Goal: Task Accomplishment & Management: Complete application form

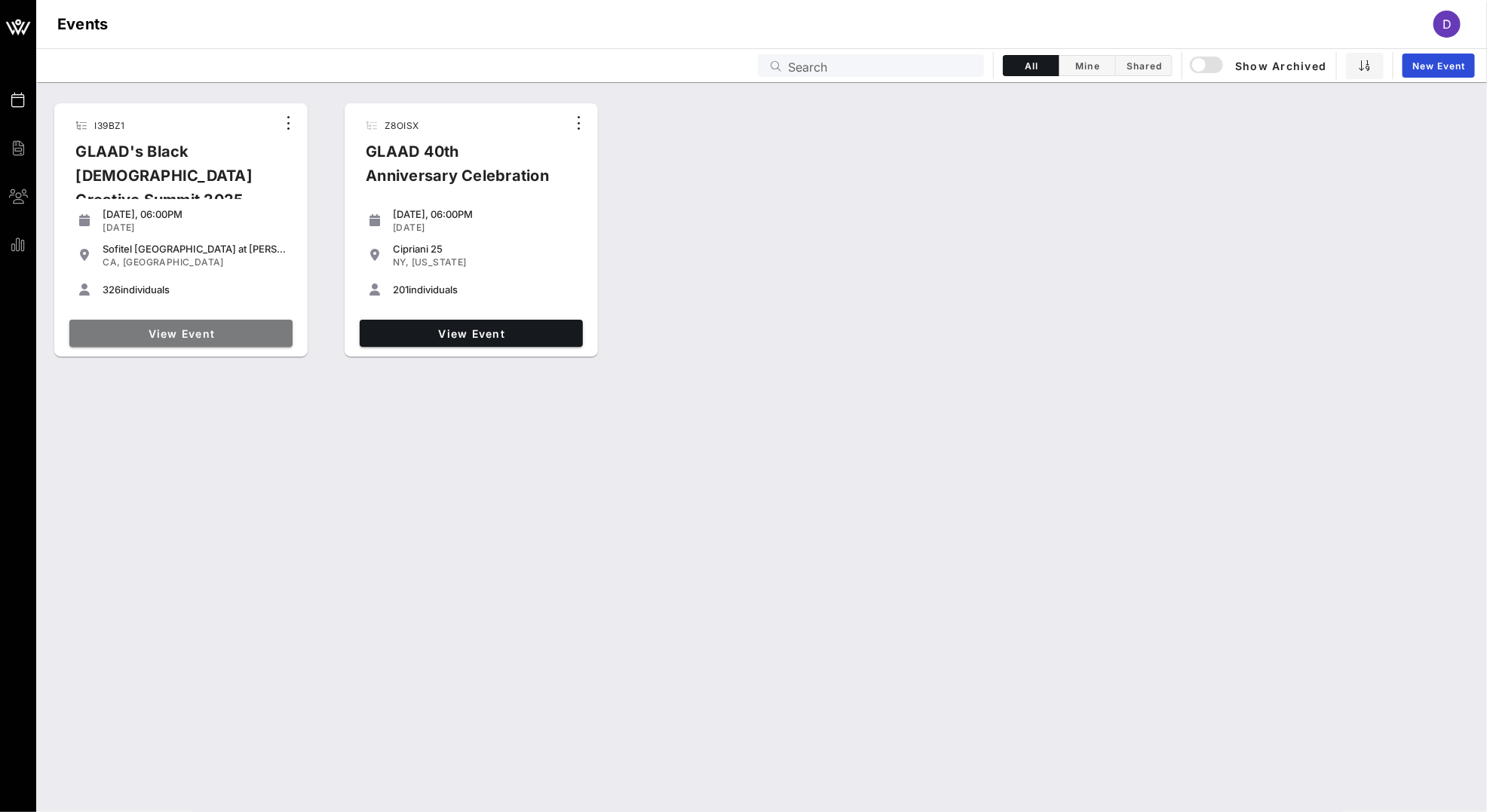
click at [170, 331] on span "View Event" at bounding box center [180, 333] width 211 height 12
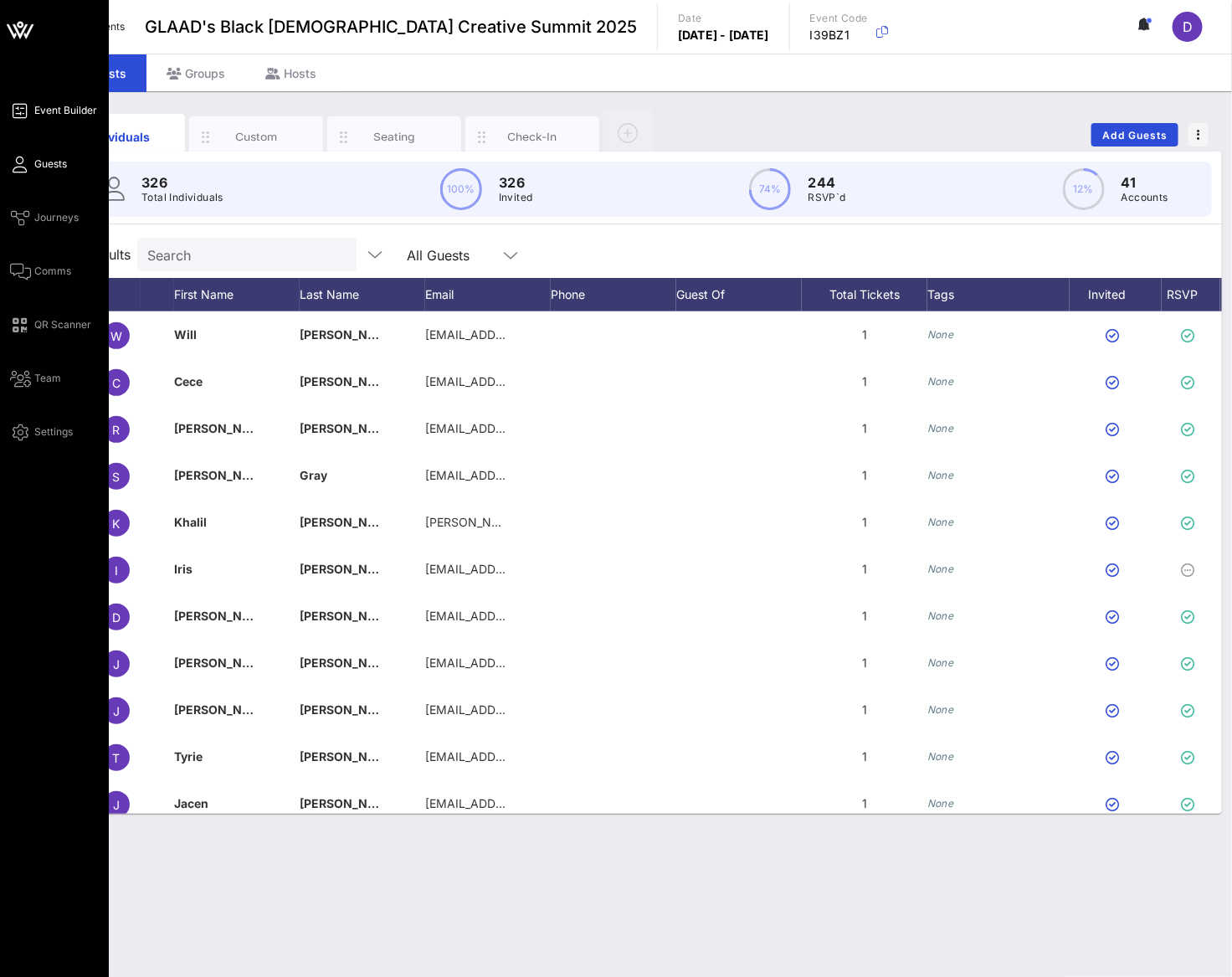
click at [63, 105] on span "Event Builder" at bounding box center [65, 110] width 62 height 15
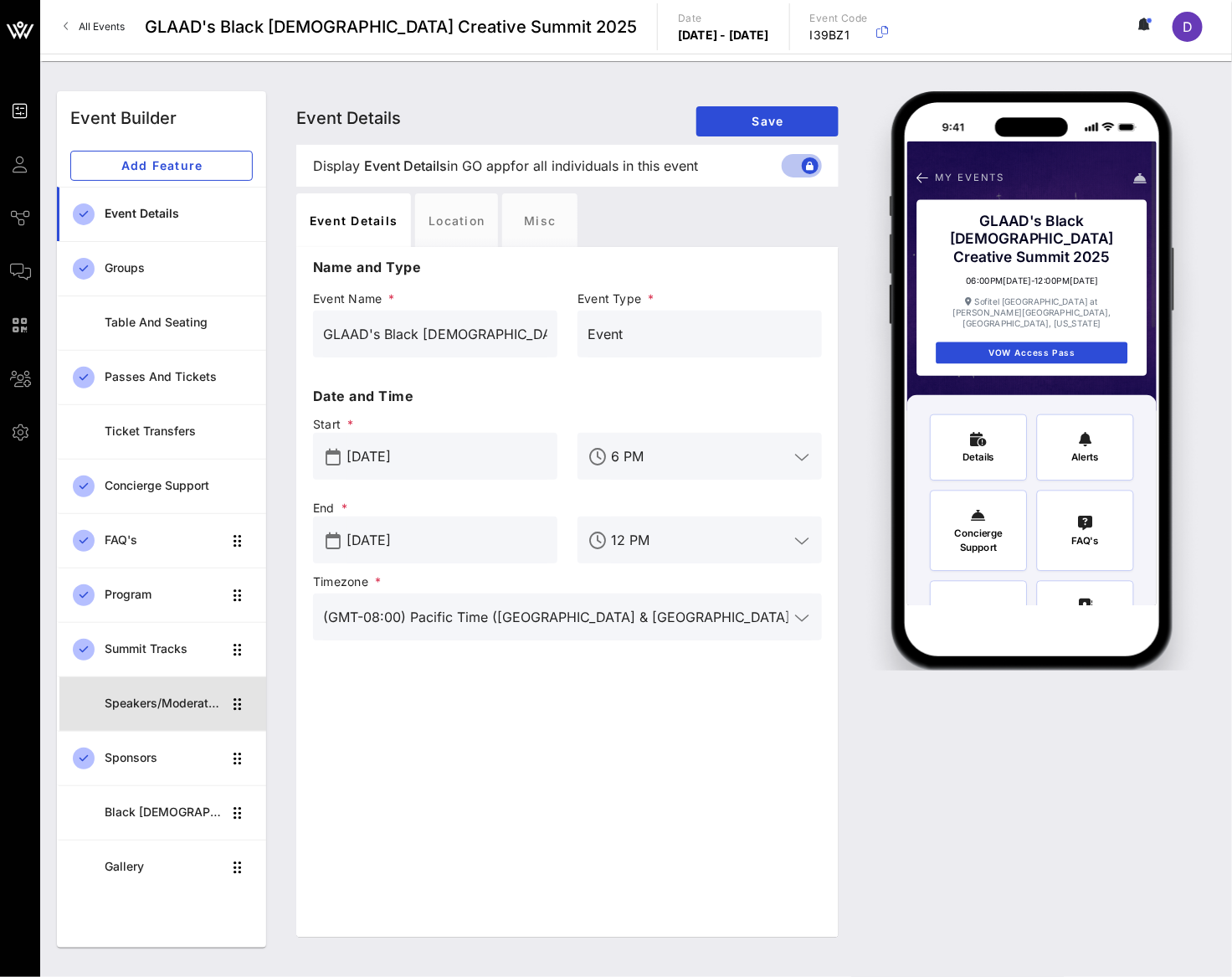
click at [132, 721] on div "Speakers/Moderators" at bounding box center [163, 702] width 118 height 34
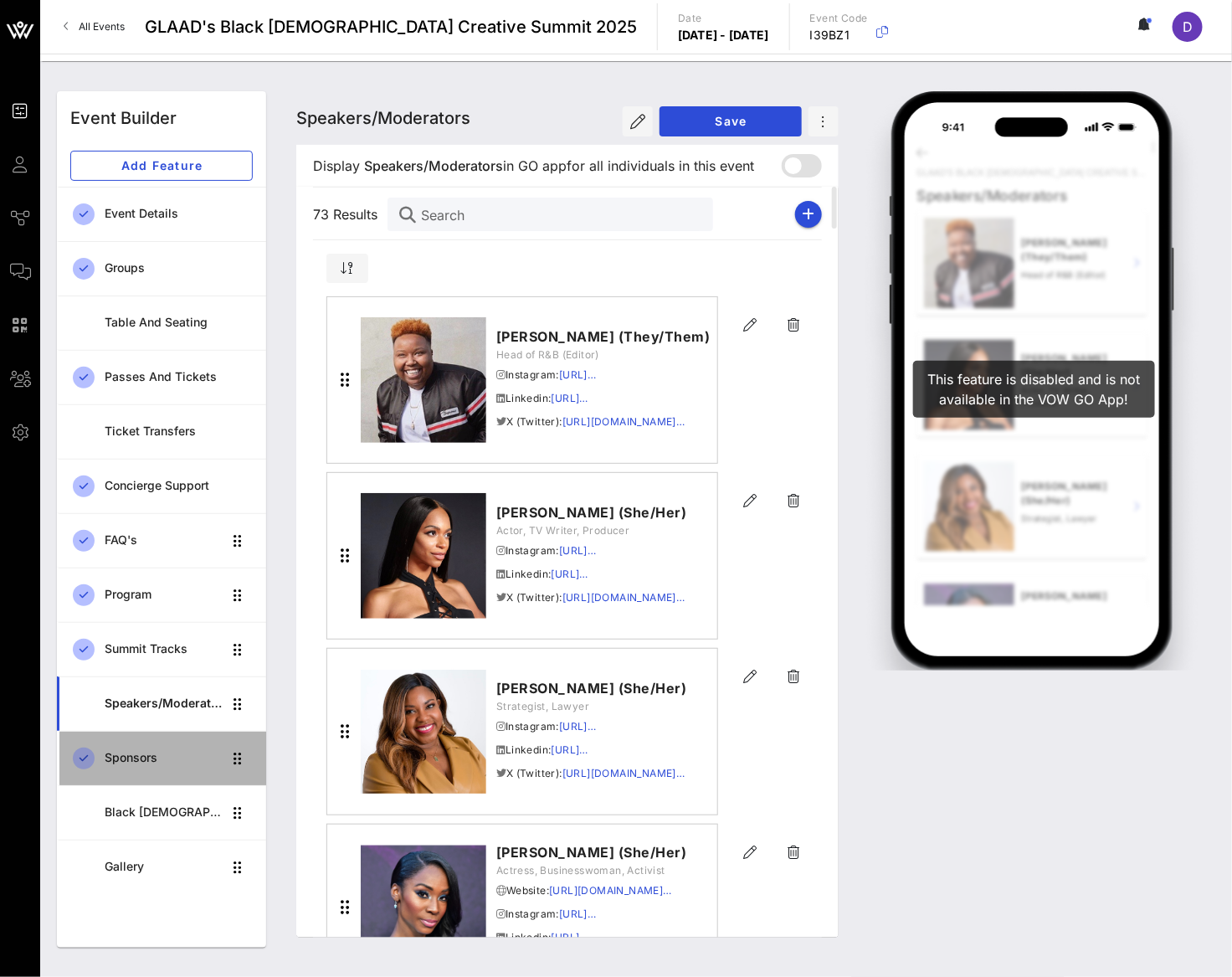
click at [150, 781] on link "Sponsors" at bounding box center [162, 758] width 209 height 54
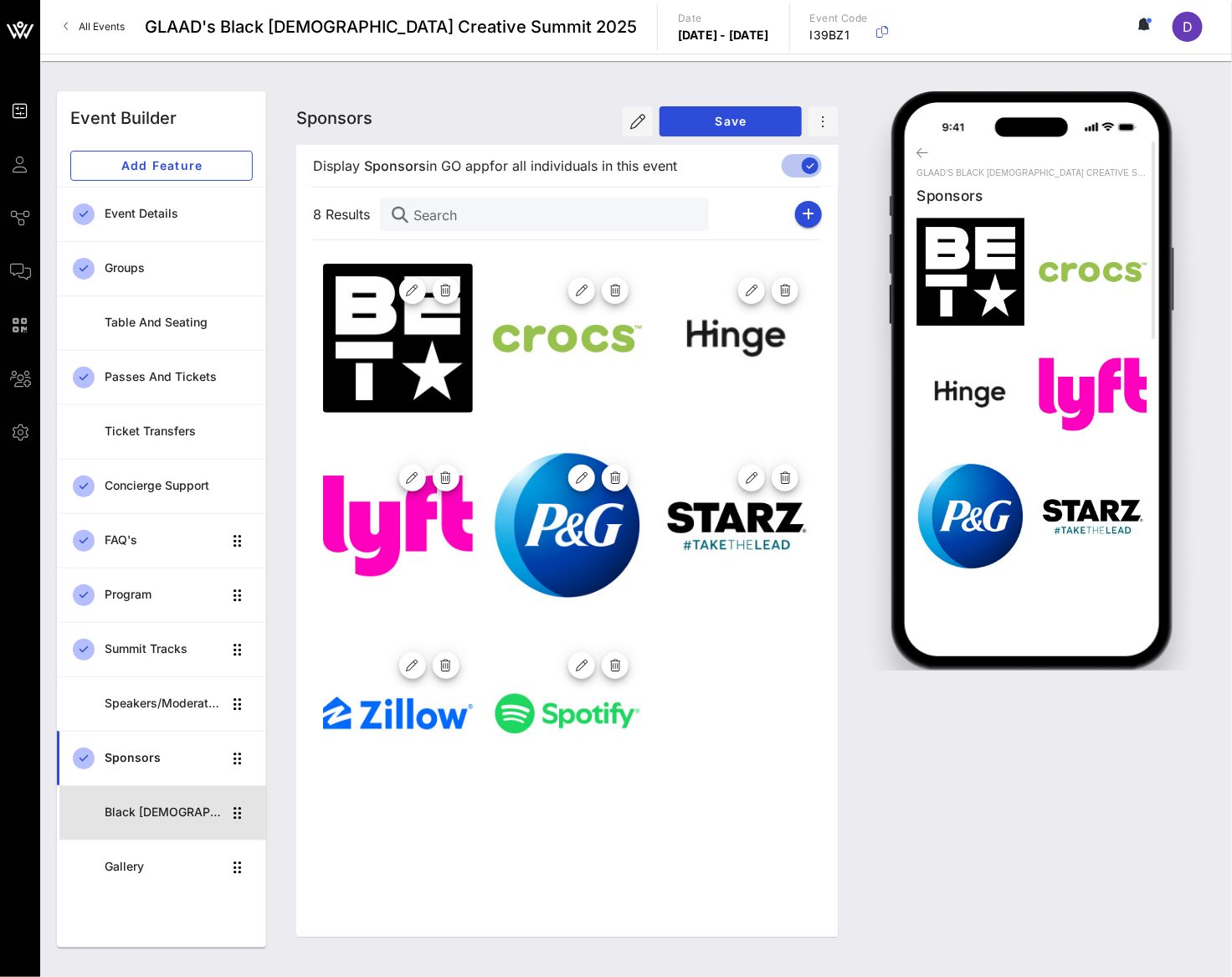
click at [148, 825] on div "Black [DEMOGRAPHIC_DATA] Creative Summit CoHort" at bounding box center [163, 812] width 118 height 34
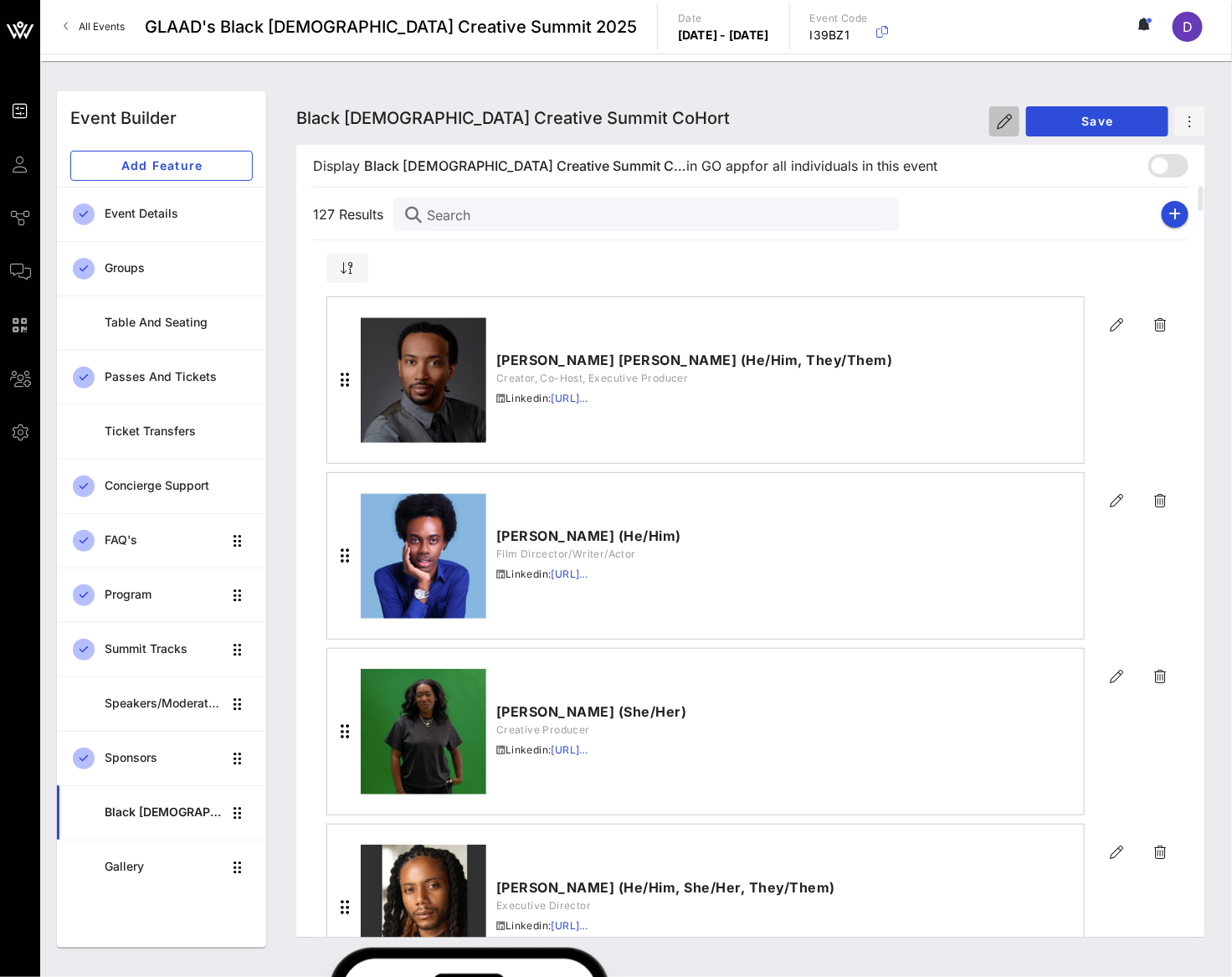
click at [997, 114] on icon "button" at bounding box center [1004, 121] width 15 height 15
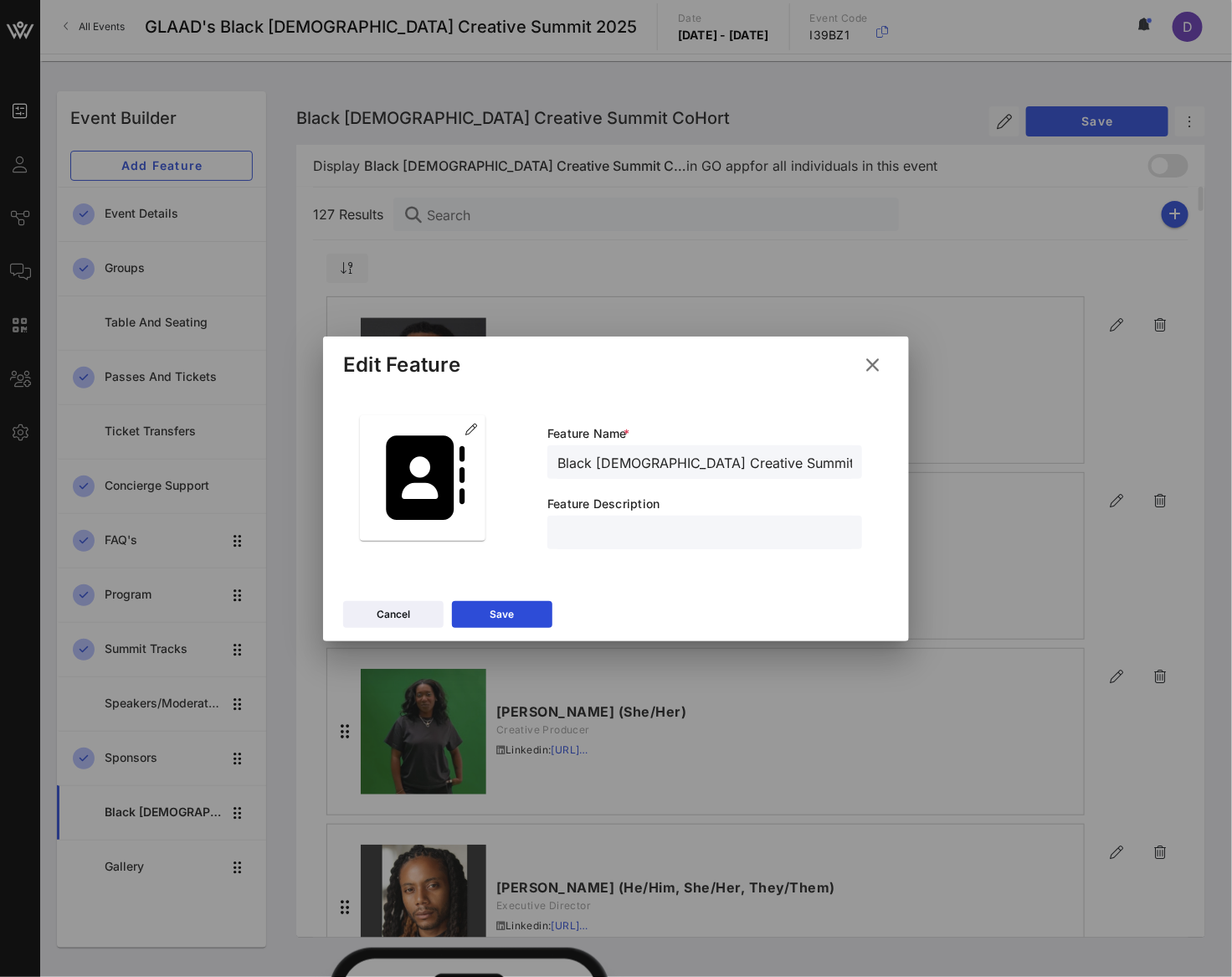
click at [870, 368] on icon at bounding box center [872, 365] width 23 height 20
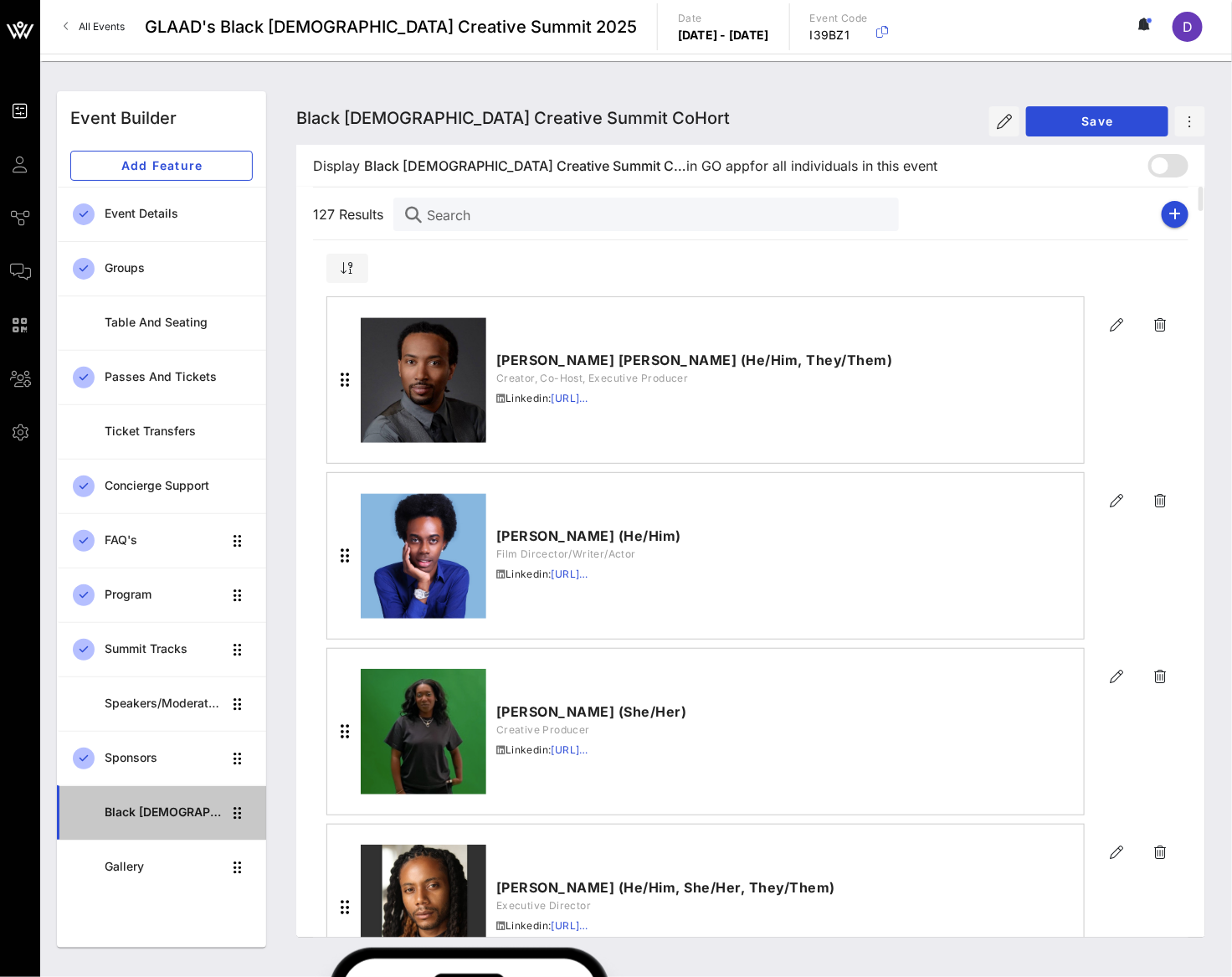
click at [170, 814] on div "Black [DEMOGRAPHIC_DATA] Creative Summit CoHort" at bounding box center [163, 812] width 118 height 14
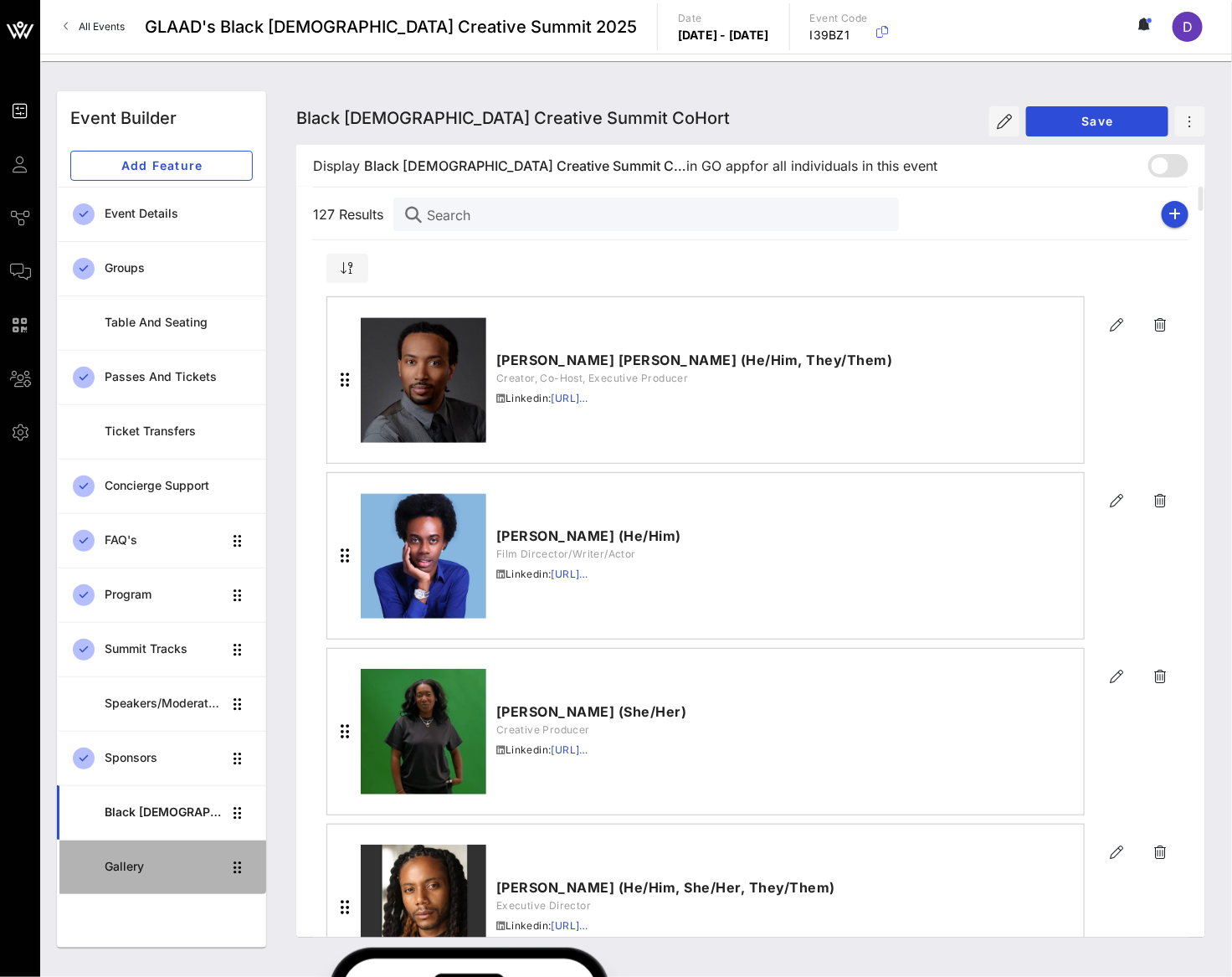
click at [162, 848] on link "Gallery" at bounding box center [162, 866] width 209 height 54
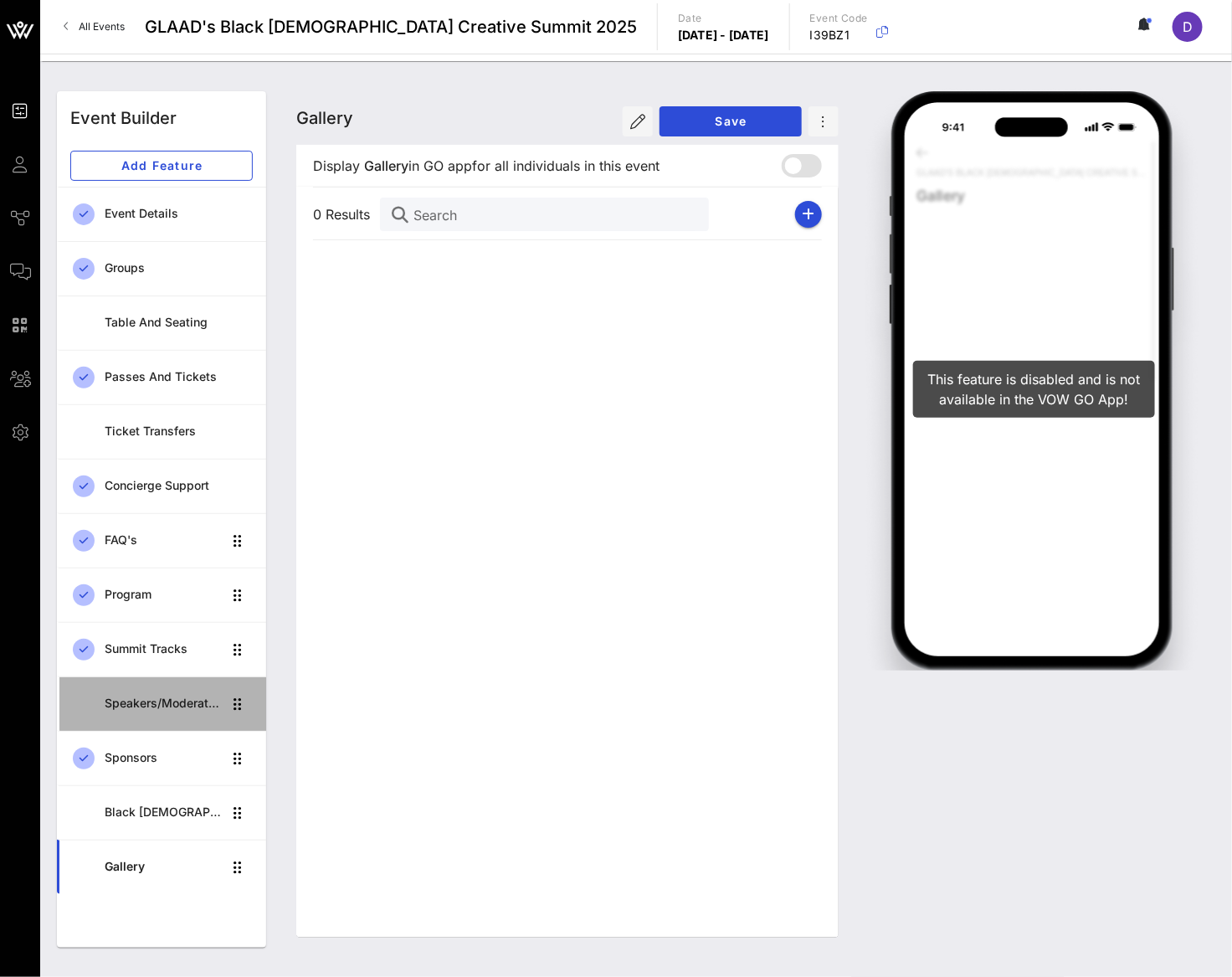
click at [157, 689] on div "Speakers/Moderators" at bounding box center [163, 702] width 118 height 34
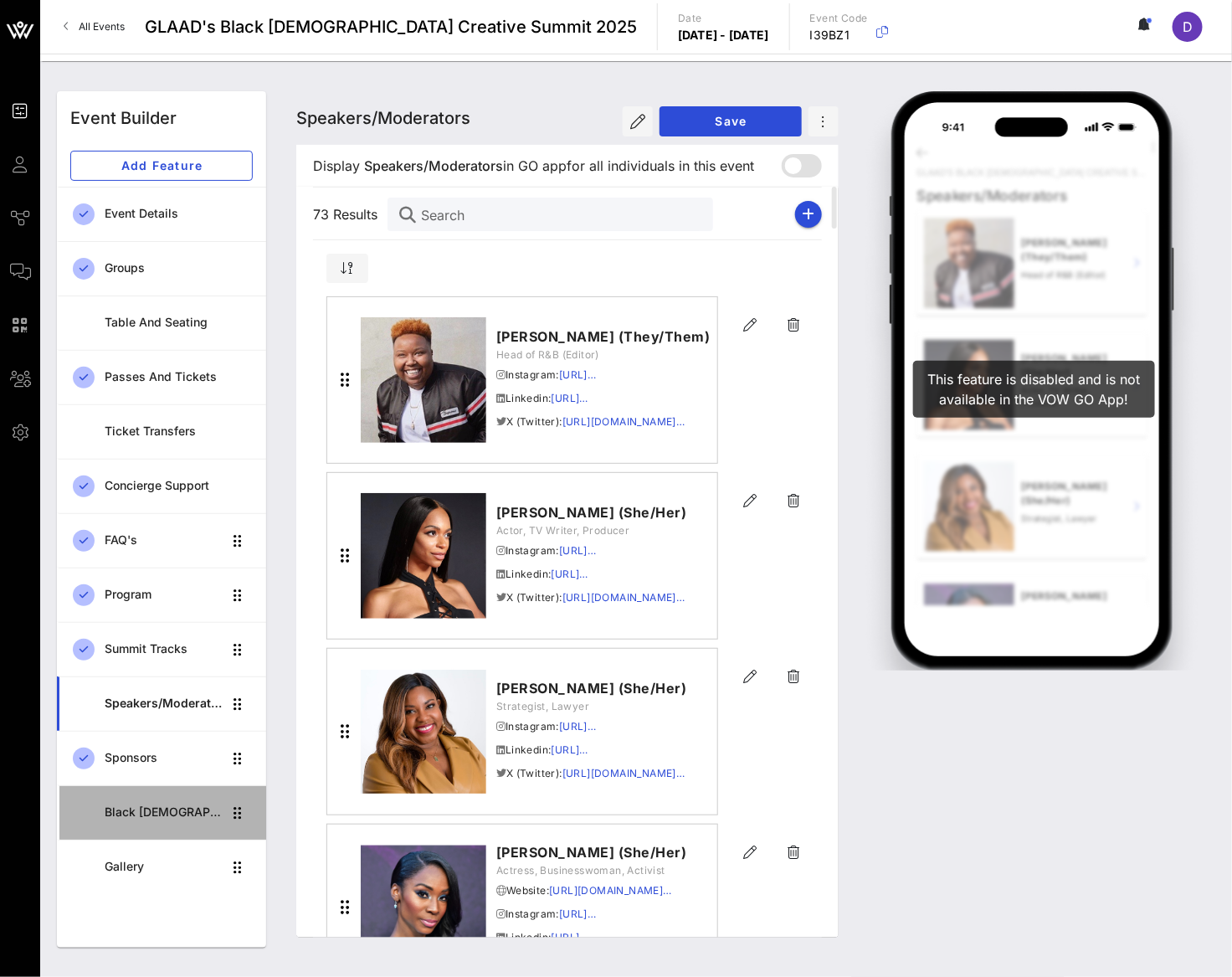
click at [157, 817] on div "Black [DEMOGRAPHIC_DATA] Creative Summit CoHort" at bounding box center [163, 812] width 118 height 14
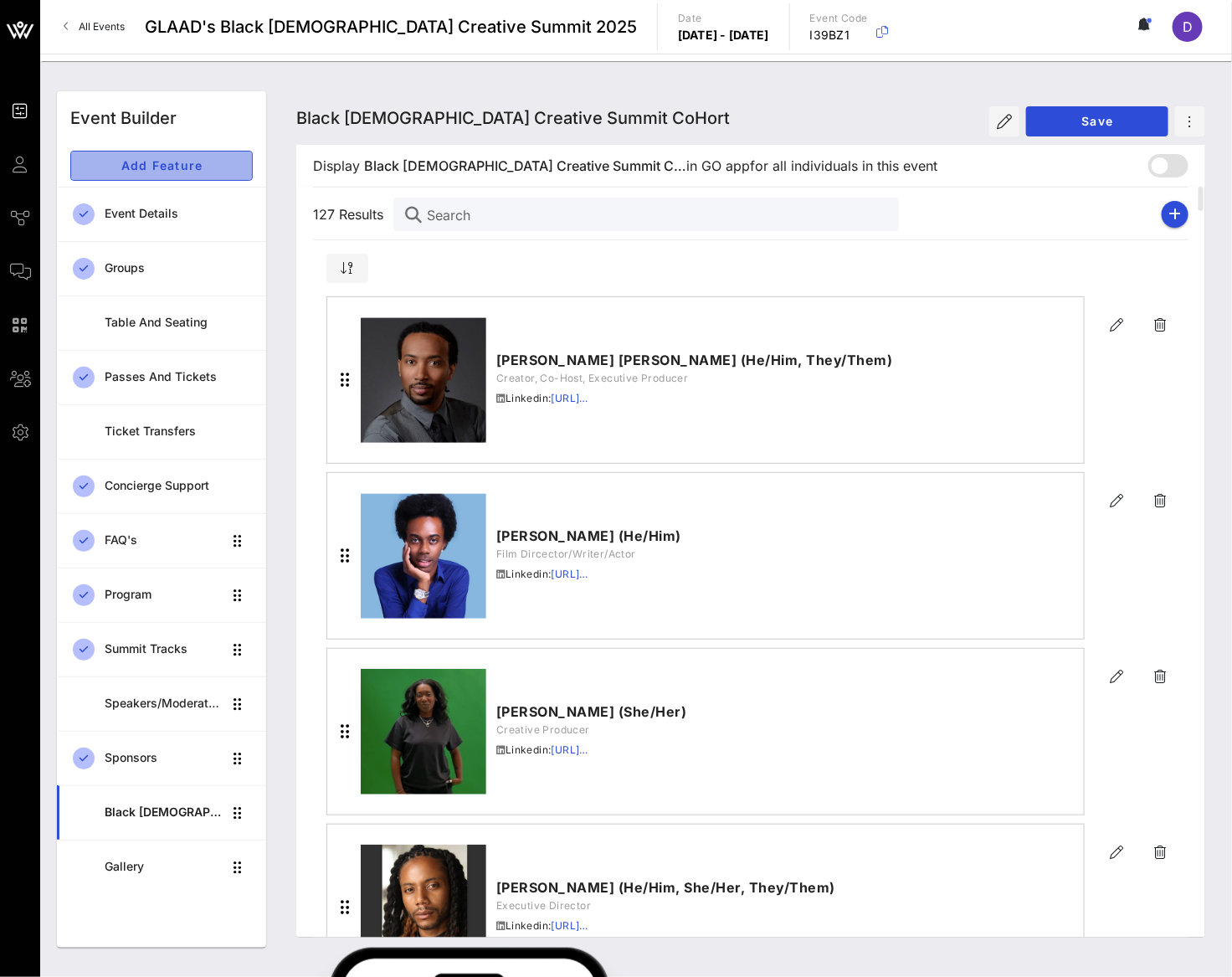
click at [144, 169] on span "Add Feature" at bounding box center [162, 164] width 154 height 14
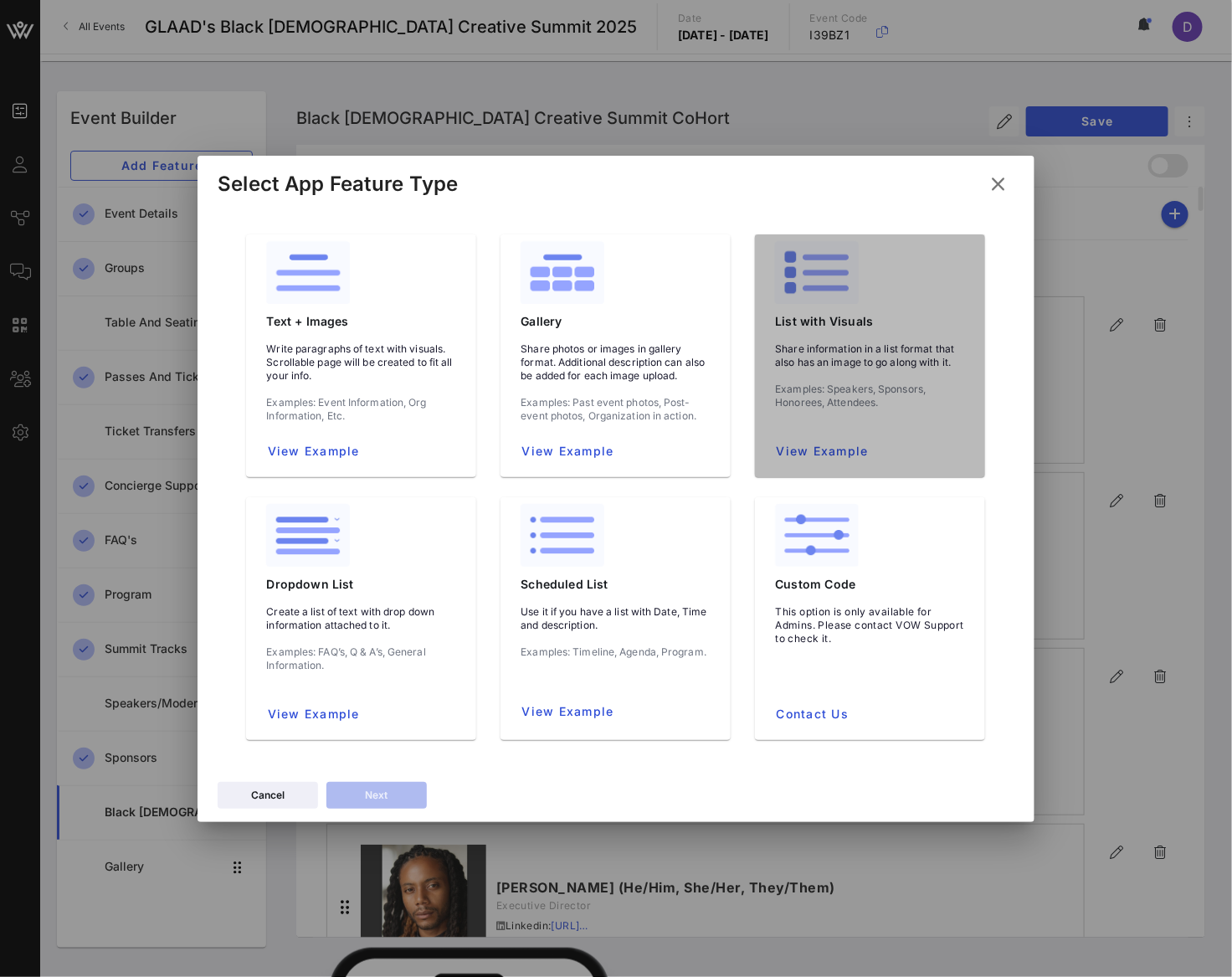
click at [835, 375] on div "Share information in a list format that also has an image to go along with it. …" at bounding box center [869, 382] width 217 height 107
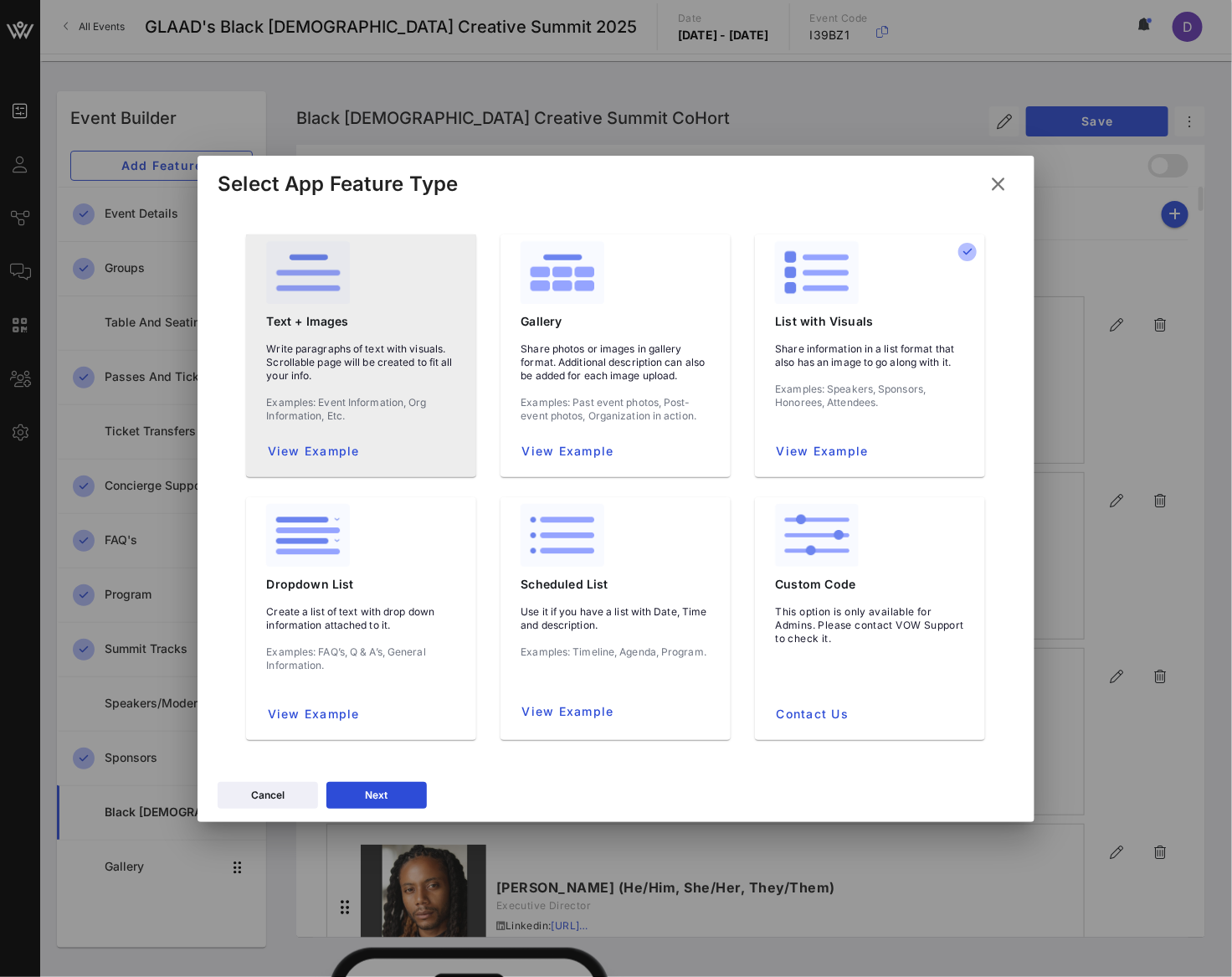
click at [374, 453] on div "View Example" at bounding box center [361, 451] width 217 height 43
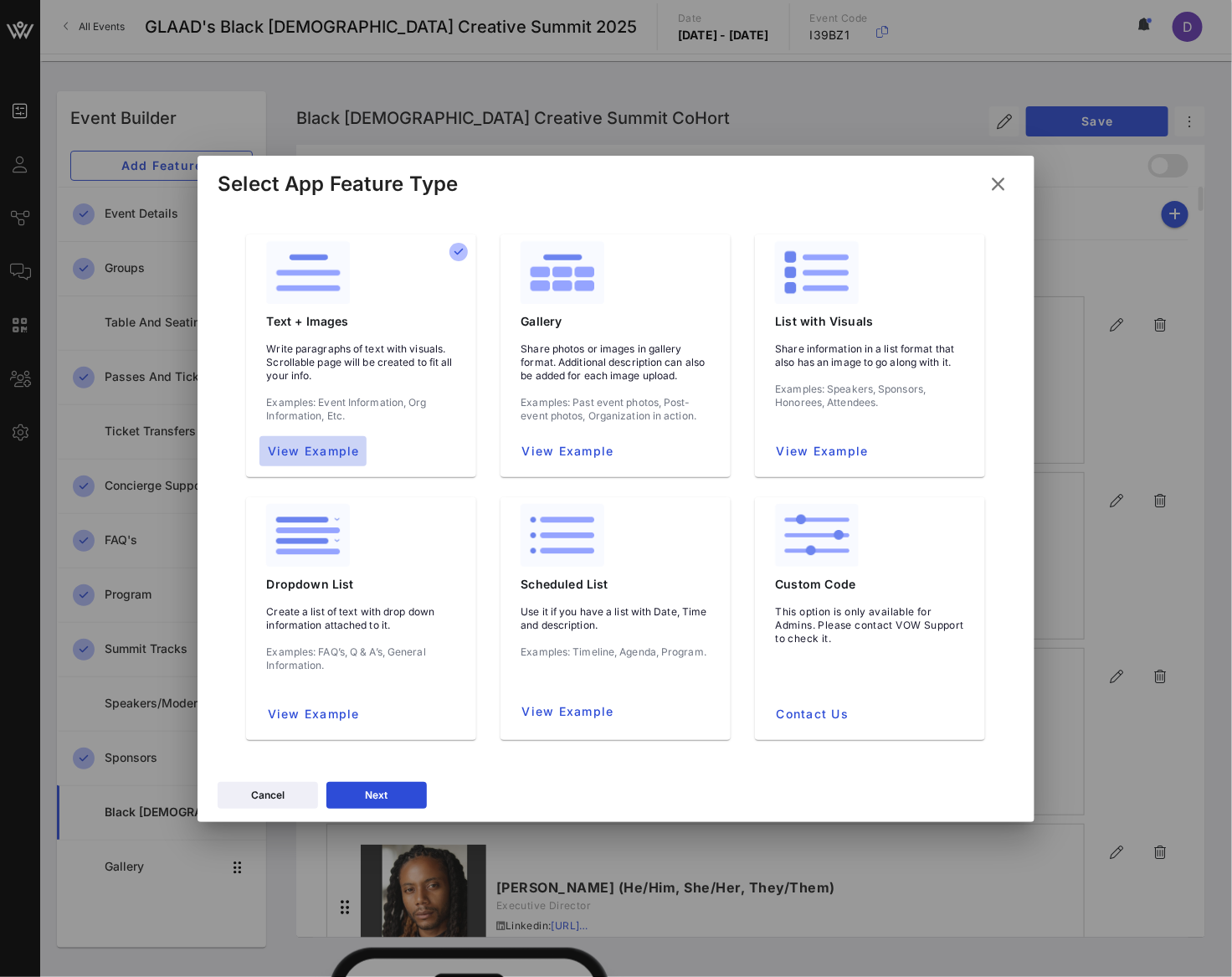
click at [305, 459] on button "View Example" at bounding box center [313, 451] width 106 height 30
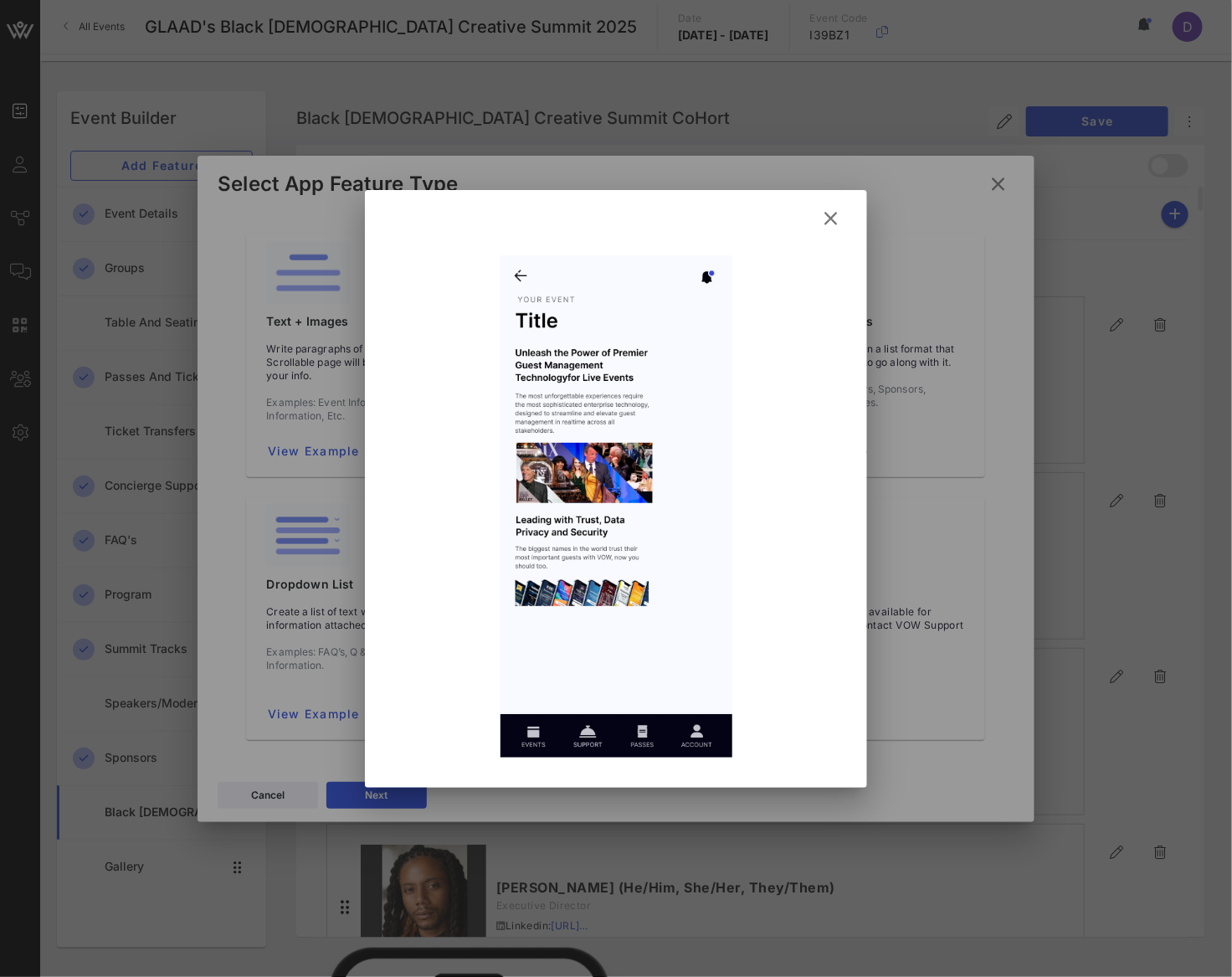
click at [824, 221] on icon at bounding box center [831, 218] width 30 height 29
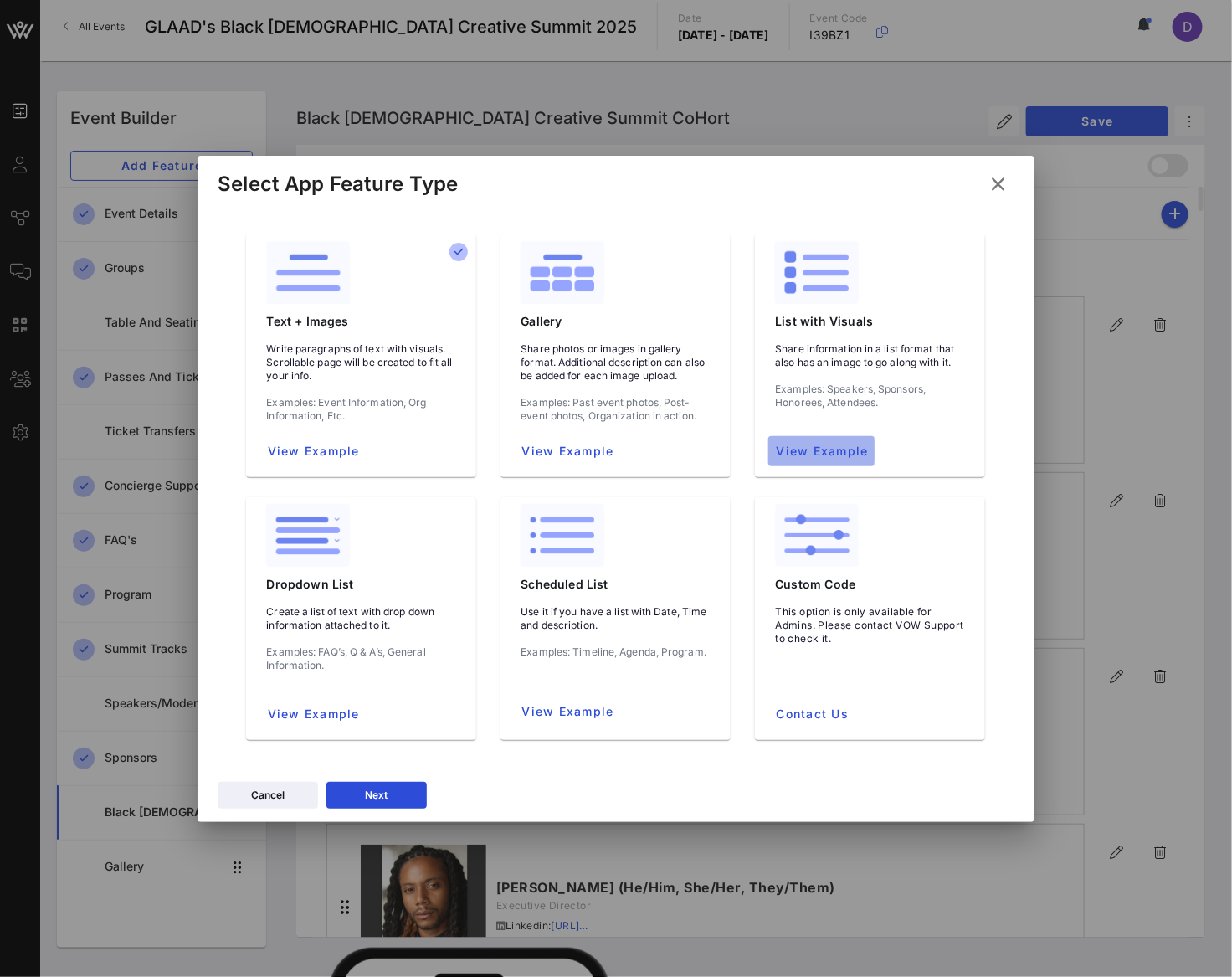
click at [820, 451] on span "View Example" at bounding box center [821, 450] width 93 height 14
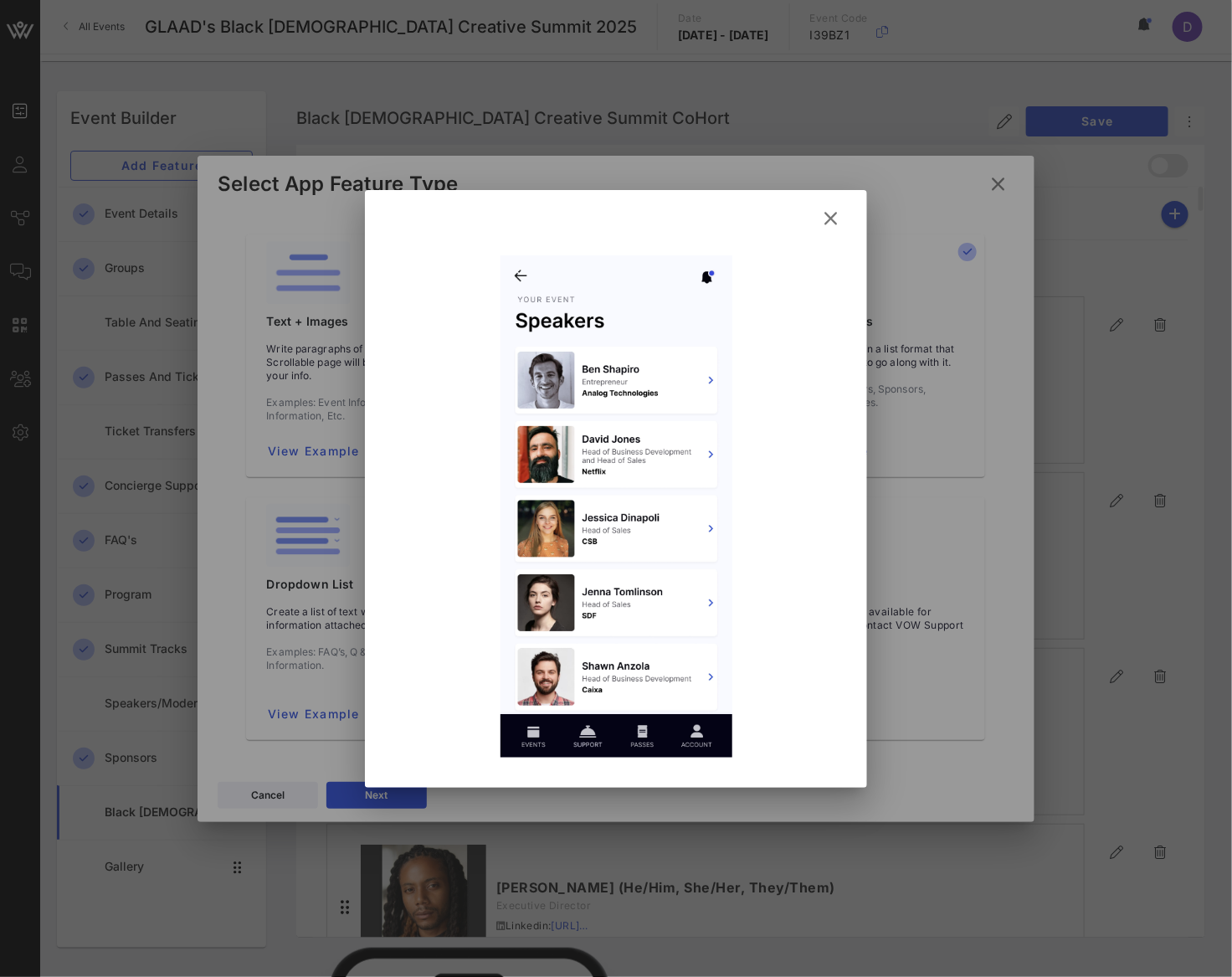
click at [842, 221] on button at bounding box center [831, 218] width 33 height 30
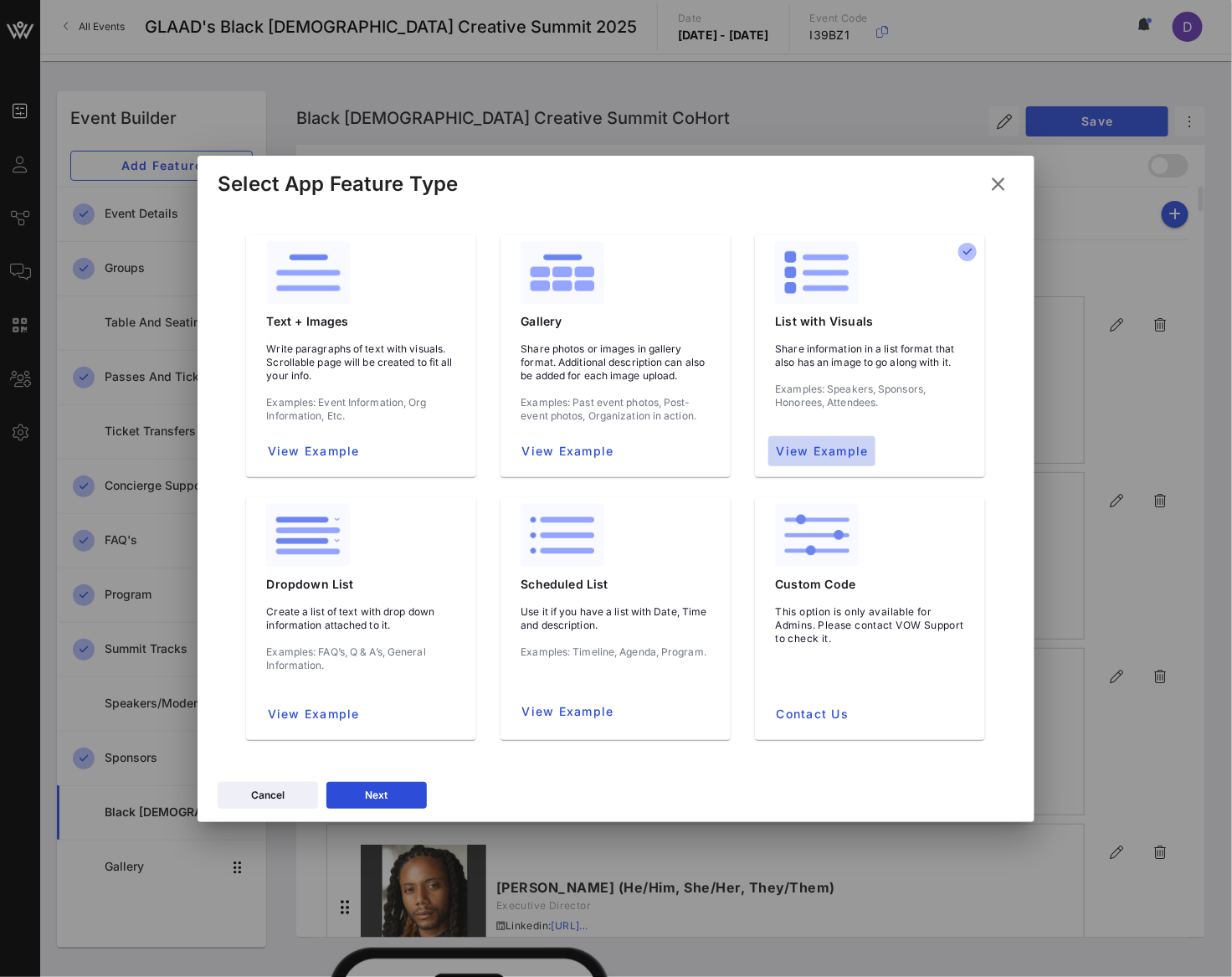
click at [812, 444] on span "View Example" at bounding box center [821, 450] width 93 height 14
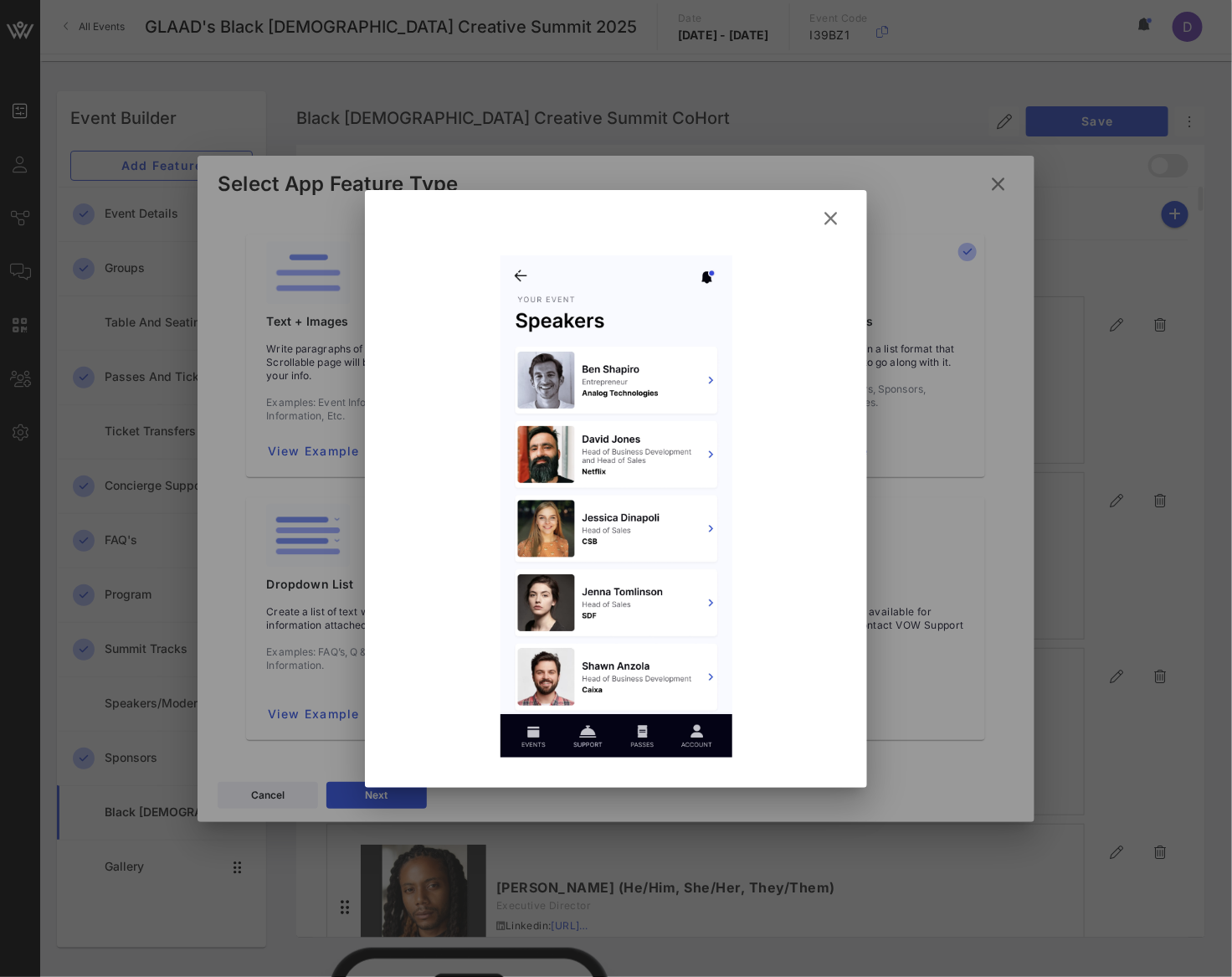
click at [823, 209] on icon at bounding box center [830, 217] width 27 height 25
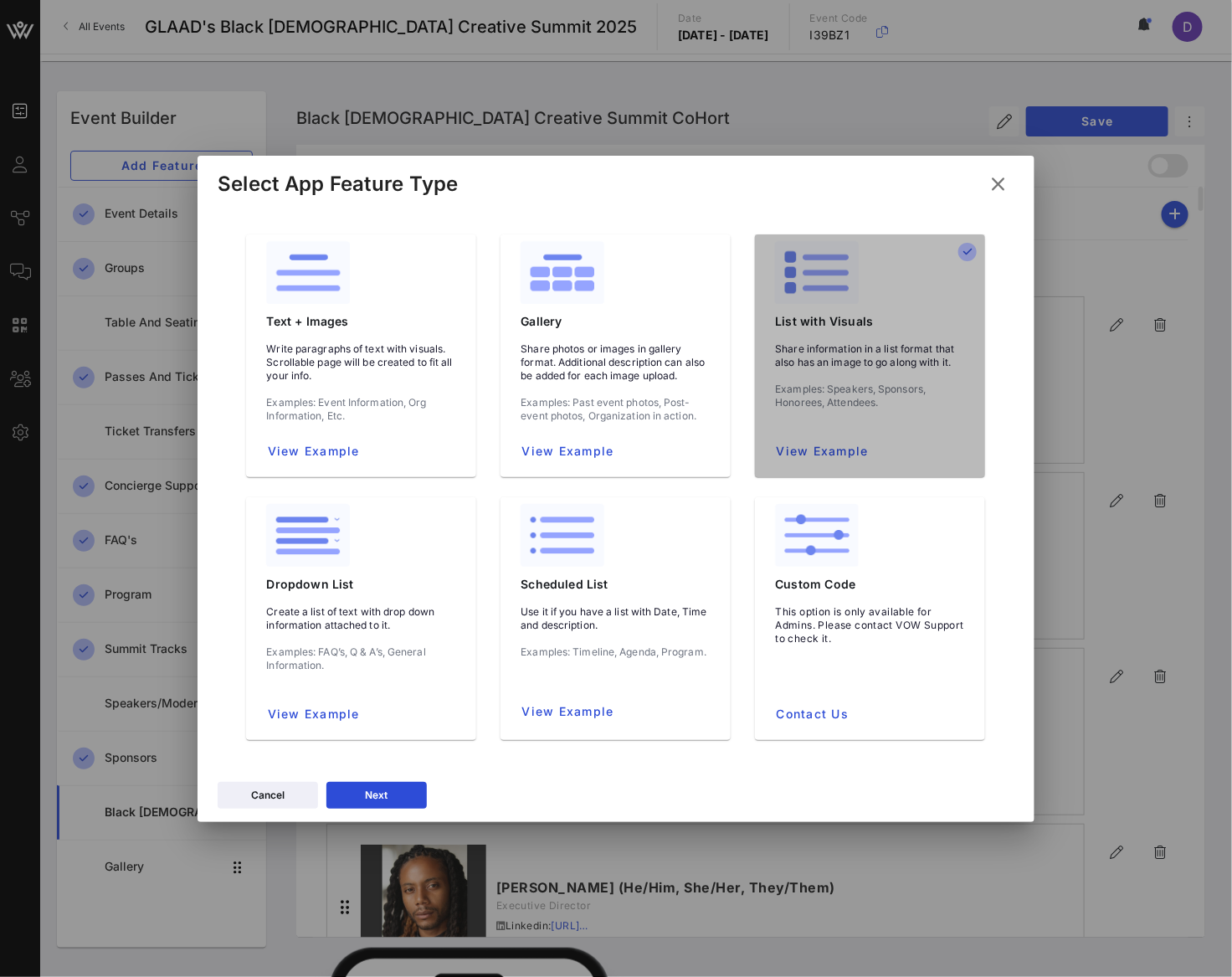
click at [904, 378] on div "Share information in a list format that also has an image to go along with it. …" at bounding box center [869, 382] width 217 height 107
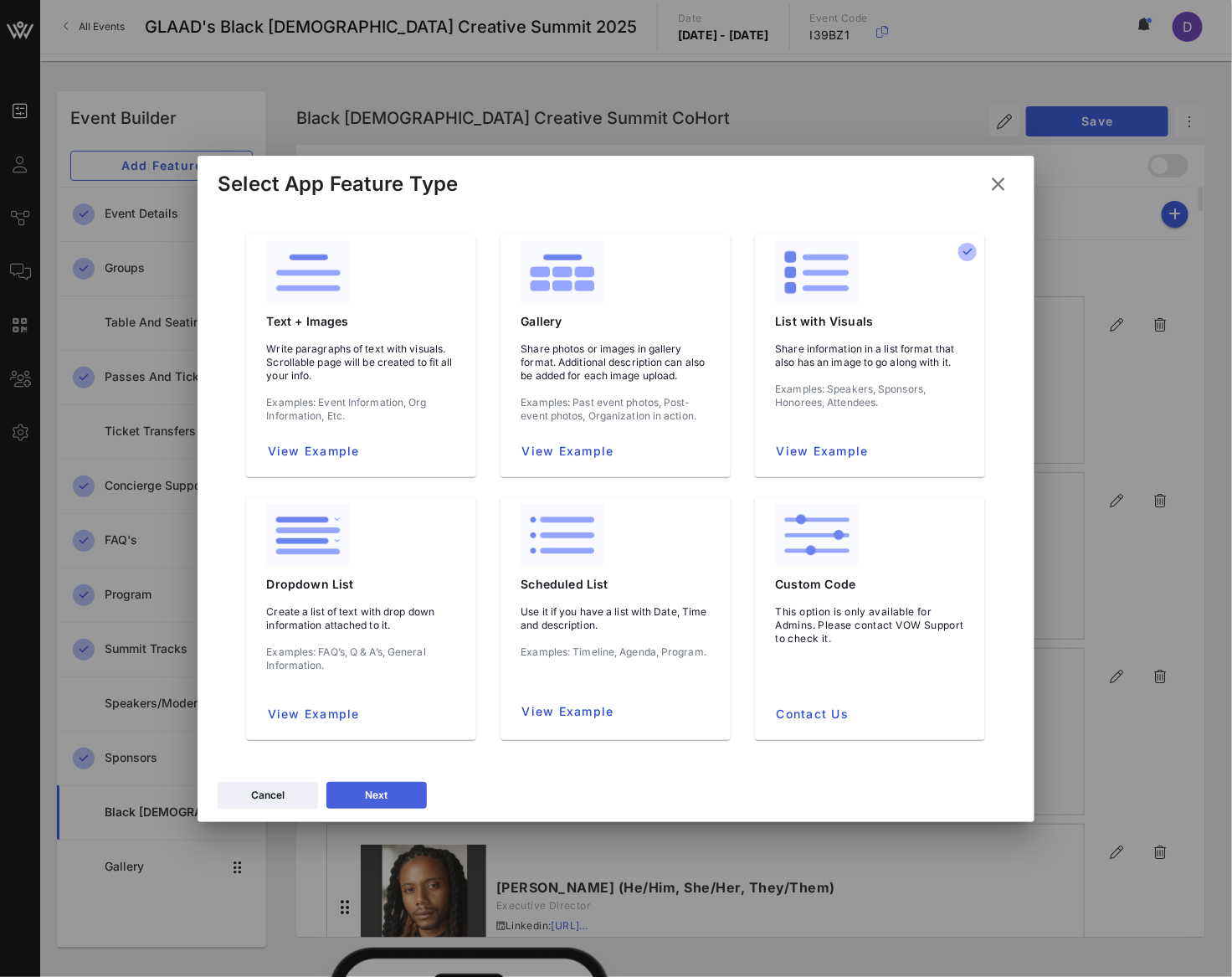
click at [410, 795] on button "Next" at bounding box center [375, 794] width 100 height 27
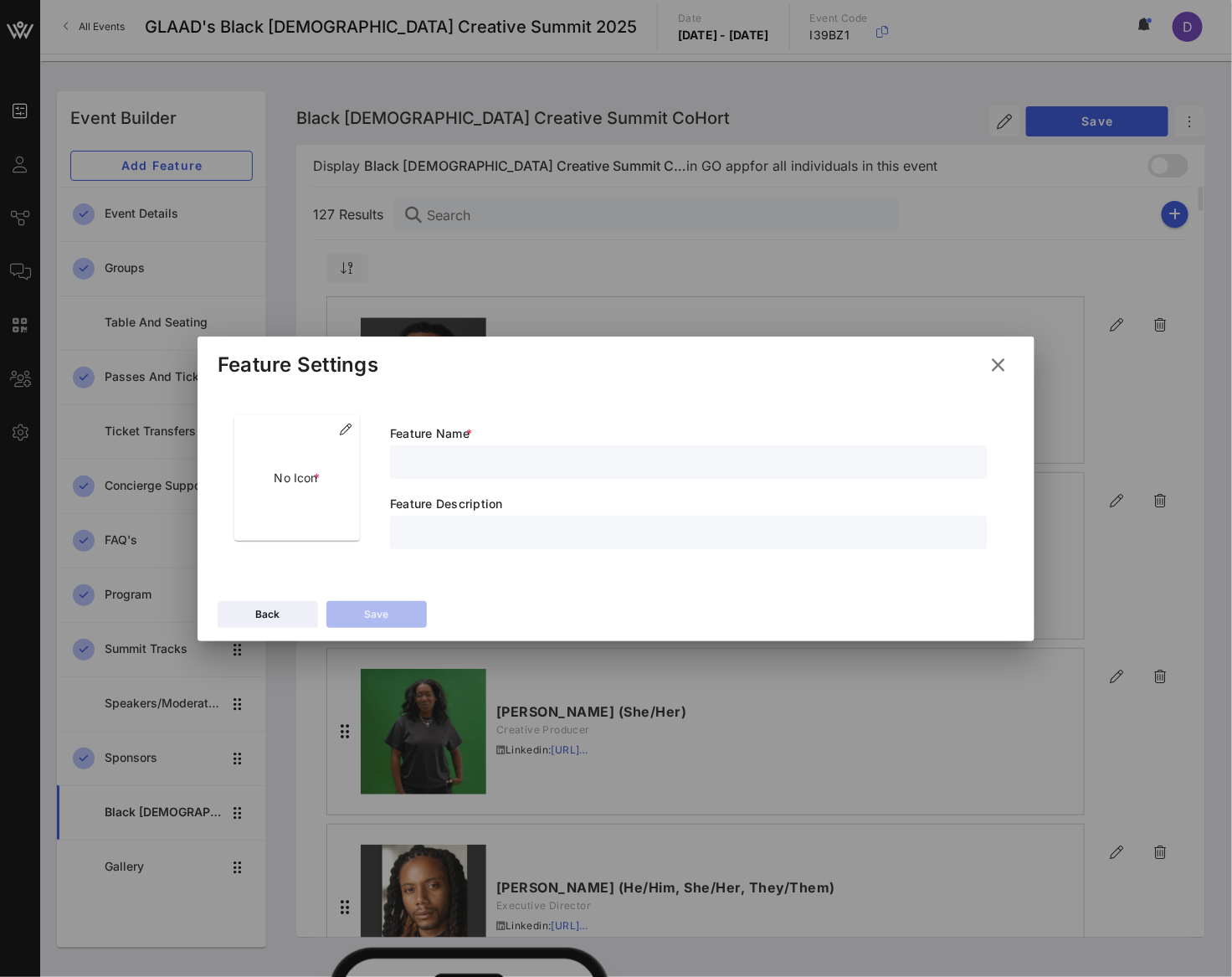
click at [515, 459] on input "text" at bounding box center [689, 462] width 577 height 22
type input "Black [DEMOGRAPHIC_DATA] Creative Summit 2025"
type input "Get to know your fellow co-hort!"
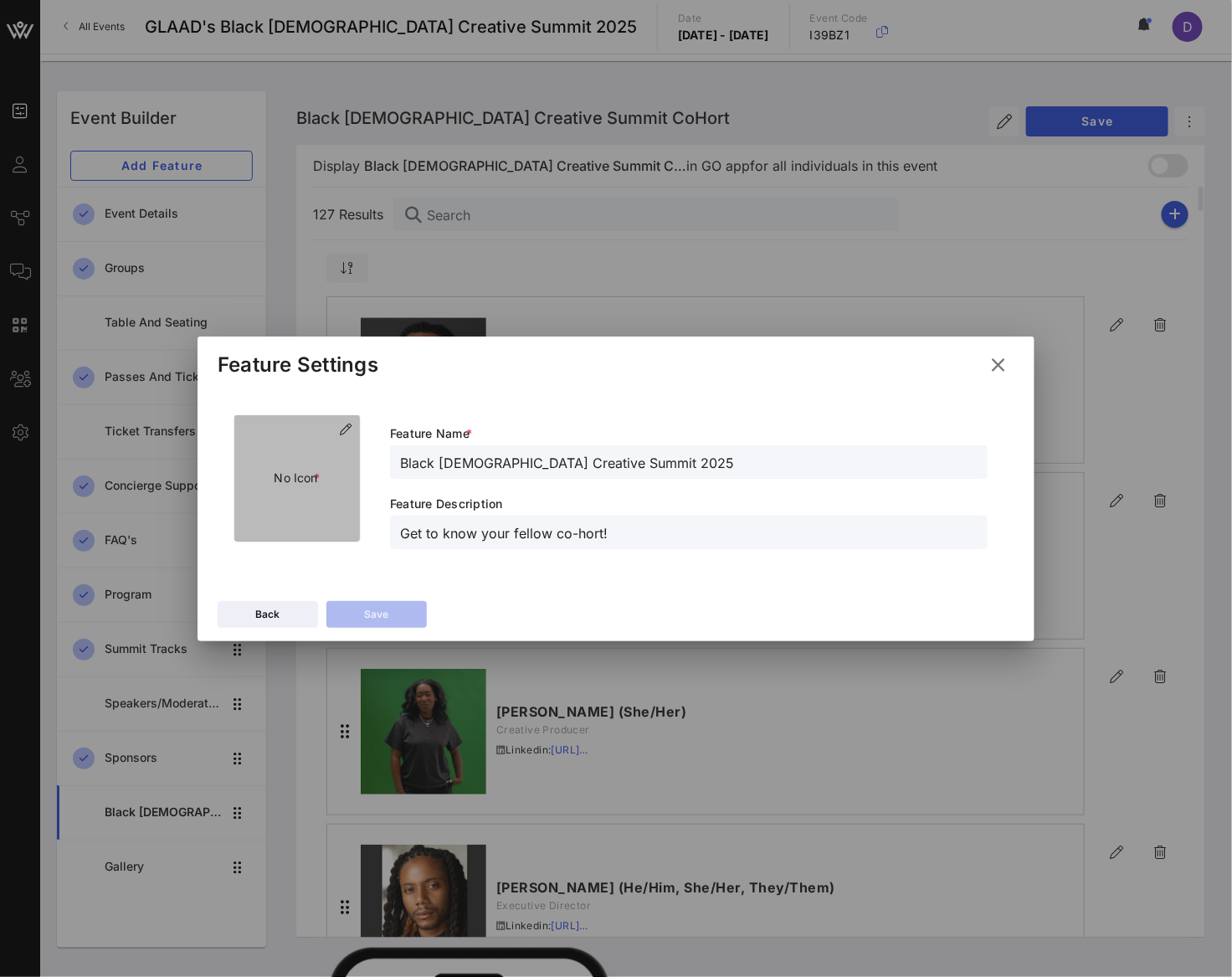
click at [293, 474] on p "No Icon *" at bounding box center [297, 477] width 46 height 18
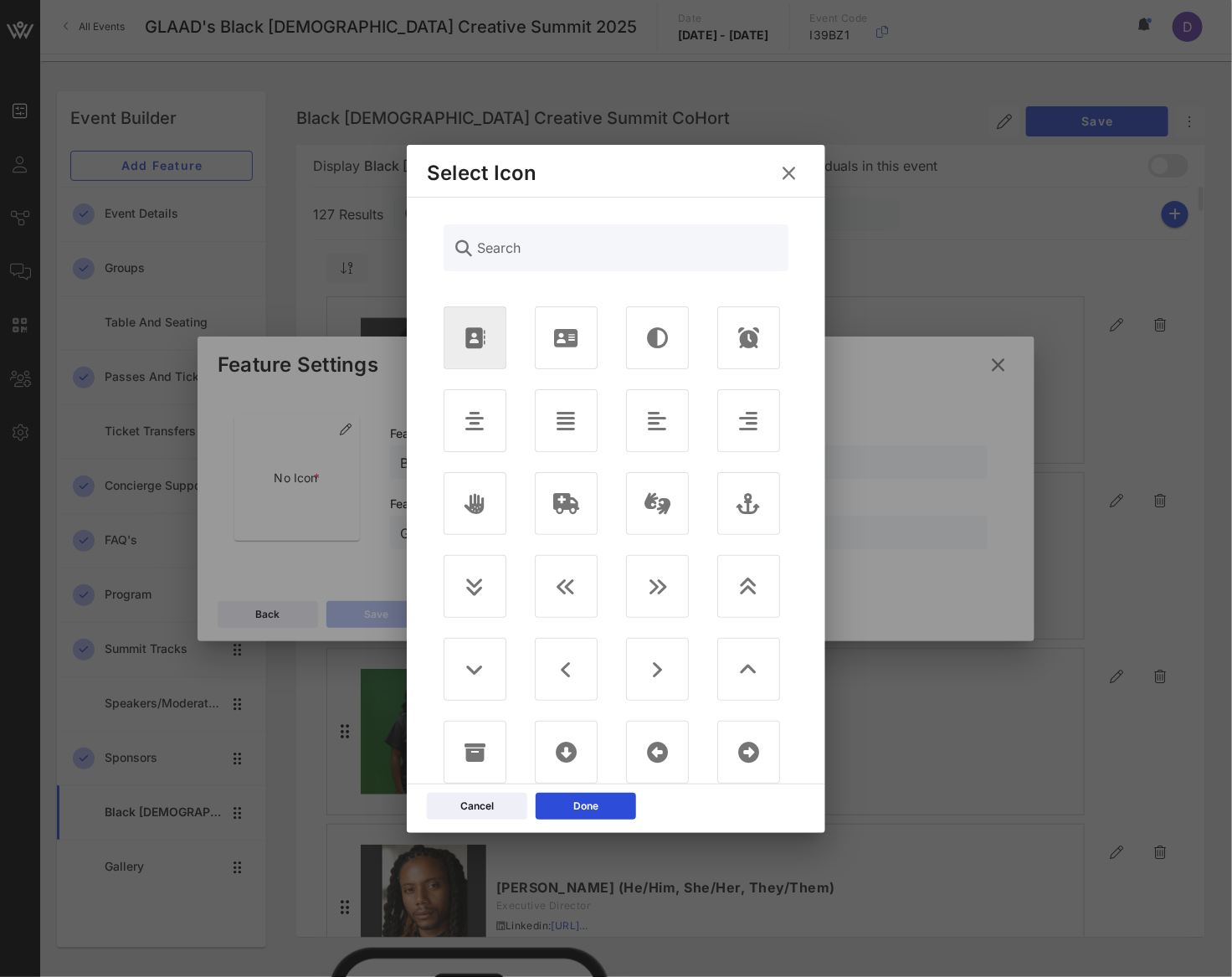
click at [475, 355] on div at bounding box center [475, 338] width 62 height 62
click at [610, 791] on div "Cancel Done" at bounding box center [616, 808] width 419 height 50
click at [607, 802] on button "Done" at bounding box center [585, 805] width 100 height 27
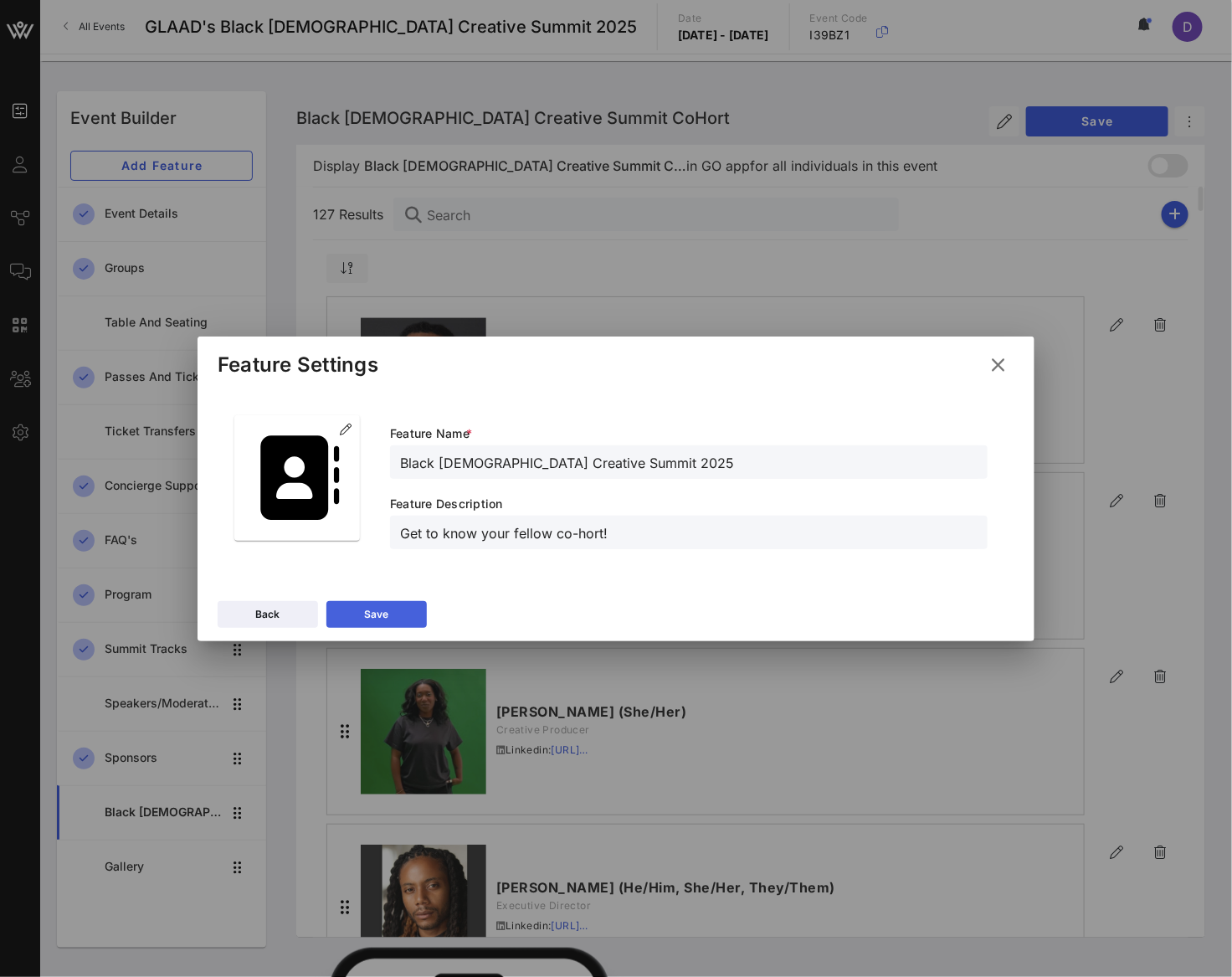
click at [394, 623] on button "Save" at bounding box center [375, 613] width 100 height 27
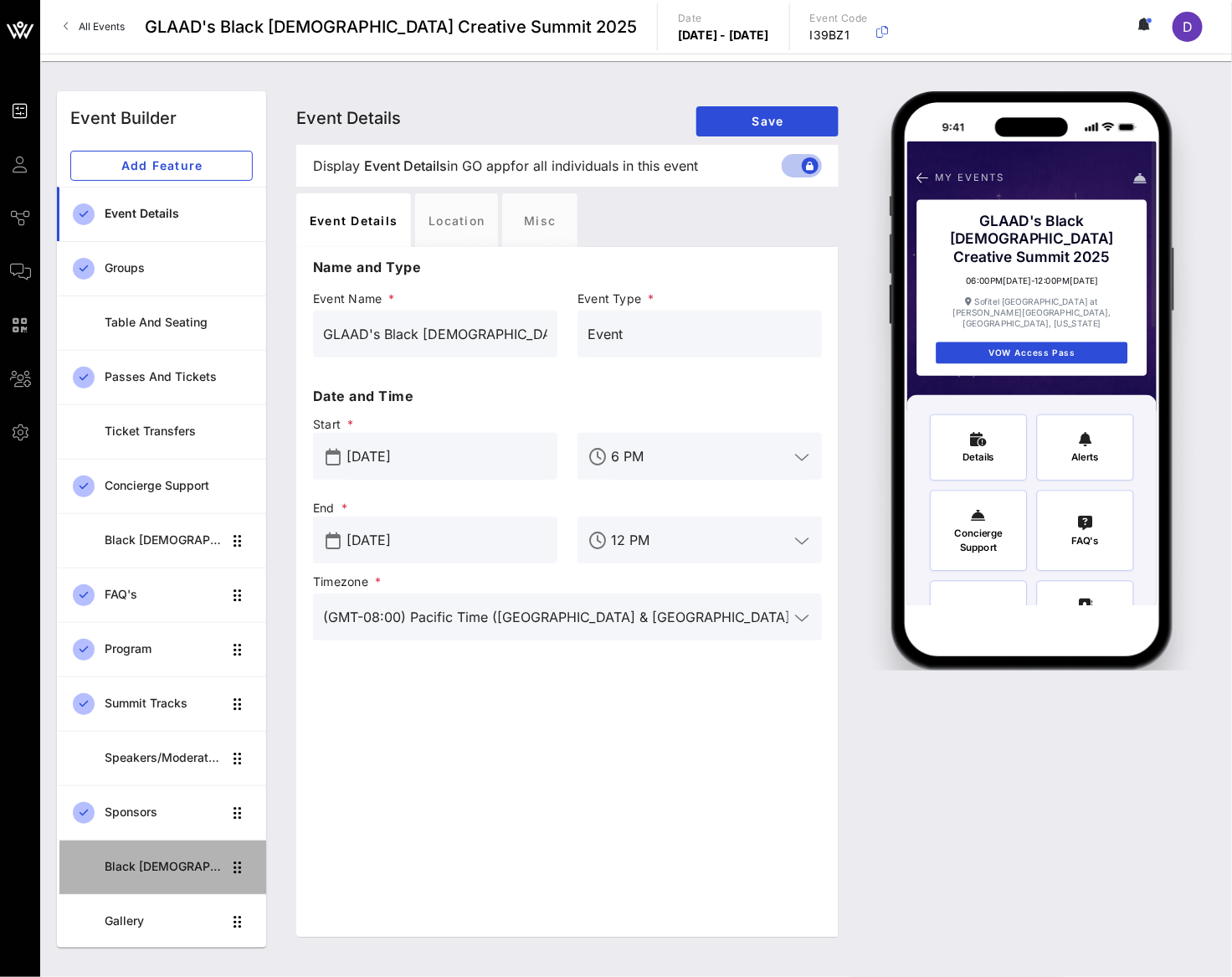
click at [171, 865] on div "Black [DEMOGRAPHIC_DATA] Creative Summit CoHort" at bounding box center [163, 866] width 118 height 14
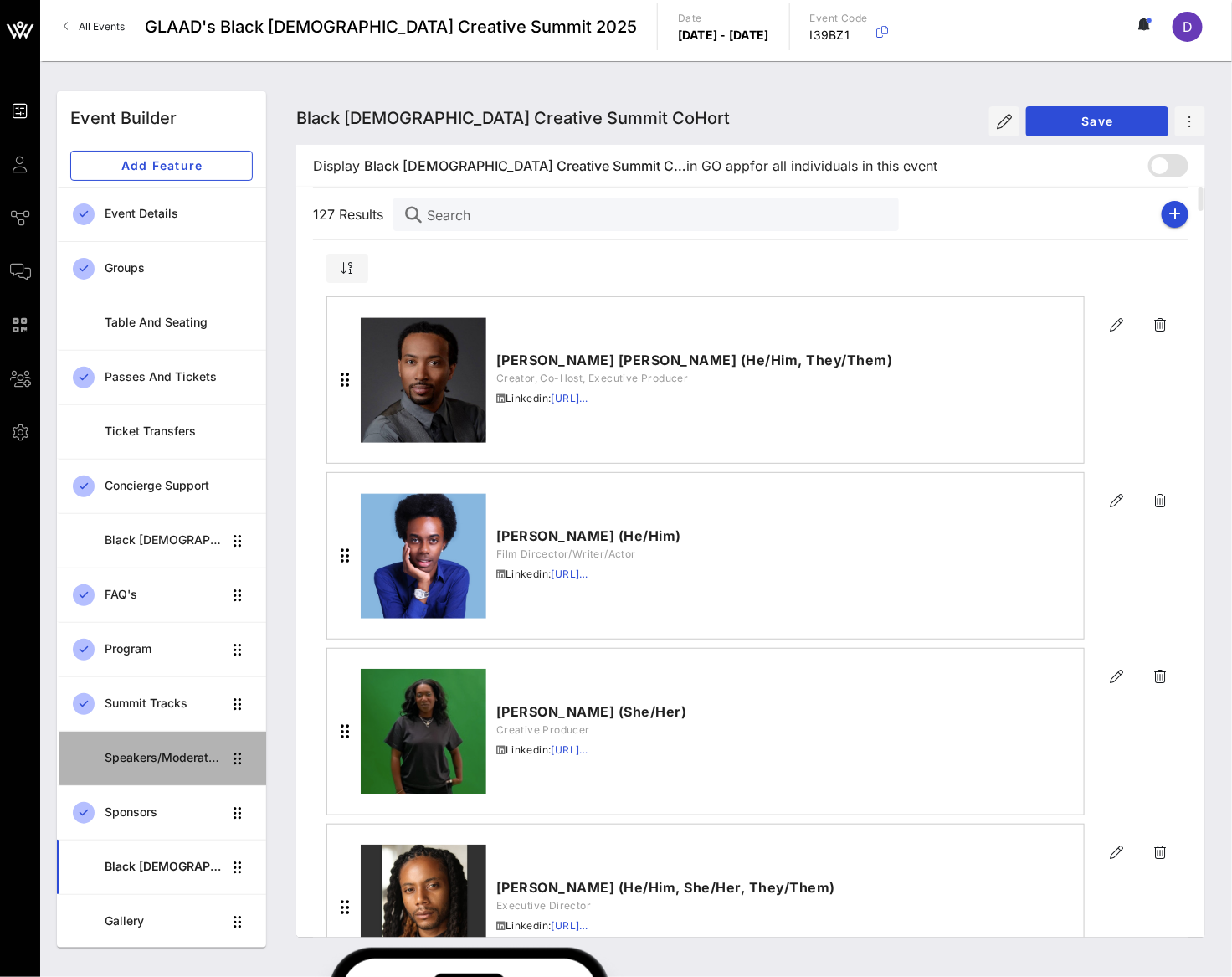
click at [164, 773] on div "Speakers/Moderators" at bounding box center [163, 758] width 118 height 34
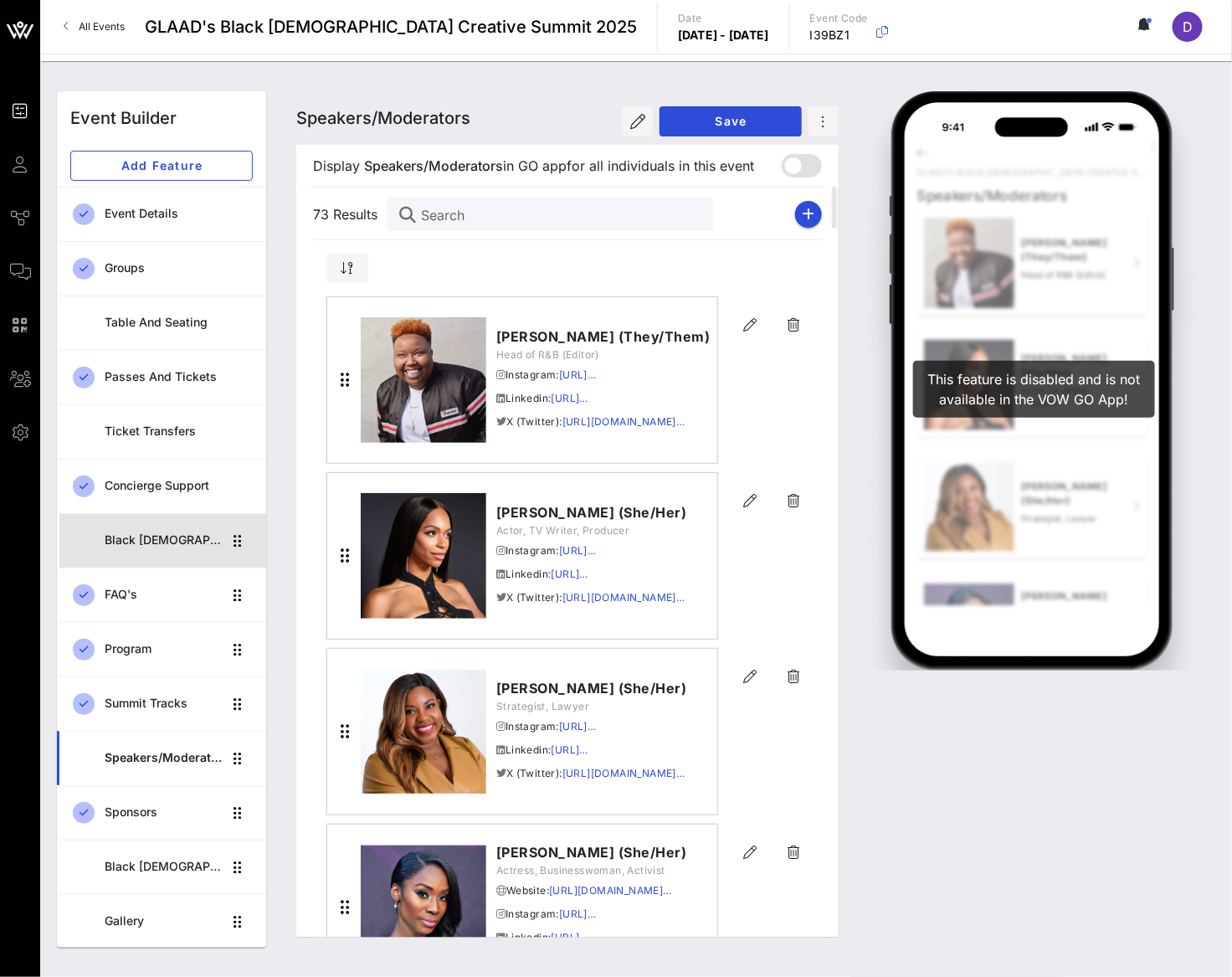
click at [156, 544] on div "Black [DEMOGRAPHIC_DATA] Creative Summit 2025" at bounding box center [163, 540] width 118 height 14
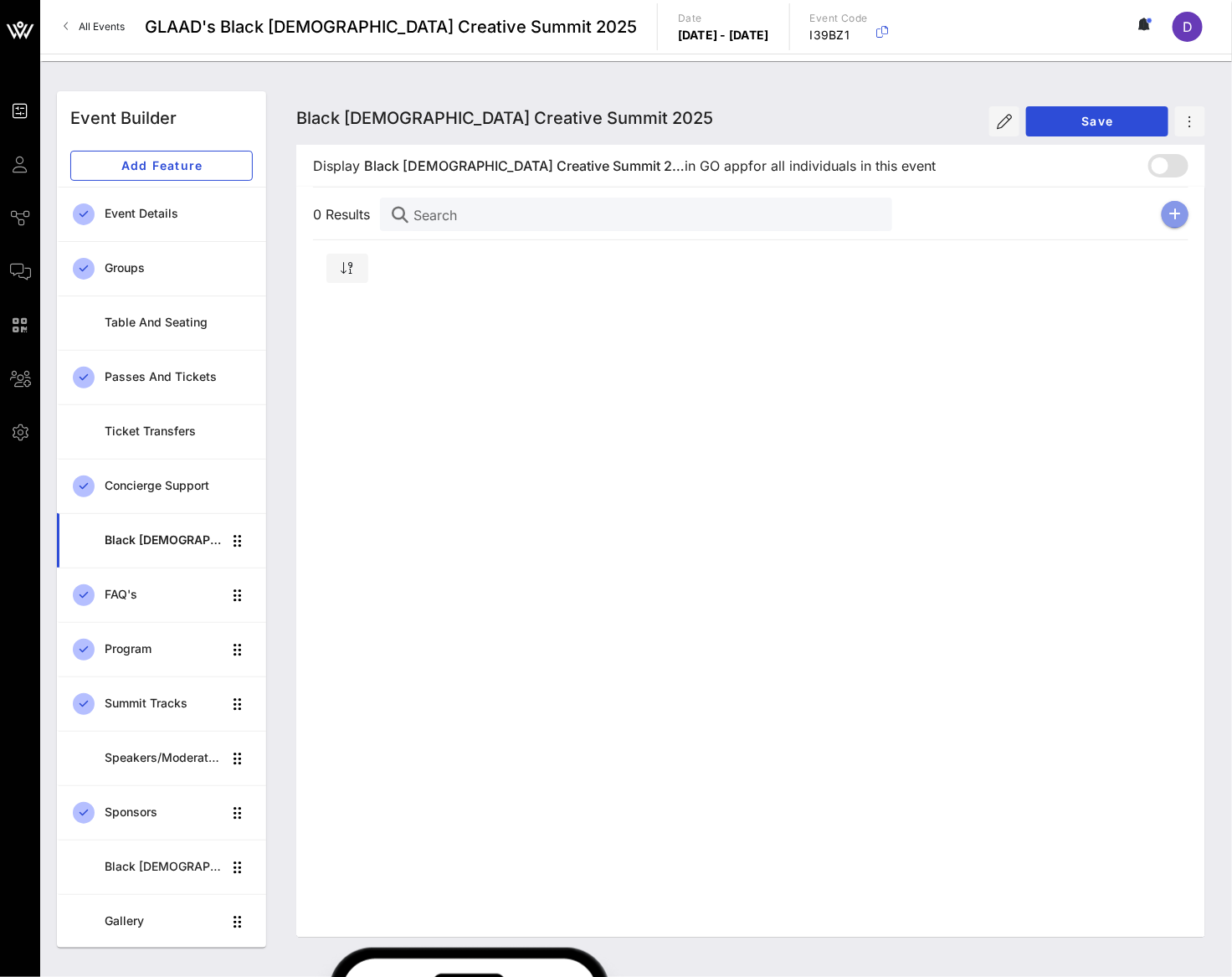
click at [1161, 214] on button "button" at bounding box center [1174, 214] width 27 height 27
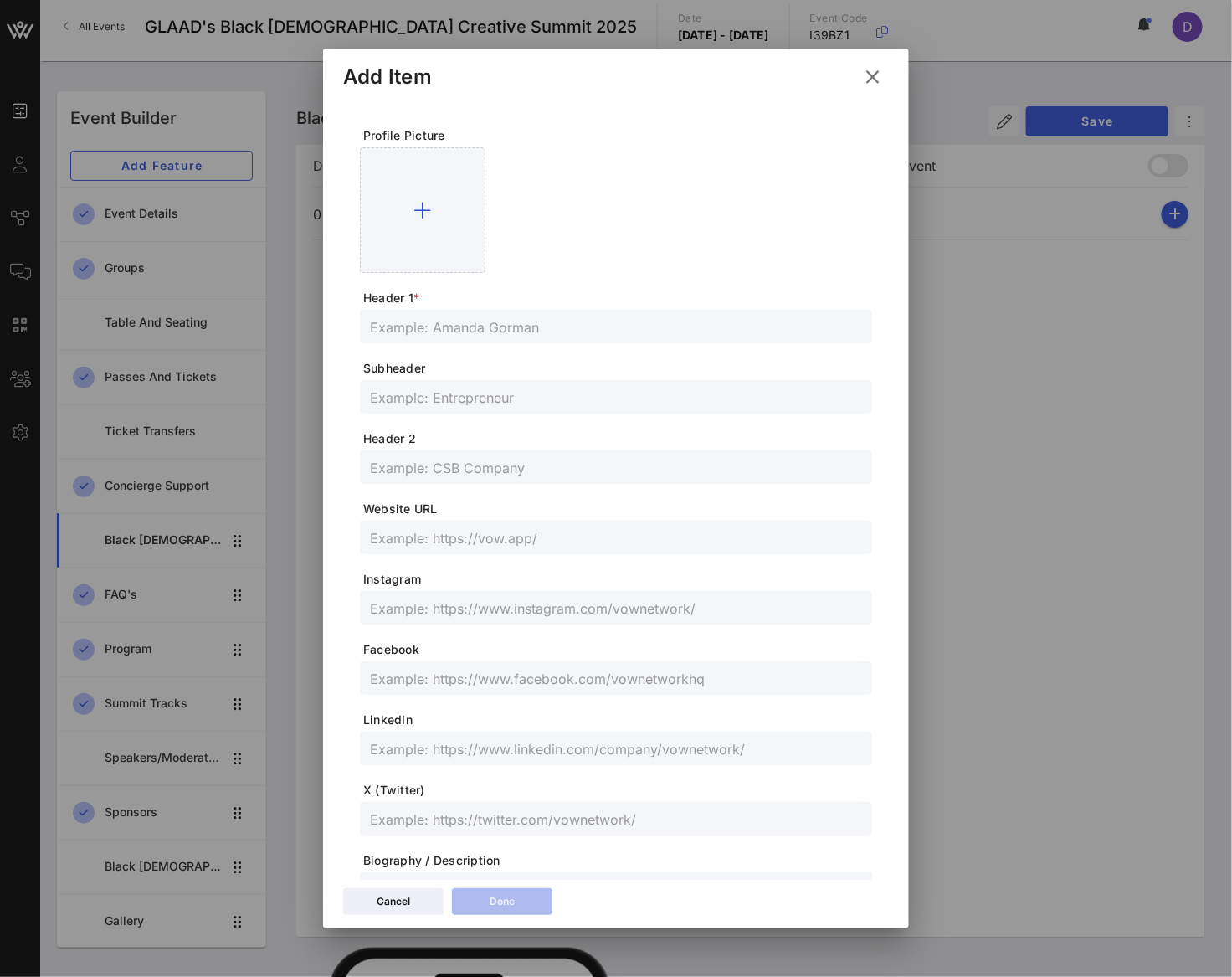
click at [358, 216] on div "Profile Picture Header 1 * Subheader Header 2 Website URL Instagram Facebook Li…" at bounding box center [616, 564] width 545 height 927
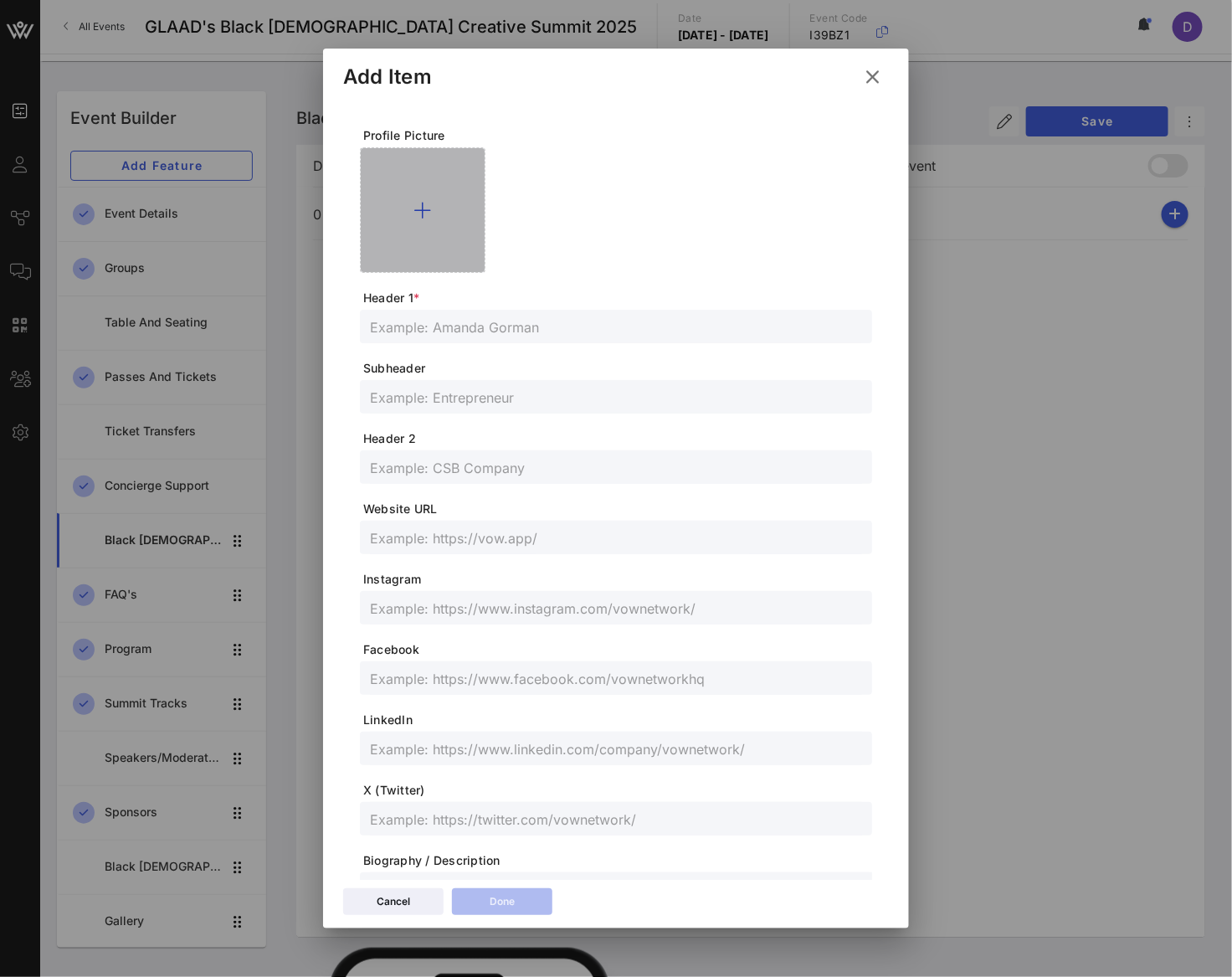
click at [376, 227] on div at bounding box center [422, 209] width 126 height 126
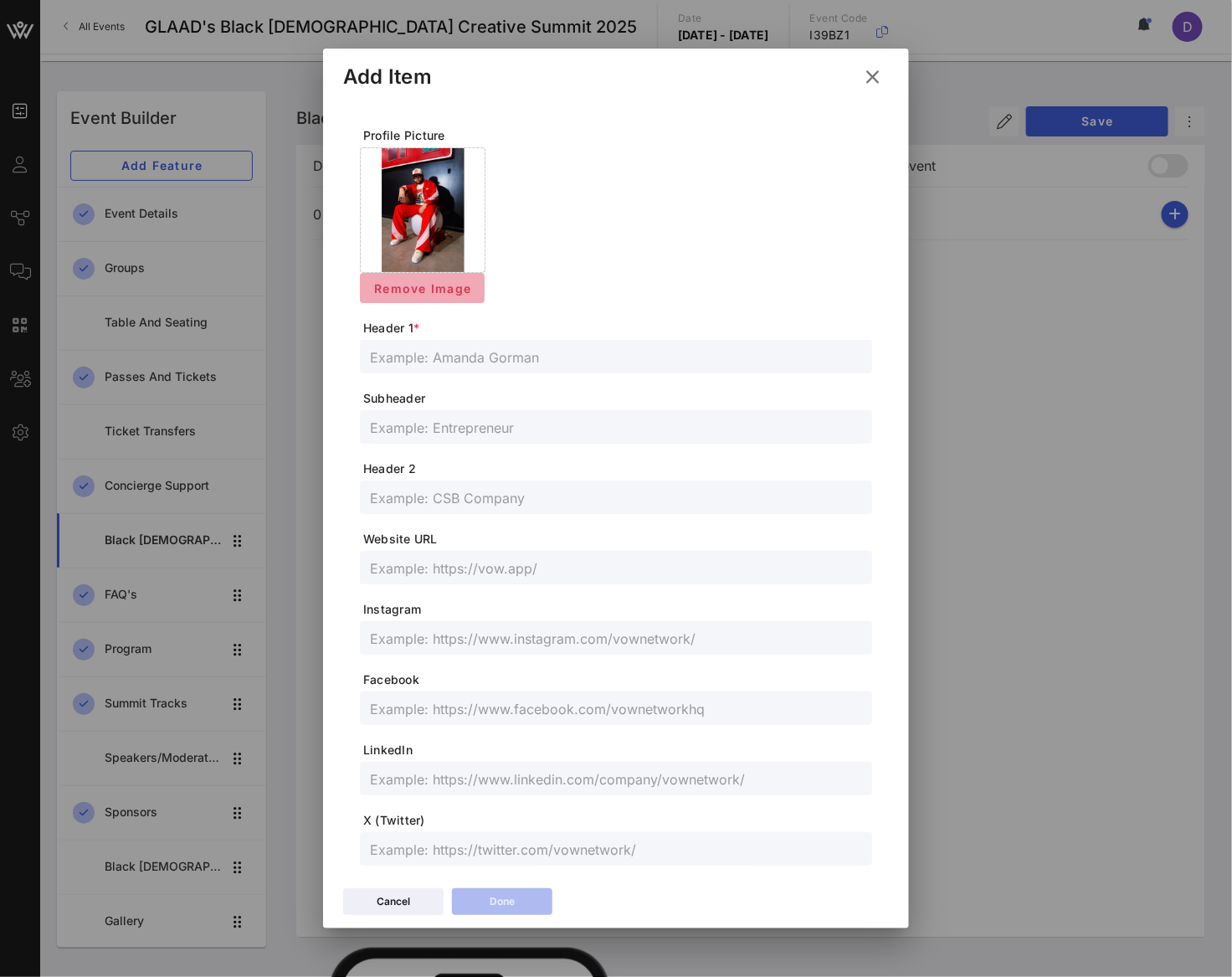
click at [444, 284] on span "Remove Image" at bounding box center [422, 287] width 98 height 14
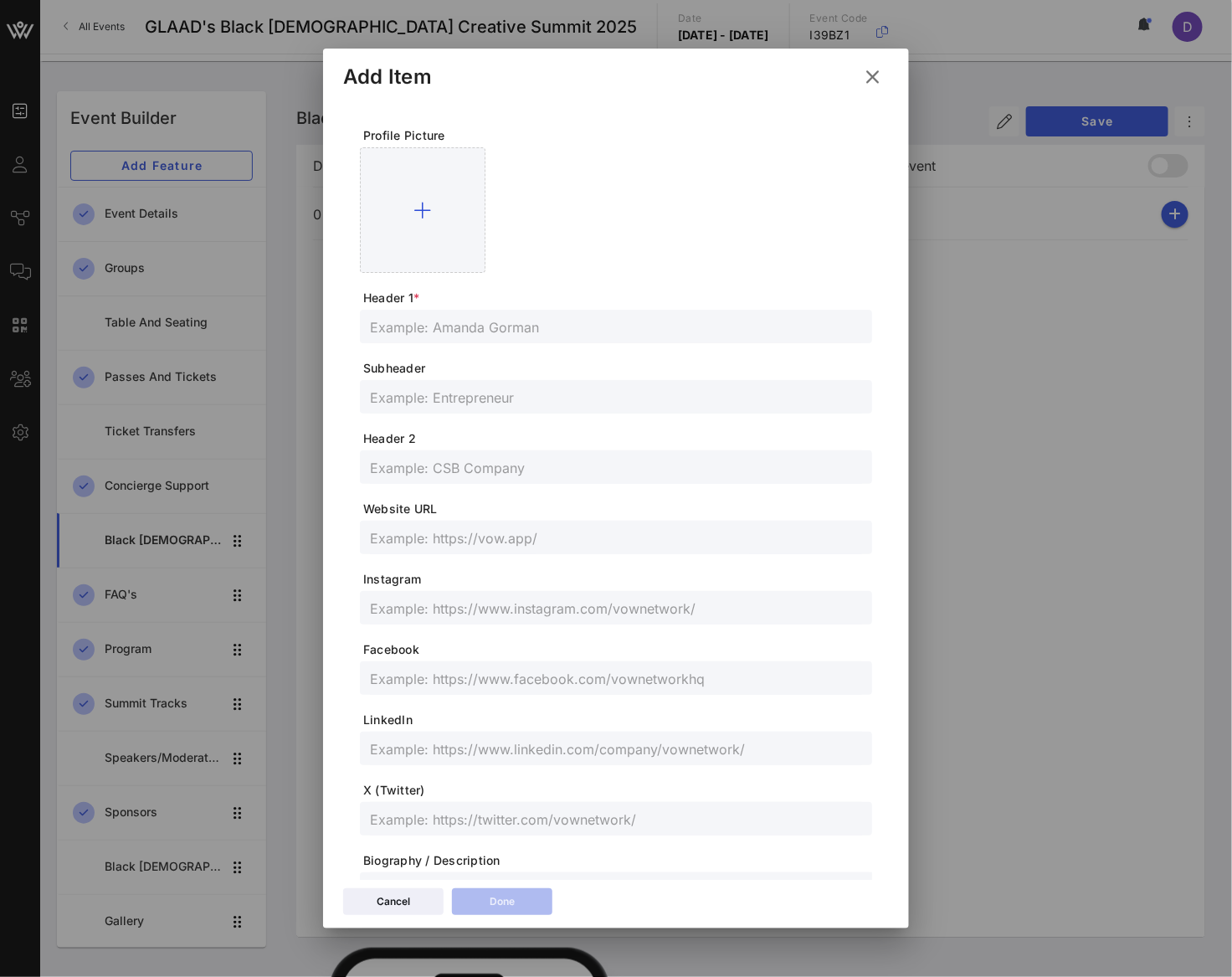
click at [458, 274] on form "Profile Picture Header 1 * Subheader Header 2 Website URL Instagram Facebook Li…" at bounding box center [616, 561] width 512 height 867
click at [458, 241] on div at bounding box center [422, 209] width 126 height 126
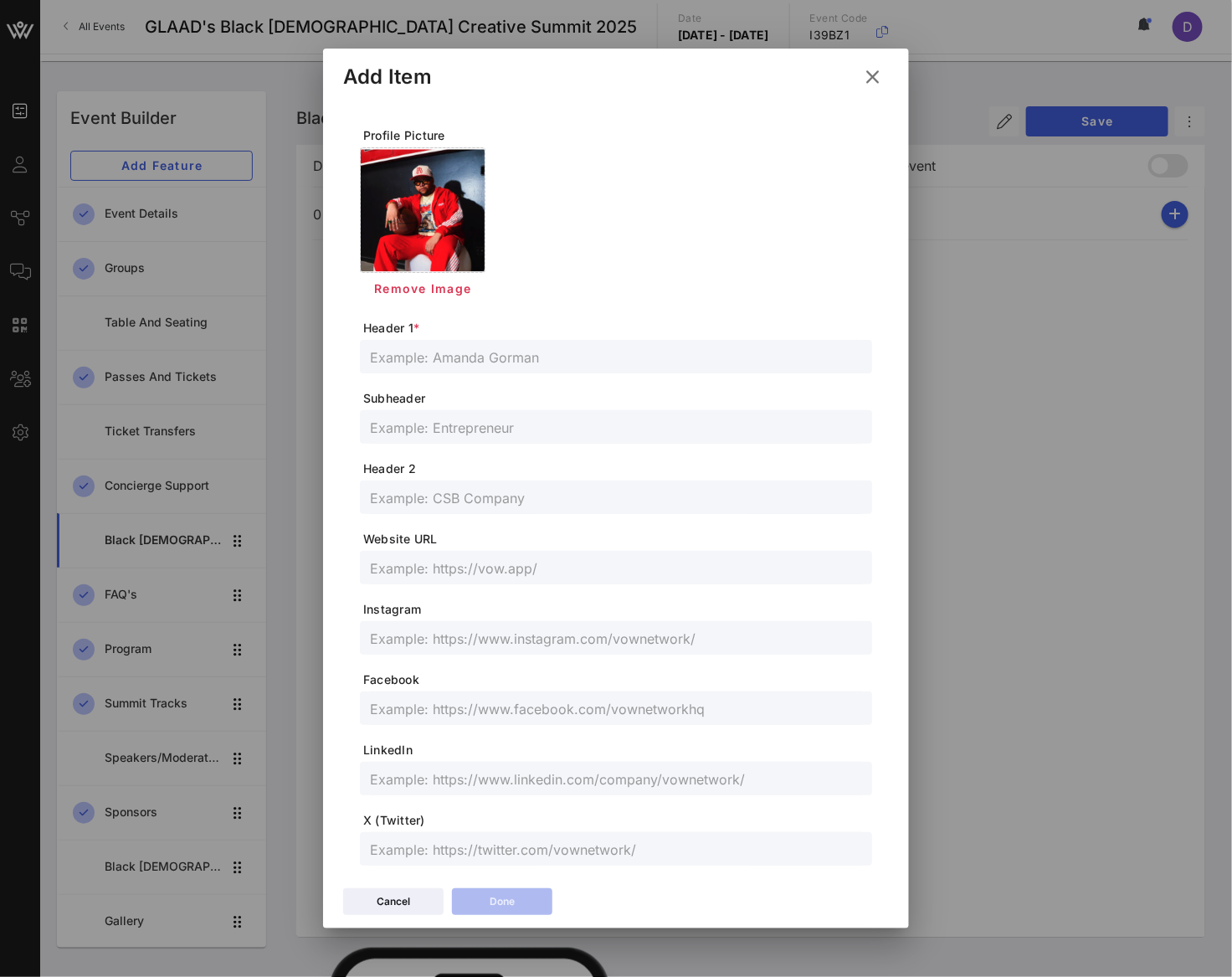
click at [513, 372] on div at bounding box center [616, 356] width 492 height 33
paste input "[PERSON_NAME]"
type input "[PERSON_NAME]"
click at [535, 408] on form "Profile Picture Remove Image Header 1 * [PERSON_NAME] Subheader Header 2 Websit…" at bounding box center [616, 576] width 512 height 897
click at [526, 427] on input "text" at bounding box center [616, 427] width 492 height 22
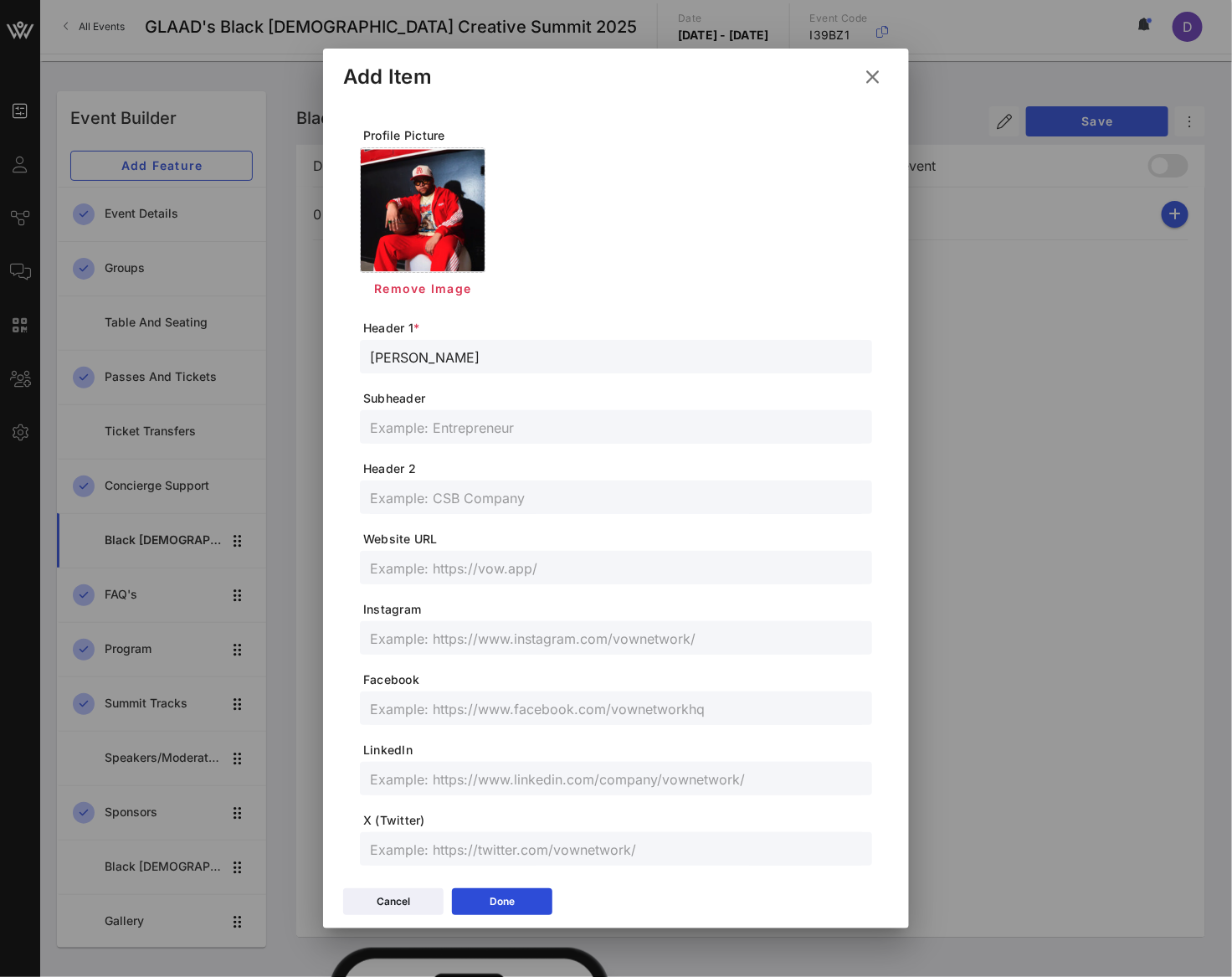
paste input "Wardrobe Stylist & Brand Consultant"
type input "Wardrobe Stylist & Brand Consultant"
click at [425, 778] on input "text" at bounding box center [616, 779] width 492 height 22
paste input "[DOMAIN_NAME][URL]"
type input "[DOMAIN_NAME][URL]"
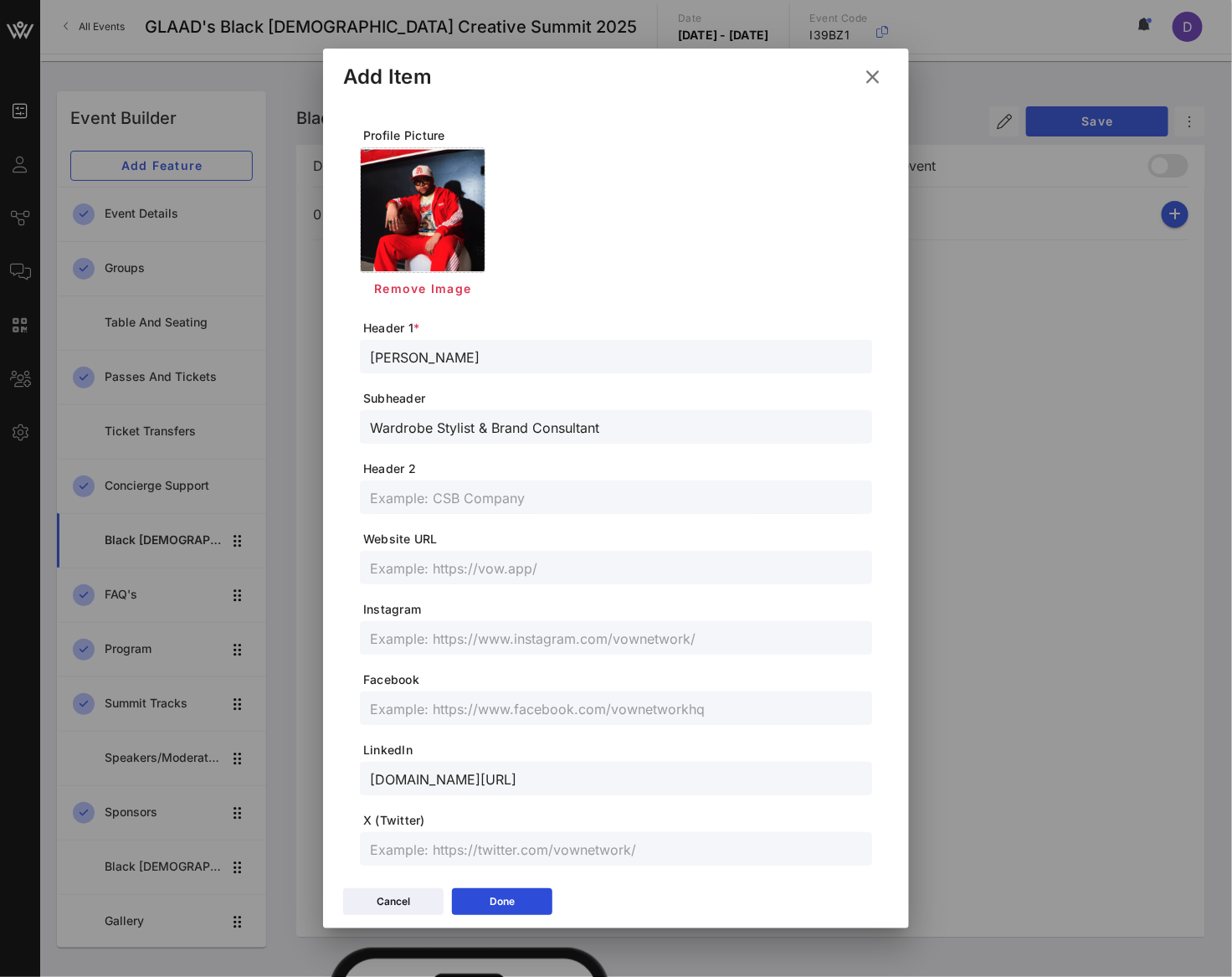
click at [483, 534] on span "Website URL" at bounding box center [618, 539] width 509 height 17
click at [457, 494] on input "text" at bounding box center [616, 498] width 492 height 22
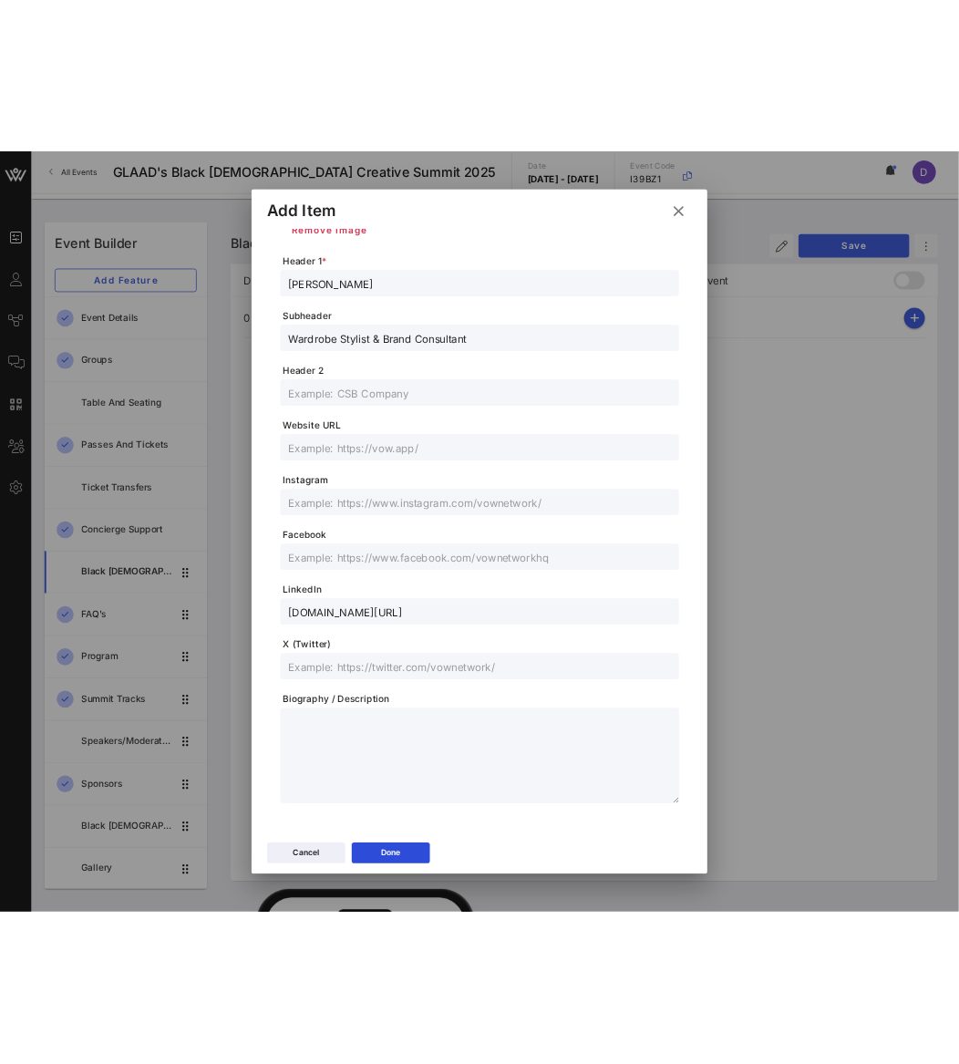
scroll to position [211, 0]
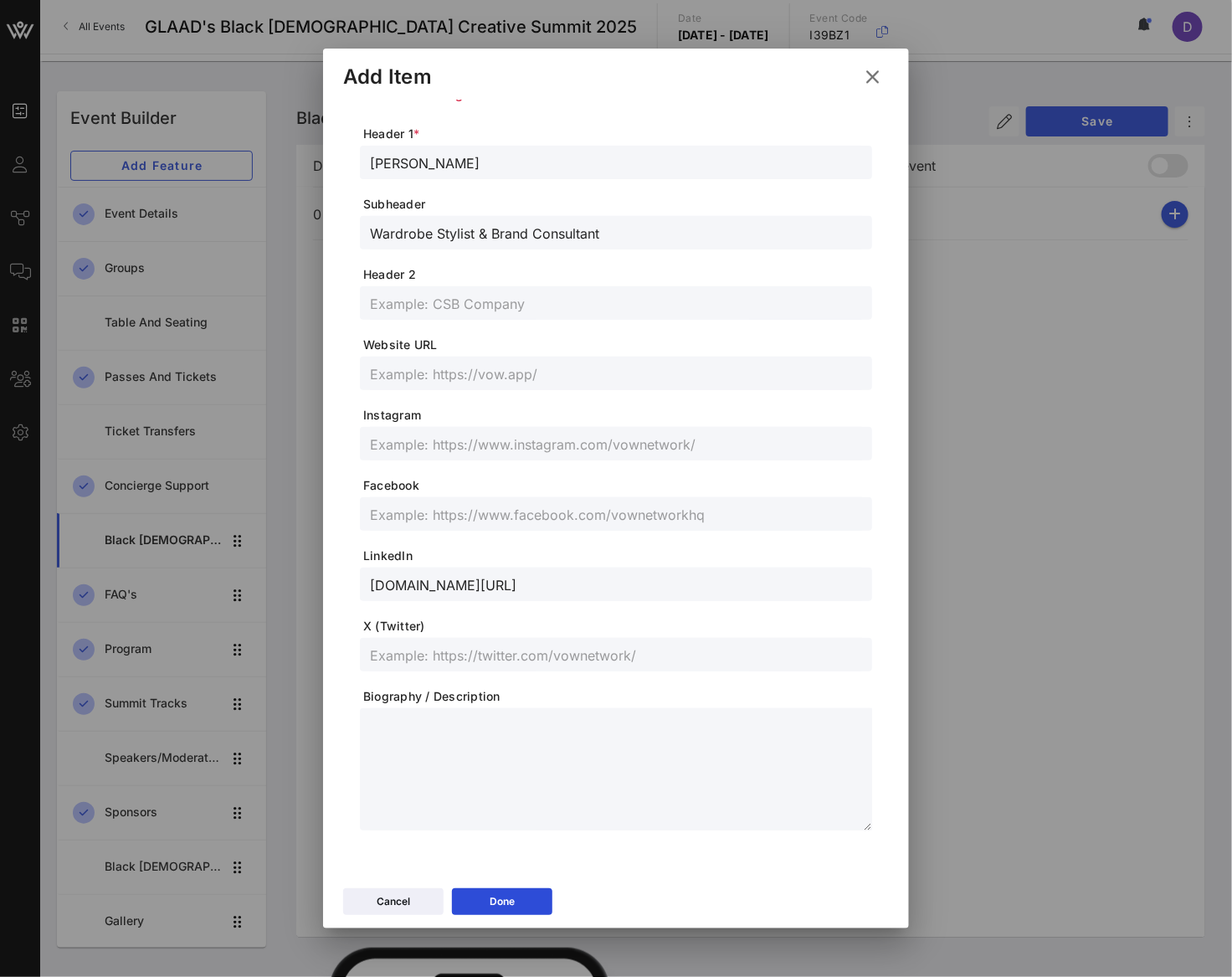
click at [430, 644] on input "text" at bounding box center [616, 655] width 492 height 22
paste input "@likedeewoo"
type input "@likedeewoo"
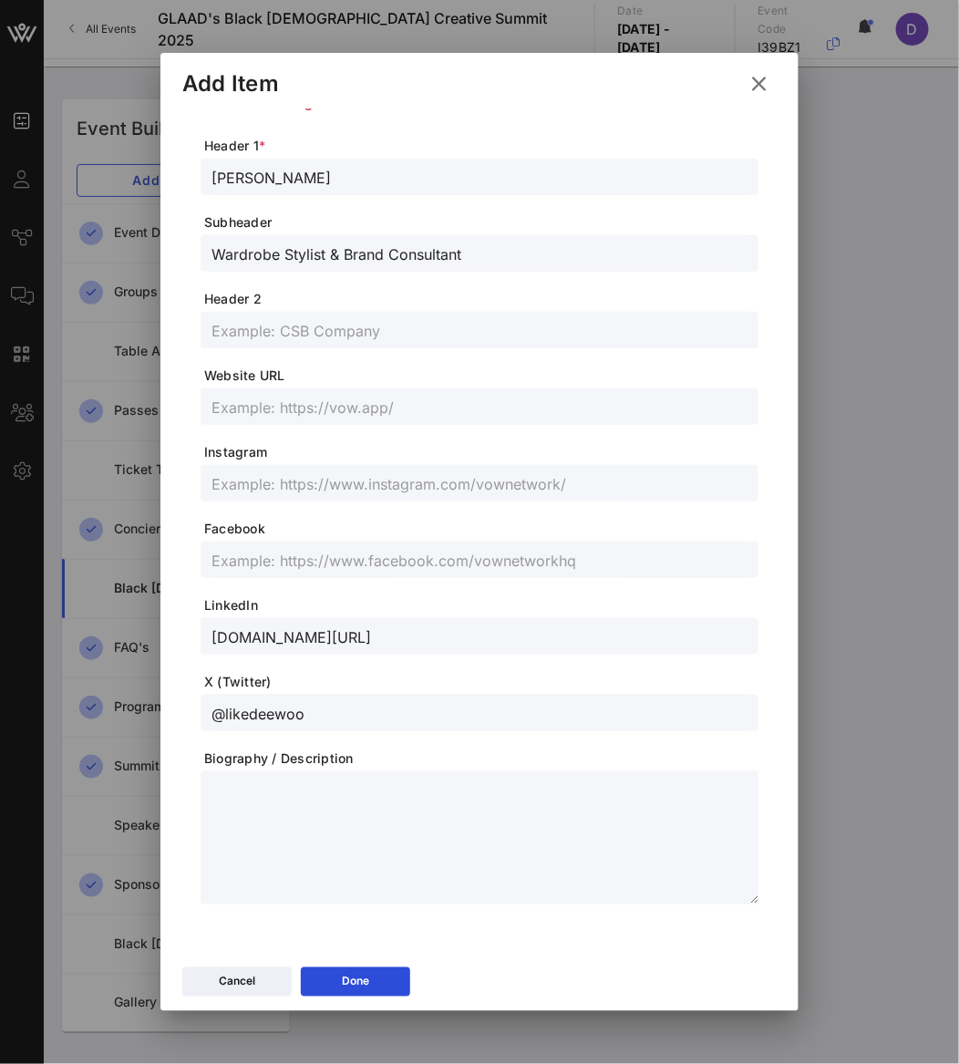
click at [321, 467] on div at bounding box center [479, 483] width 536 height 36
paste input "@118timeless"
type input "@118timeless"
click at [336, 517] on form "Profile Picture Remove Image Header 1 * [PERSON_NAME] Subheader Wardrobe Stylis…" at bounding box center [480, 415] width 558 height 977
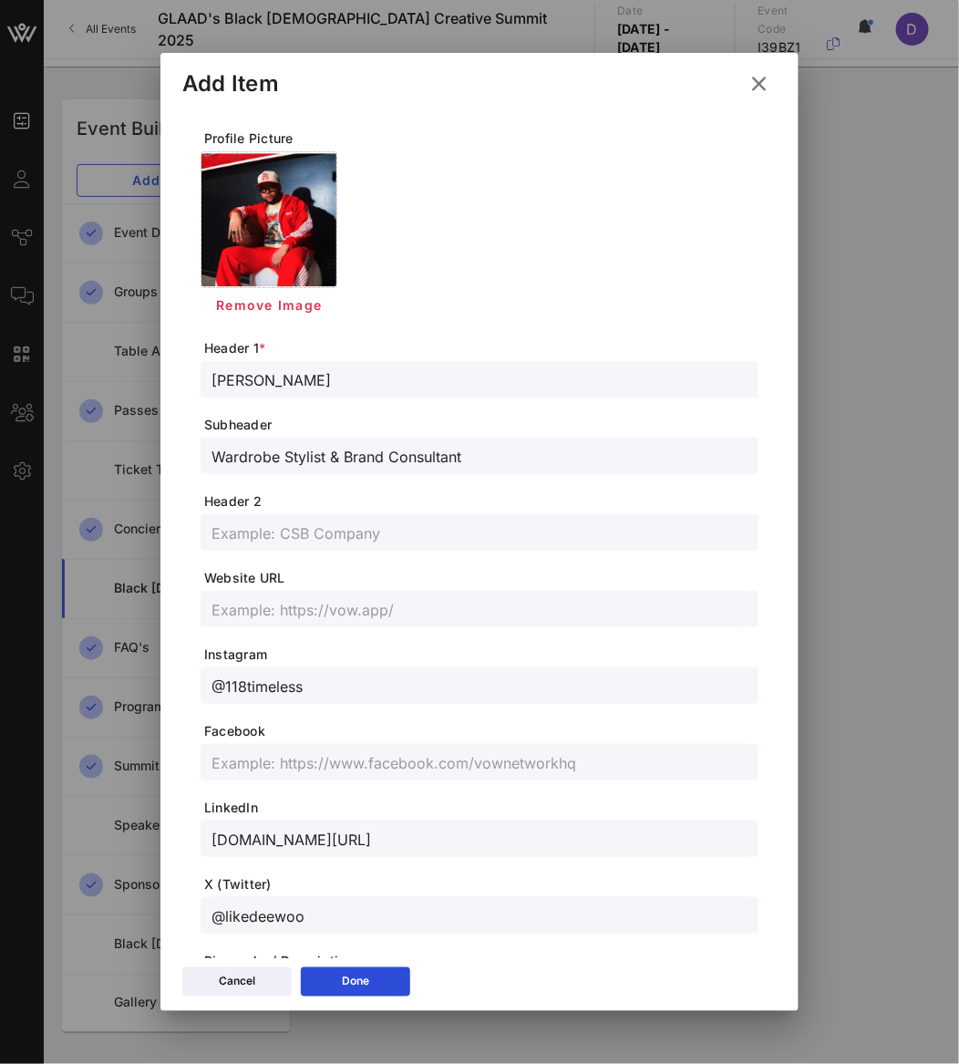
scroll to position [0, 0]
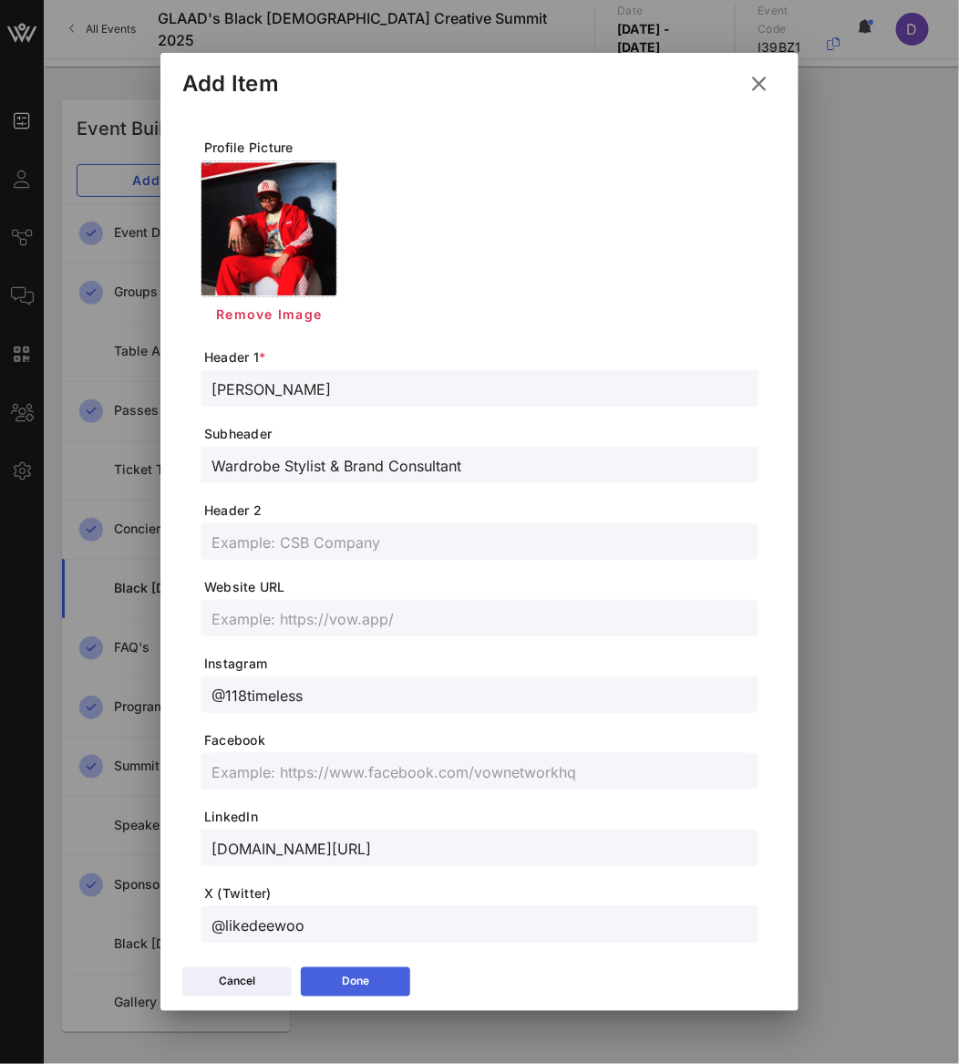
click at [369, 968] on button "Done" at bounding box center [355, 981] width 109 height 29
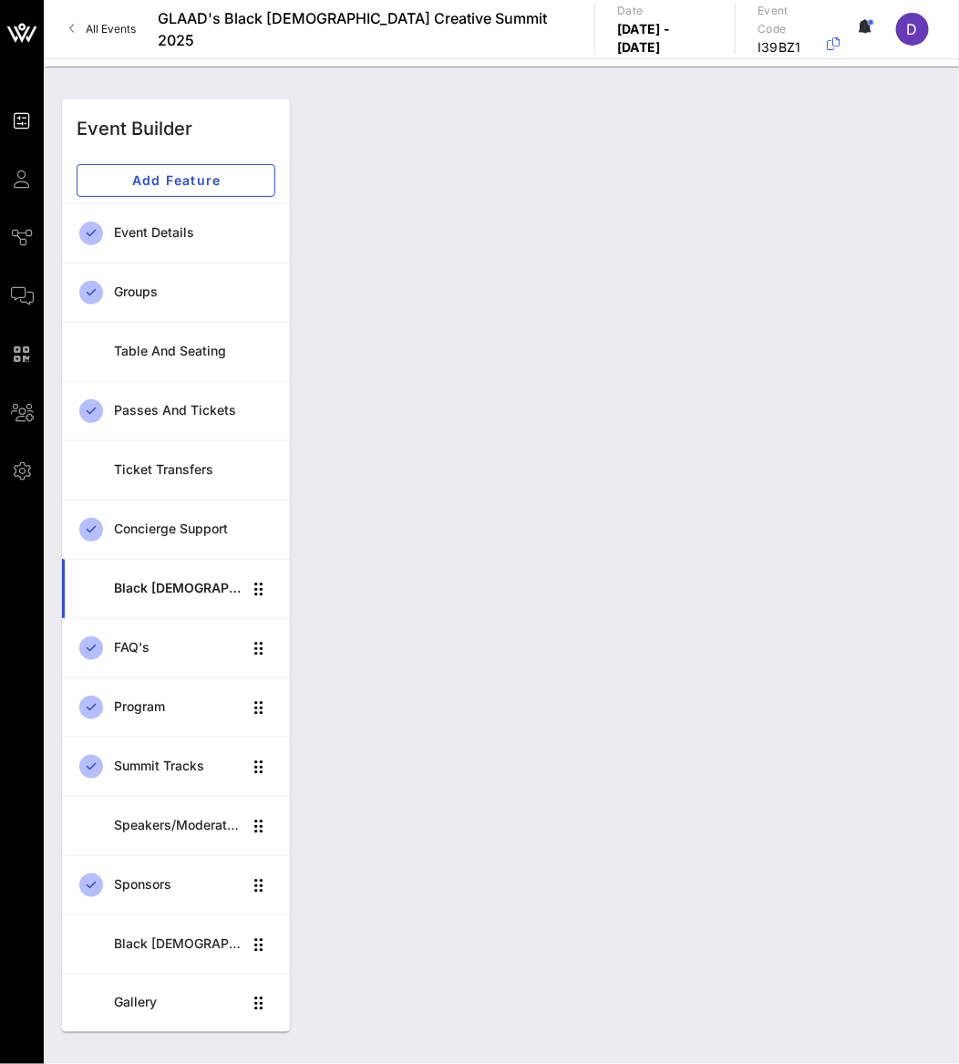
type input "[PERSON_NAME]"
type input "Wardrobe Stylist & Brand Consultant"
type input "@118timeless"
type input "[DOMAIN_NAME][URL]"
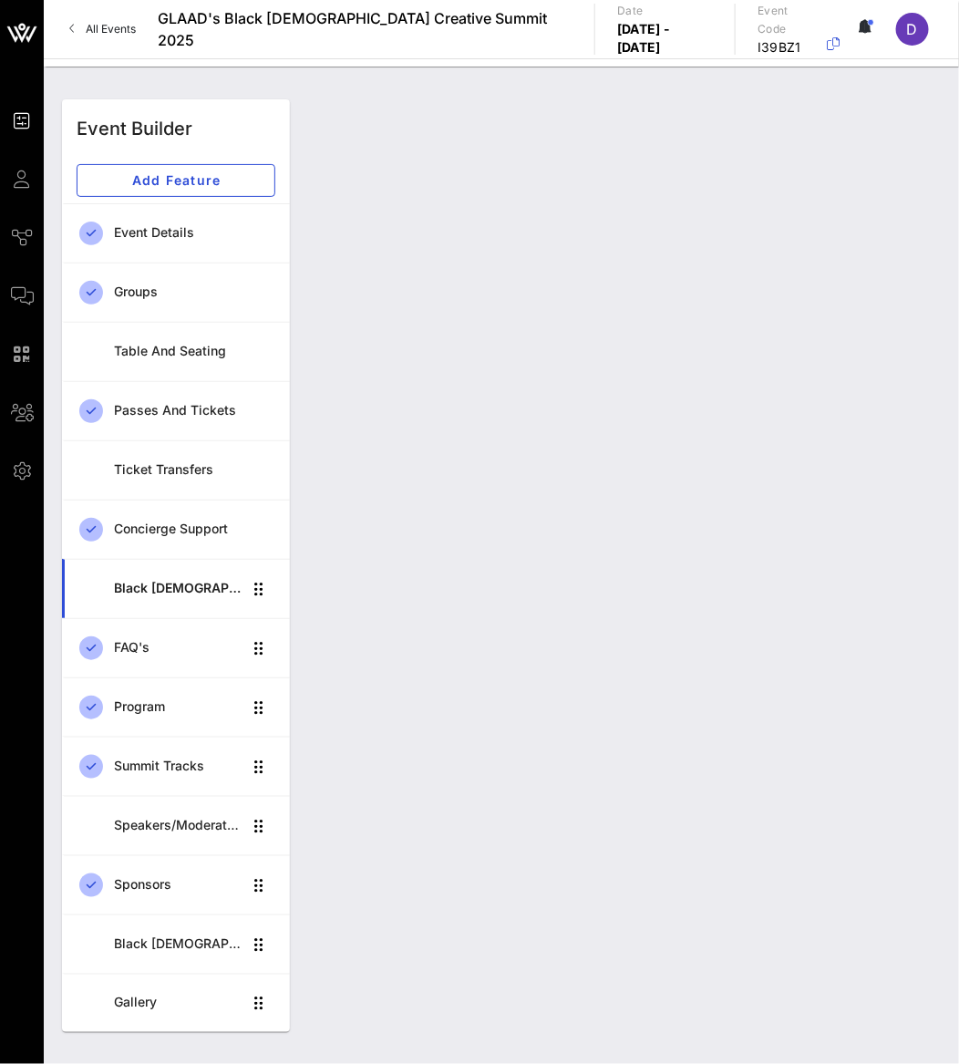
type input "@likedeewoo"
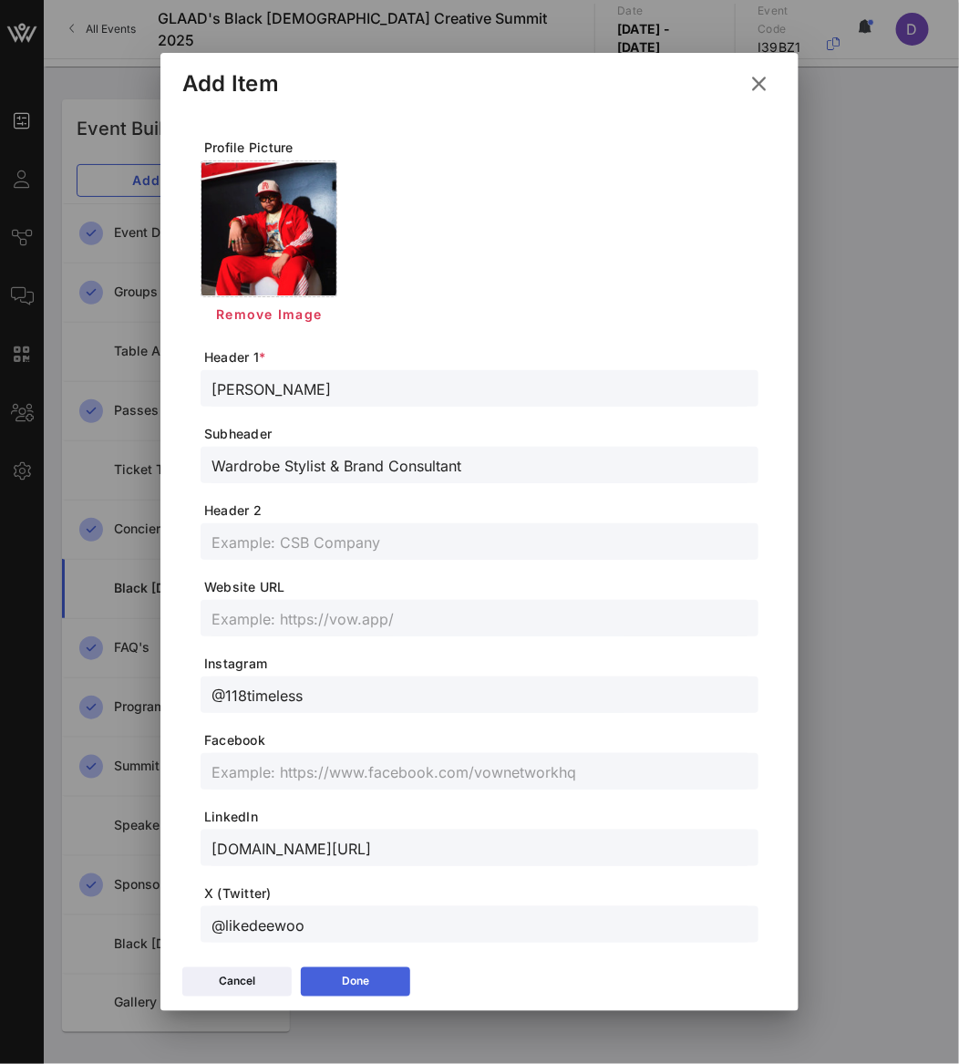
click at [351, 977] on icon at bounding box center [355, 981] width 13 height 11
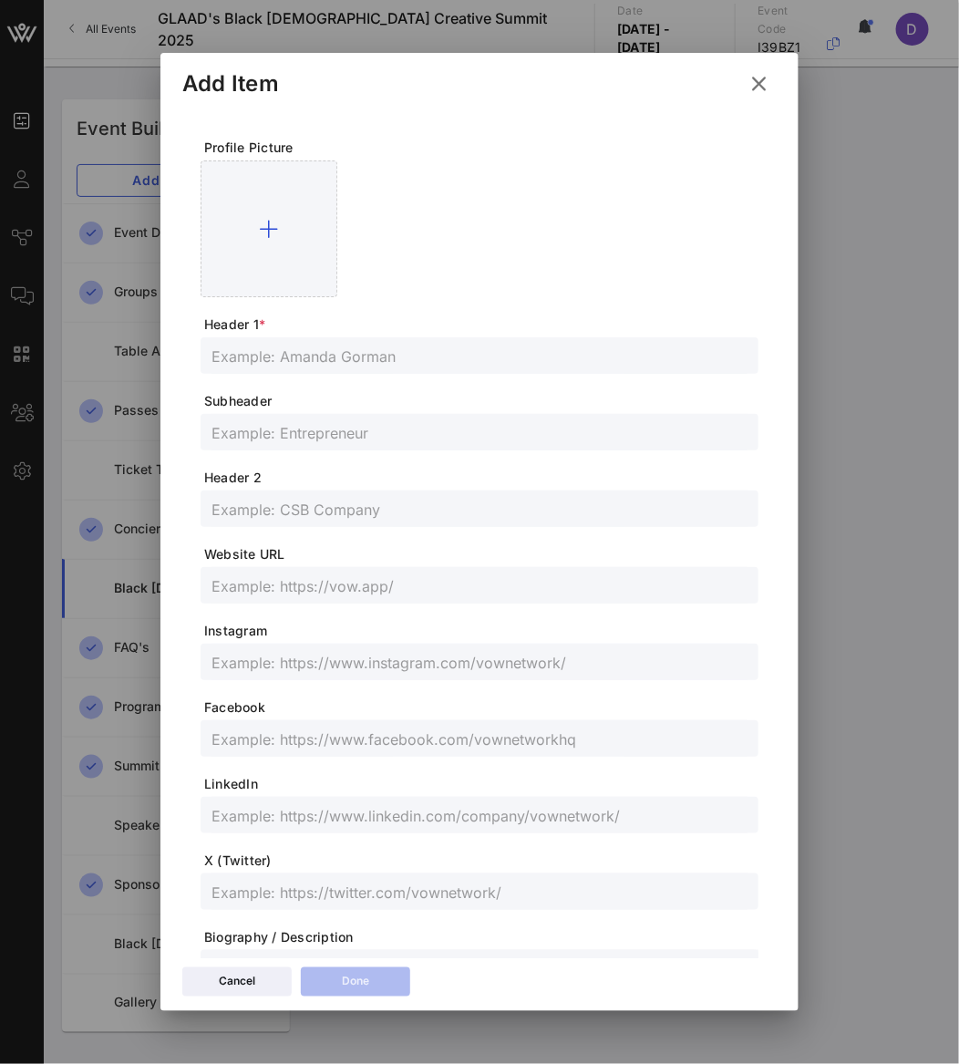
click at [356, 334] on form "Profile Picture Header 1 * Subheader Header 2 Website URL Instagram Facebook Li…" at bounding box center [480, 611] width 558 height 944
click at [357, 352] on input "text" at bounding box center [479, 356] width 536 height 24
paste input "[PERSON_NAME]"
type input "[PERSON_NAME]"
click at [242, 439] on input "text" at bounding box center [479, 432] width 536 height 24
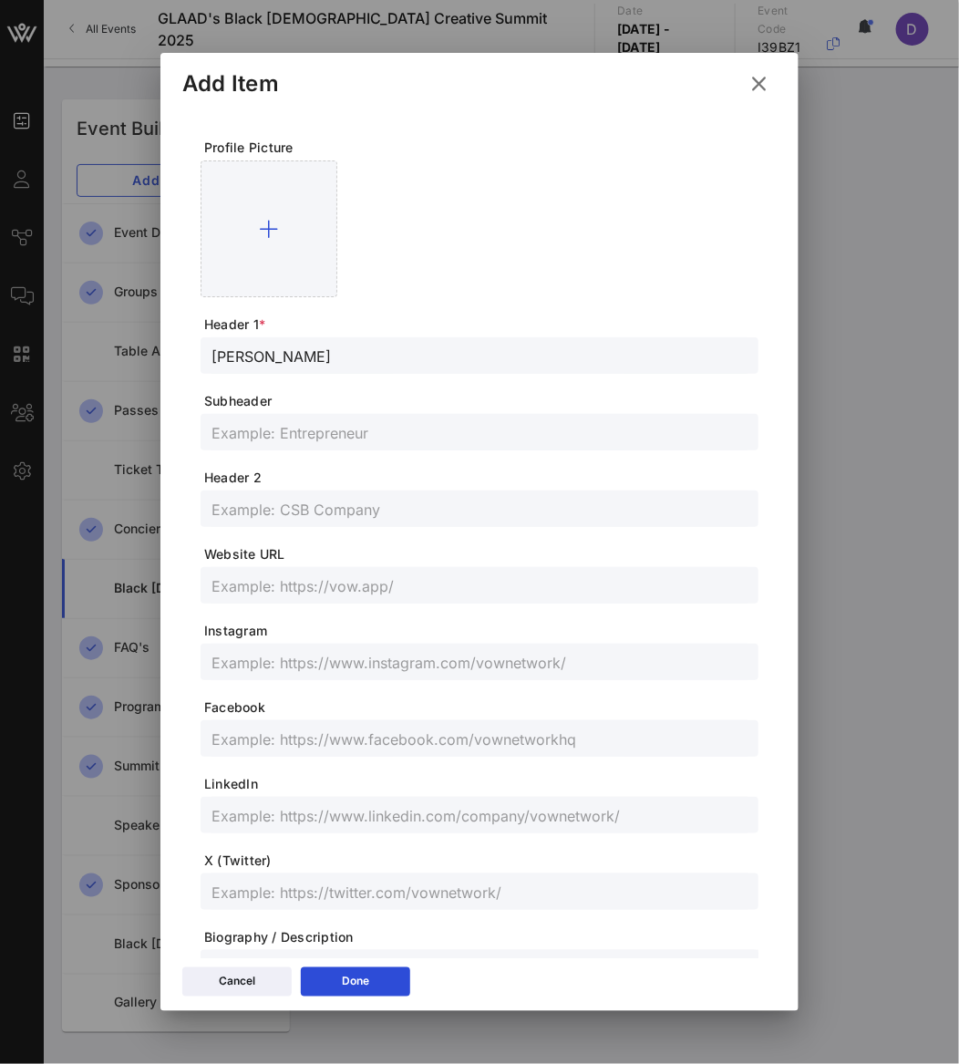
paste input "Actor/Filmmaker"
type input "Actor/Filmmaker"
click at [307, 665] on input "text" at bounding box center [479, 662] width 536 height 24
paste input "@__elleynad__"
type input "@__elleynad__"
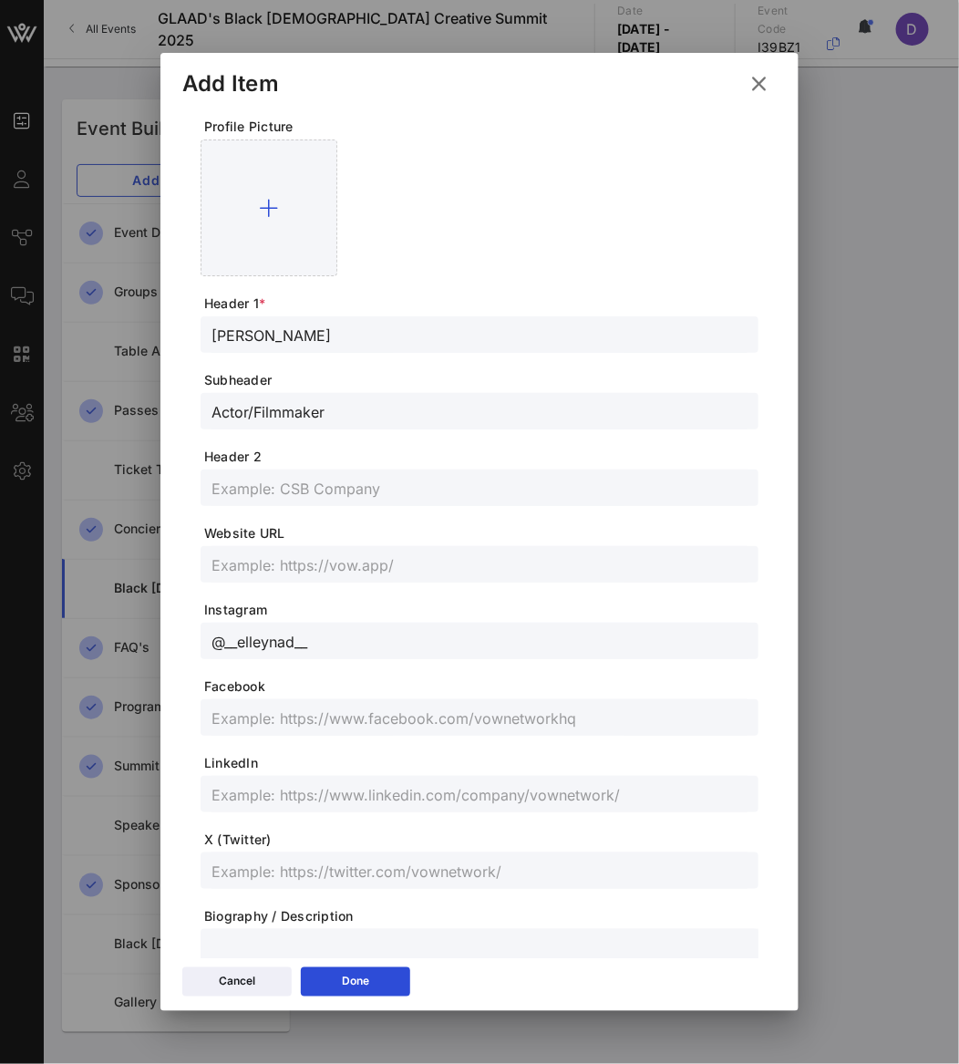
scroll to position [23, 0]
click at [267, 872] on input "text" at bounding box center [479, 869] width 536 height 24
paste input "@elleynad__"
type input "@elleynad__"
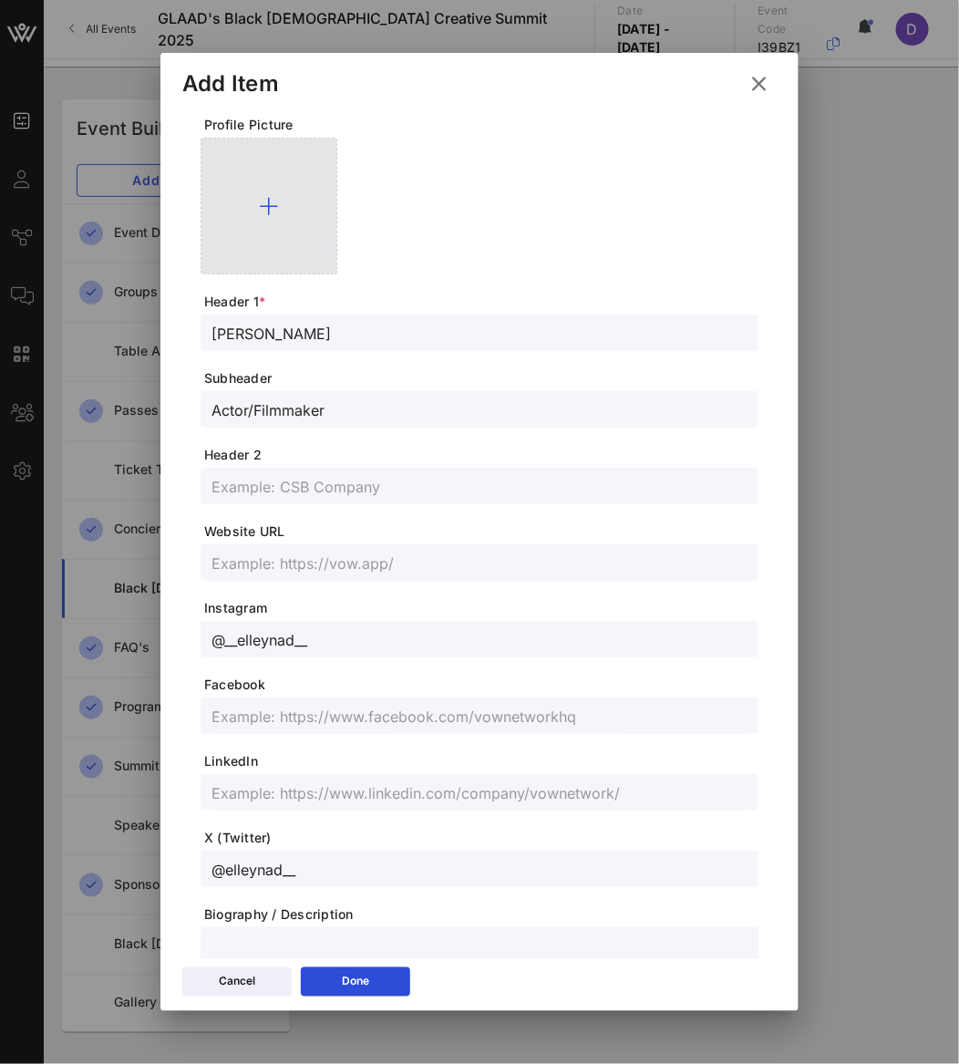
click at [269, 232] on div at bounding box center [269, 206] width 137 height 137
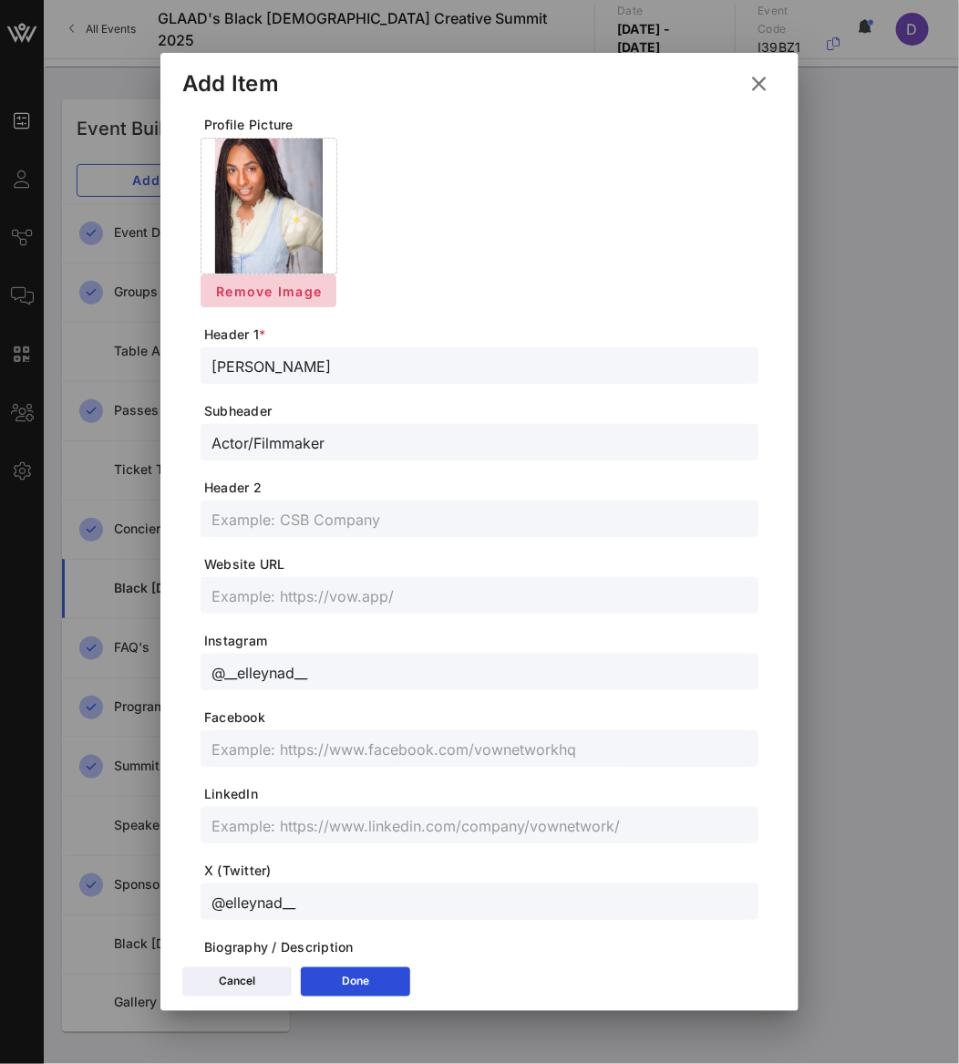
click at [286, 293] on span "Remove Image" at bounding box center [268, 290] width 107 height 15
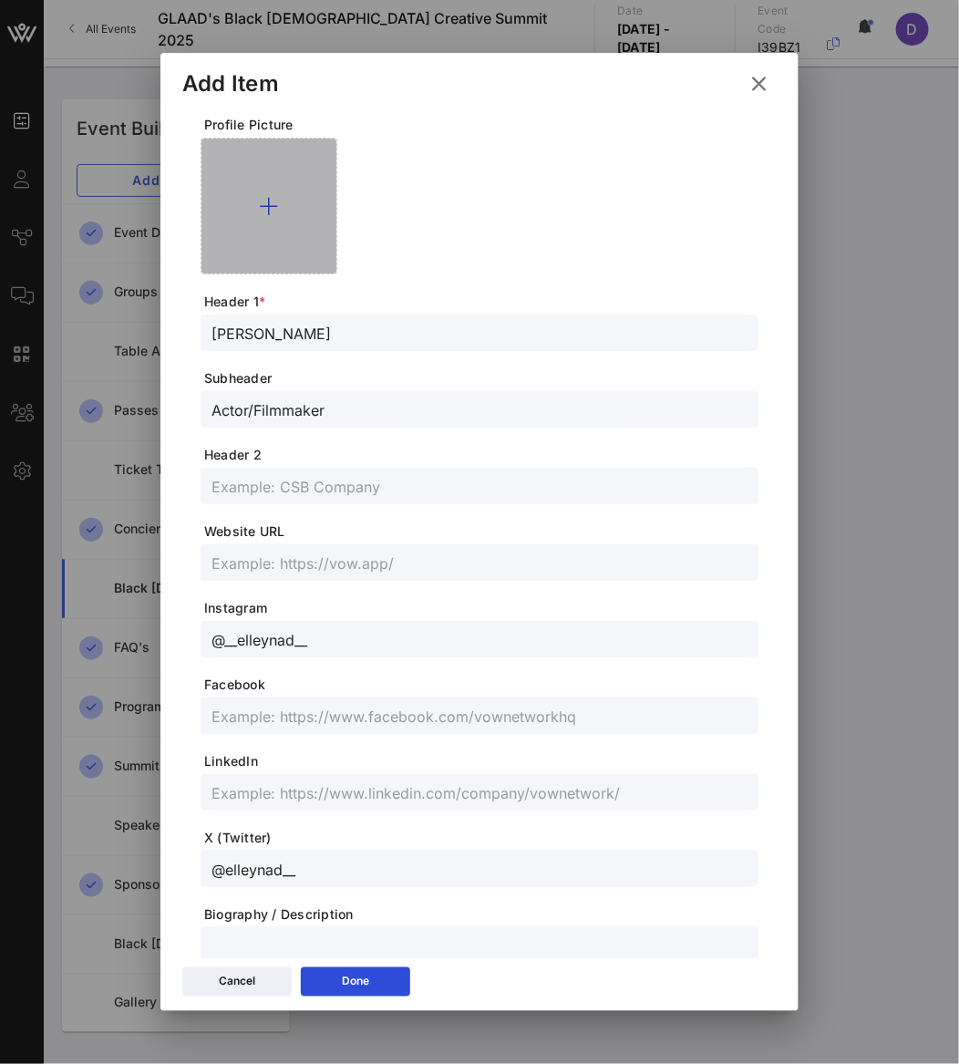
click at [212, 190] on div at bounding box center [269, 206] width 137 height 137
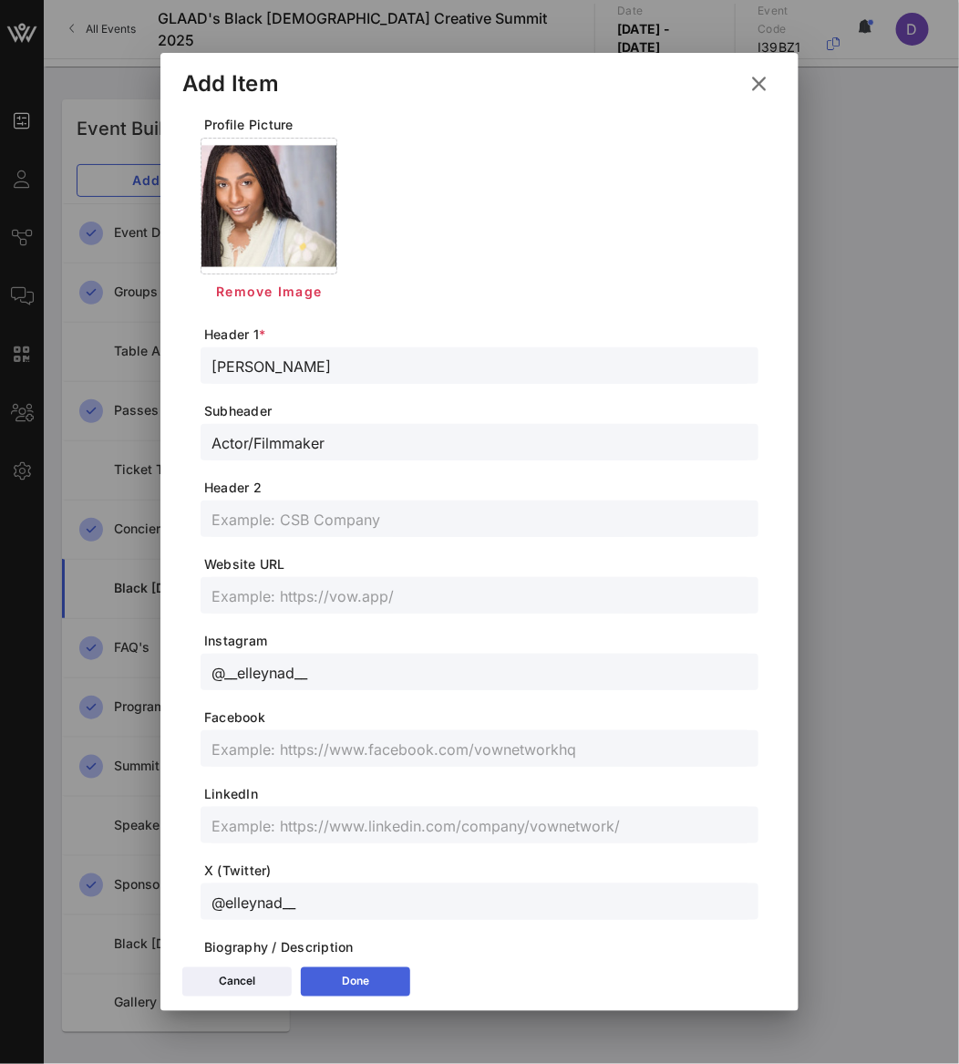
click at [356, 981] on div "Done" at bounding box center [355, 982] width 27 height 18
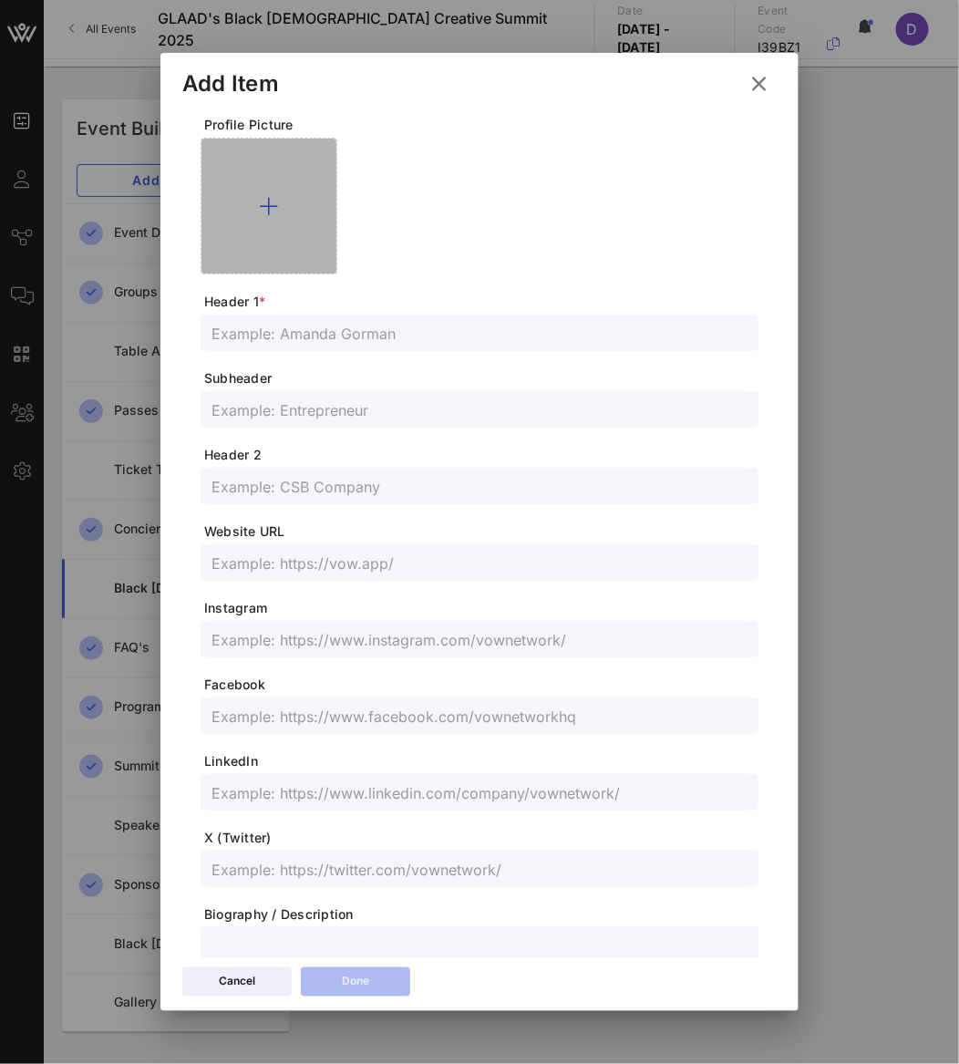
click at [266, 210] on icon at bounding box center [269, 206] width 19 height 22
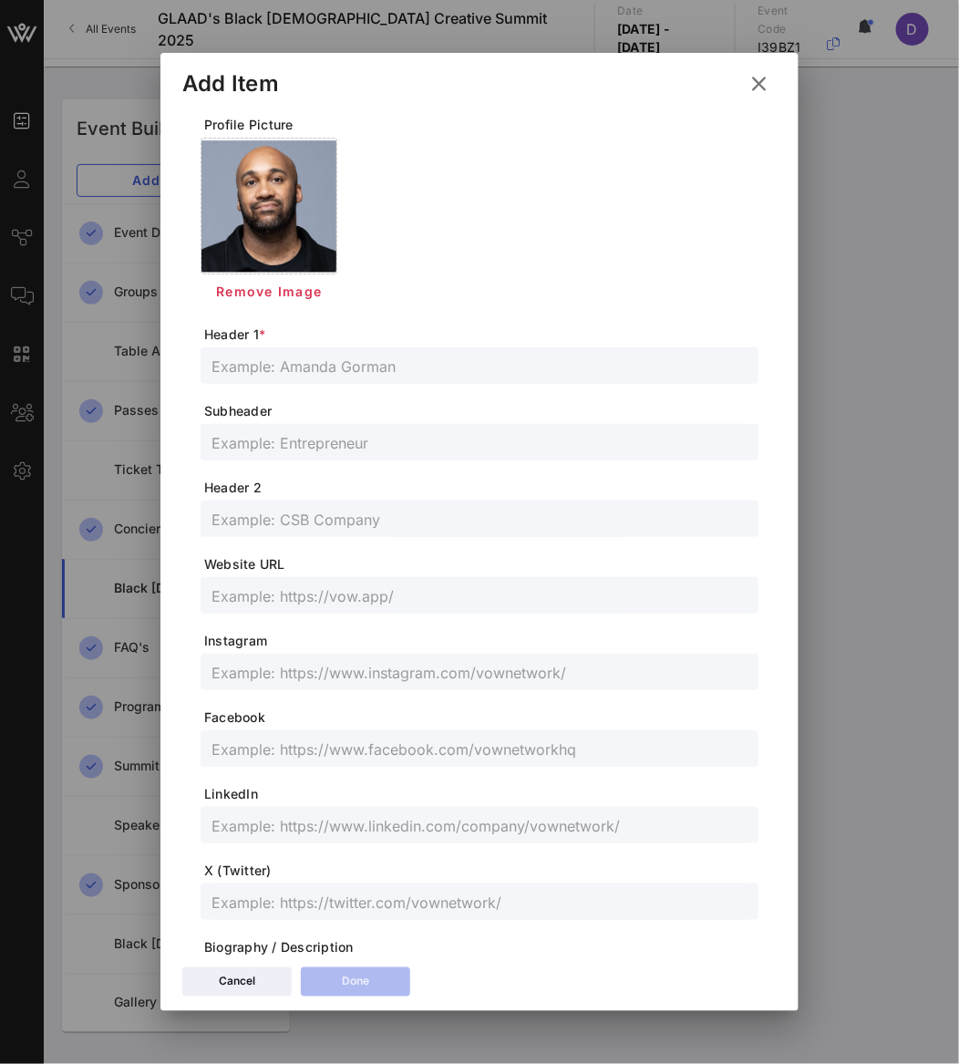
click at [252, 378] on div at bounding box center [479, 365] width 536 height 36
paste input "[PERSON_NAME]"
type input "[PERSON_NAME]"
click at [257, 440] on input "text" at bounding box center [479, 442] width 536 height 24
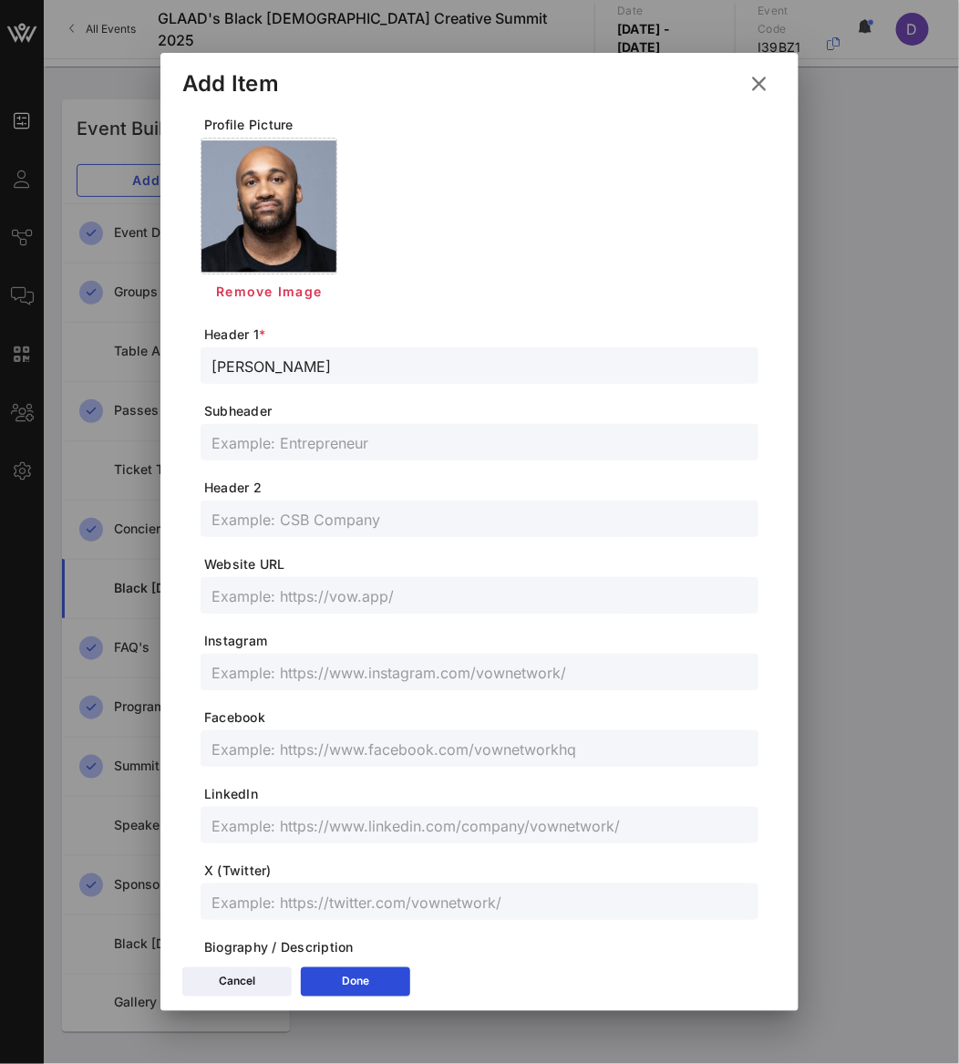
paste input "Journalist and author"
click at [322, 450] on input "Journalist and author" at bounding box center [479, 442] width 536 height 24
type input "Journalist and Author"
click at [318, 600] on input "text" at bounding box center [479, 595] width 536 height 24
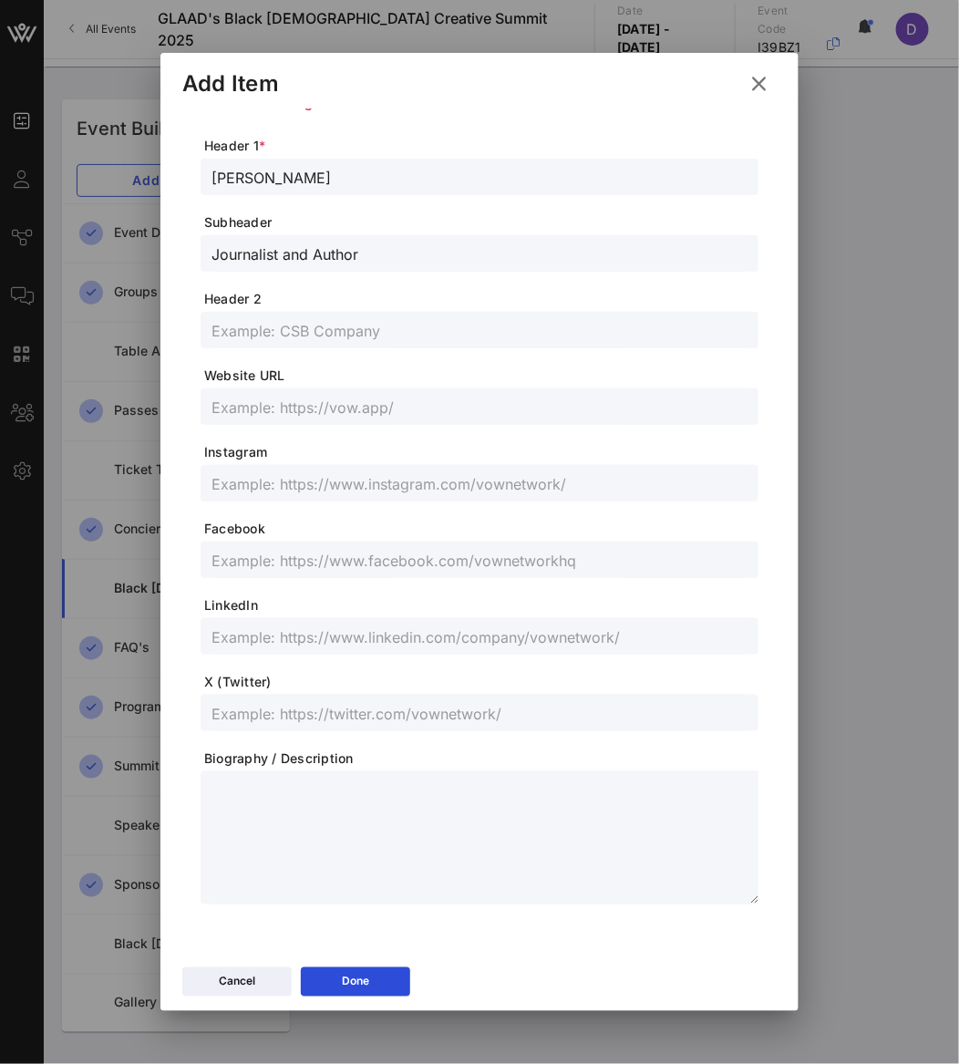
click at [301, 634] on input "text" at bounding box center [479, 636] width 536 height 24
paste input "[URL][DOMAIN_NAME]"
type input "[URL][DOMAIN_NAME]"
click at [322, 481] on input "text" at bounding box center [479, 483] width 536 height 24
paste input "@aaronkfoley"
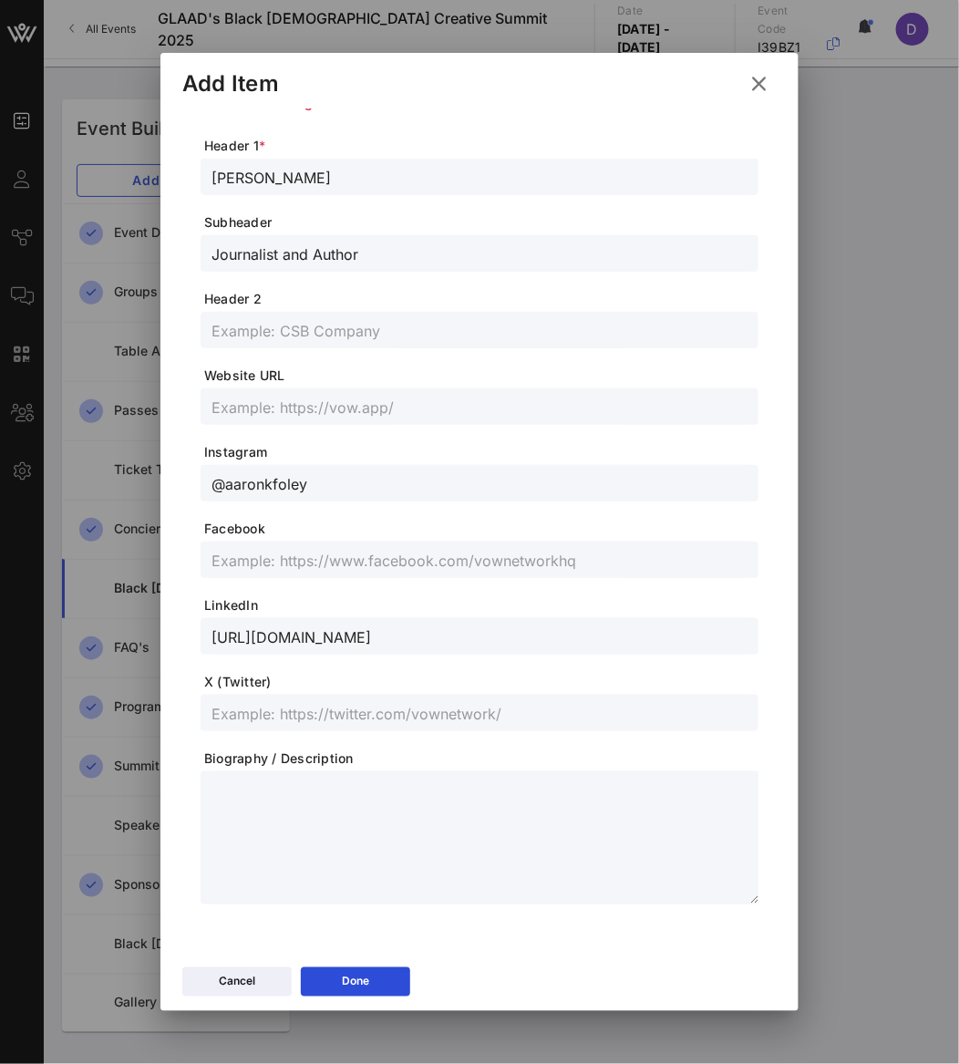
type input "@aaronkfoley"
click at [344, 726] on div at bounding box center [479, 713] width 536 height 36
paste input "@aaronkfoley"
type input "@aaronkfoley"
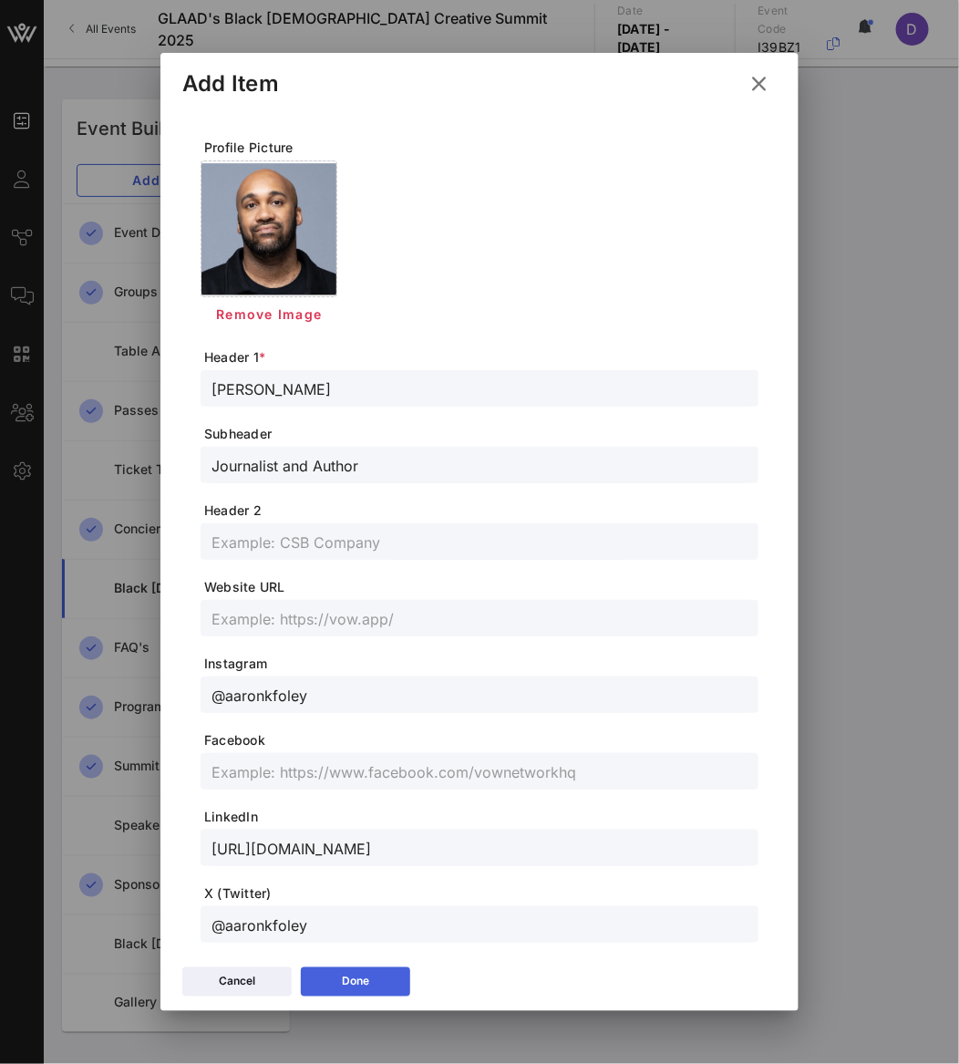
click at [369, 981] on div "Done" at bounding box center [355, 982] width 27 height 18
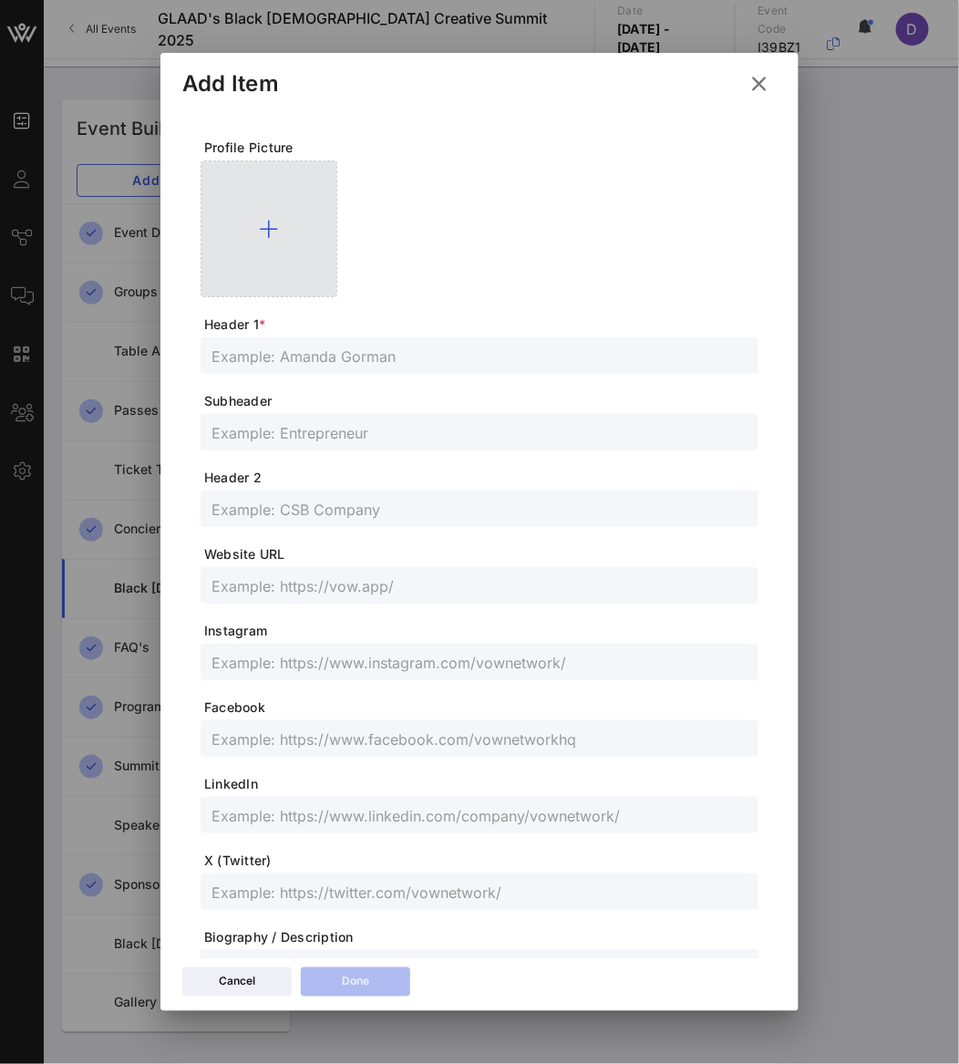
click at [277, 240] on div at bounding box center [269, 228] width 137 height 137
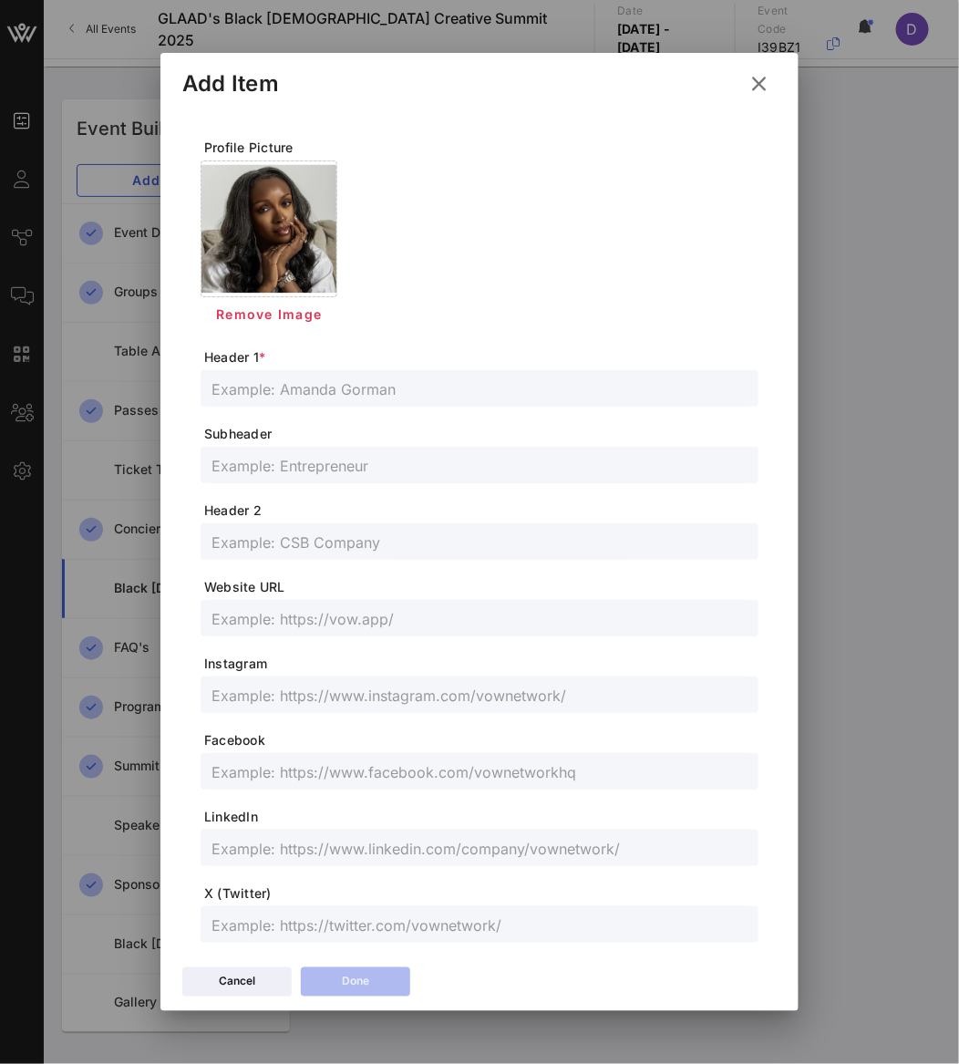
click at [269, 389] on input "text" at bounding box center [479, 388] width 536 height 24
paste input "Acacia “MsPrissyFace” [PERSON_NAME]"
type input "Acacia “MsPrissyFace” [PERSON_NAME]"
click at [254, 459] on input "text" at bounding box center [479, 465] width 536 height 24
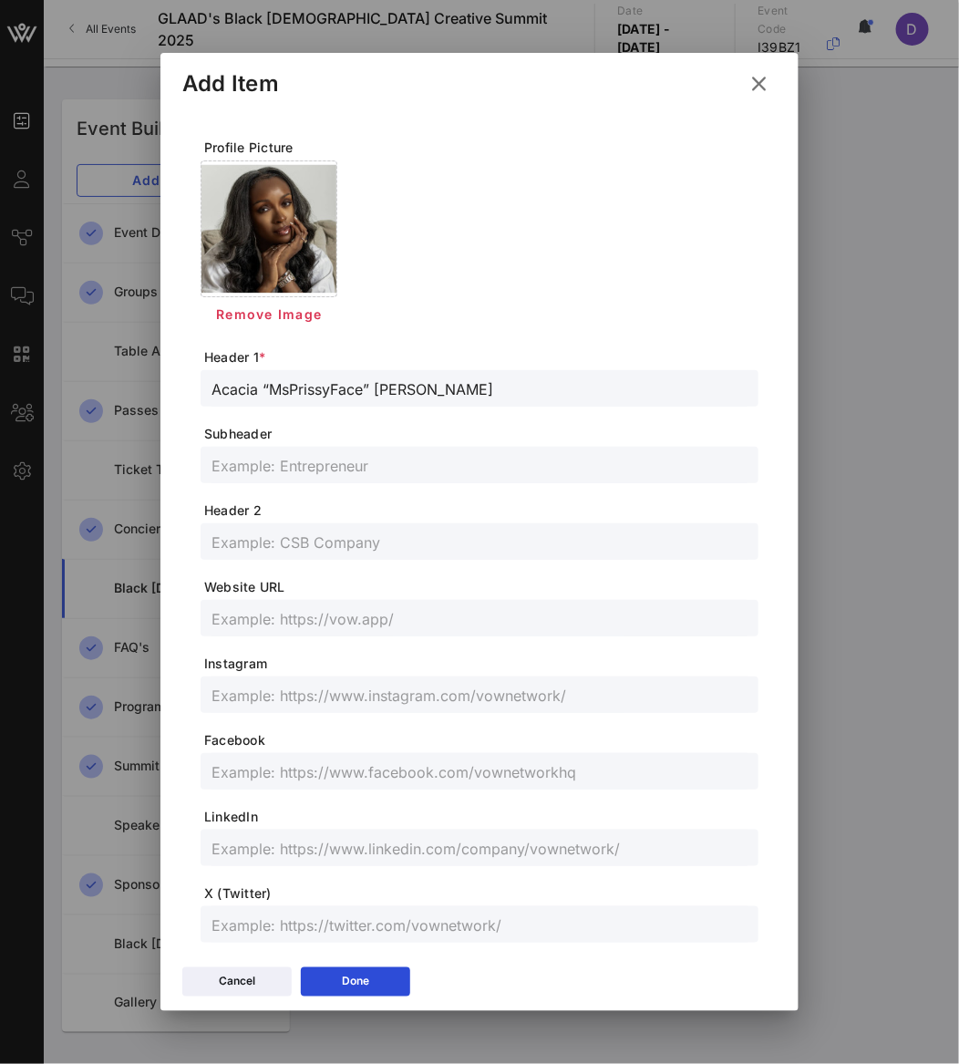
paste input "Fashion & Lifestyle Creator"
type input "Fashion & Lifestyle Creator"
click at [245, 850] on input "text" at bounding box center [479, 848] width 536 height 24
paste input "[URL][DOMAIN_NAME]"
type input "[URL][DOMAIN_NAME]"
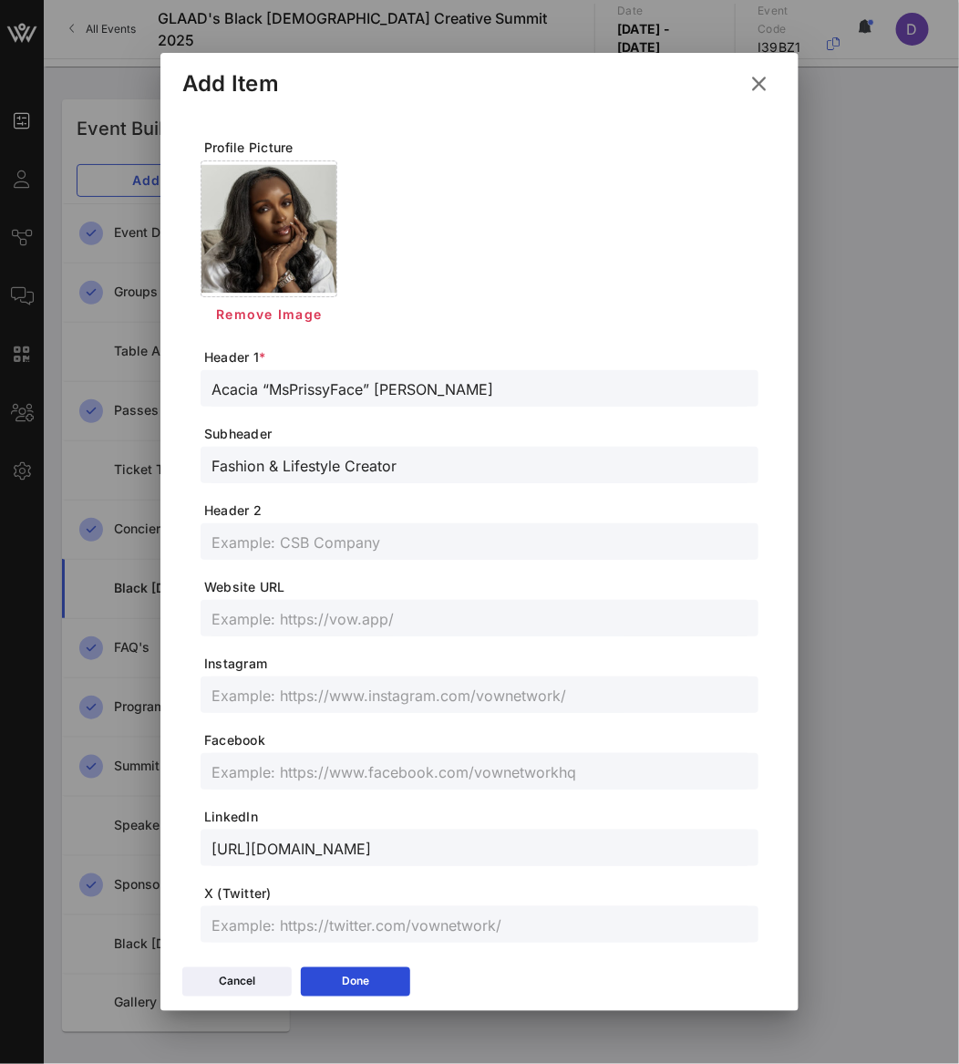
scroll to position [211, 0]
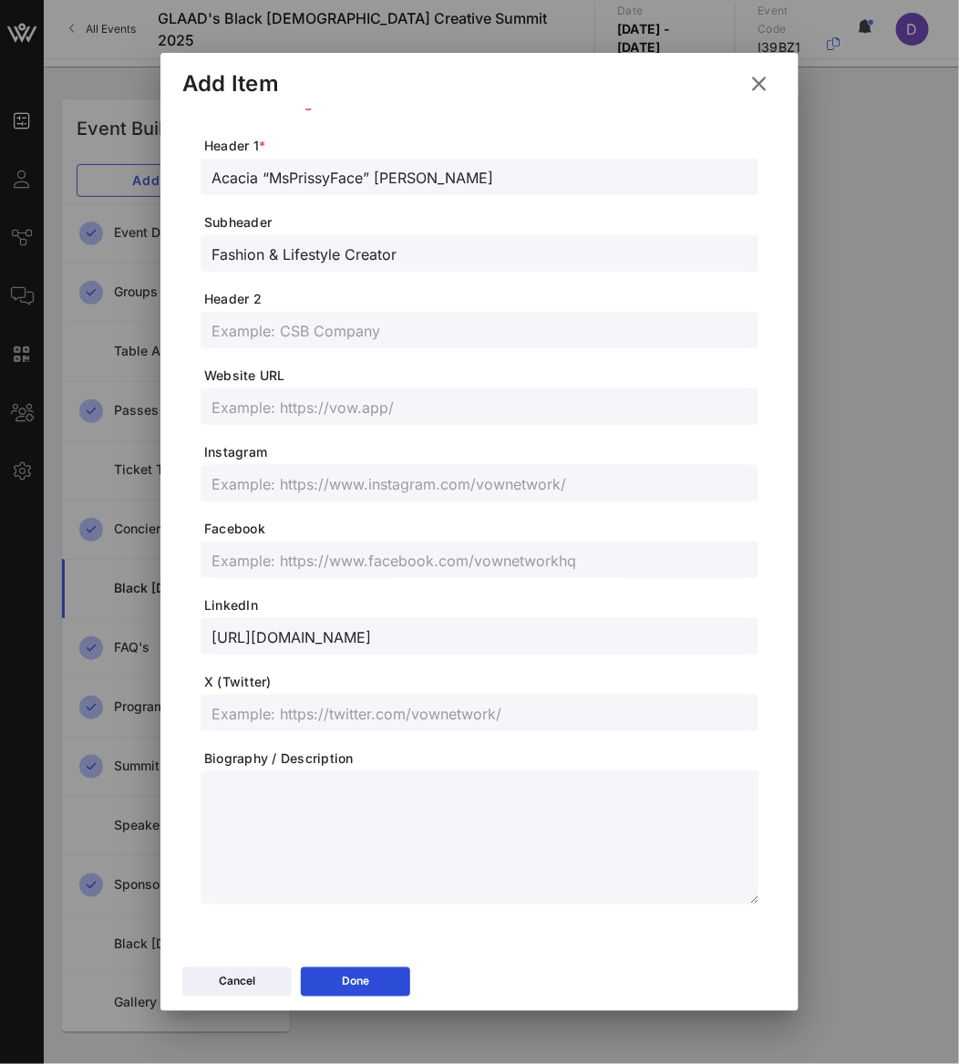
click at [362, 723] on input "text" at bounding box center [479, 713] width 536 height 24
paste input "@msprissyface"
type input "@msprissyface"
click at [305, 483] on input "text" at bounding box center [479, 483] width 536 height 24
paste input "@msprissyface"
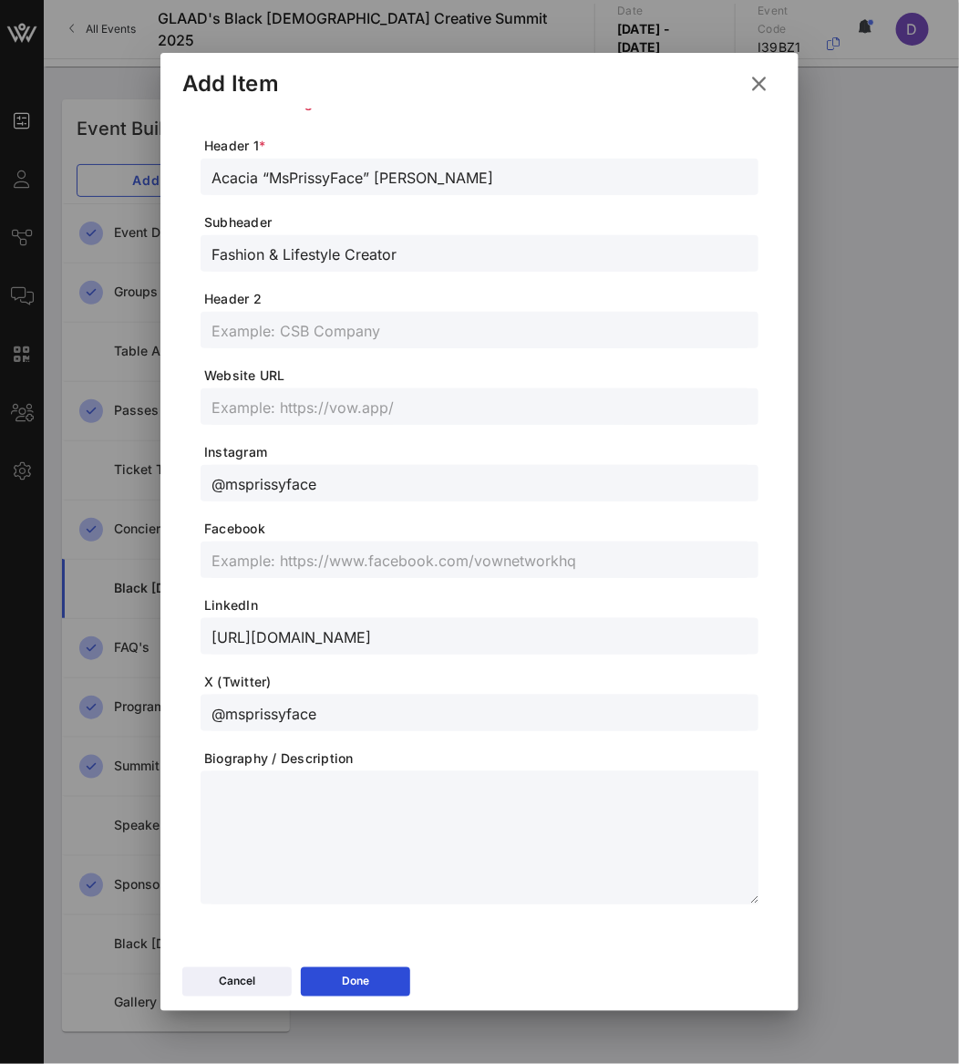
type input "@msprissyface"
click at [350, 981] on button "Done" at bounding box center [355, 981] width 109 height 29
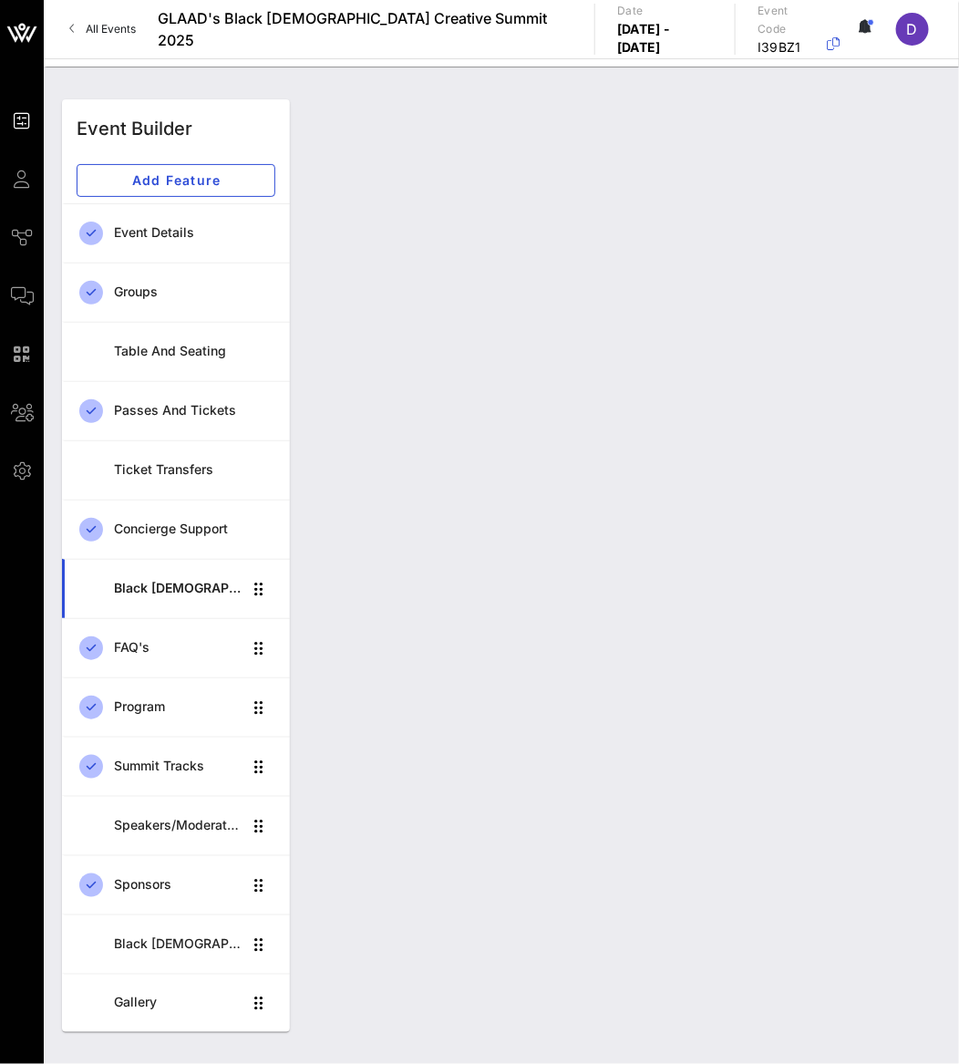
scroll to position [0, 0]
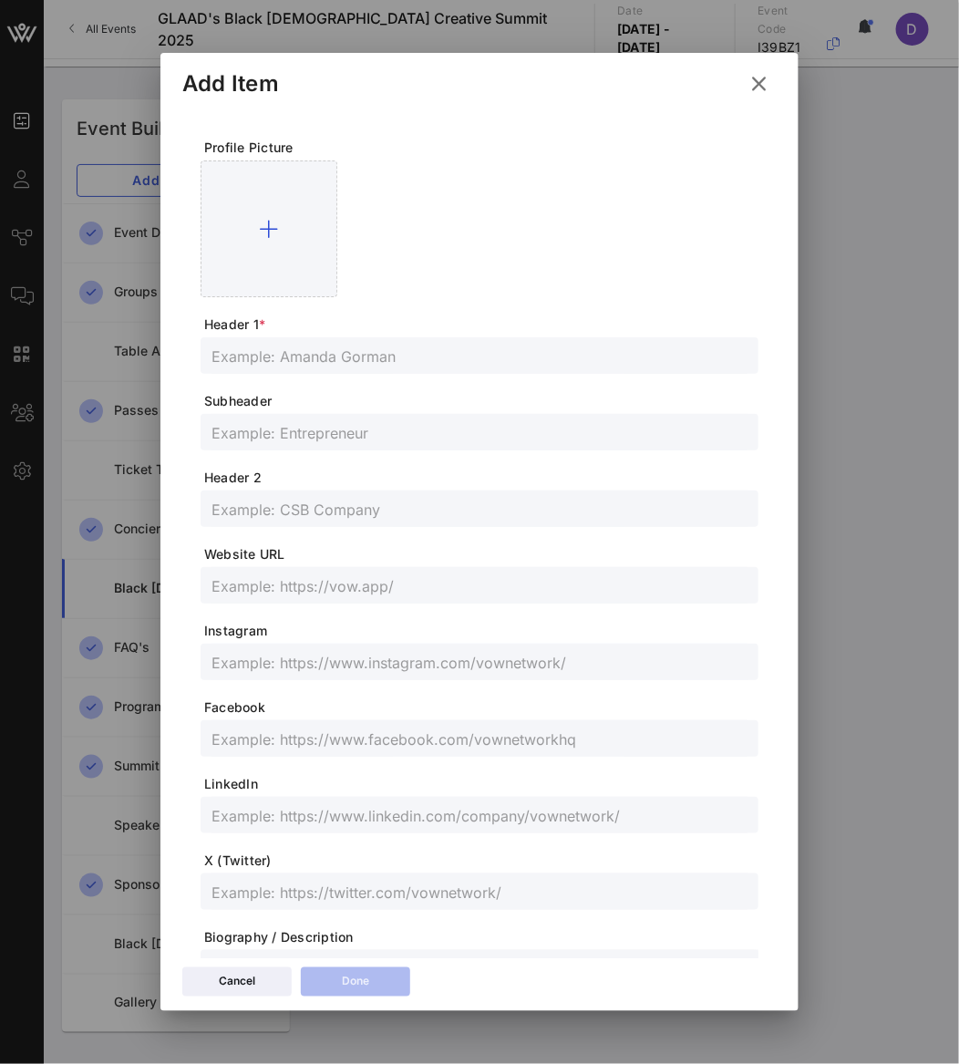
click at [292, 358] on input "text" at bounding box center [479, 356] width 536 height 24
paste input "[PERSON_NAME]"
drag, startPoint x: 259, startPoint y: 355, endPoint x: 259, endPoint y: 384, distance: 28.3
click at [259, 356] on input "[PERSON_NAME]" at bounding box center [479, 356] width 536 height 24
click at [361, 345] on input "[PERSON_NAME]" at bounding box center [479, 356] width 536 height 24
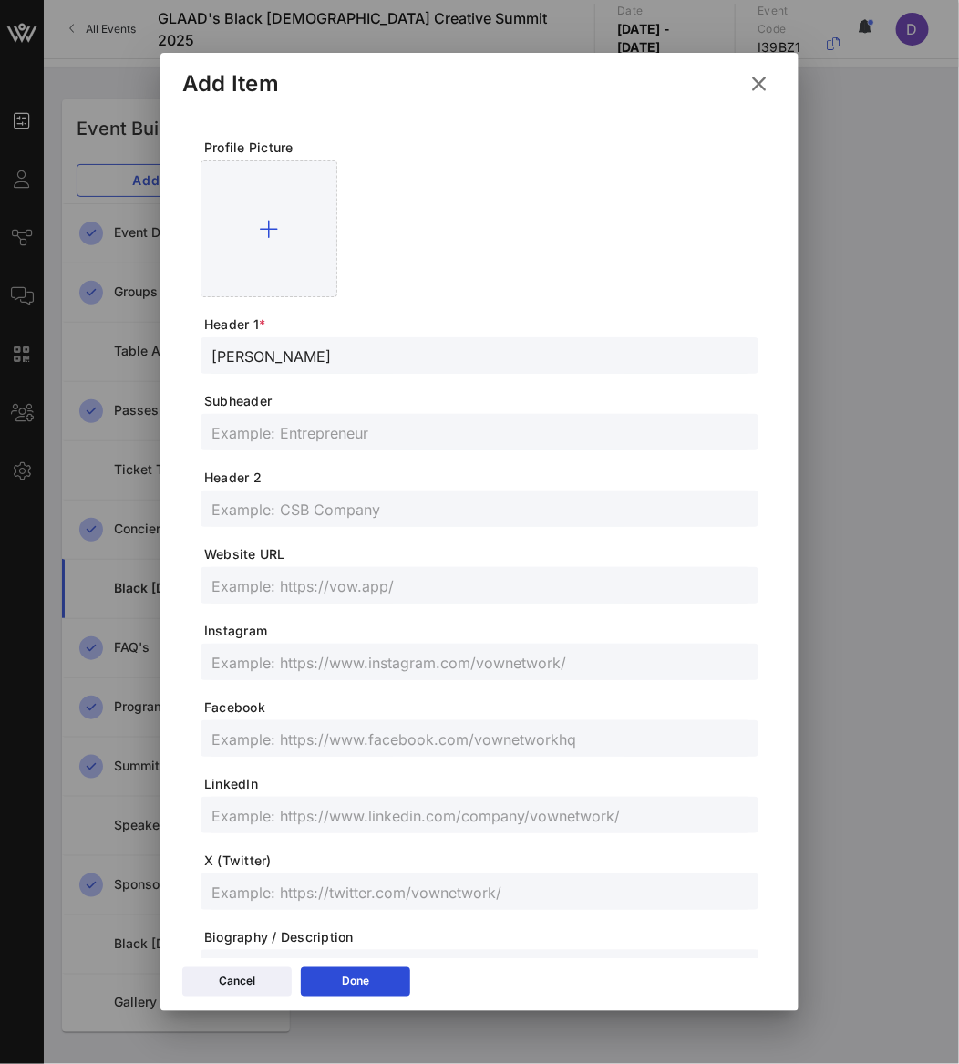
click at [231, 355] on input "[PERSON_NAME]" at bounding box center [479, 356] width 536 height 24
type input "[PERSON_NAME]"
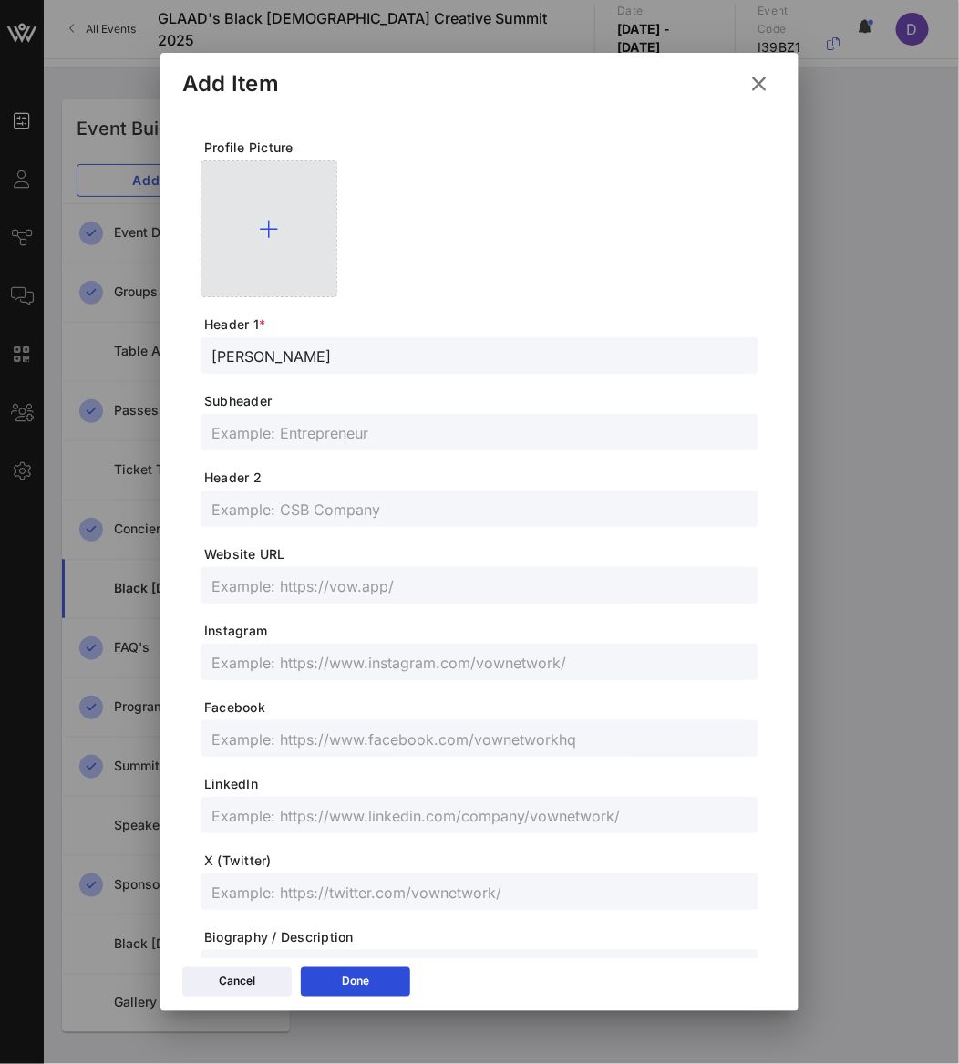
click at [335, 225] on div at bounding box center [269, 228] width 137 height 137
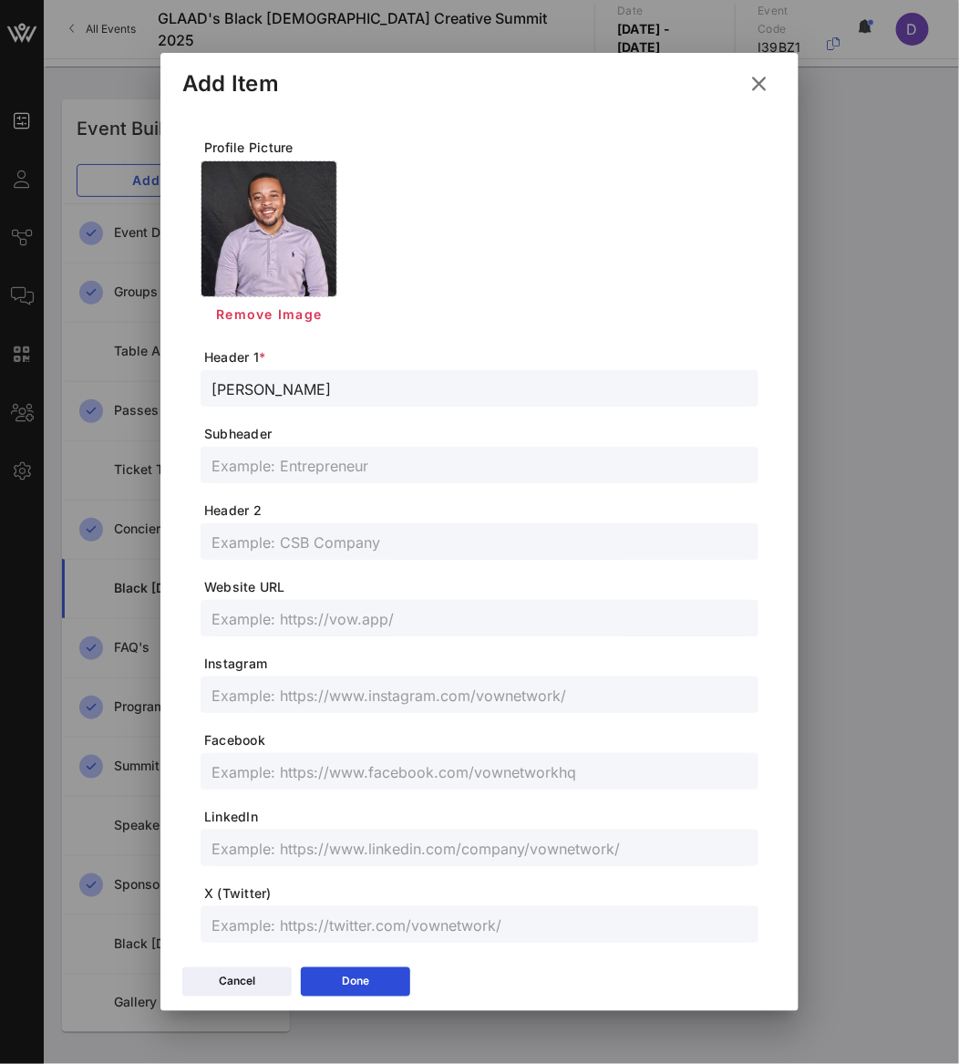
click at [298, 454] on input "text" at bounding box center [479, 465] width 536 height 24
paste input "Content Creator"
type input "Content Creator"
click at [324, 681] on div at bounding box center [479, 694] width 536 height 36
paste input "@adamonthescenee"
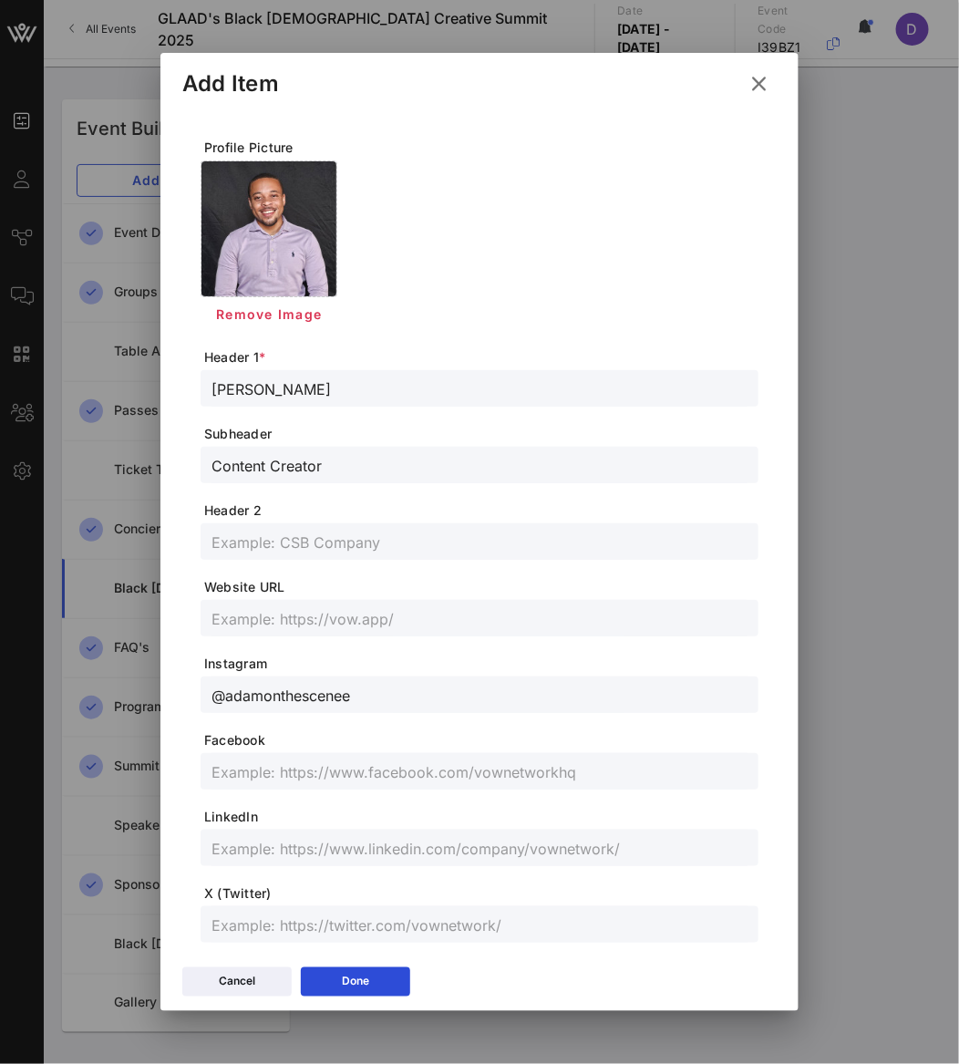
type input "@adamonthescenee"
click at [249, 925] on input "text" at bounding box center [479, 924] width 536 height 24
click at [247, 922] on input "text" at bounding box center [479, 924] width 536 height 24
paste input "mrcareyyy"
type input "@mrcareyyy"
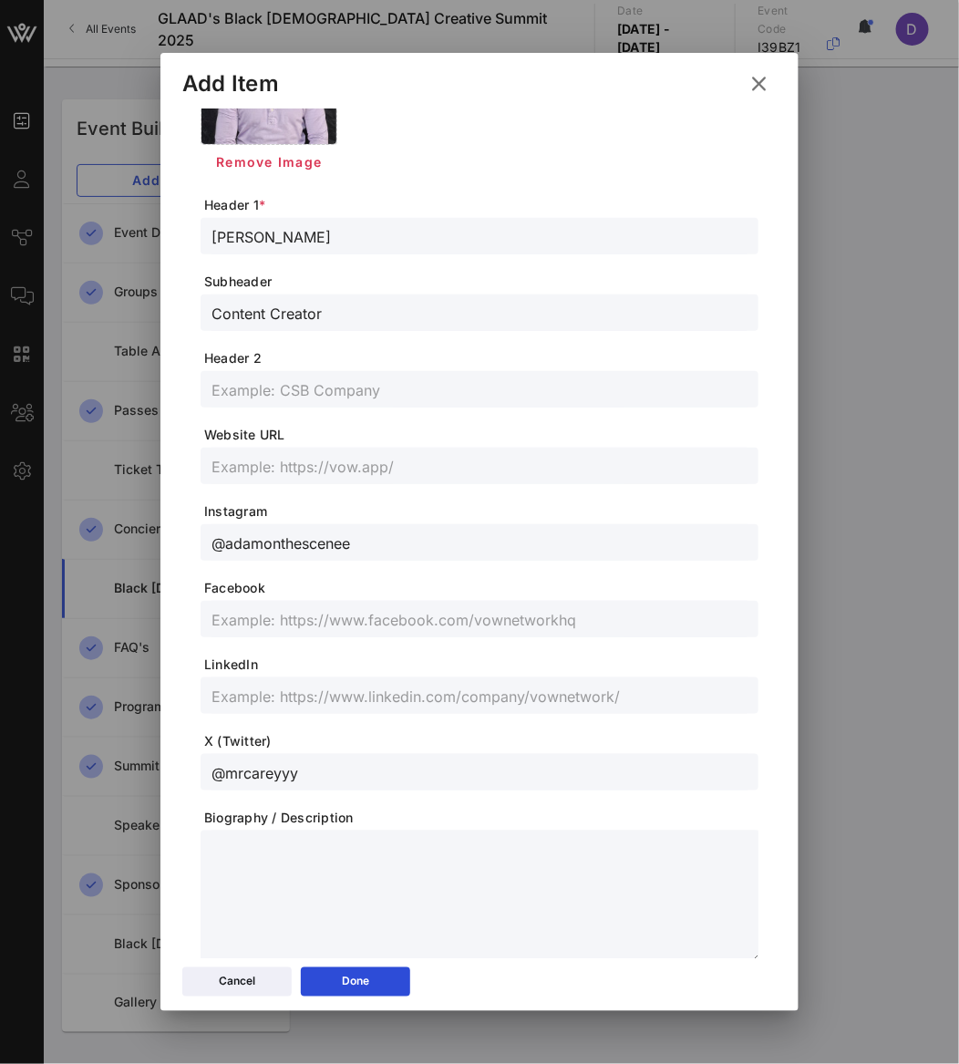
scroll to position [211, 0]
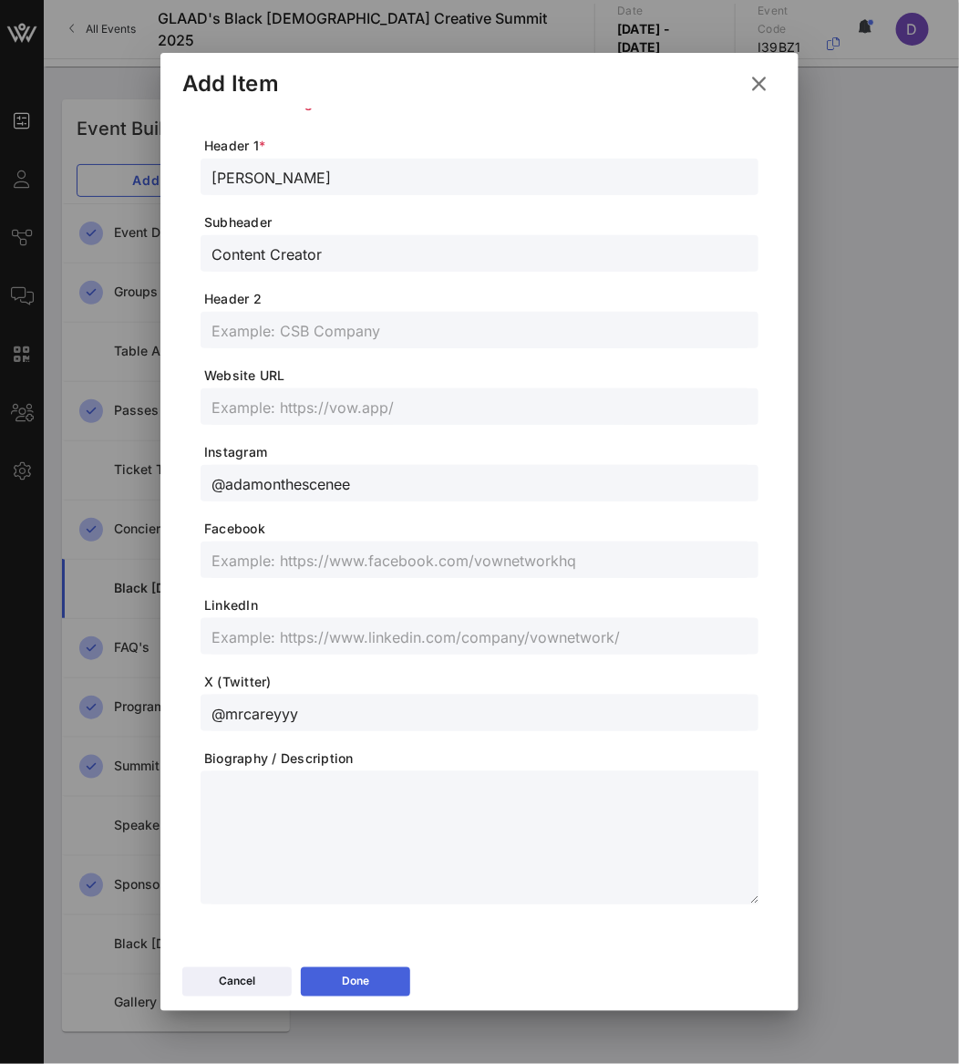
click at [365, 981] on button "Done" at bounding box center [355, 981] width 109 height 29
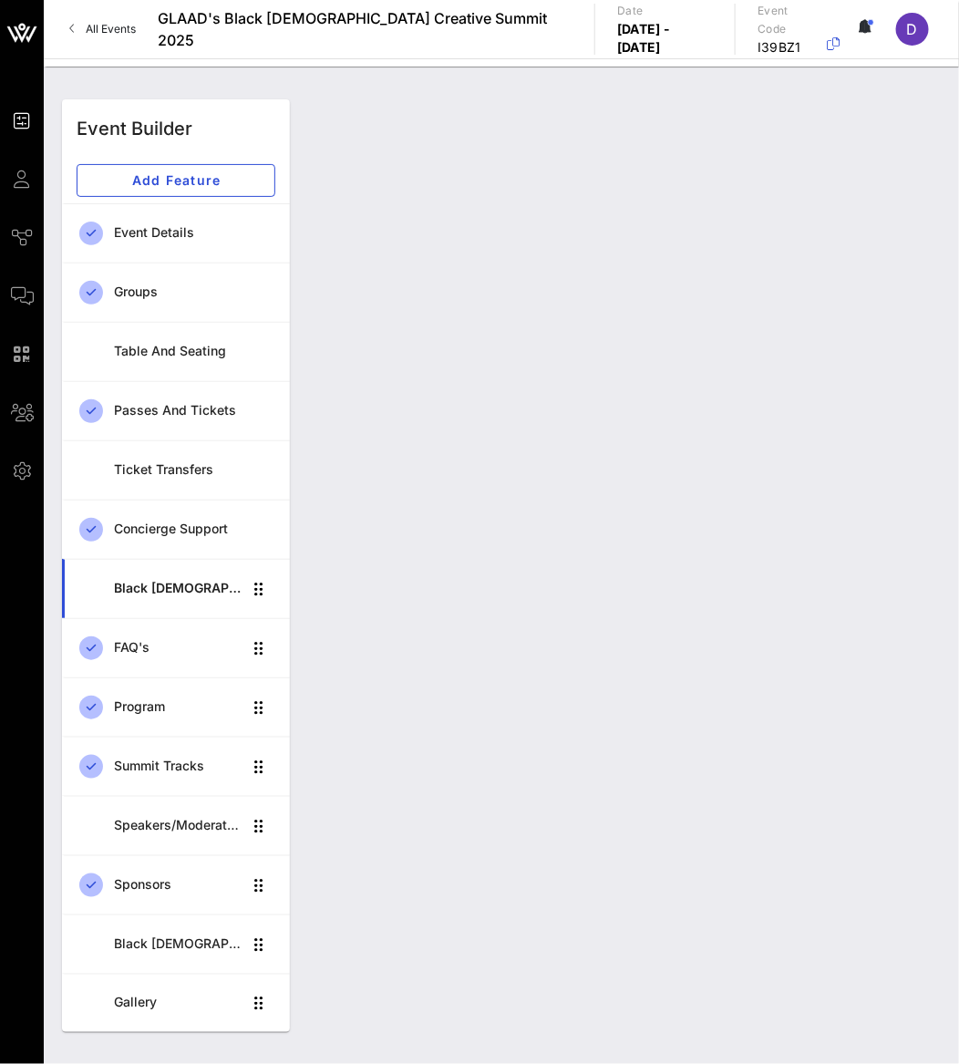
scroll to position [0, 0]
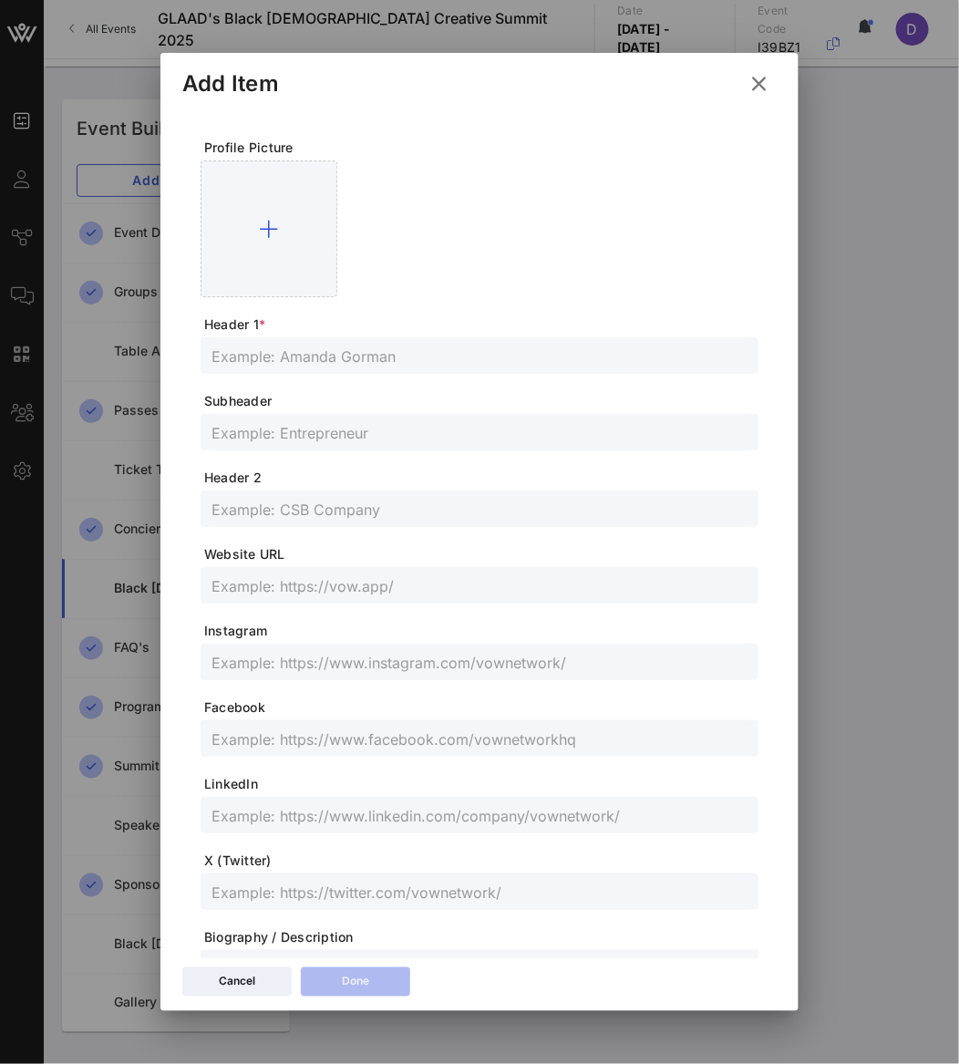
click at [313, 354] on input "text" at bounding box center [479, 356] width 536 height 24
paste input "[PERSON_NAME]"
type input "[PERSON_NAME] (118)"
click at [356, 404] on span "Subheader" at bounding box center [481, 401] width 554 height 18
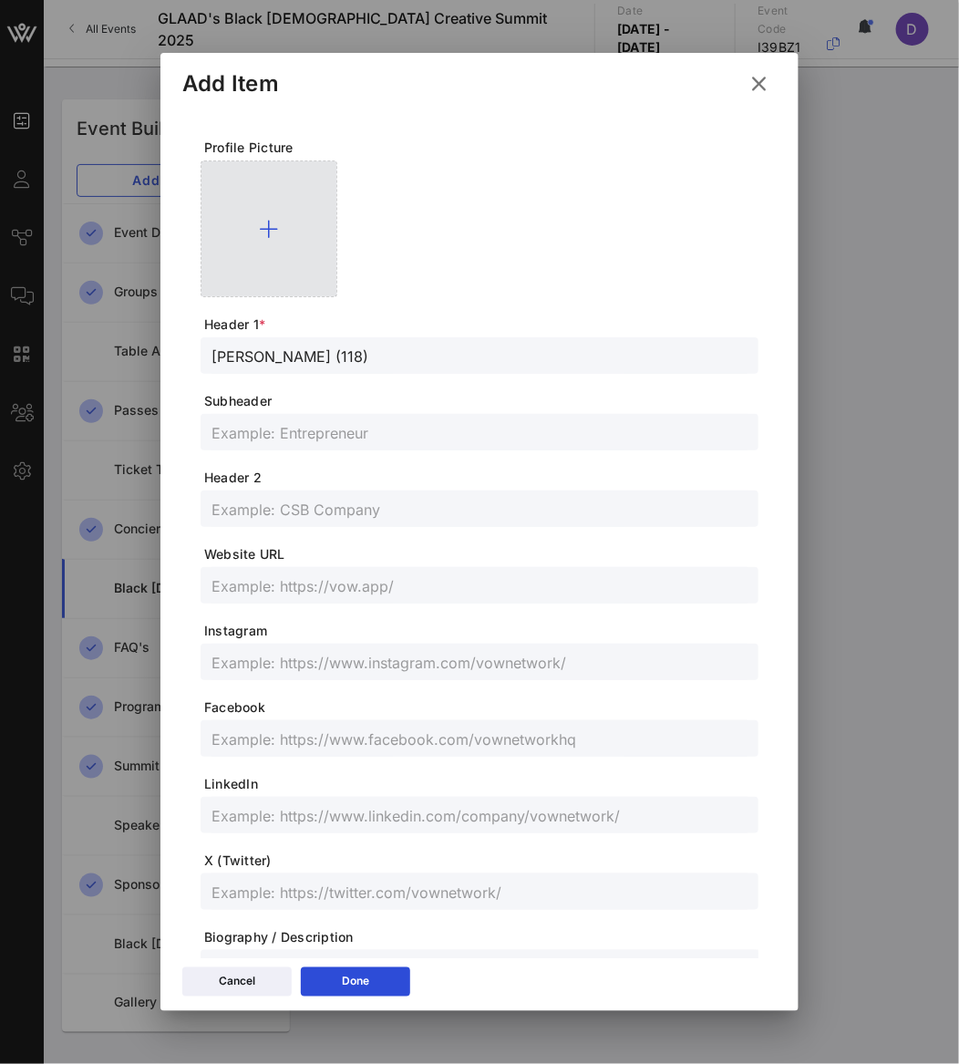
click at [261, 261] on div at bounding box center [269, 228] width 137 height 137
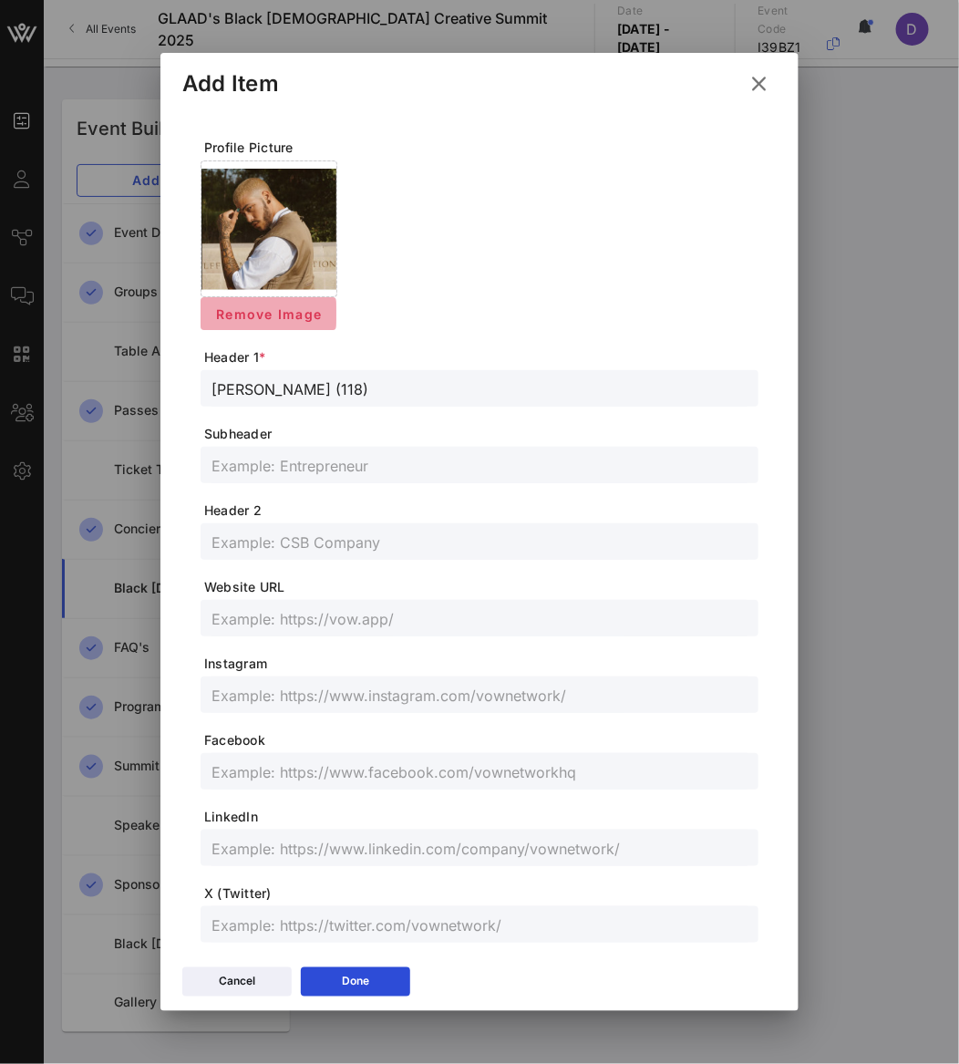
click at [301, 301] on button "Remove Image" at bounding box center [269, 313] width 136 height 33
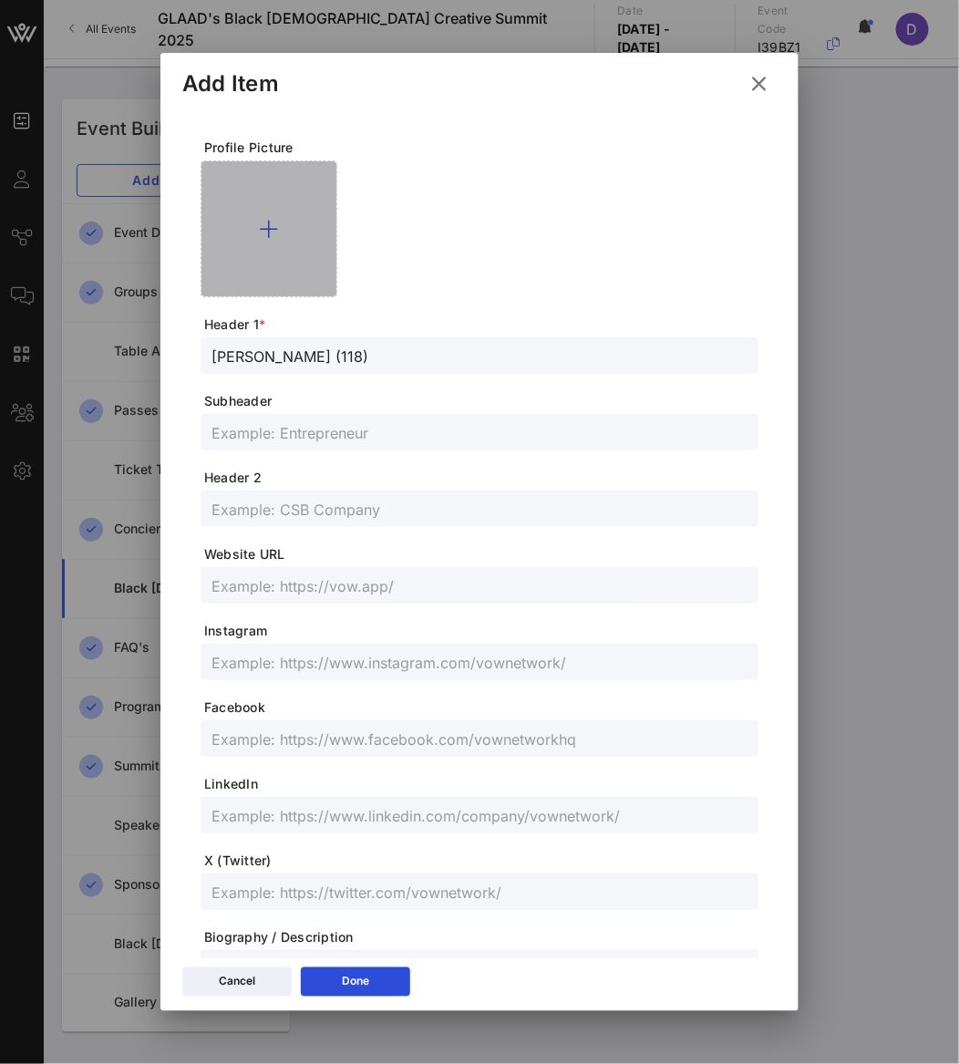
click at [246, 225] on div at bounding box center [269, 228] width 137 height 137
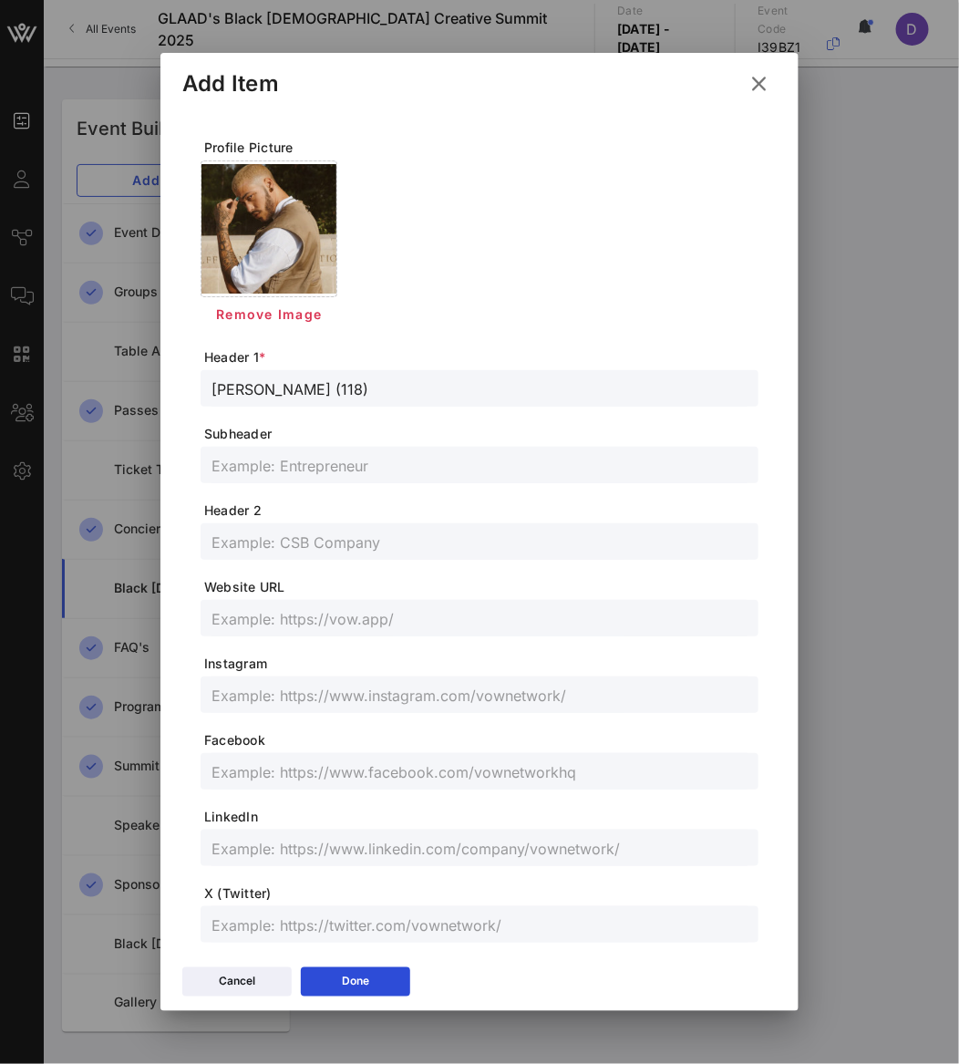
click at [264, 454] on input "text" at bounding box center [479, 465] width 536 height 24
paste input "Artist"
type input "Artist"
click at [285, 697] on input "text" at bounding box center [479, 695] width 536 height 24
paste input "@adamonthescenee"
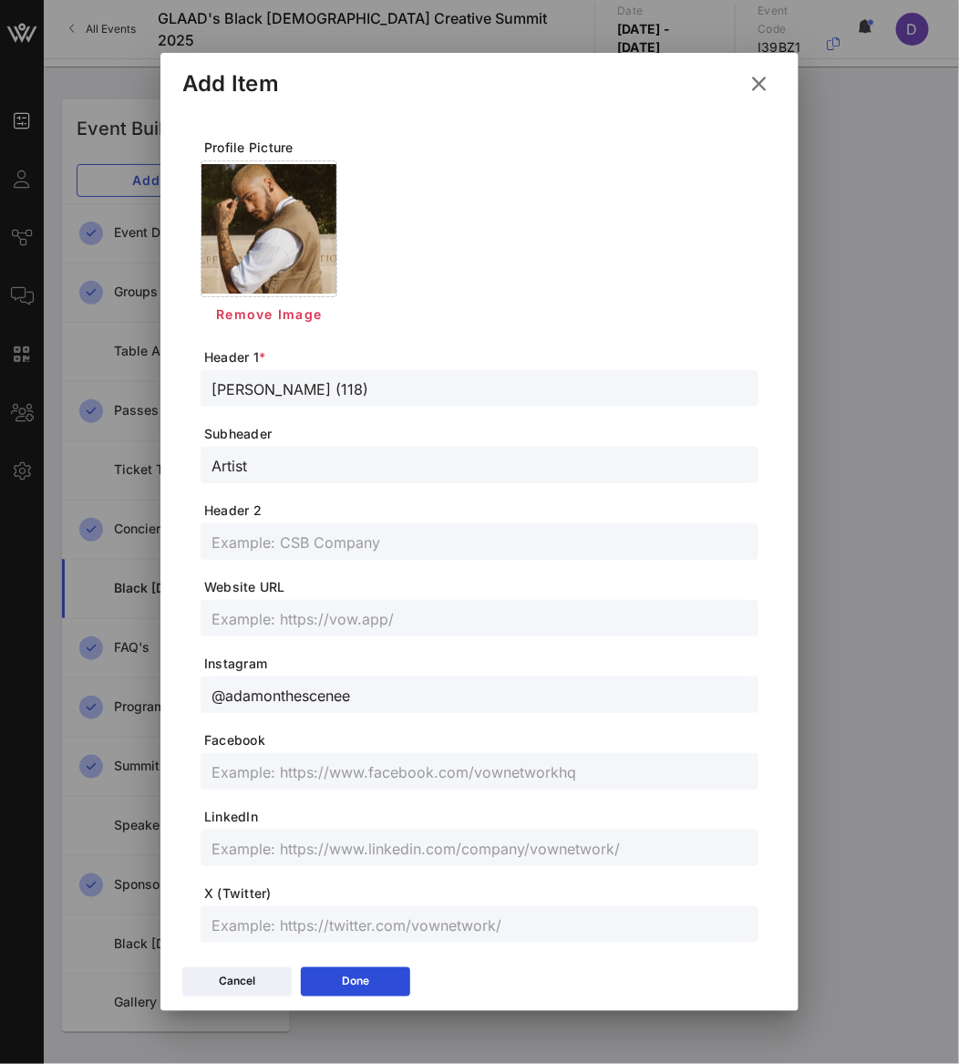
type input "@adamonthescenee"
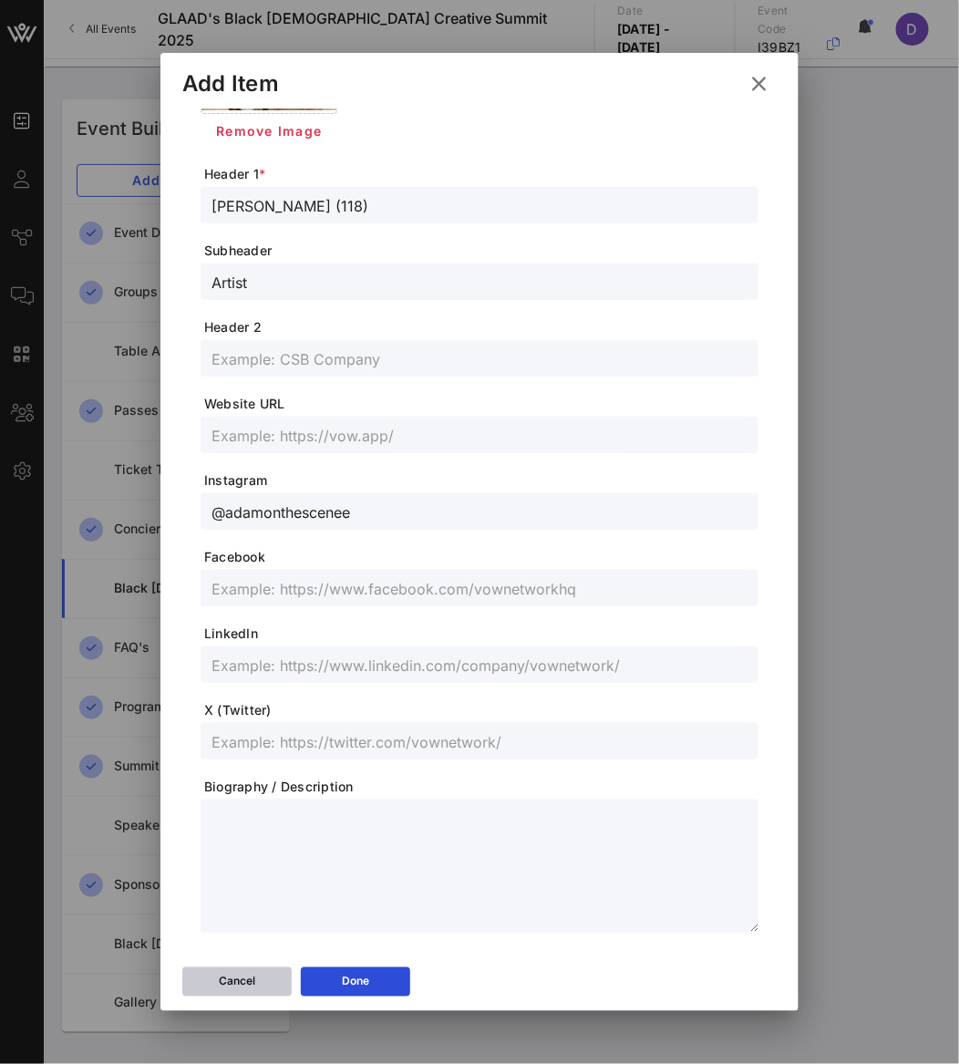
scroll to position [211, 0]
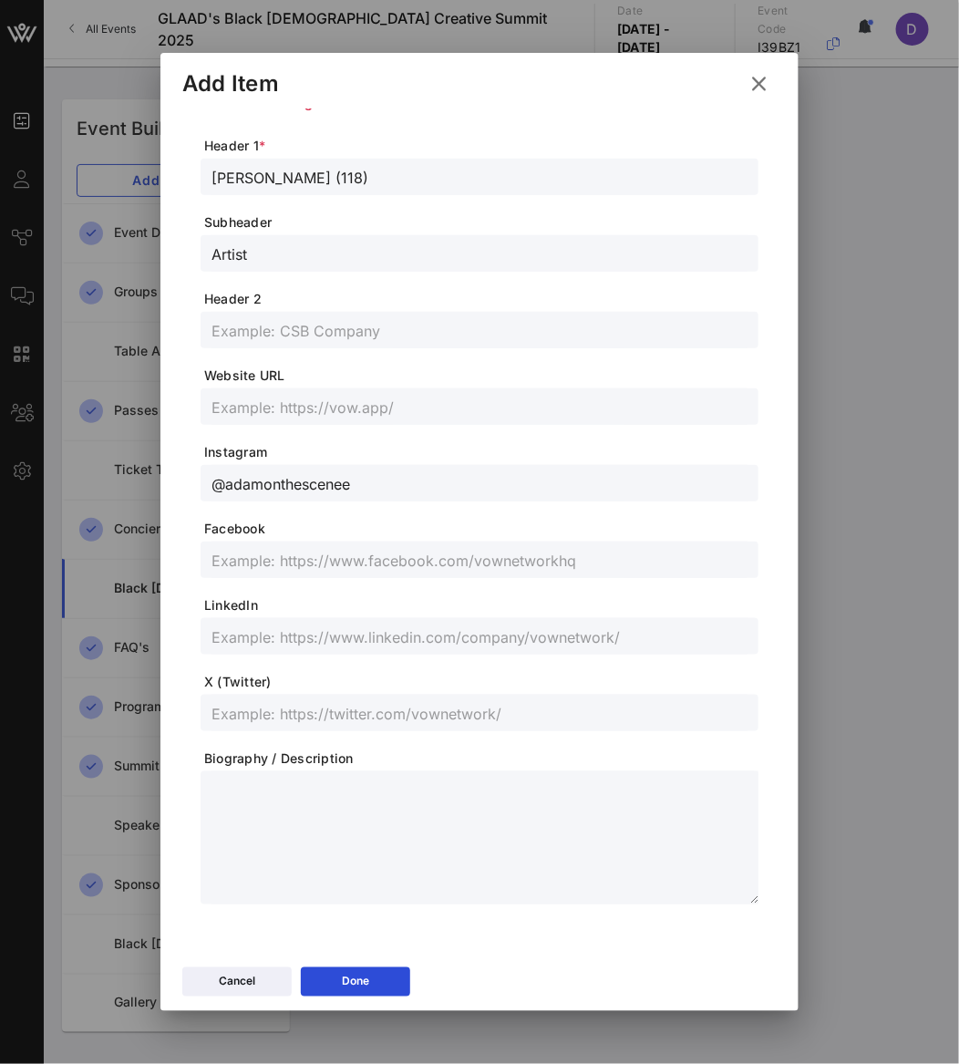
click at [259, 413] on input "text" at bounding box center [479, 407] width 536 height 24
paste input "[URL][DOMAIN_NAME]"
type input "[URL][DOMAIN_NAME]"
click at [366, 973] on div "Done" at bounding box center [355, 982] width 27 height 18
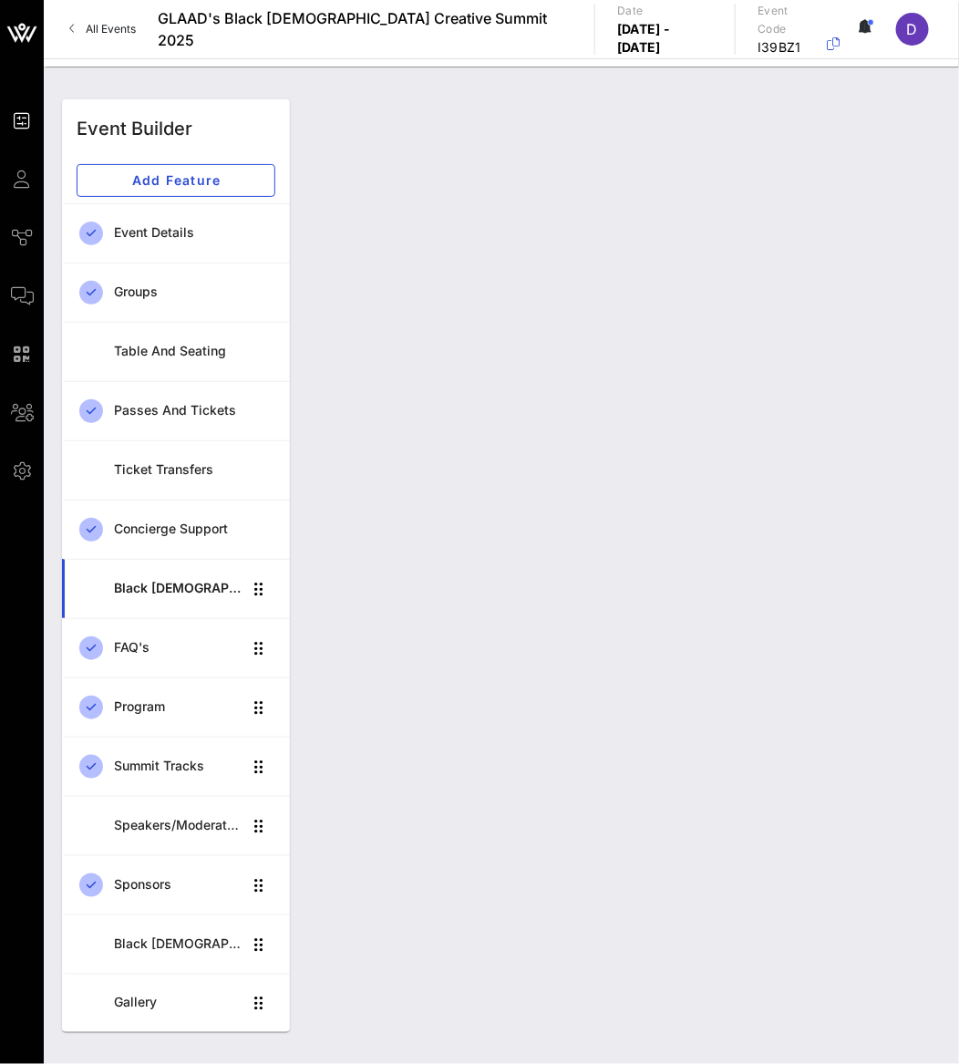
scroll to position [0, 0]
type input "Acacia “MsPrissyFace” [PERSON_NAME]"
type input "Fashion & Lifestyle Creator"
type input "@msprissyface"
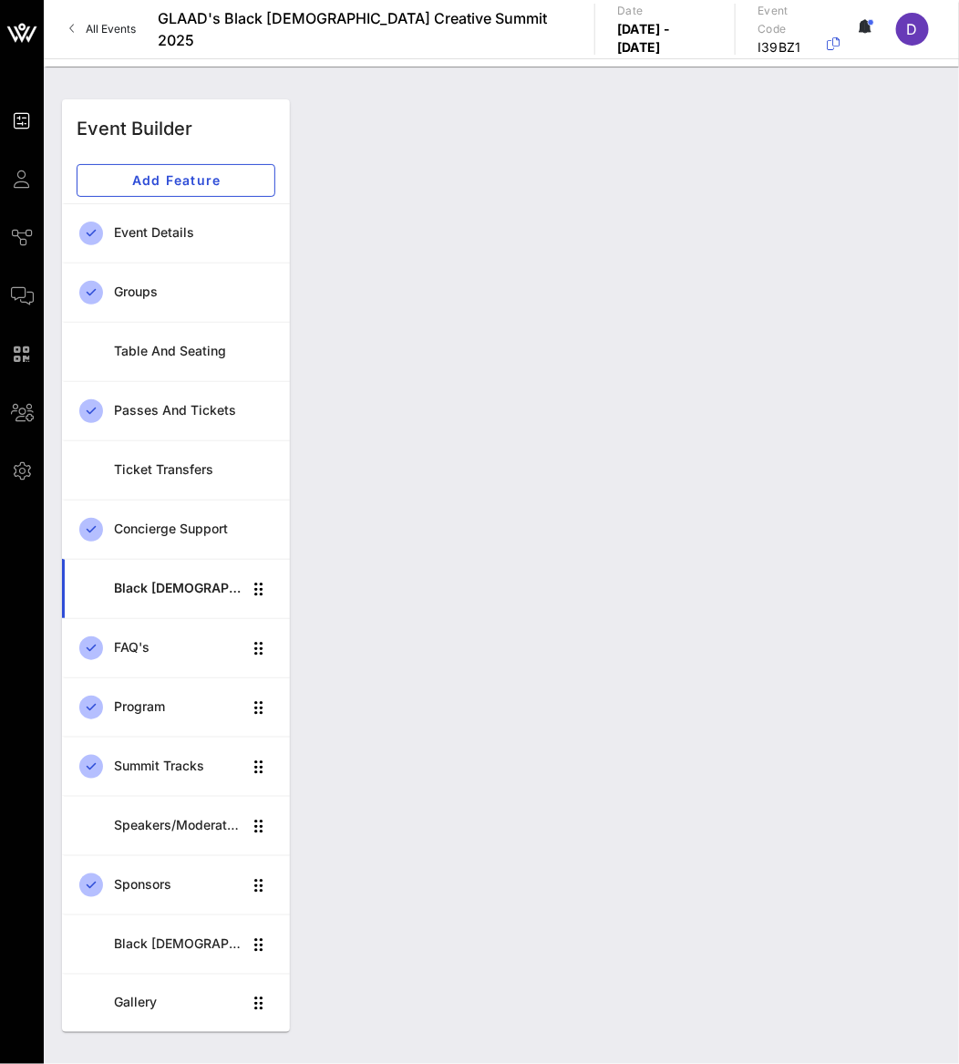
type input "[URL][DOMAIN_NAME]"
type input "@msprissyface"
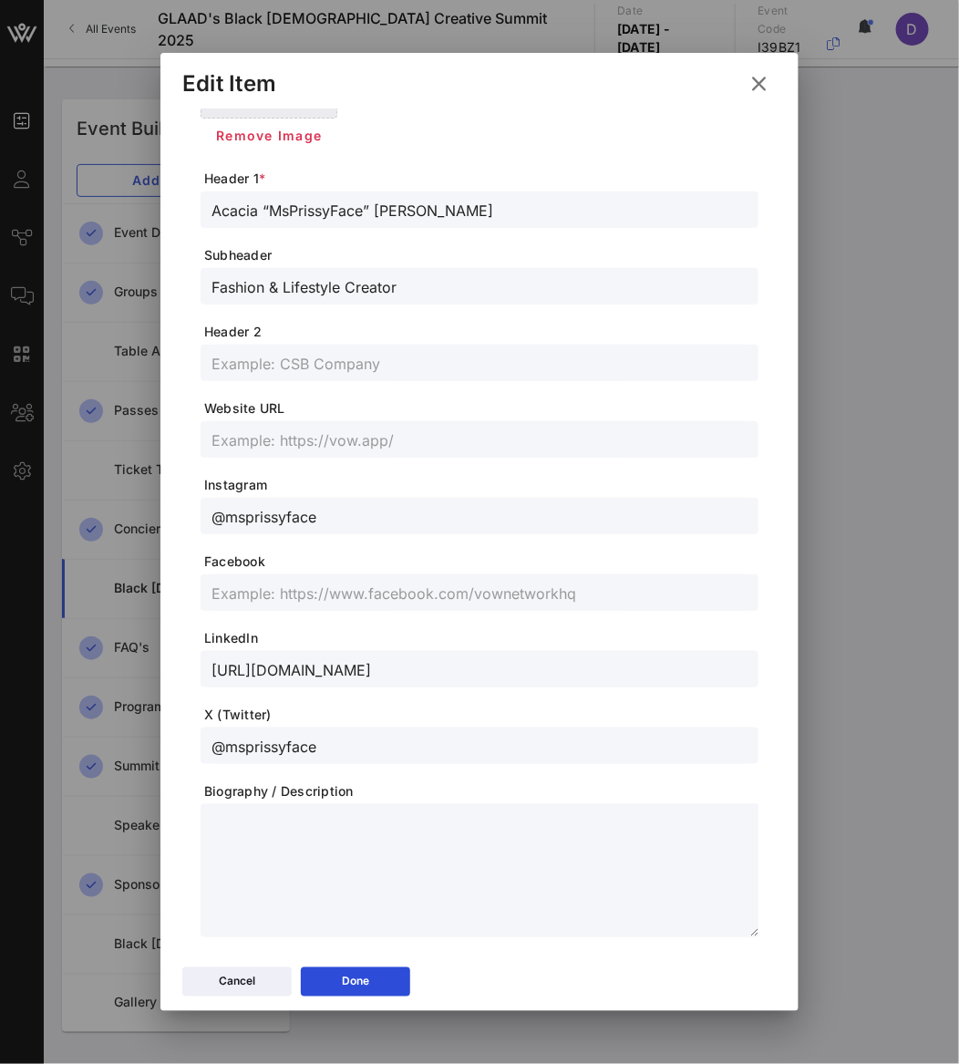
click at [275, 433] on input "text" at bounding box center [479, 440] width 536 height 24
click at [369, 465] on form "Profile Picture Remove Image Header 1 * Acacia “MsPrissyFace” [PERSON_NAME] Sub…" at bounding box center [480, 448] width 558 height 977
click at [369, 433] on input "text" at bounding box center [479, 440] width 536 height 24
click at [309, 435] on input "text" at bounding box center [479, 440] width 536 height 24
paste input "[URL][DOMAIN_NAME]"
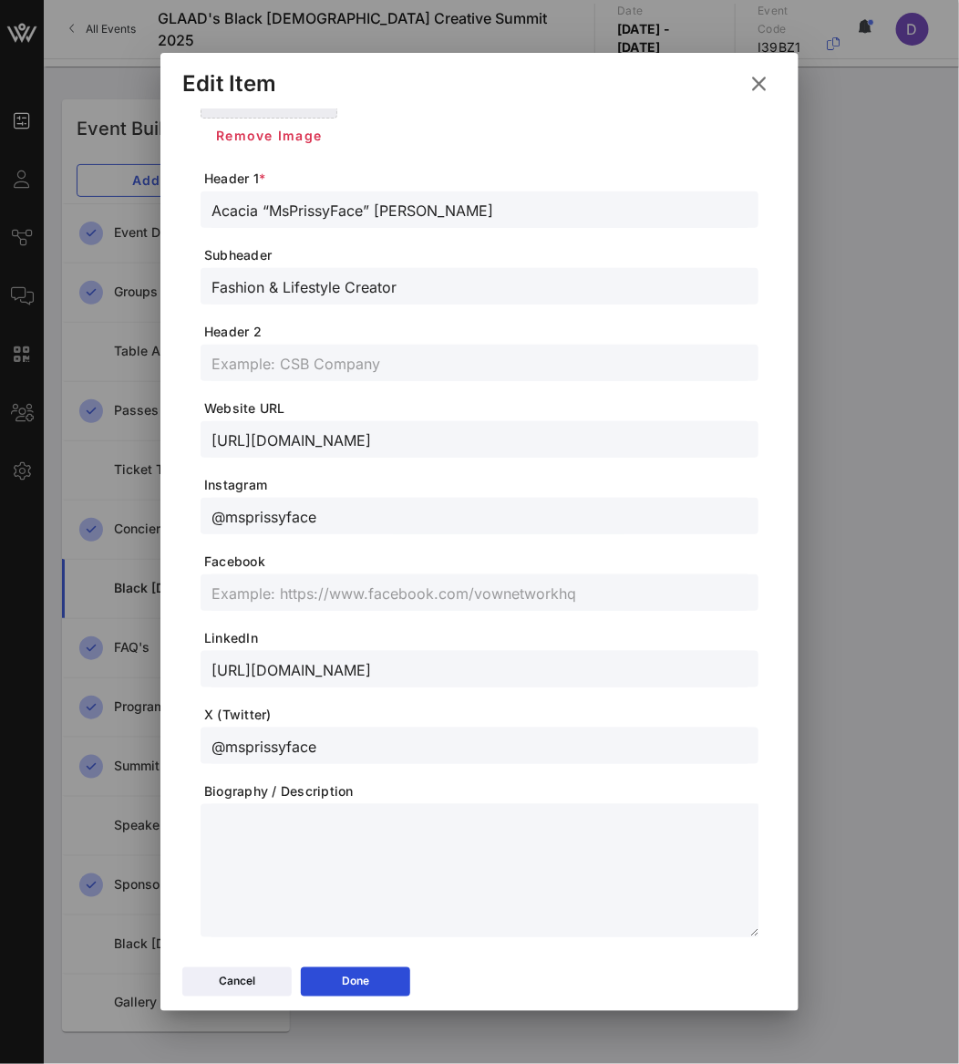
type input "[URL][DOMAIN_NAME]"
click at [460, 464] on form "Profile Picture Remove Image Header 1 * Acacia “MsPrissyFace” [PERSON_NAME] Sub…" at bounding box center [480, 448] width 558 height 977
click at [379, 978] on button "Done" at bounding box center [355, 981] width 109 height 29
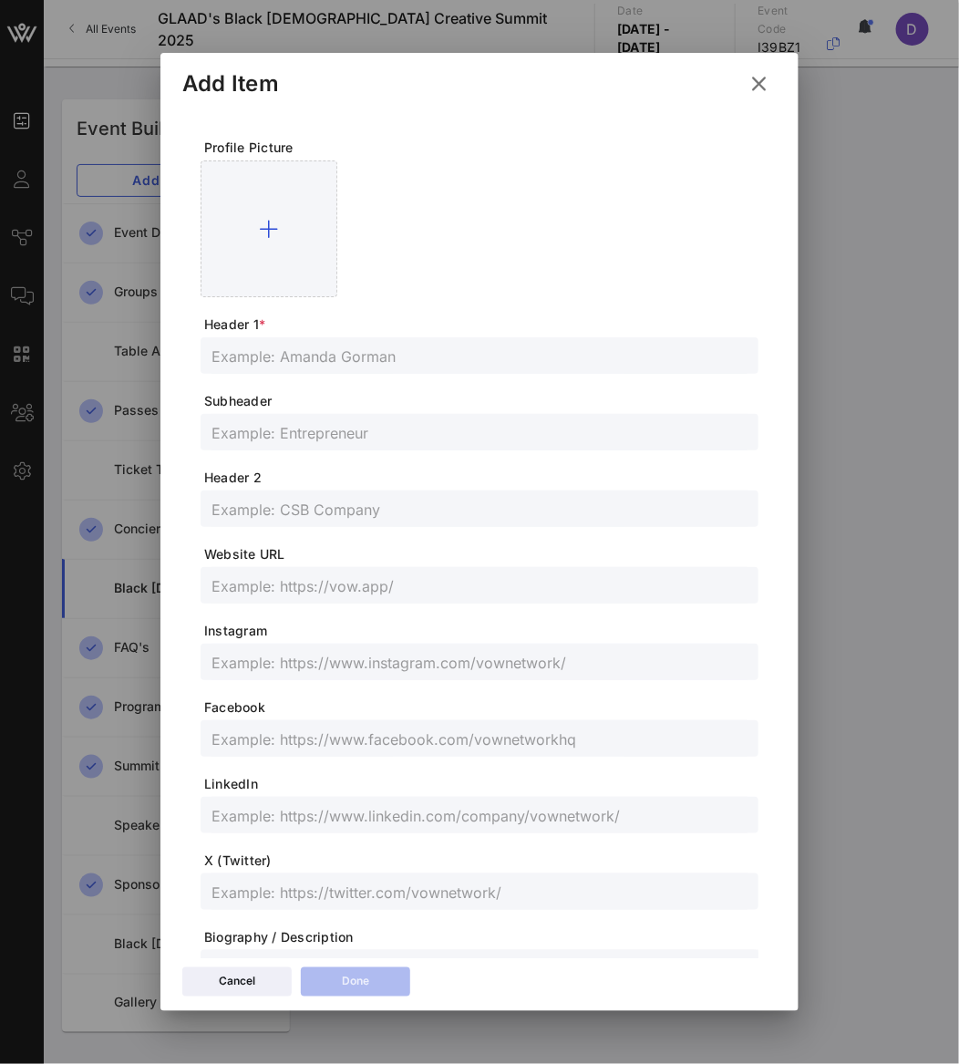
click at [416, 354] on input "text" at bounding box center [479, 356] width 536 height 24
paste input "[PERSON_NAME]"
type input "[PERSON_NAME]"
click at [274, 435] on input "text" at bounding box center [479, 432] width 536 height 24
paste input "Filmmaker"
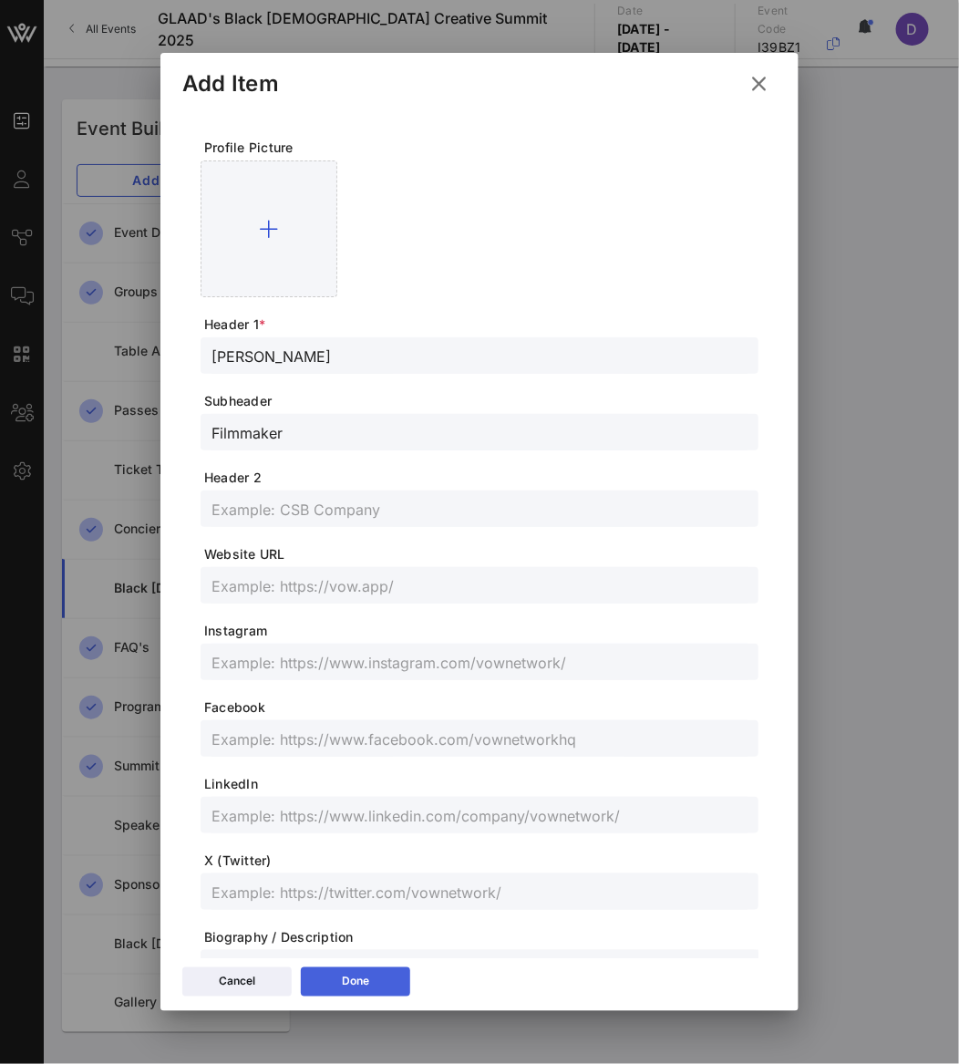
type input "Filmmaker"
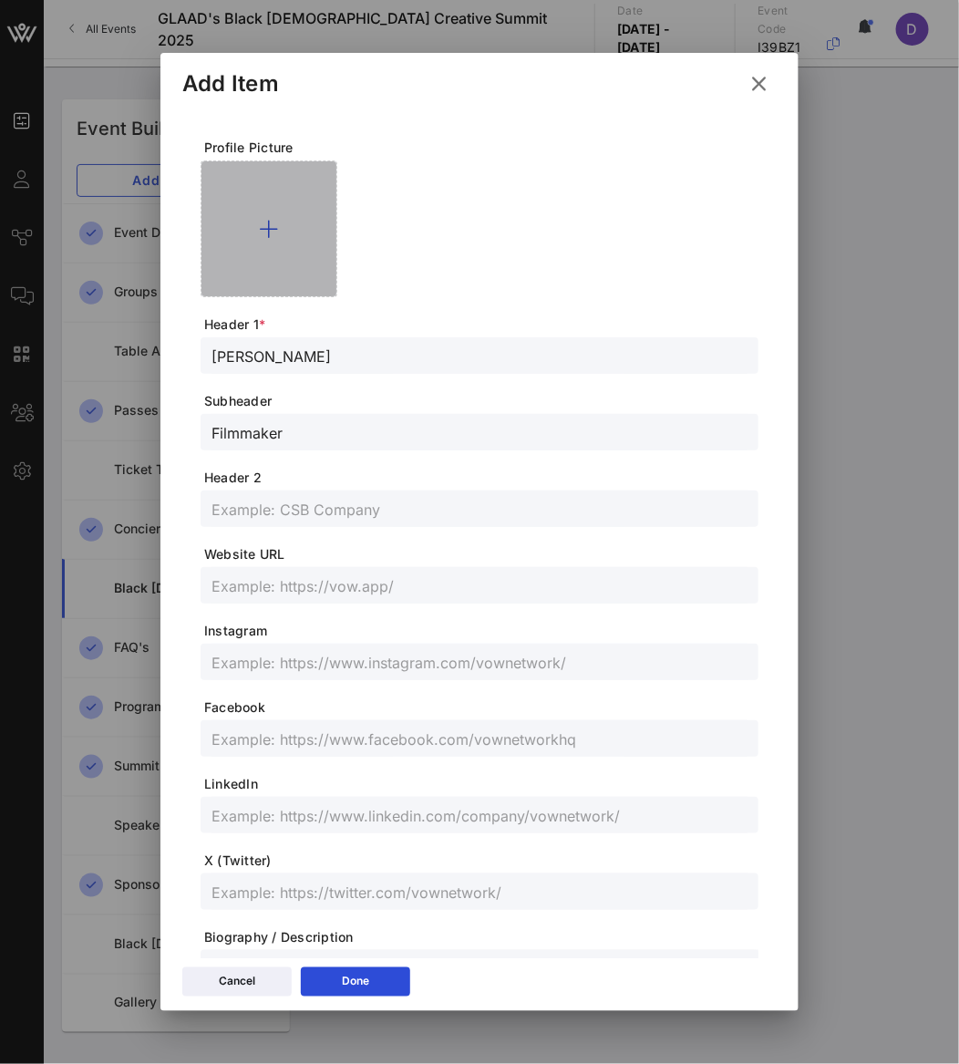
click at [270, 246] on div at bounding box center [269, 228] width 137 height 137
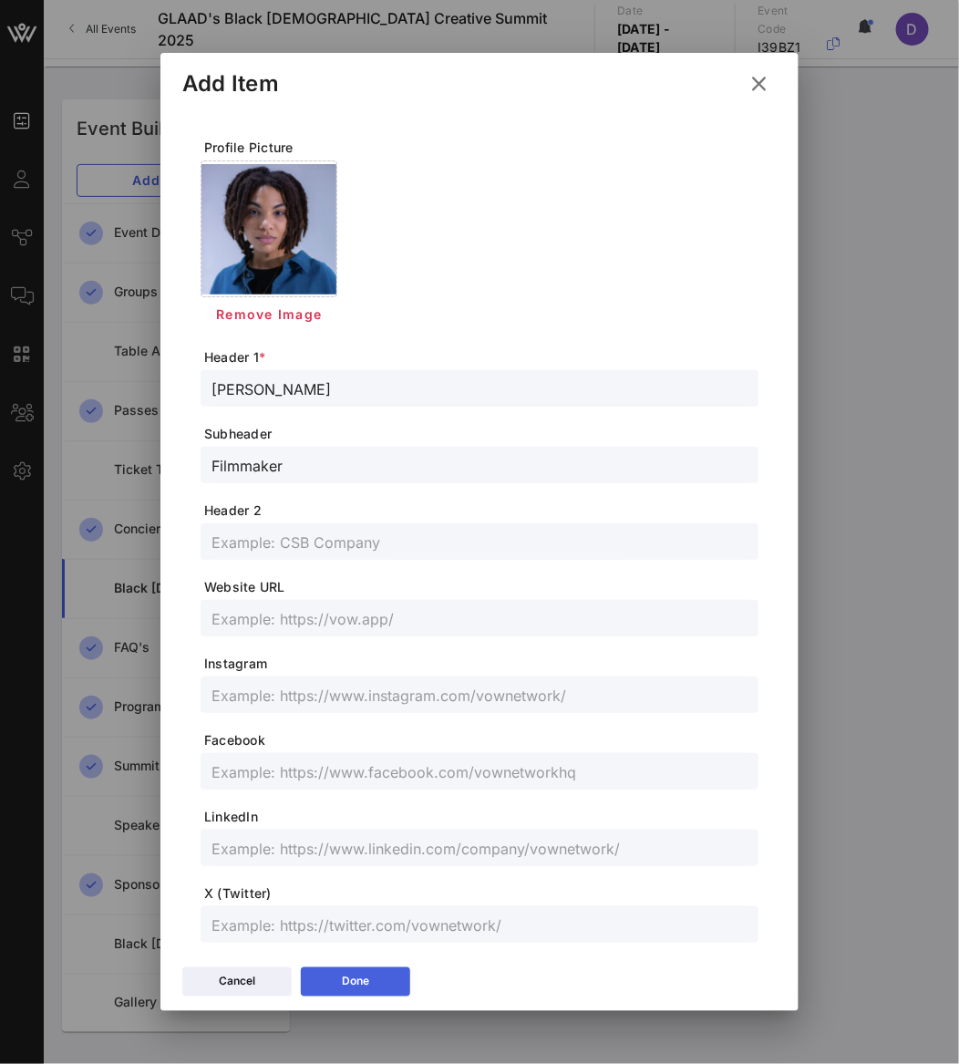
click at [376, 981] on button "Done" at bounding box center [355, 981] width 109 height 29
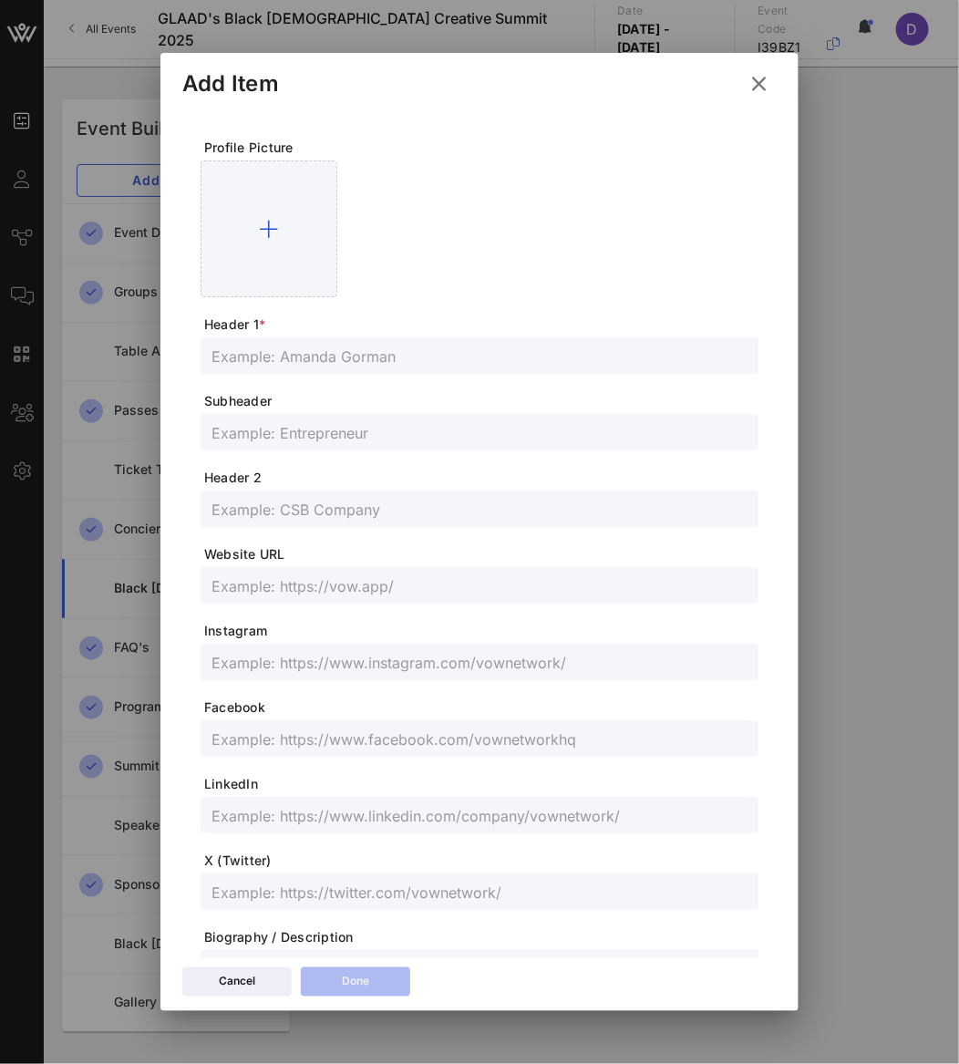
click at [278, 362] on input "text" at bounding box center [479, 356] width 536 height 24
paste input "[PERSON_NAME]"
type input "[PERSON_NAME]"
click at [232, 426] on input "text" at bounding box center [479, 432] width 536 height 24
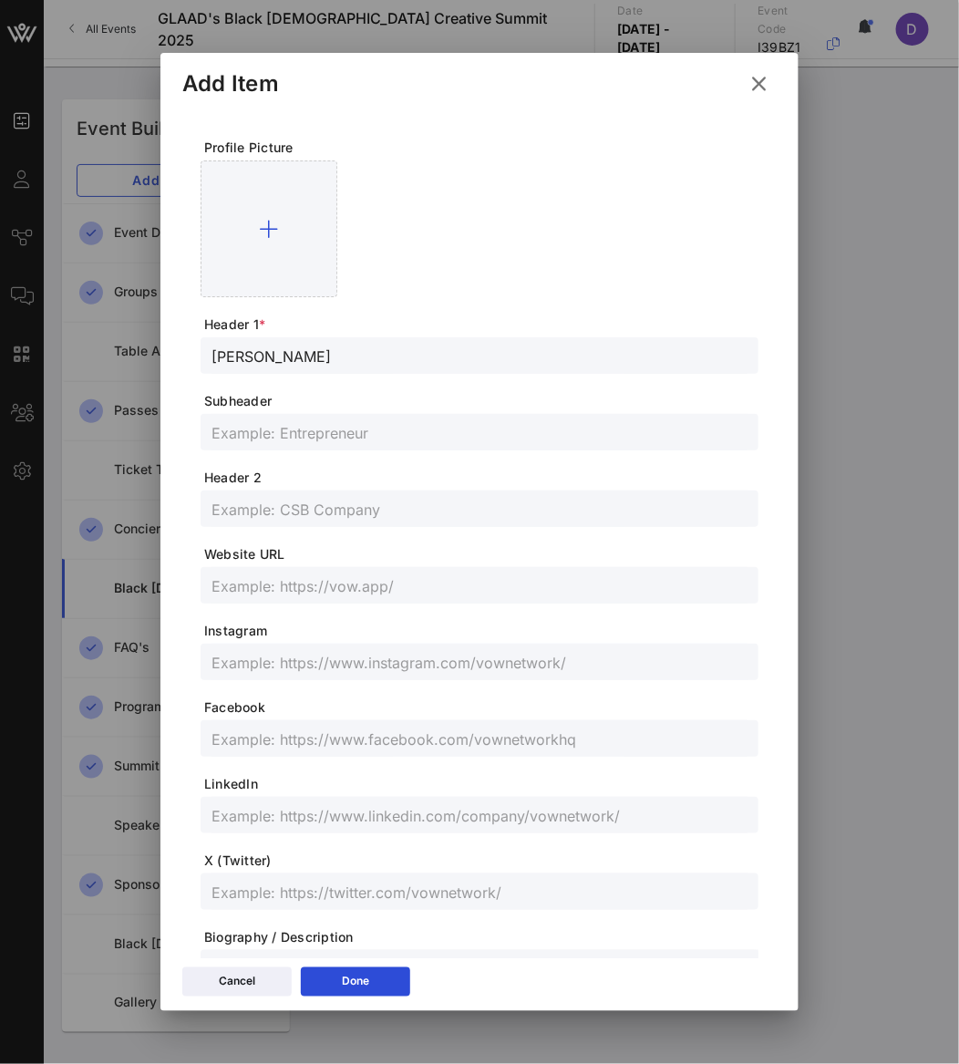
paste input "Filmmaker"
click at [260, 434] on input "Filmmaker" at bounding box center [479, 432] width 536 height 24
paste input "Adri tha Rida"
type input "Adri tha Rida"
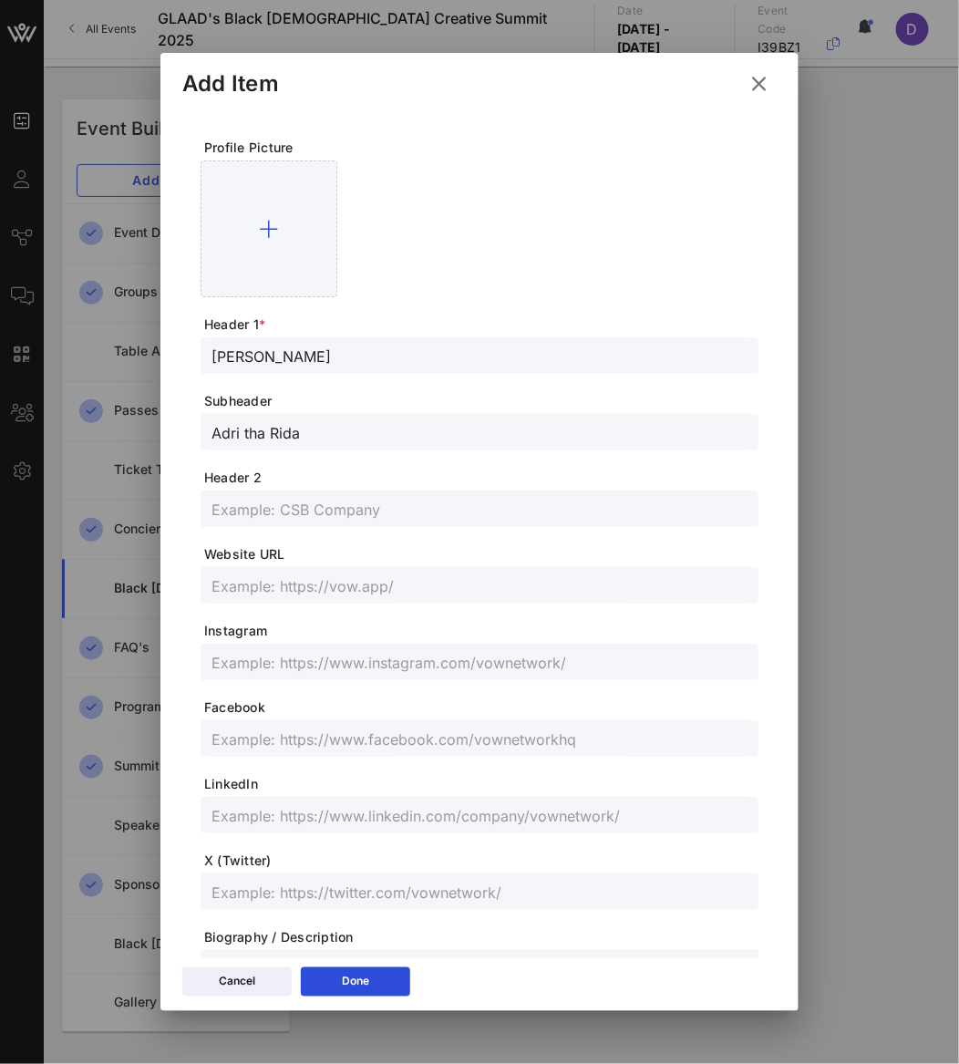
click at [342, 665] on input "text" at bounding box center [479, 662] width 536 height 24
paste input "Adritharida"
drag, startPoint x: 218, startPoint y: 659, endPoint x: 225, endPoint y: 704, distance: 45.3
click at [218, 659] on input "Adritharida" at bounding box center [479, 662] width 536 height 24
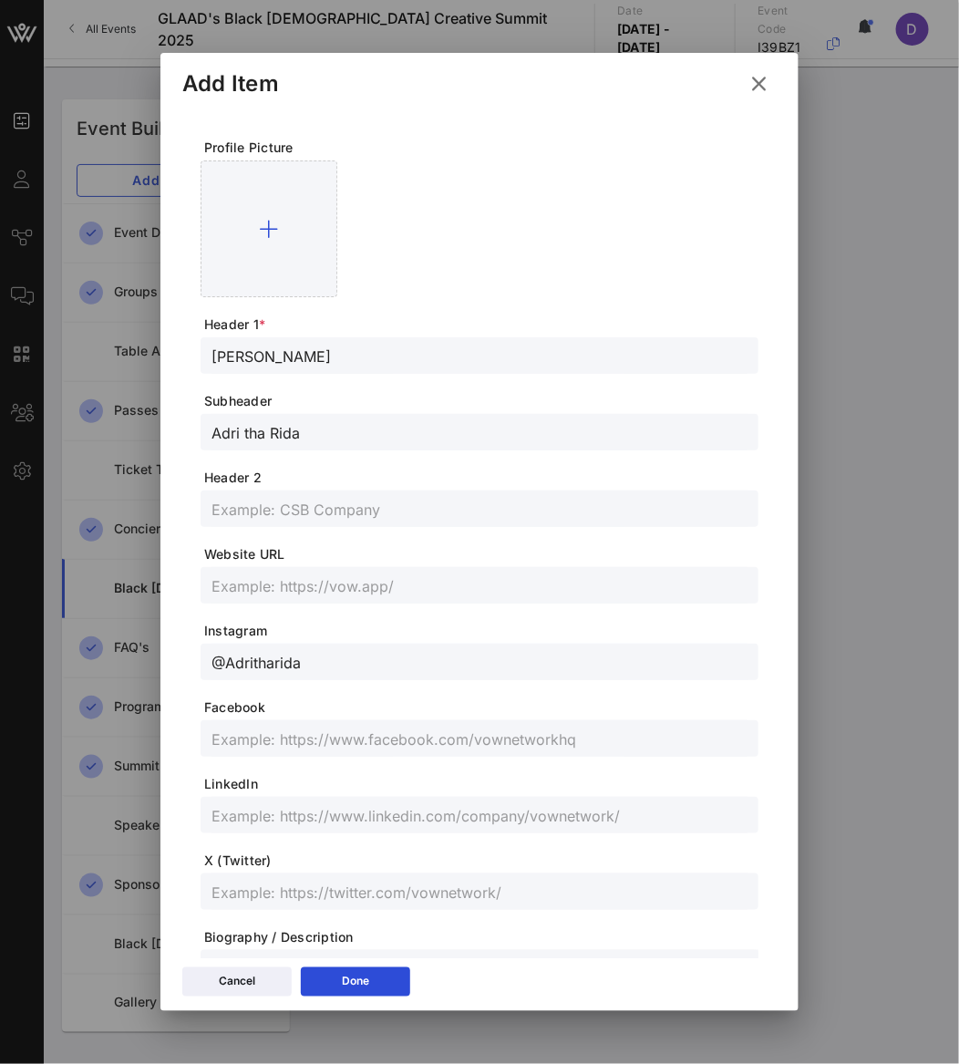
type input "@Adritharida"
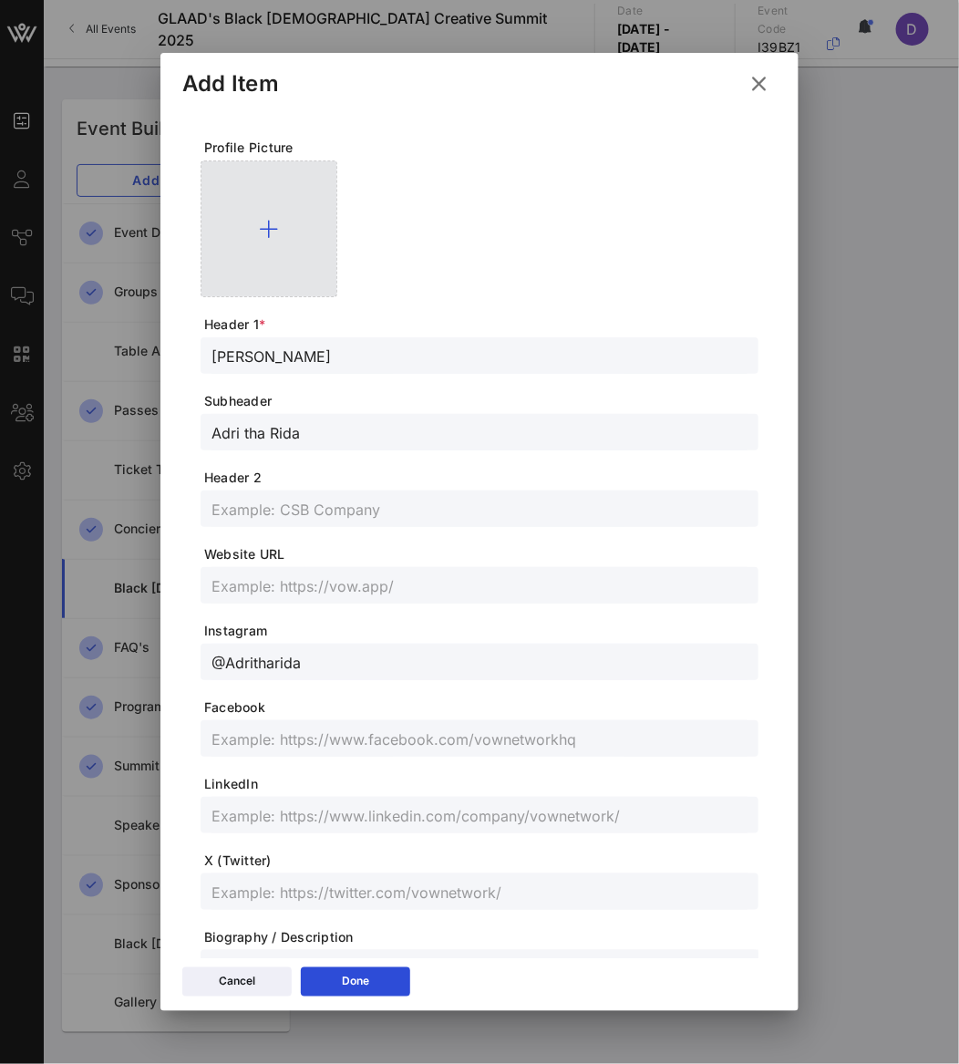
click at [266, 253] on div at bounding box center [269, 228] width 137 height 137
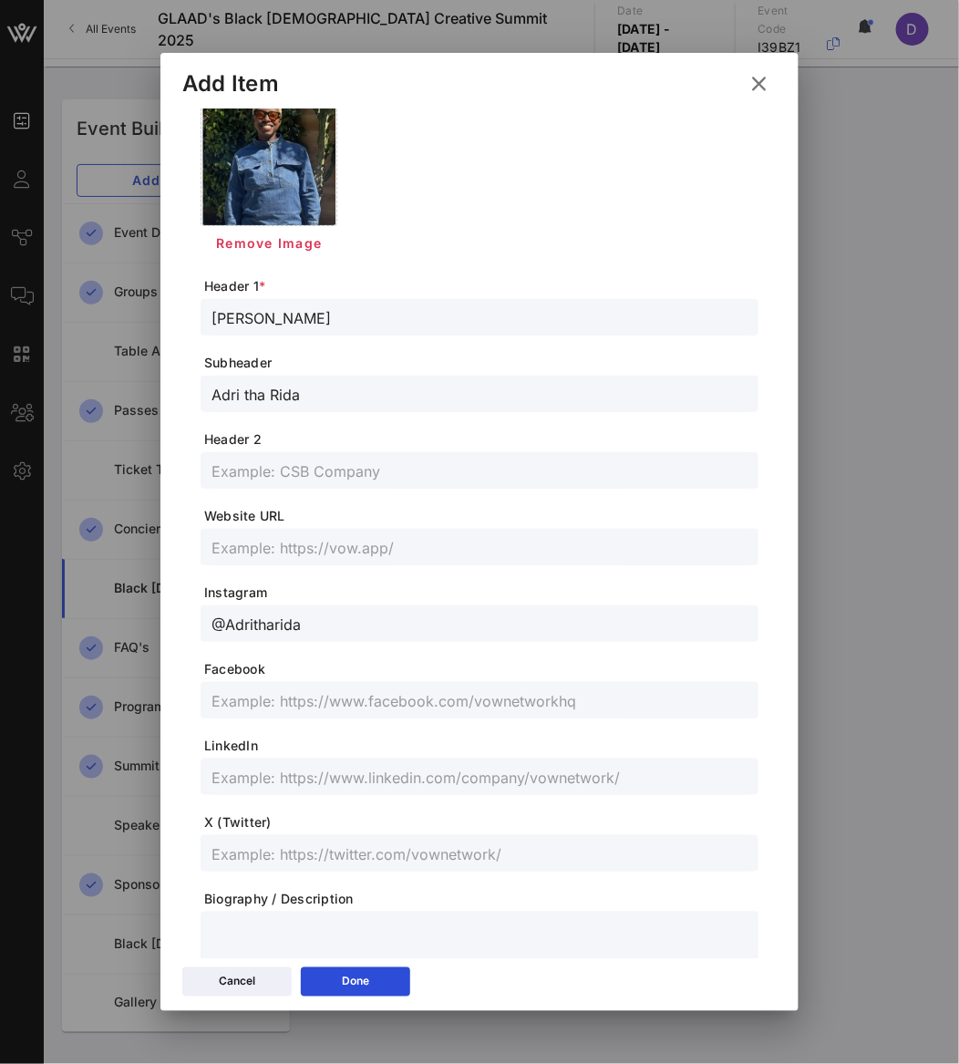
scroll to position [83, 0]
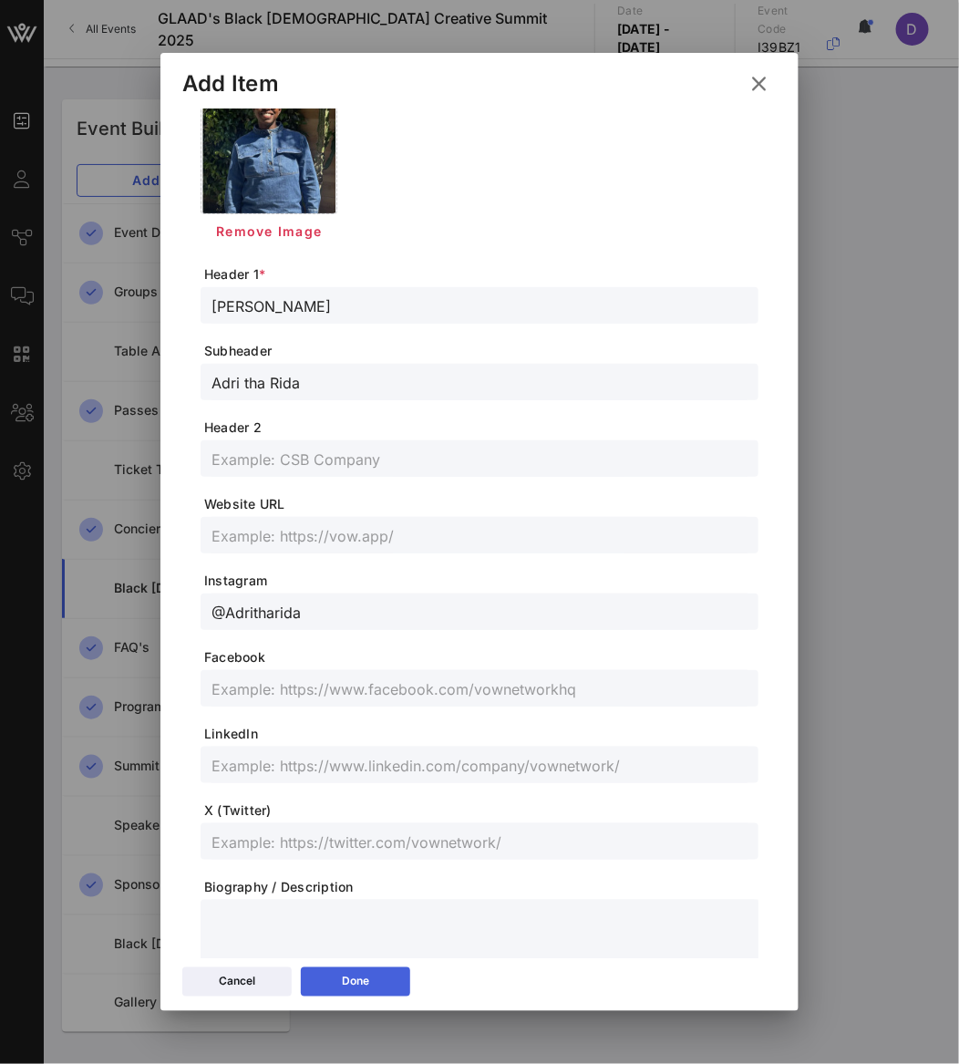
click at [348, 979] on icon at bounding box center [355, 981] width 15 height 13
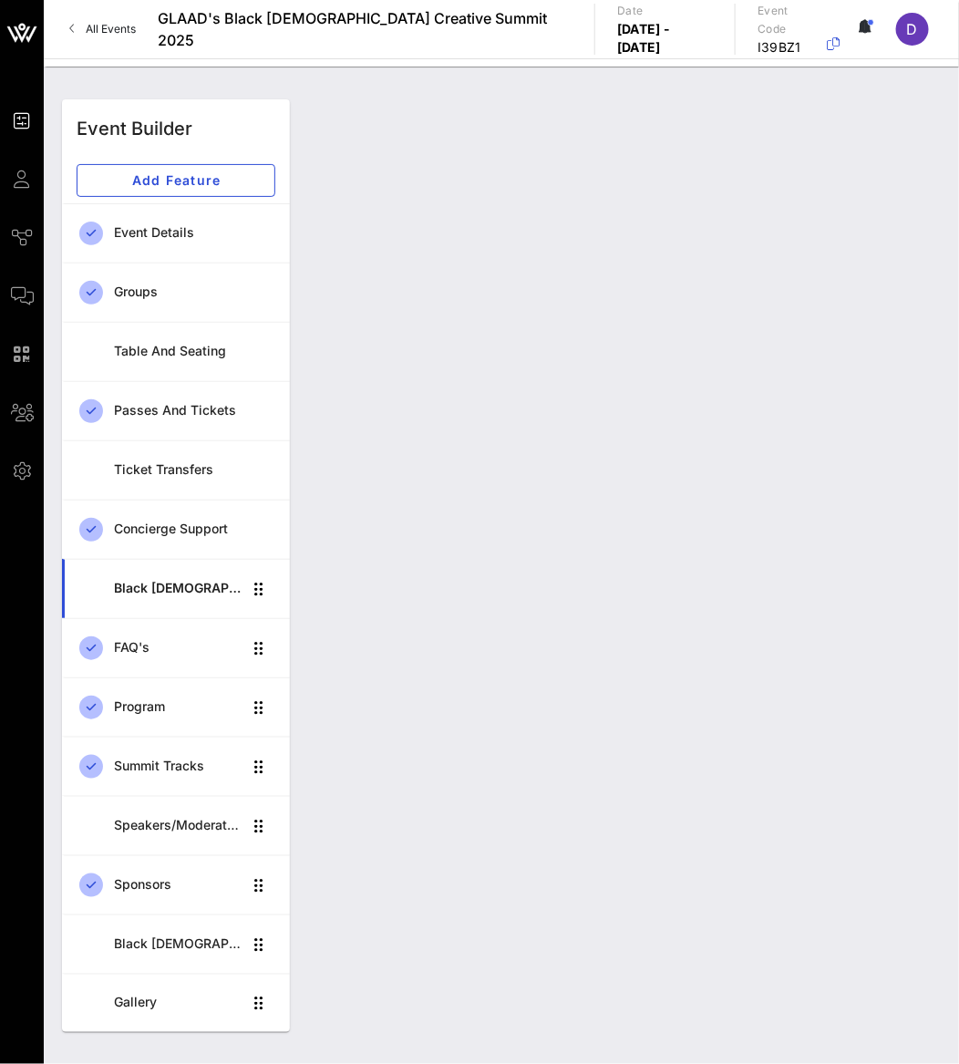
scroll to position [0, 0]
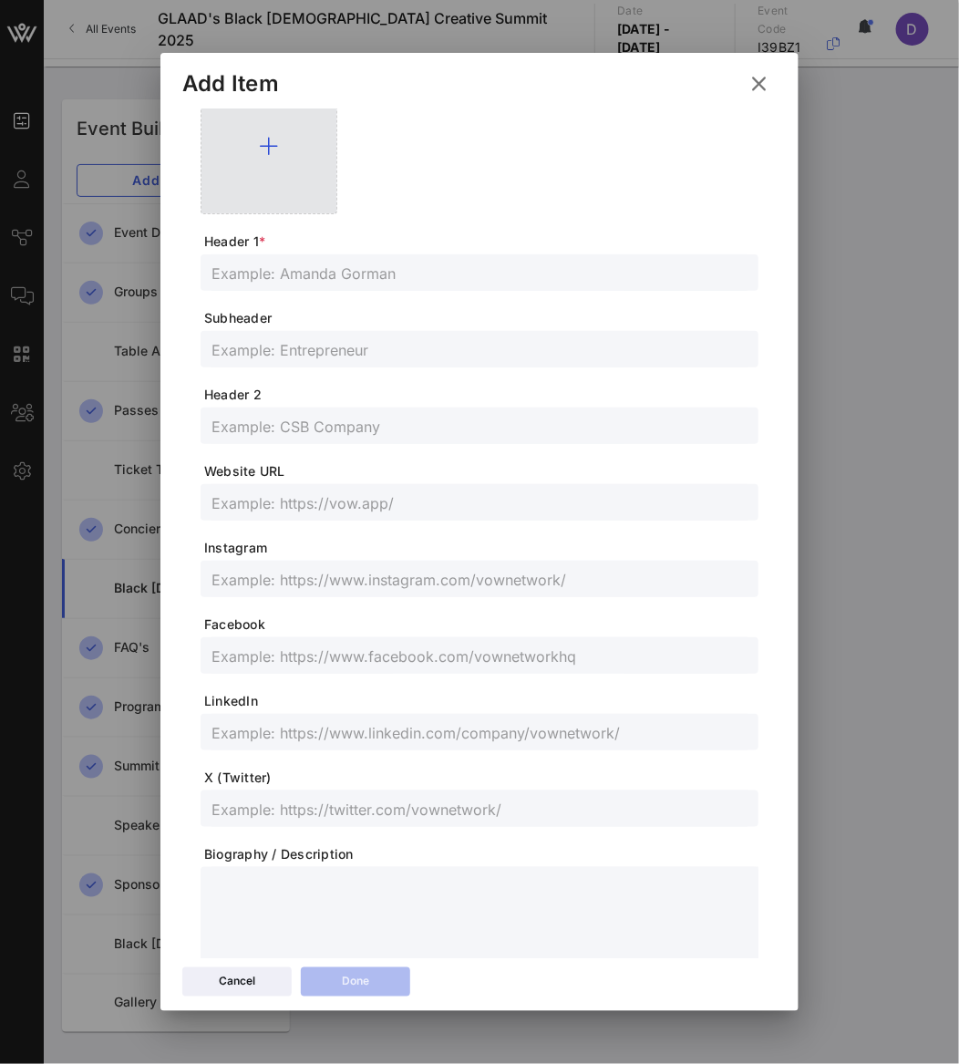
click at [282, 174] on div at bounding box center [269, 145] width 137 height 137
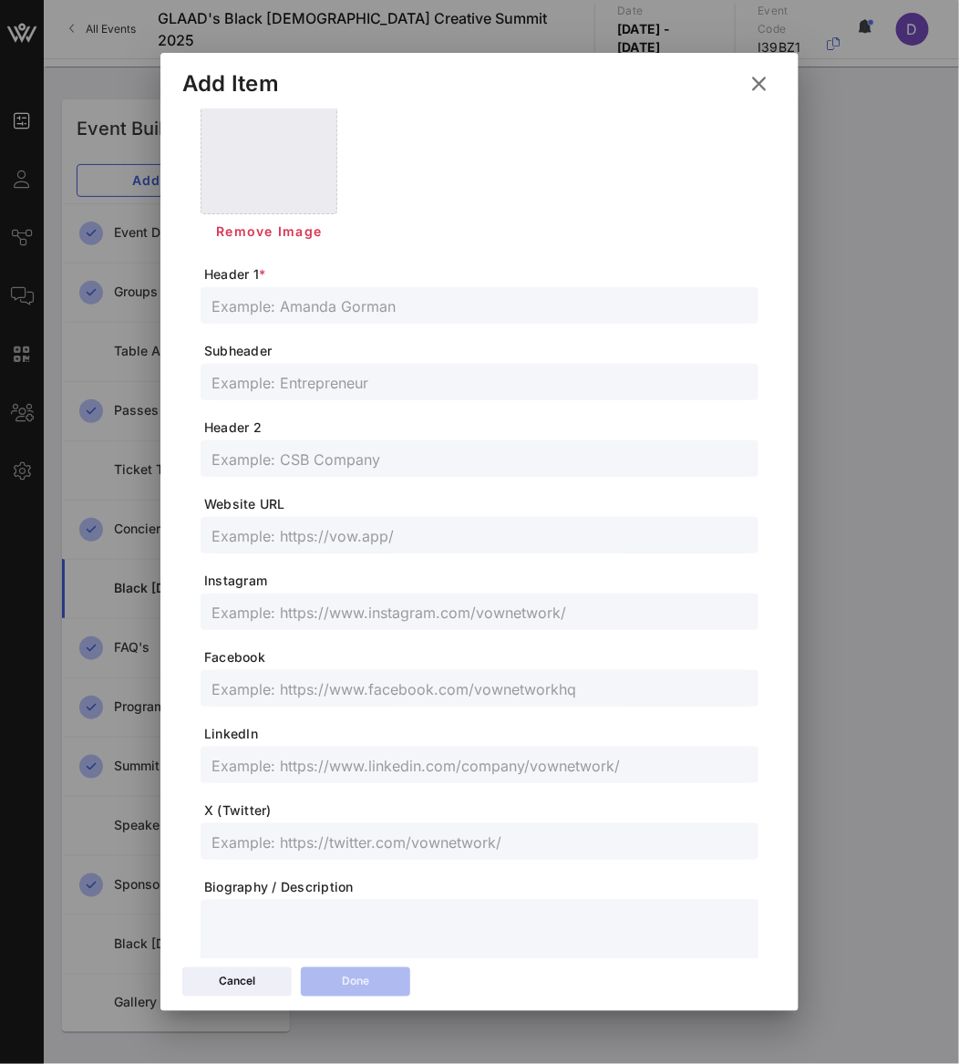
click at [290, 300] on input "text" at bounding box center [479, 306] width 536 height 24
paste input "[PERSON_NAME]"
type input "[PERSON_NAME]"
click at [311, 378] on input "text" at bounding box center [479, 382] width 536 height 24
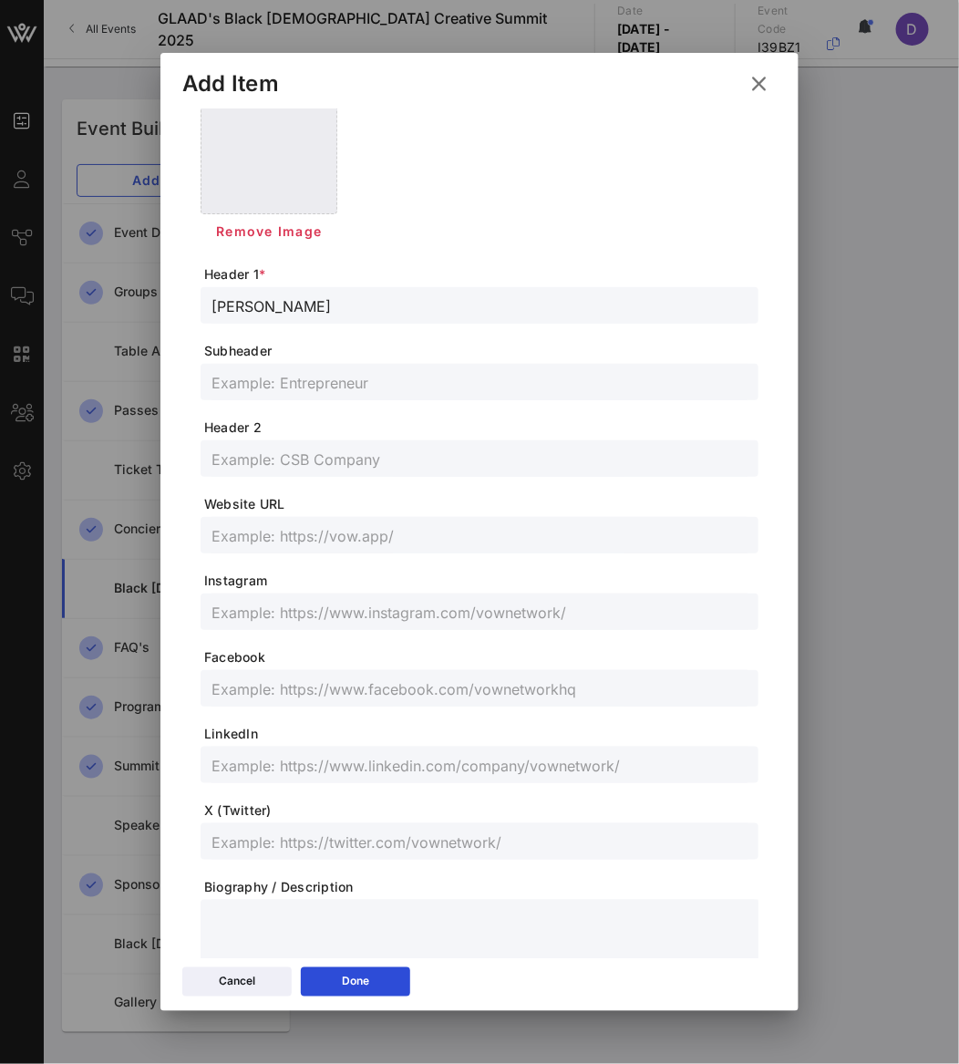
paste input "Award Winning Advocate, Activist, and Content Creator, Founder and Executive Di…"
drag, startPoint x: 402, startPoint y: 379, endPoint x: 746, endPoint y: 380, distance: 343.6
click at [747, 380] on div "Profile Picture Remove Image Header 1 * [PERSON_NAME] Subheader Award Winning A…" at bounding box center [479, 547] width 594 height 1043
click at [728, 384] on input "Award Winning Advocate, Activist, and Content Creator, Founder and Executive Di…" at bounding box center [479, 382] width 536 height 24
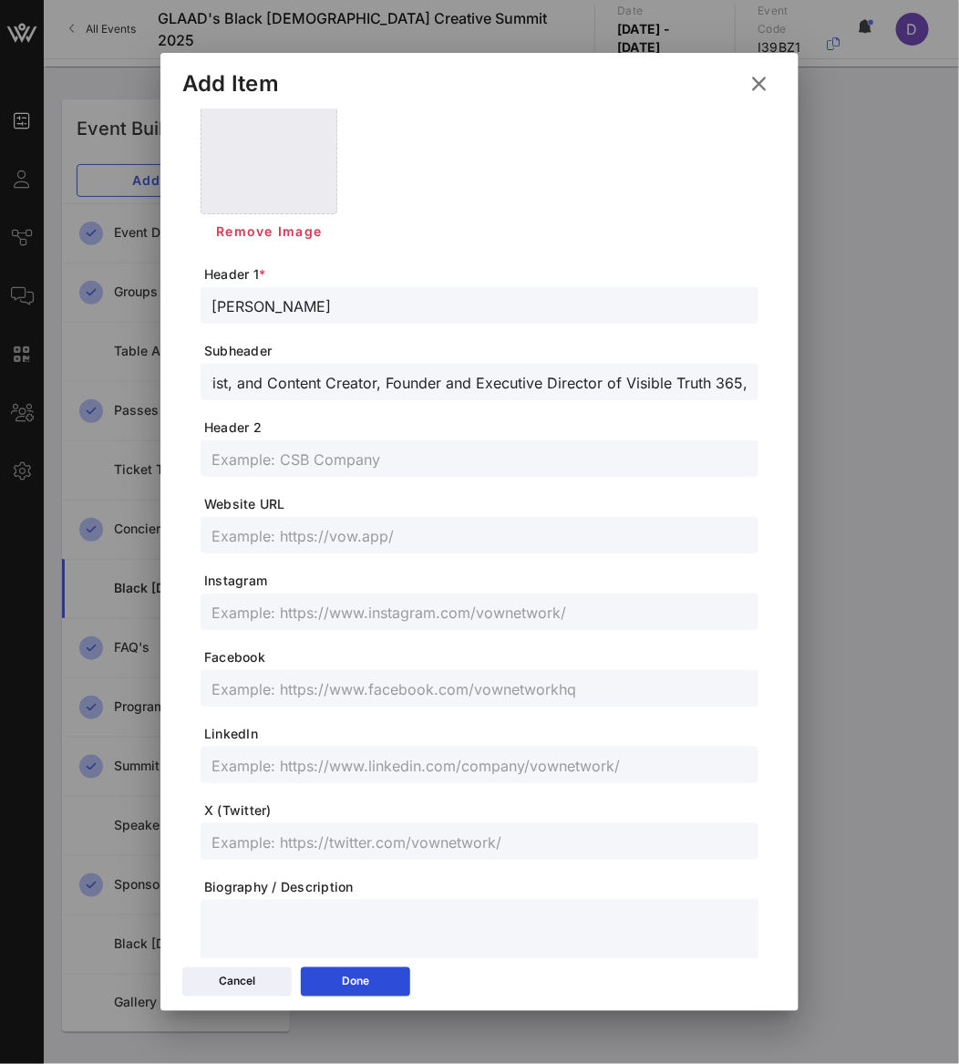
scroll to position [0, 0]
drag, startPoint x: 472, startPoint y: 383, endPoint x: 190, endPoint y: 371, distance: 282.8
click at [190, 371] on div "Profile Picture Remove Image Header 1 * [PERSON_NAME] Subheader Award Winning A…" at bounding box center [479, 547] width 594 height 1043
click at [326, 396] on div "Award Winning Advocate, Activist, and Content Creator, Founder and Executive Di…" at bounding box center [479, 382] width 536 height 36
click at [352, 391] on input "Award Winning Advocate, Activist, and Content Creator, Founder and Executive Di…" at bounding box center [479, 382] width 536 height 24
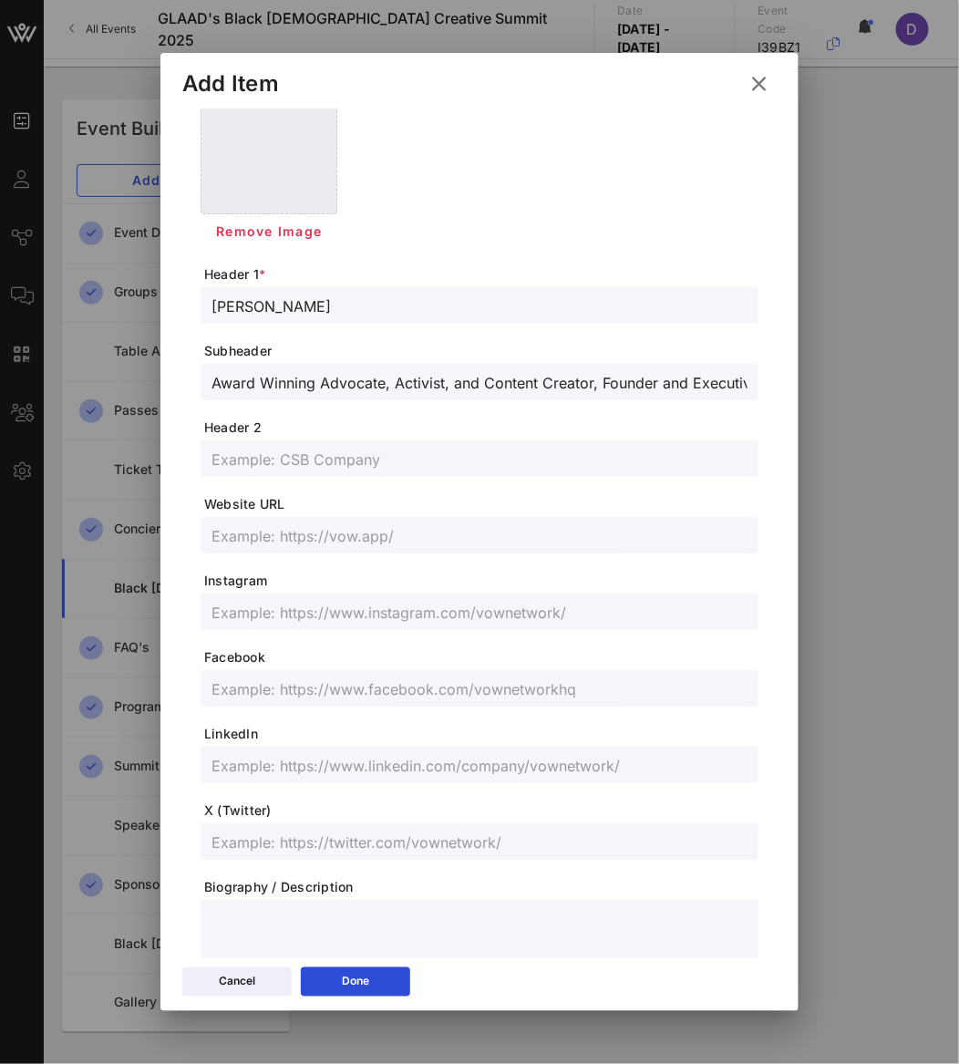
click at [406, 391] on input "Award Winning Advocate, Activist, and Content Creator, Founder and Executive Di…" at bounding box center [479, 382] width 536 height 24
drag, startPoint x: 393, startPoint y: 384, endPoint x: 789, endPoint y: 397, distance: 396.7
click at [789, 397] on div "Profile Picture Remove Image Header 1 * [PERSON_NAME] Subheader Award Winning A…" at bounding box center [479, 533] width 638 height 848
click at [603, 376] on input "Award Winning Advocate, Activist, and Content Creator, Founder and Executive Di…" at bounding box center [479, 382] width 536 height 24
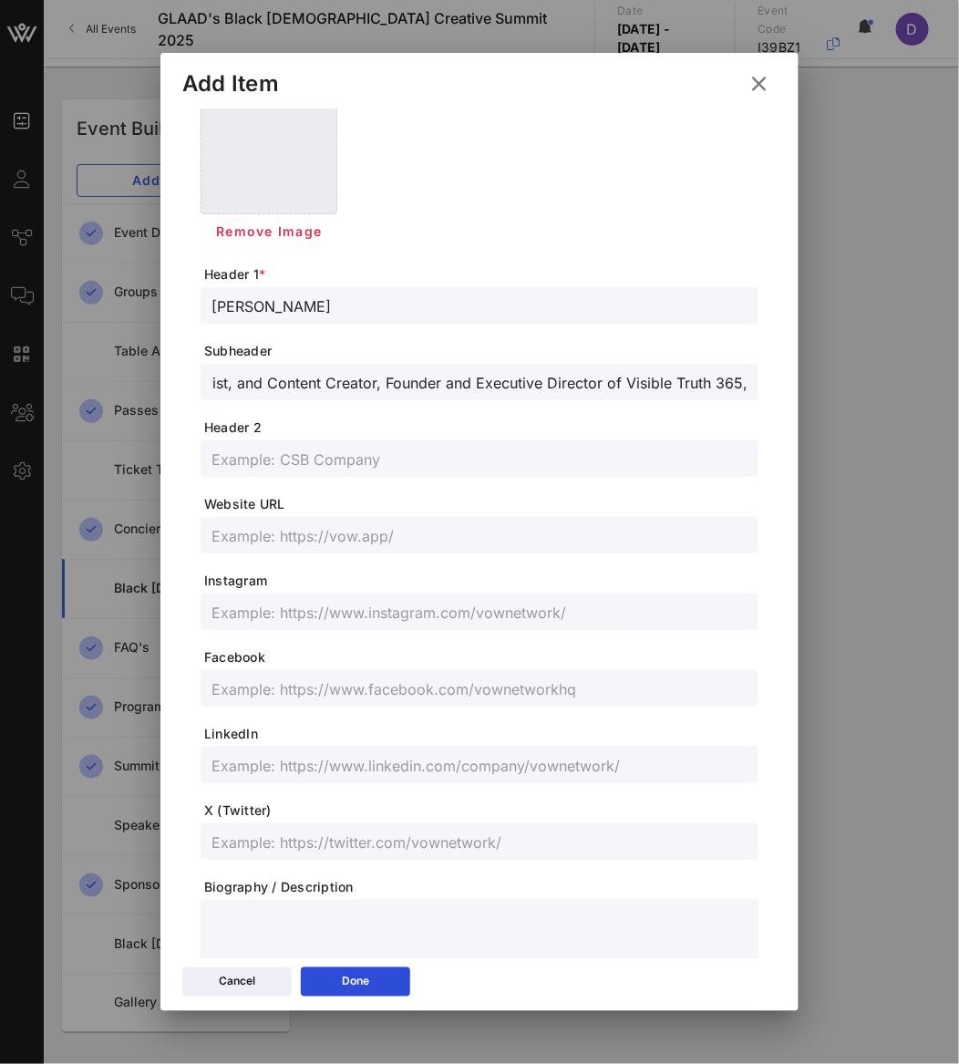
scroll to position [0, 0]
drag, startPoint x: 374, startPoint y: 386, endPoint x: 117, endPoint y: 361, distance: 258.2
click at [117, 361] on div "Event Builder Guests Journeys Comms QR Scanner Team Settings GLAAD's Black [DEM…" at bounding box center [479, 532] width 959 height 1064
click at [676, 395] on div "Founder and Executive Director of Visible Truth 365," at bounding box center [479, 382] width 536 height 36
click at [639, 399] on div "Founder and Executive Director of Visible Truth 365," at bounding box center [479, 382] width 536 height 36
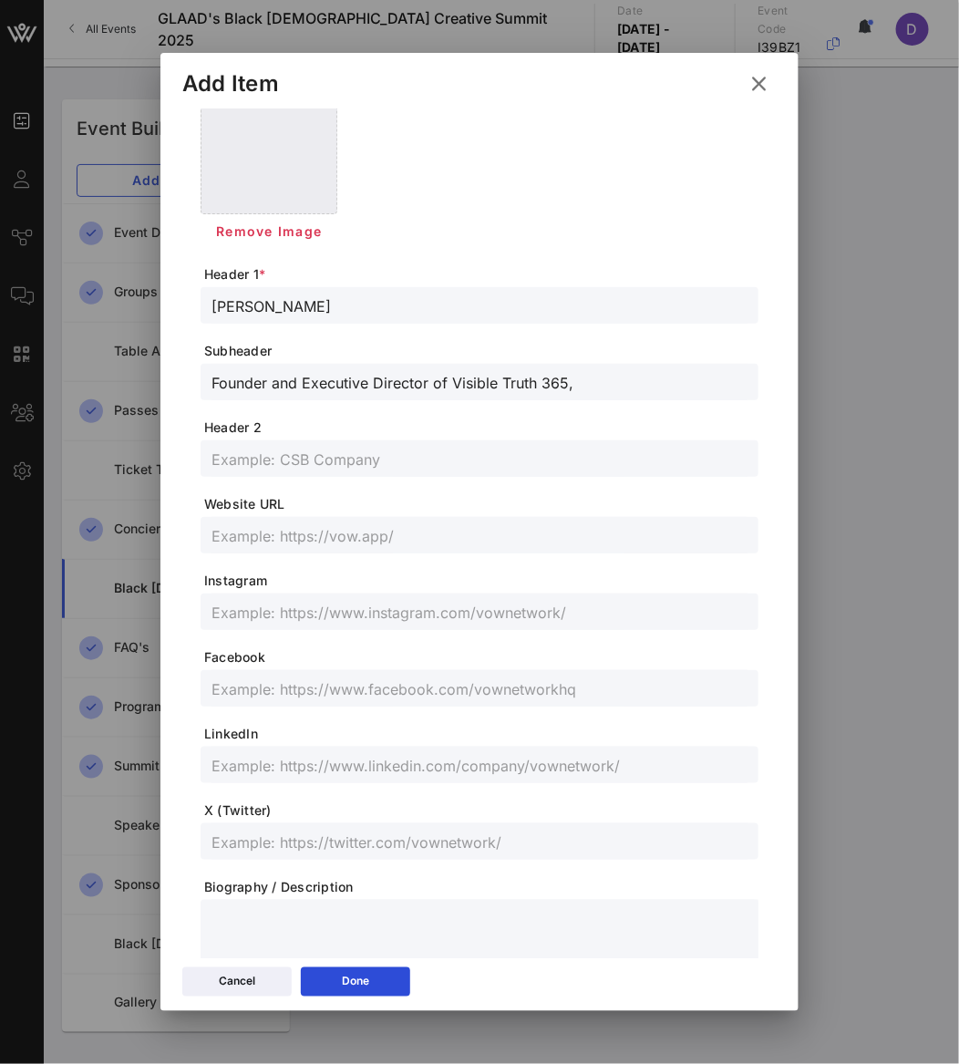
click at [628, 383] on input "Founder and Executive Director of Visible Truth 365," at bounding box center [479, 382] width 536 height 24
type input "Founder and Executive Director of Visible Truth 365"
click at [307, 759] on input "text" at bounding box center [479, 765] width 536 height 24
paste input "[URL][DOMAIN_NAME][PERSON_NAME]"
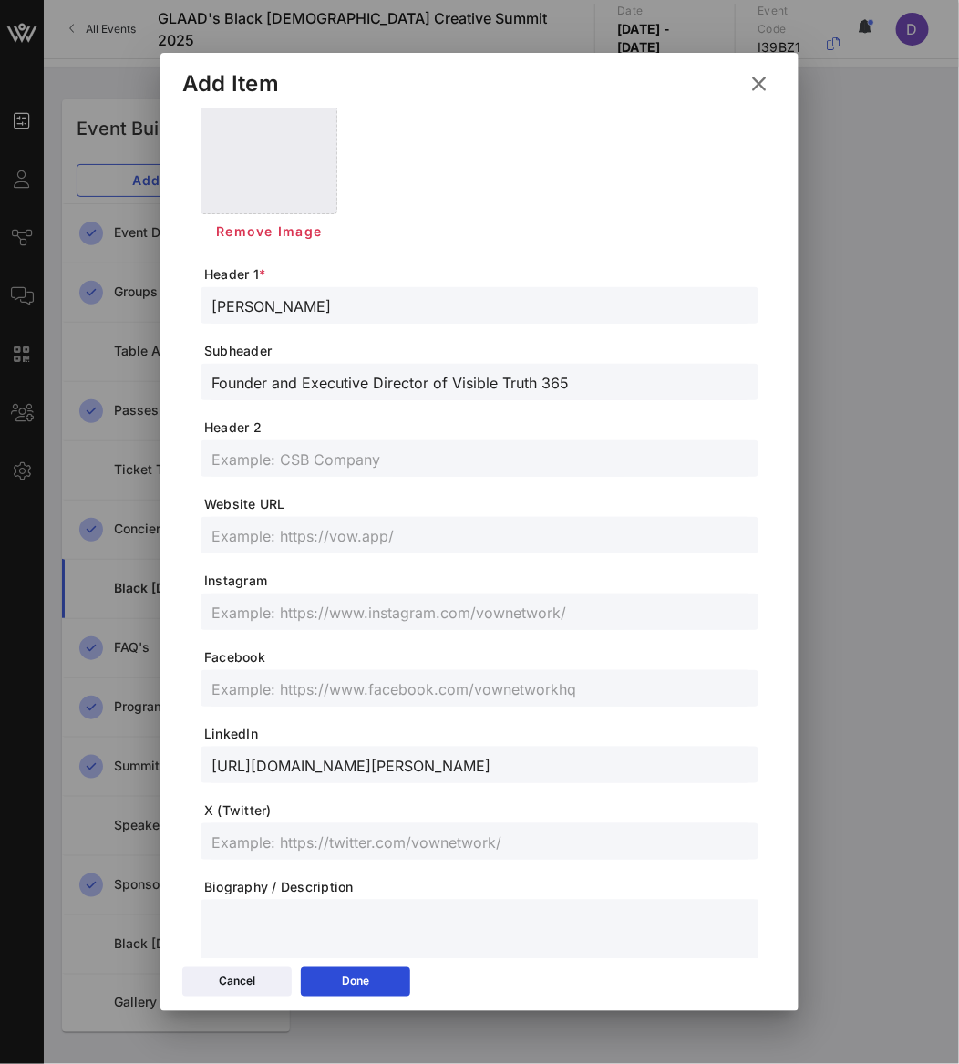
type input "[URL][DOMAIN_NAME][PERSON_NAME]"
click at [398, 850] on input "text" at bounding box center [479, 841] width 536 height 24
paste input "@lavendarbandit"
type input "@lavendarbandit"
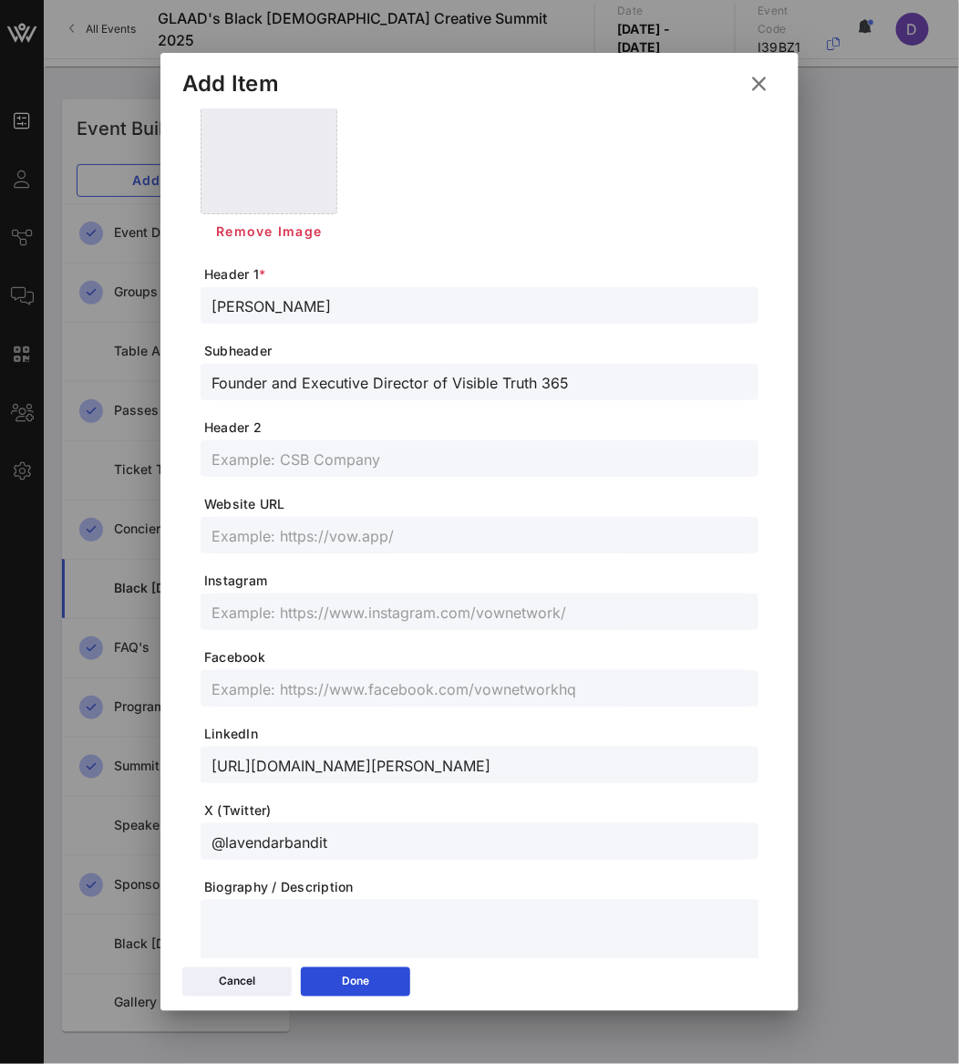
click at [514, 613] on input "text" at bounding box center [479, 612] width 536 height 24
paste input "@Dalavendarbandit"
type input "@Dalavendarbandit"
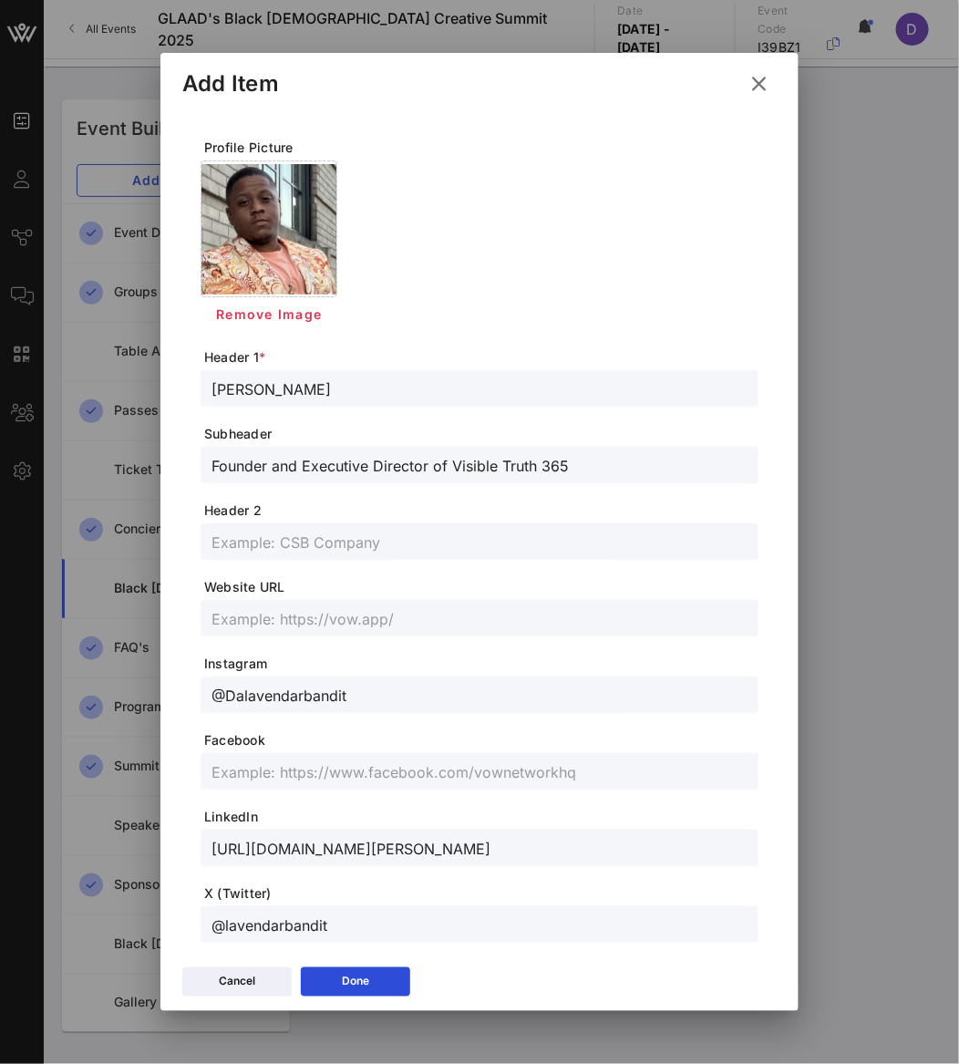
click at [273, 246] on div at bounding box center [268, 228] width 135 height 135
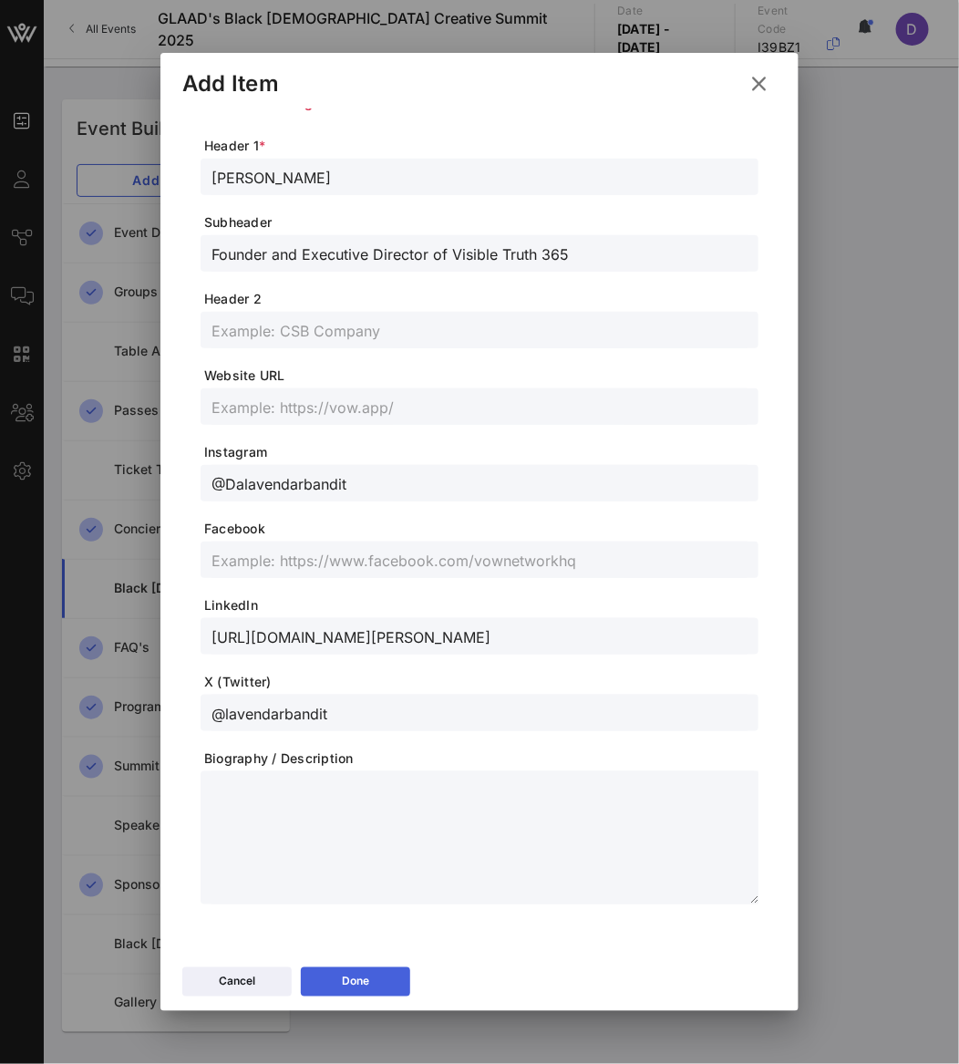
click at [359, 981] on icon at bounding box center [355, 981] width 13 height 11
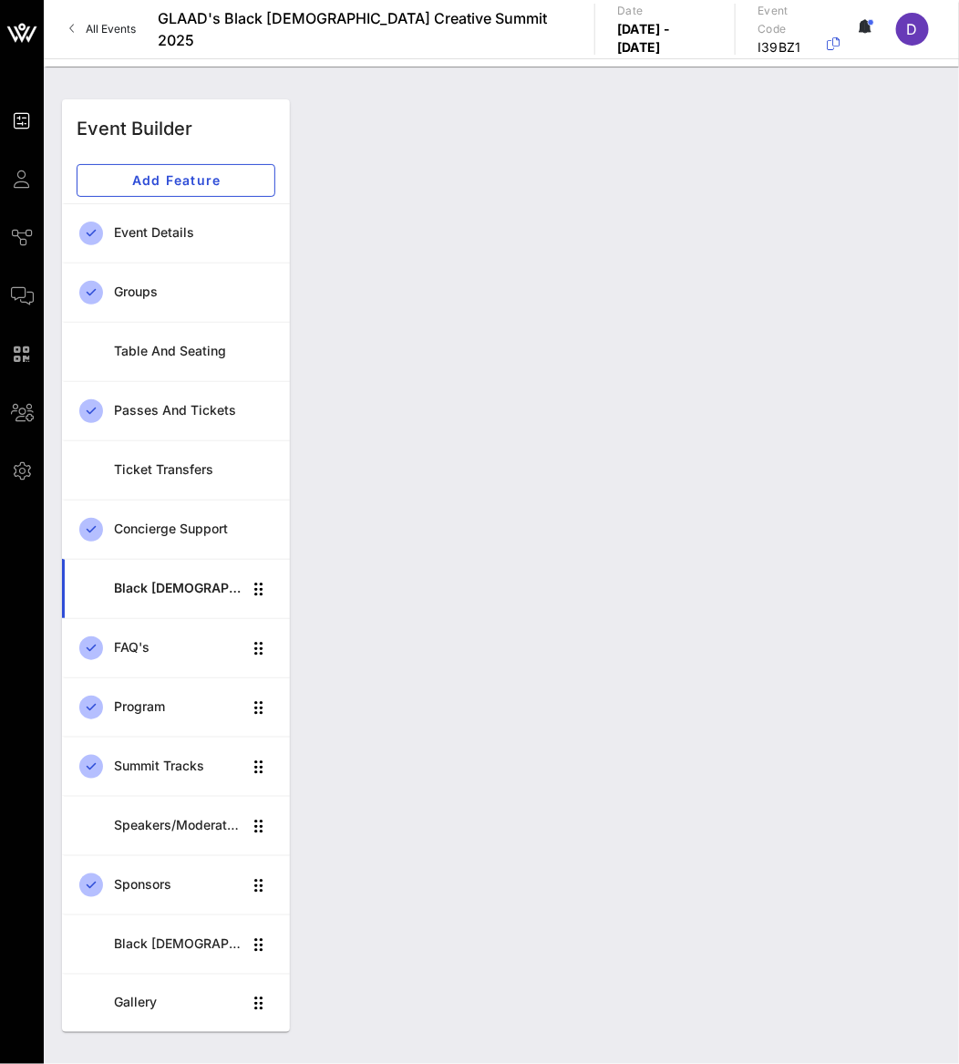
scroll to position [0, 0]
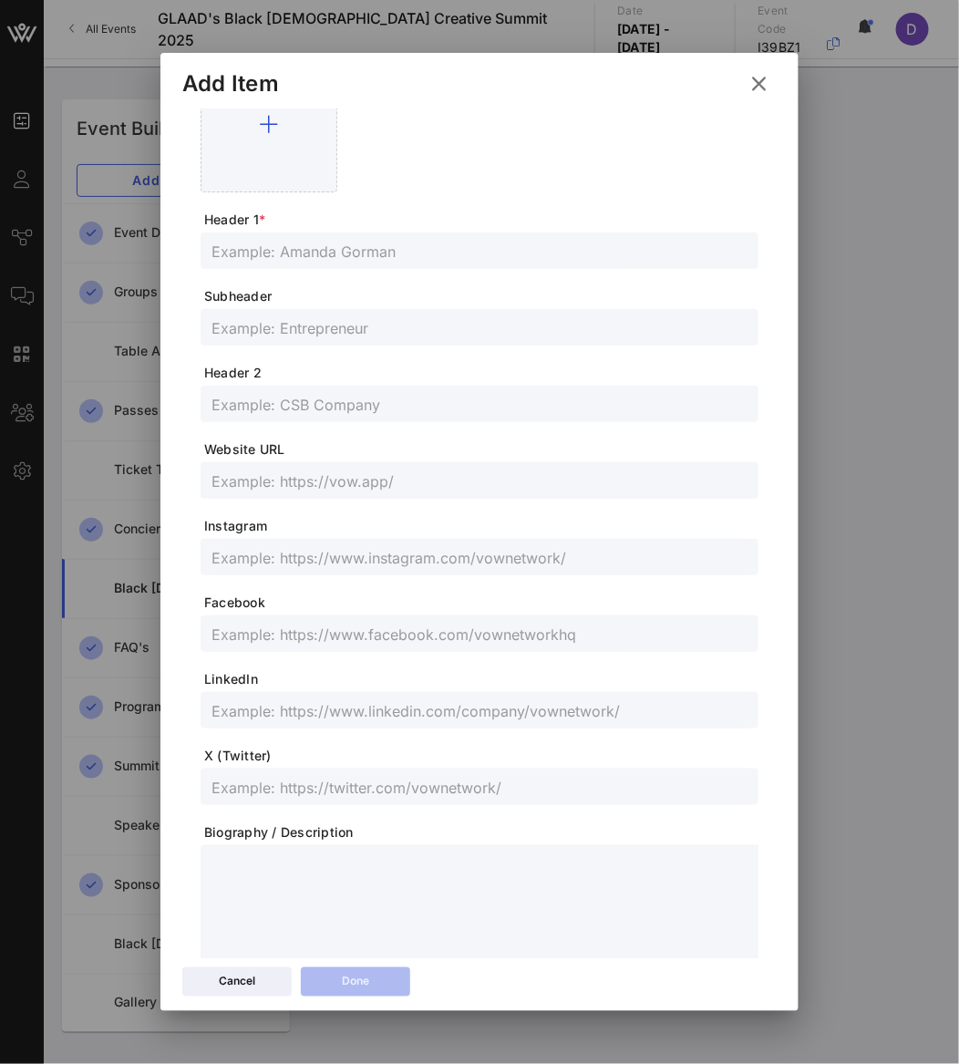
scroll to position [80, 0]
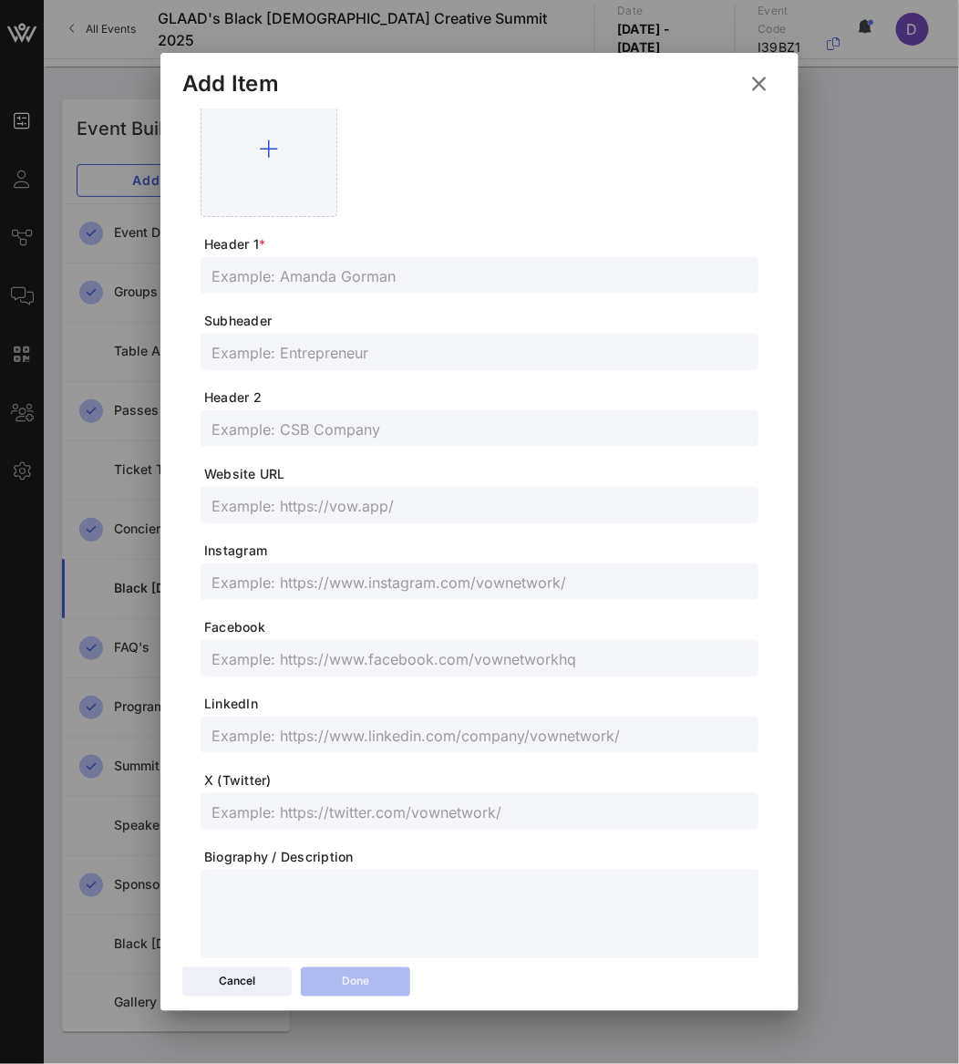
click at [275, 267] on input "text" at bounding box center [479, 275] width 536 height 24
paste input "[PERSON_NAME]"
type input "[PERSON_NAME]"
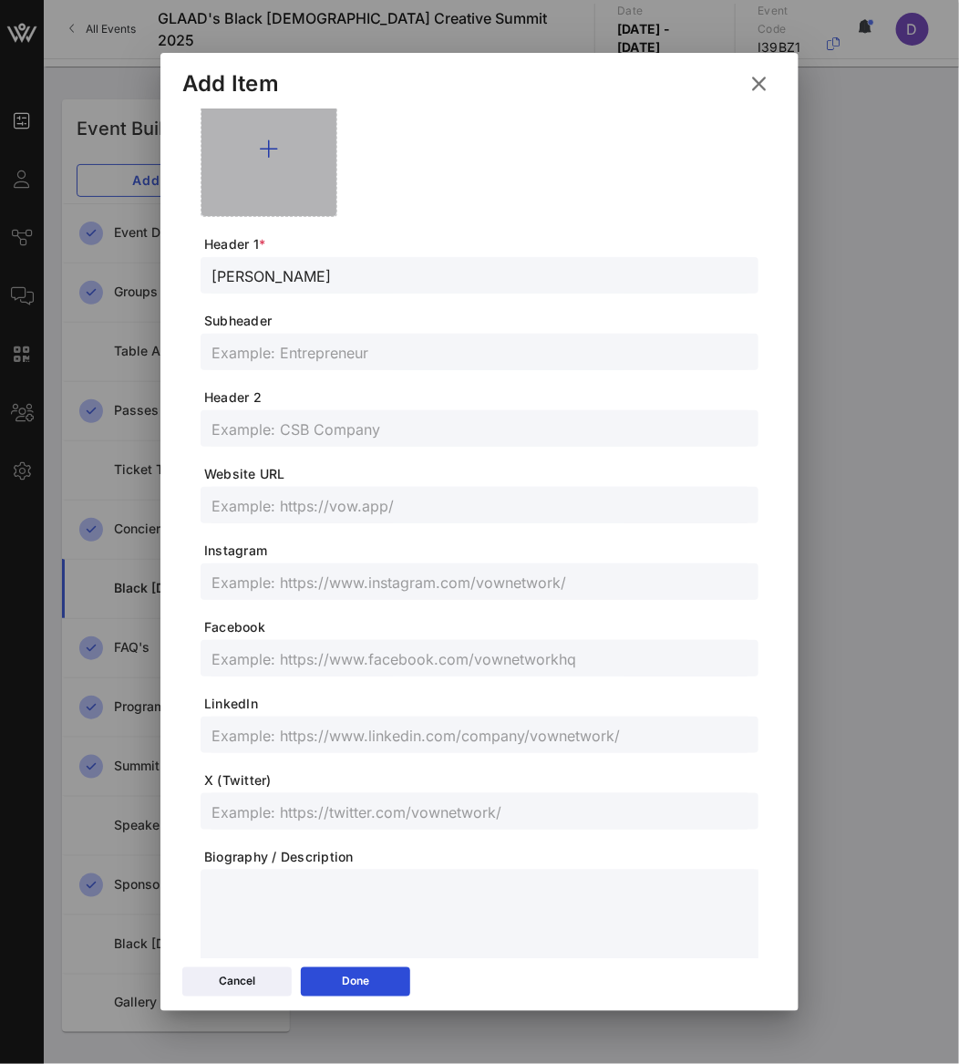
click at [295, 169] on div at bounding box center [269, 148] width 137 height 137
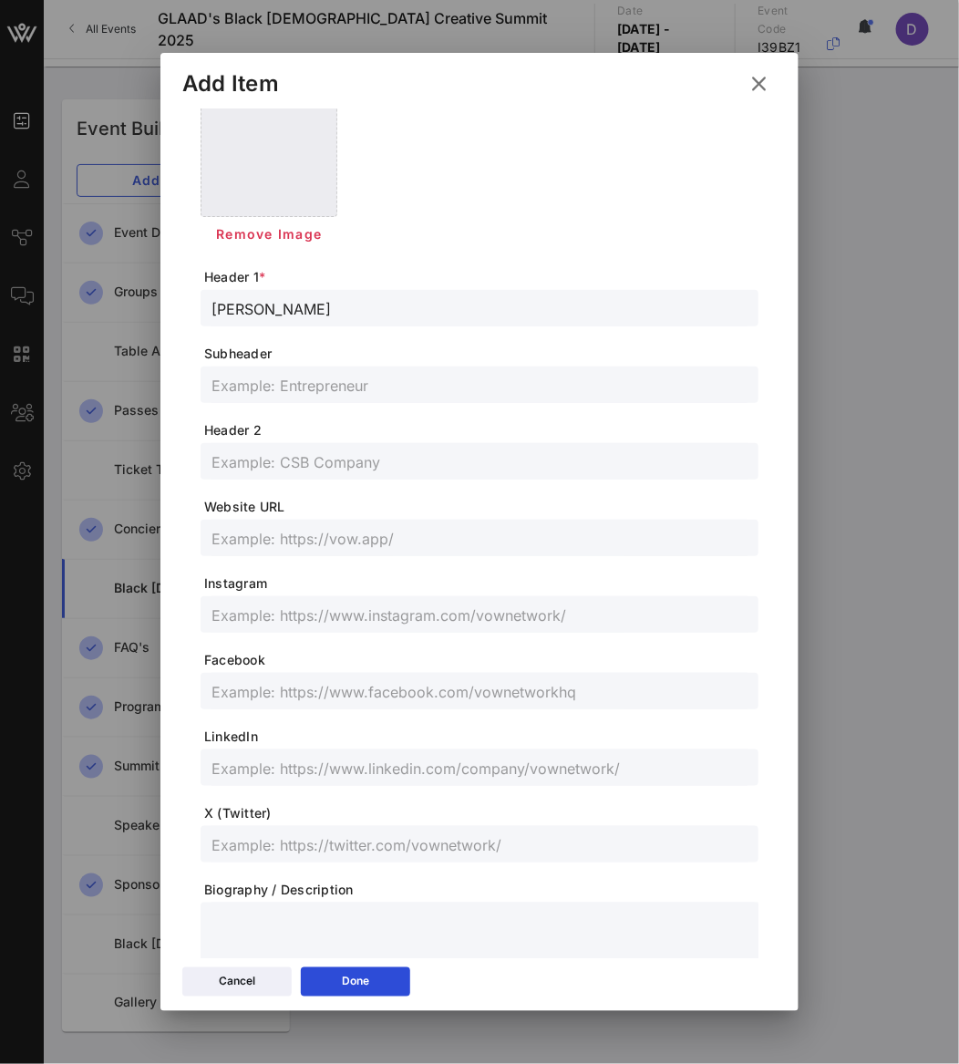
click at [309, 631] on div at bounding box center [479, 614] width 536 height 36
click at [308, 619] on input "text" at bounding box center [479, 615] width 536 height 24
paste input "@__Visi0nary__"
type input "@__Visi0nary__"
click at [313, 766] on input "text" at bounding box center [479, 768] width 536 height 24
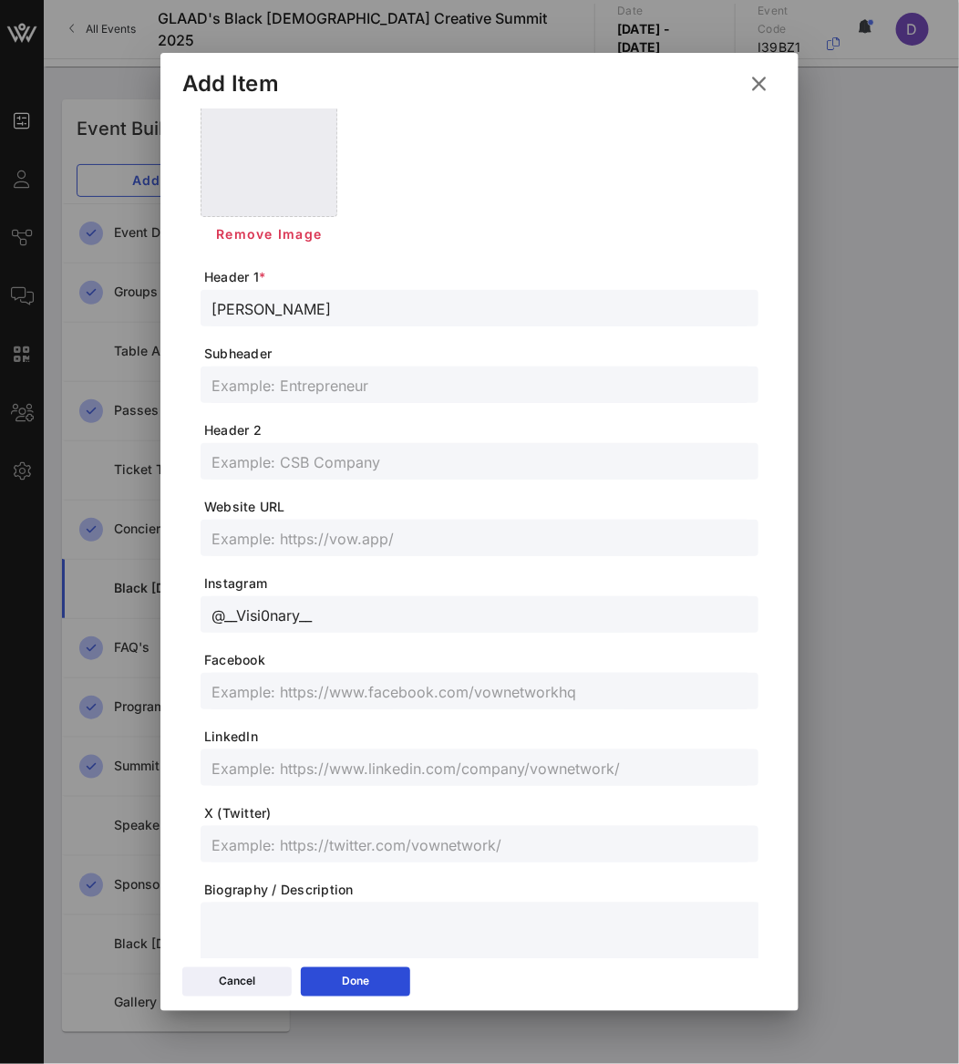
click at [313, 766] on input "text" at bounding box center [479, 768] width 536 height 24
paste input "[URL][DOMAIN_NAME][PERSON_NAME]"
type input "[URL][DOMAIN_NAME][PERSON_NAME]"
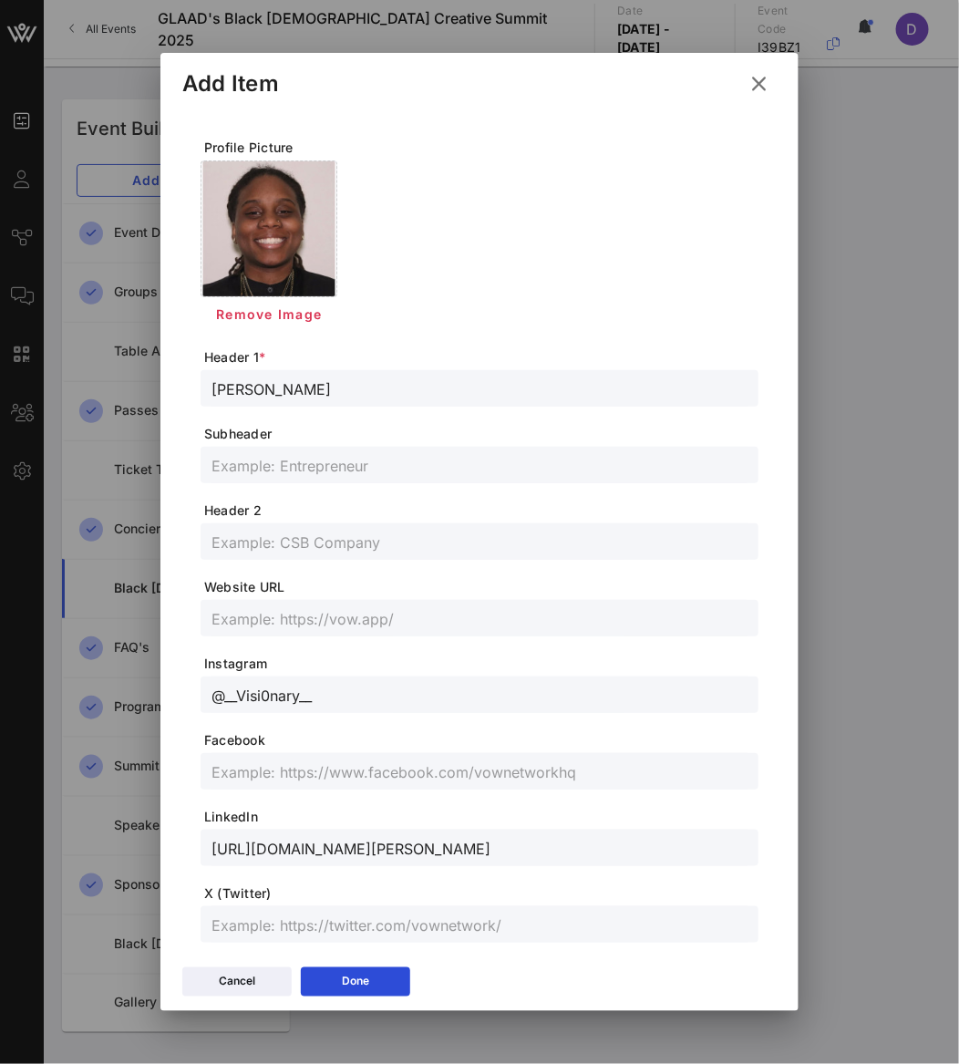
scroll to position [211, 0]
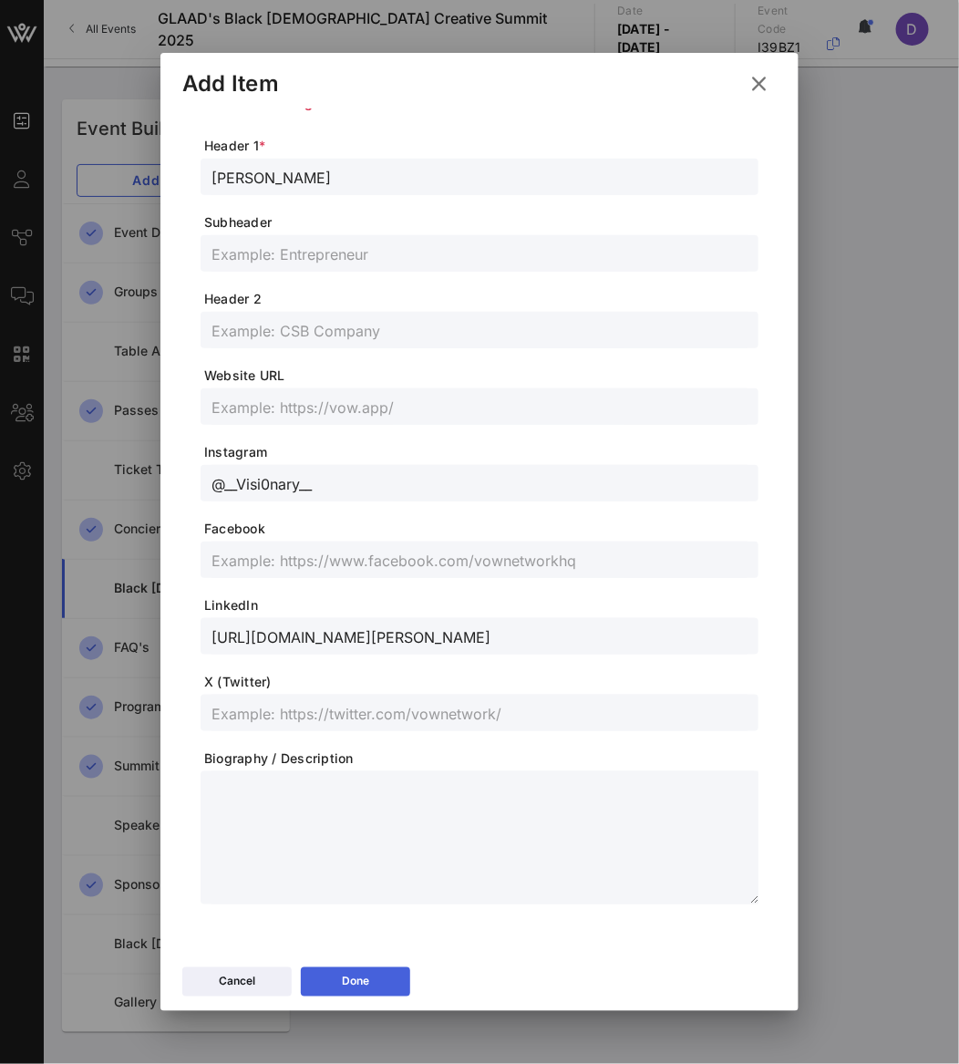
click at [387, 980] on button "Done" at bounding box center [355, 981] width 109 height 29
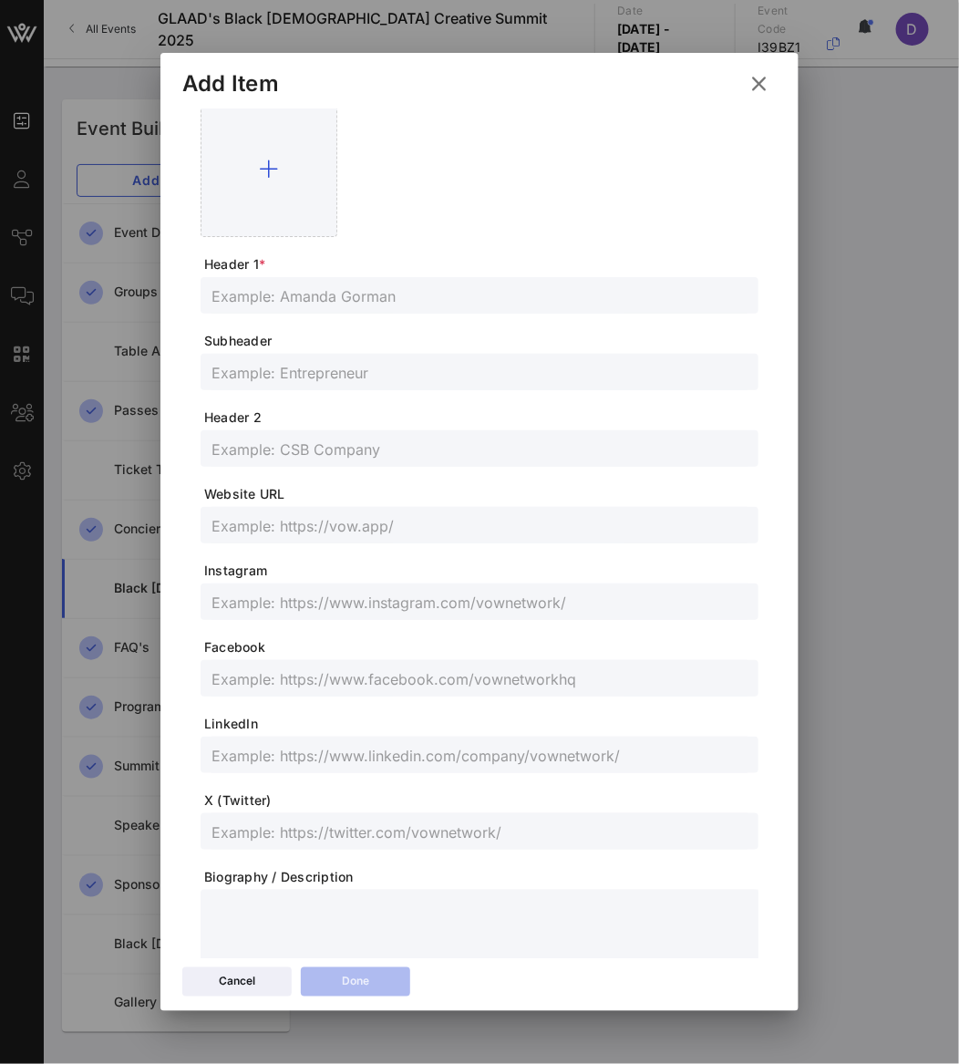
scroll to position [2, 0]
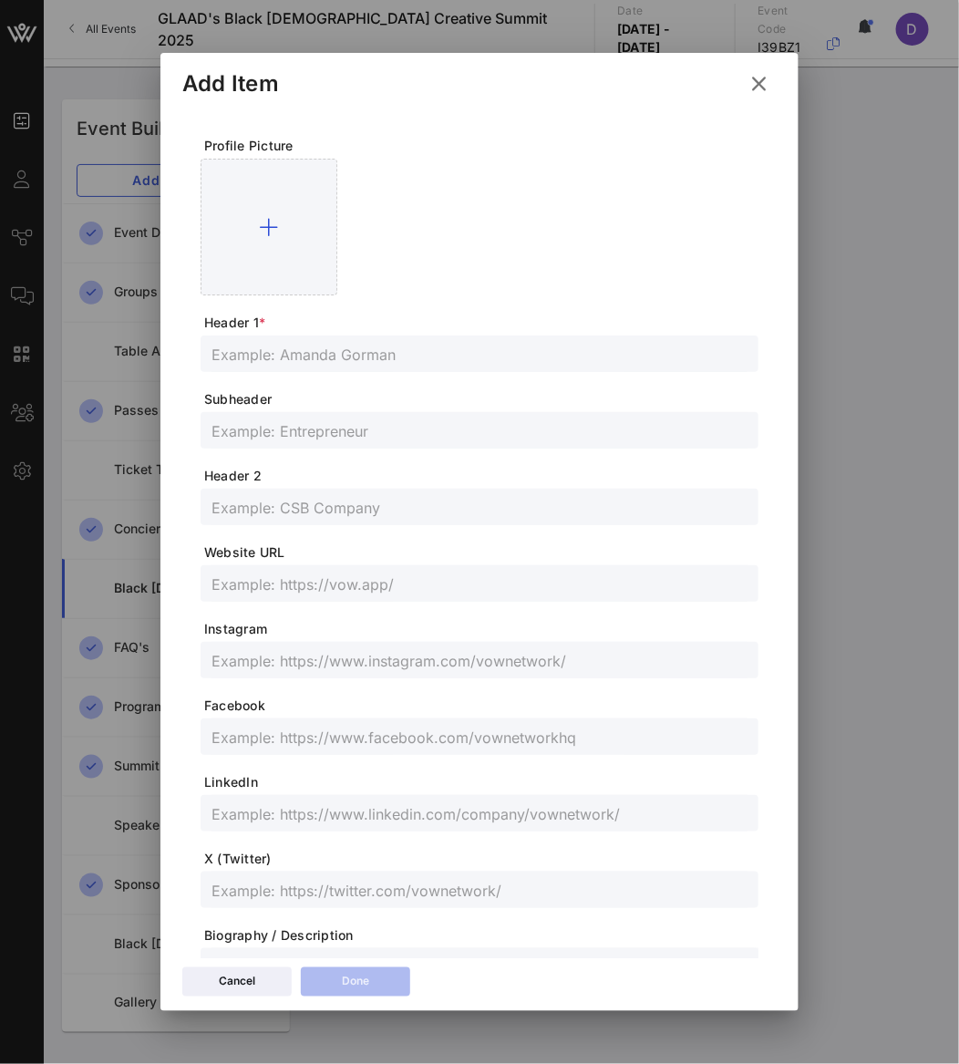
click at [333, 353] on input "text" at bounding box center [479, 354] width 536 height 24
paste input "[PERSON_NAME]"
type input "[PERSON_NAME]"
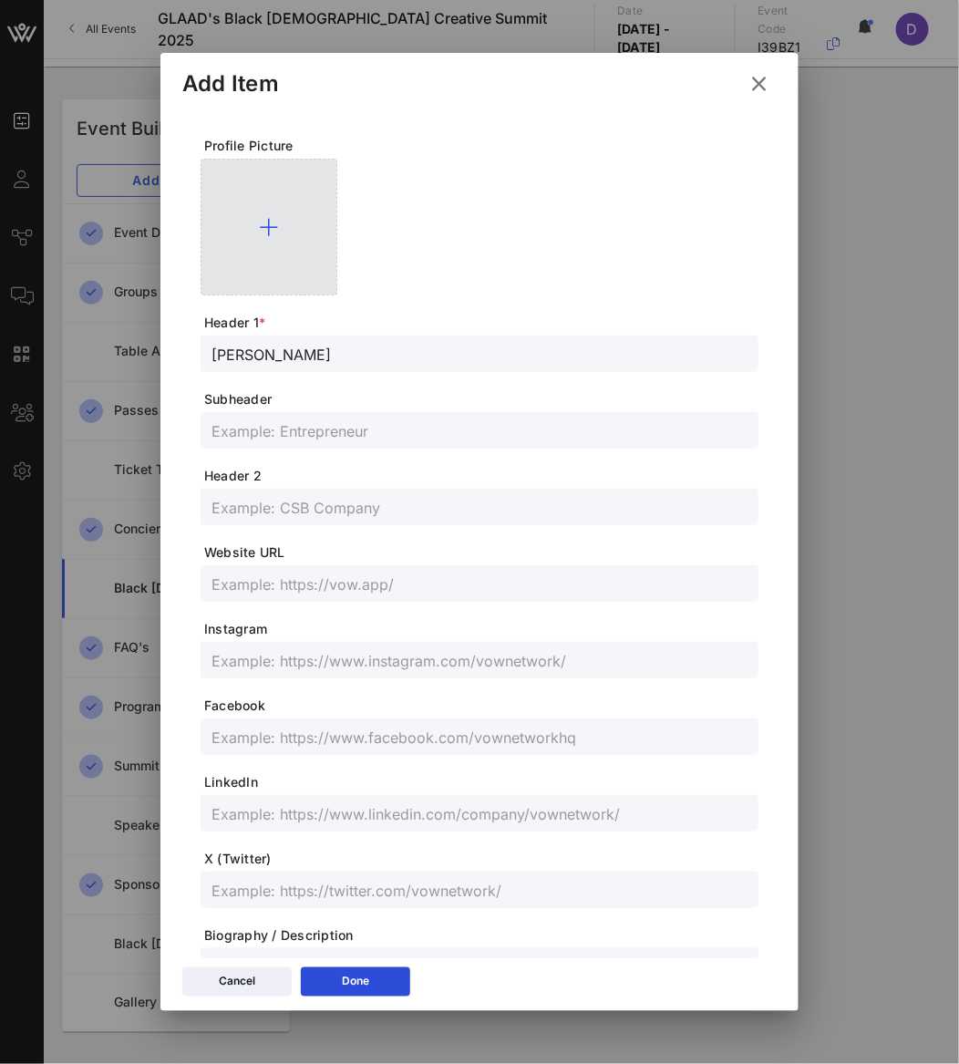
click at [246, 263] on div at bounding box center [269, 227] width 137 height 137
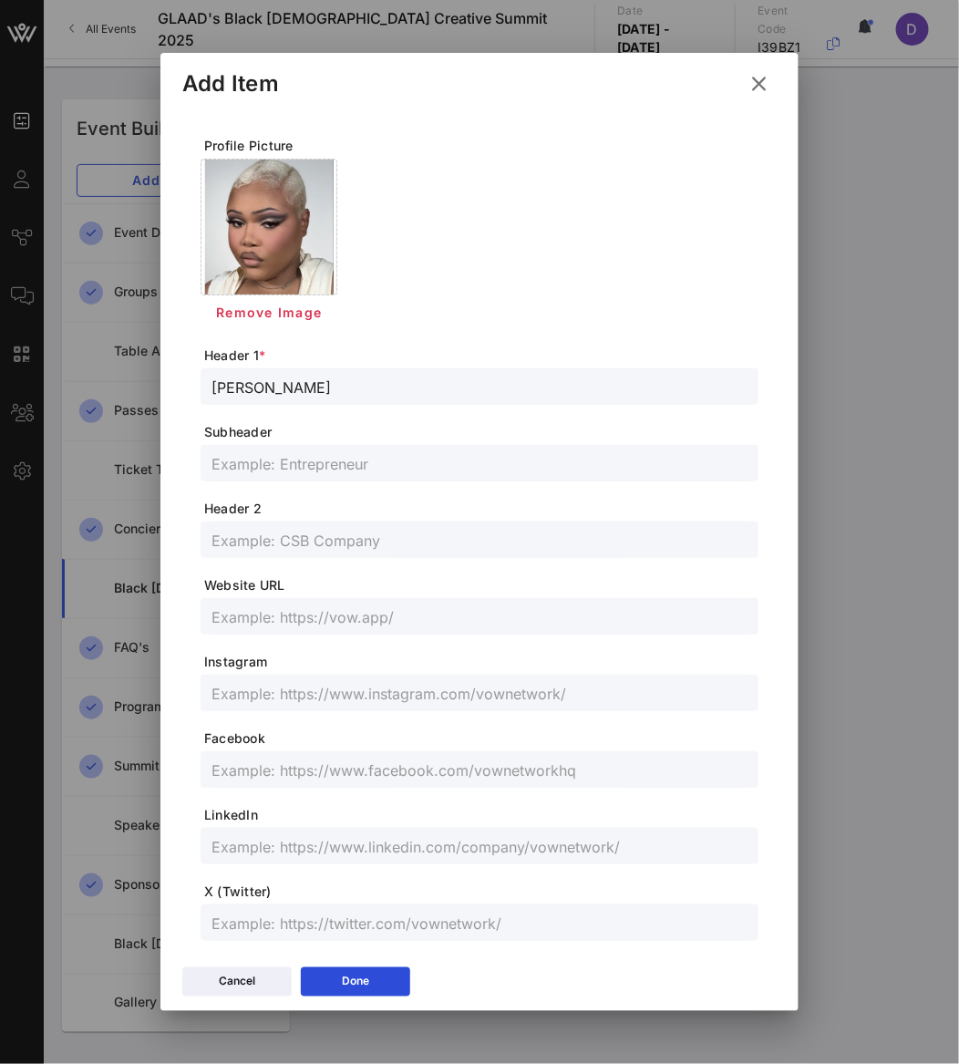
click at [290, 839] on input "text" at bounding box center [479, 846] width 536 height 24
paste input "[URL][DOMAIN_NAME][PERSON_NAME]"
type input "[URL][DOMAIN_NAME][PERSON_NAME]"
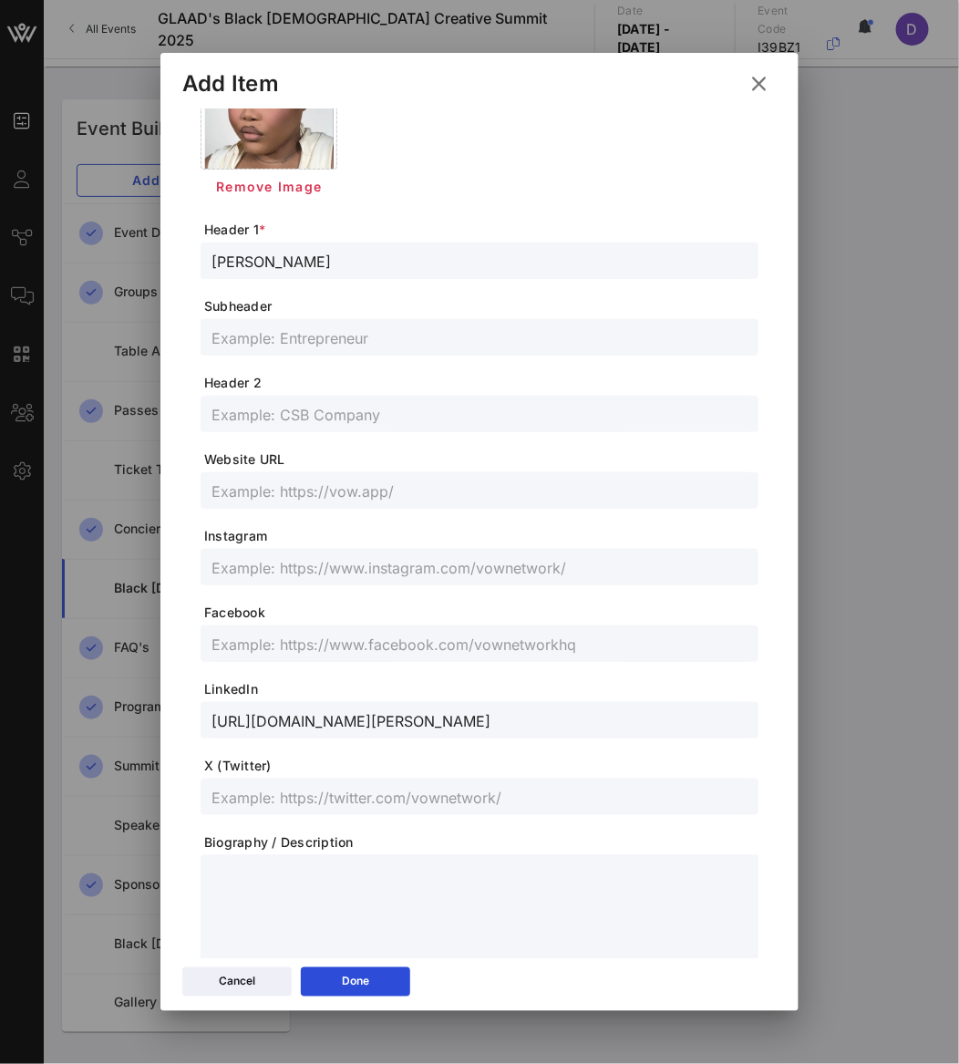
scroll to position [164, 0]
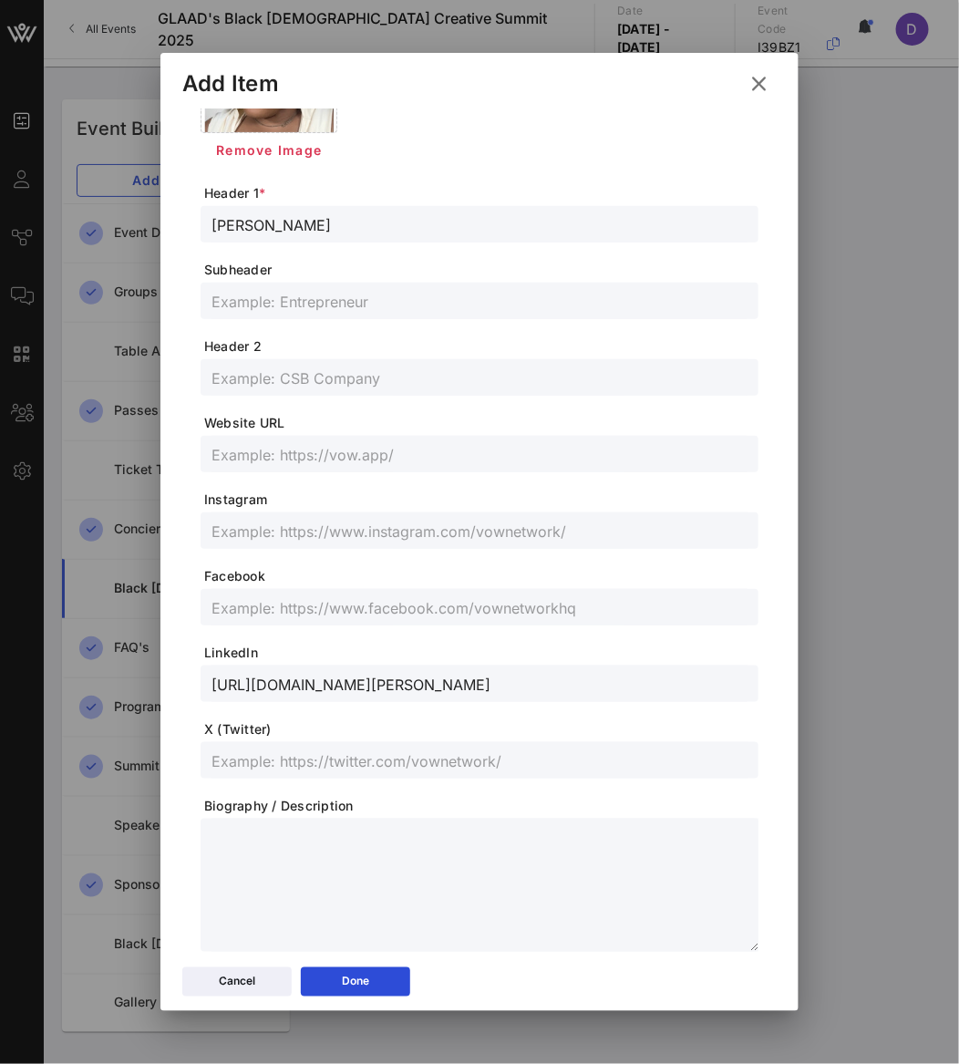
click at [269, 752] on input "text" at bounding box center [479, 760] width 536 height 24
paste input "@akirarosepetal"
type input "@akirarosepetal"
click at [241, 540] on input "text" at bounding box center [479, 531] width 536 height 24
paste input "@akirarosepetal"
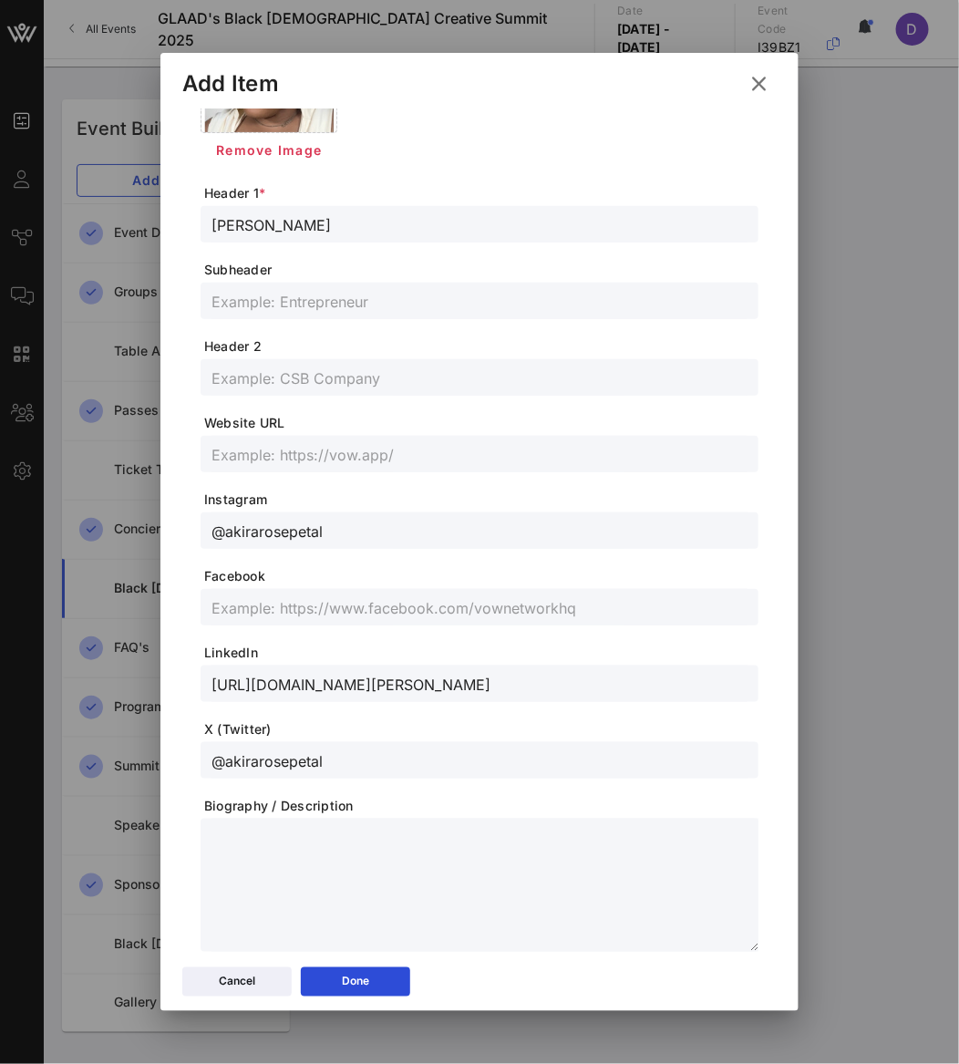
type input "@akirarosepetal"
click at [353, 978] on icon at bounding box center [355, 981] width 13 height 11
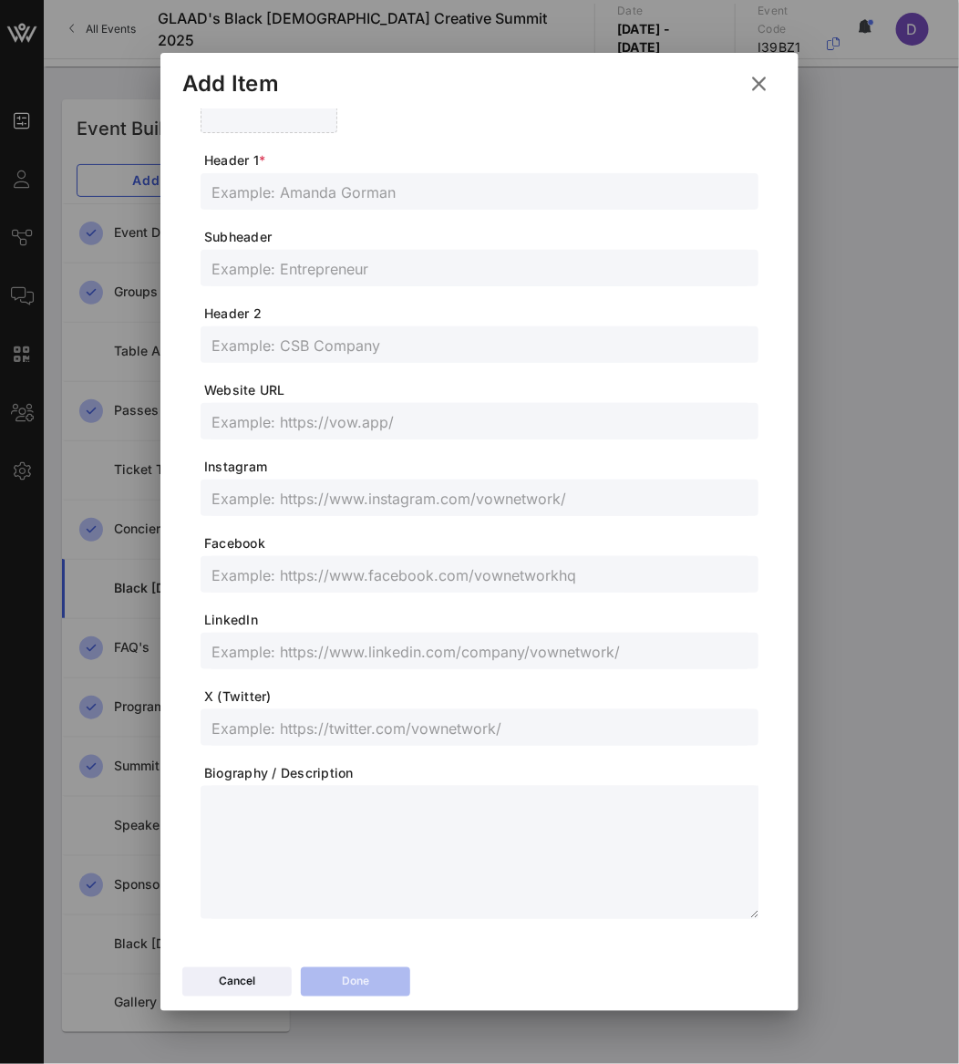
click at [312, 186] on input "text" at bounding box center [479, 192] width 536 height 24
paste input "[PERSON_NAME]"
type input "[PERSON_NAME]"
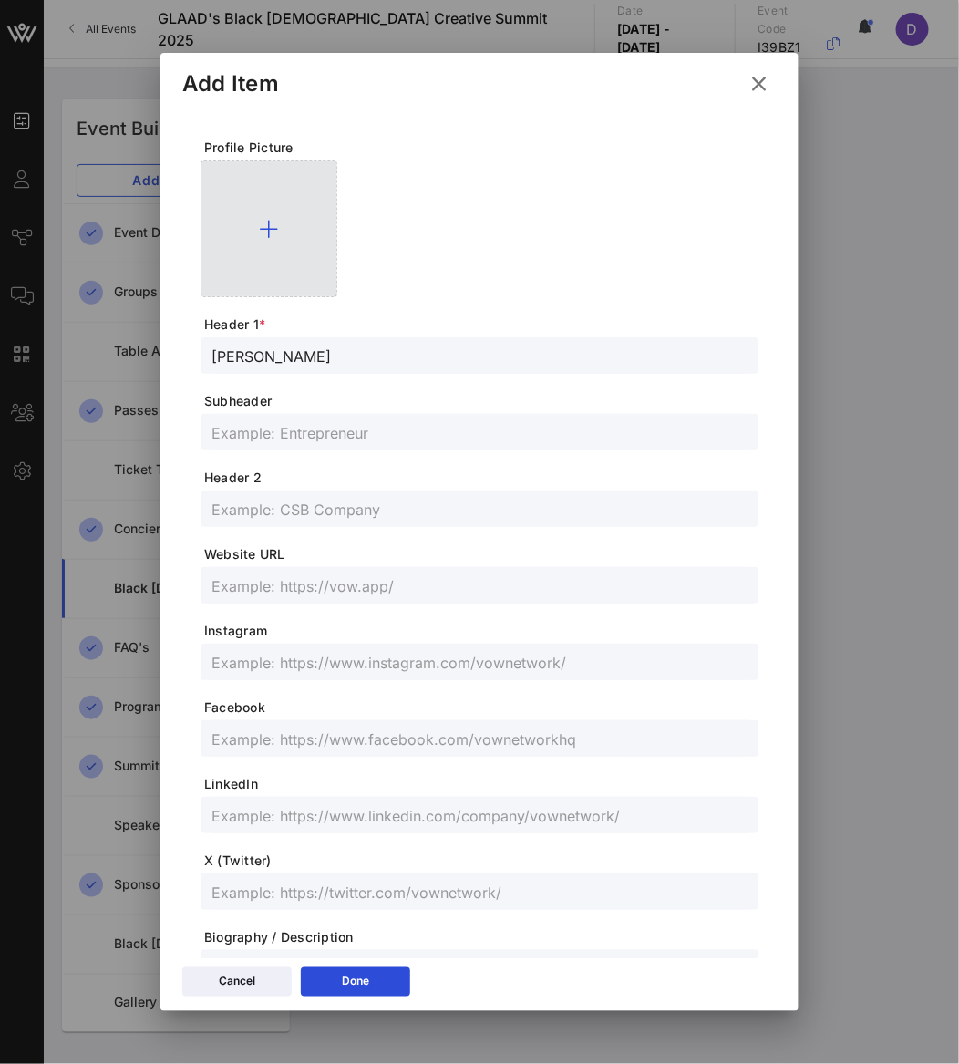
click at [278, 252] on div at bounding box center [269, 228] width 137 height 137
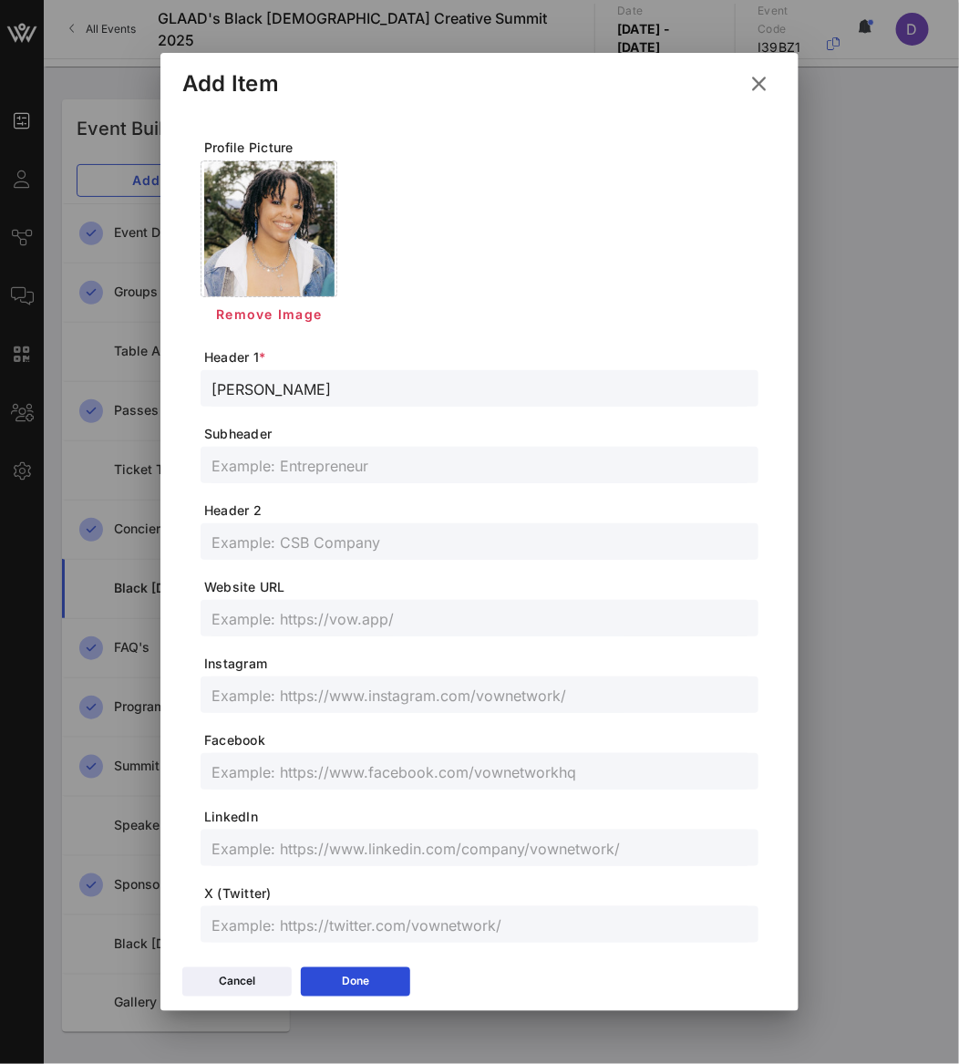
click at [265, 458] on input "text" at bounding box center [479, 465] width 536 height 24
paste input "Filmmaker, Writer, & Co-Founder of Fangirl Central"
type input "Filmmaker, Writer, & Co-Founder of Fangirl Central"
click at [249, 836] on input "text" at bounding box center [479, 848] width 536 height 24
paste input "[DOMAIN_NAME][URL]"
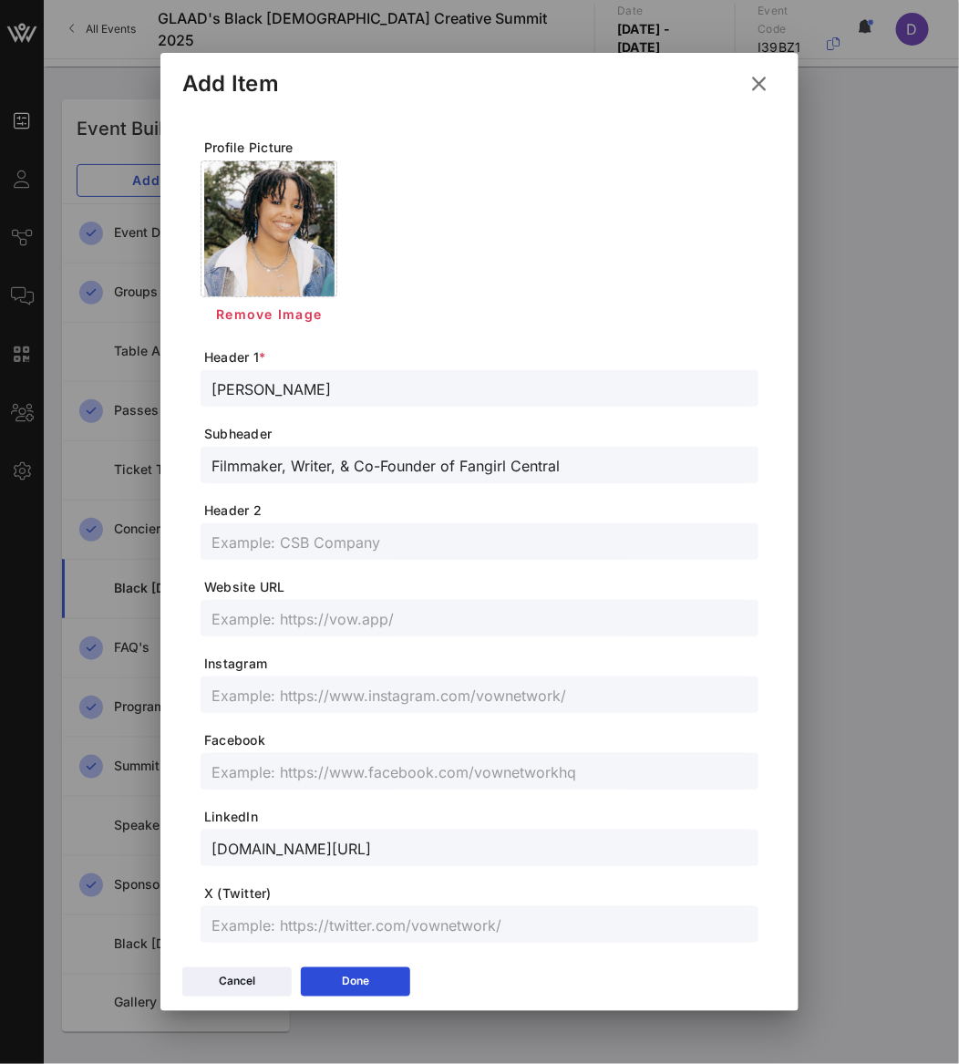
type input "[DOMAIN_NAME][URL]"
click at [336, 683] on input "text" at bounding box center [479, 695] width 536 height 24
paste input "@amandalaynemiller"
type input "@amandalaynemiller"
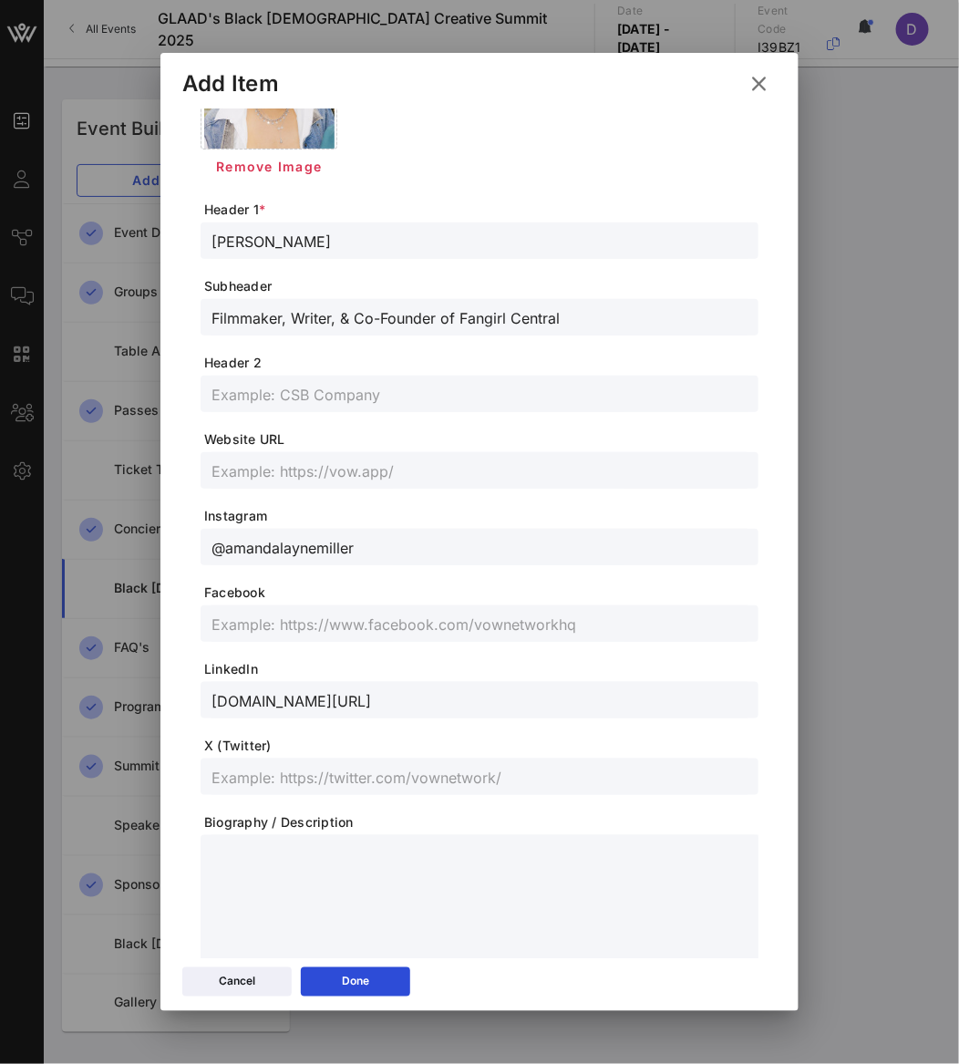
scroll to position [211, 0]
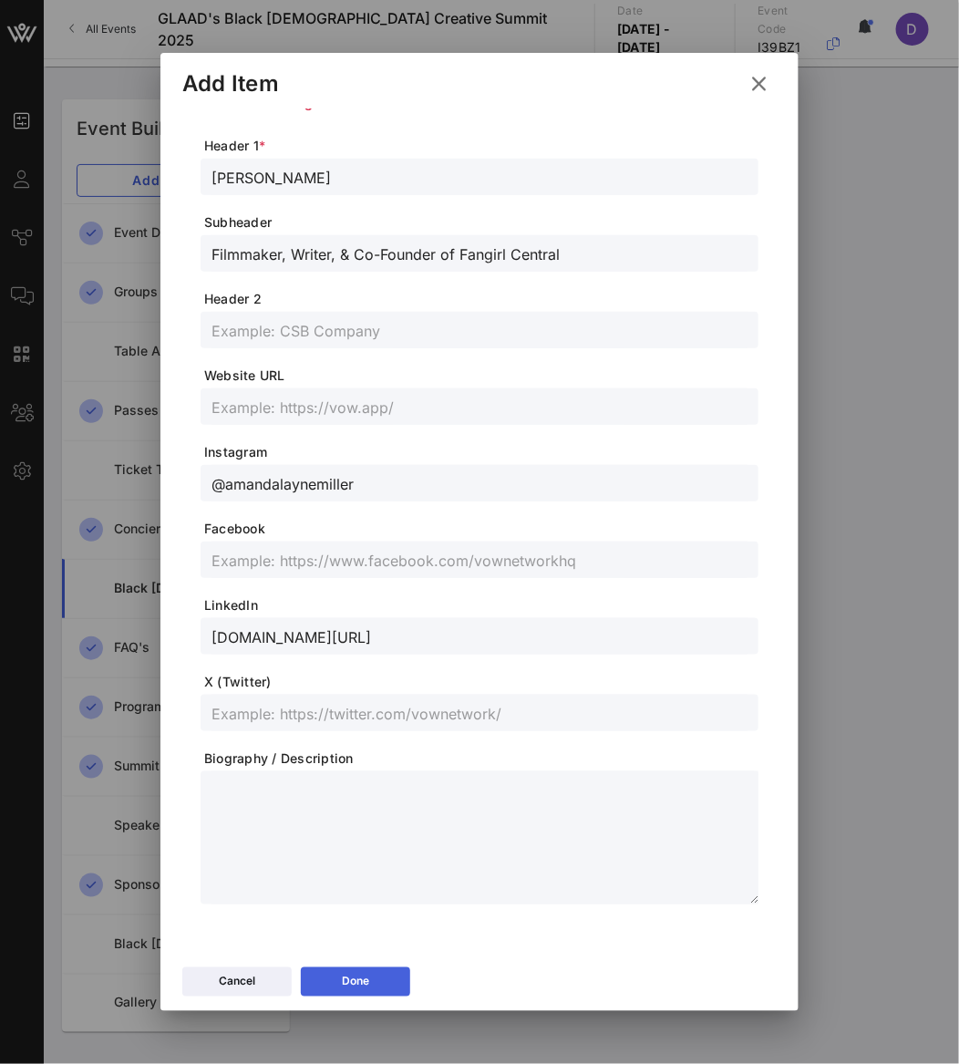
click at [362, 981] on div "Done" at bounding box center [355, 982] width 27 height 18
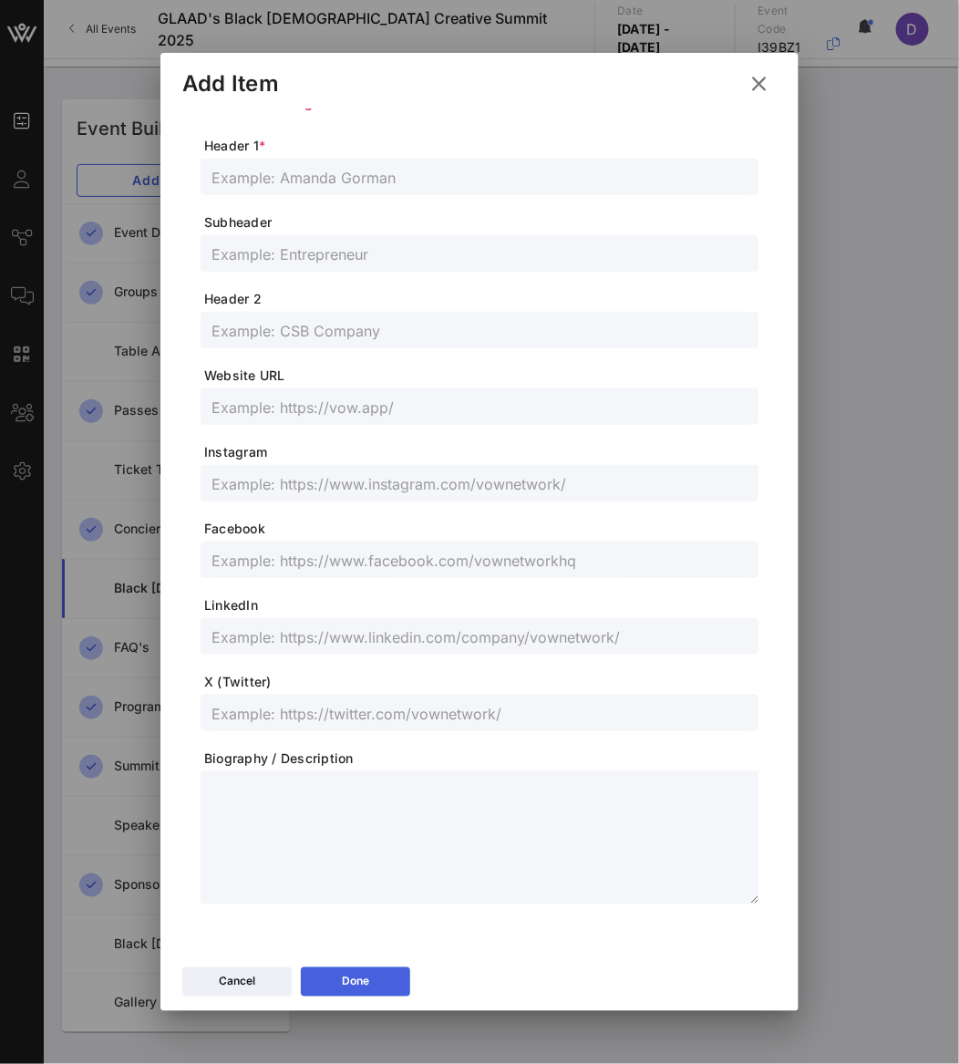
scroll to position [179, 0]
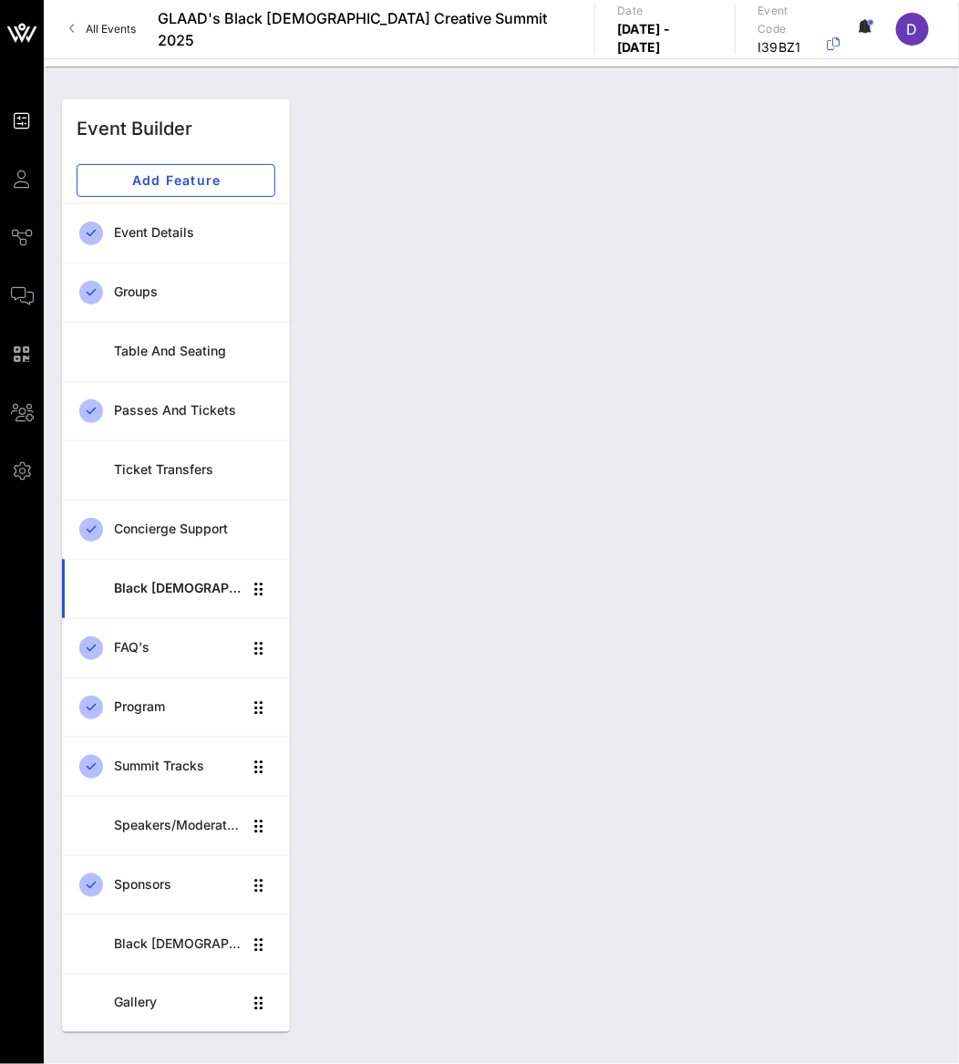
type input "[PERSON_NAME]"
type input "Filmmaker, Writer, & Co-Founder of Fangirl Central"
type input "@amandalaynemiller"
type input "[DOMAIN_NAME][URL]"
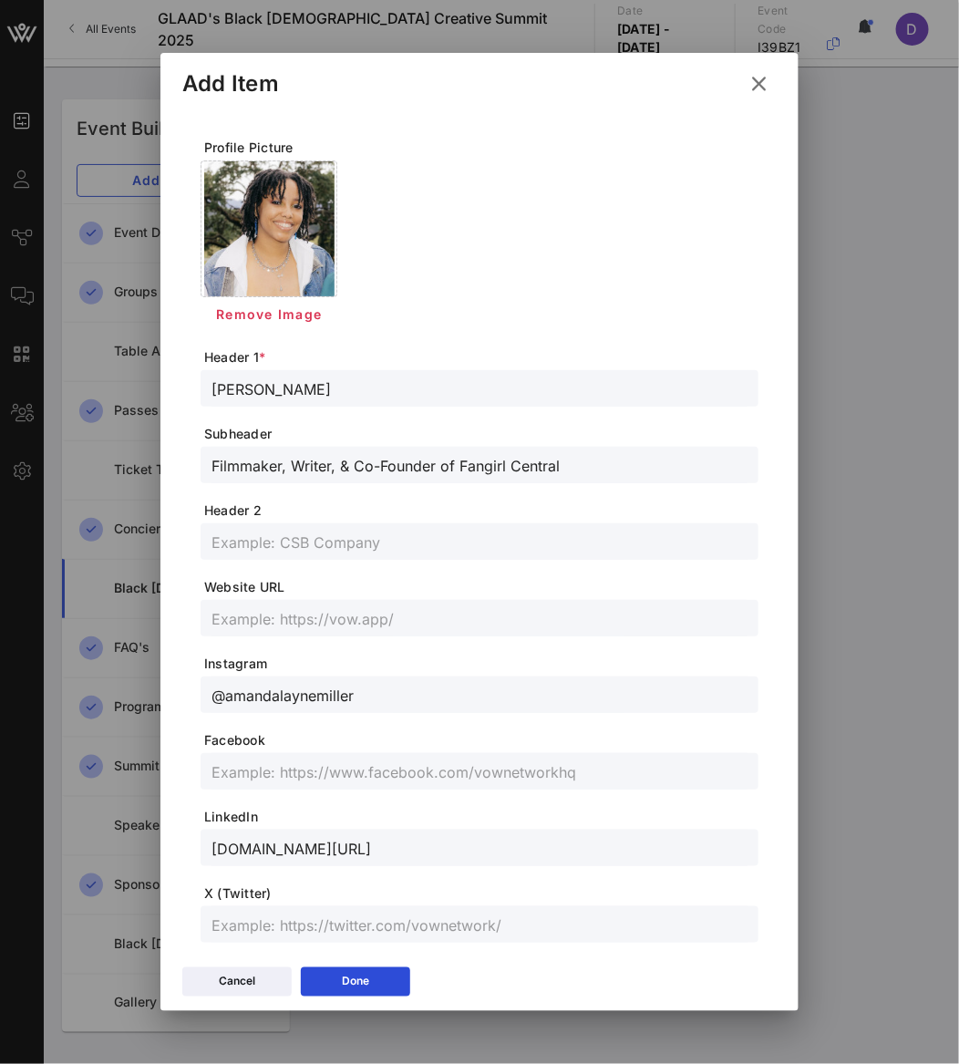
scroll to position [211, 0]
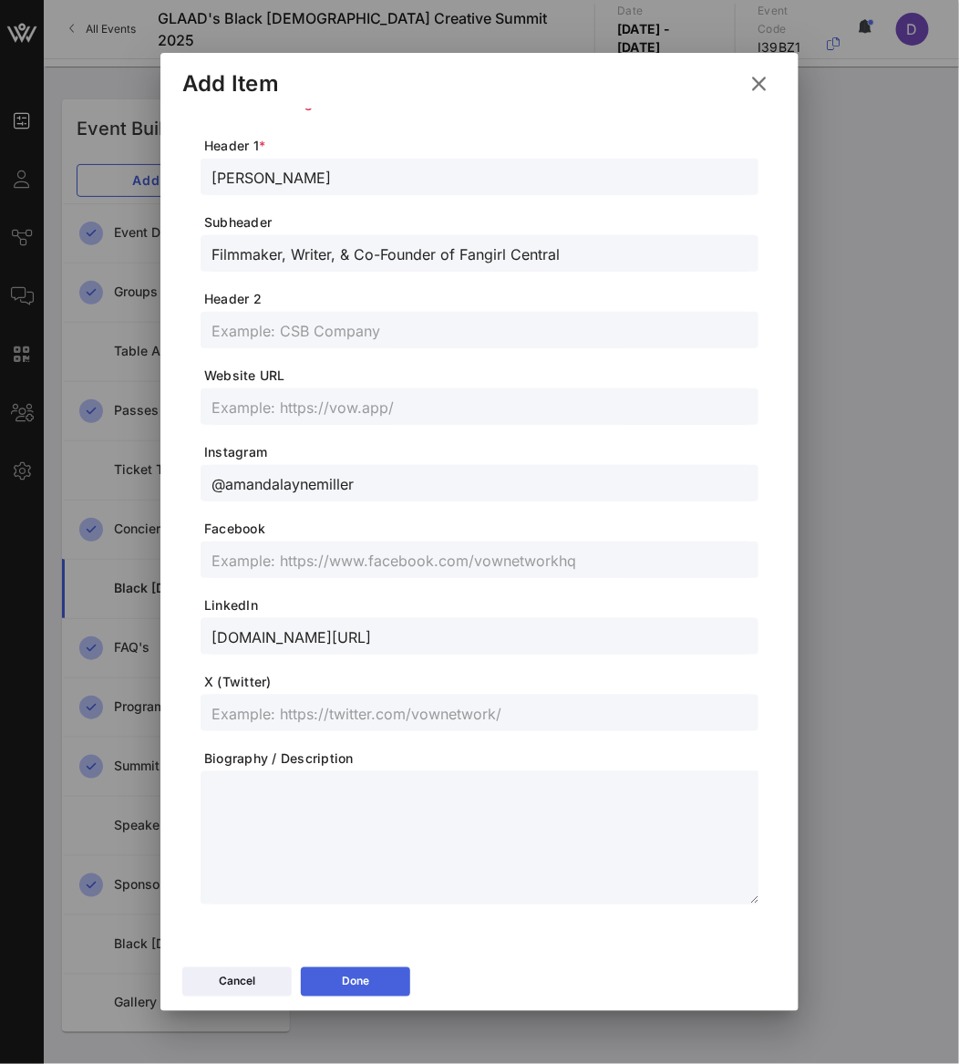
click at [368, 980] on div "Done" at bounding box center [355, 982] width 27 height 18
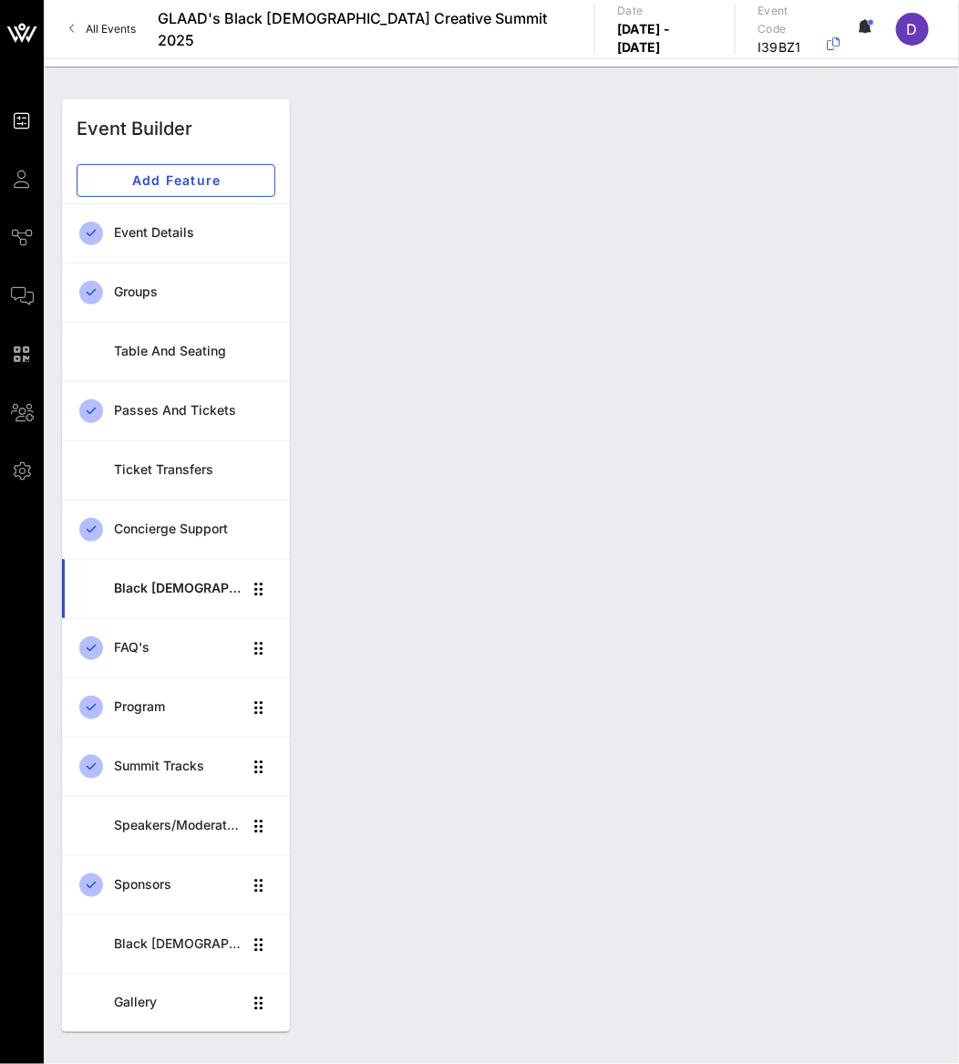
scroll to position [0, 0]
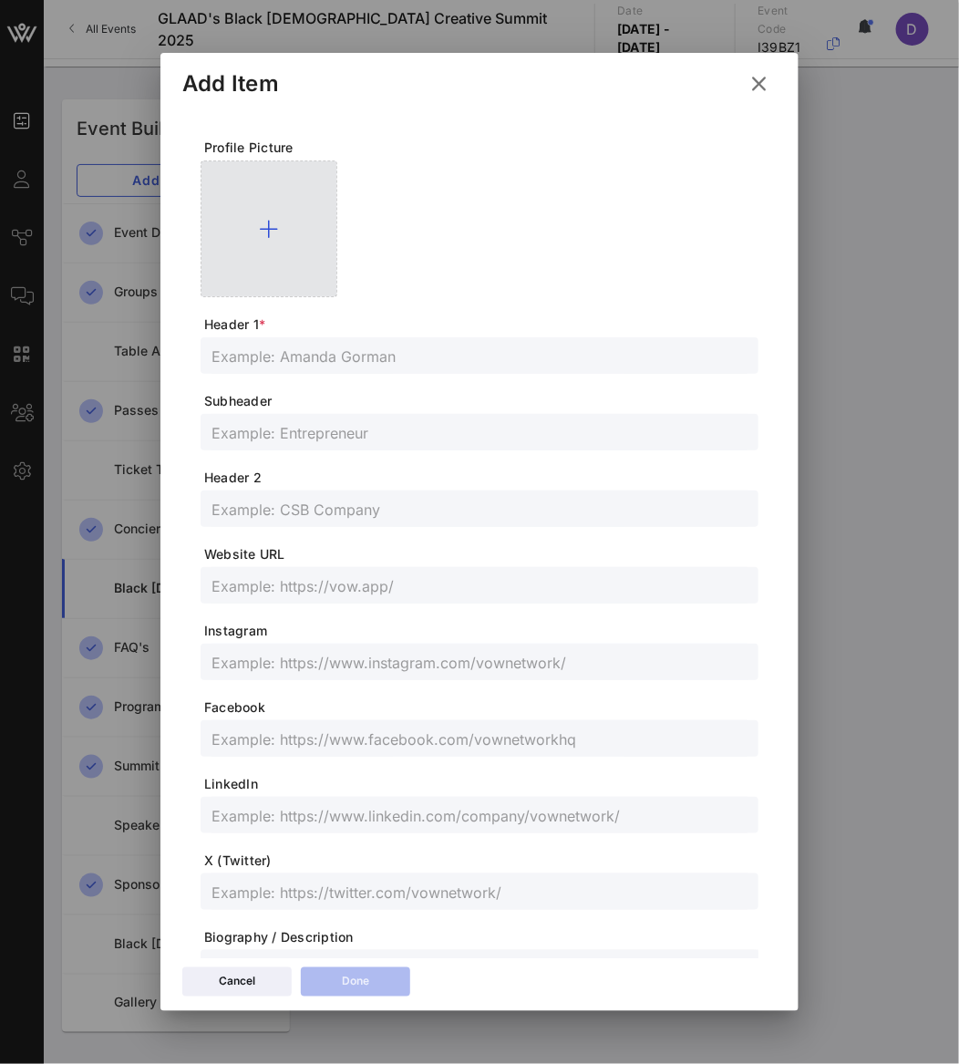
click at [275, 263] on div at bounding box center [269, 228] width 137 height 137
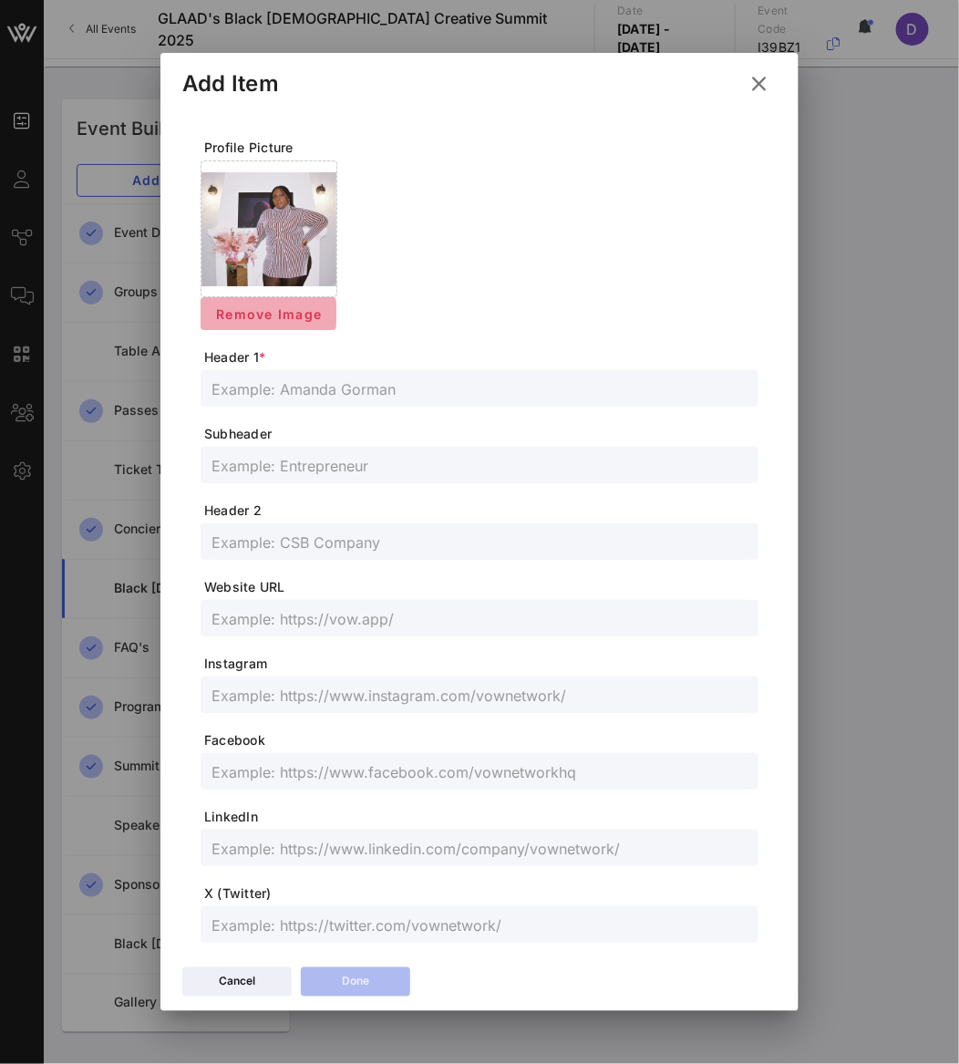
click at [303, 314] on span "Remove Image" at bounding box center [268, 313] width 107 height 15
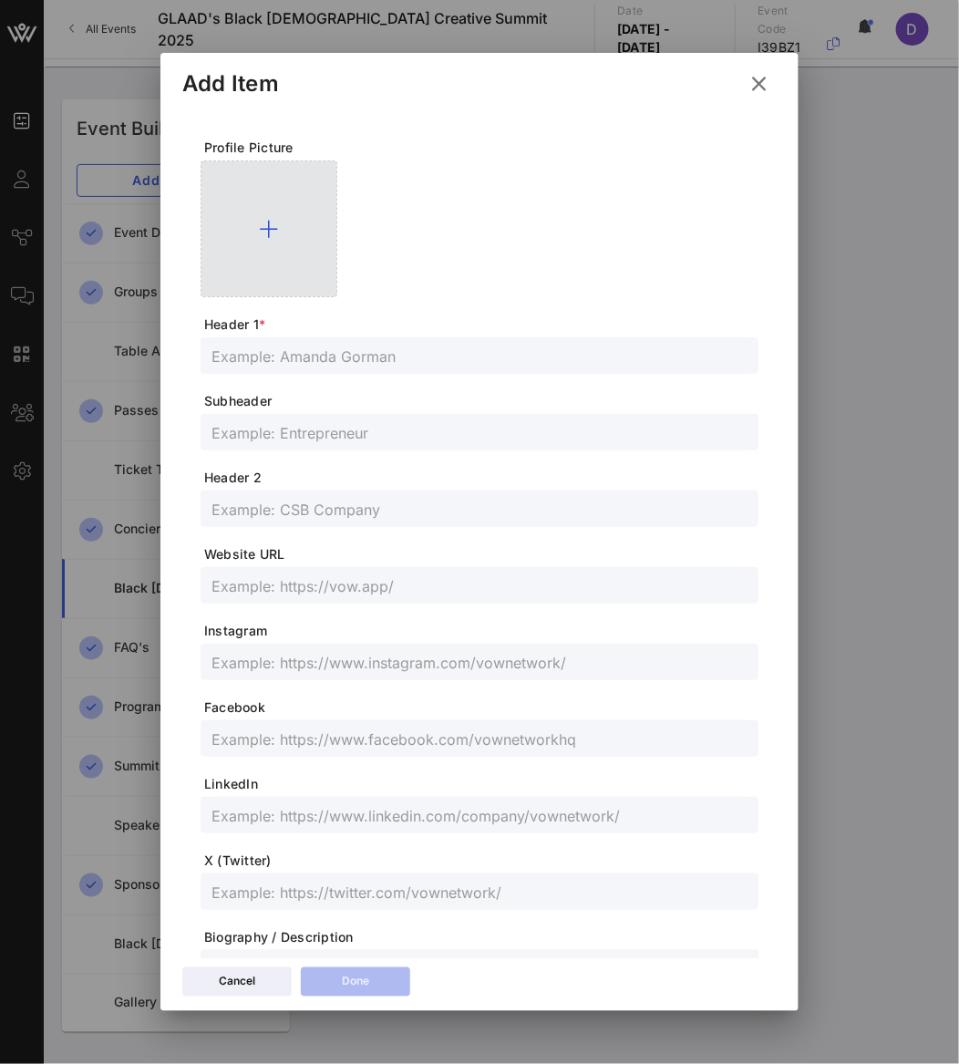
click at [253, 241] on div at bounding box center [269, 228] width 137 height 137
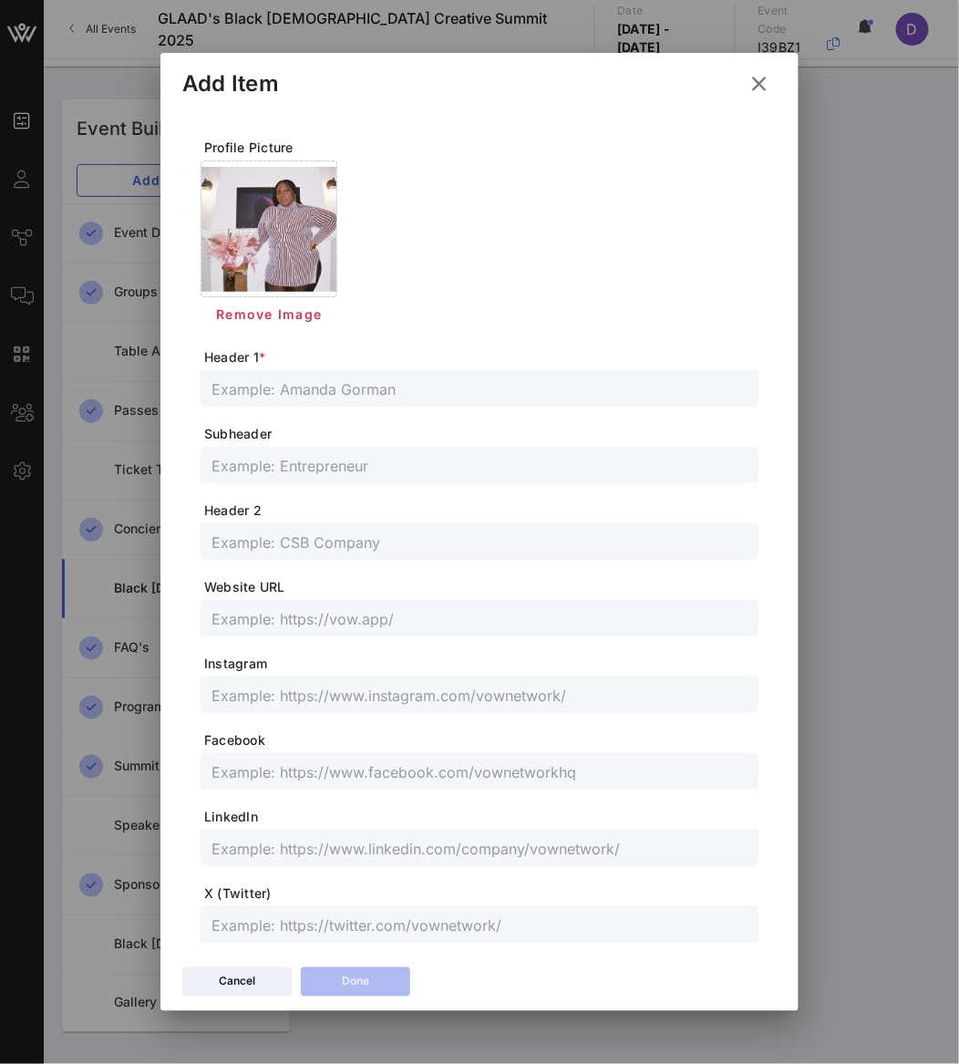
click at [315, 387] on input "text" at bounding box center [479, 388] width 536 height 24
paste input "[PERSON_NAME]"
type input "[PERSON_NAME]"
click at [301, 459] on input "text" at bounding box center [479, 465] width 536 height 24
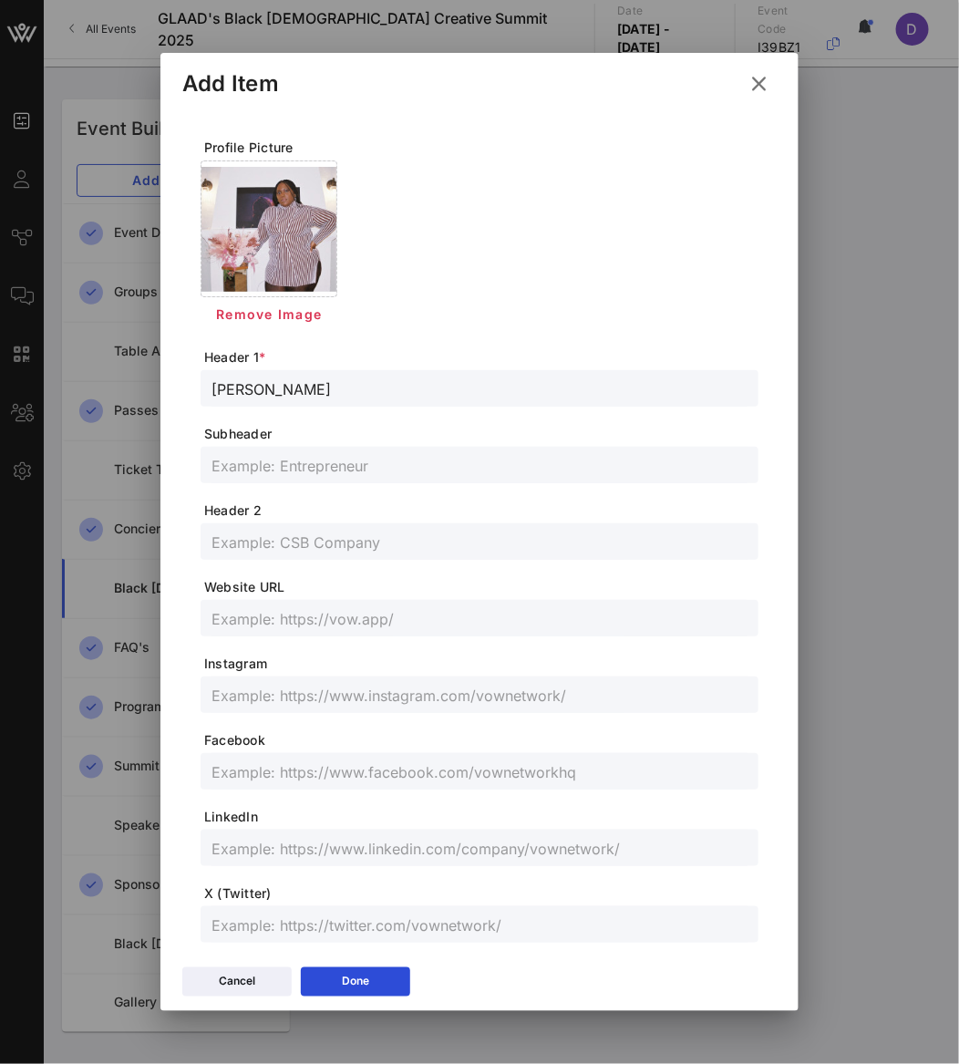
paste input "Writer and Curator of Ample World"
type input "Writer and Curator of Ample World"
click at [266, 690] on input "text" at bounding box center [479, 695] width 536 height 24
paste input "@AmberAbundance"
type input "@AmberAbundance"
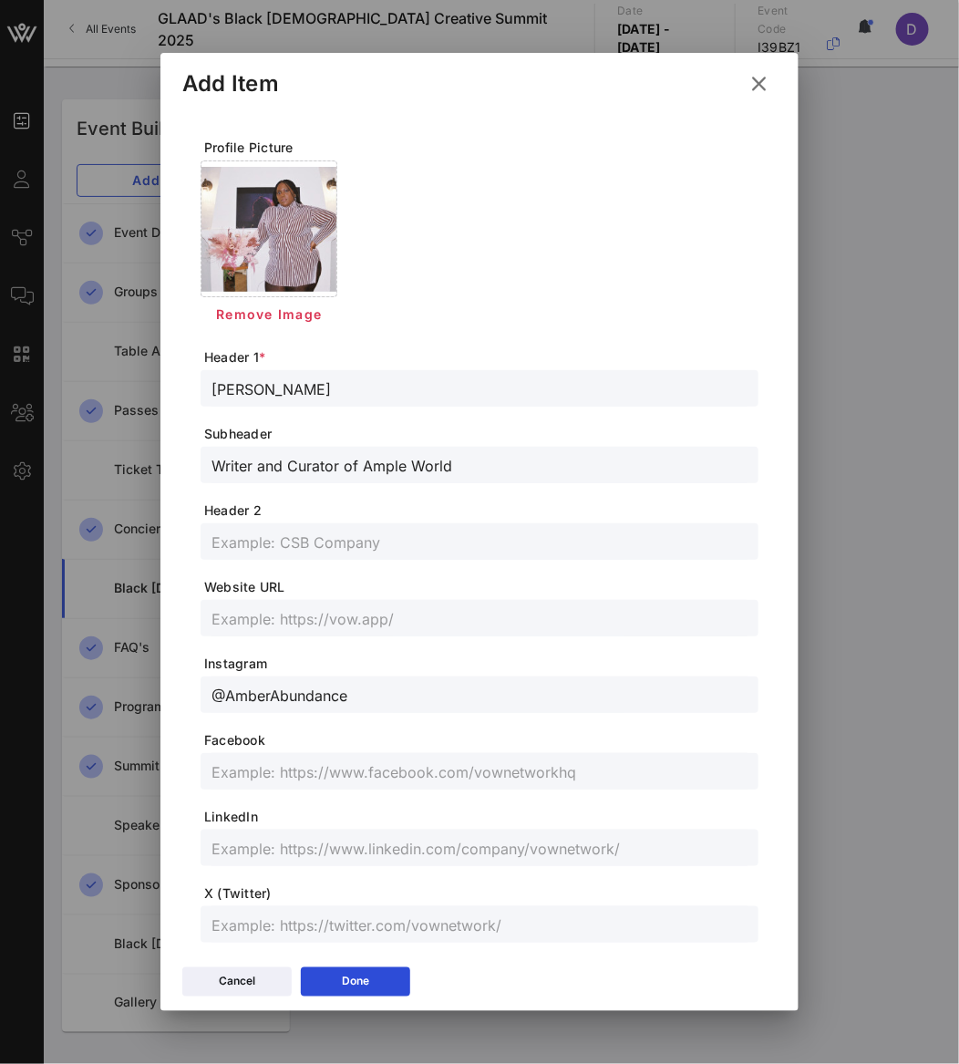
click at [315, 631] on div at bounding box center [479, 618] width 536 height 36
paste input "[URL][DOMAIN_NAME]"
type input "[URL][DOMAIN_NAME]"
click at [374, 981] on button "Done" at bounding box center [355, 981] width 109 height 29
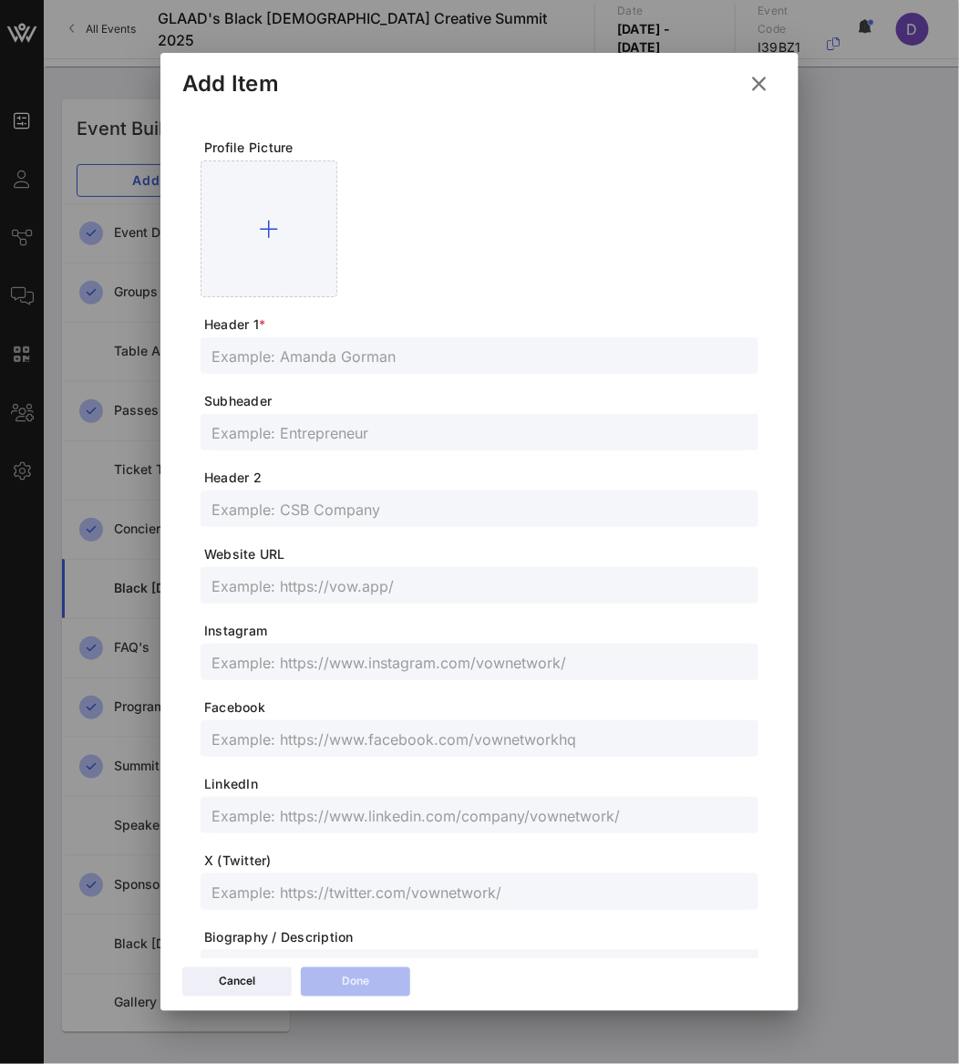
click at [232, 357] on input "text" at bounding box center [479, 356] width 536 height 24
paste input "Ananias"
type input "Ananias"
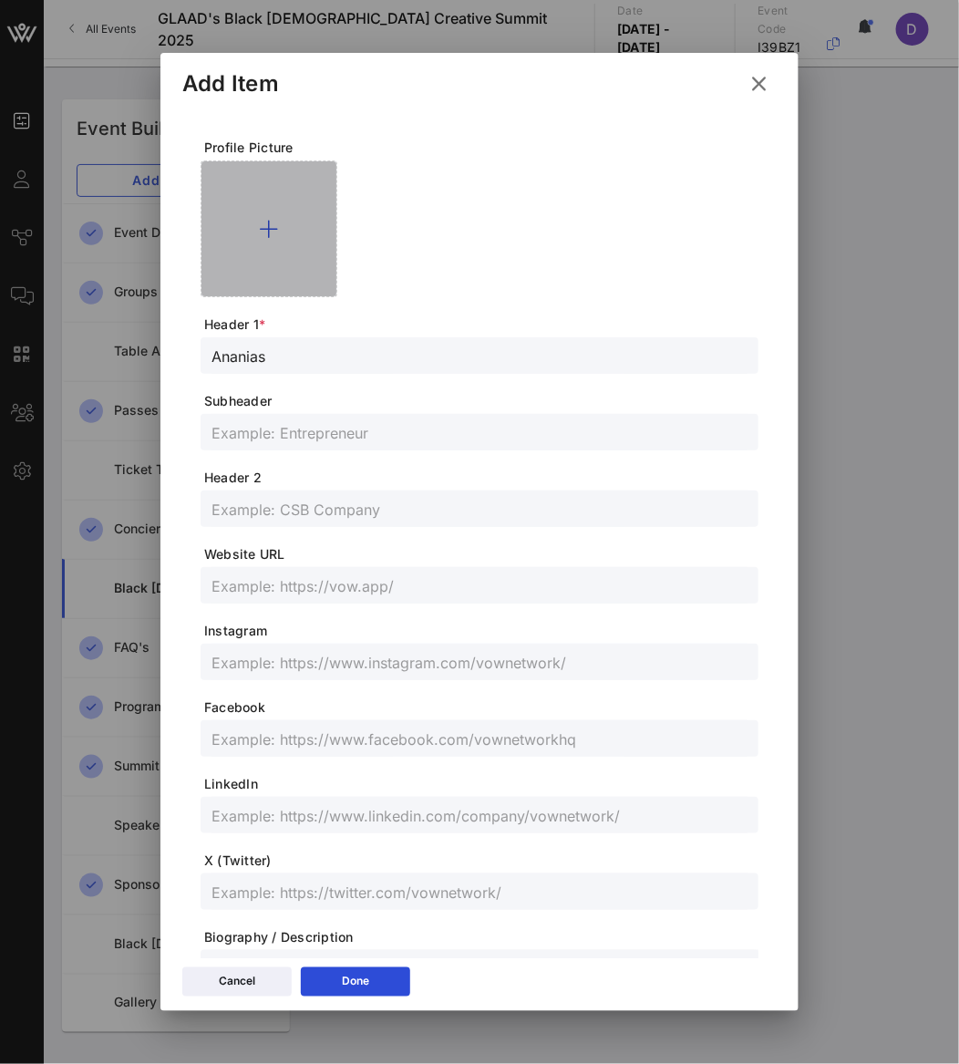
click at [271, 242] on div at bounding box center [269, 228] width 137 height 137
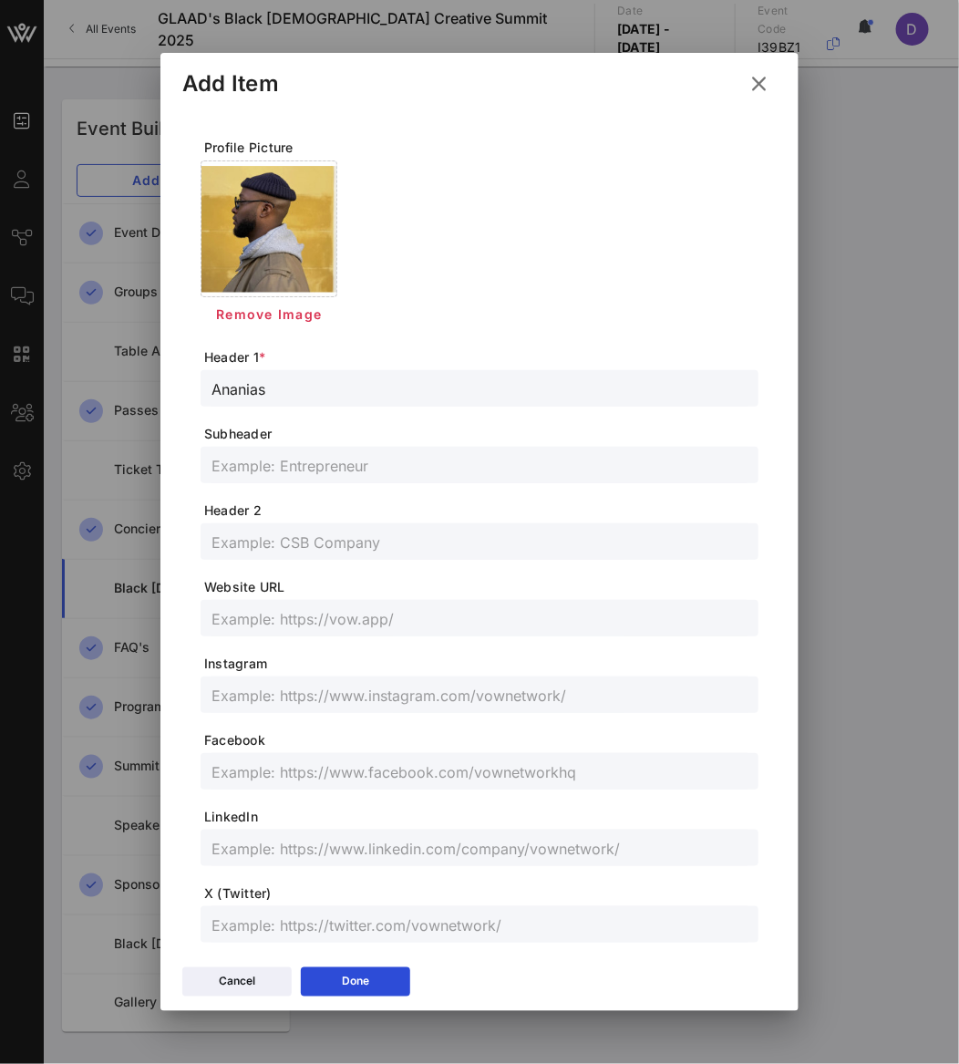
click at [271, 693] on input "text" at bounding box center [479, 695] width 536 height 24
paste input "@AllThingsAnanias"
type input "@AllThingsAnanias"
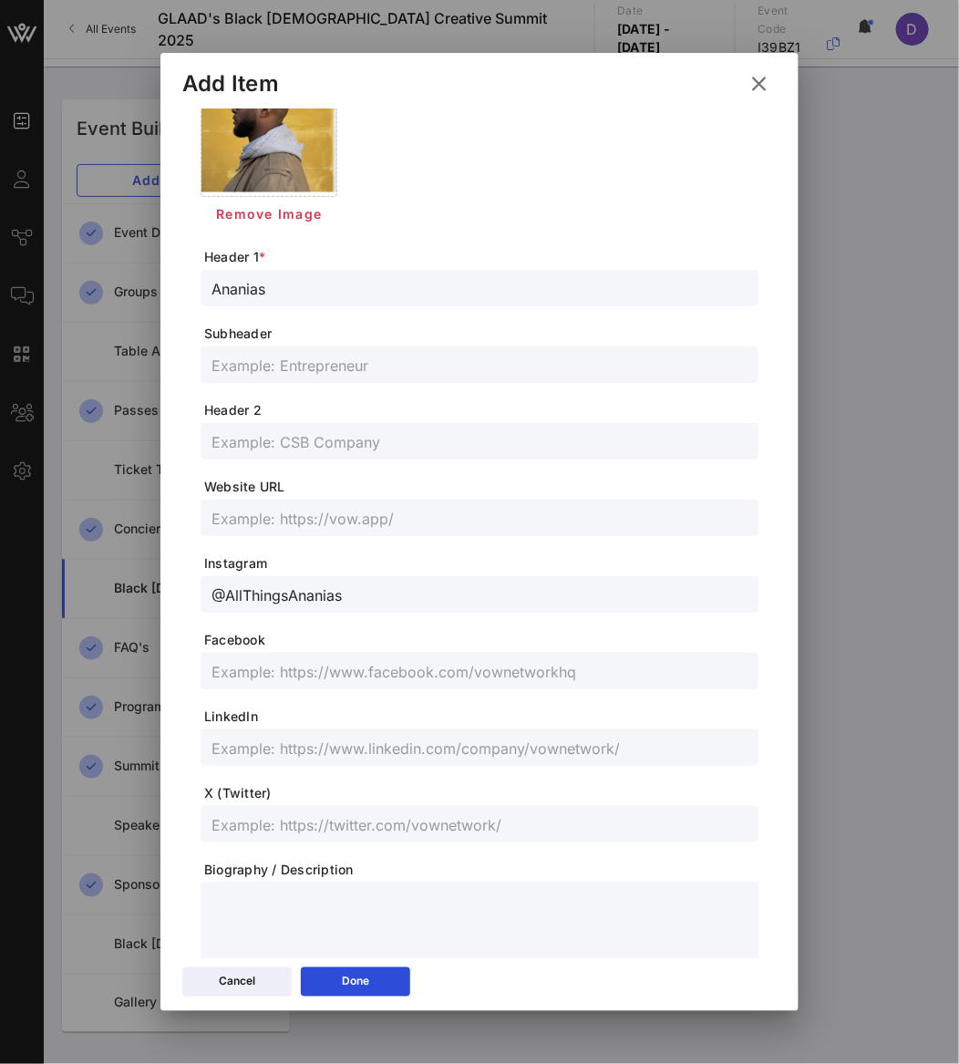
scroll to position [211, 0]
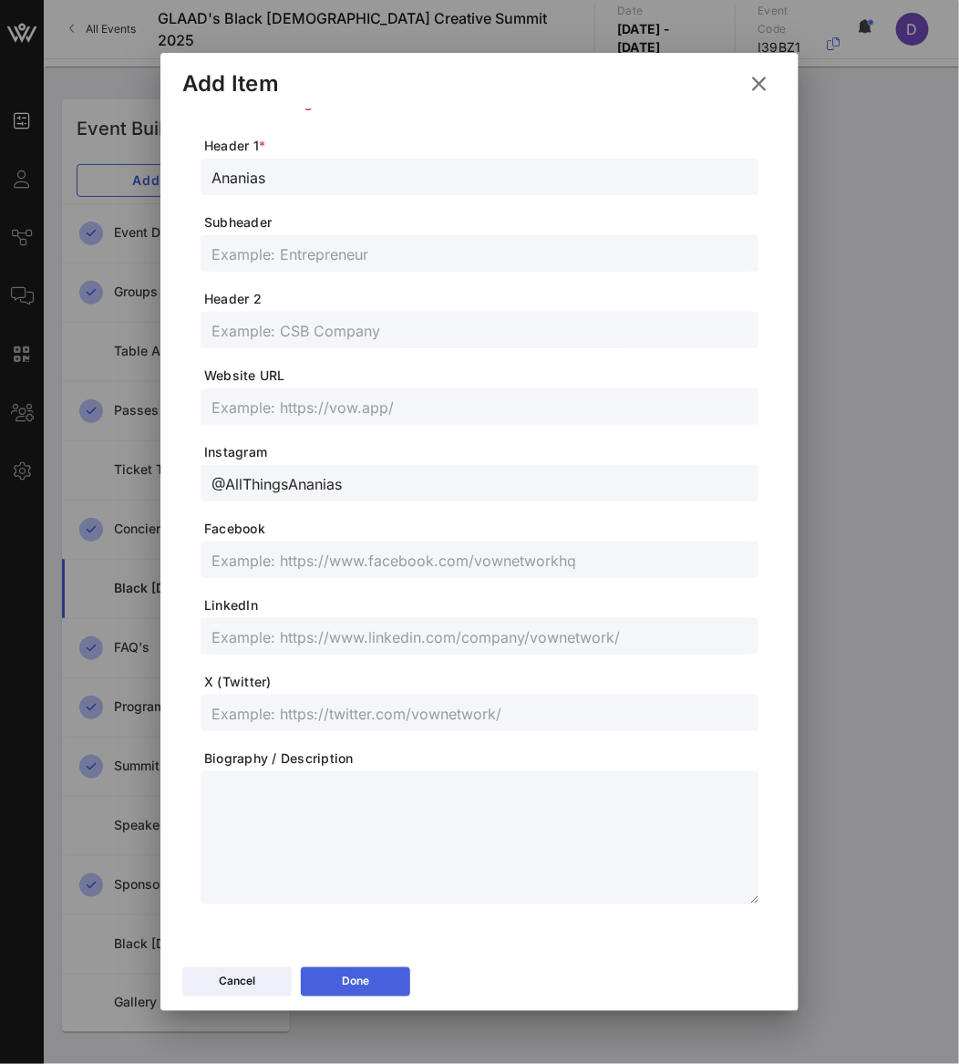
click at [353, 973] on button "Done" at bounding box center [355, 981] width 109 height 29
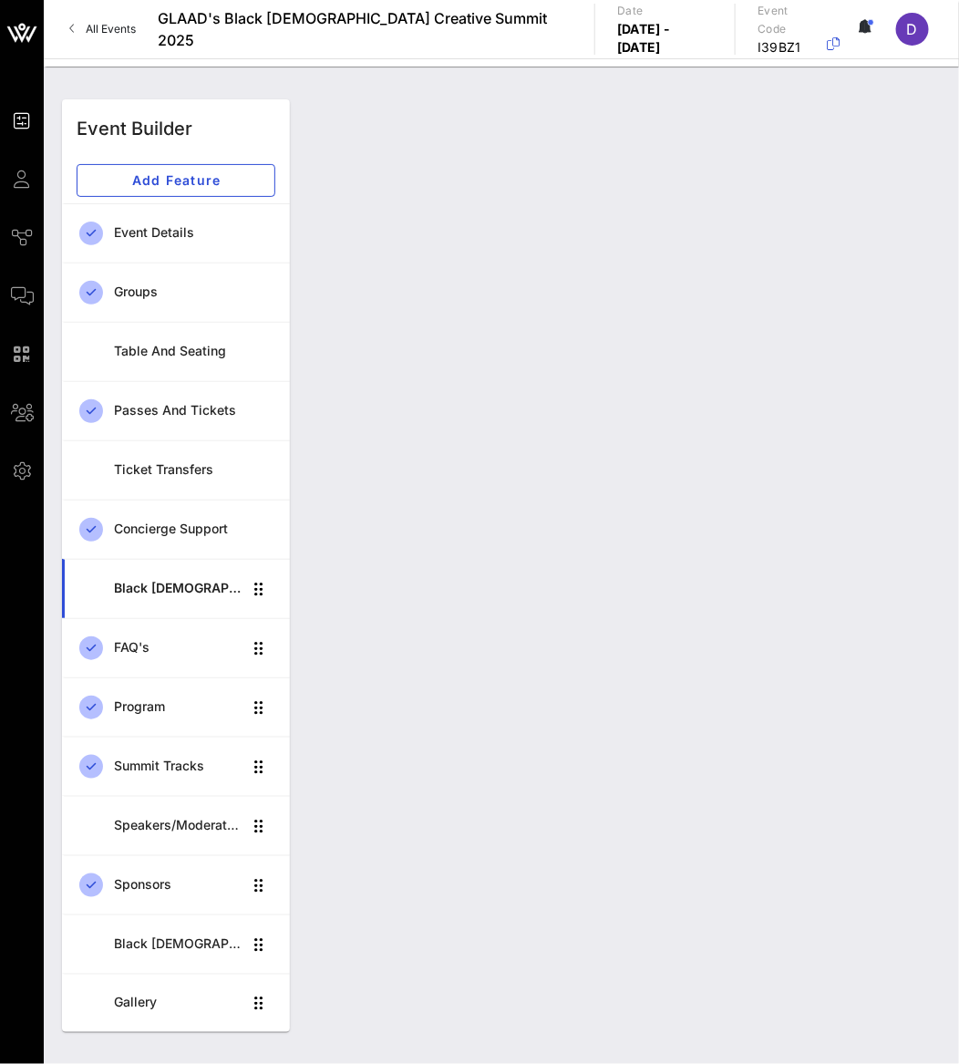
scroll to position [0, 0]
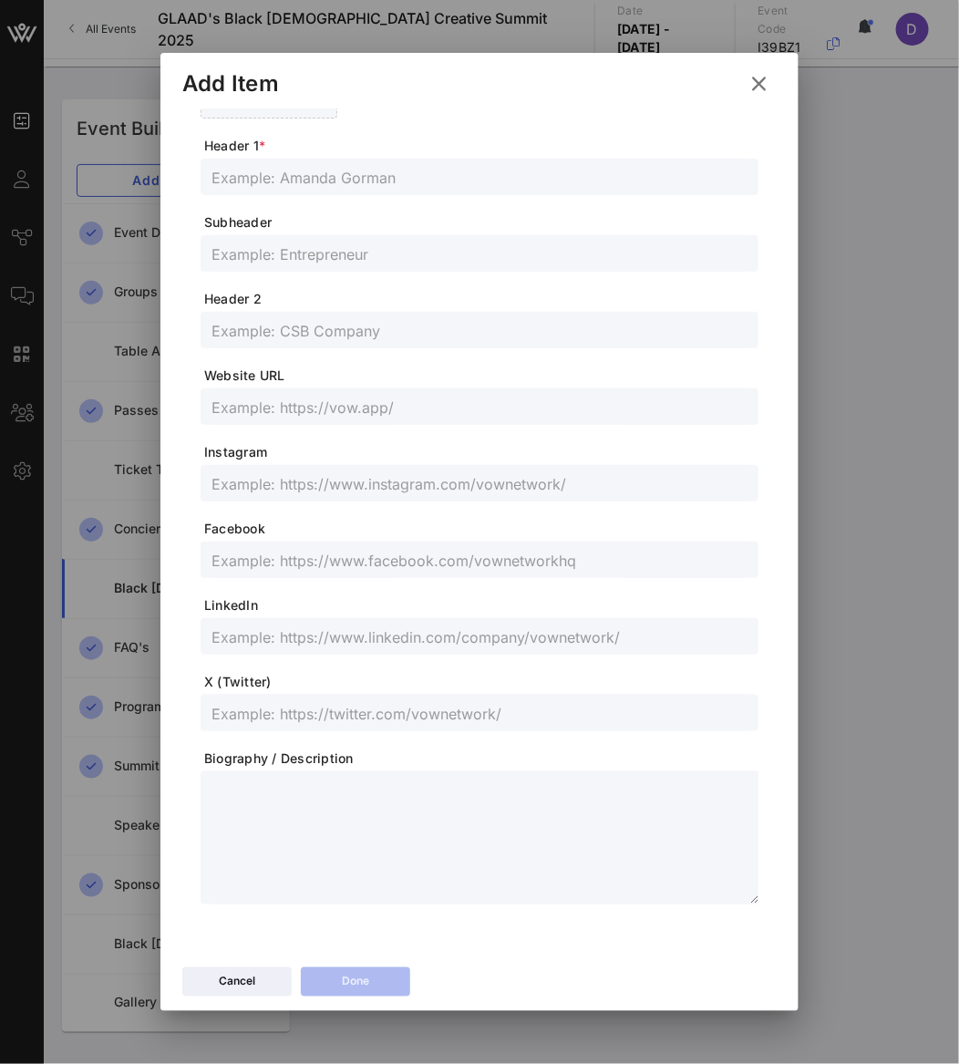
click at [420, 180] on input "text" at bounding box center [479, 177] width 536 height 24
paste input "[PERSON_NAME]"
type input "[PERSON_NAME]"
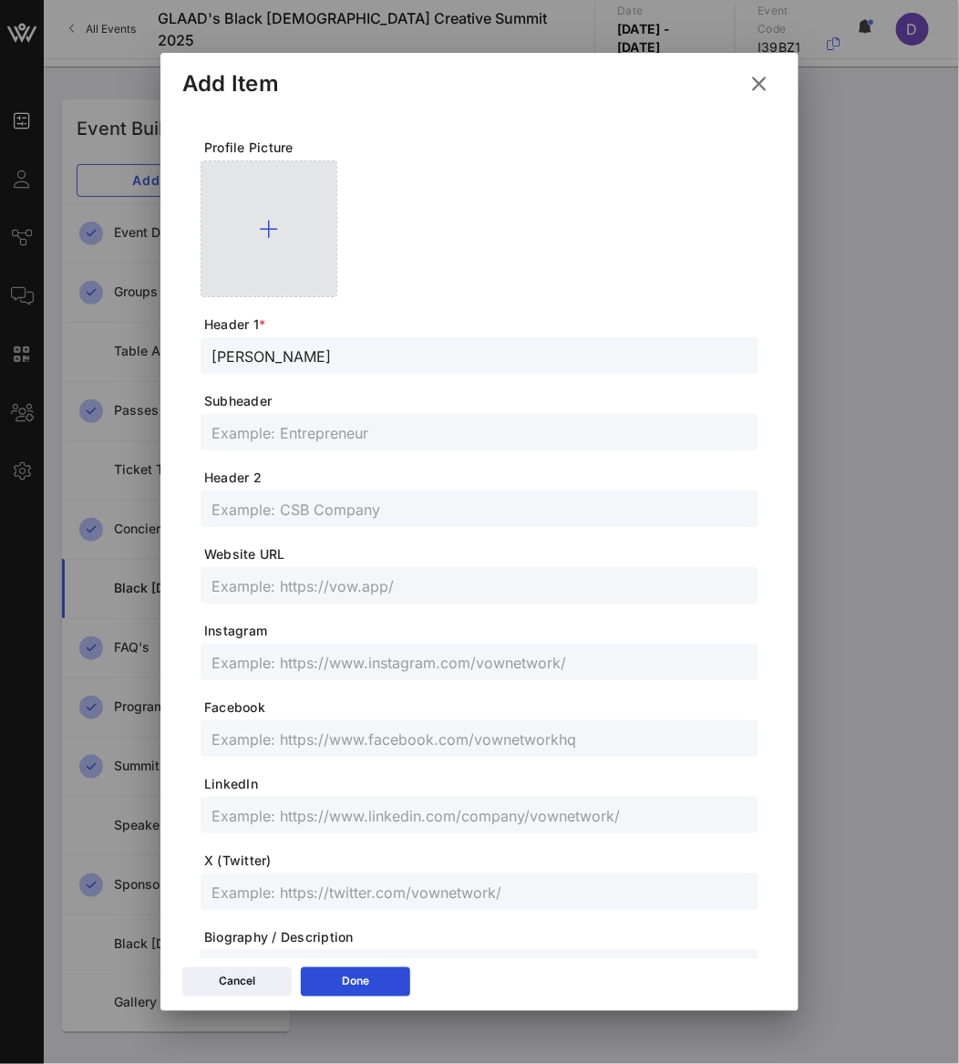
click at [269, 265] on div at bounding box center [269, 228] width 137 height 137
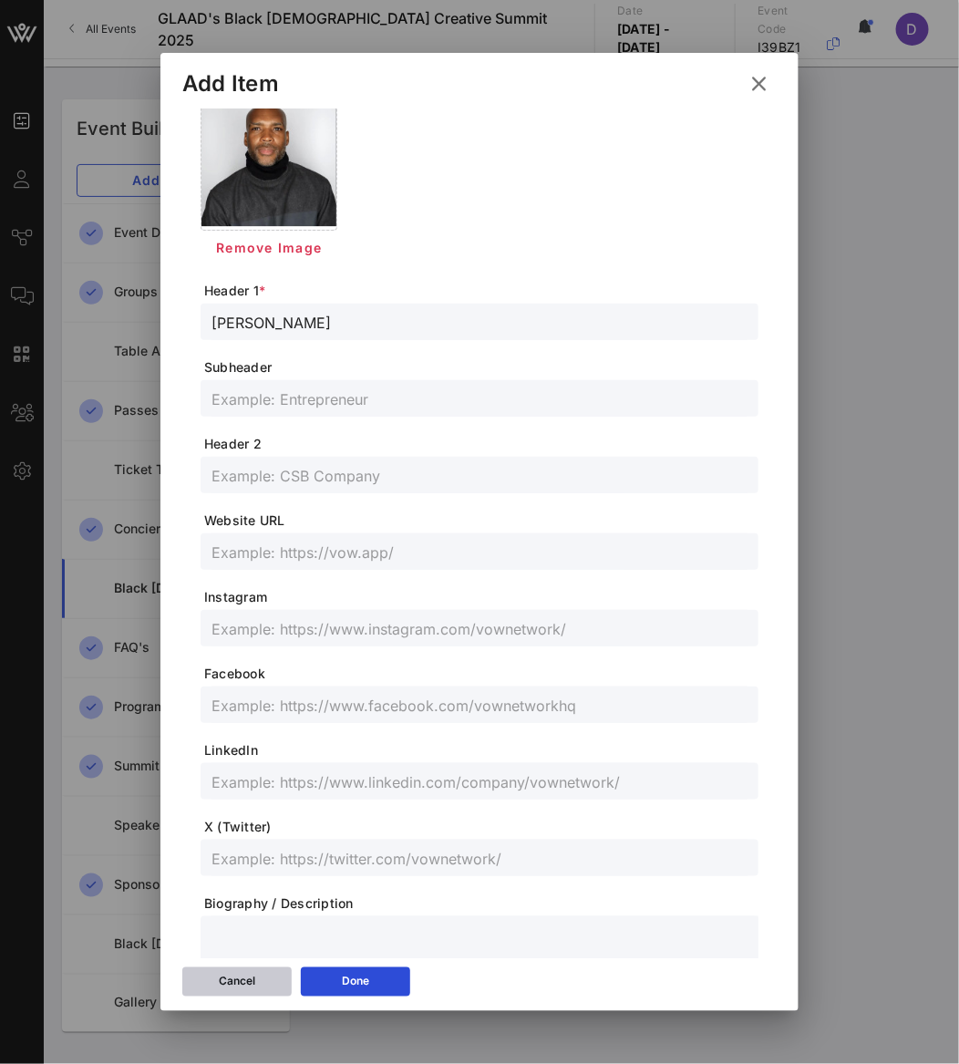
scroll to position [96, 0]
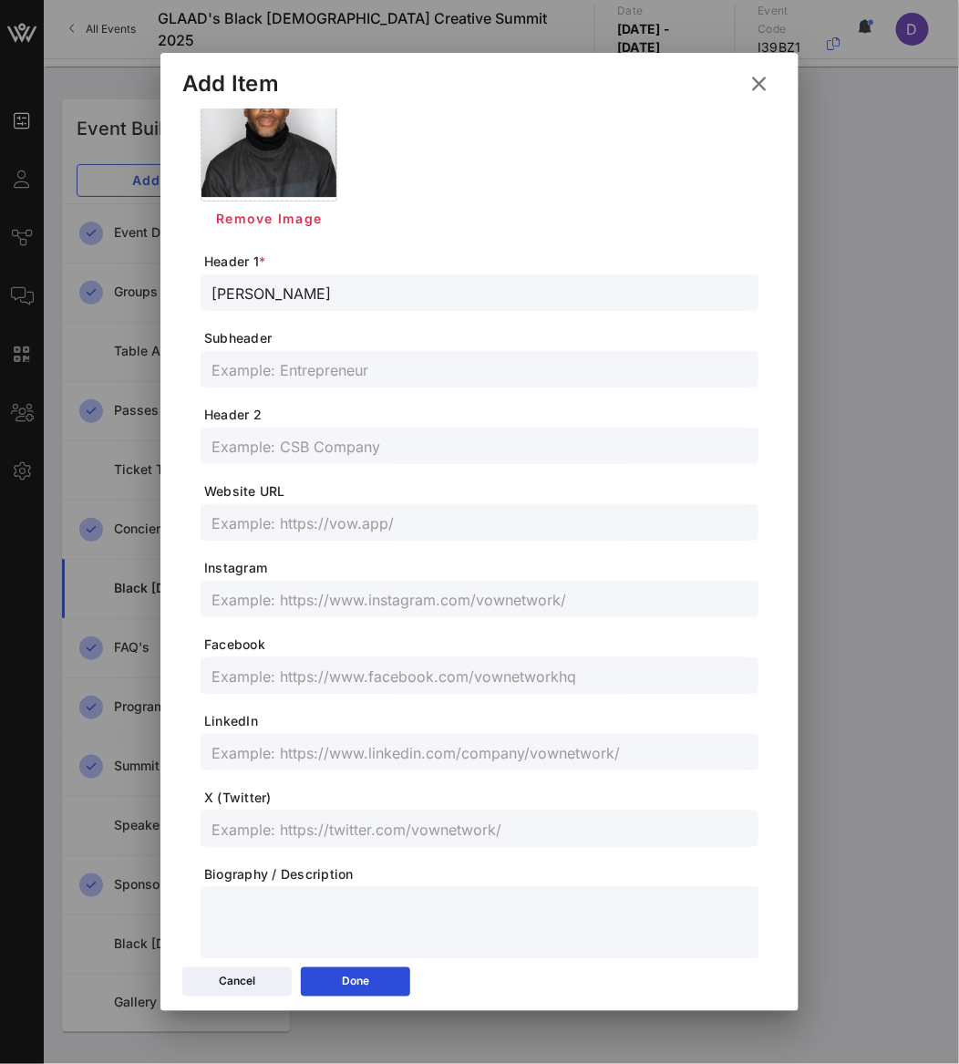
click at [280, 721] on span "LinkedIn" at bounding box center [481, 721] width 554 height 18
click at [280, 747] on input "text" at bounding box center [479, 752] width 536 height 24
paste input "[URL][DOMAIN_NAME][PERSON_NAME]"
type input "[URL][DOMAIN_NAME][PERSON_NAME]"
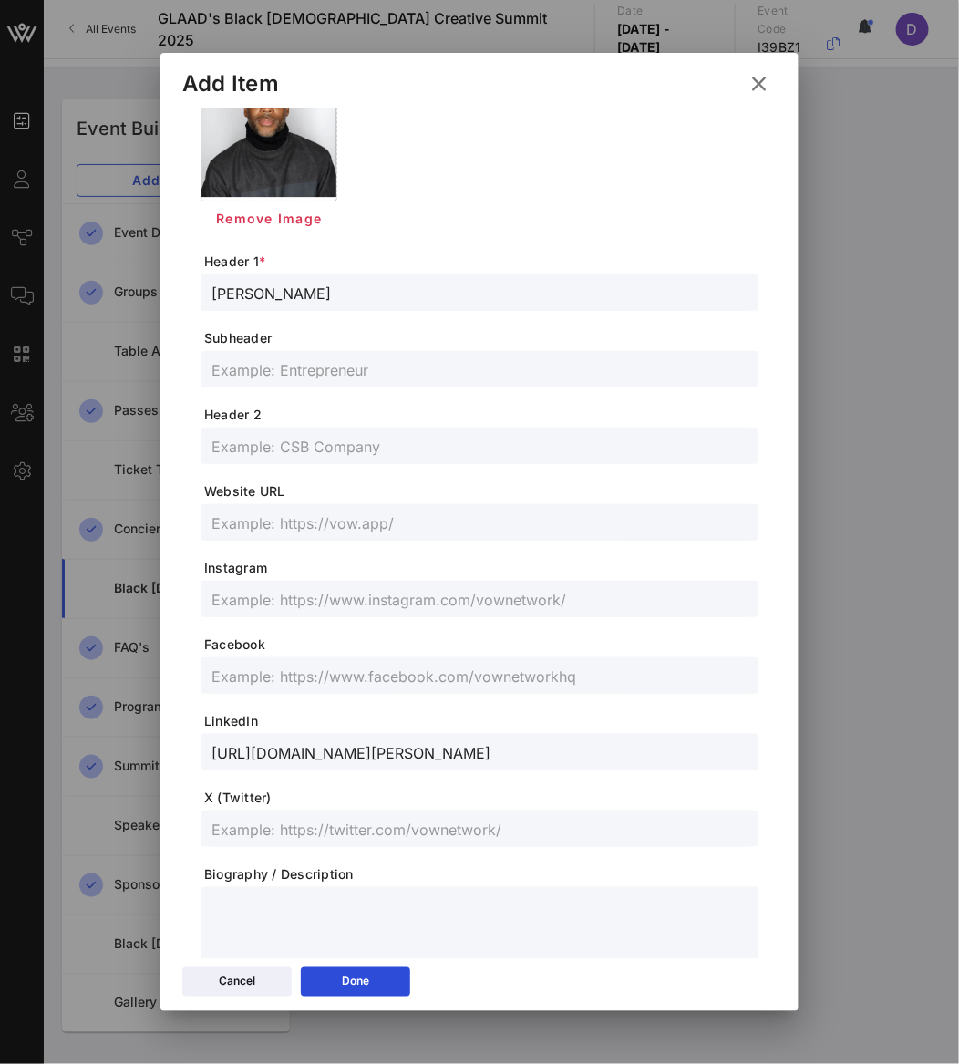
scroll to position [0, 0]
click at [308, 594] on input "text" at bounding box center [479, 599] width 536 height 24
paste input "@_antoineap"
type input "@_antoineap"
click at [353, 981] on icon at bounding box center [356, 981] width 14 height 12
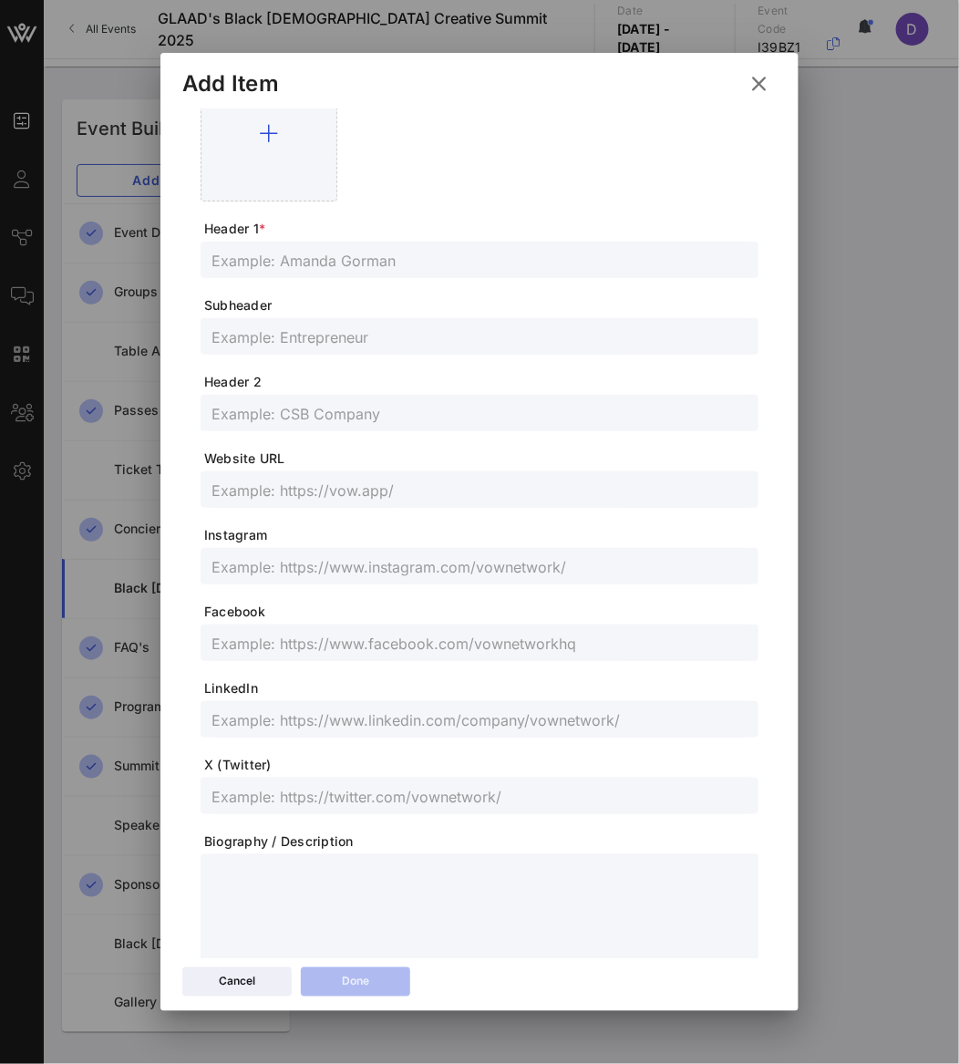
click at [396, 266] on input "text" at bounding box center [479, 260] width 536 height 24
paste input "[PERSON_NAME]"
type input "[PERSON_NAME]"
click at [285, 338] on input "text" at bounding box center [479, 337] width 536 height 24
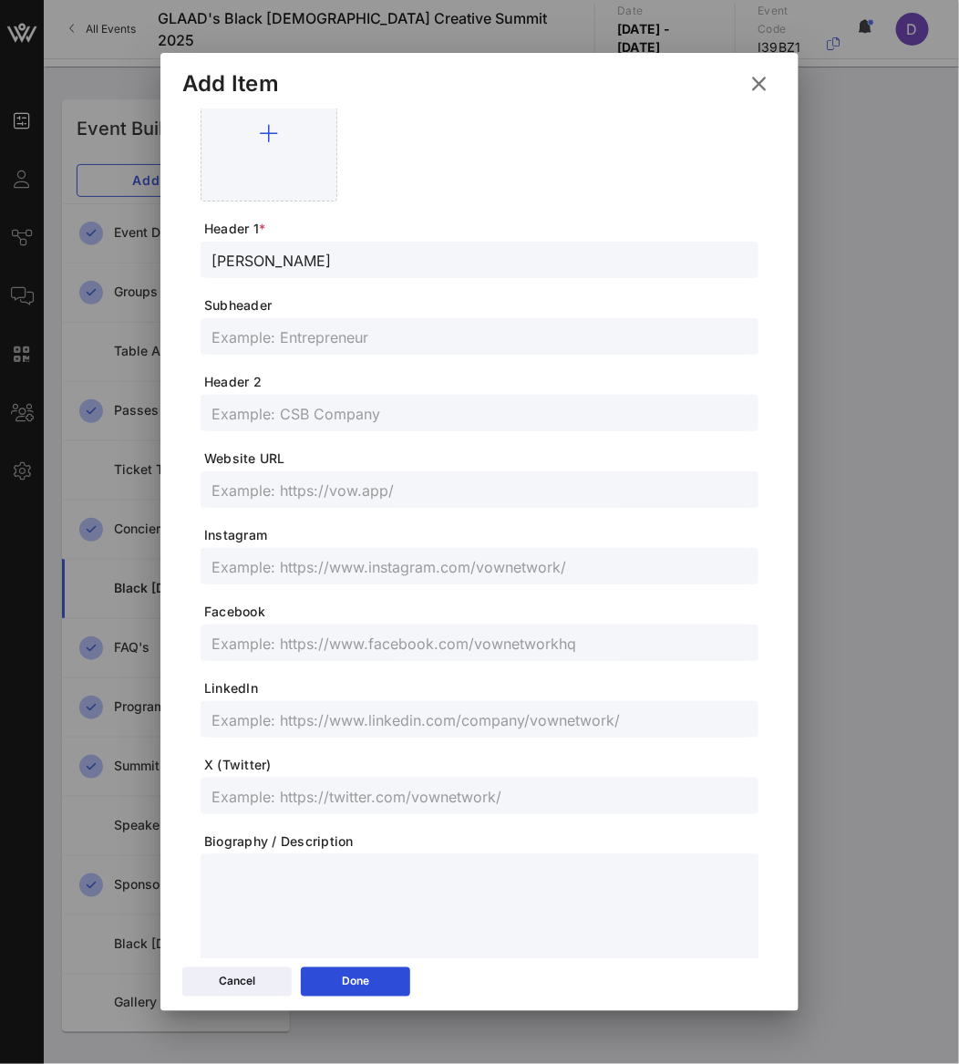
paste input "Screenwriter, PhD Student"
type input "Screenwriter, PhD Student"
click at [308, 379] on span "Header 2" at bounding box center [481, 382] width 554 height 18
click at [256, 165] on div at bounding box center [269, 133] width 137 height 137
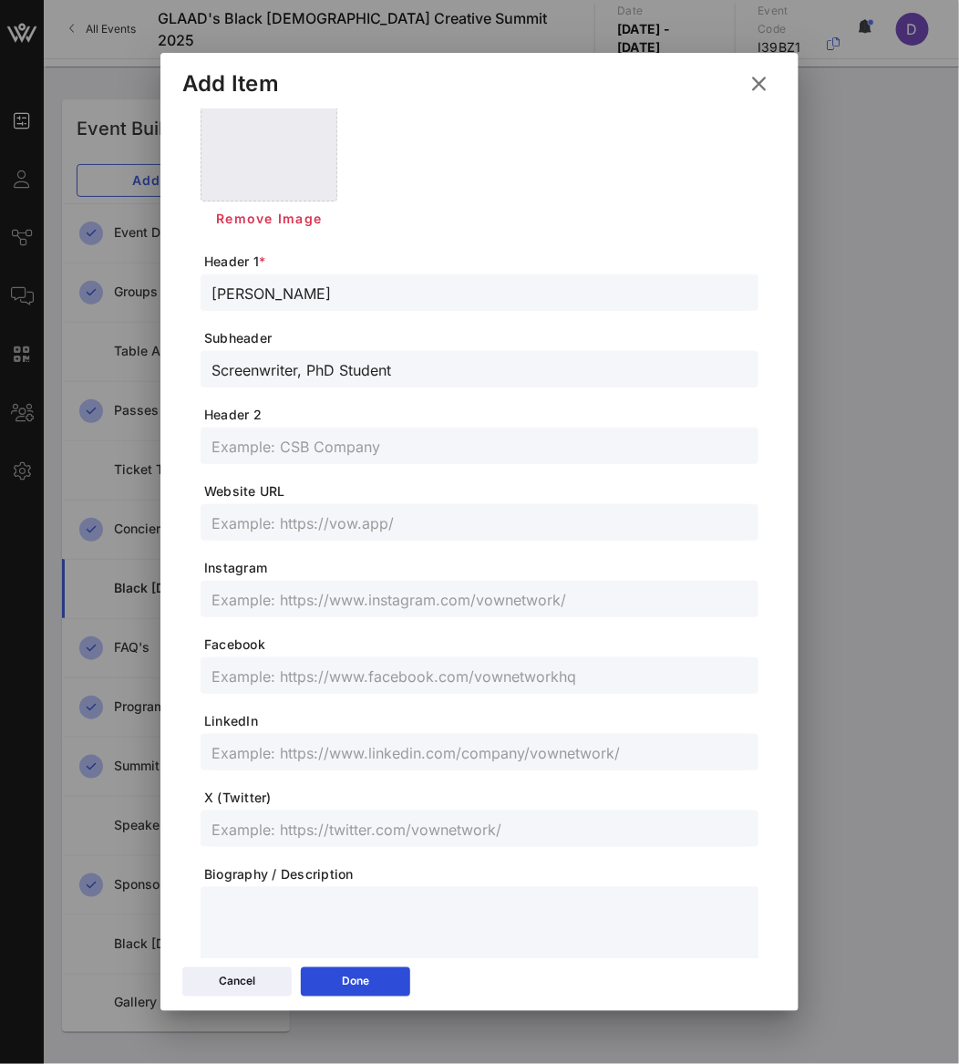
click at [251, 752] on input "text" at bounding box center [479, 752] width 536 height 24
paste input "[URL][DOMAIN_NAME]"
type input "[URL][DOMAIN_NAME]"
click at [307, 824] on input "text" at bounding box center [479, 829] width 536 height 24
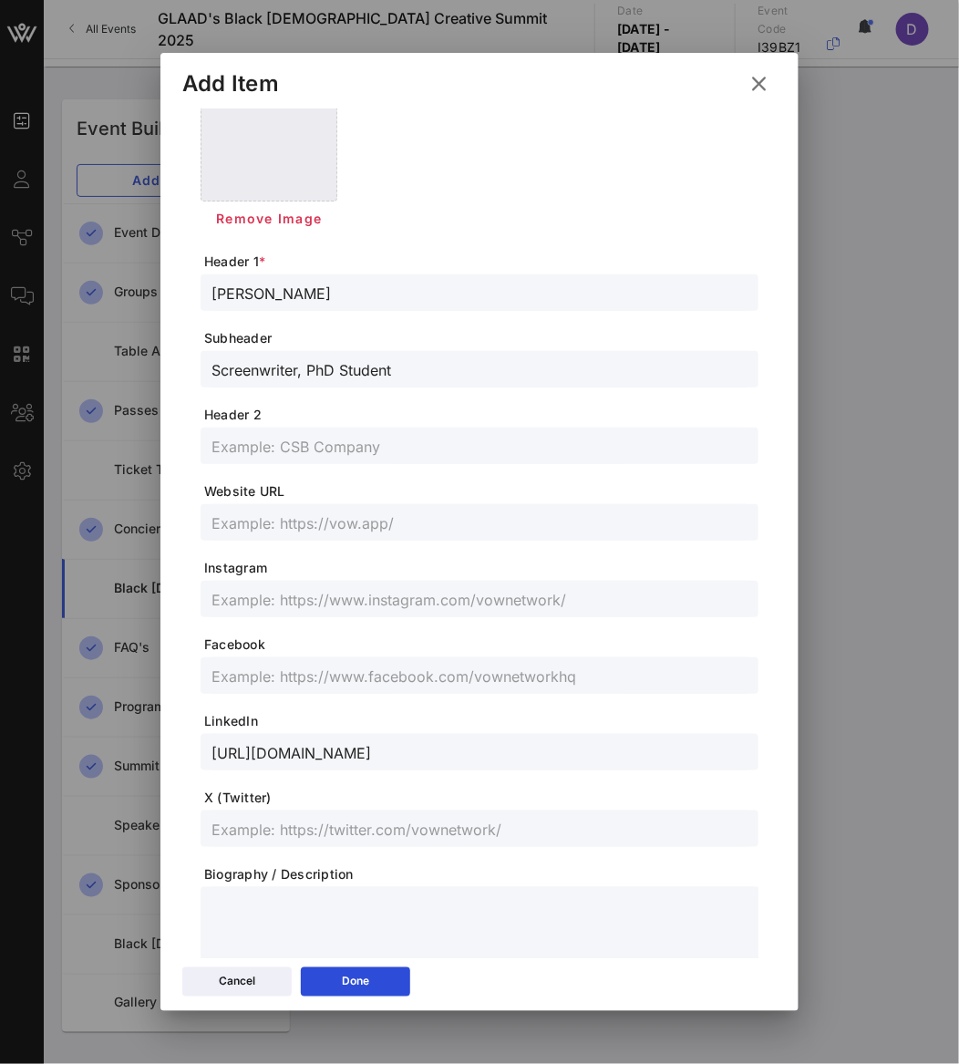
paste input "@ThereGoesTonio"
type input "@ThereGoesTonio"
click at [294, 596] on input "text" at bounding box center [479, 599] width 536 height 24
paste input "@ThereGoesTonio"
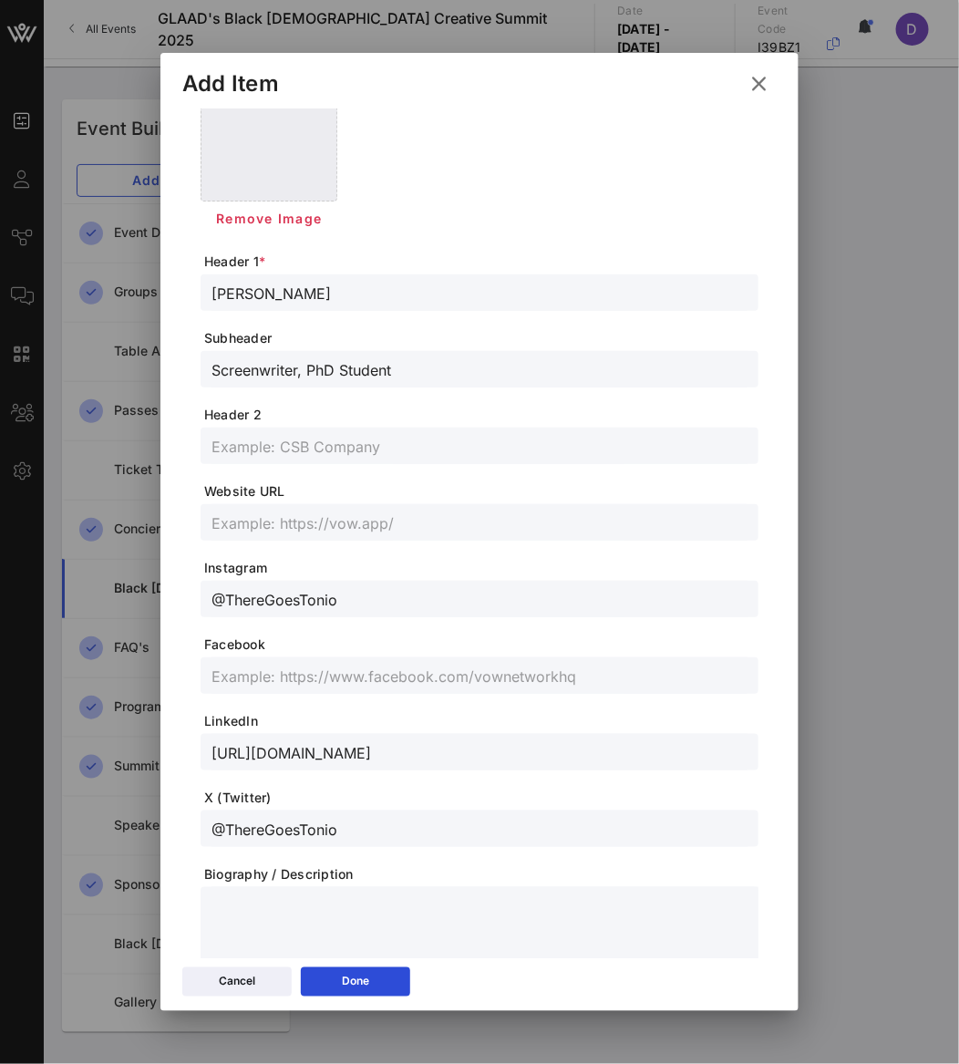
type input "@ThereGoesTonio"
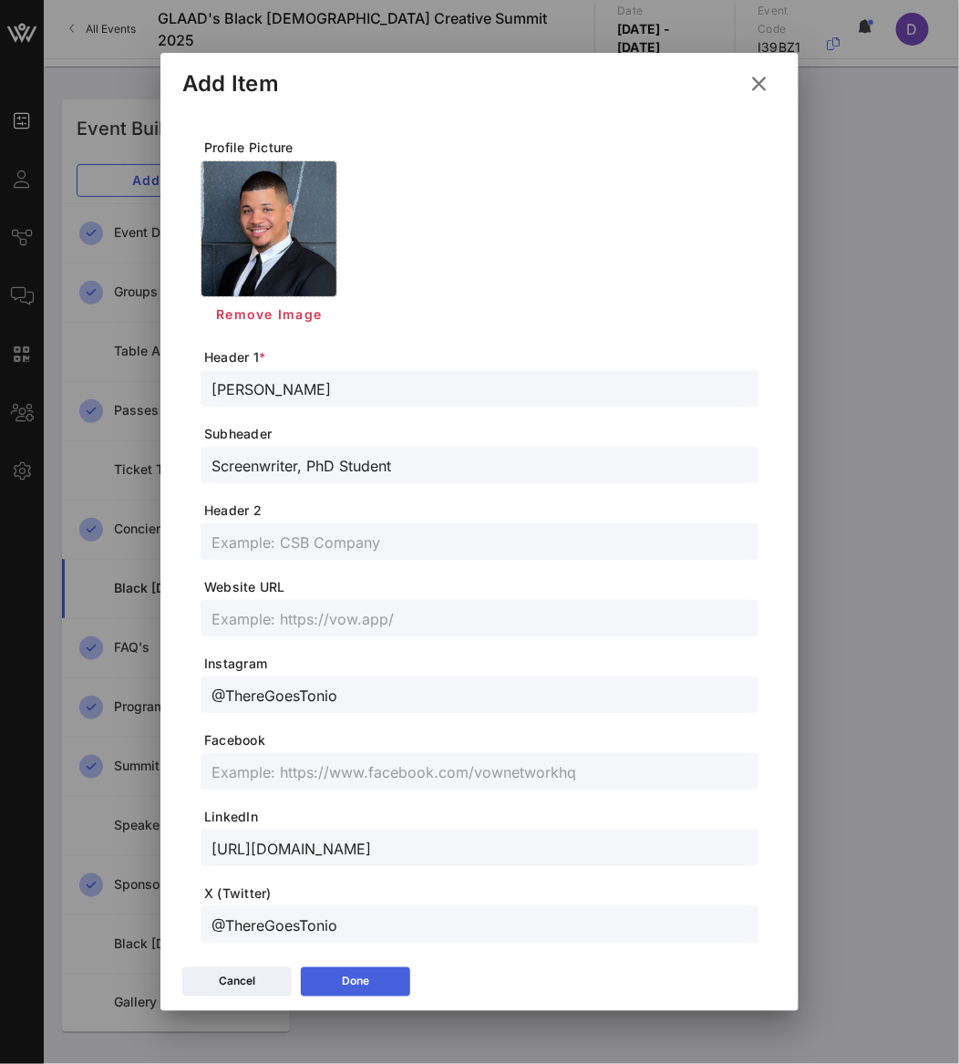
click at [375, 981] on button "Done" at bounding box center [355, 981] width 109 height 29
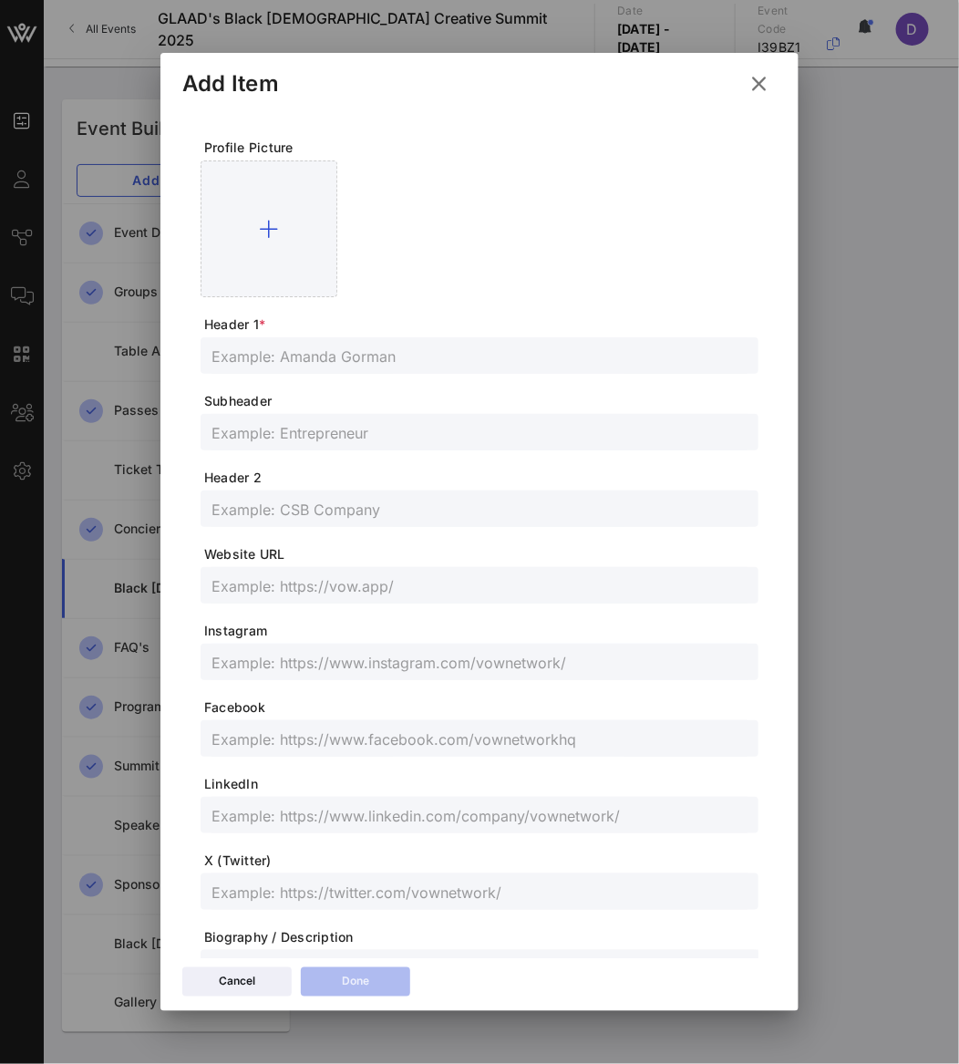
click at [239, 369] on div at bounding box center [479, 355] width 536 height 36
paste input "[PERSON_NAME]"
type input "[PERSON_NAME]"
click at [281, 433] on input "text" at bounding box center [479, 432] width 536 height 24
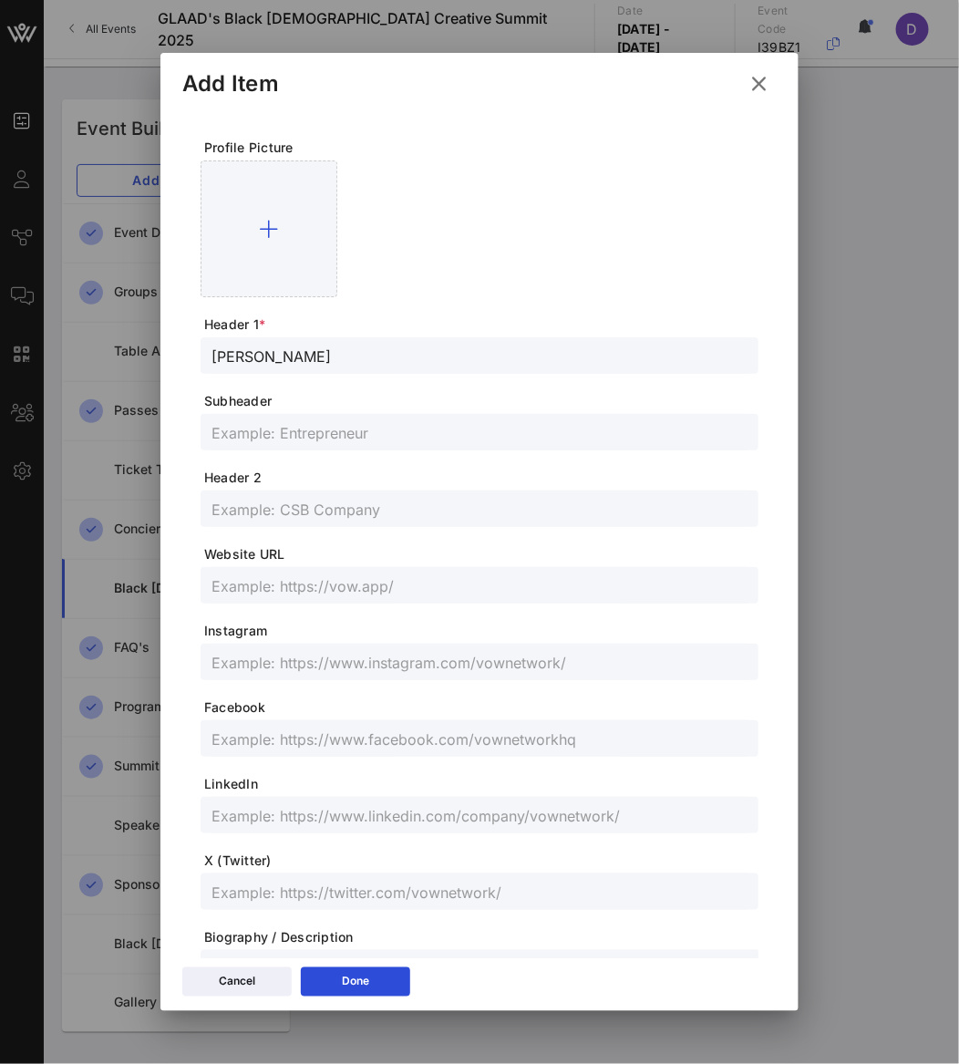
paste input "DJ / Creative Curator"
type input "DJ / Creative Curator"
click at [290, 667] on input "text" at bounding box center [479, 662] width 536 height 24
click at [290, 666] on input "text" at bounding box center [479, 662] width 536 height 24
paste input "@imantwonrussell"
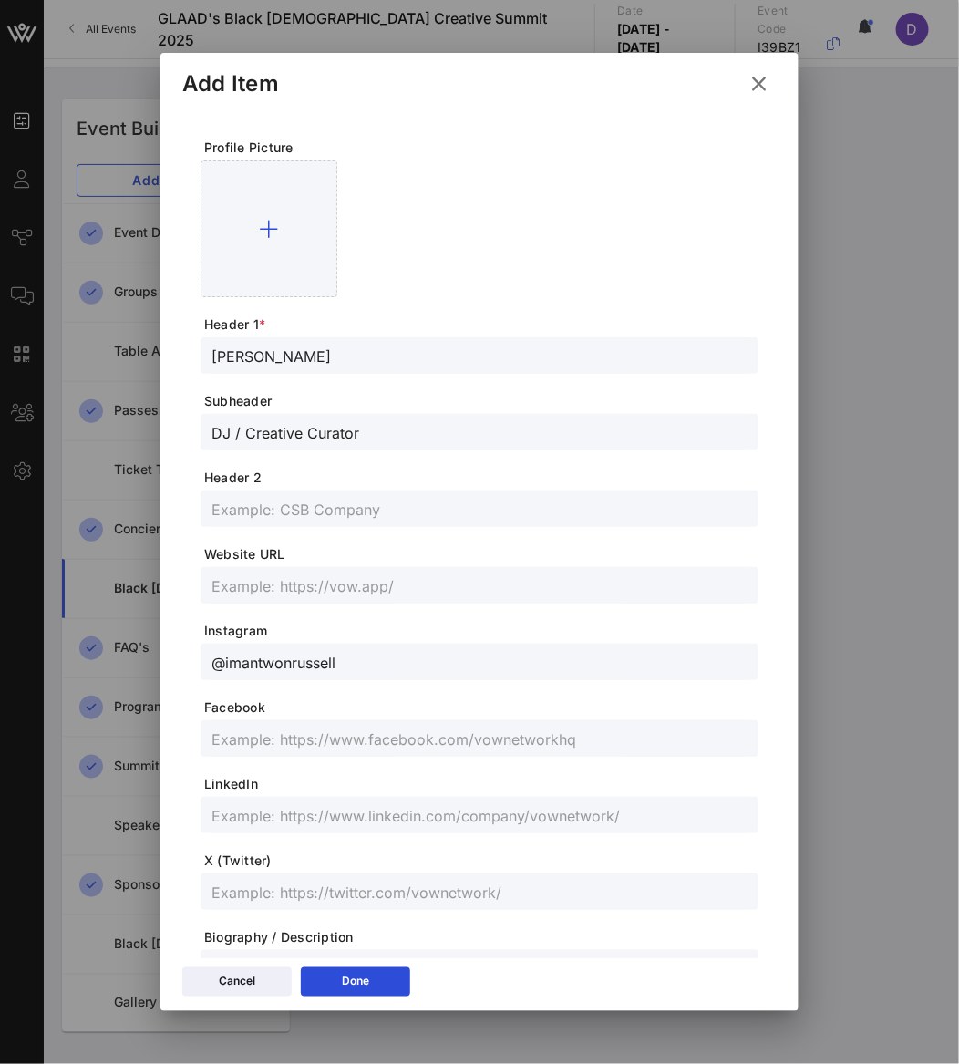
type input "@imantwonrussell"
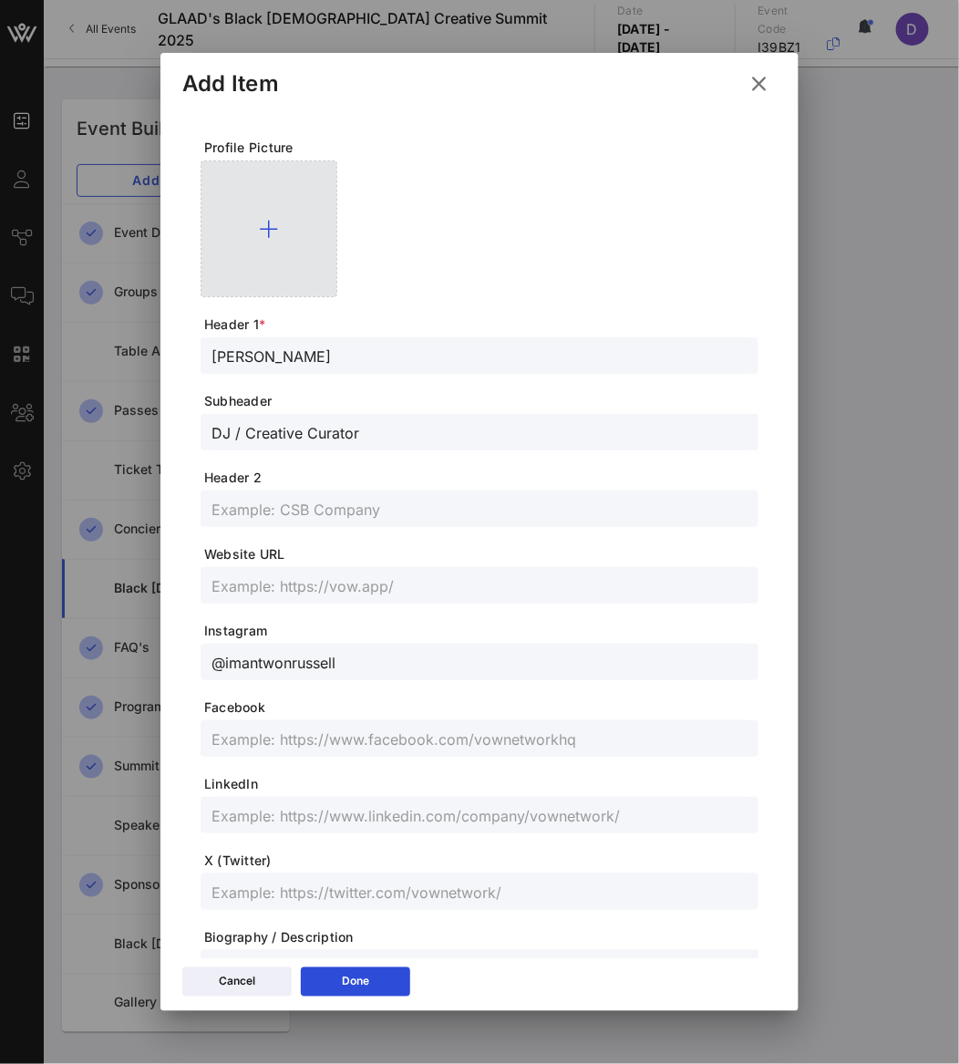
click at [260, 239] on icon at bounding box center [269, 229] width 19 height 22
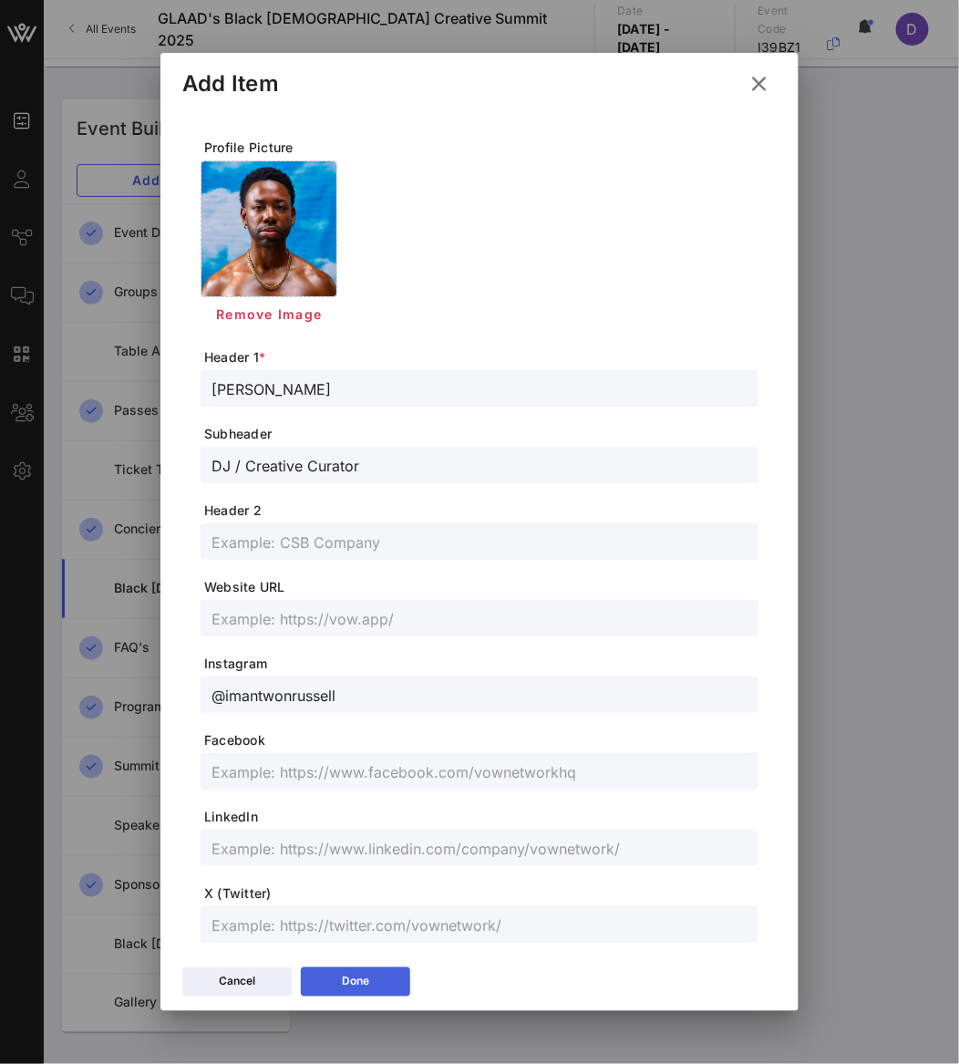
click at [345, 974] on div "Done" at bounding box center [355, 982] width 27 height 18
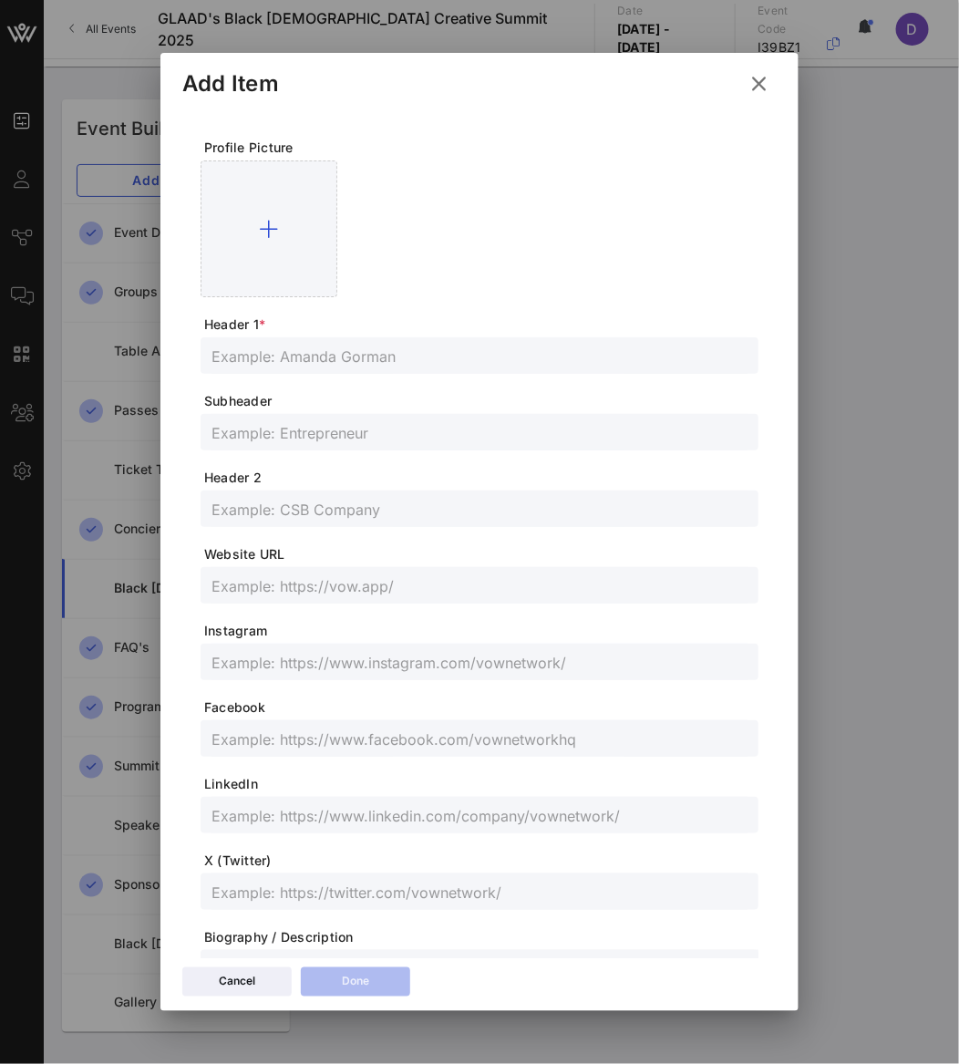
click at [266, 350] on input "text" at bounding box center [479, 356] width 536 height 24
paste input "[PERSON_NAME]"
type input "[PERSON_NAME]"
click at [280, 427] on input "text" at bounding box center [479, 432] width 536 height 24
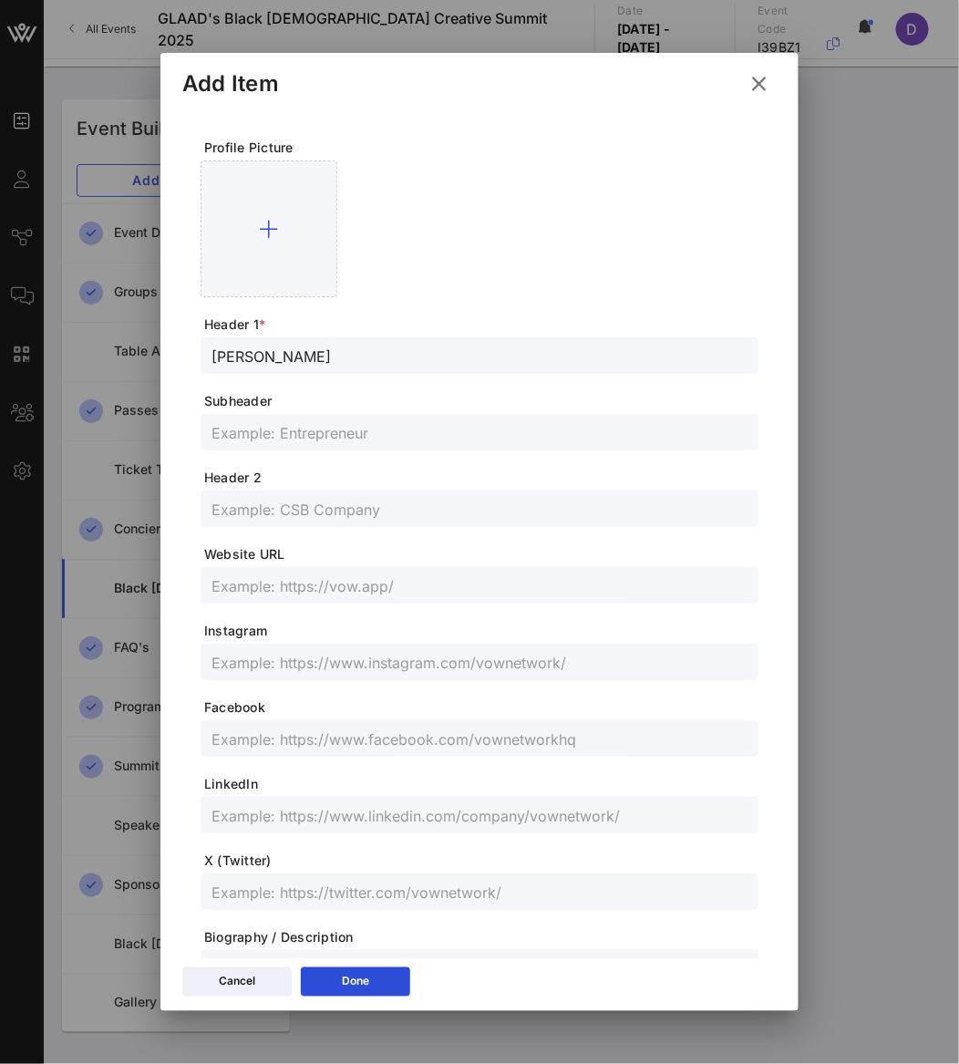
paste input "Screenwriter & Marketing Strategist"
type input "Screenwriter & Marketing Strategist"
click at [274, 805] on input "text" at bounding box center [479, 815] width 536 height 24
paste input "[URL][DOMAIN_NAME]"
type input "[URL][DOMAIN_NAME]"
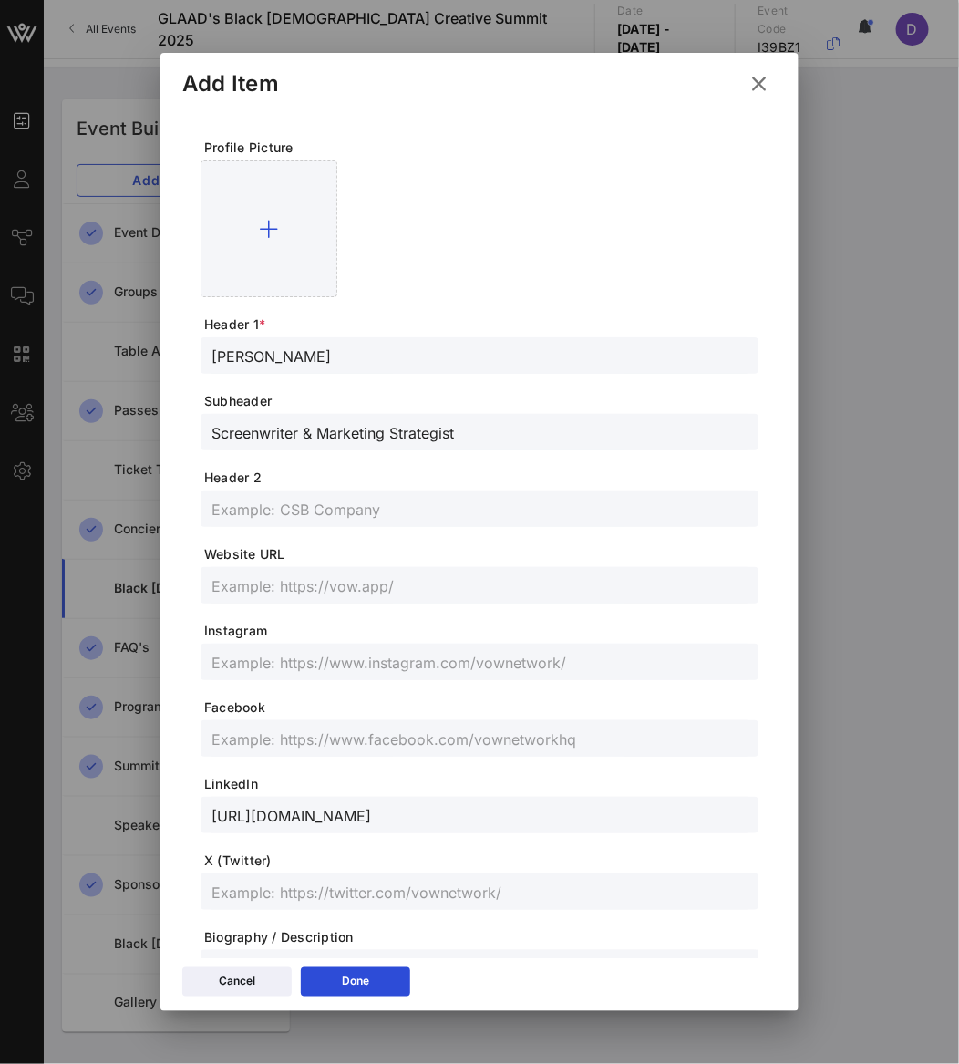
click at [339, 901] on input "text" at bounding box center [479, 892] width 536 height 24
paste input "@ArielRelaford"
type input "@ArielRelaford"
click at [332, 664] on input "text" at bounding box center [479, 662] width 536 height 24
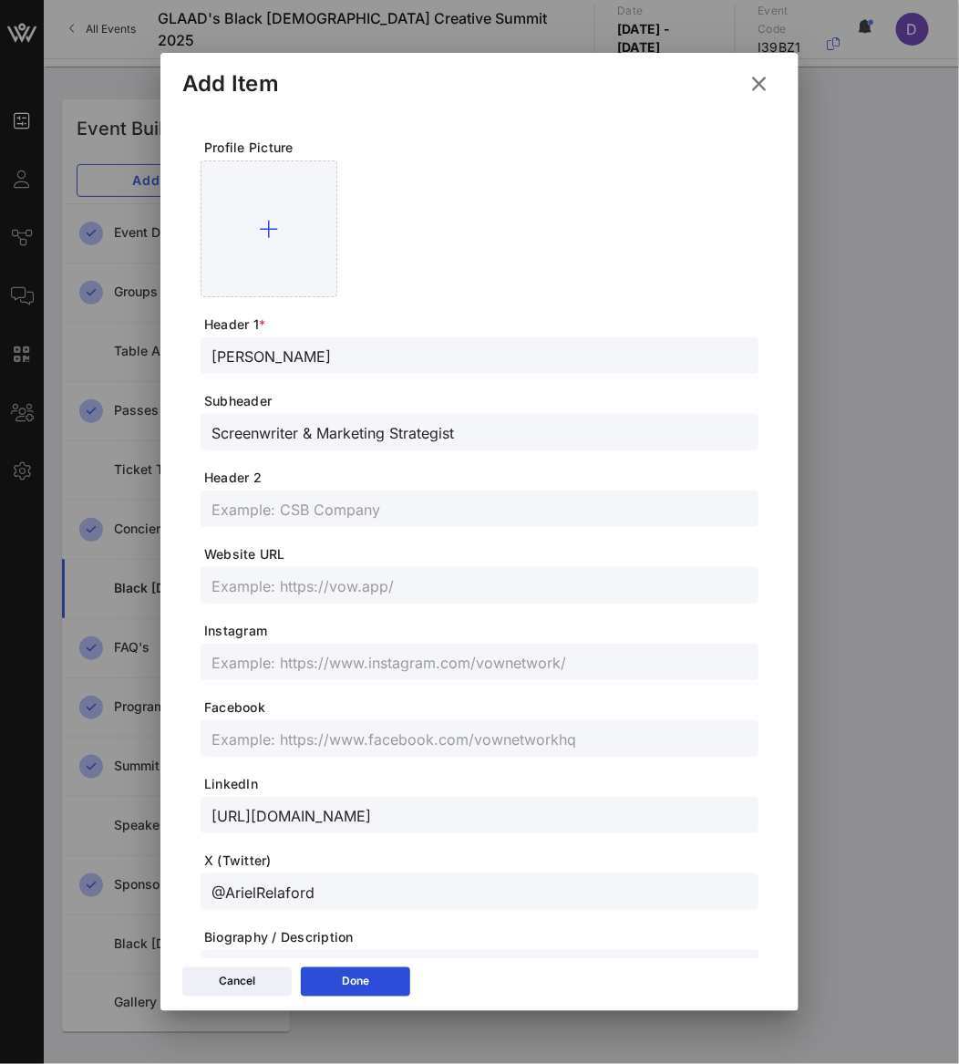
paste input "@ArielRelaford"
type input "@ArielRelaford"
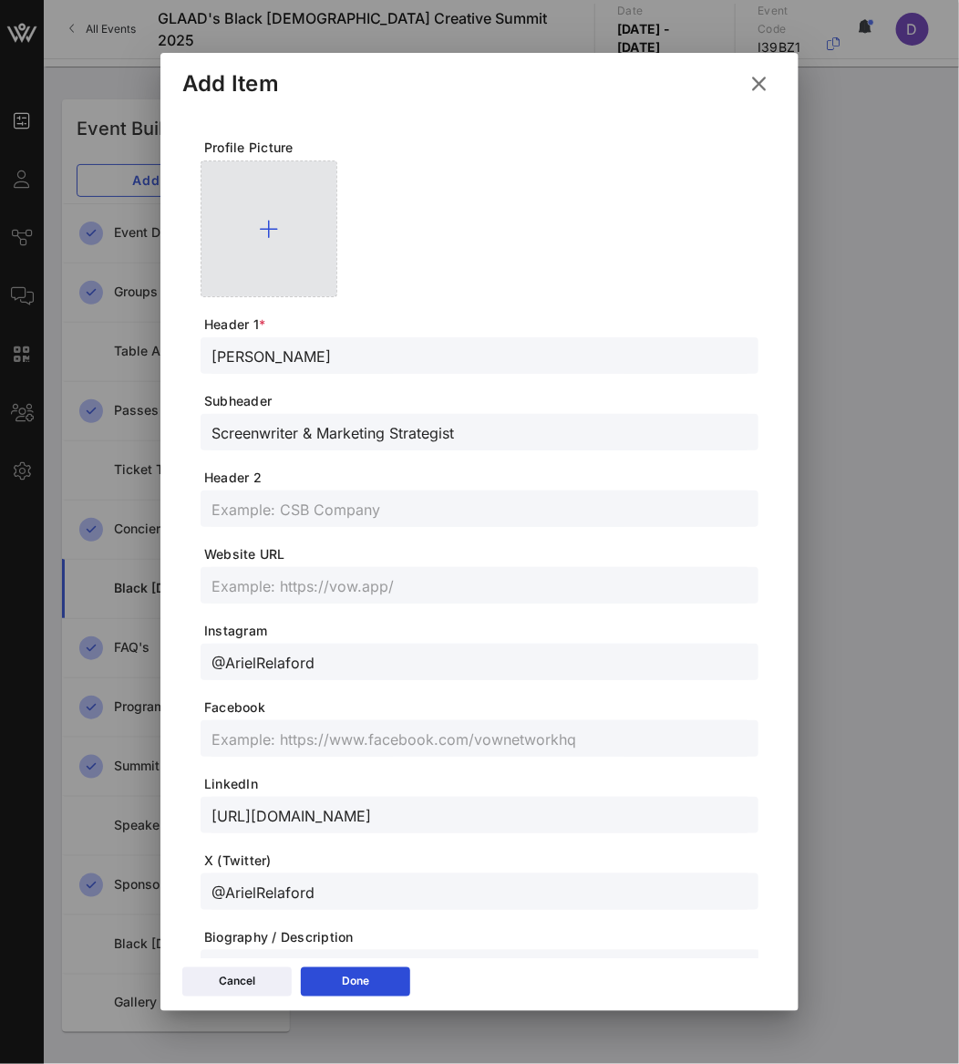
click at [266, 240] on div at bounding box center [269, 228] width 137 height 137
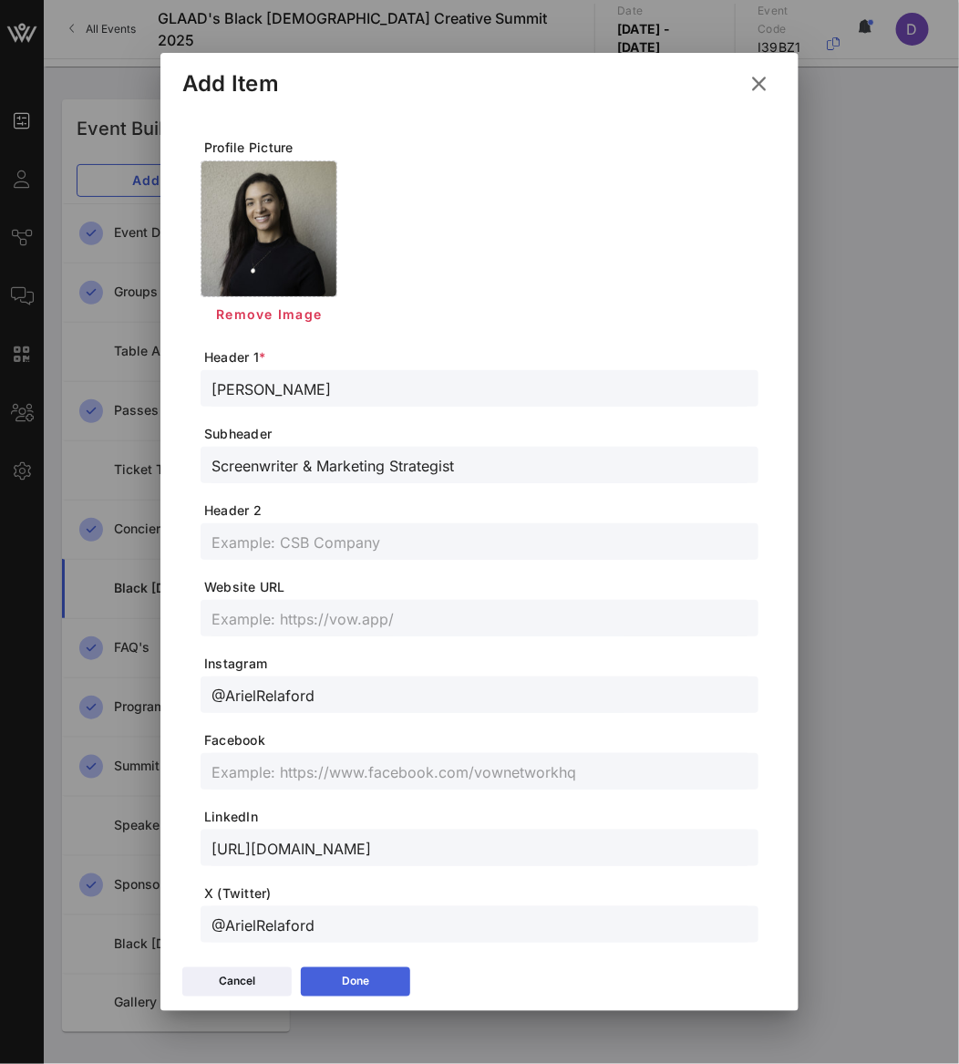
click at [381, 975] on button "Done" at bounding box center [355, 981] width 109 height 29
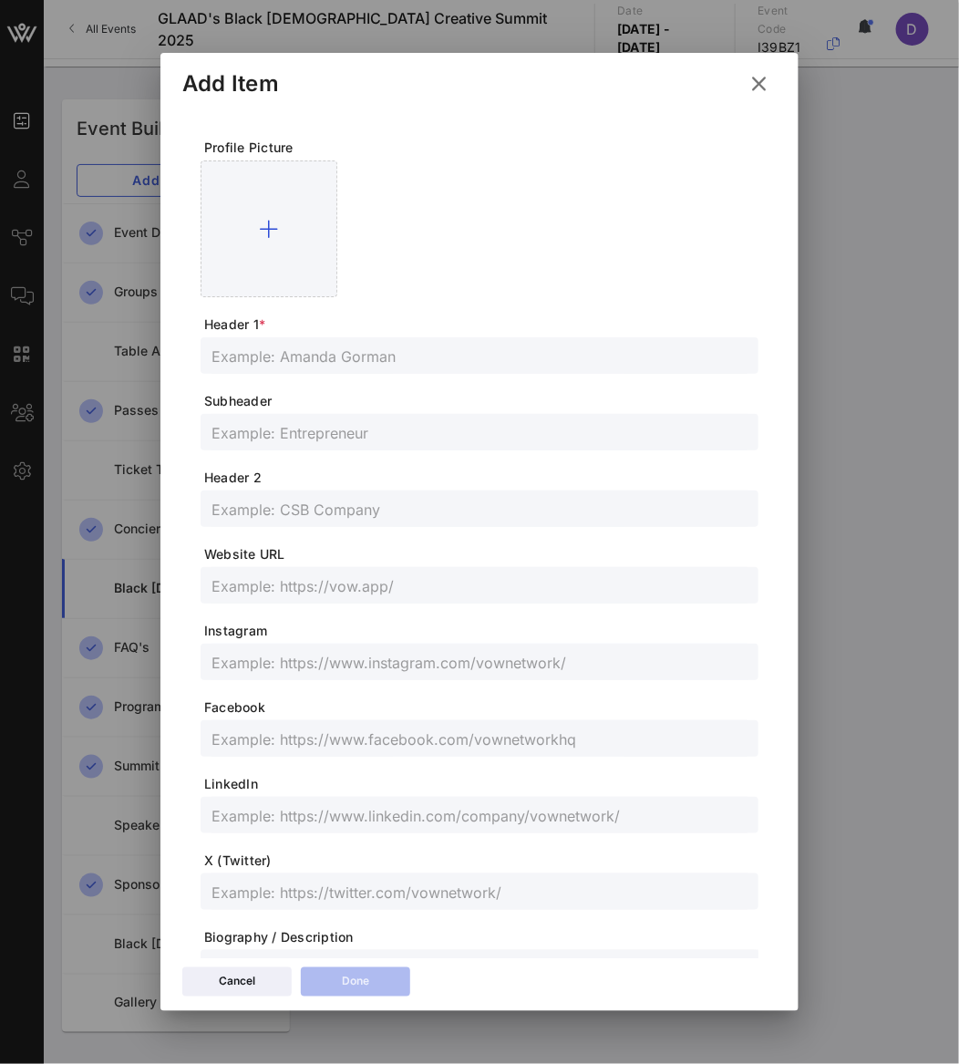
click at [284, 345] on input "text" at bounding box center [479, 356] width 536 height 24
paste input "Very Black Project"
type input "Very Black Project"
click at [312, 368] on div "Very Black Project" at bounding box center [479, 355] width 536 height 36
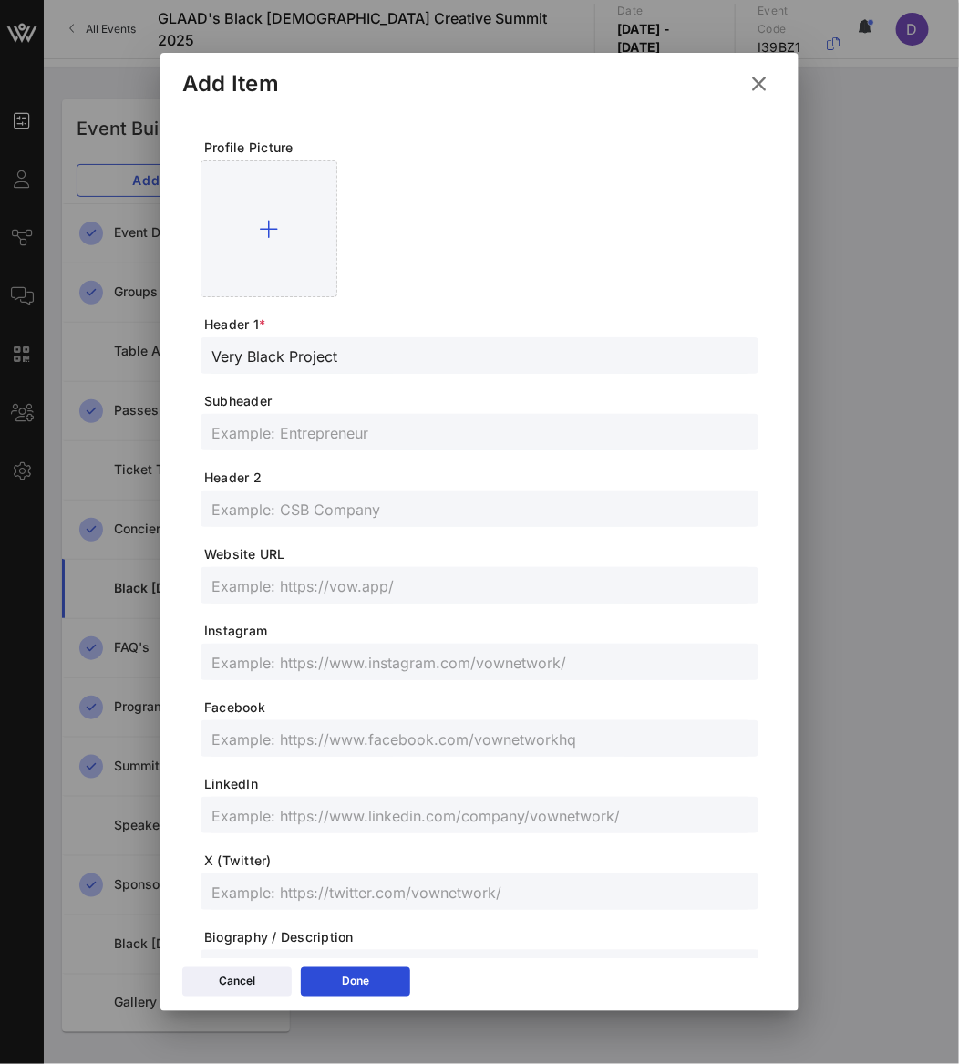
click at [312, 368] on div "Very Black Project" at bounding box center [479, 355] width 536 height 36
click at [305, 355] on input "Very Black Project" at bounding box center [479, 356] width 536 height 24
paste input "Bloodstone"
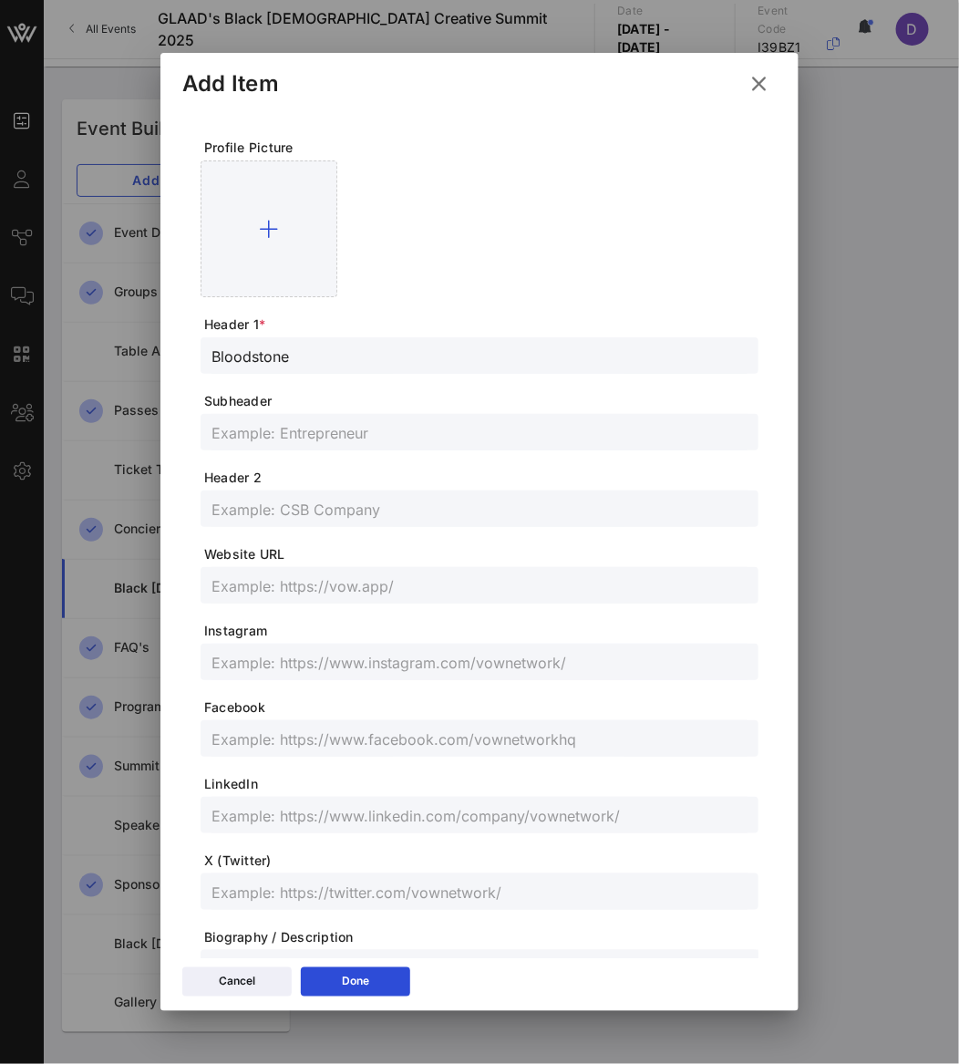
type input "Bloodstone"
click at [268, 509] on input "text" at bounding box center [479, 509] width 536 height 24
paste input "he/they"
type input "he/they"
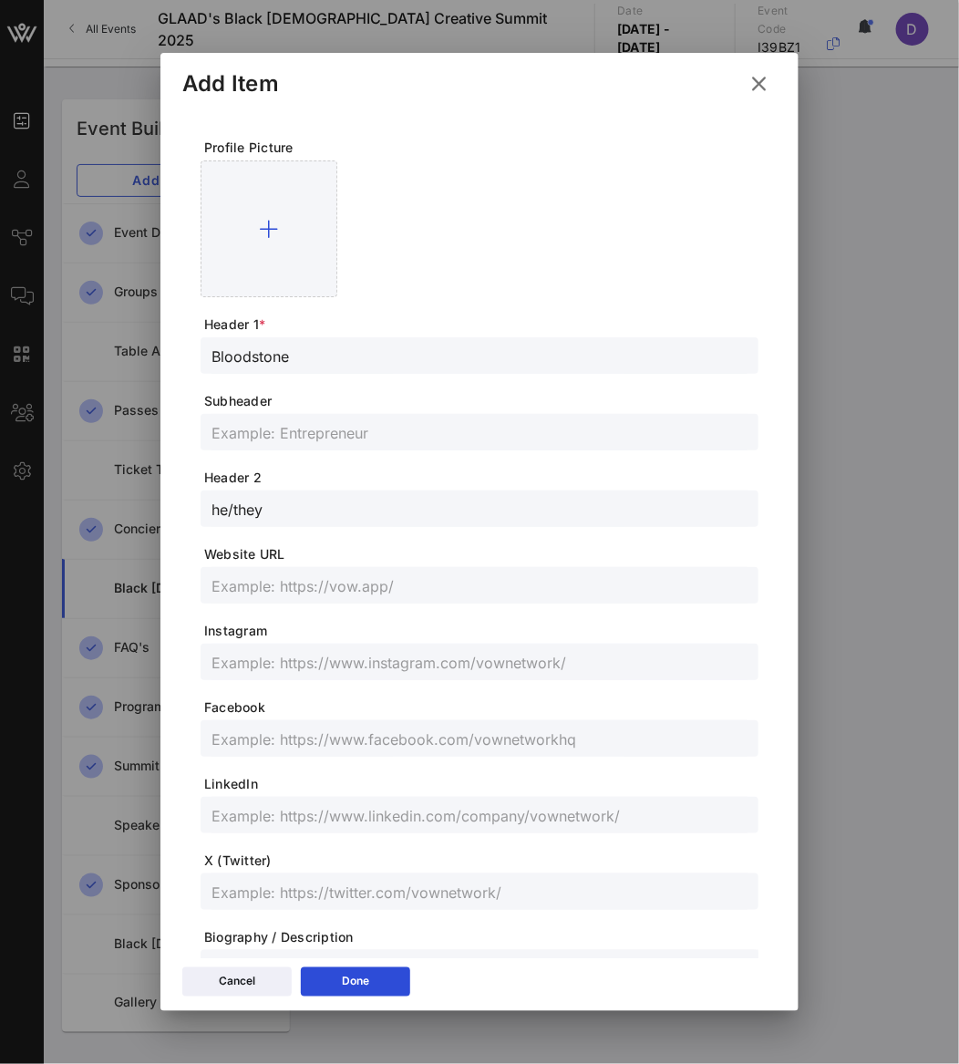
click at [308, 438] on input "text" at bounding box center [479, 432] width 536 height 24
paste input "Artist, Cultural Strategist, and Co-Founder of The Very Black Project"
type input "Artist, Cultural Strategist, and Co-Founder of The Very Black Project"
click at [287, 578] on input "text" at bounding box center [479, 585] width 536 height 24
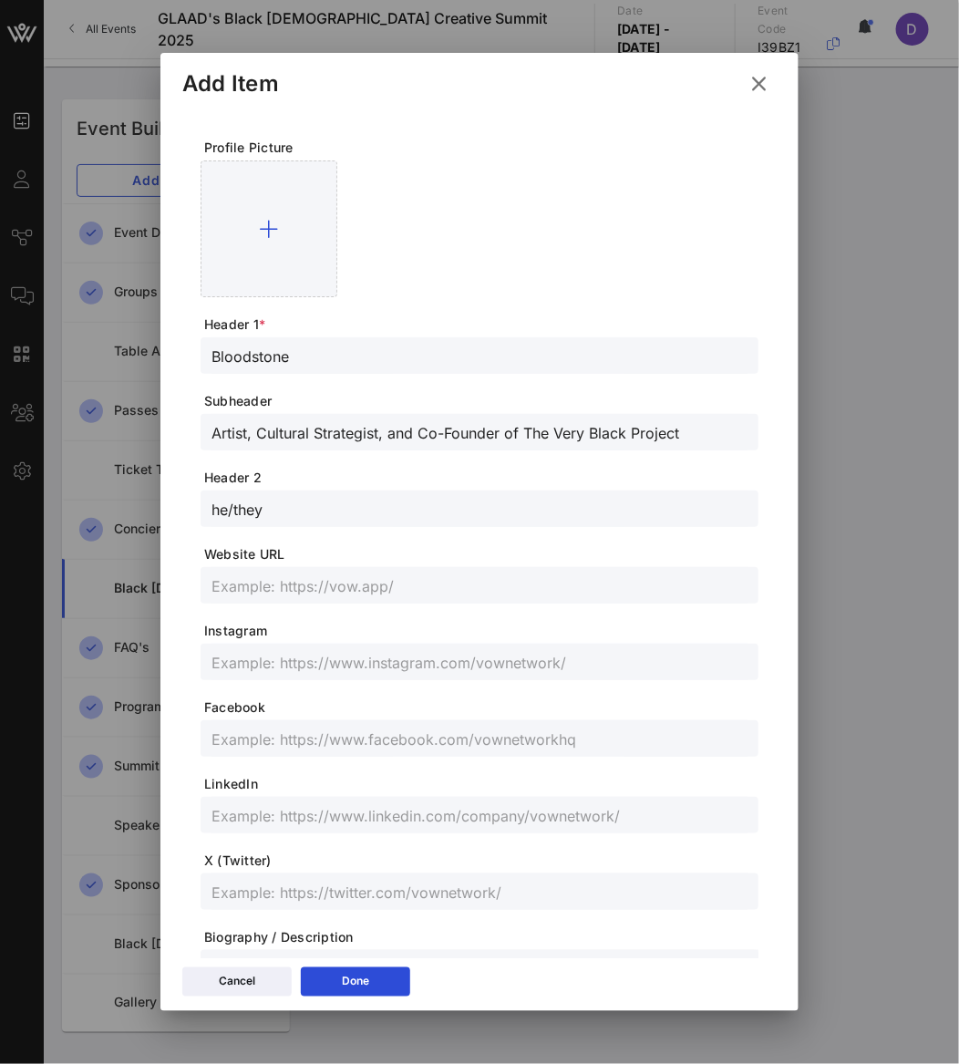
paste input "[DOMAIN_NAME][URL]"
type input "[DOMAIN_NAME][URL]"
click at [261, 735] on input "text" at bounding box center [479, 738] width 536 height 24
paste input "[DOMAIN_NAME][URL][DOMAIN_NAME][PERSON_NAME]"
type input "[DOMAIN_NAME][URL][DOMAIN_NAME][PERSON_NAME]"
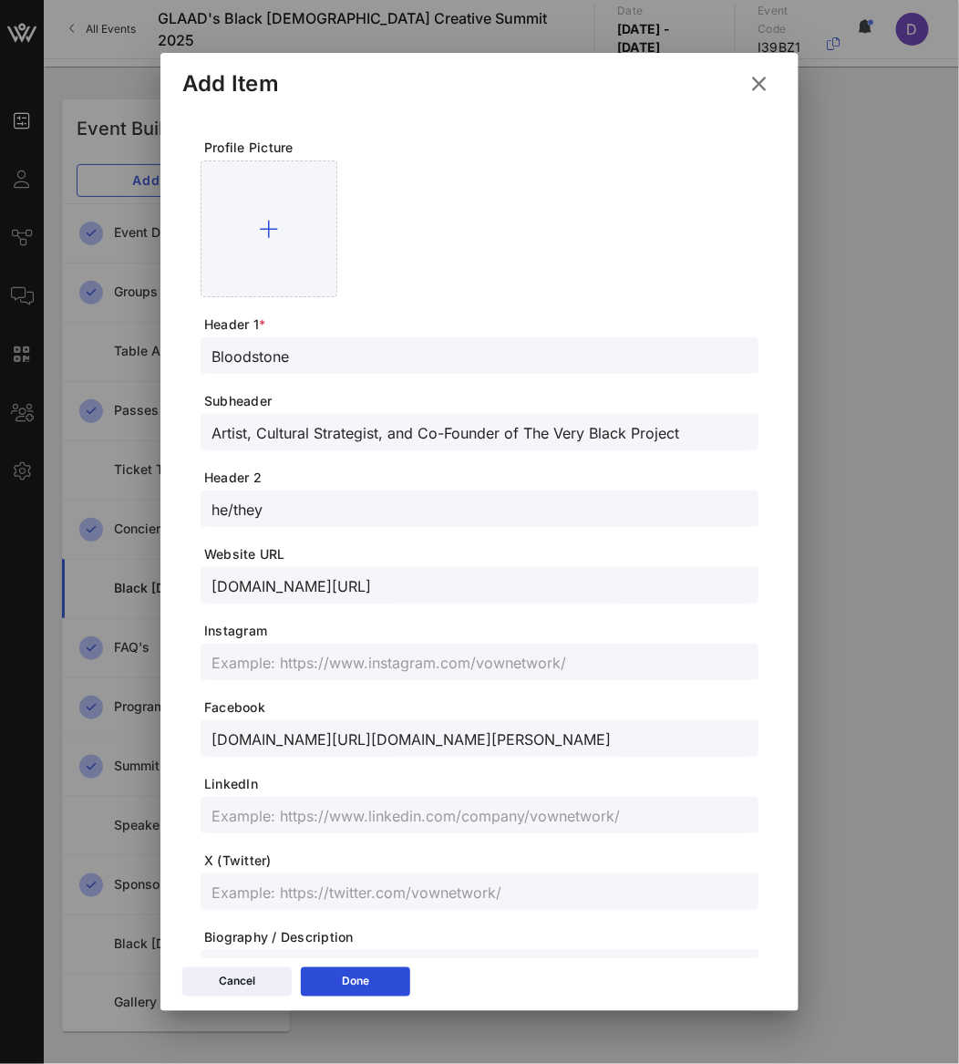
click at [273, 664] on input "text" at bounding box center [479, 662] width 536 height 24
paste input "[DOMAIN_NAME][URL]"
type input "[DOMAIN_NAME][URL]"
click at [258, 807] on input "text" at bounding box center [479, 815] width 536 height 24
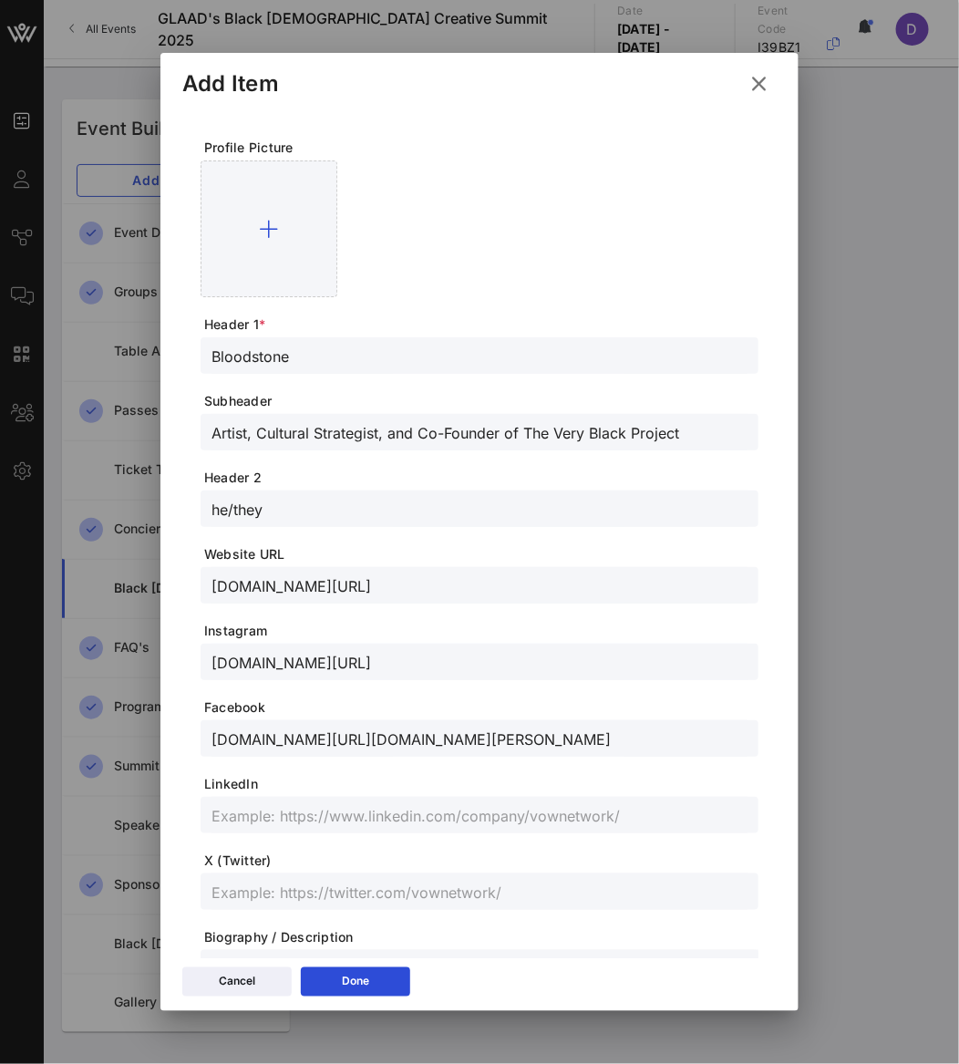
paste input "[DOMAIN_NAME][URL]"
type input "[DOMAIN_NAME][URL]"
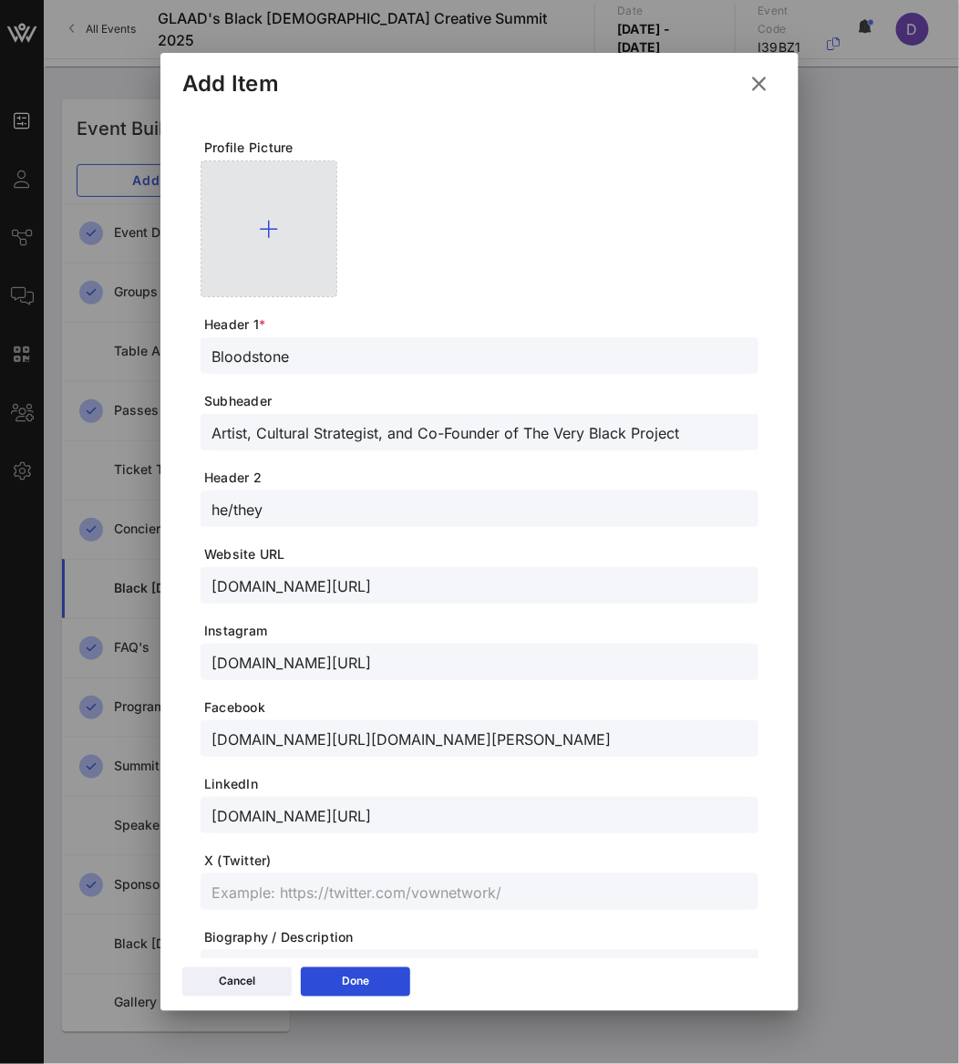
click at [291, 242] on div at bounding box center [269, 228] width 137 height 137
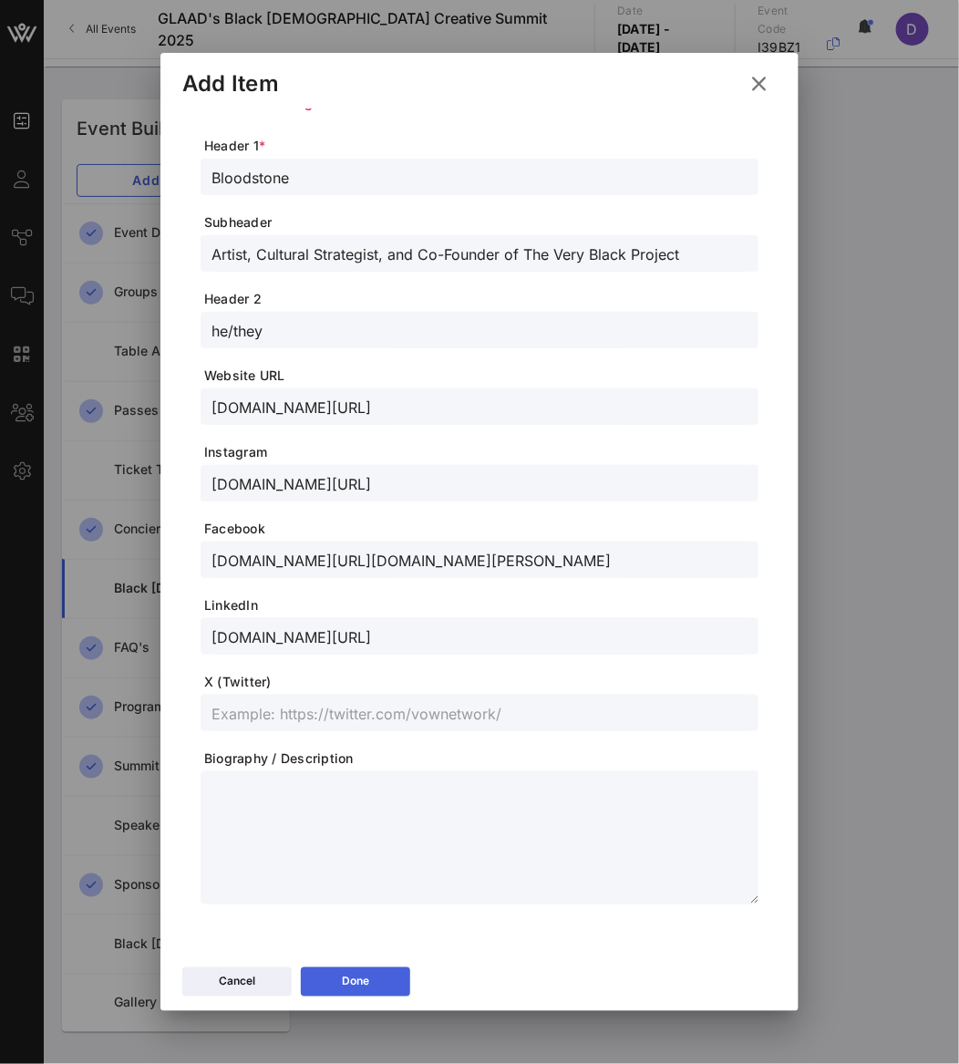
click at [361, 975] on div "Done" at bounding box center [355, 982] width 27 height 18
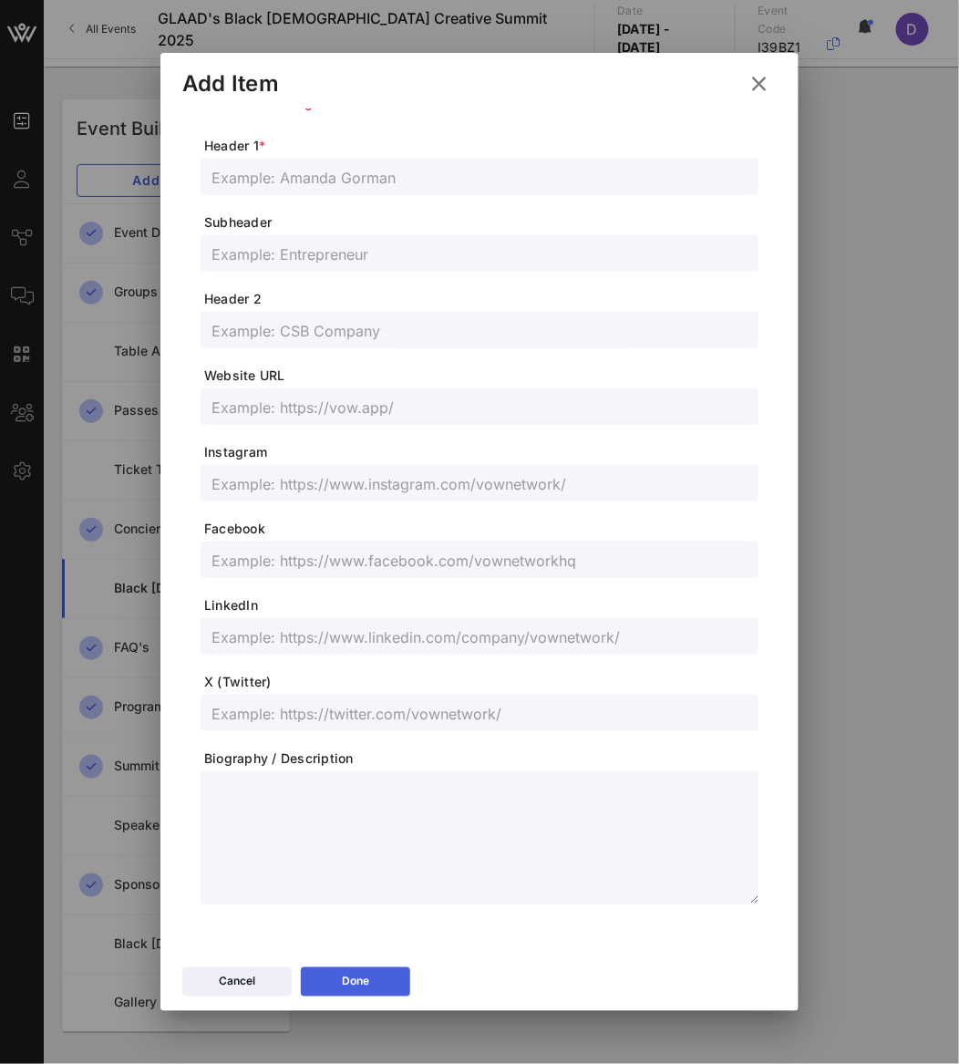
scroll to position [179, 0]
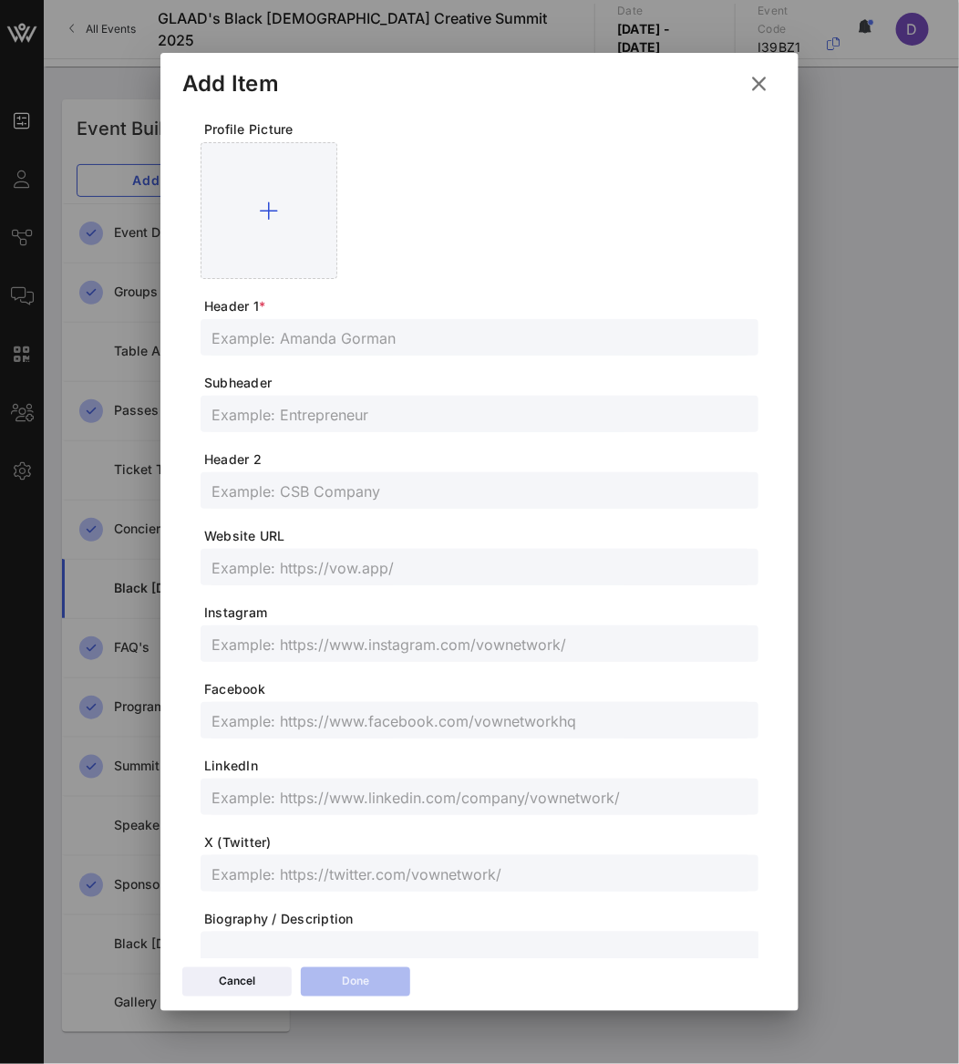
scroll to position [0, 0]
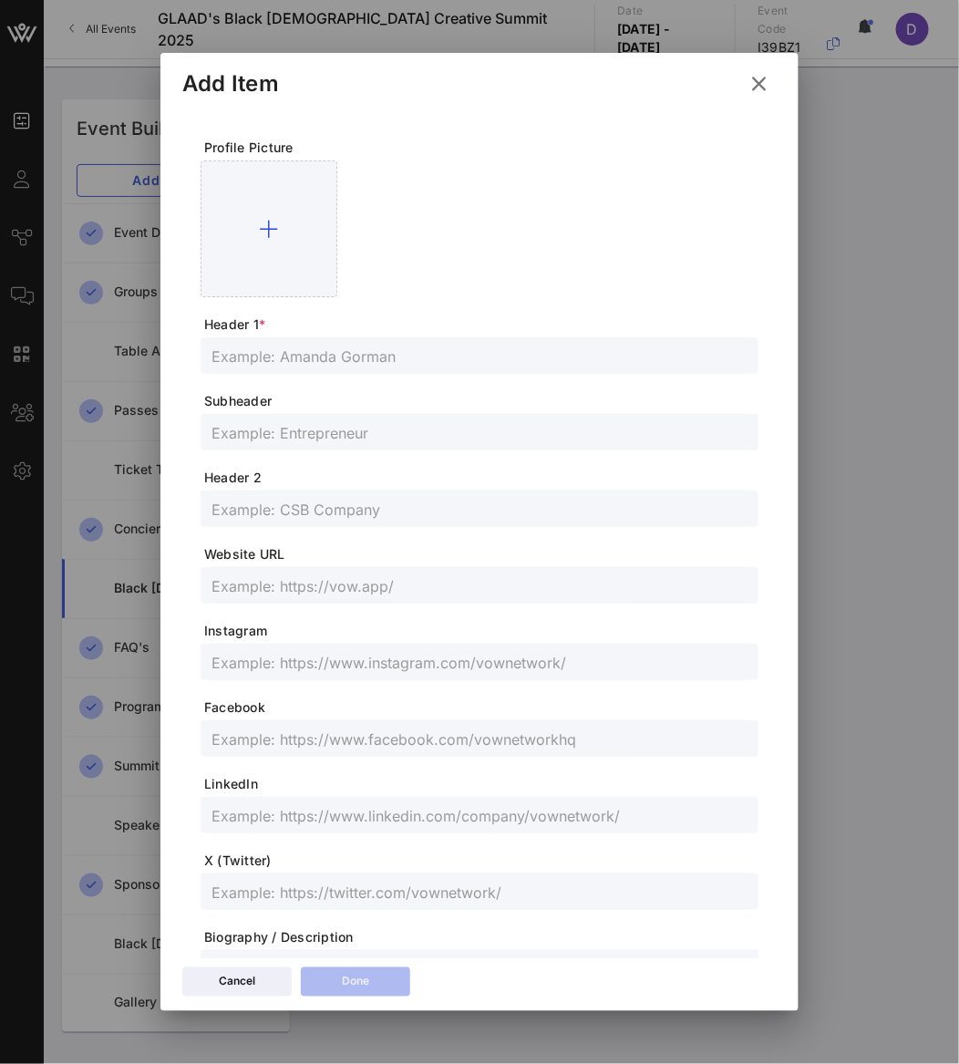
click at [386, 341] on div at bounding box center [479, 355] width 536 height 36
paste input "[PERSON_NAME]"
type input "[PERSON_NAME]"
click at [268, 429] on input "text" at bounding box center [479, 432] width 536 height 24
paste input "Filmmaker/Photographer"
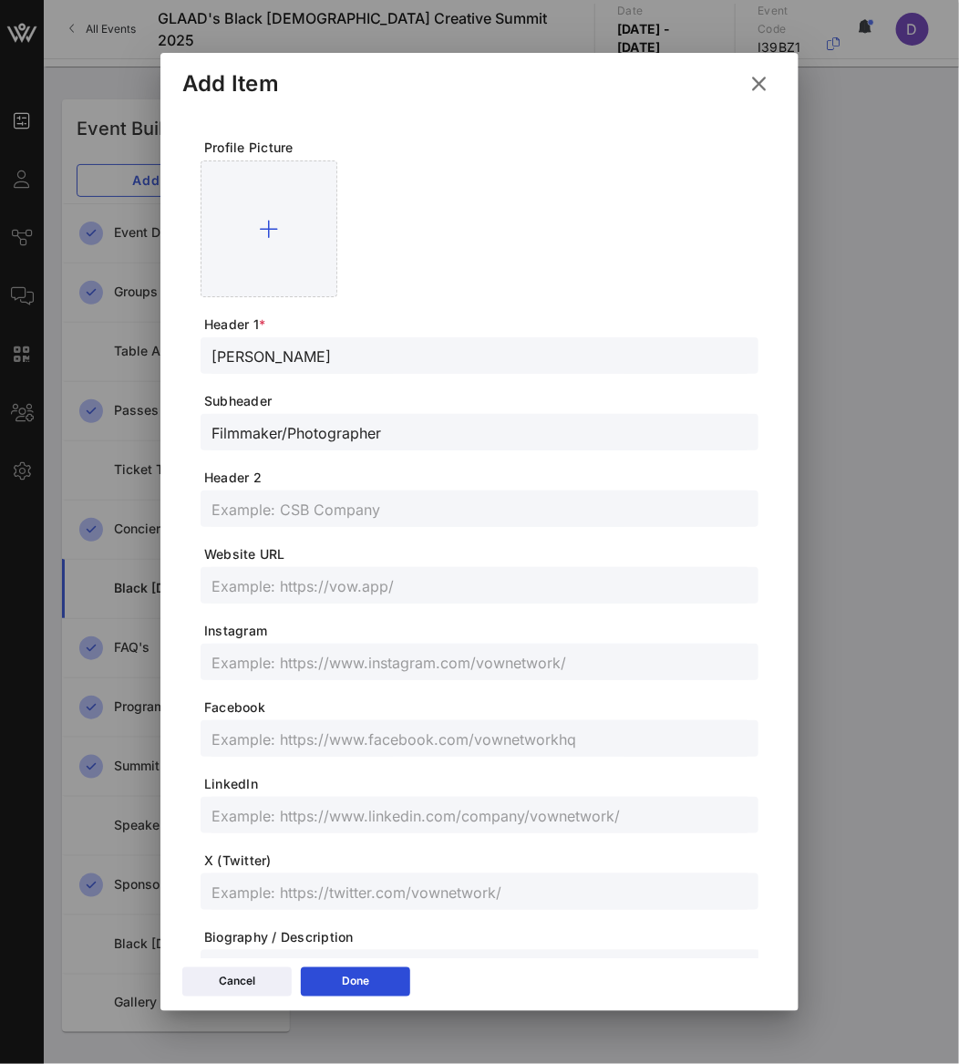
type input "Filmmaker/Photographer"
click at [264, 819] on input "text" at bounding box center [479, 815] width 536 height 24
paste input "[URL][DOMAIN_NAME][PERSON_NAME]"
type input "[URL][DOMAIN_NAME][PERSON_NAME]"
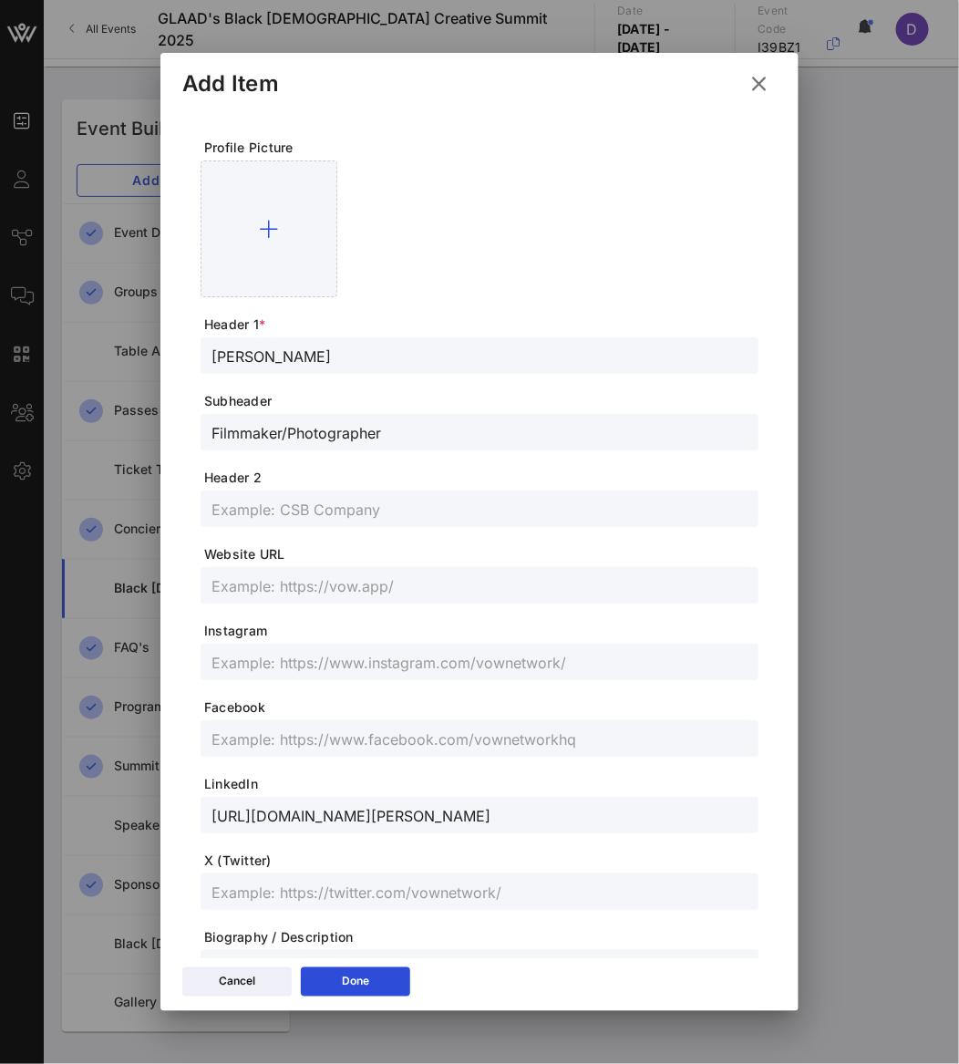
scroll to position [0, 0]
click at [312, 664] on input "text" at bounding box center [479, 662] width 536 height 24
paste input "@arykapprod"
type input "@arykapprod"
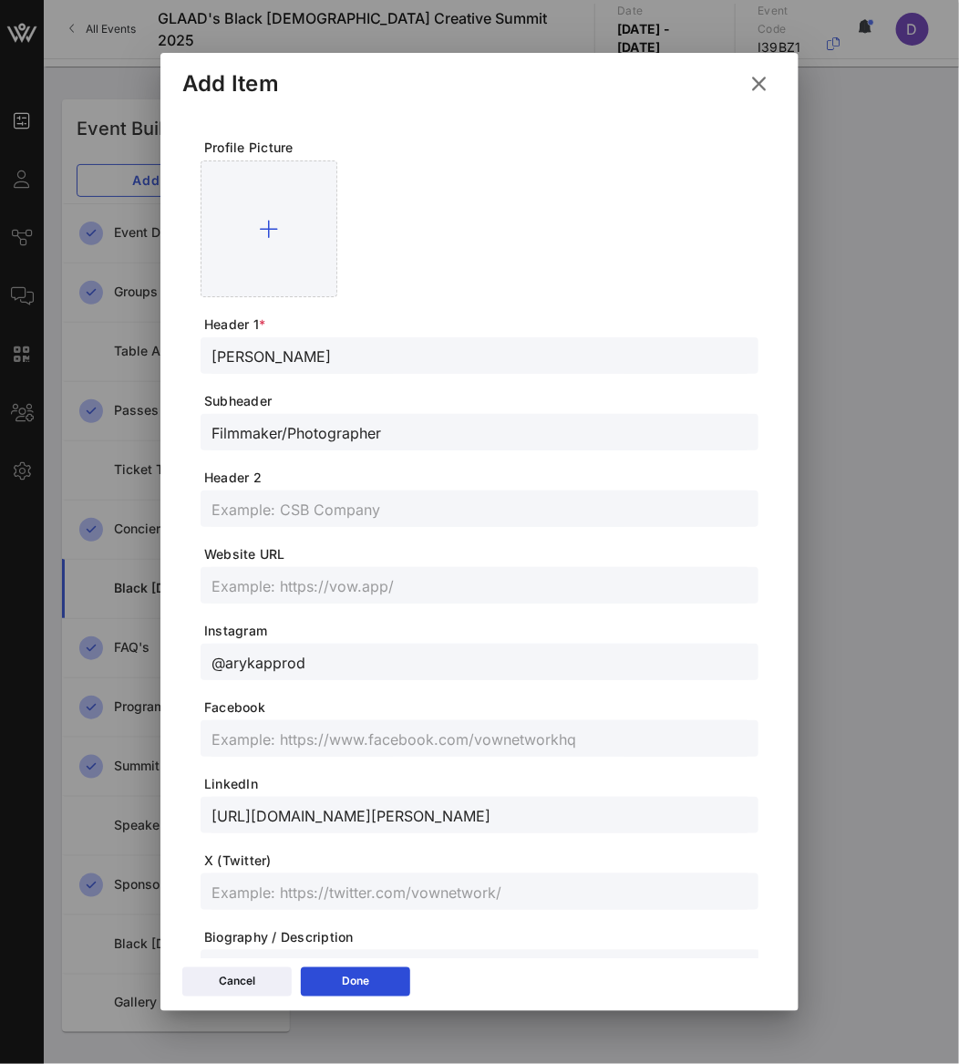
click at [355, 735] on input "text" at bounding box center [479, 738] width 536 height 24
paste input "[URL][DOMAIN_NAME]"
type input "[URL][DOMAIN_NAME]"
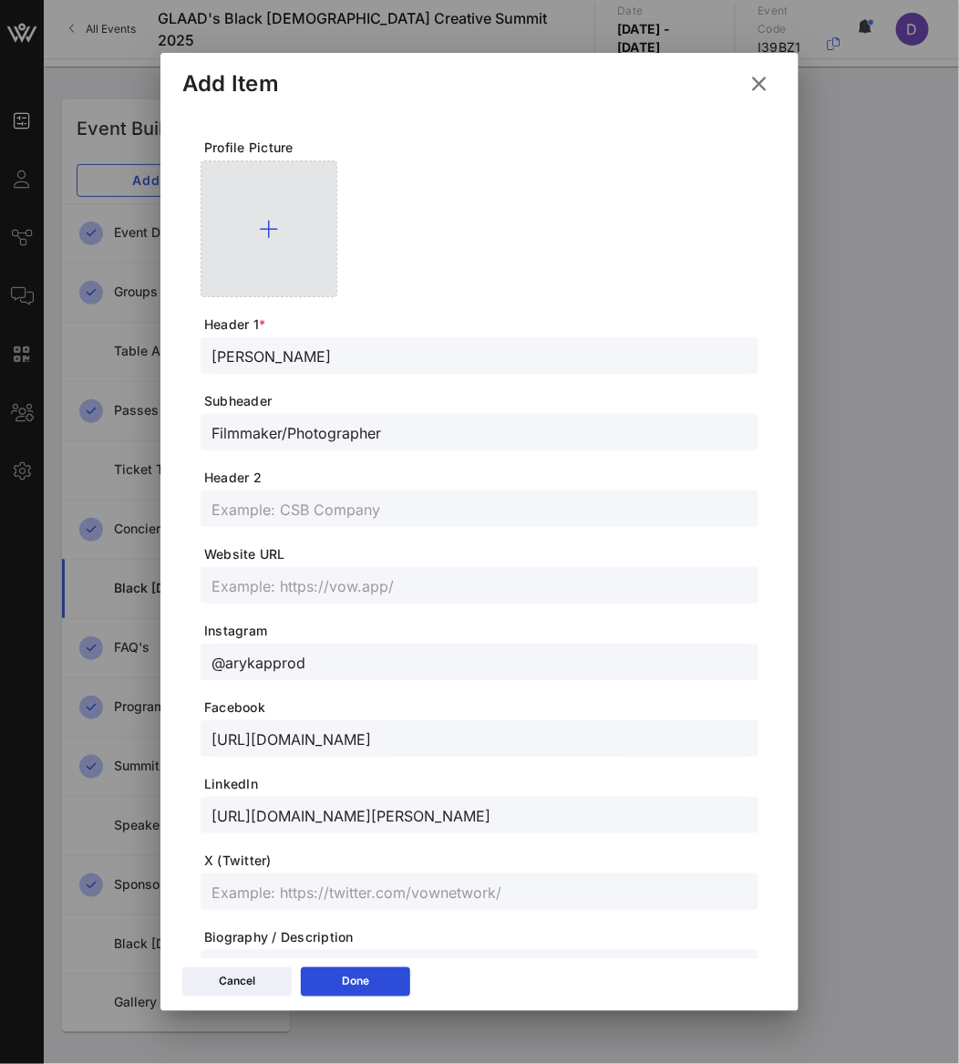
click at [276, 248] on div at bounding box center [269, 228] width 137 height 137
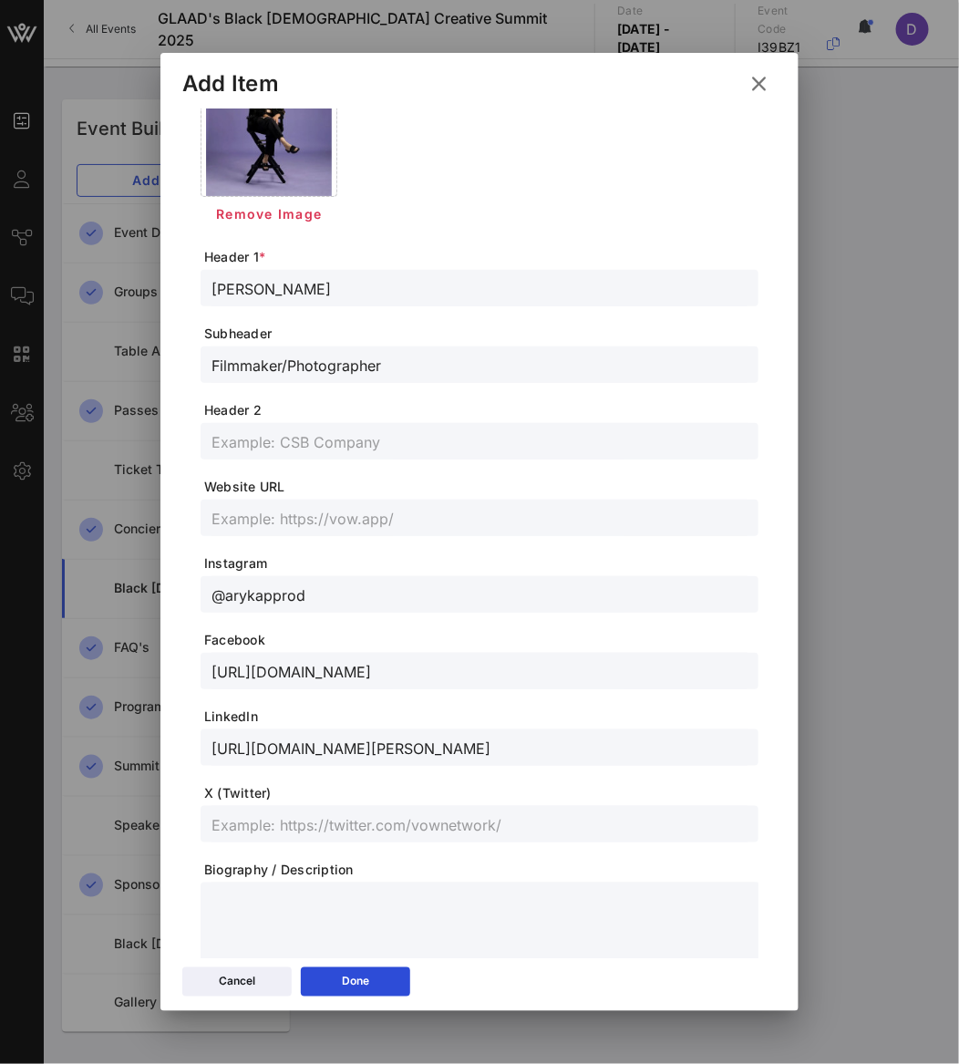
scroll to position [211, 0]
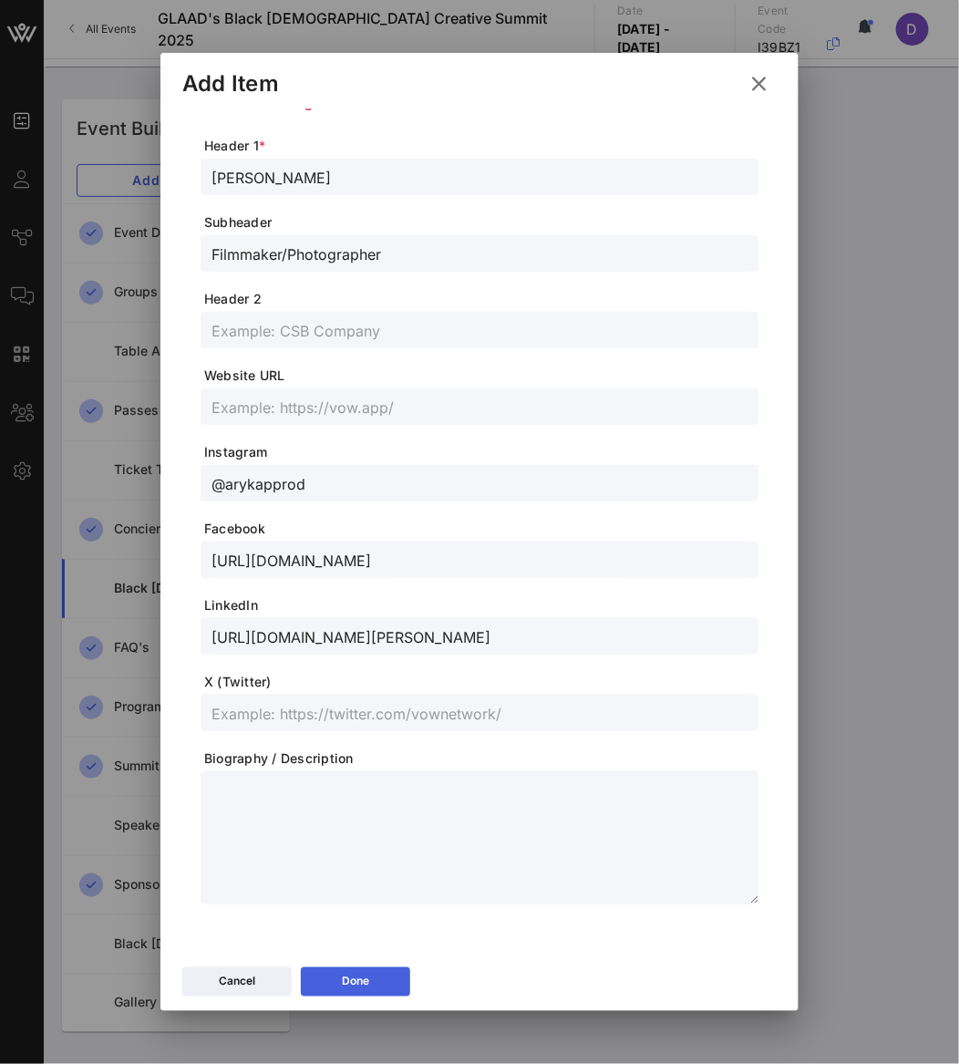
click at [372, 969] on button "Done" at bounding box center [355, 981] width 109 height 29
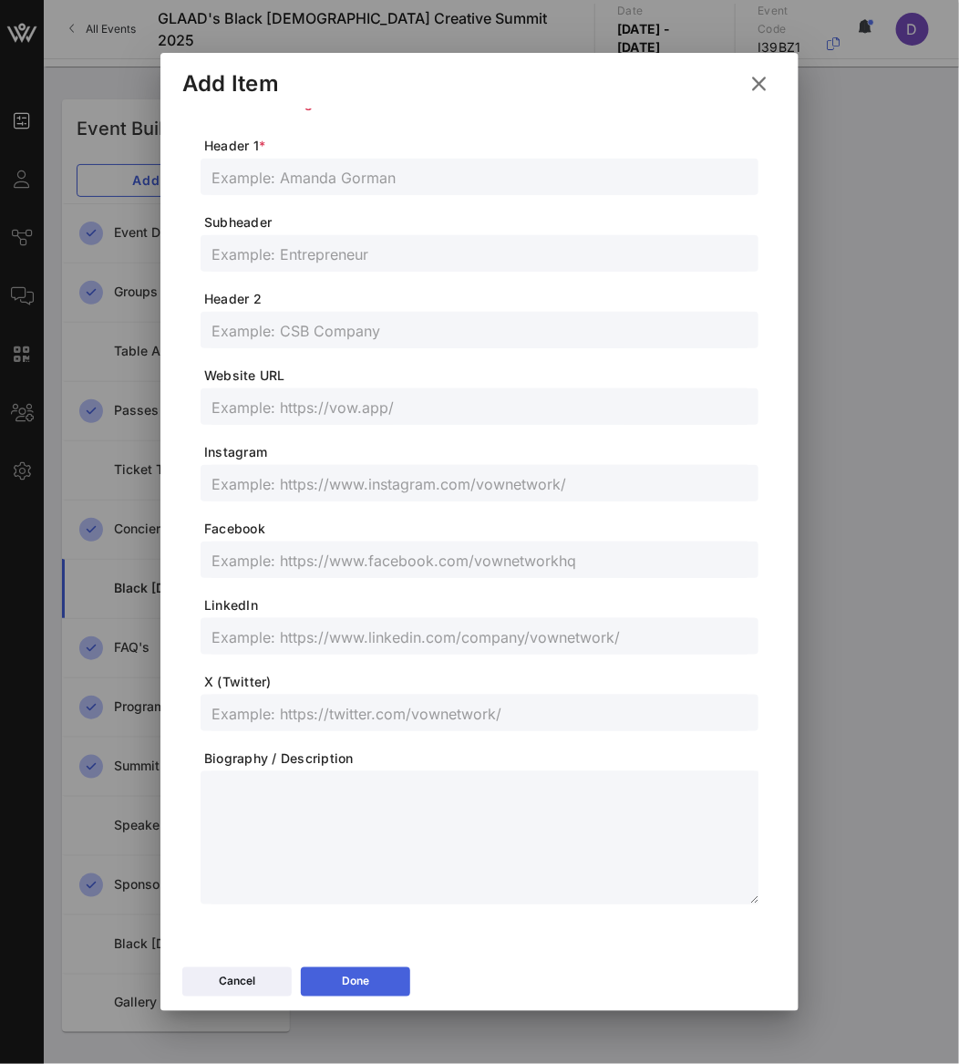
scroll to position [179, 0]
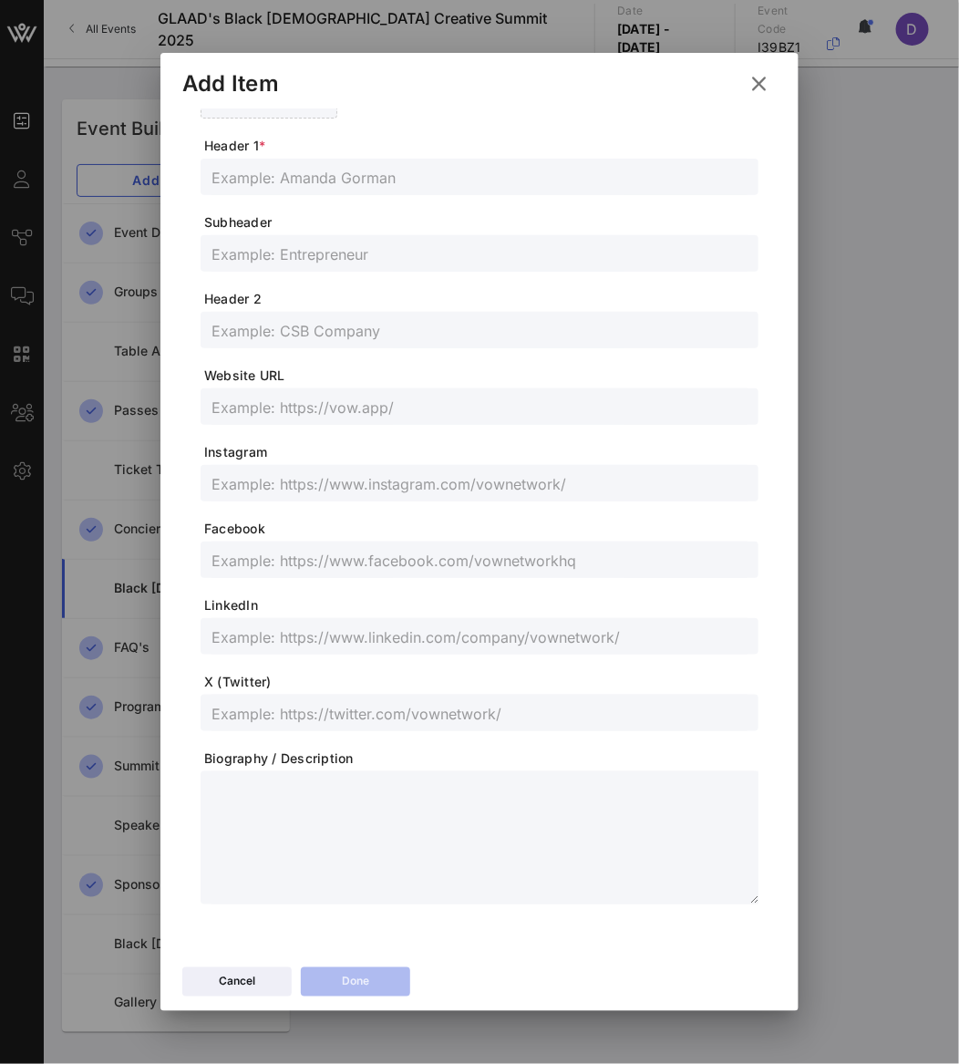
click at [362, 176] on input "text" at bounding box center [479, 177] width 536 height 24
paste input "ARZLEE"
type input "ARZLEE"
click at [279, 252] on input "text" at bounding box center [479, 254] width 536 height 24
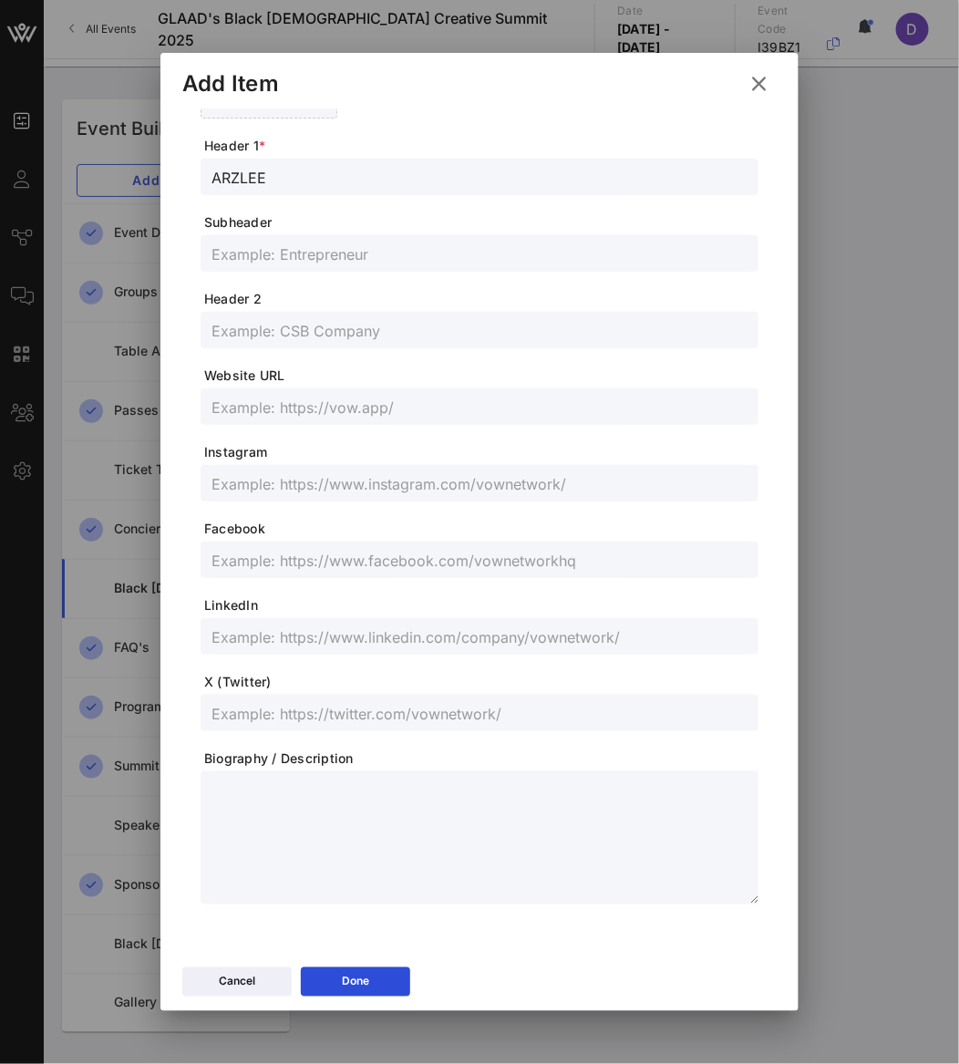
click at [279, 252] on input "text" at bounding box center [479, 254] width 536 height 24
paste input "Singer-Songwriter"
type input "Singer-Songwriter"
click at [255, 704] on input "text" at bounding box center [479, 713] width 536 height 24
paste input "@arzleemusic"
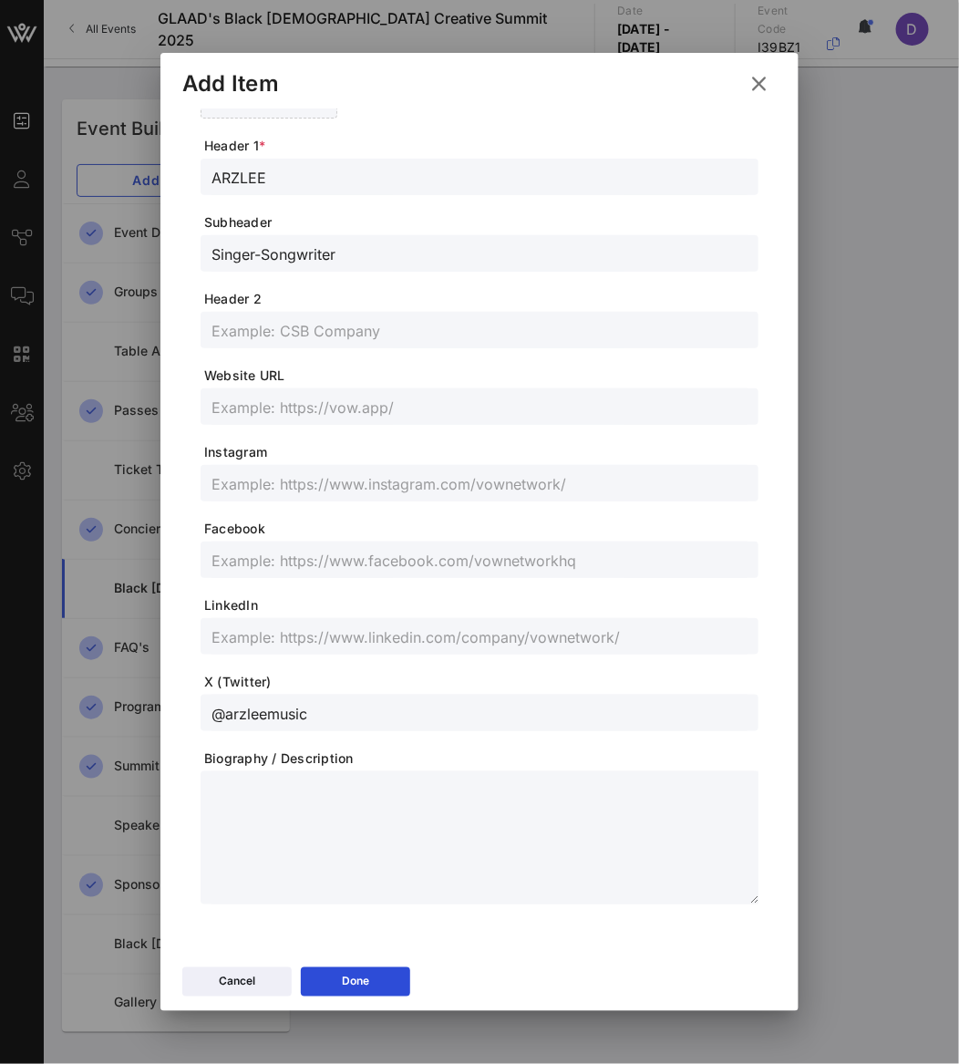
click at [281, 445] on span "Instagram" at bounding box center [481, 452] width 554 height 18
click at [281, 475] on input "text" at bounding box center [479, 483] width 536 height 24
paste input "@arzleemusic"
click at [373, 561] on input "text" at bounding box center [479, 560] width 536 height 24
paste input "[URL][DOMAIN_NAME]"
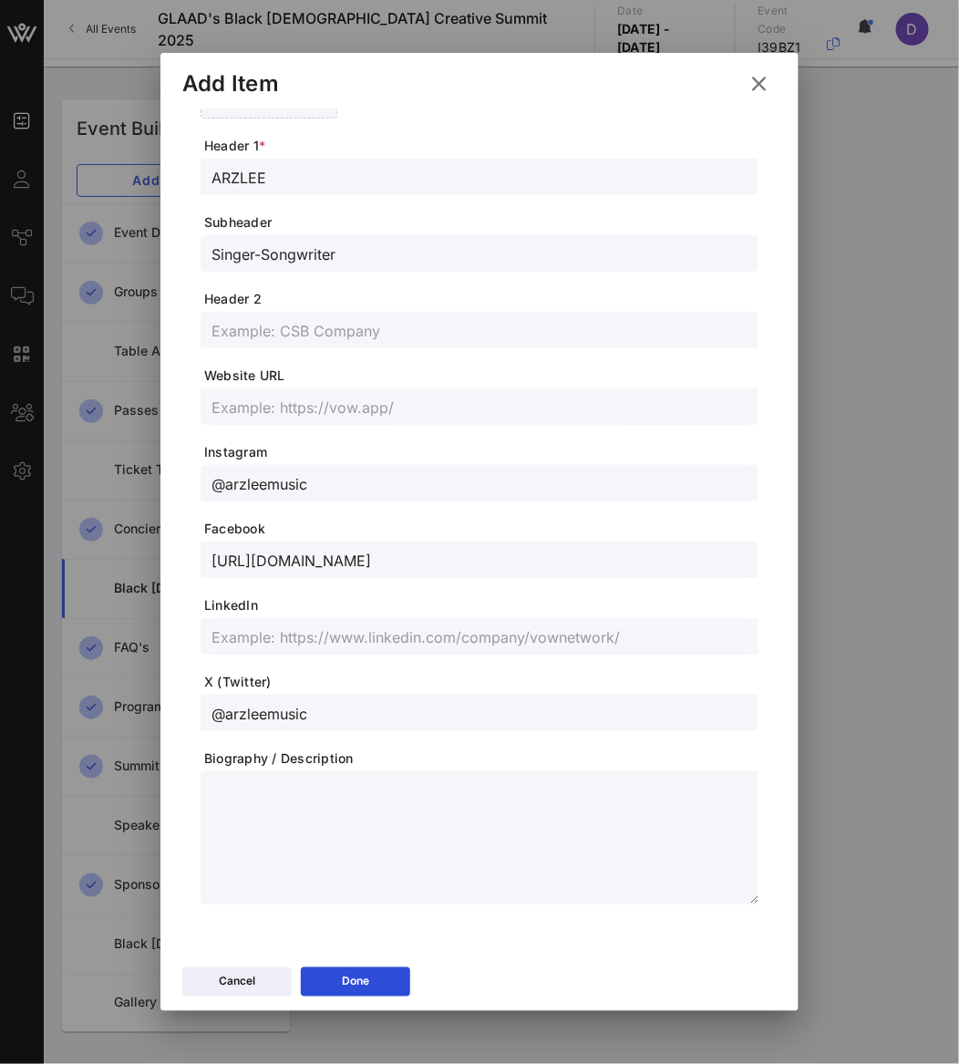
click at [349, 379] on span "Website URL" at bounding box center [481, 375] width 554 height 18
click at [350, 414] on input "text" at bounding box center [479, 407] width 536 height 24
click at [286, 327] on input "text" at bounding box center [479, 330] width 536 height 24
paste input "[URL][DOMAIN_NAME]"
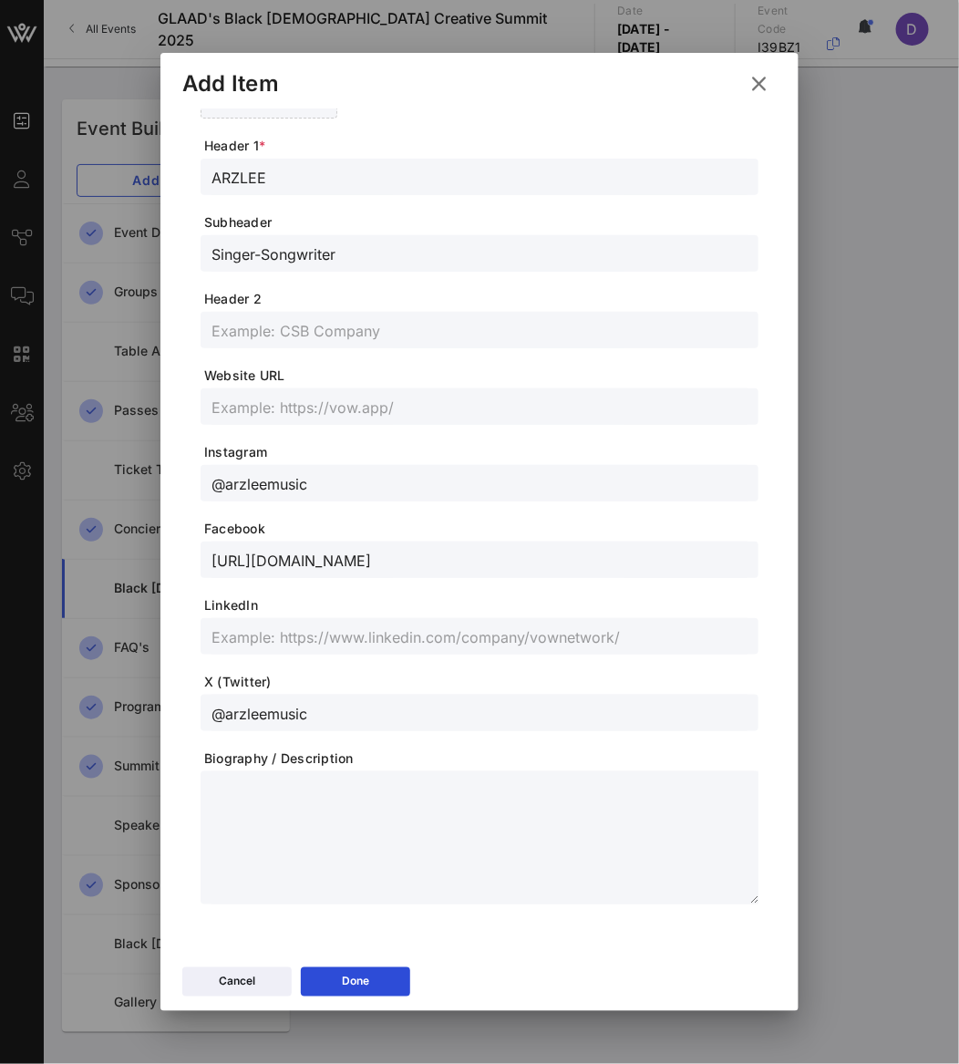
click at [335, 406] on input "text" at bounding box center [479, 407] width 536 height 24
paste input "[URL][DOMAIN_NAME]"
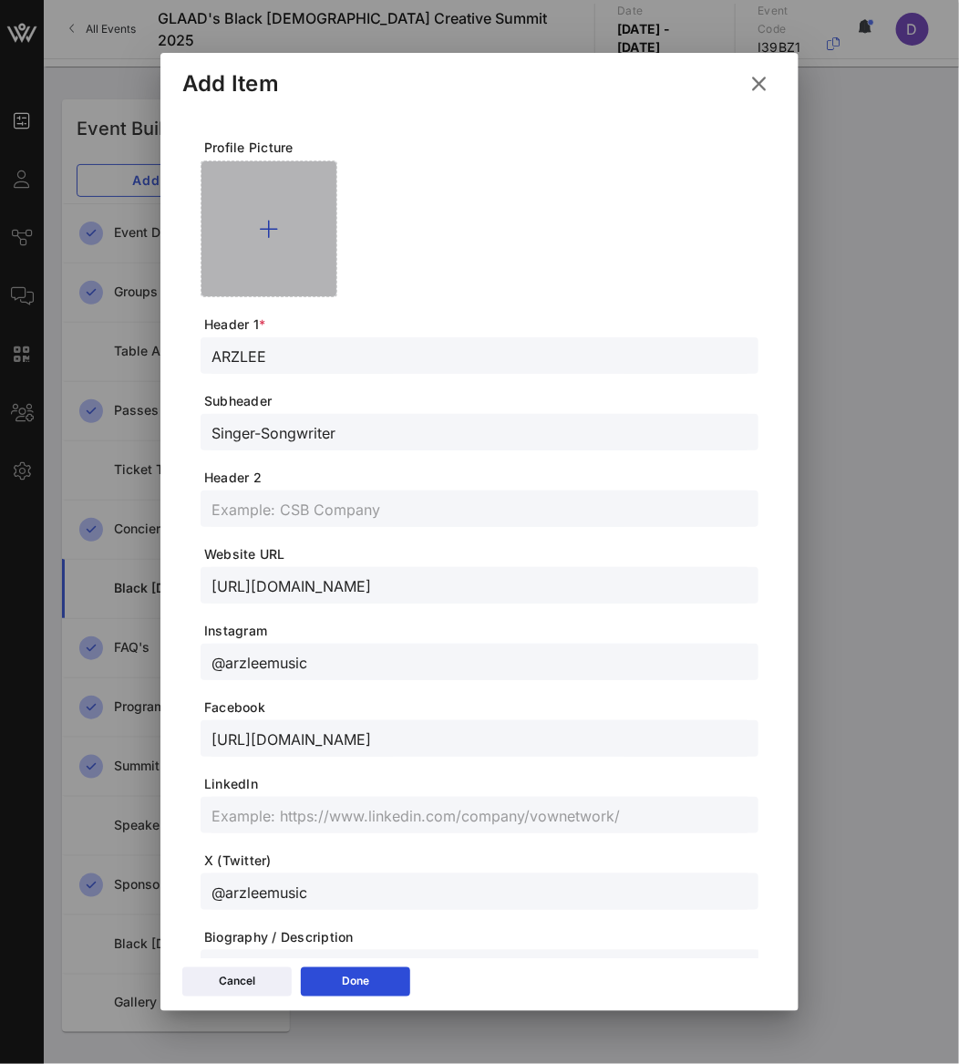
click at [256, 232] on div at bounding box center [269, 228] width 137 height 137
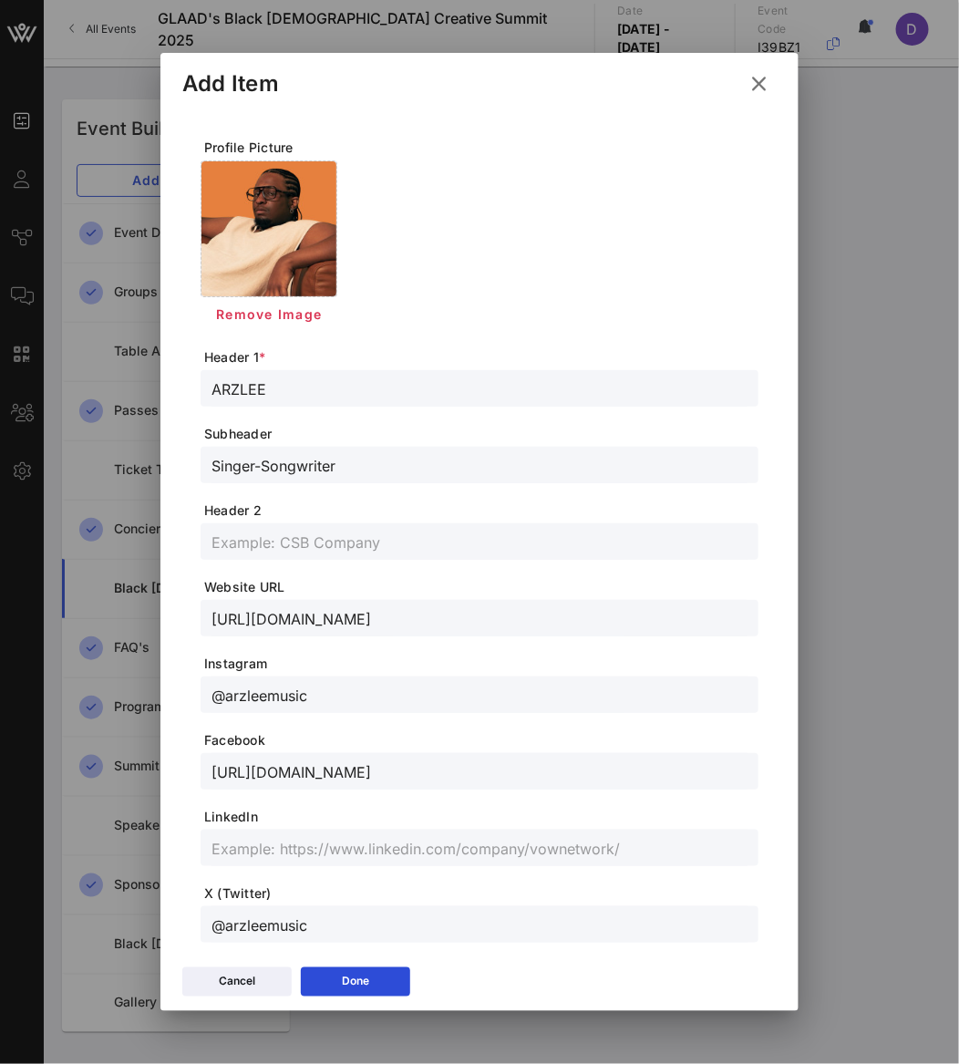
click at [374, 981] on div "Cancel Done" at bounding box center [479, 984] width 638 height 53
click at [374, 981] on button "Done" at bounding box center [355, 981] width 109 height 29
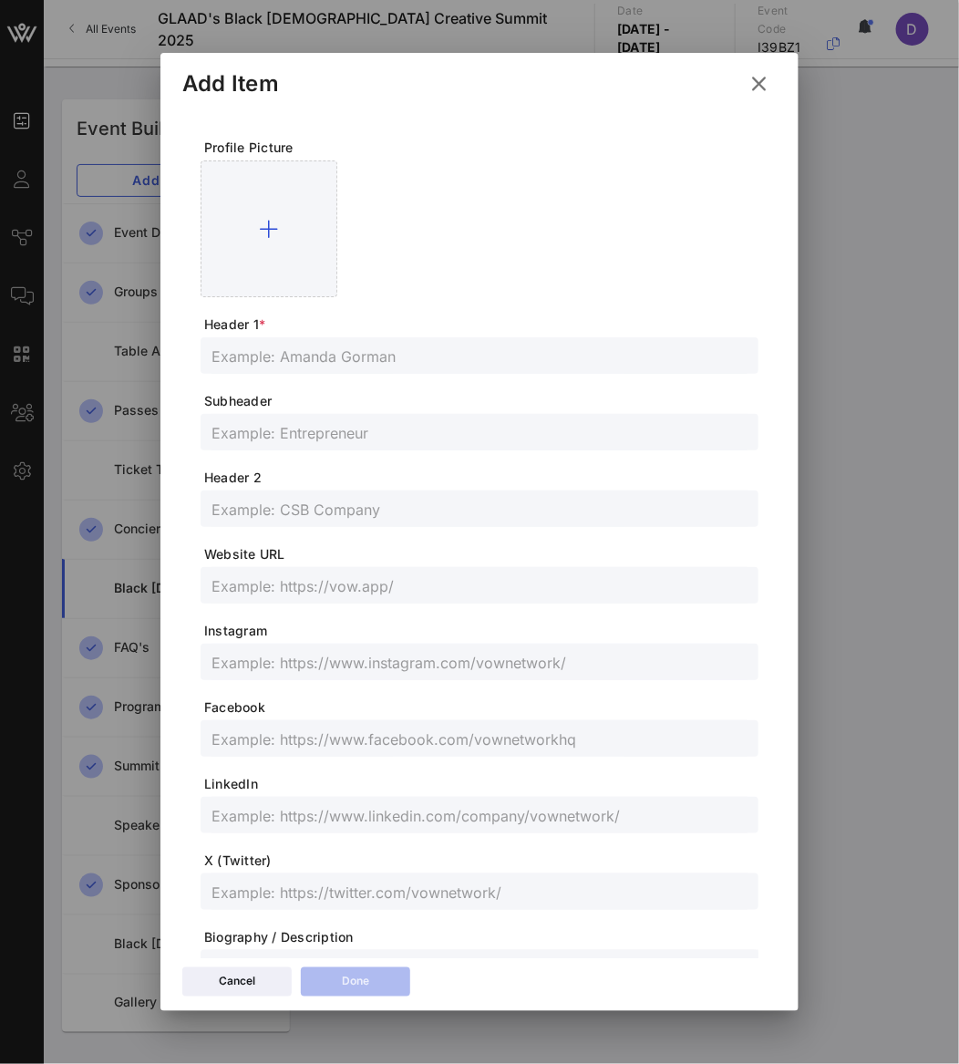
click at [429, 355] on input "text" at bounding box center [479, 356] width 536 height 24
paste input "[PERSON_NAME]"
click at [329, 451] on form "Profile Picture Header 1 * [PERSON_NAME] Header 2 Website URL Instagram Faceboo…" at bounding box center [480, 611] width 558 height 944
click at [327, 436] on input "text" at bounding box center [479, 432] width 536 height 24
paste input "Content Creator"
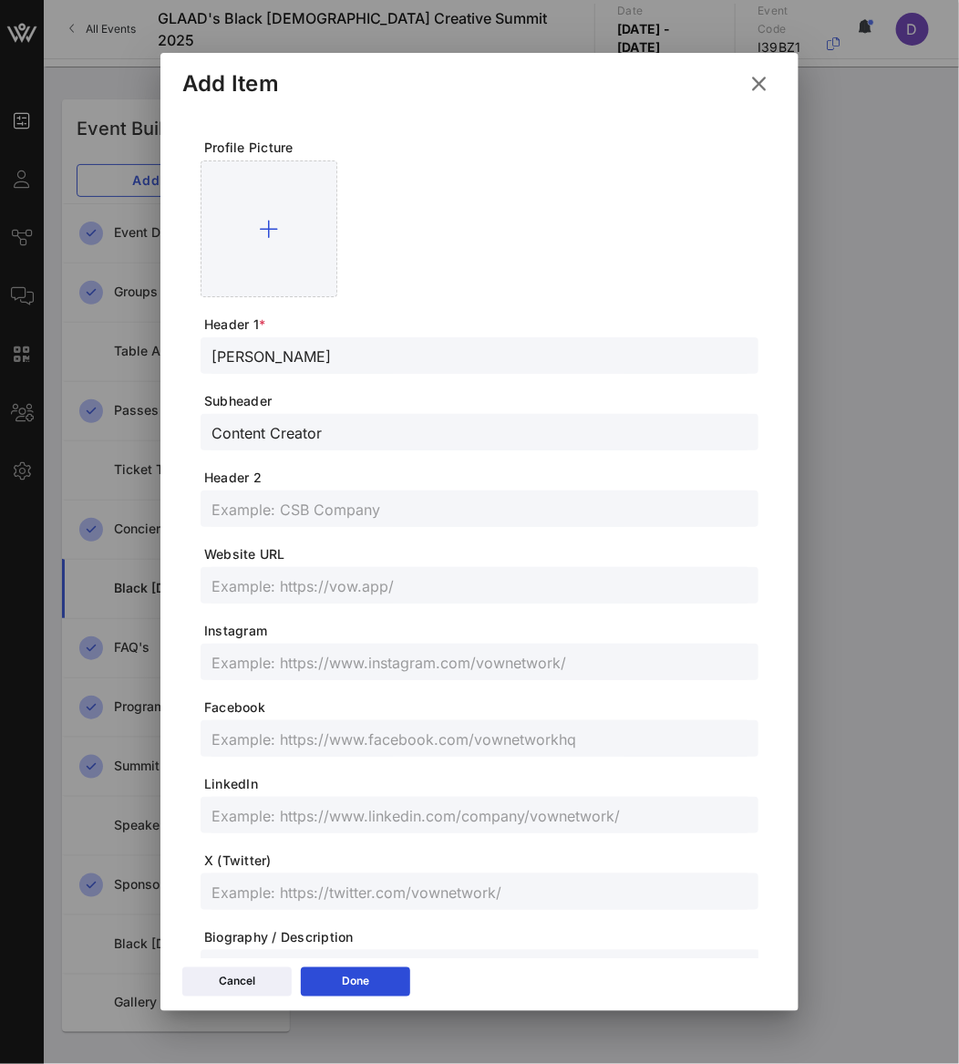
click at [304, 662] on input "text" at bounding box center [479, 662] width 536 height 24
paste input "@ashleyelizabeth_11"
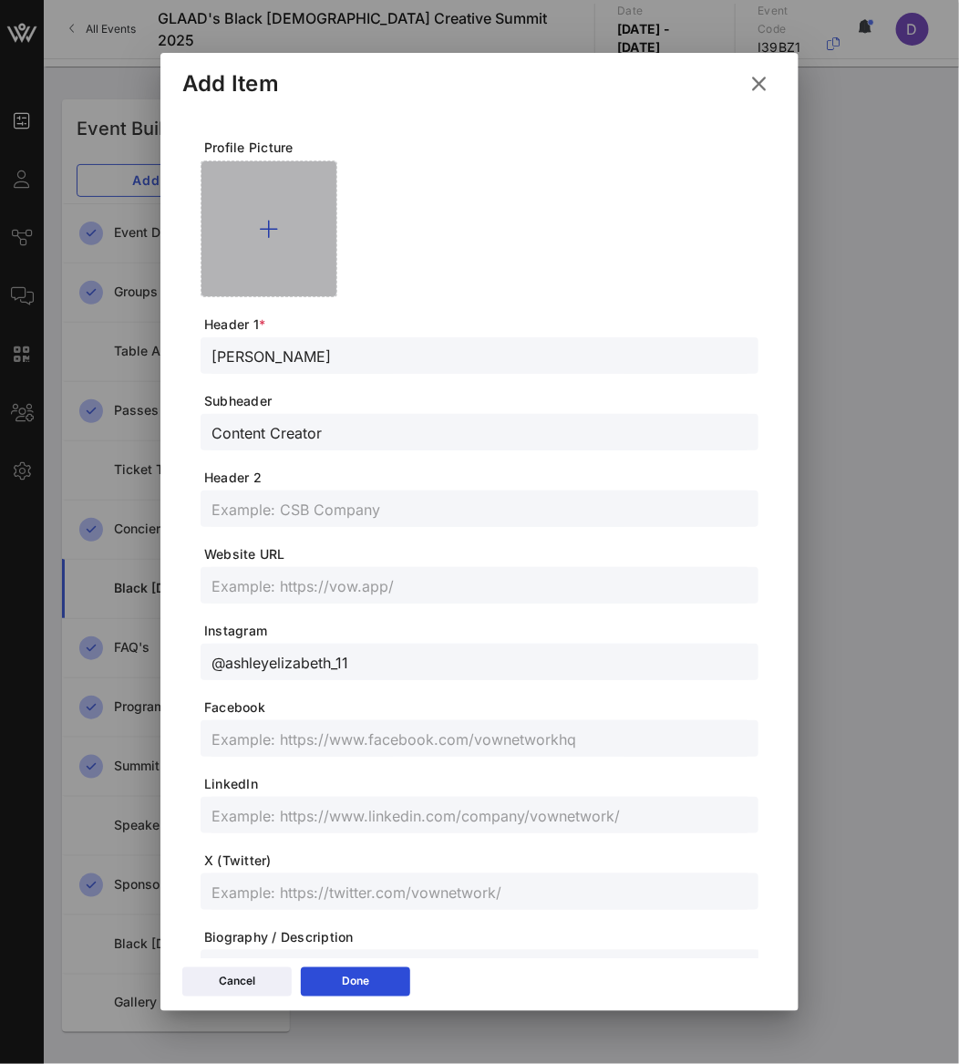
click at [266, 254] on div at bounding box center [269, 228] width 137 height 137
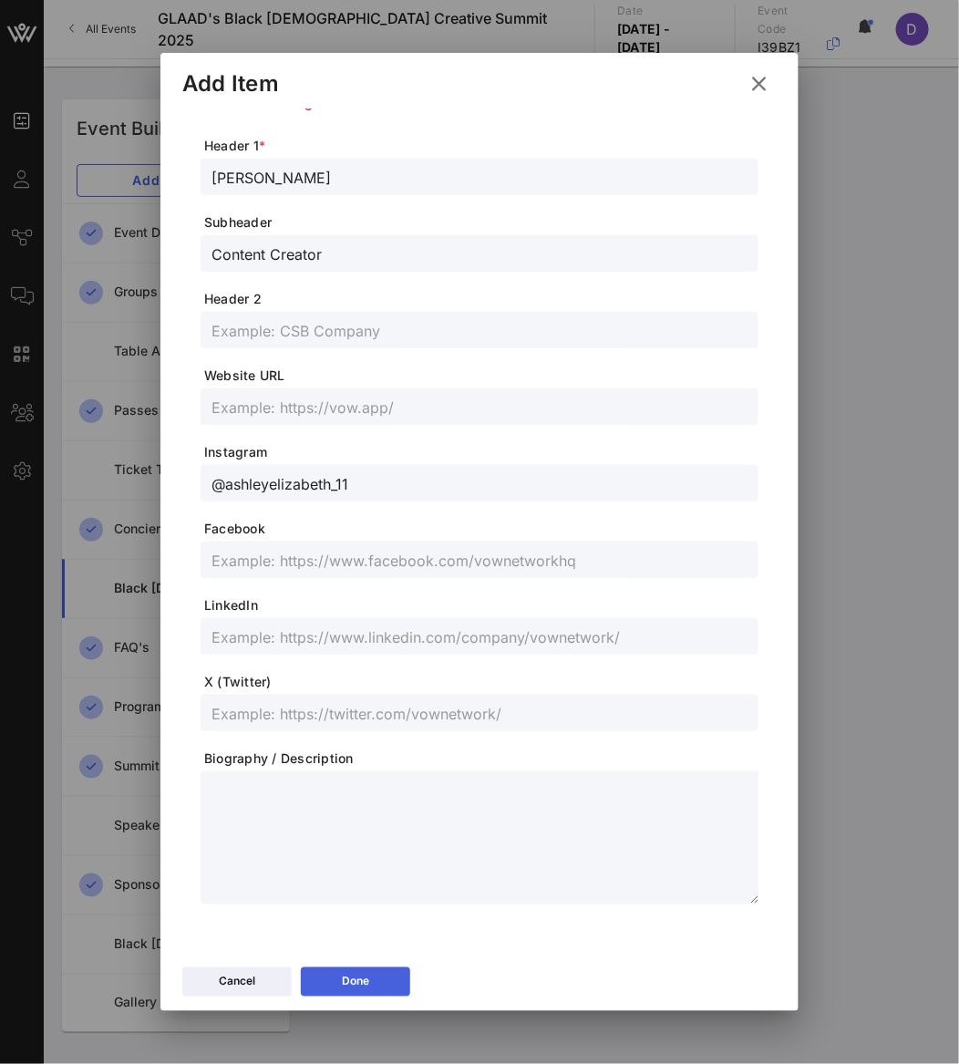
click at [342, 970] on button "Done" at bounding box center [355, 981] width 109 height 29
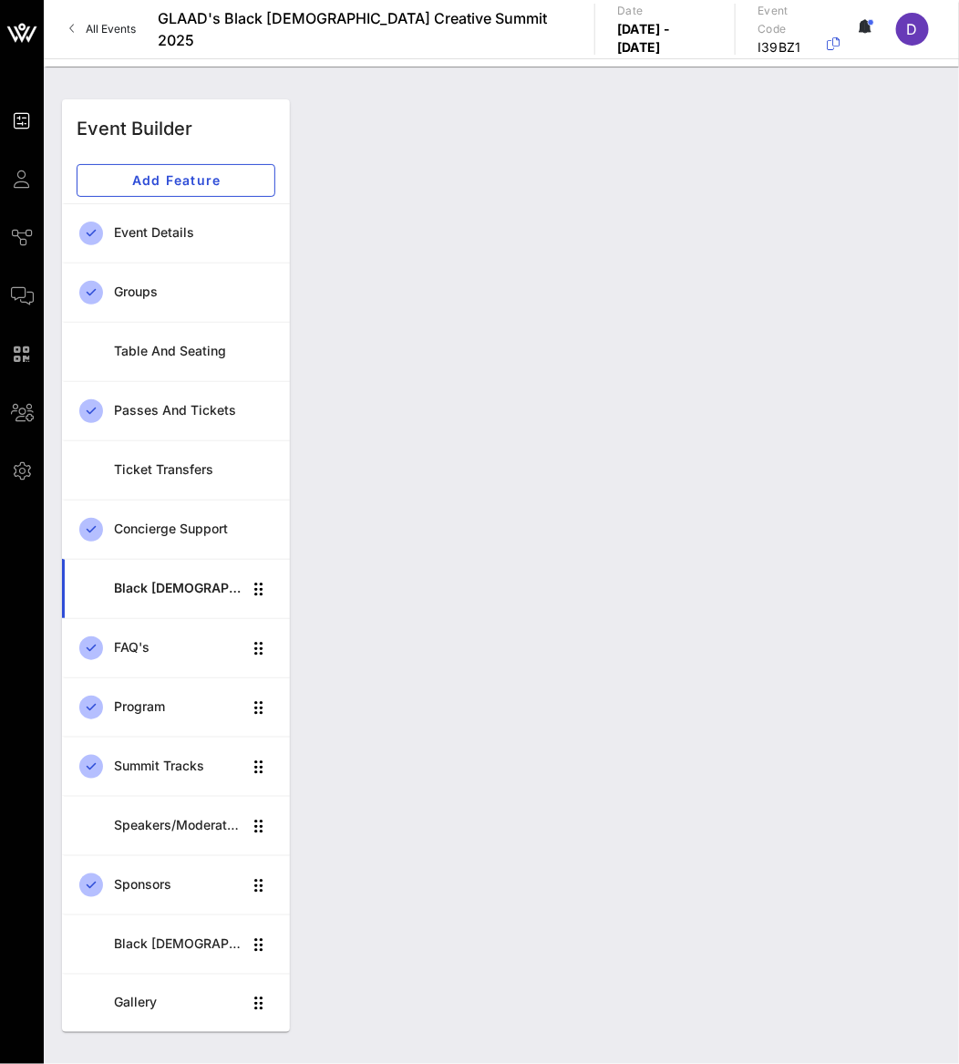
scroll to position [179, 0]
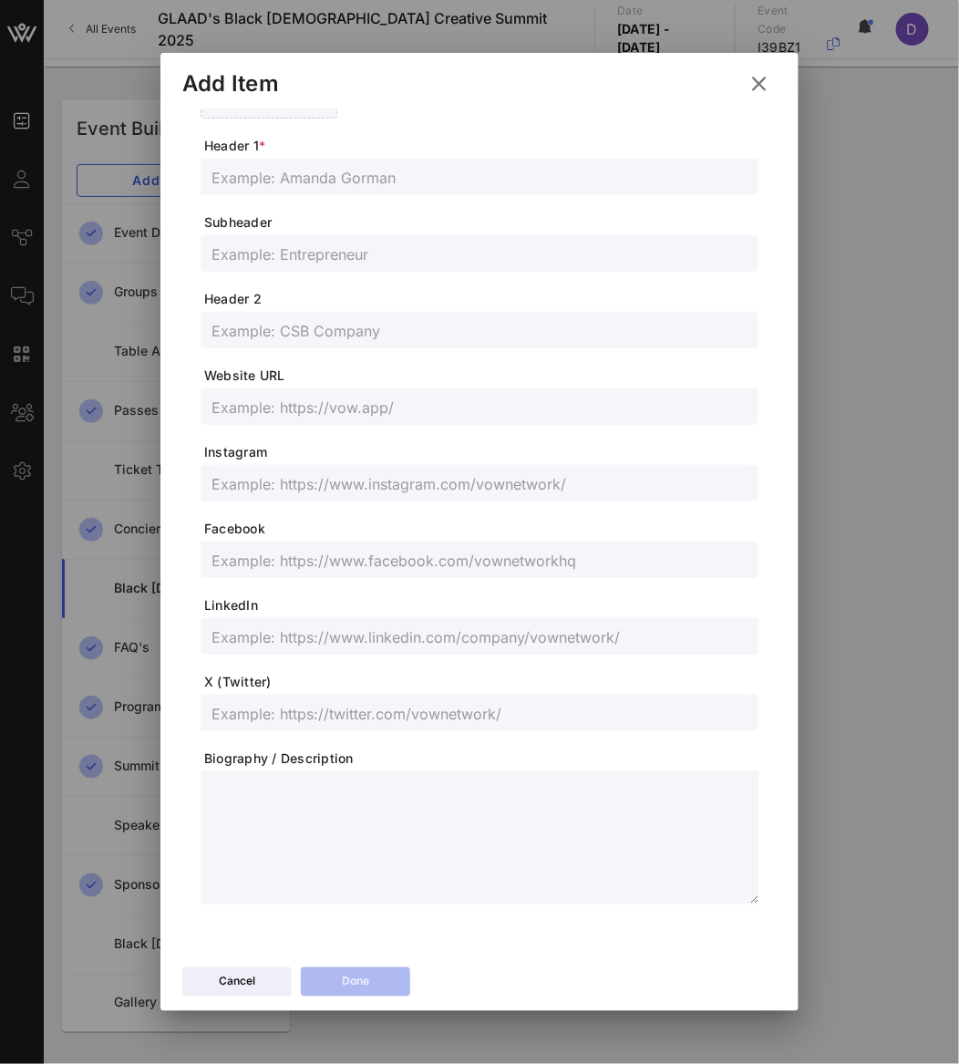
scroll to position [0, 0]
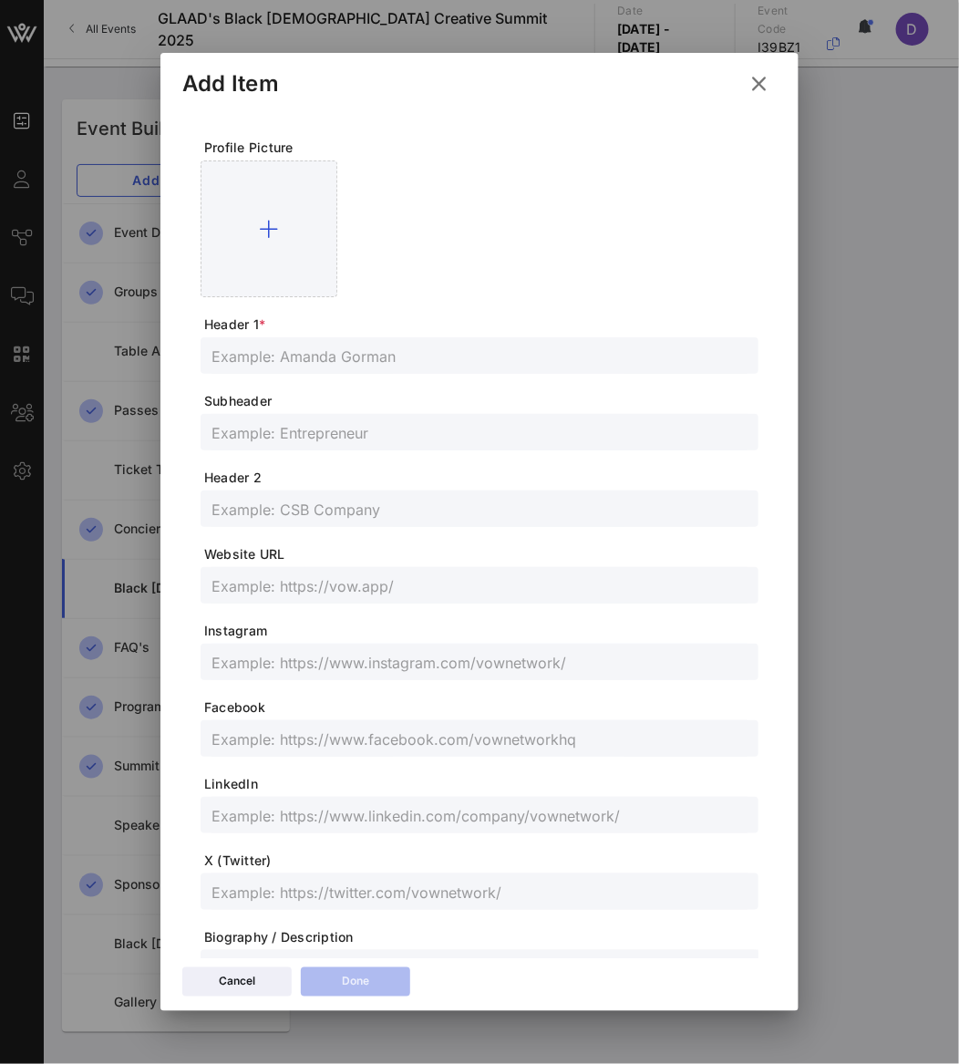
click at [298, 342] on div at bounding box center [479, 355] width 536 height 36
paste input "[PERSON_NAME]"
click at [289, 832] on div at bounding box center [479, 815] width 536 height 36
click at [284, 889] on input "text" at bounding box center [479, 892] width 536 height 24
paste input "@arshton"
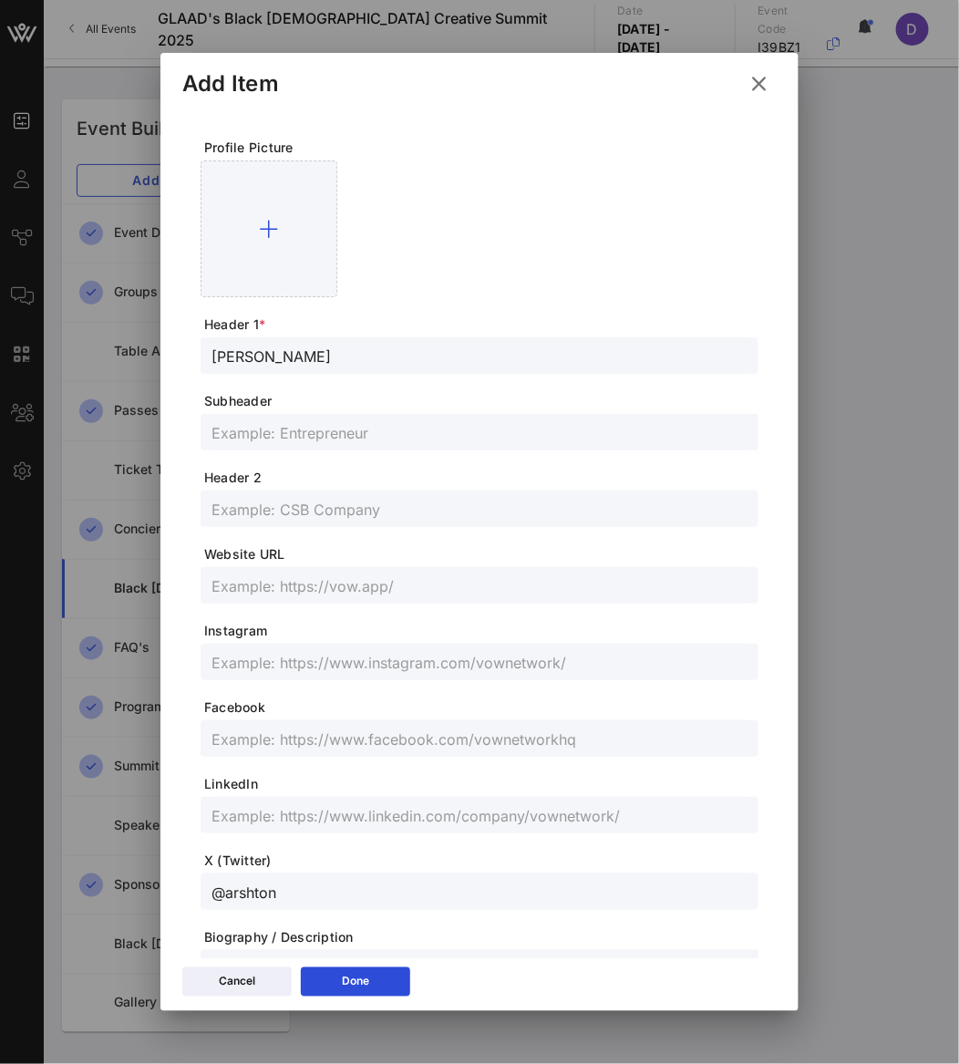
click at [326, 632] on span "Instagram" at bounding box center [481, 631] width 554 height 18
click at [326, 662] on input "text" at bounding box center [479, 662] width 536 height 24
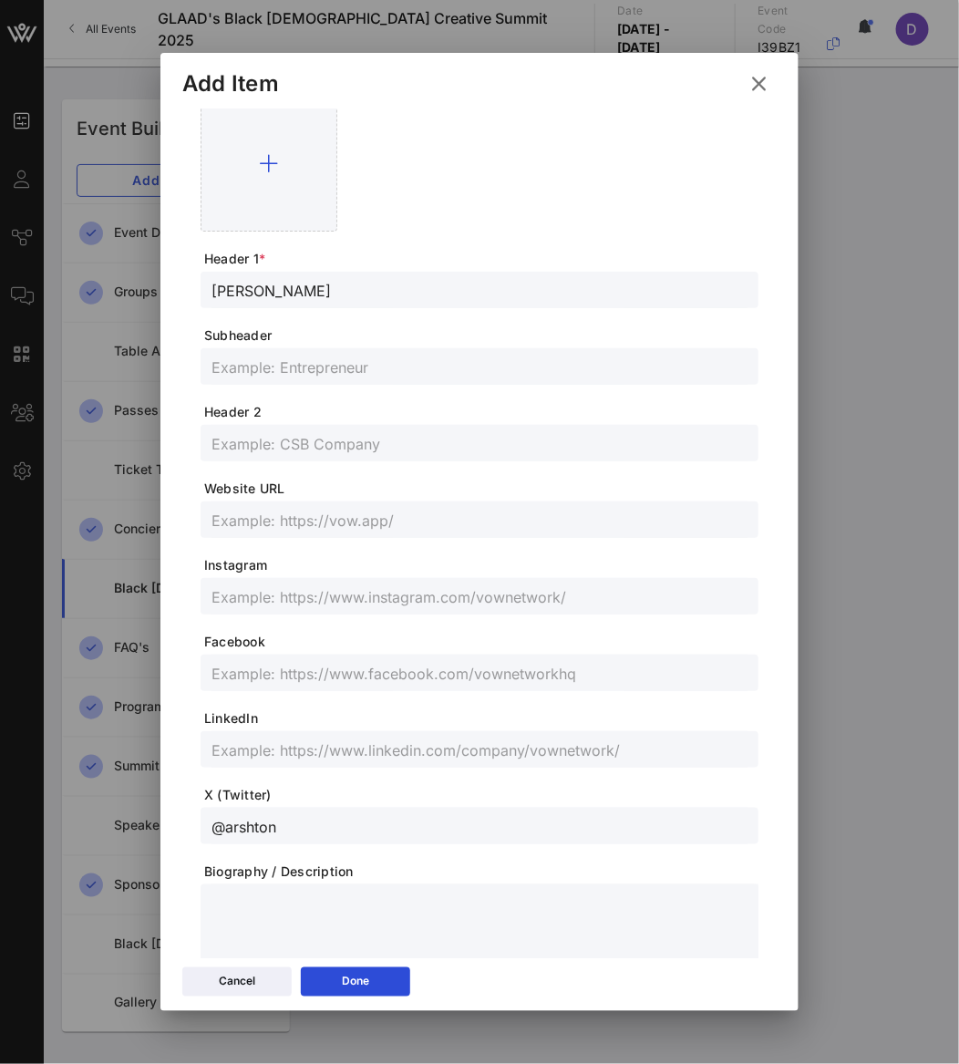
paste input "@arshton"
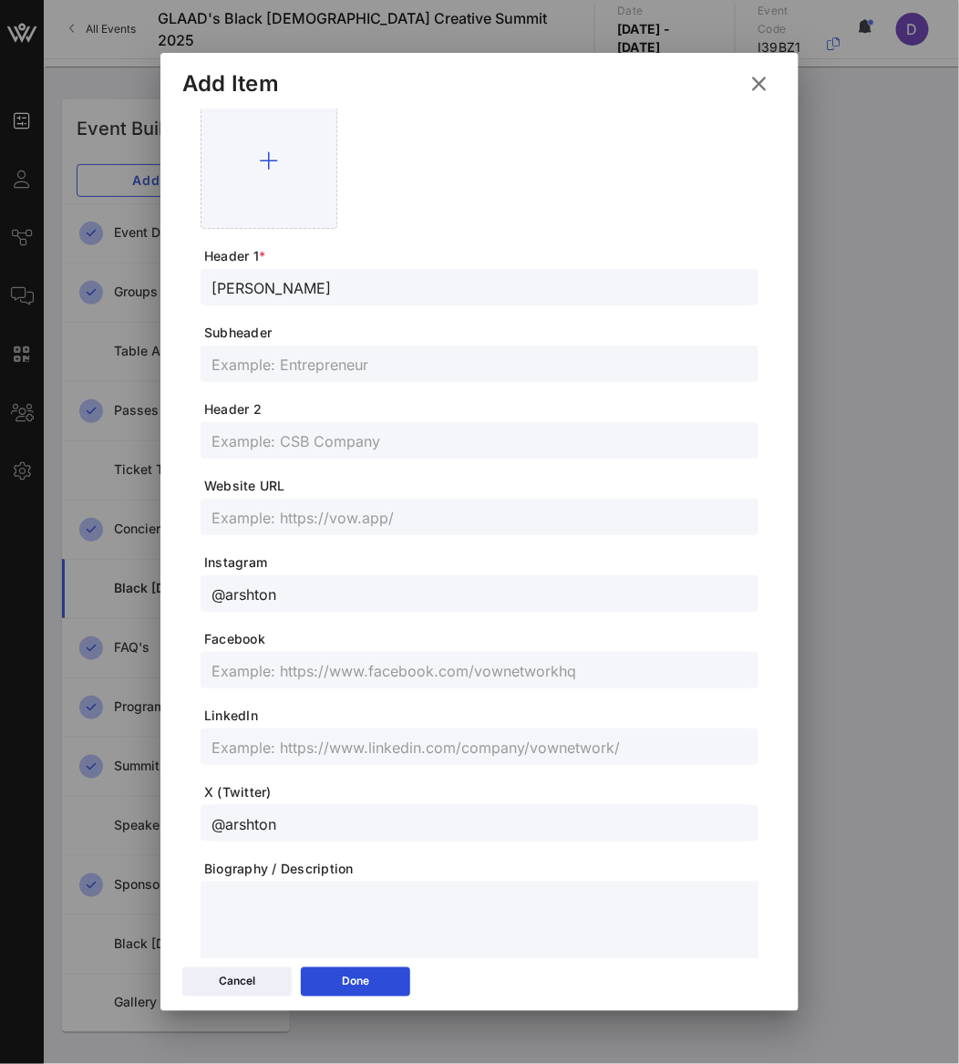
scroll to position [69, 0]
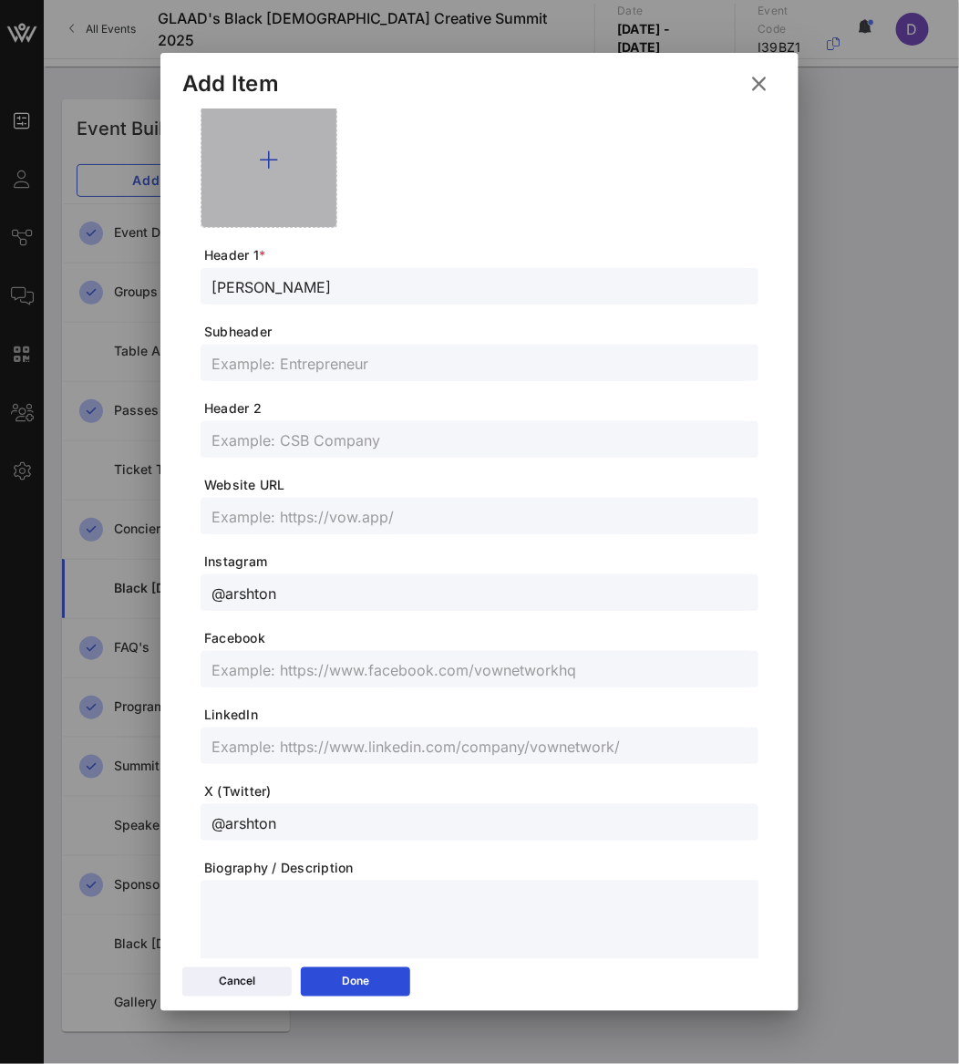
click at [263, 188] on div at bounding box center [269, 159] width 137 height 137
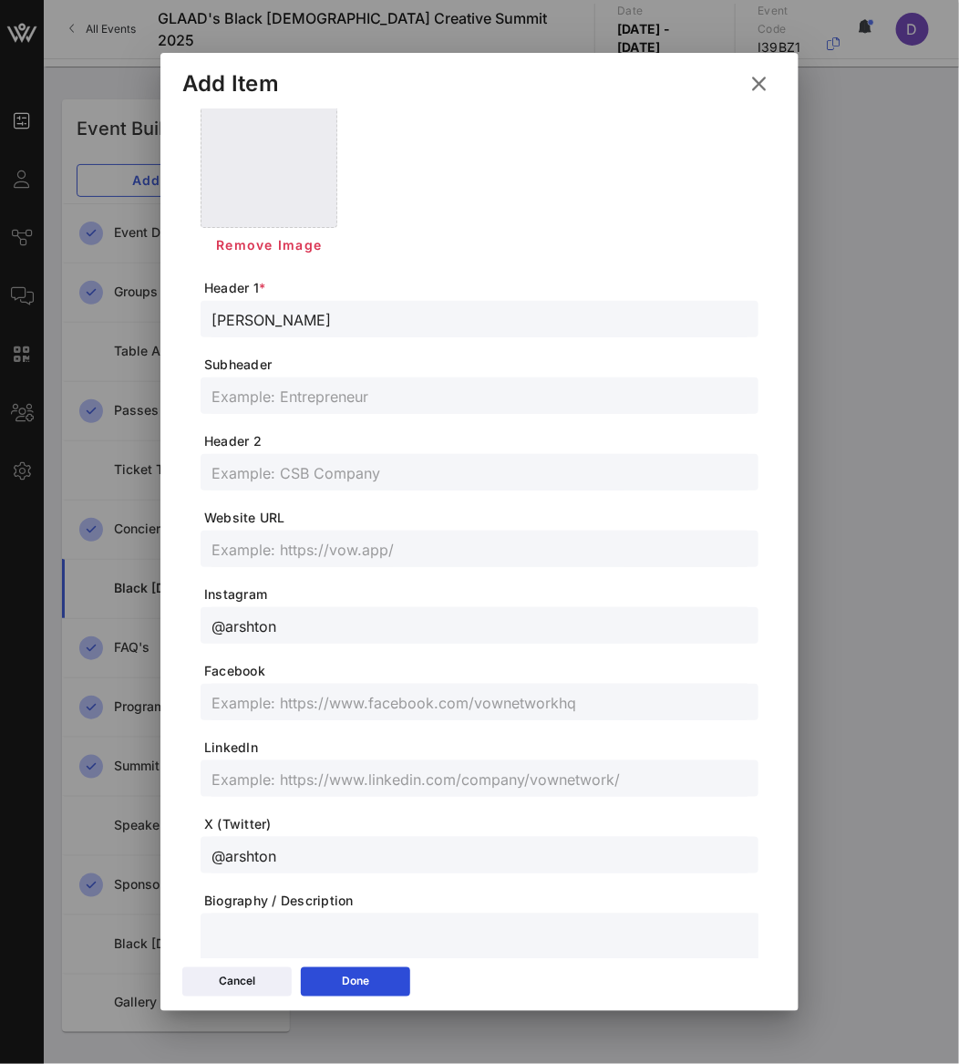
click at [314, 399] on input "text" at bounding box center [479, 396] width 536 height 24
paste input "Actor/Performance Artist"
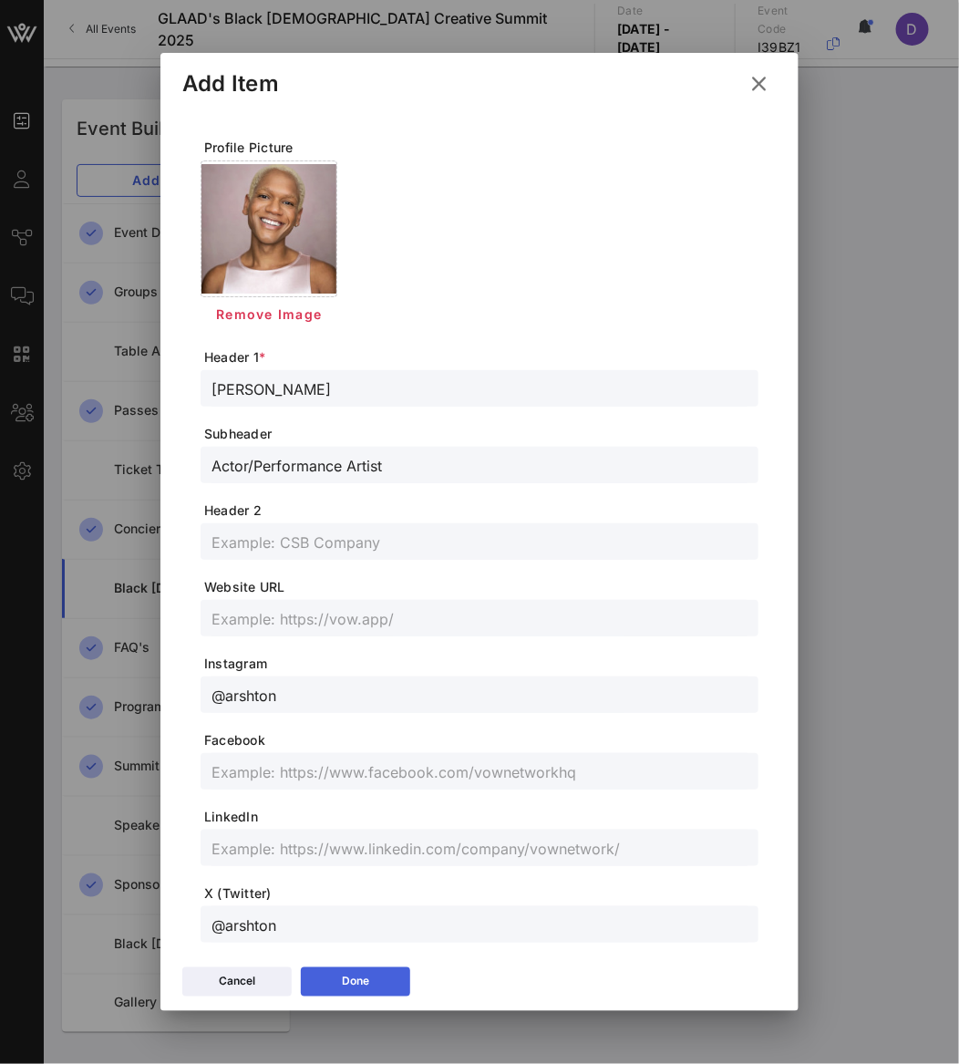
click at [385, 981] on button "Done" at bounding box center [355, 981] width 109 height 29
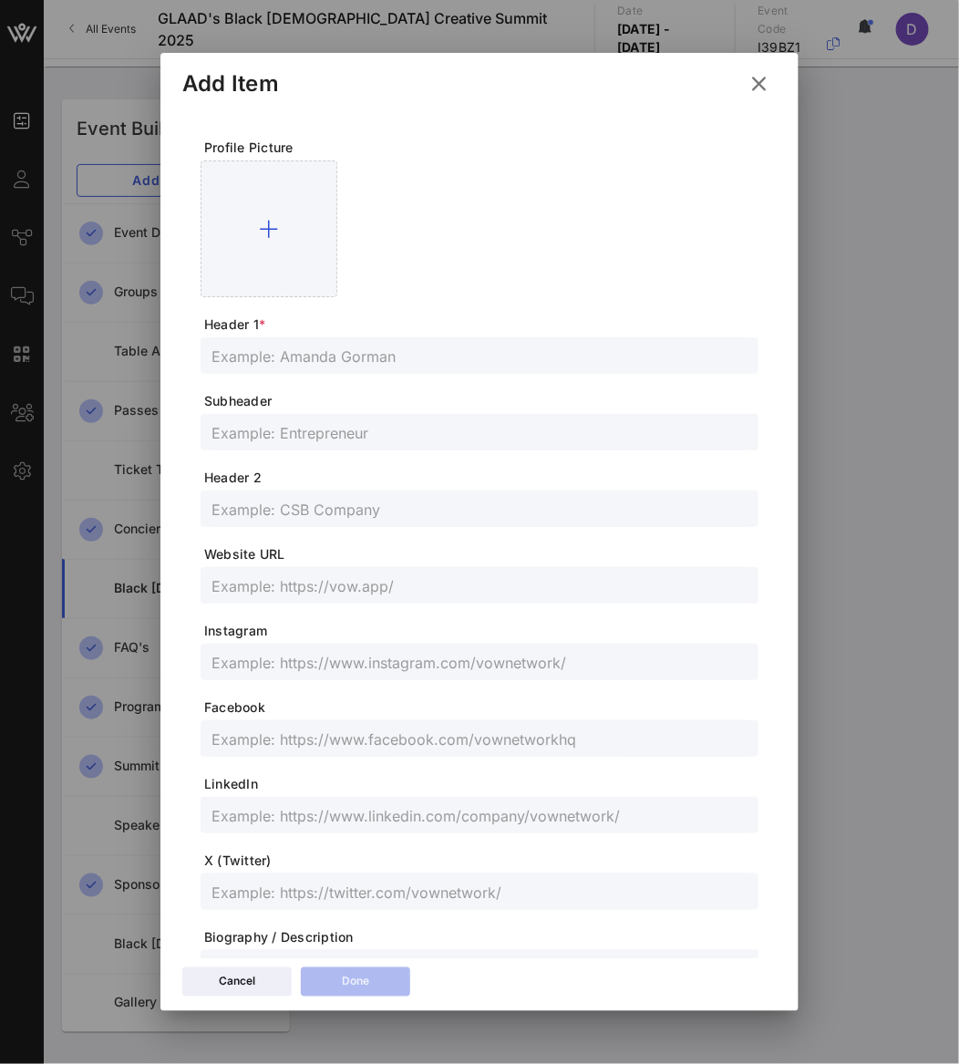
click at [407, 353] on input "text" at bounding box center [479, 356] width 536 height 24
paste input "Astro jaja"
click at [262, 363] on input "Astro jaja" at bounding box center [479, 356] width 536 height 24
click at [284, 428] on input "text" at bounding box center [479, 432] width 536 height 24
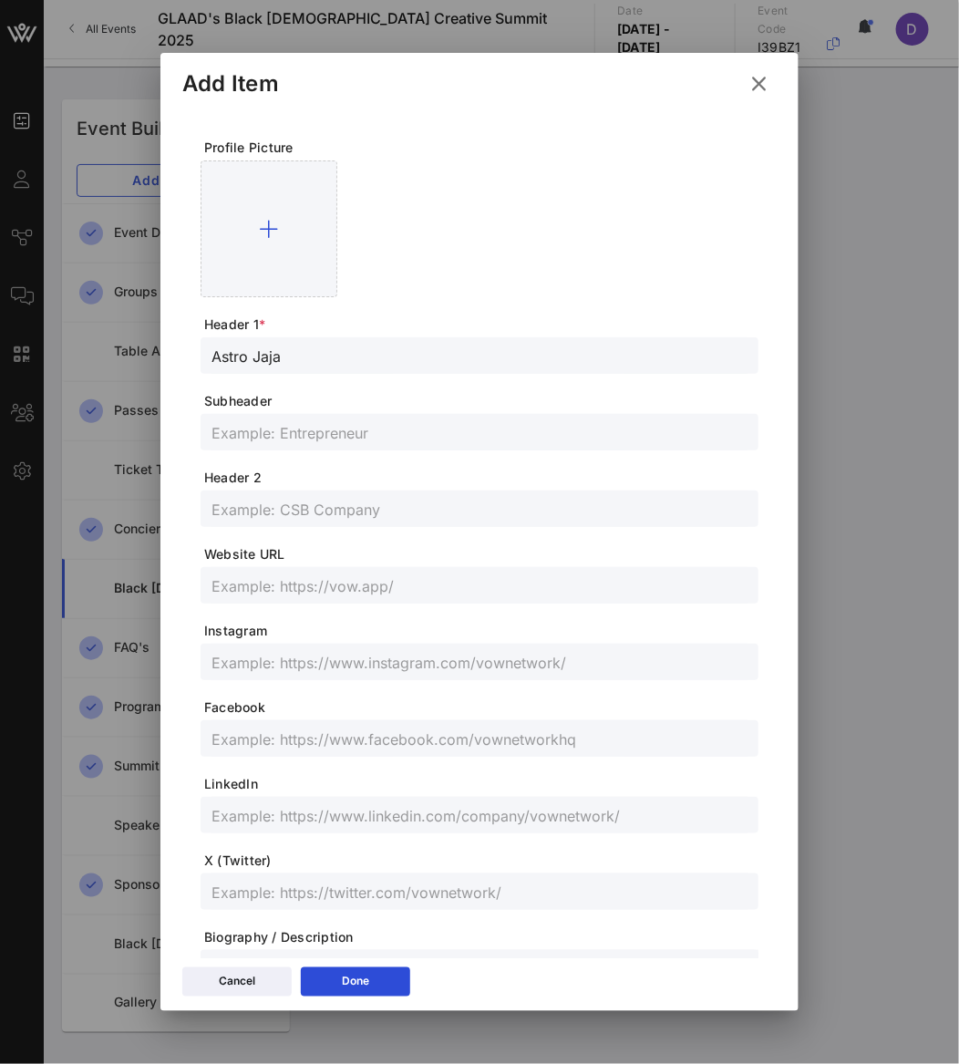
paste
click at [283, 625] on span "Instagram" at bounding box center [481, 631] width 554 height 18
click at [283, 657] on input "text" at bounding box center [479, 662] width 536 height 24
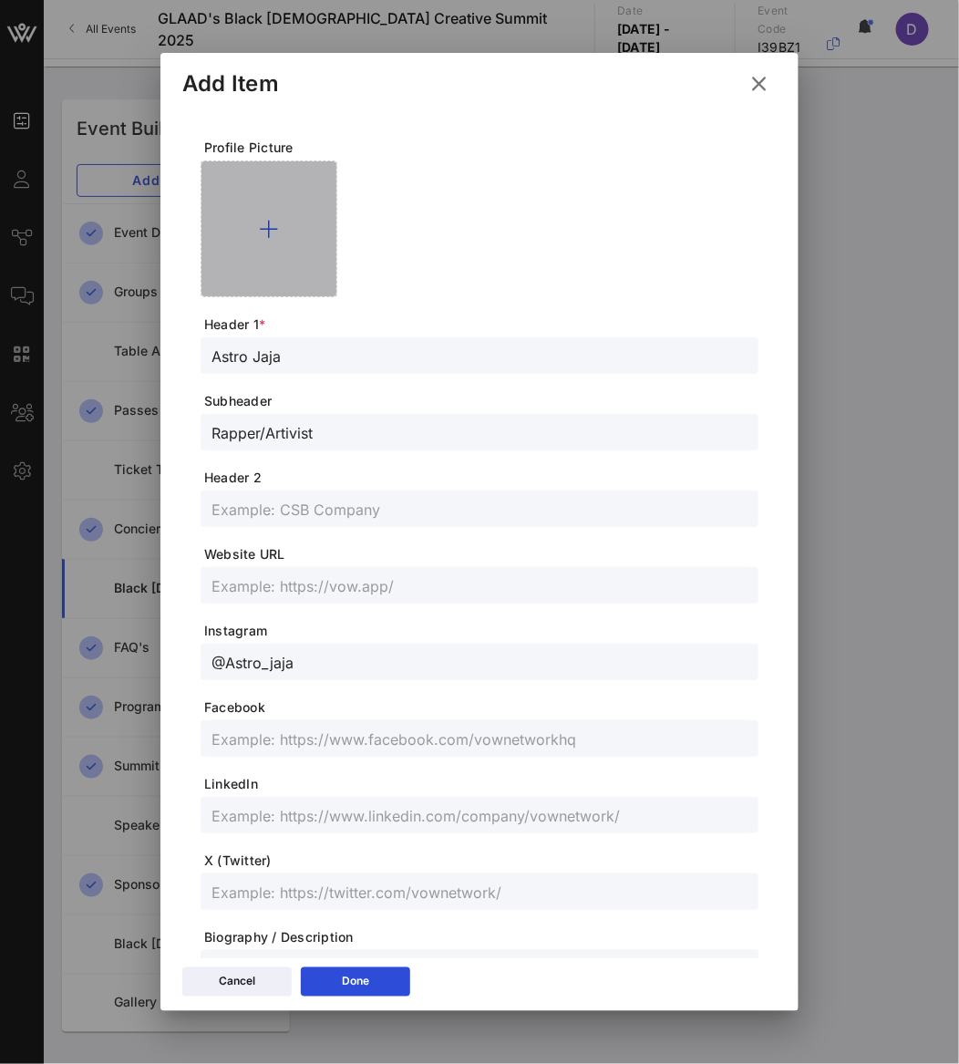
click at [239, 235] on div at bounding box center [269, 228] width 137 height 137
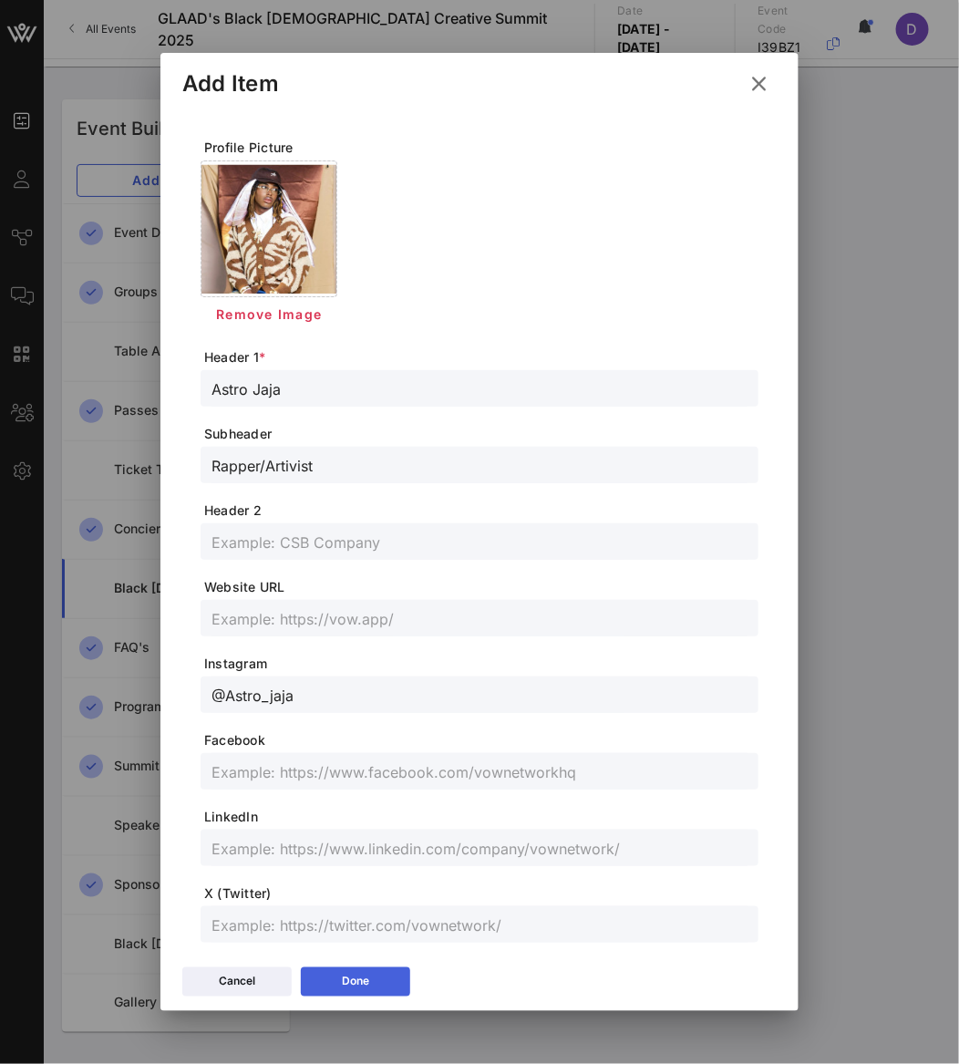
click at [351, 981] on icon at bounding box center [355, 981] width 14 height 12
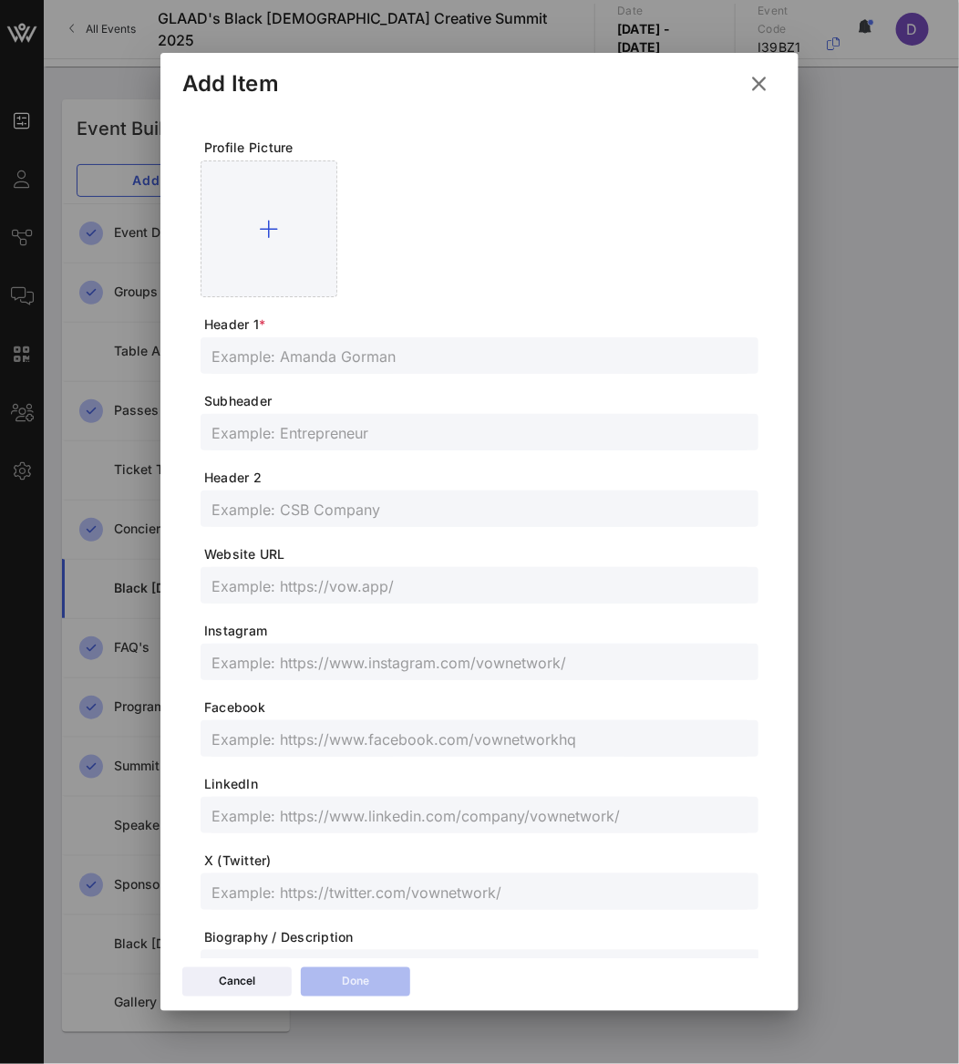
click at [325, 360] on input "text" at bounding box center [479, 356] width 536 height 24
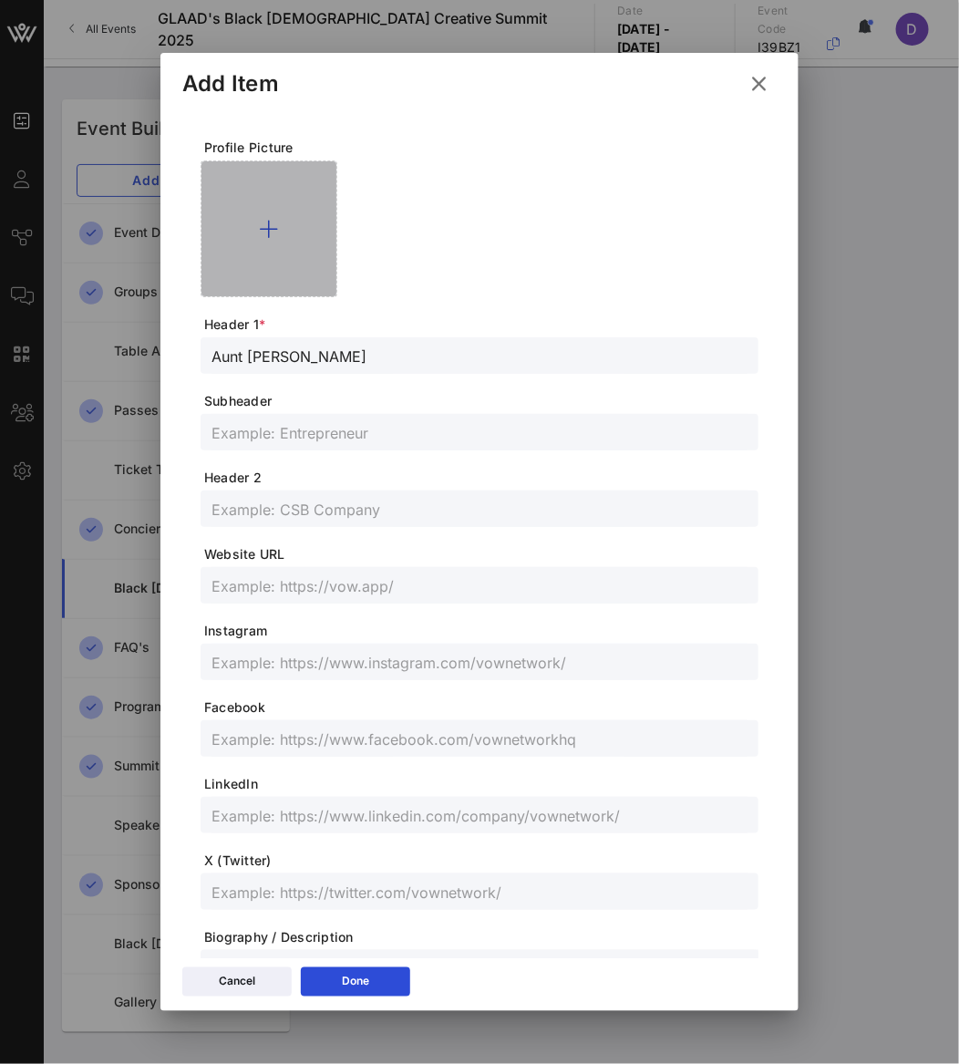
click at [265, 256] on div at bounding box center [269, 228] width 137 height 137
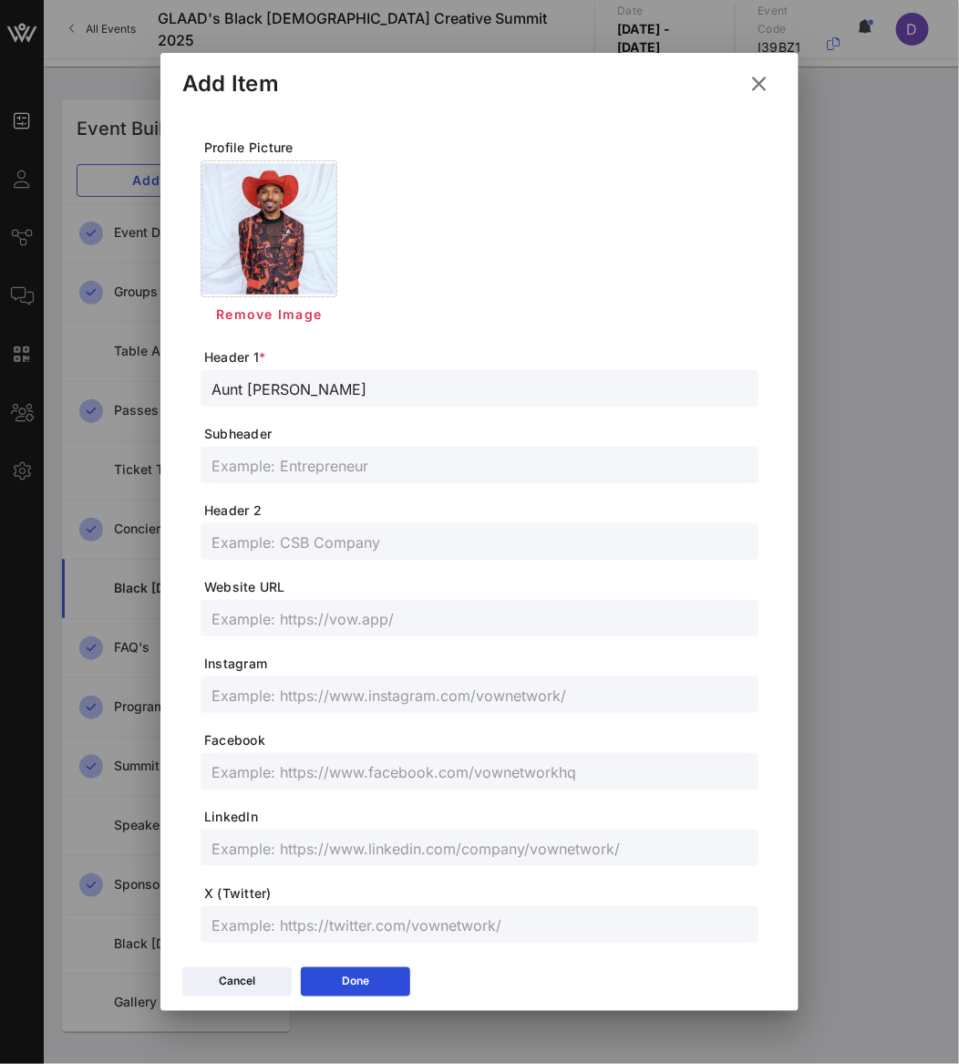
click at [236, 808] on span "LinkedIn" at bounding box center [481, 817] width 554 height 18
click at [241, 714] on form "Profile Picture Remove Image Header 1 * Aunt [PERSON_NAME] Header 2 Website URL…" at bounding box center [480, 627] width 558 height 977
click at [241, 701] on input "text" at bounding box center [479, 695] width 536 height 24
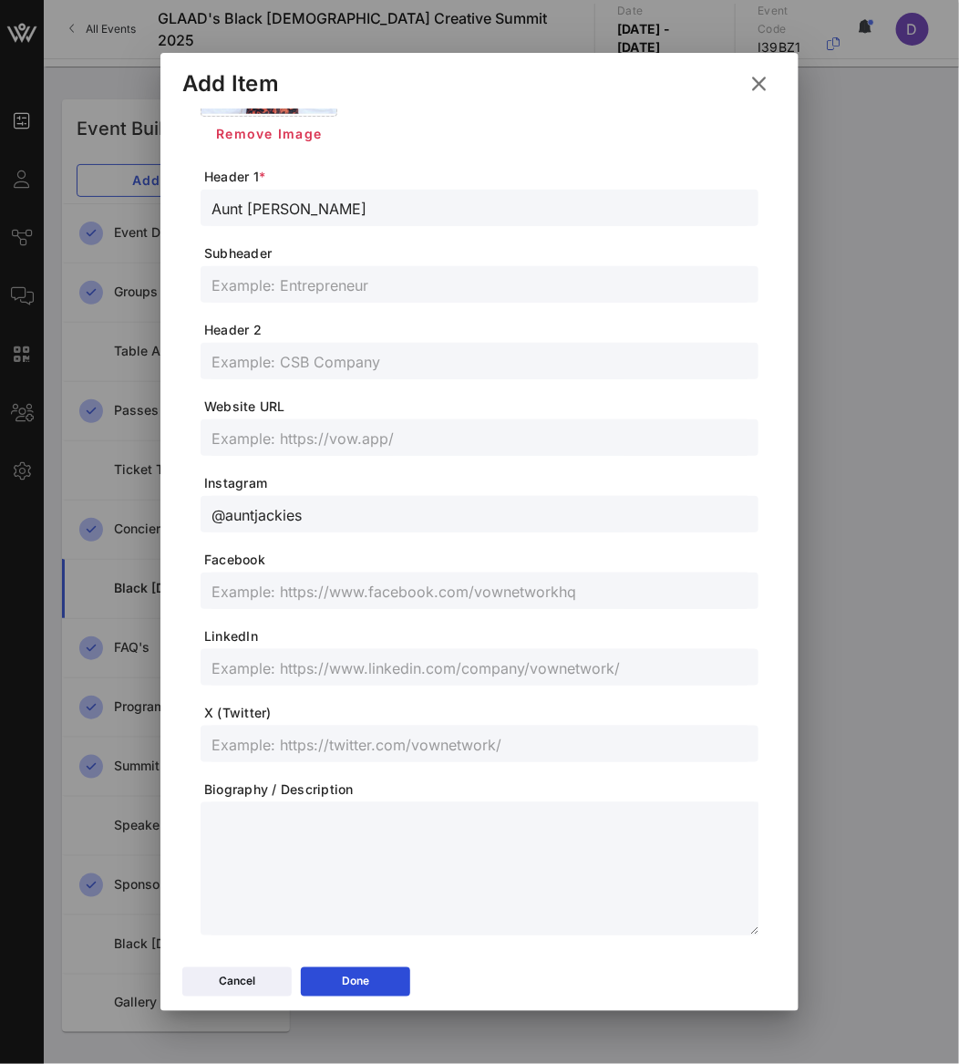
scroll to position [211, 0]
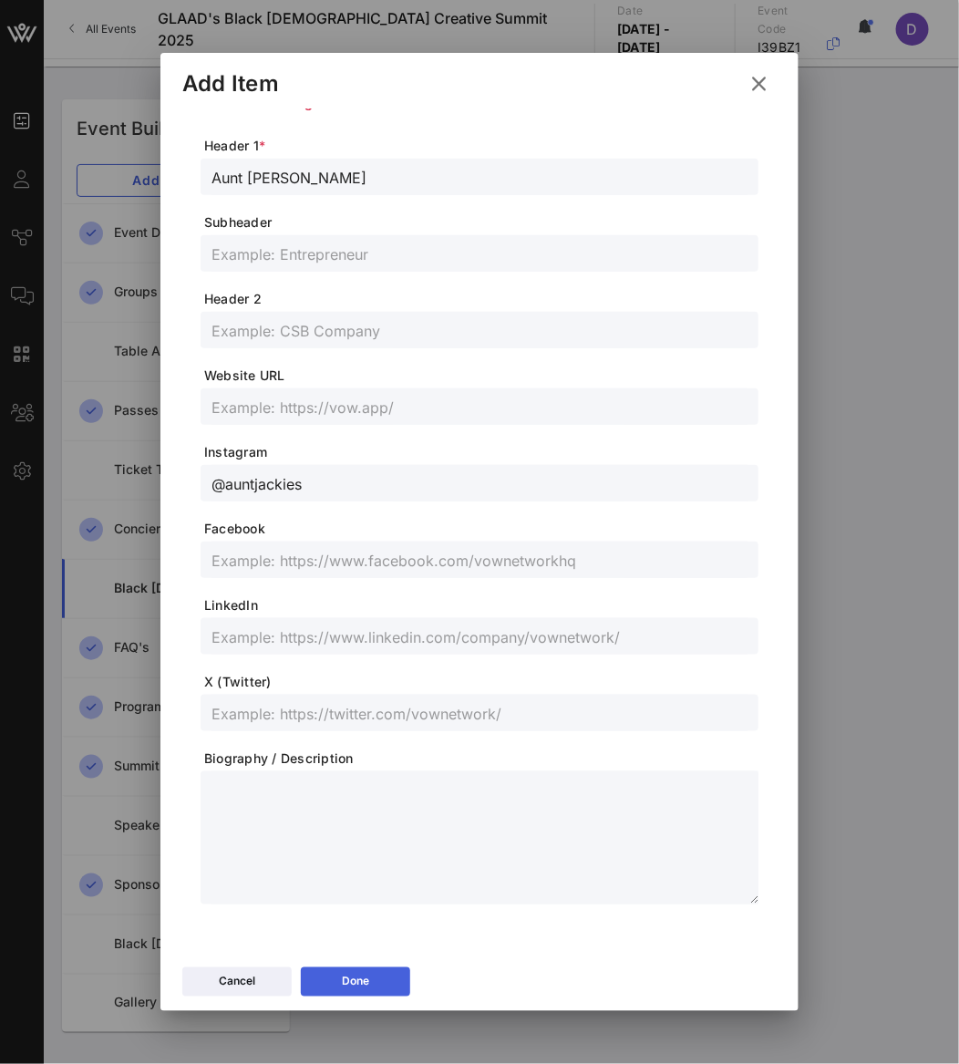
click at [361, 977] on button "Done" at bounding box center [355, 981] width 109 height 29
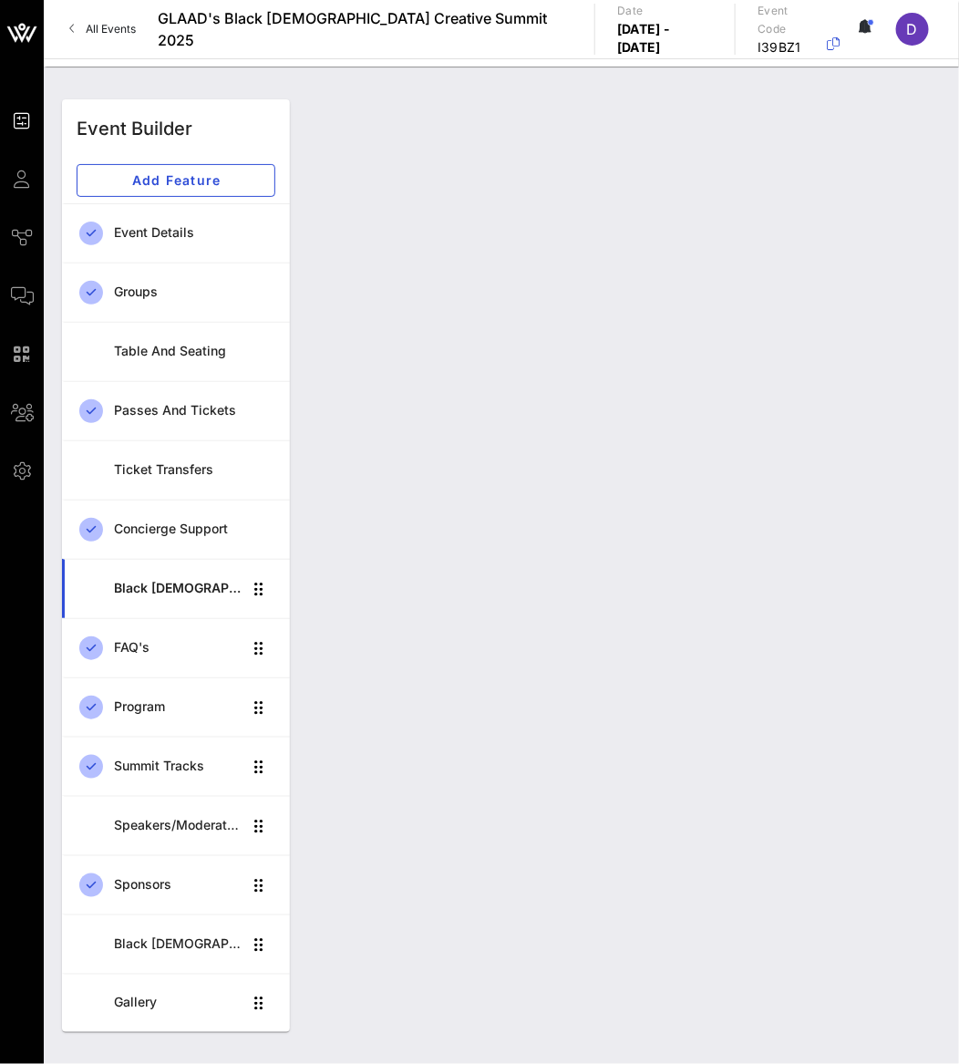
click at [818, 981] on div "Black [DEMOGRAPHIC_DATA] Creative Summit 2025 Black [DEMOGRAPHIC_DATA] Creative…" at bounding box center [501, 1083] width 857 height 58
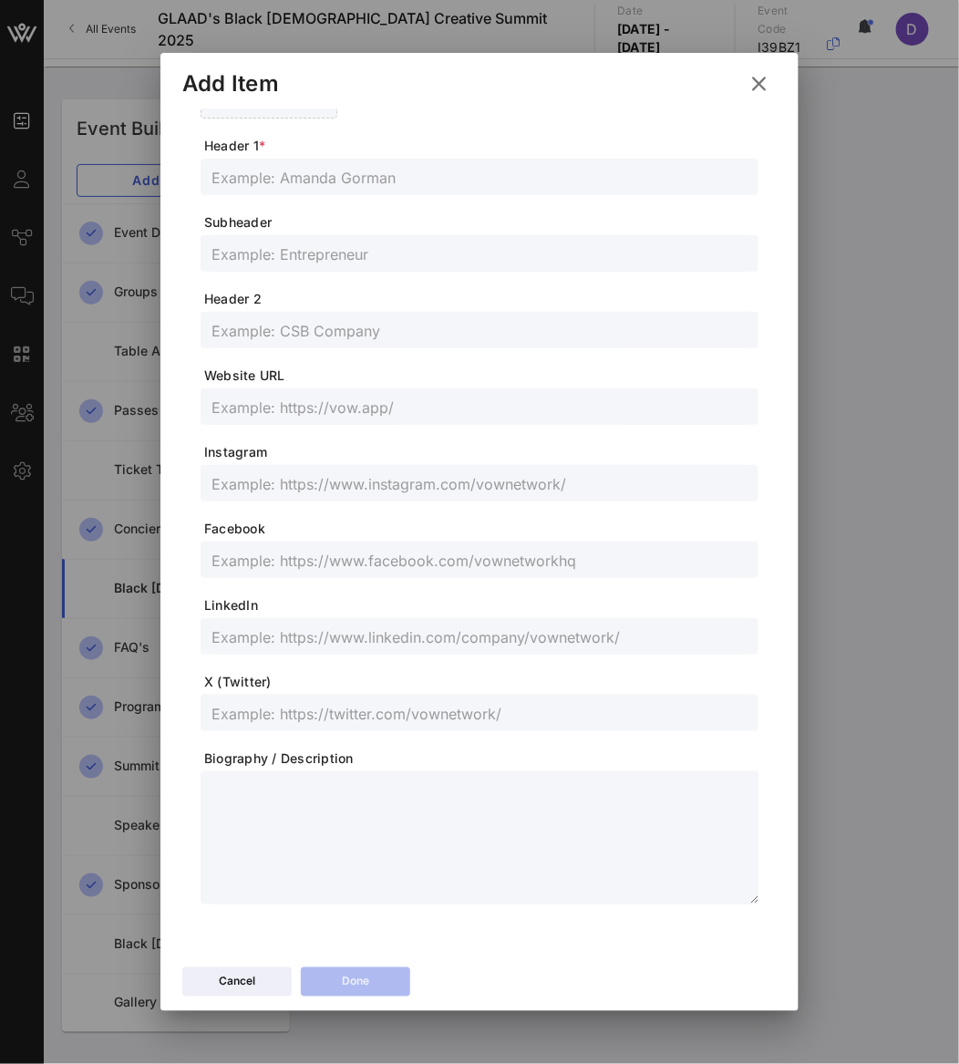
scroll to position [0, 0]
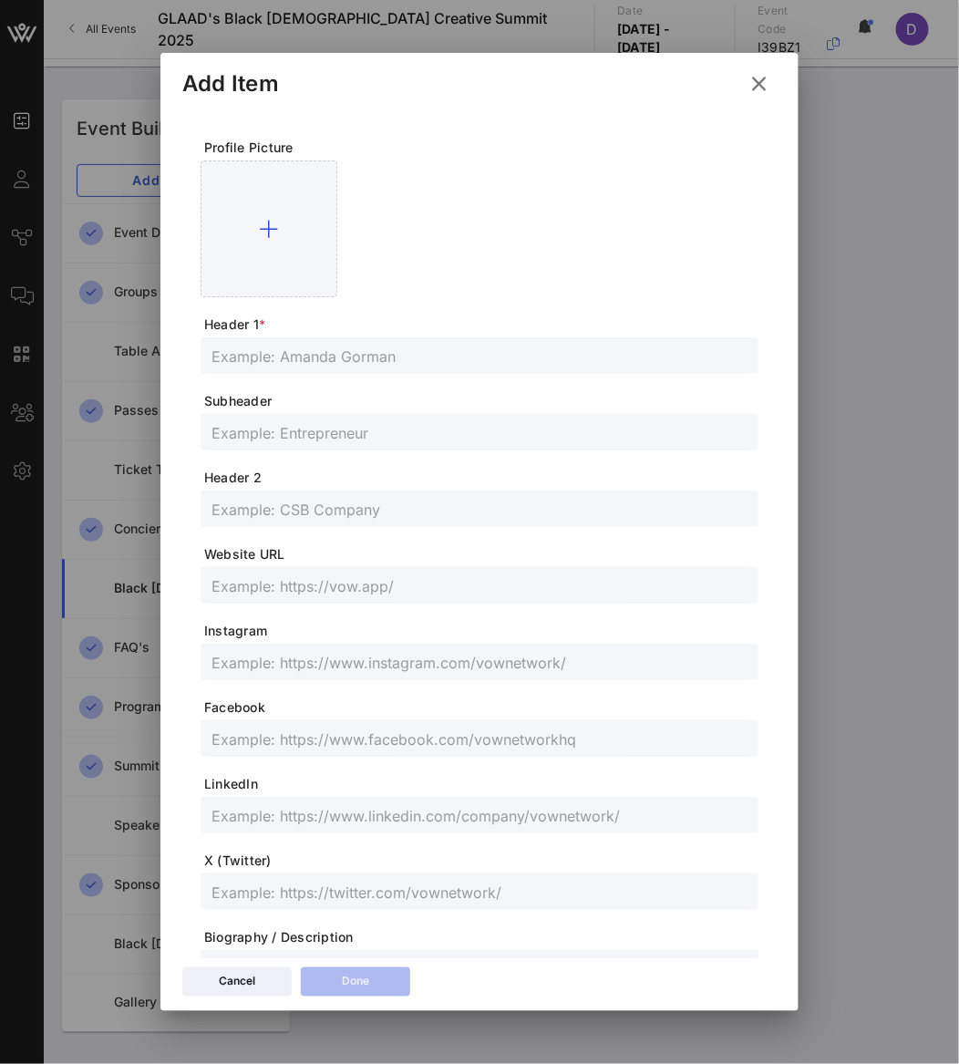
click at [355, 355] on input "text" at bounding box center [479, 356] width 536 height 24
drag, startPoint x: 294, startPoint y: 354, endPoint x: 294, endPoint y: 463, distance: 109.4
click at [294, 356] on input "Avian The legend" at bounding box center [479, 356] width 536 height 24
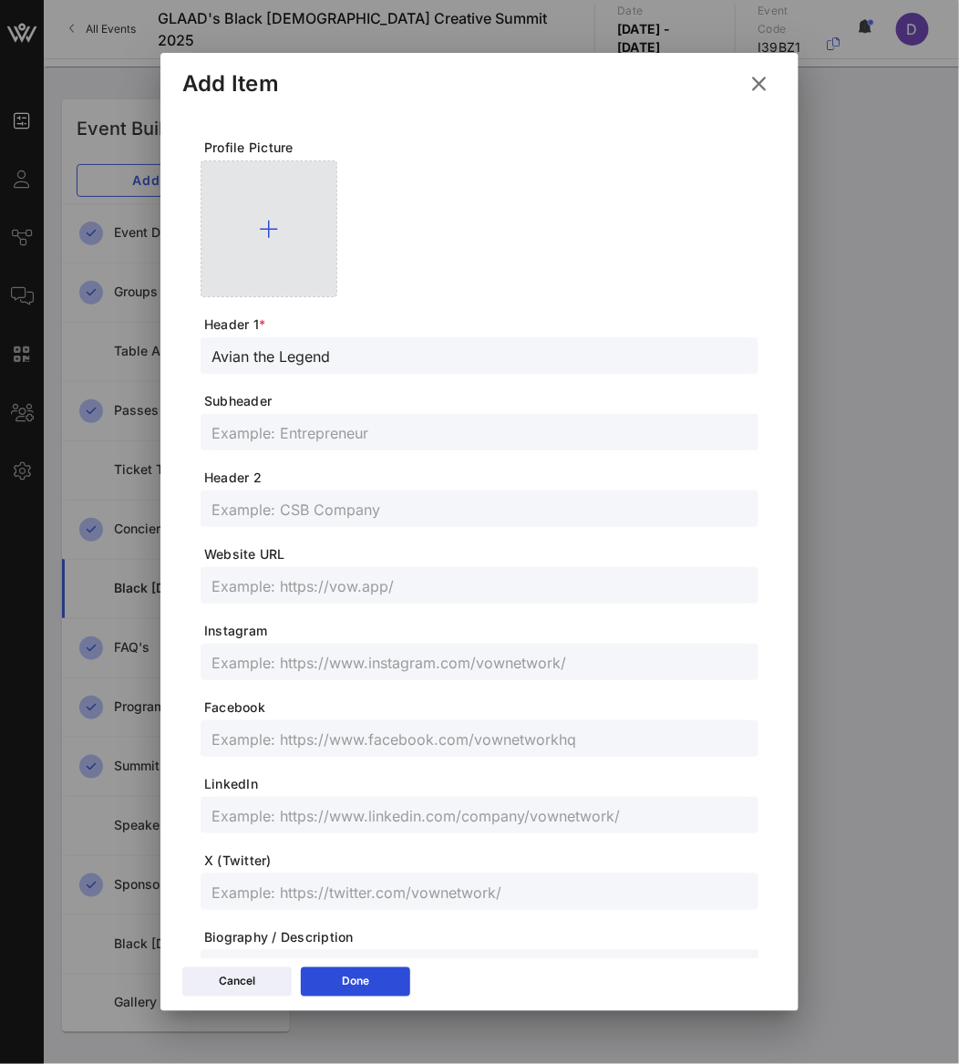
click at [254, 235] on div at bounding box center [269, 228] width 137 height 137
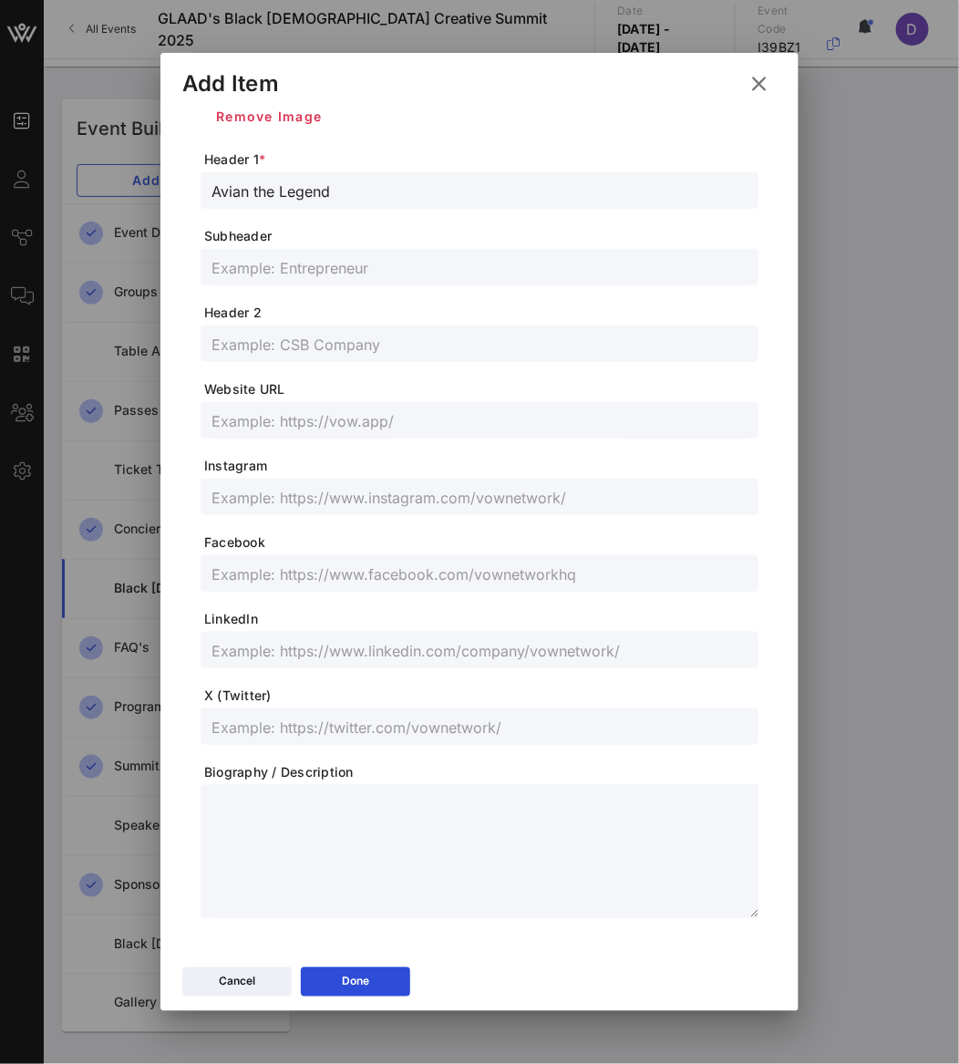
scroll to position [211, 0]
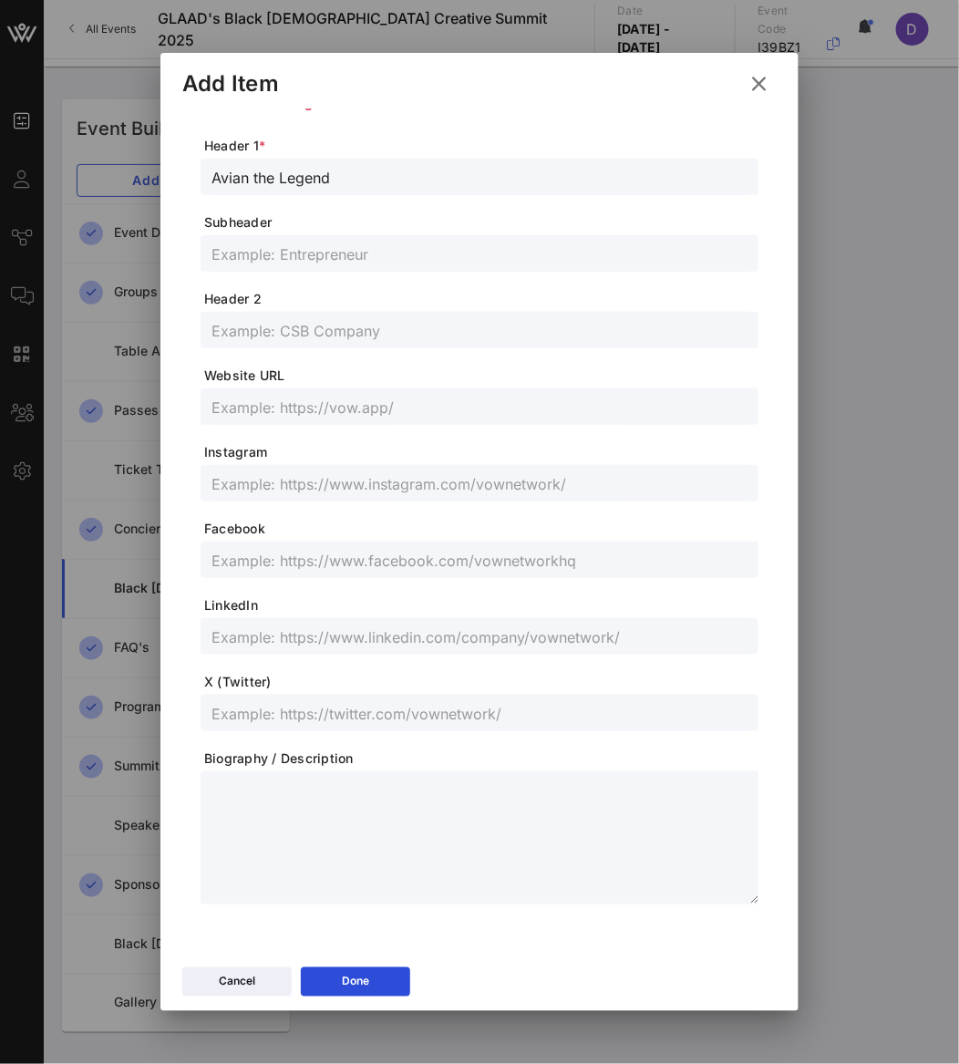
click at [302, 709] on input "text" at bounding box center [479, 713] width 536 height 24
click at [438, 490] on input "text" at bounding box center [479, 483] width 536 height 24
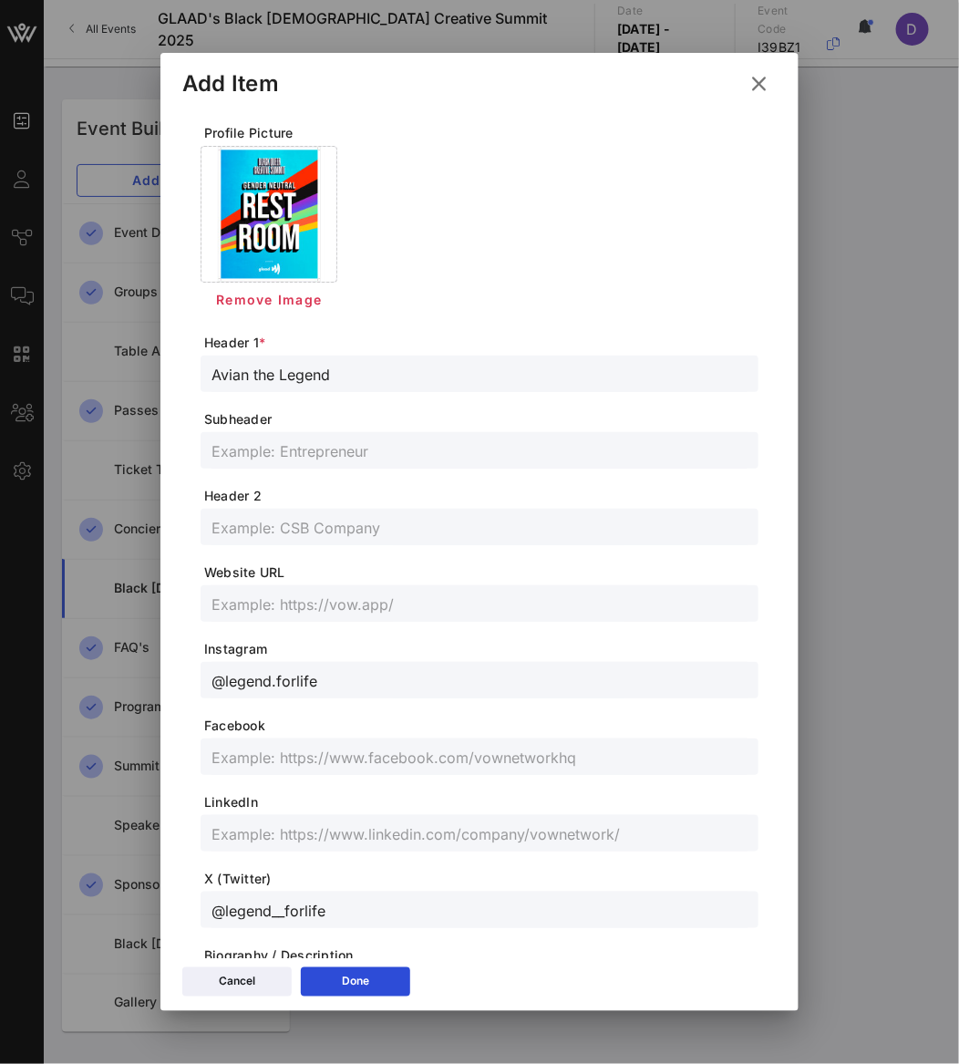
scroll to position [0, 0]
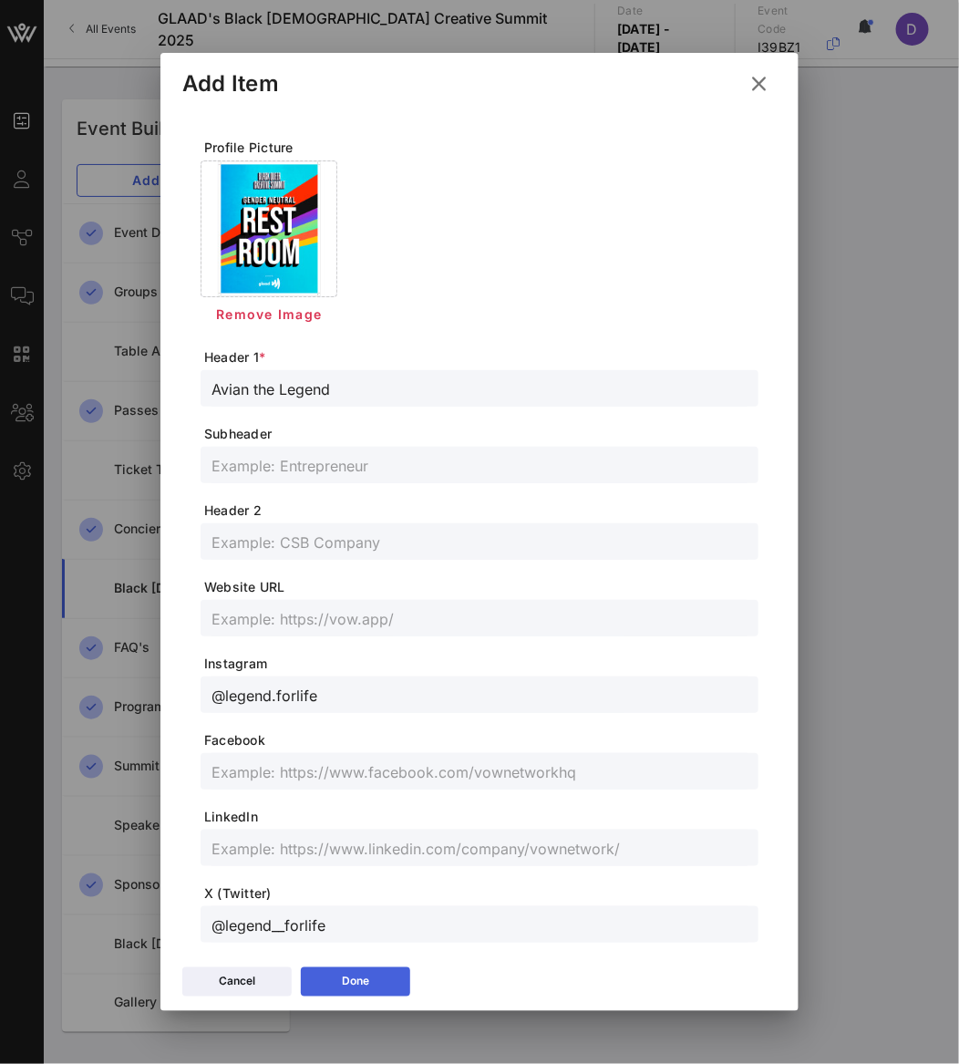
click at [369, 977] on button "Done" at bounding box center [355, 981] width 109 height 29
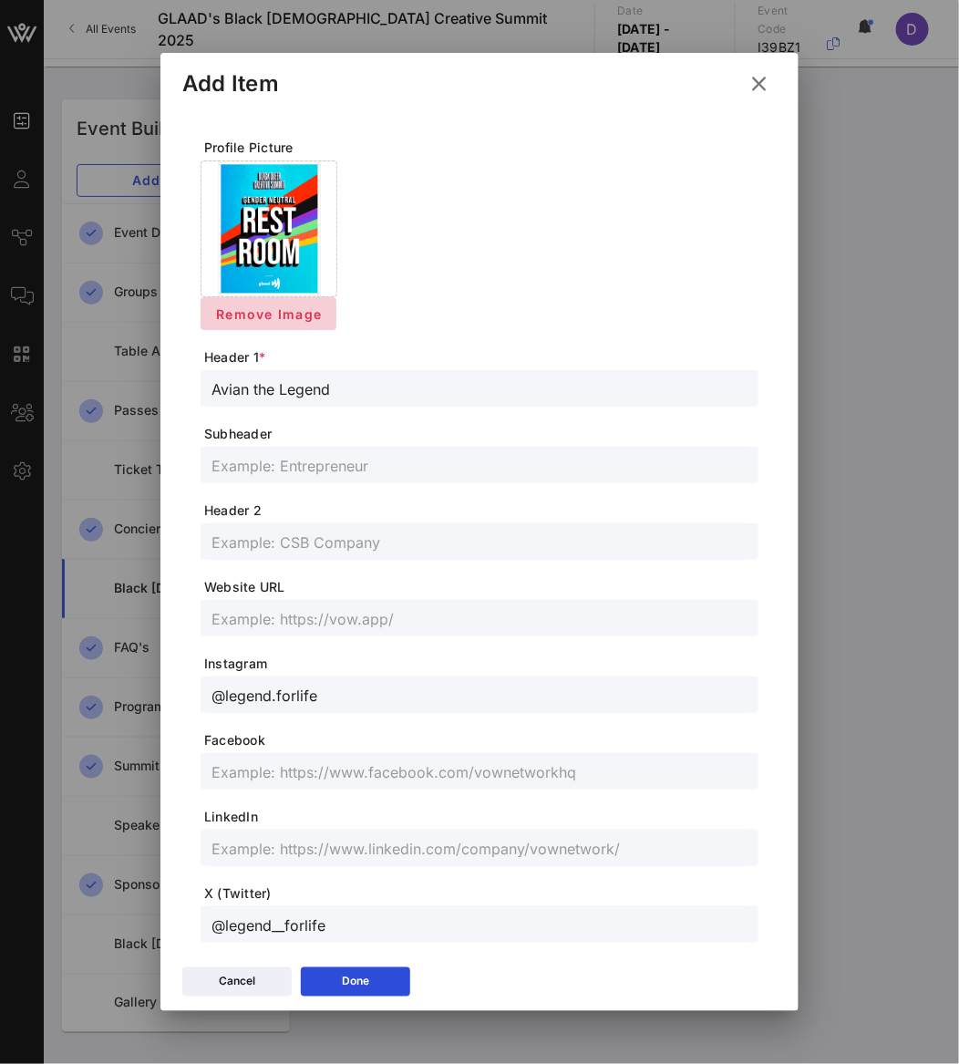
click at [310, 325] on button "Remove Image" at bounding box center [269, 313] width 136 height 33
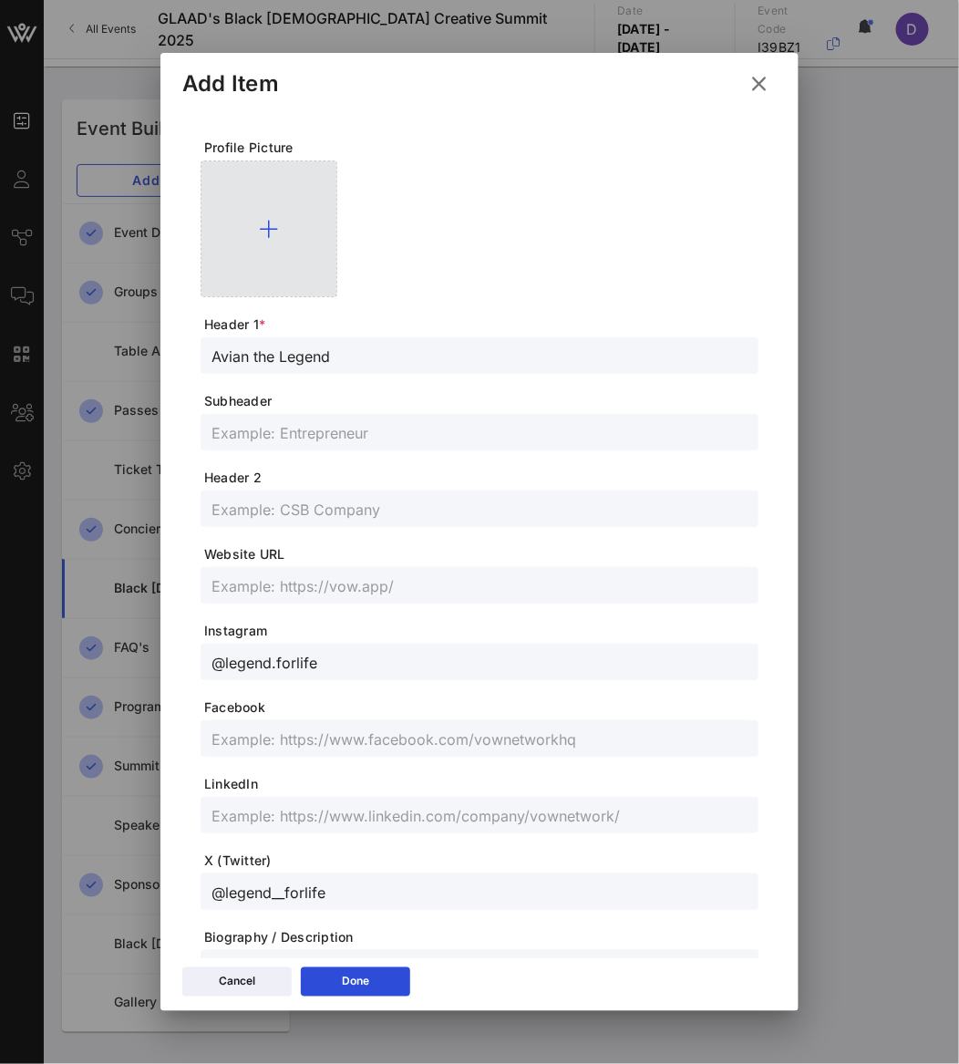
click at [271, 239] on icon at bounding box center [269, 229] width 19 height 22
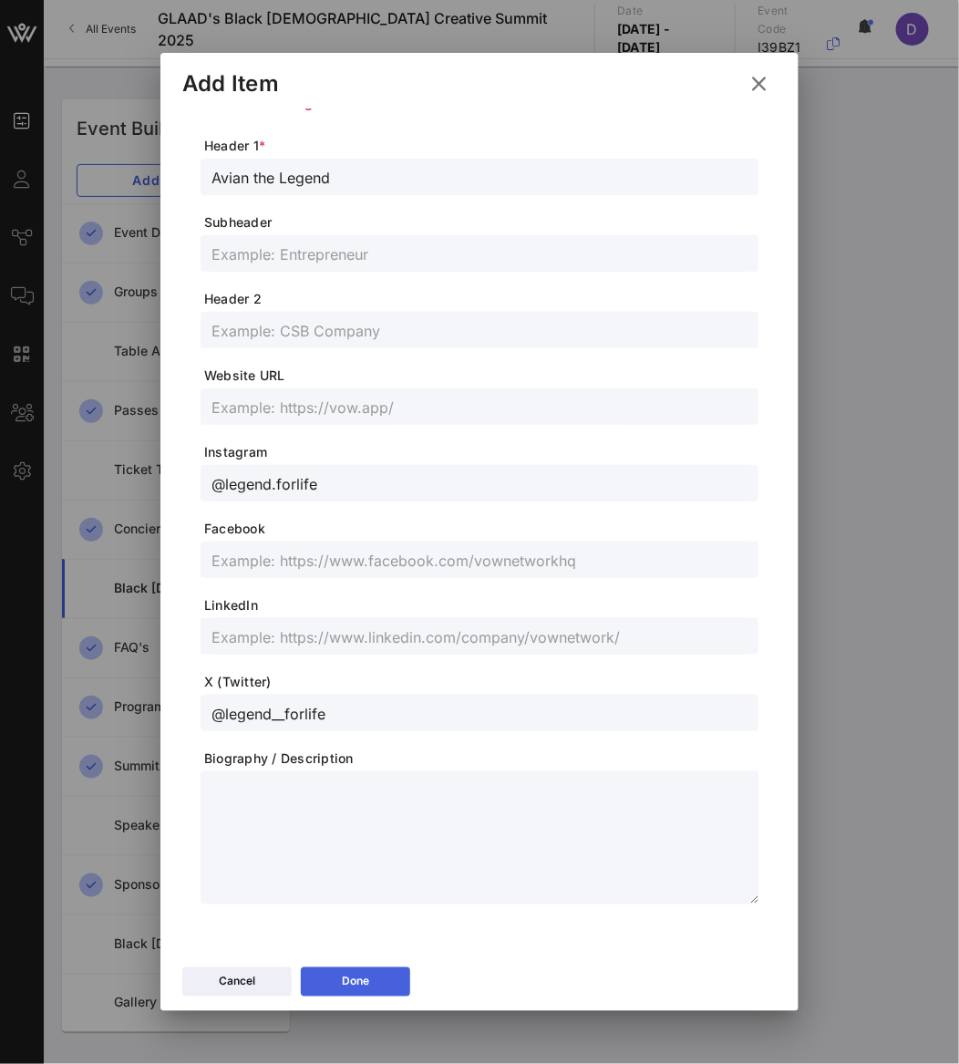
click at [388, 978] on button "Done" at bounding box center [355, 981] width 109 height 29
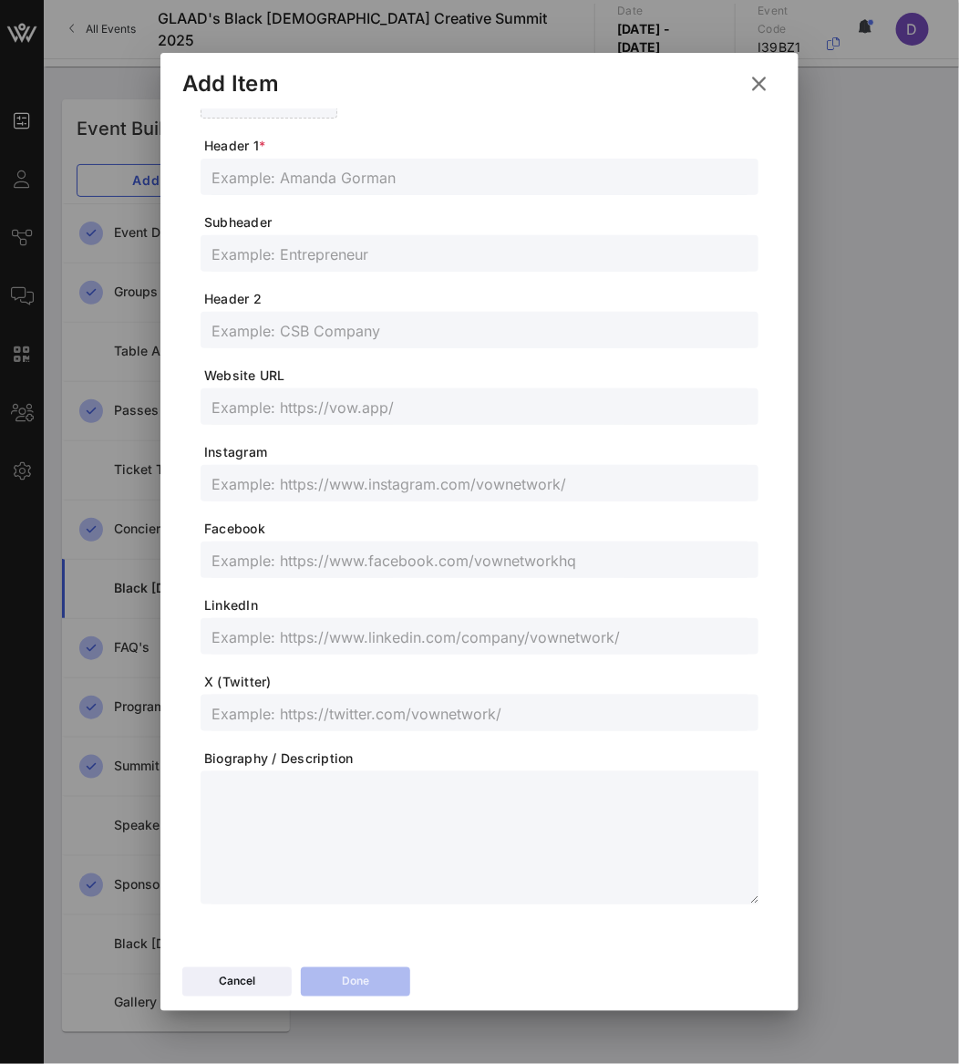
scroll to position [0, 0]
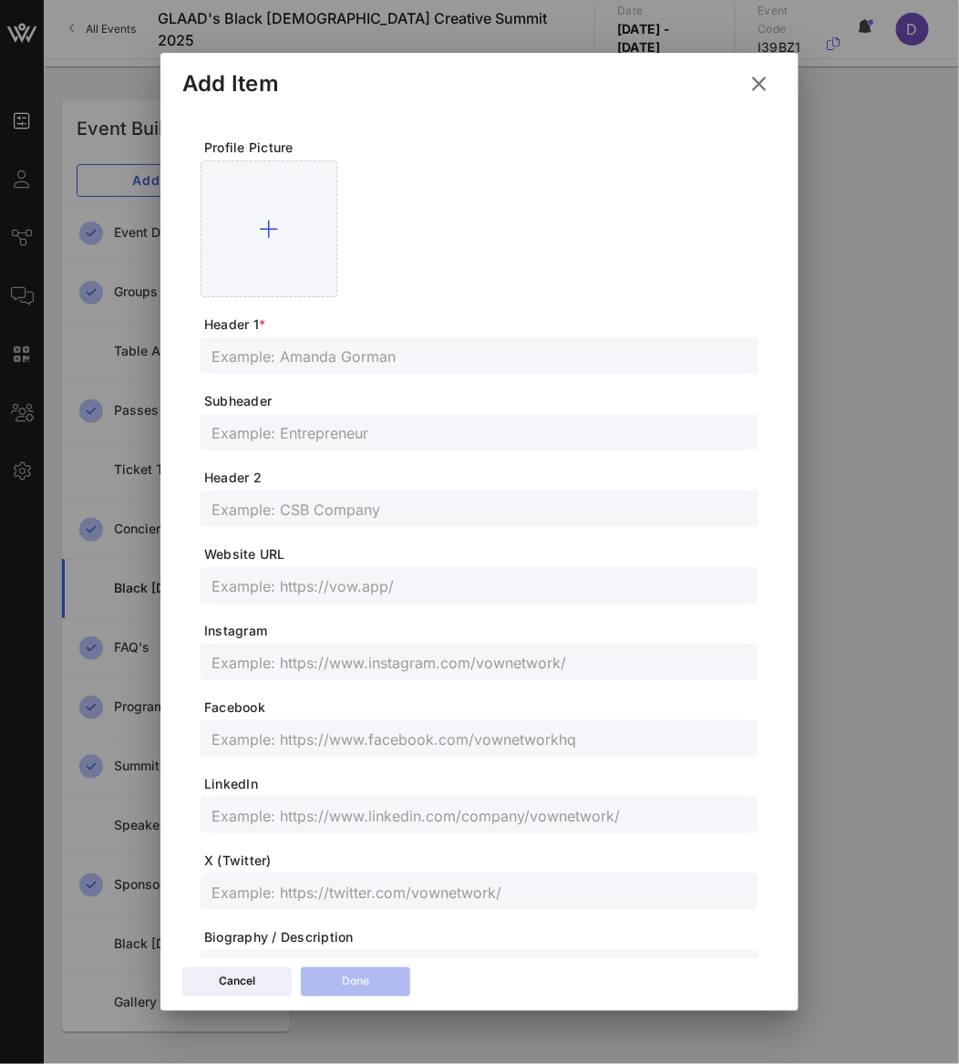
click at [361, 355] on input "text" at bounding box center [479, 356] width 536 height 24
click at [311, 417] on div at bounding box center [479, 432] width 536 height 36
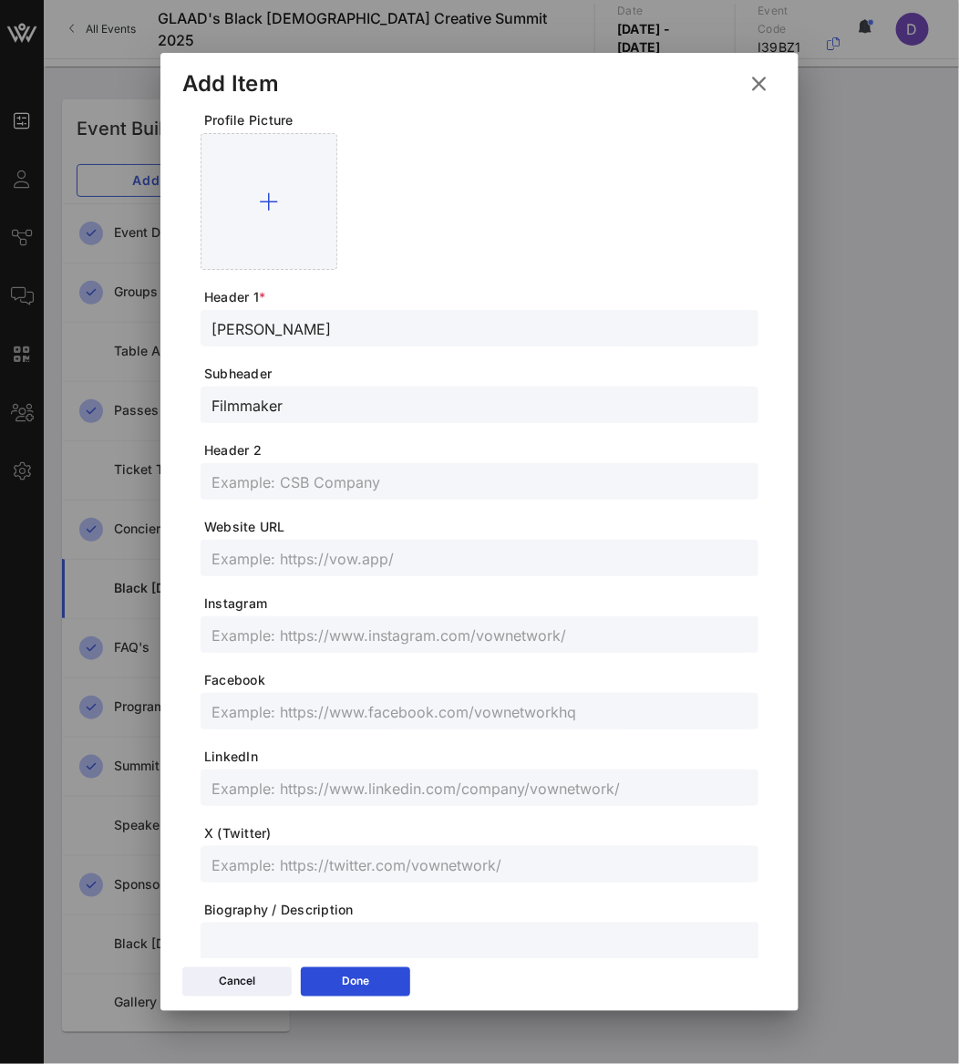
click at [472, 868] on input "text" at bounding box center [479, 864] width 536 height 24
click at [387, 642] on input "text" at bounding box center [479, 635] width 536 height 24
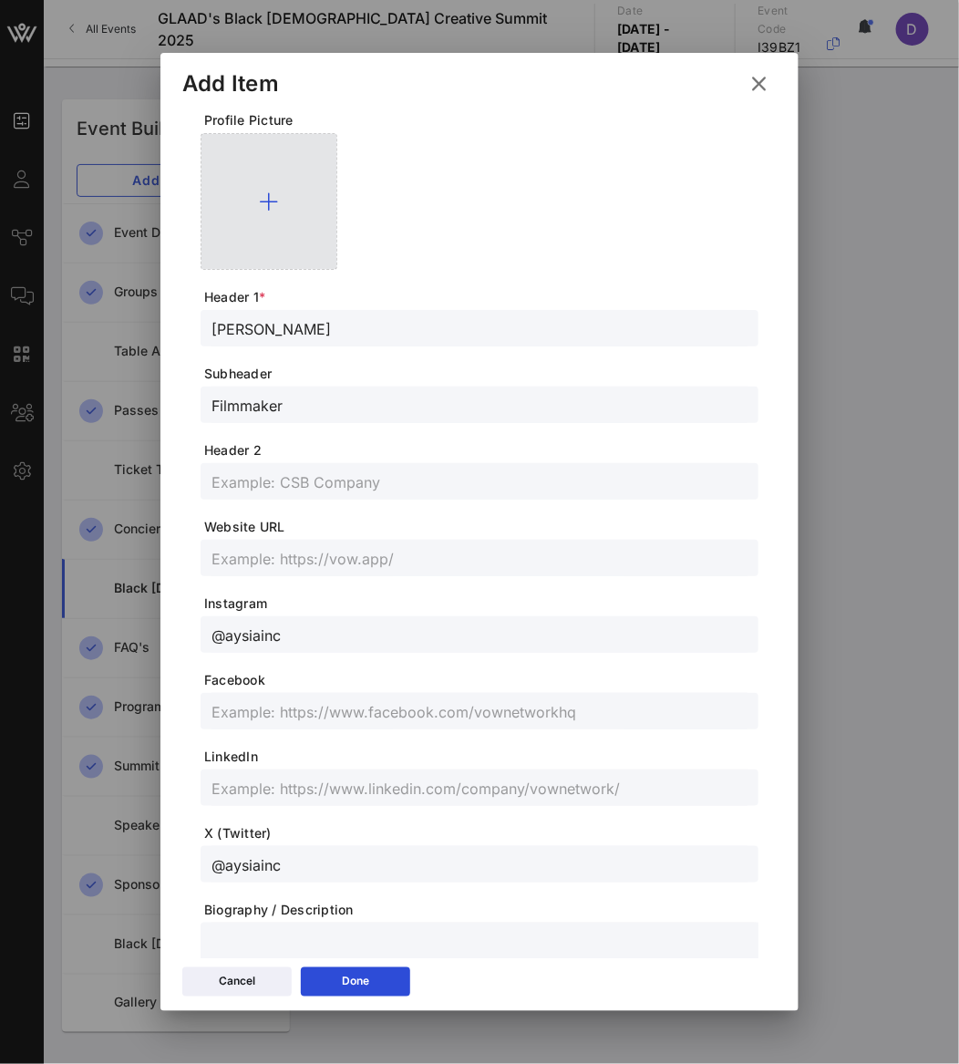
click at [253, 226] on div at bounding box center [269, 201] width 137 height 137
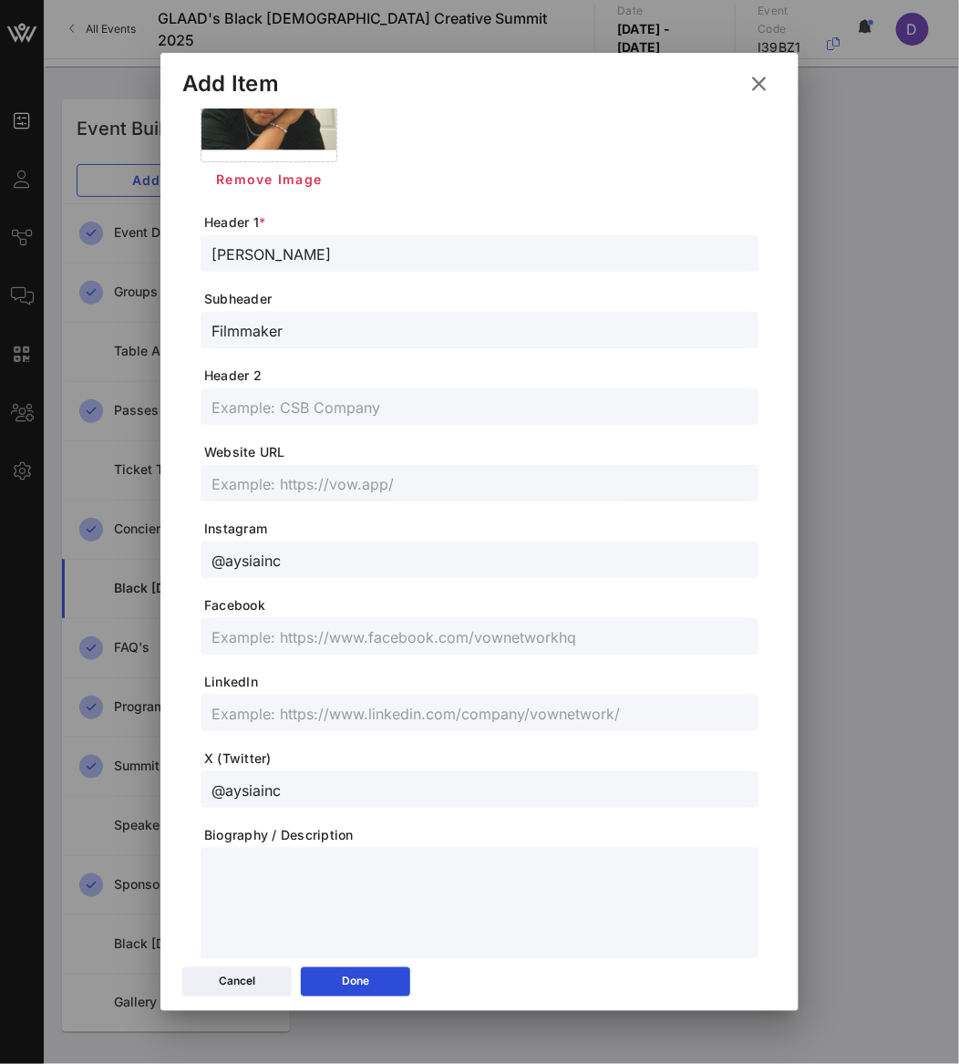
scroll to position [211, 0]
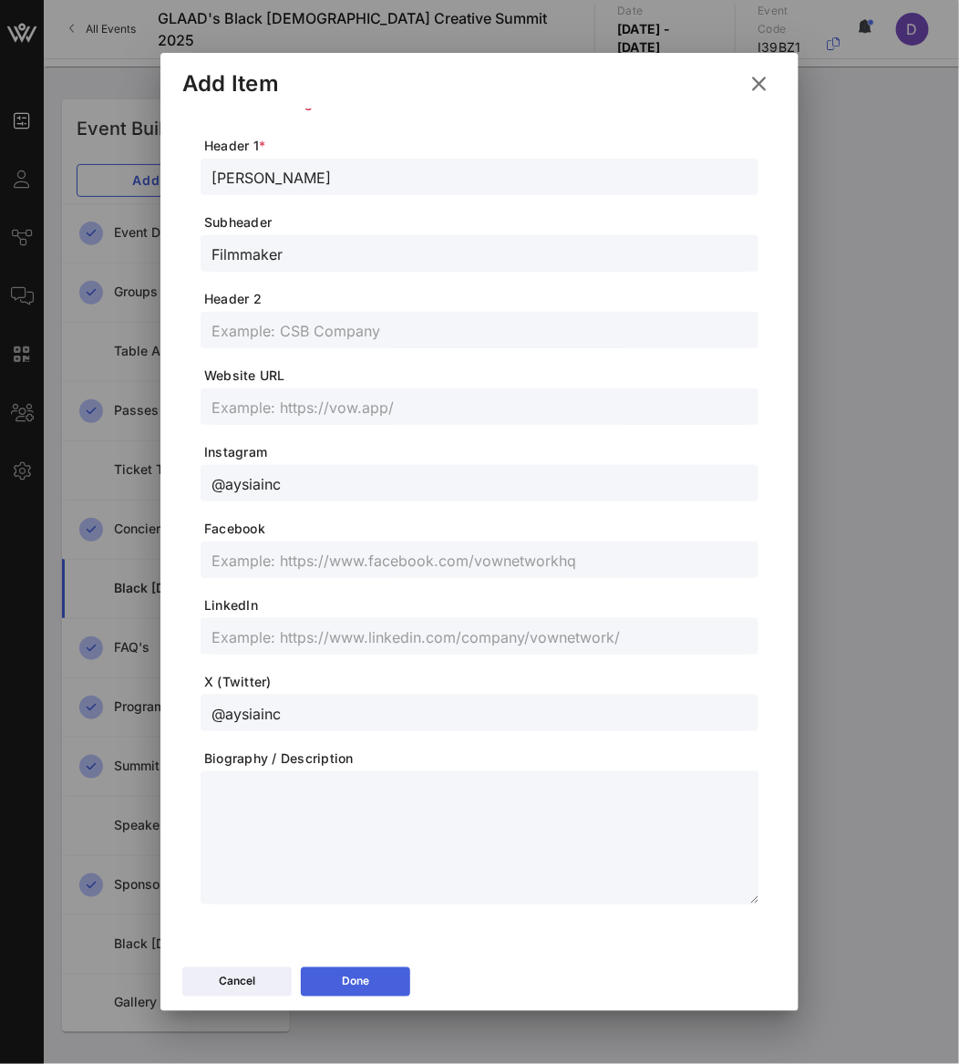
click at [384, 981] on button "Done" at bounding box center [355, 981] width 109 height 29
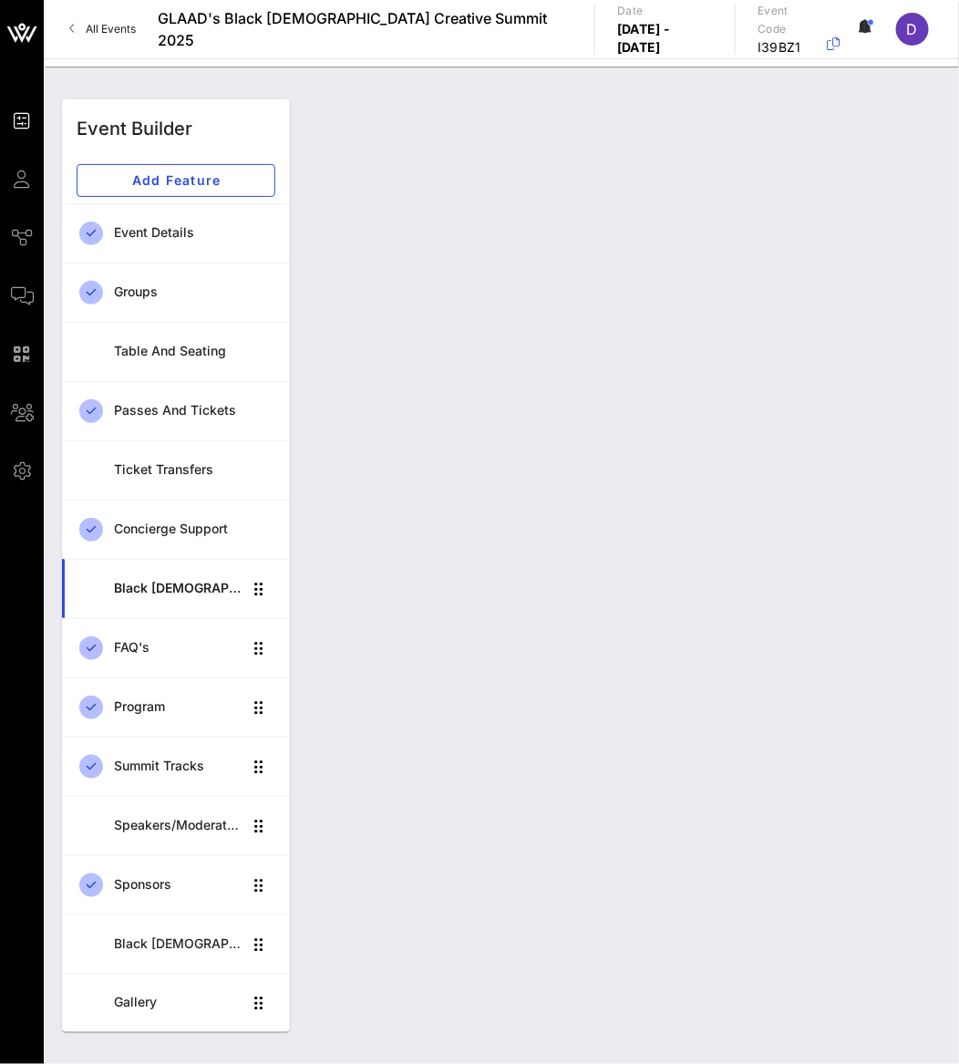
scroll to position [179, 0]
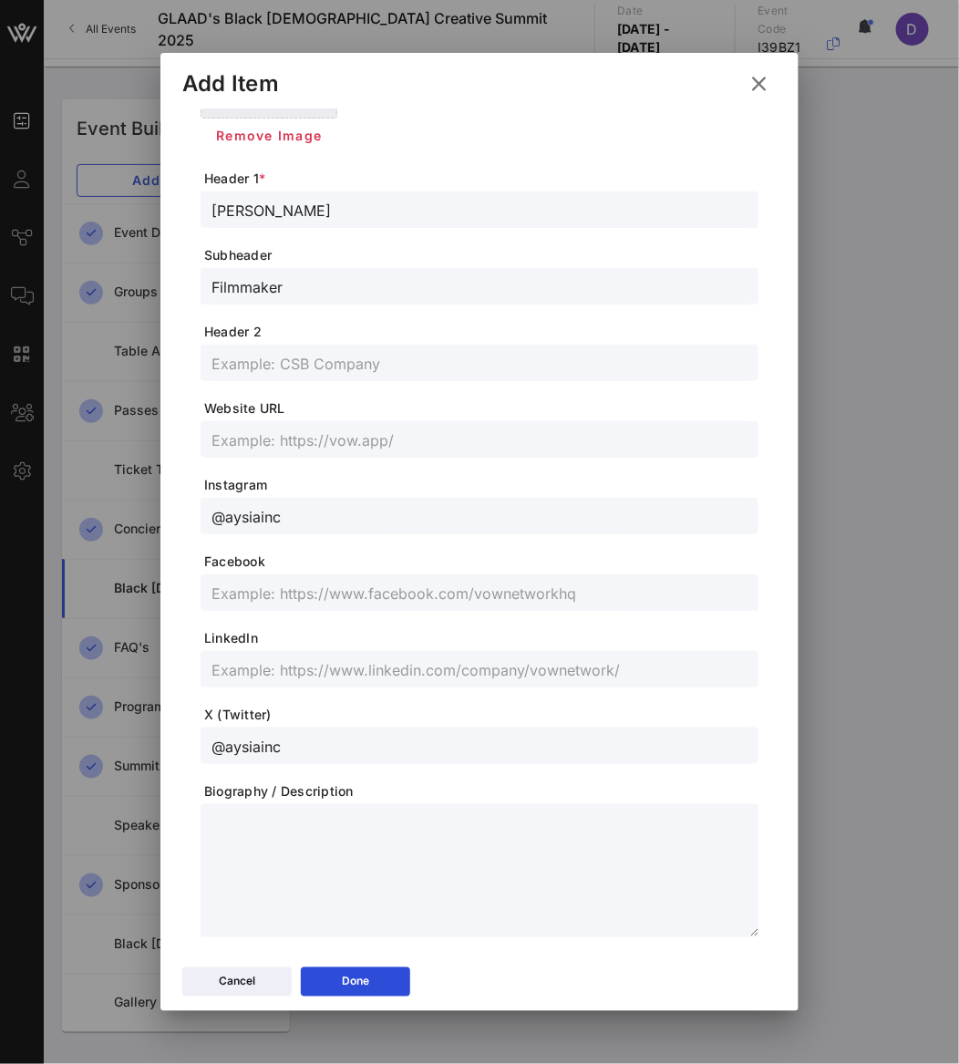
scroll to position [0, 0]
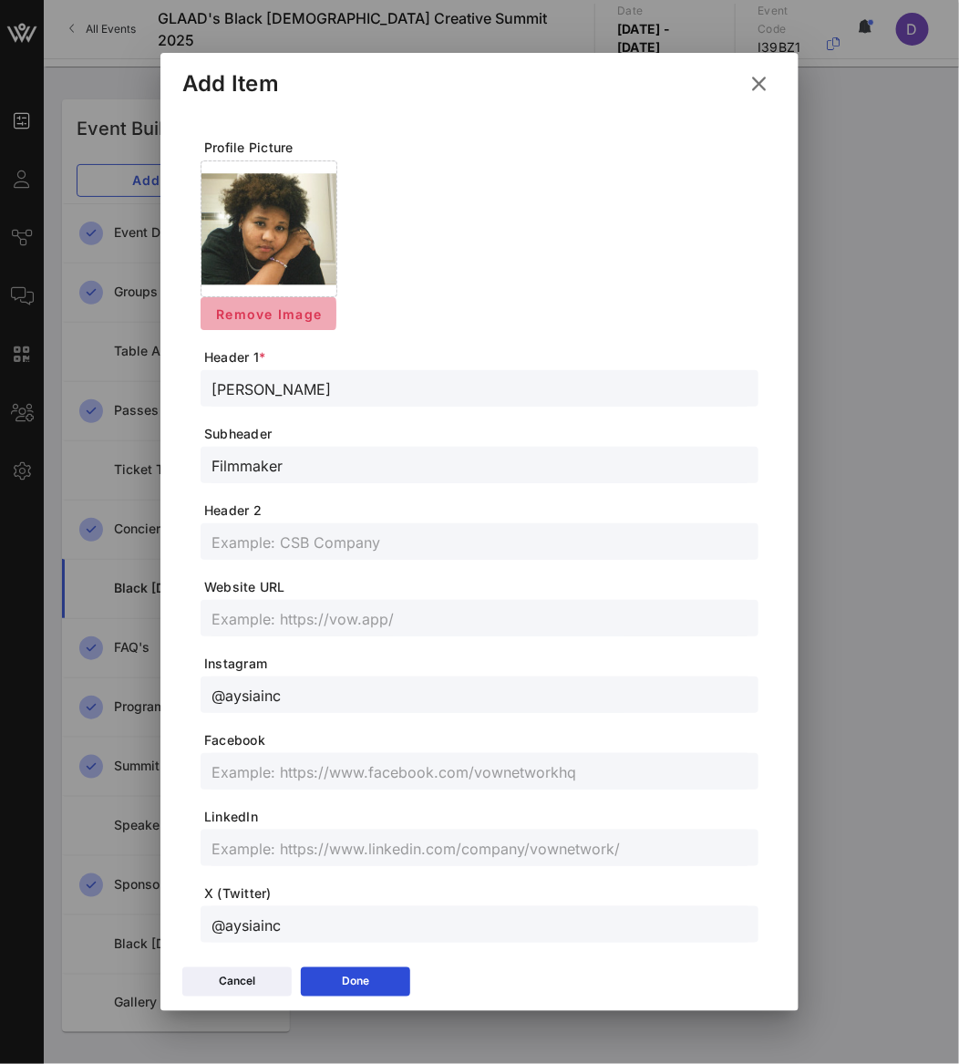
click at [272, 311] on span "Remove Image" at bounding box center [268, 313] width 107 height 15
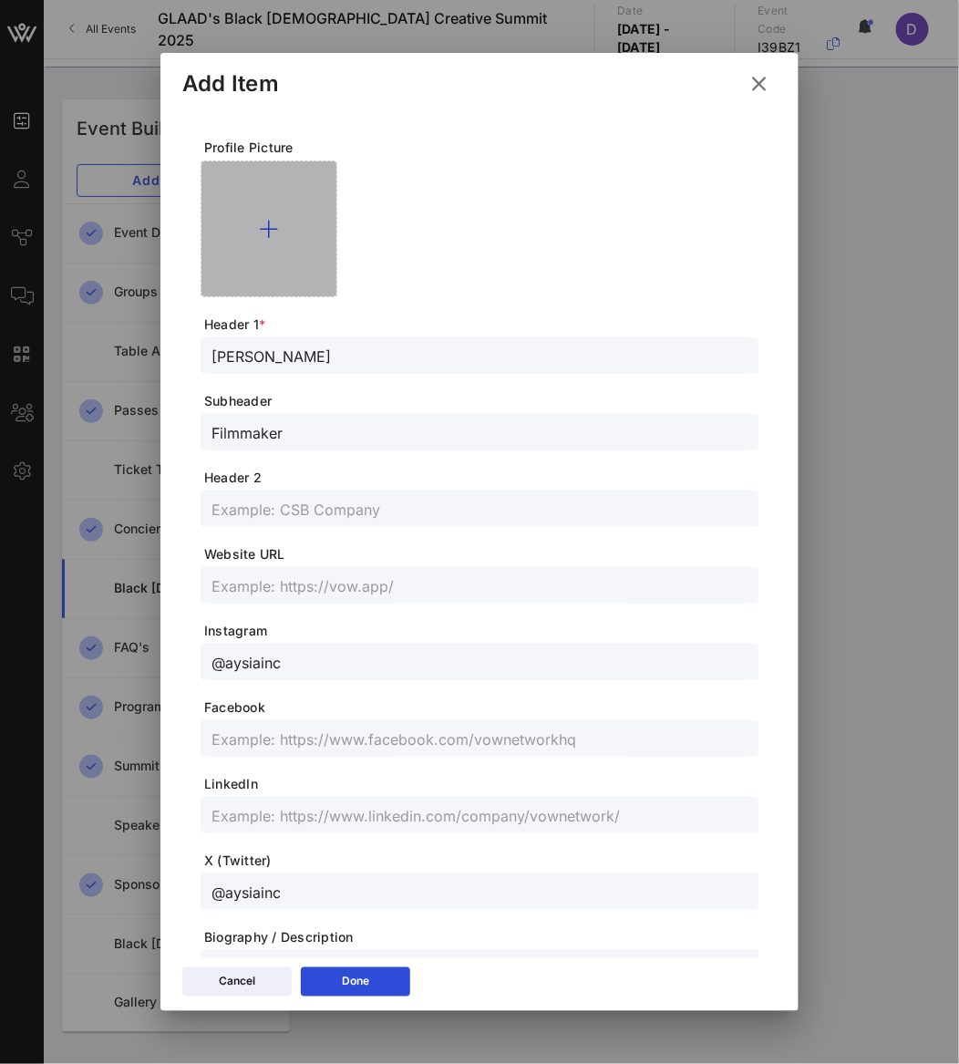
click at [272, 198] on div at bounding box center [269, 228] width 137 height 137
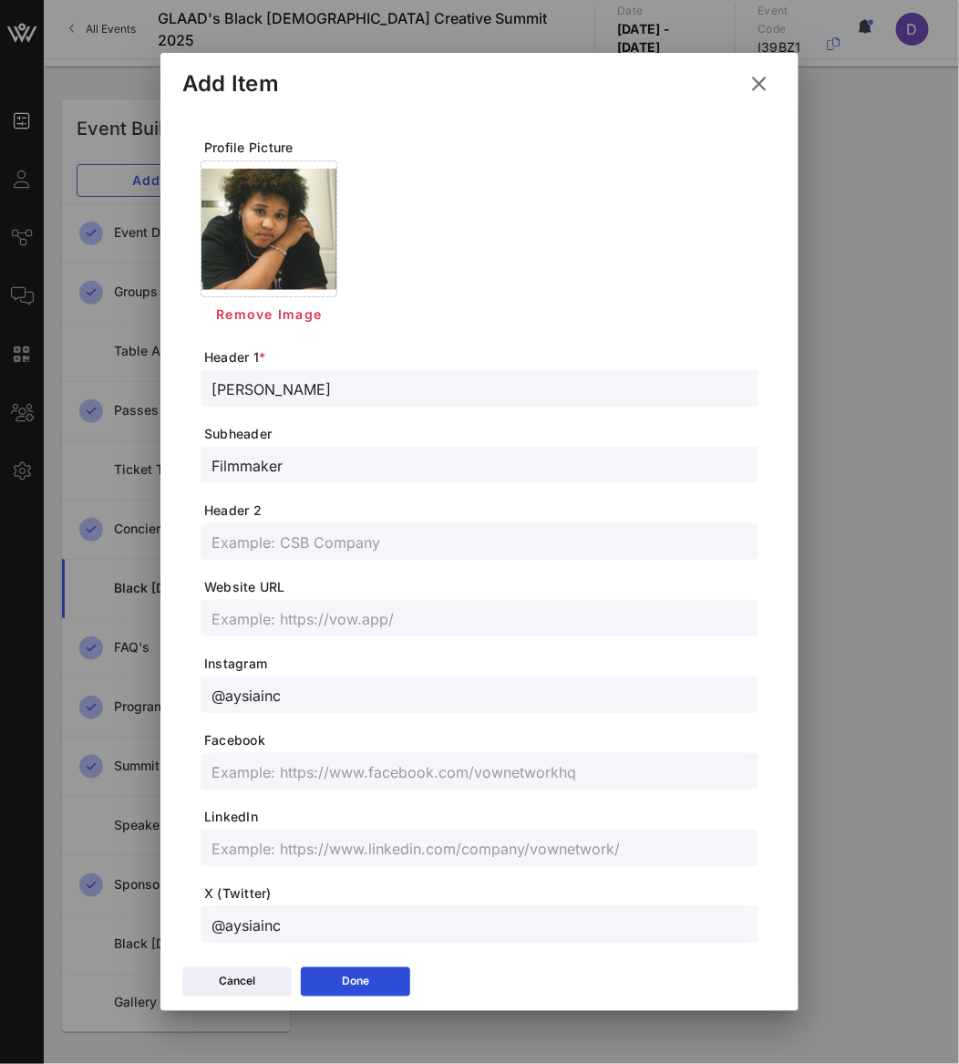
scroll to position [211, 0]
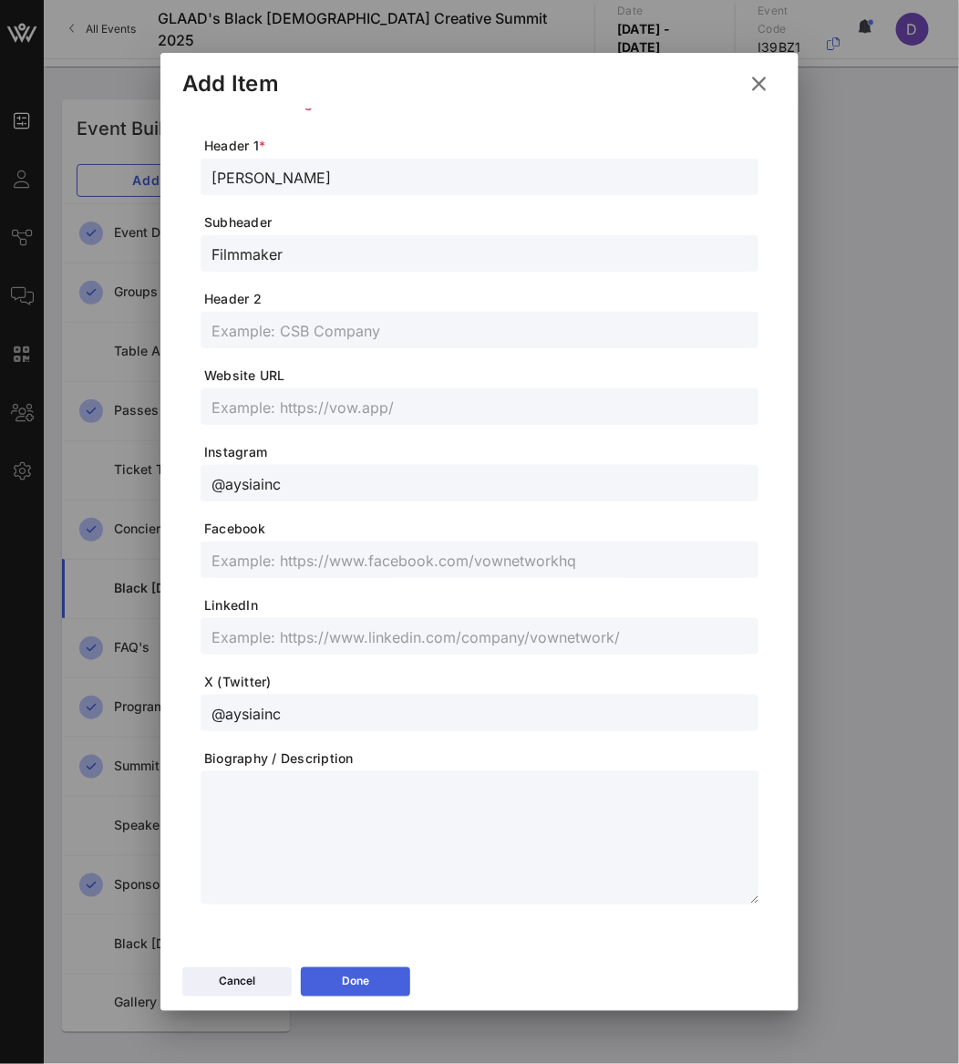
click at [402, 981] on button "Done" at bounding box center [355, 981] width 109 height 29
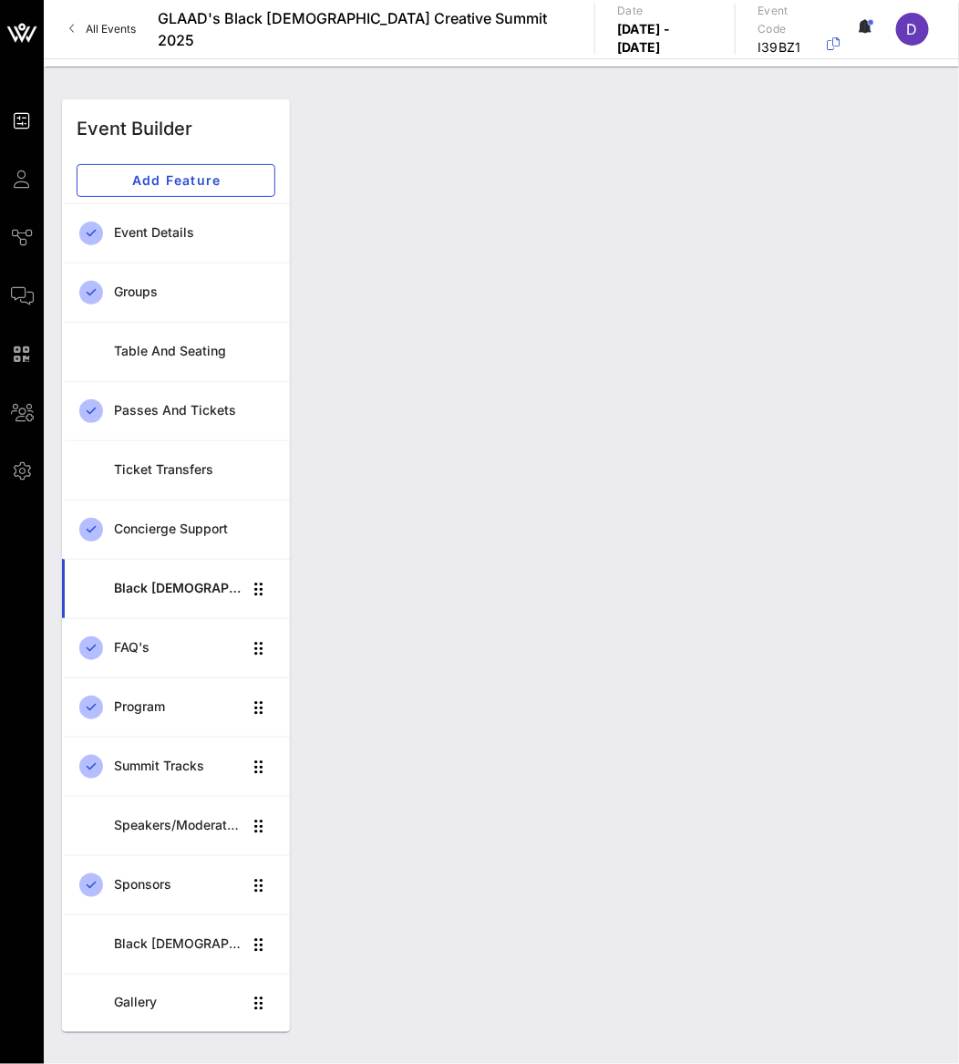
scroll to position [0, 0]
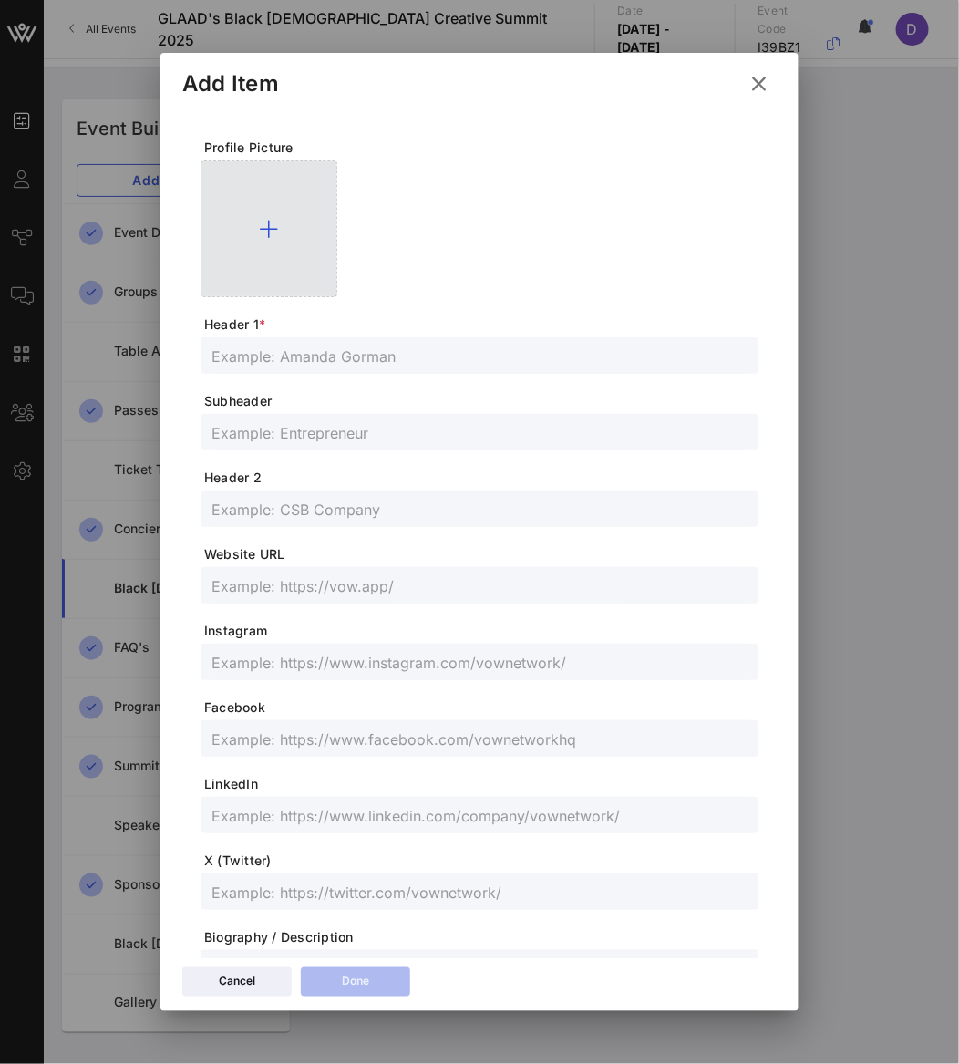
click at [269, 227] on icon at bounding box center [269, 229] width 19 height 22
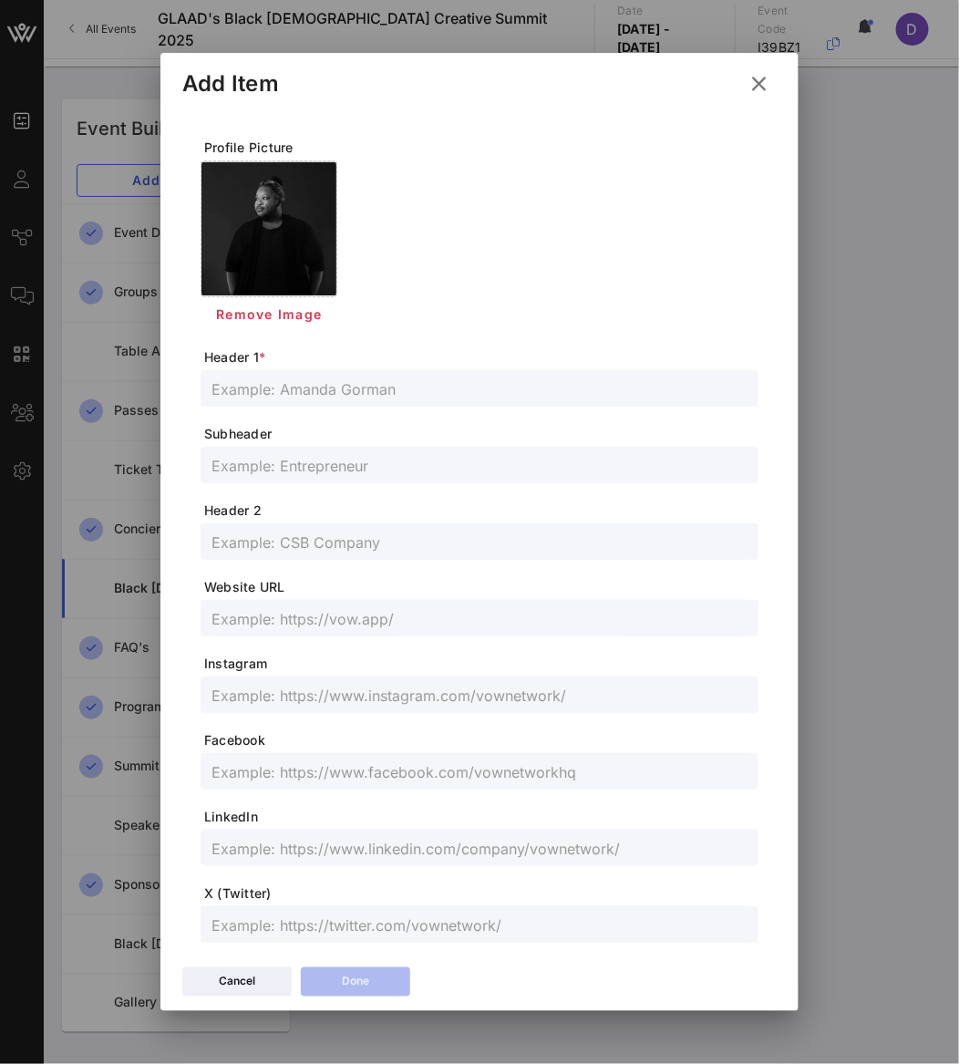
click at [319, 395] on input "text" at bounding box center [479, 388] width 536 height 24
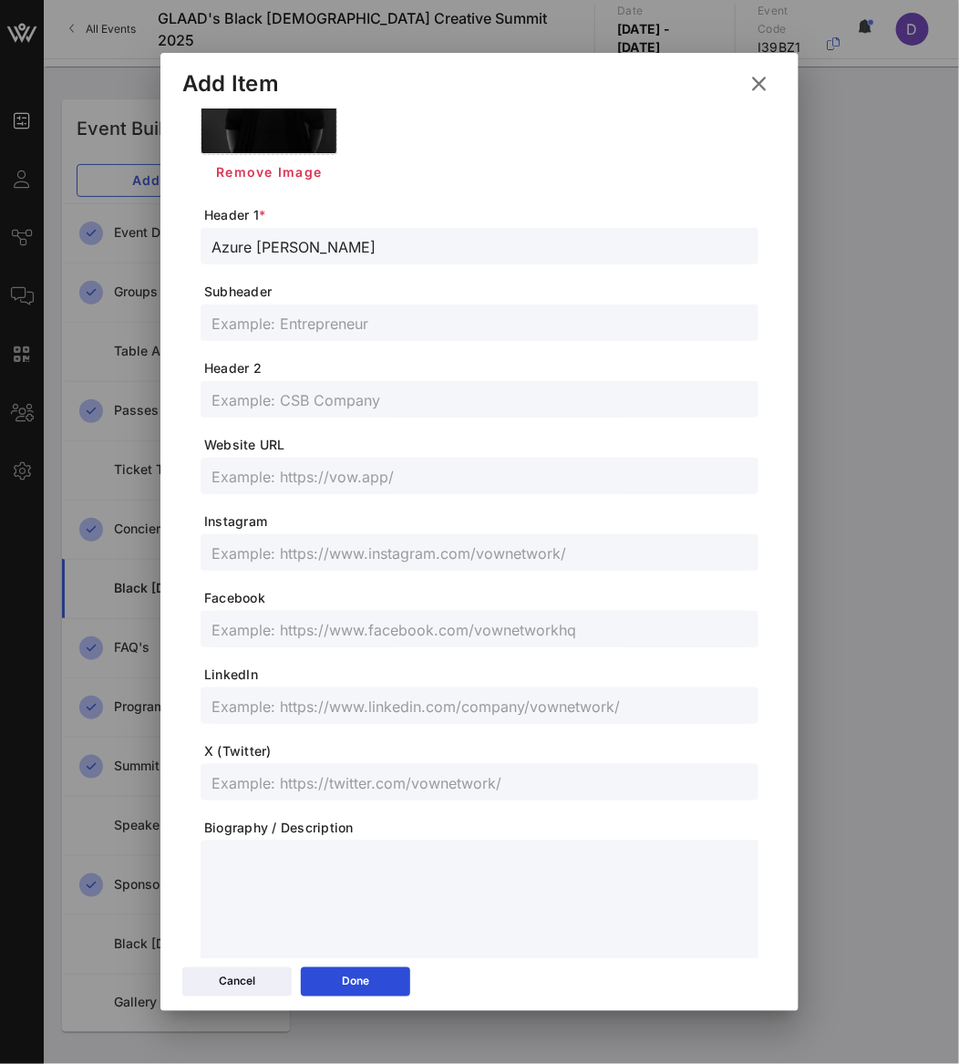
scroll to position [151, 0]
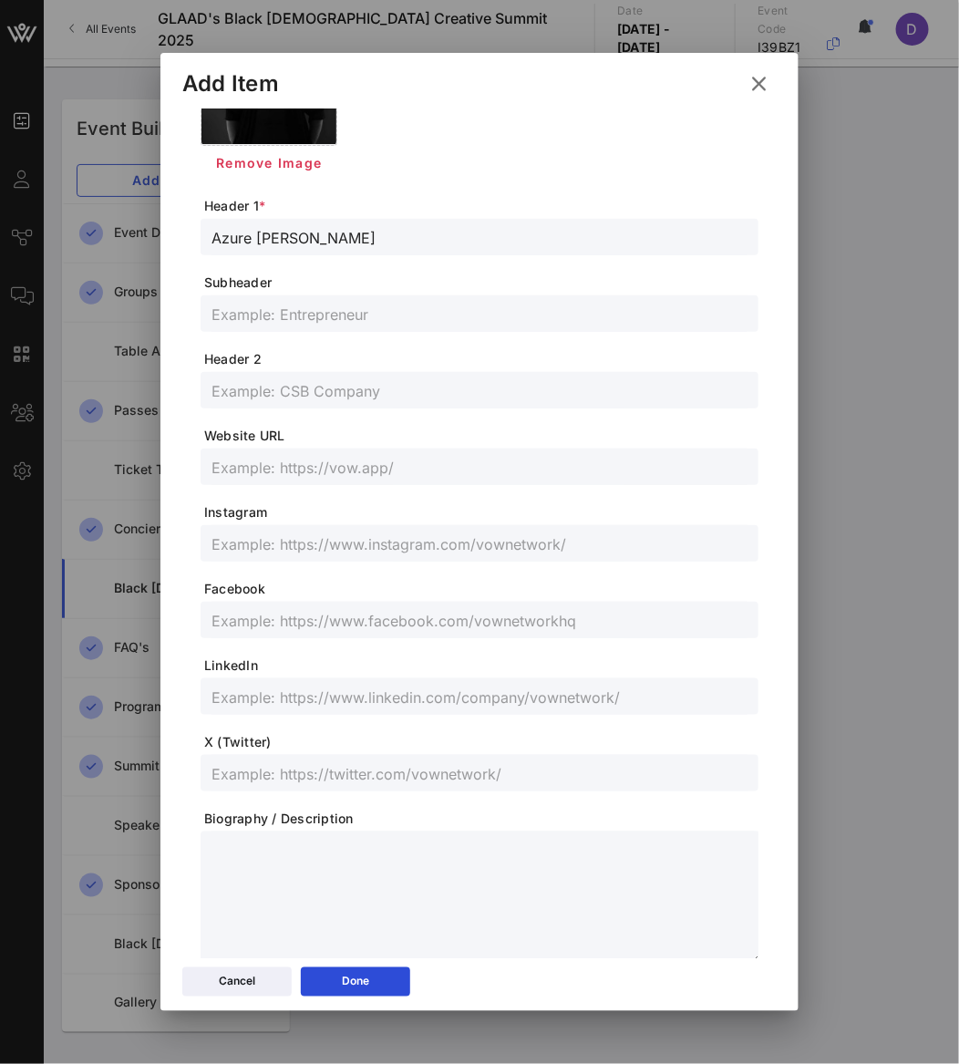
click at [257, 696] on input "text" at bounding box center [479, 697] width 536 height 24
click at [283, 793] on form "Profile Picture Remove Image Header 1 * Azure [PERSON_NAME] Header 2 Website UR…" at bounding box center [480, 475] width 558 height 977
click at [277, 776] on input "text" at bounding box center [479, 773] width 536 height 24
click at [305, 542] on input "text" at bounding box center [479, 543] width 536 height 24
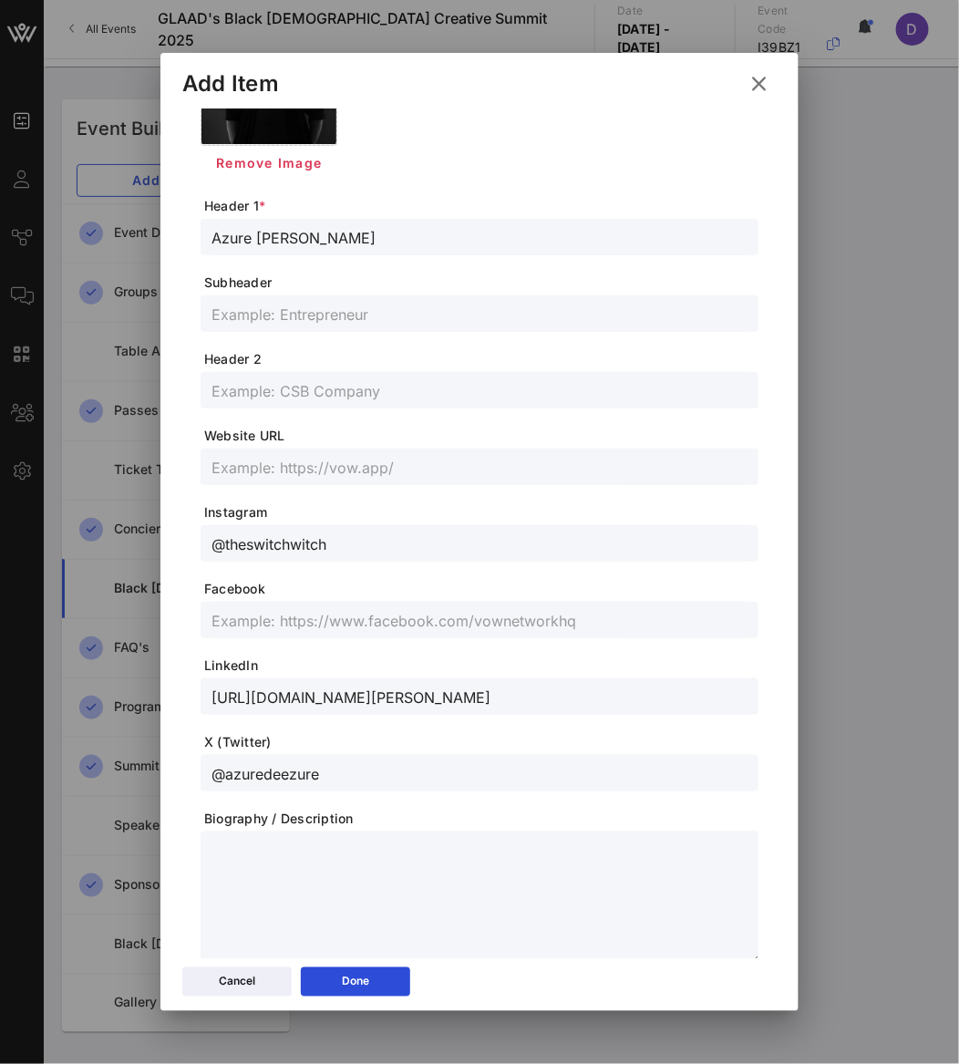
click at [361, 613] on input "text" at bounding box center [479, 620] width 536 height 24
click at [361, 981] on icon at bounding box center [356, 981] width 14 height 12
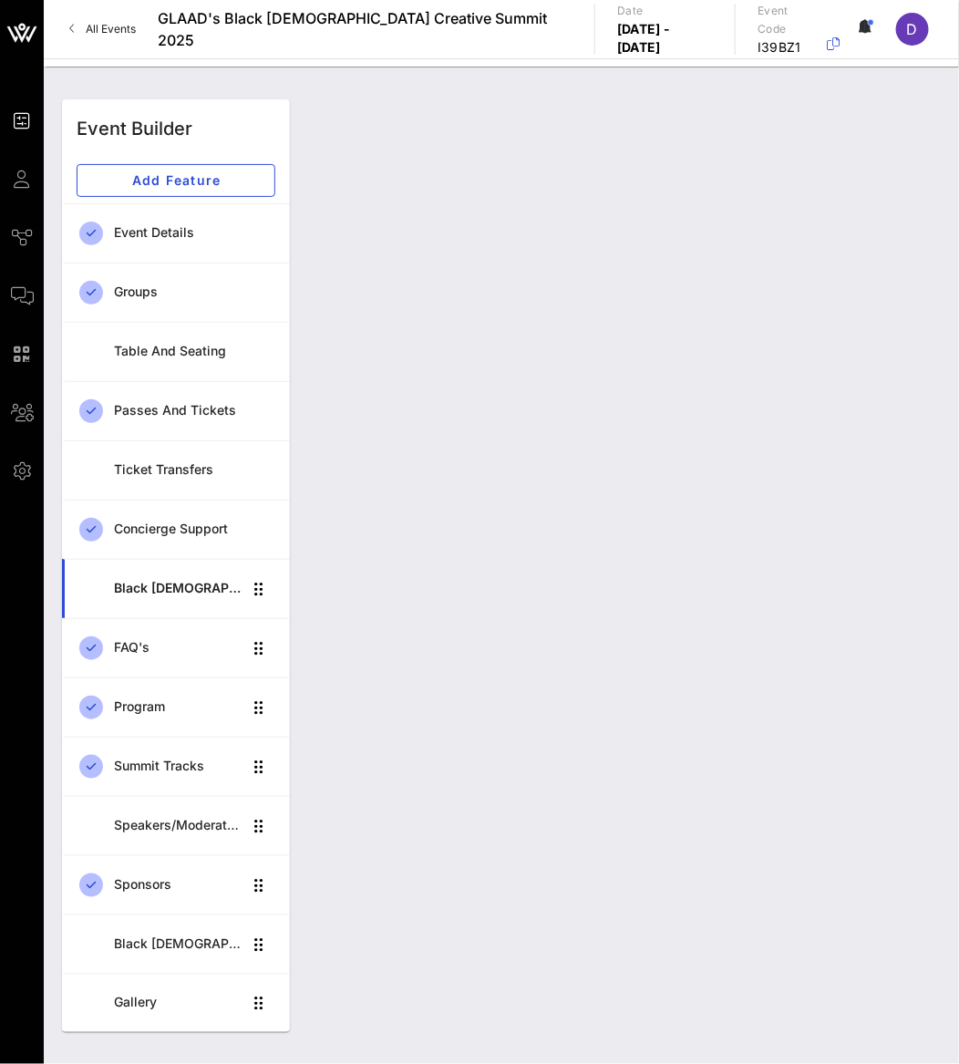
scroll to position [0, 0]
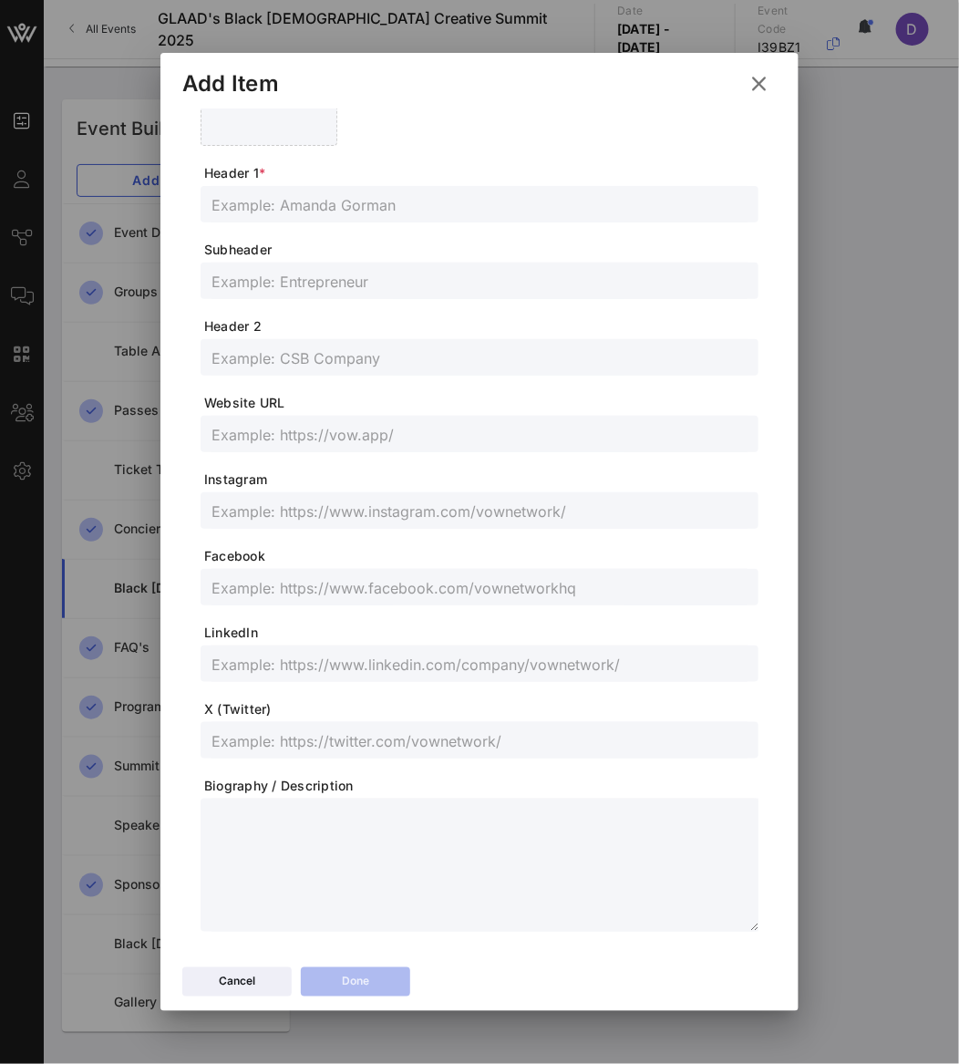
click at [305, 215] on input "text" at bounding box center [479, 204] width 536 height 24
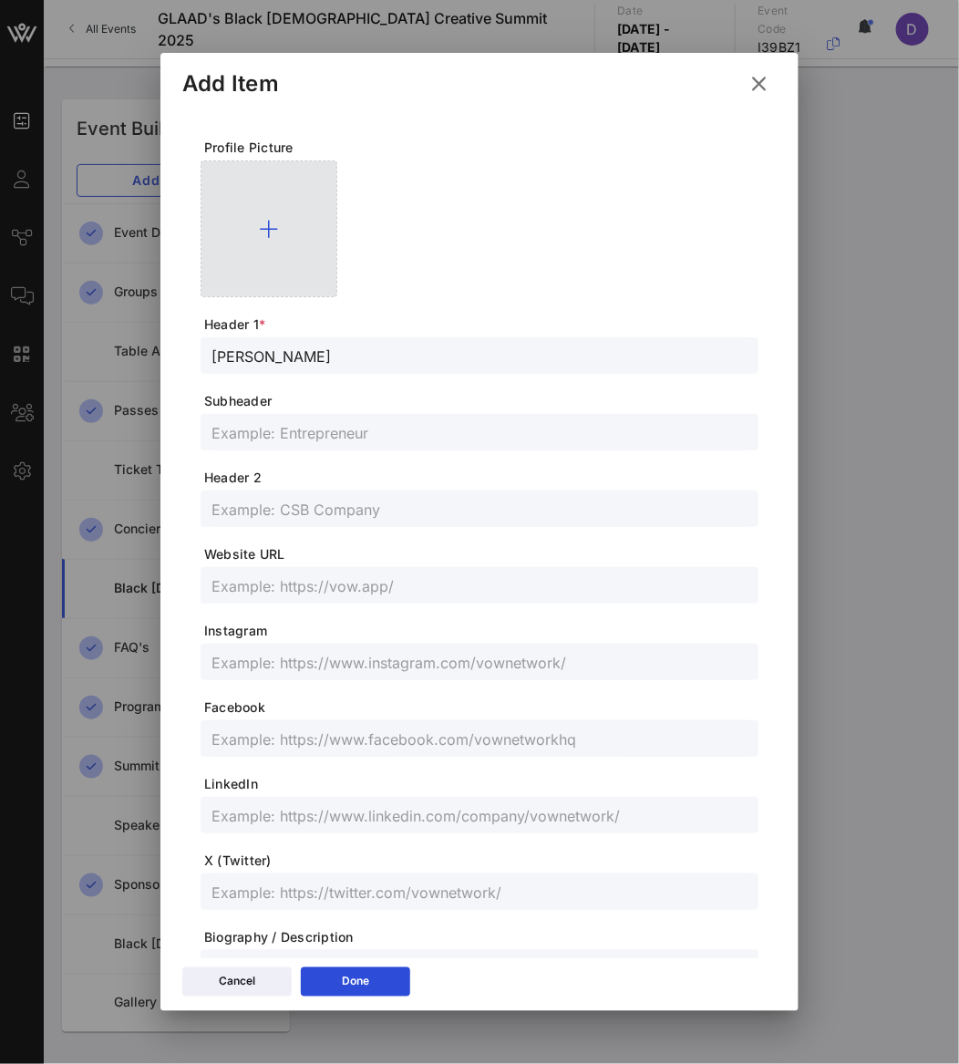
click at [282, 274] on div at bounding box center [269, 228] width 137 height 137
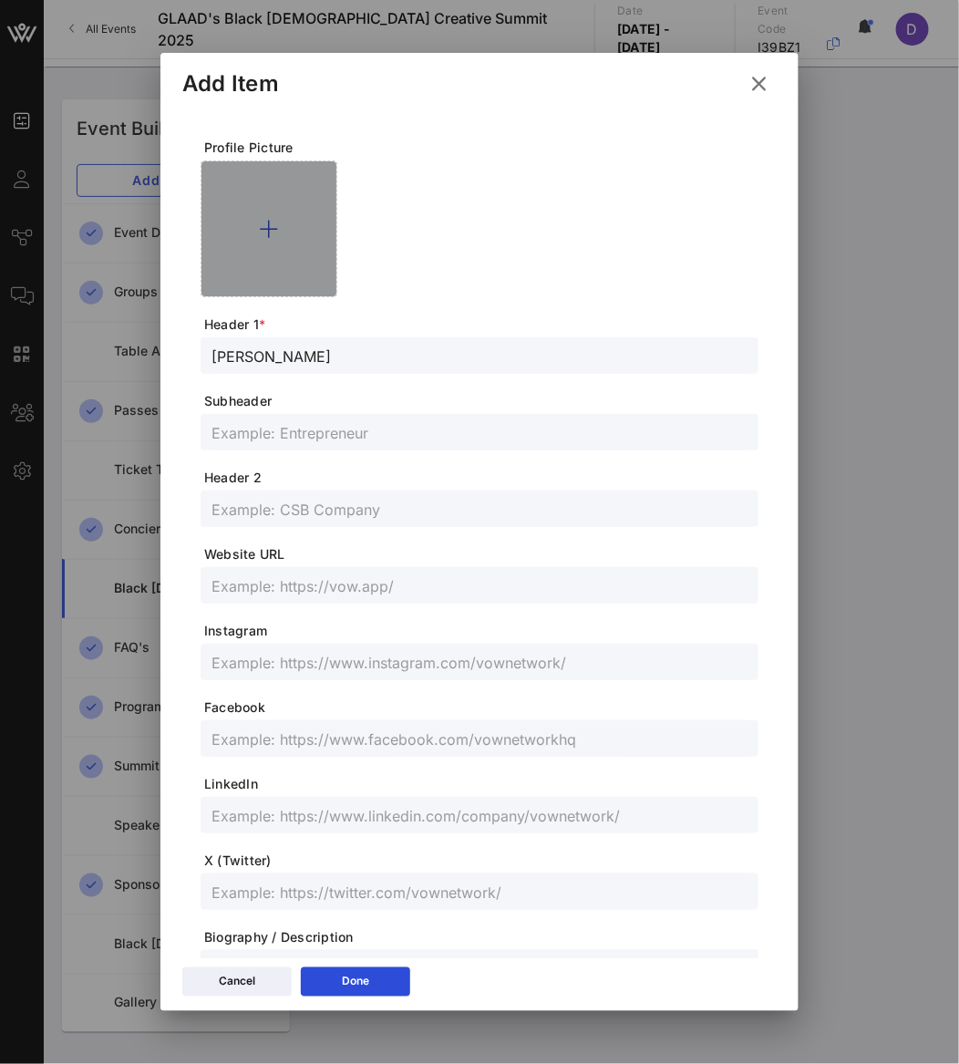
click at [282, 274] on div at bounding box center [269, 228] width 137 height 137
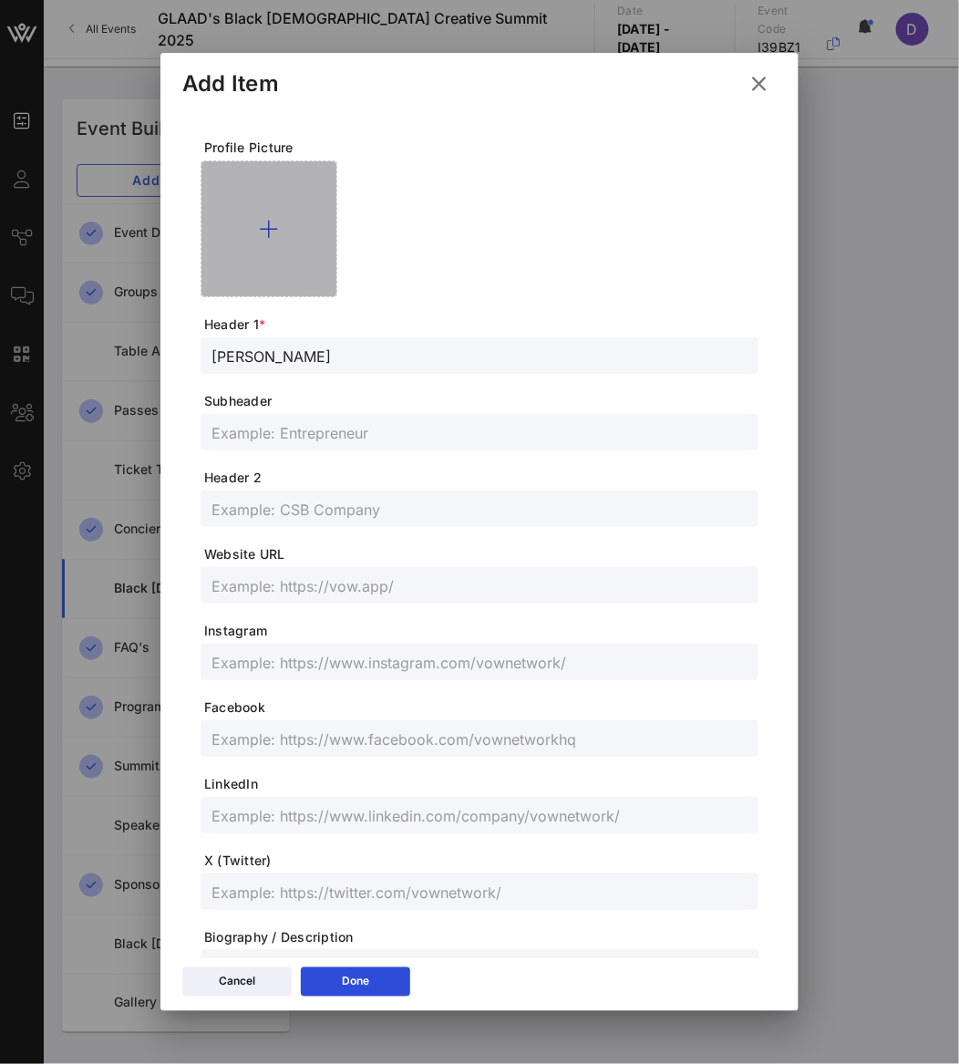
click at [255, 260] on div at bounding box center [269, 228] width 137 height 137
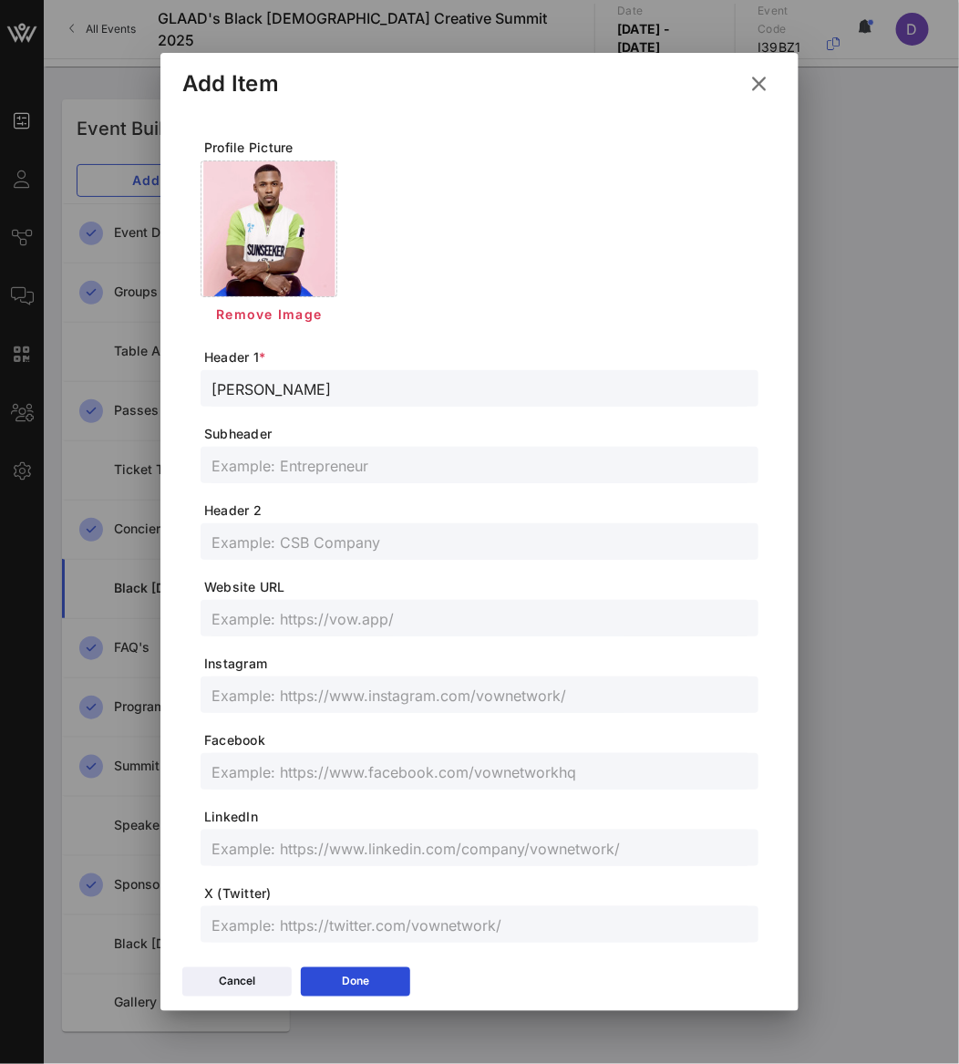
click at [336, 470] on input "text" at bounding box center [479, 465] width 536 height 24
click at [348, 847] on input "text" at bounding box center [479, 848] width 536 height 24
click at [444, 678] on div at bounding box center [479, 694] width 536 height 36
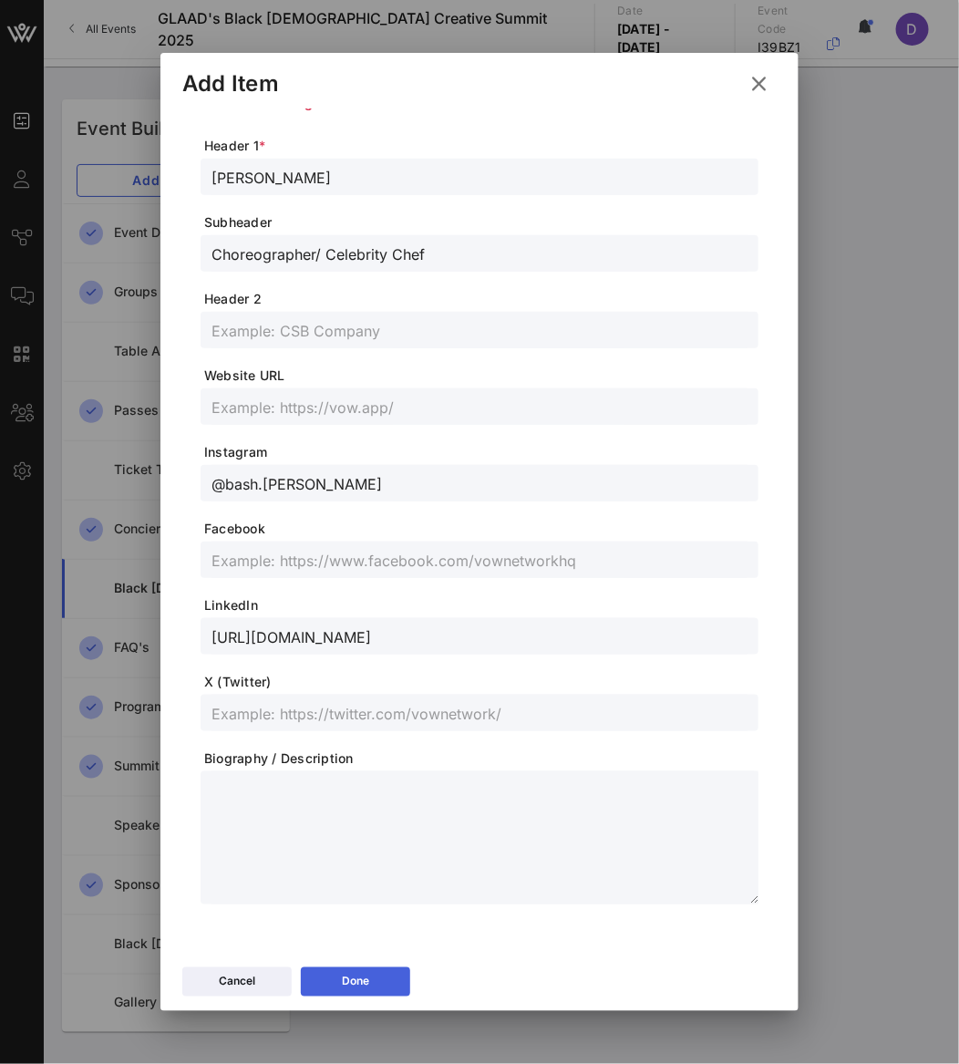
click at [375, 981] on button "Done" at bounding box center [355, 981] width 109 height 29
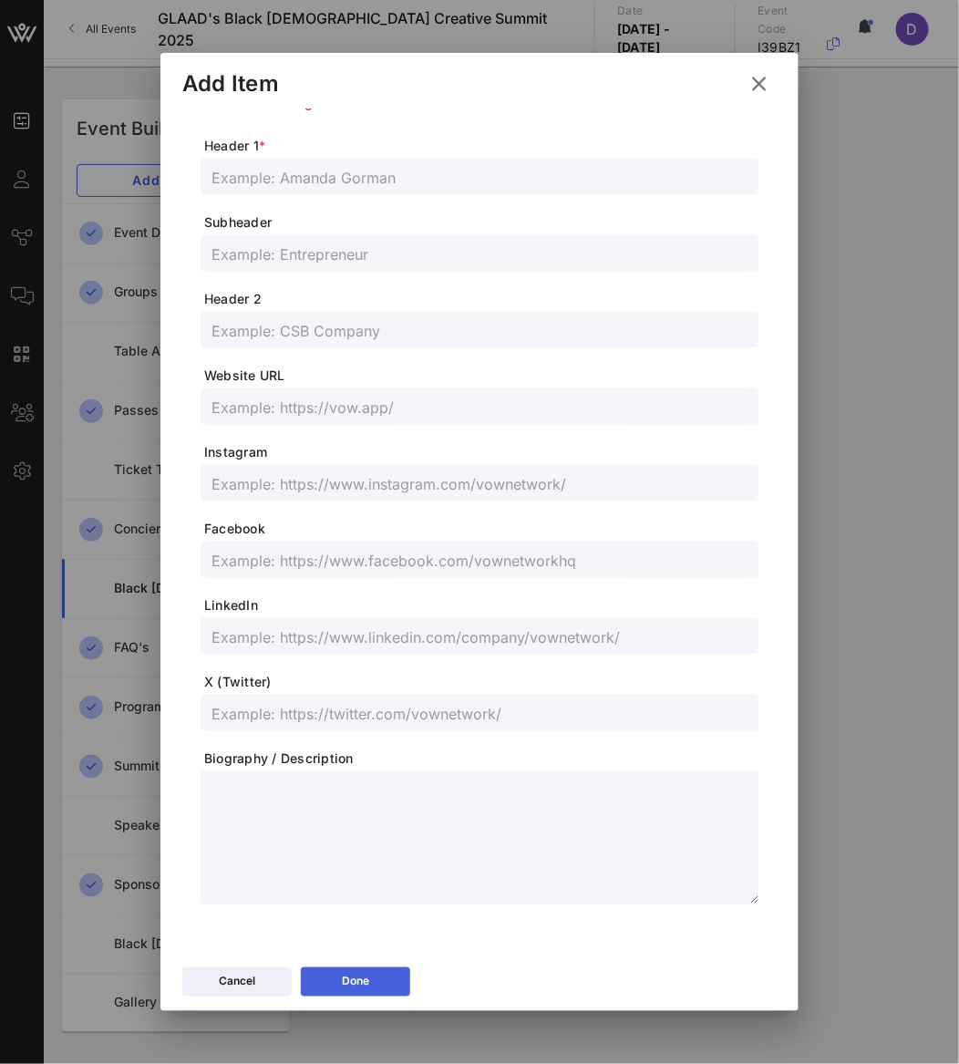
scroll to position [179, 0]
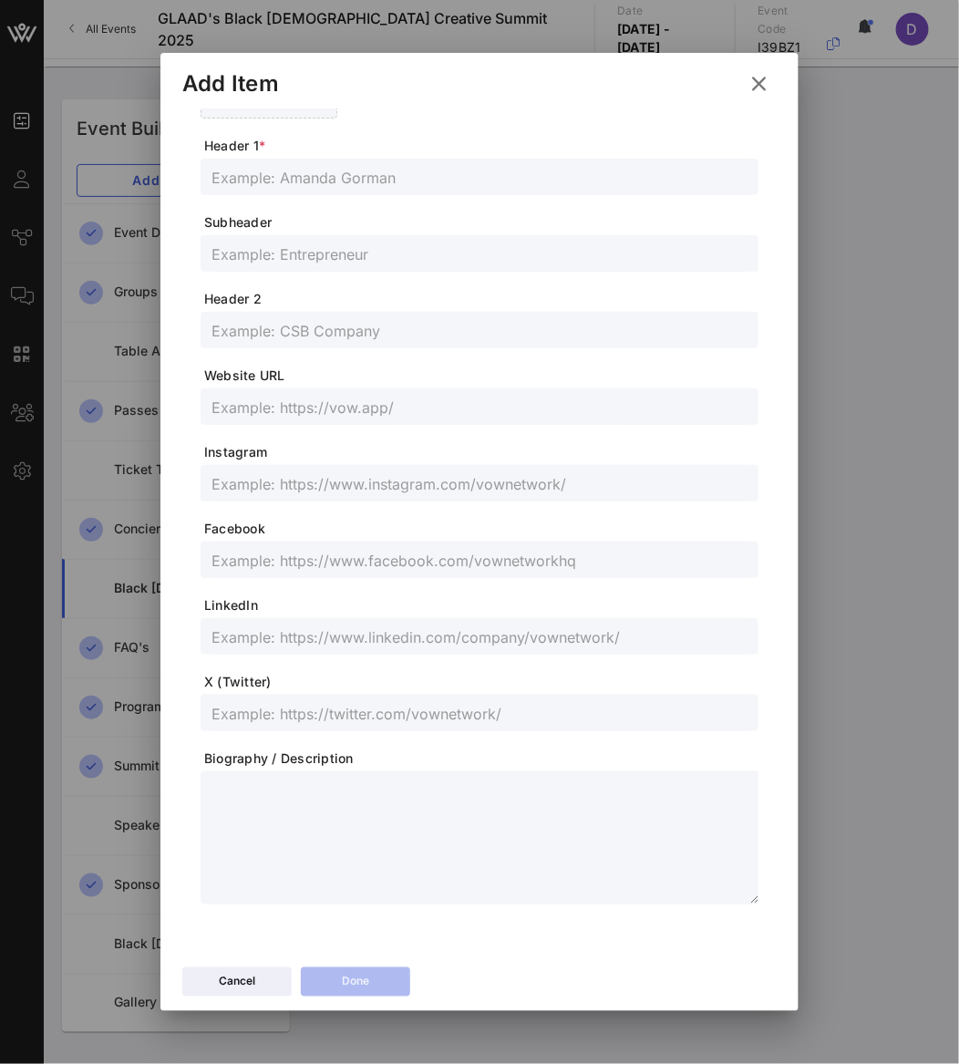
scroll to position [0, 0]
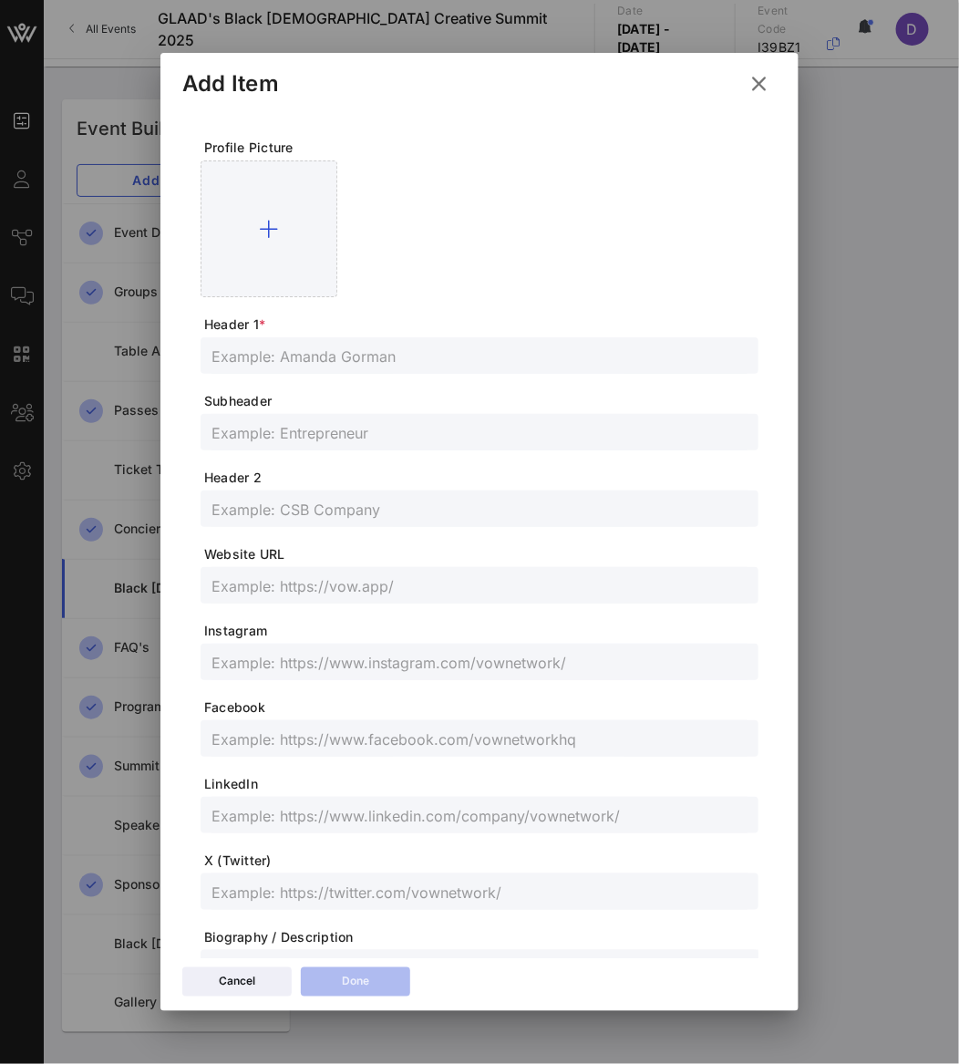
click at [325, 355] on input "text" at bounding box center [479, 356] width 536 height 24
click at [327, 441] on input "text" at bounding box center [479, 432] width 536 height 24
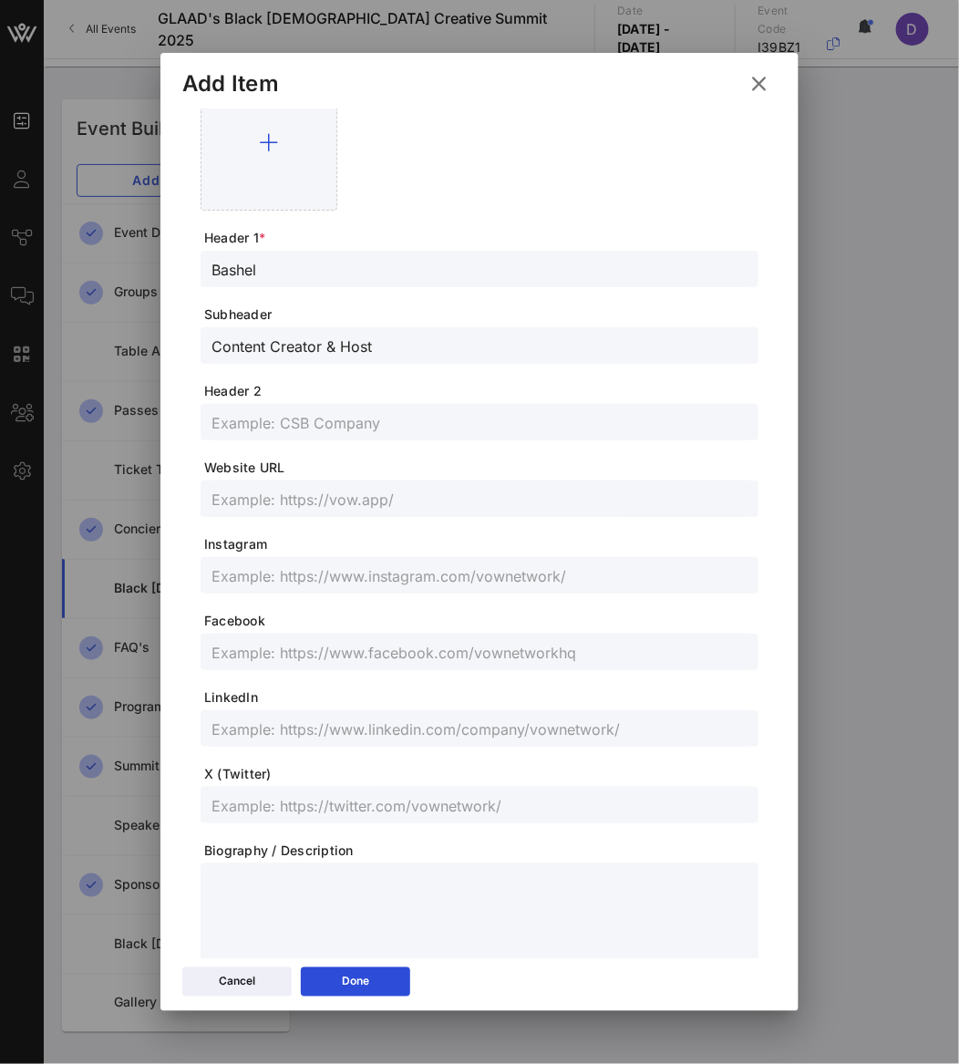
scroll to position [88, 0]
click at [312, 582] on input "text" at bounding box center [479, 574] width 536 height 24
click at [309, 697] on span "LinkedIn" at bounding box center [481, 696] width 554 height 18
click at [312, 723] on input "text" at bounding box center [479, 728] width 536 height 24
click at [499, 572] on input "text" at bounding box center [479, 574] width 536 height 24
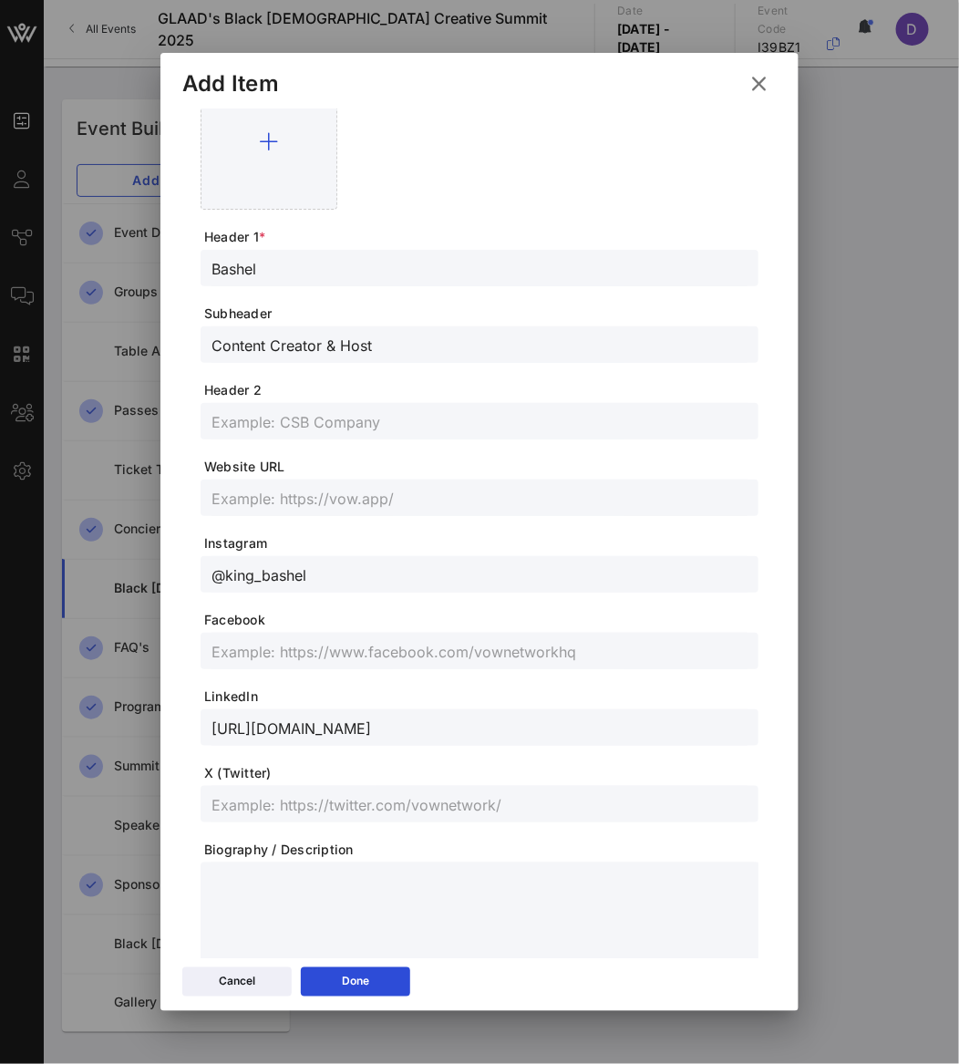
click at [257, 90] on div "Add Item" at bounding box center [230, 83] width 97 height 27
click at [277, 160] on div at bounding box center [269, 141] width 137 height 137
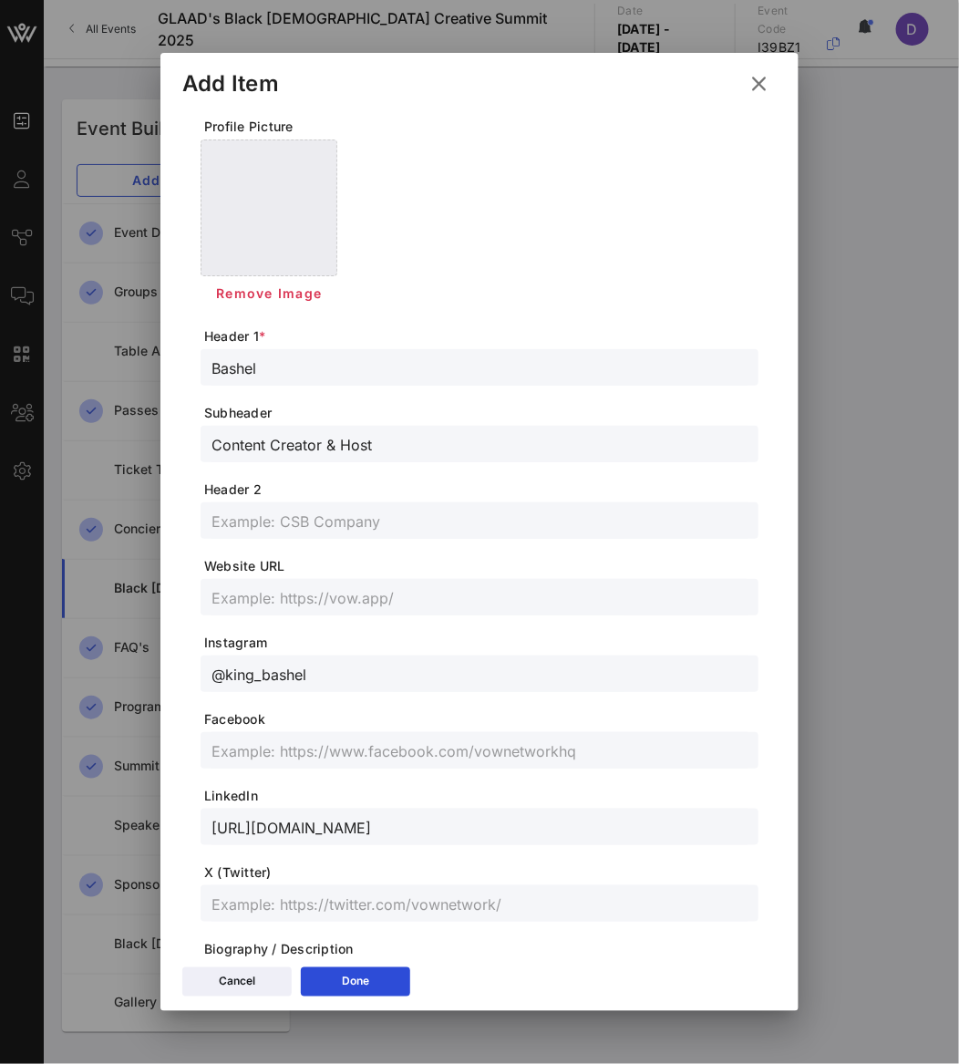
scroll to position [0, 0]
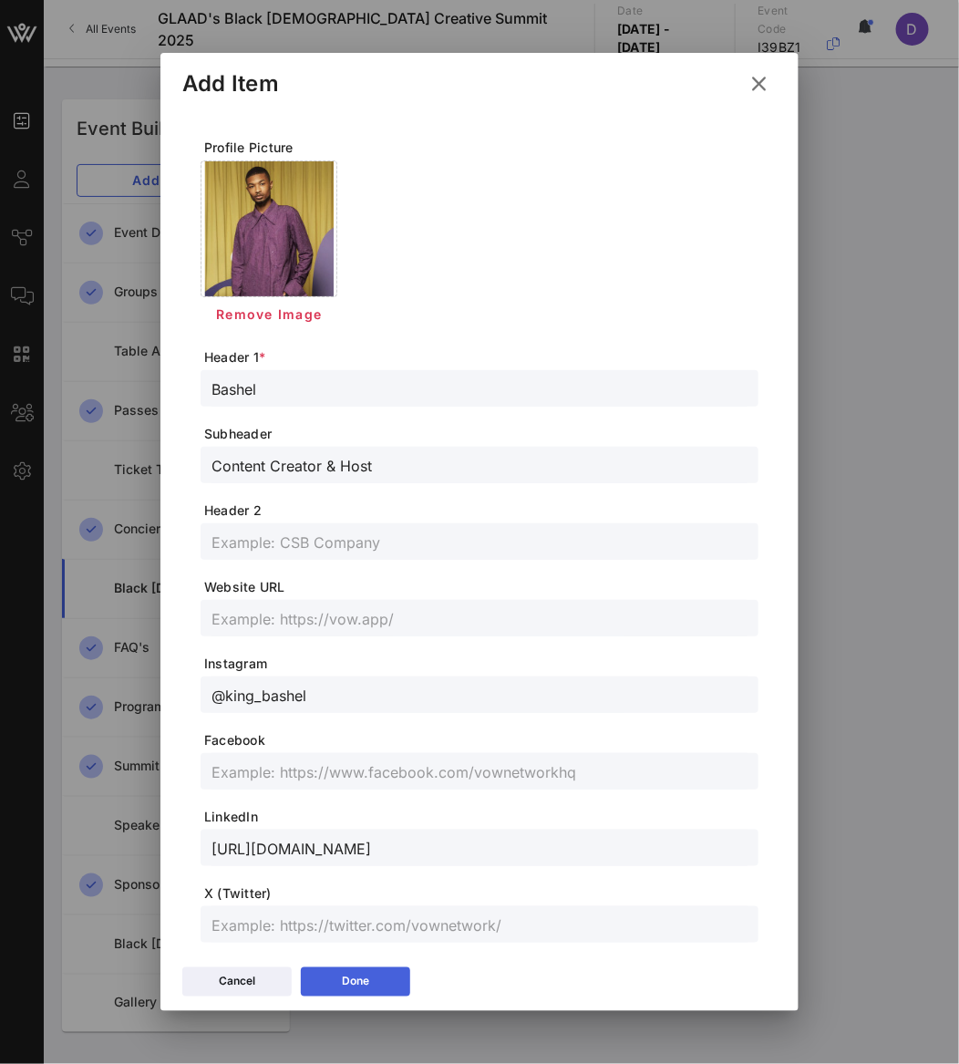
click at [386, 981] on button "Done" at bounding box center [355, 981] width 109 height 29
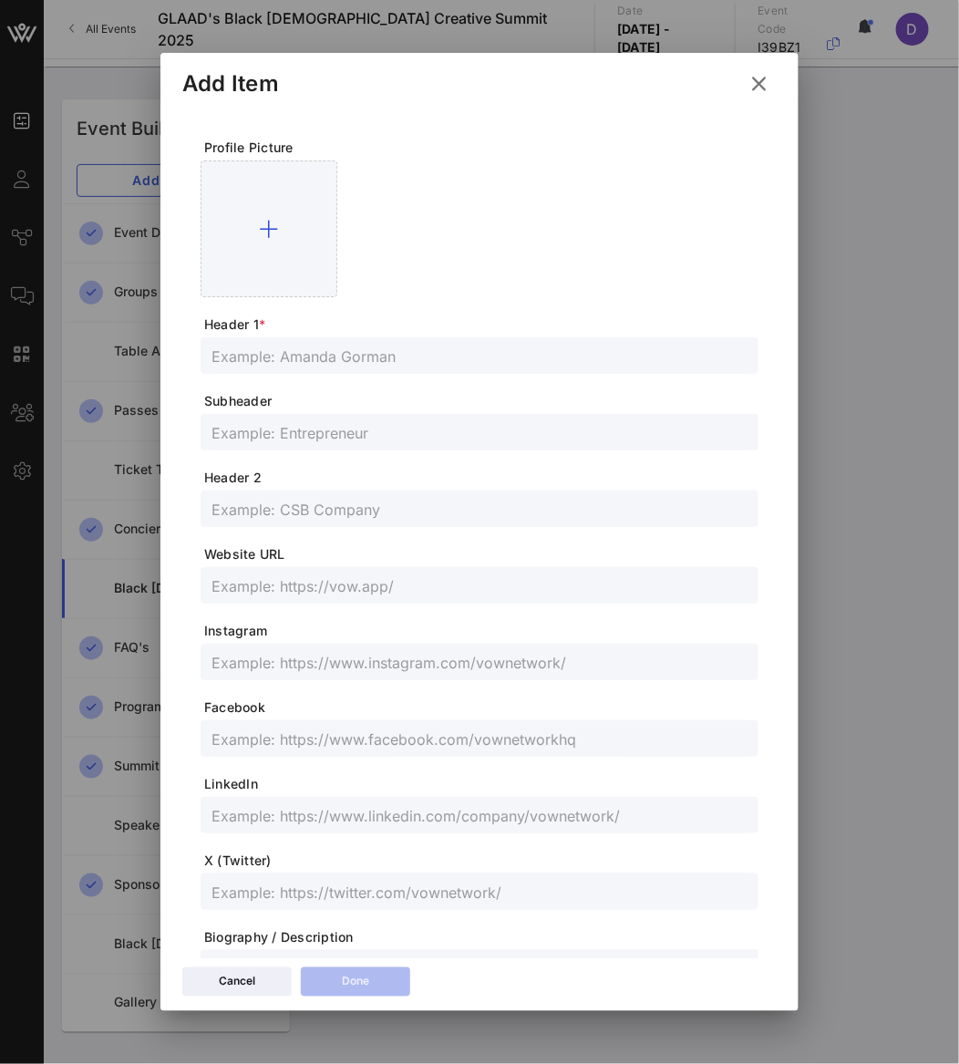
click at [313, 359] on input "text" at bounding box center [479, 356] width 536 height 24
click at [245, 442] on input "text" at bounding box center [479, 432] width 536 height 24
click at [417, 613] on form "Profile Picture Header 1 * [PERSON_NAME] Subheader Fashion Creative and Digital…" at bounding box center [480, 611] width 558 height 944
click at [417, 642] on form "Profile Picture Header 1 * [PERSON_NAME] Subheader Fashion Creative and Digital…" at bounding box center [480, 611] width 558 height 944
click at [420, 664] on input "text" at bounding box center [479, 662] width 536 height 24
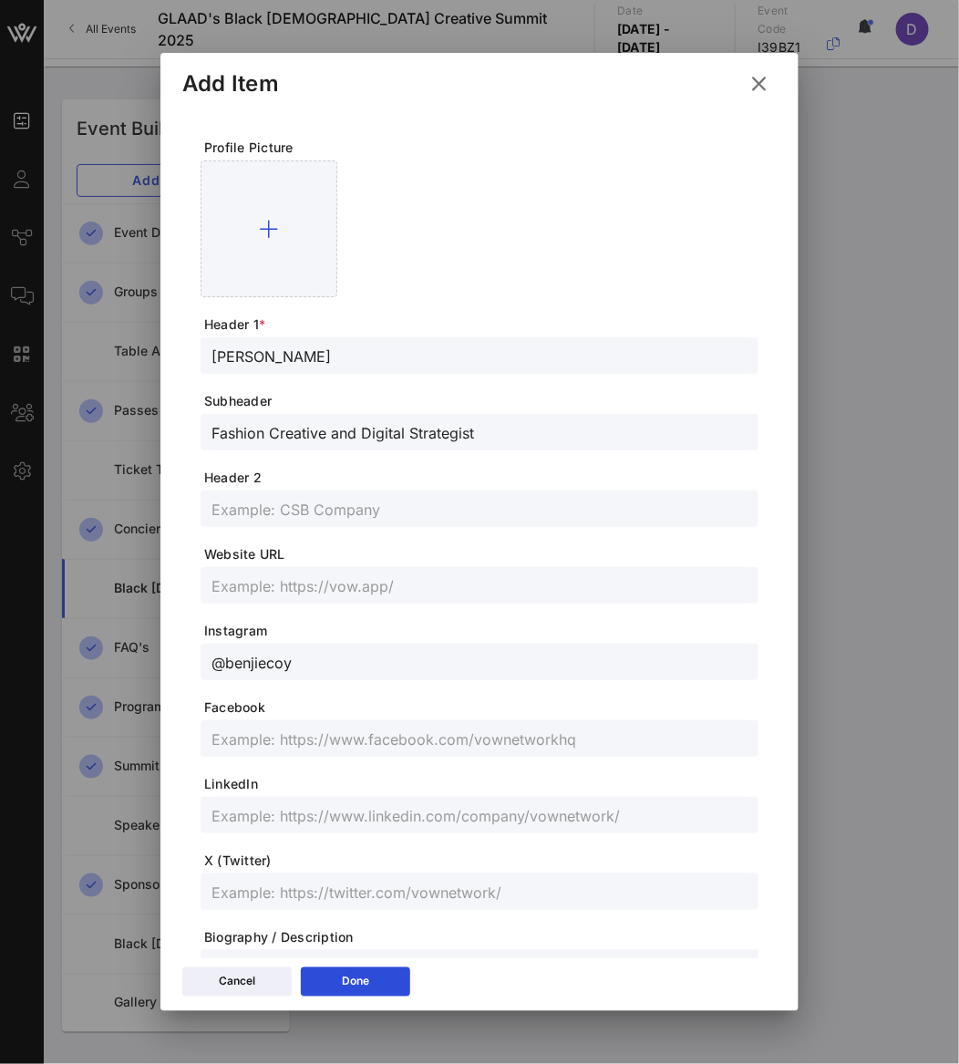
click at [552, 574] on input "text" at bounding box center [479, 585] width 536 height 24
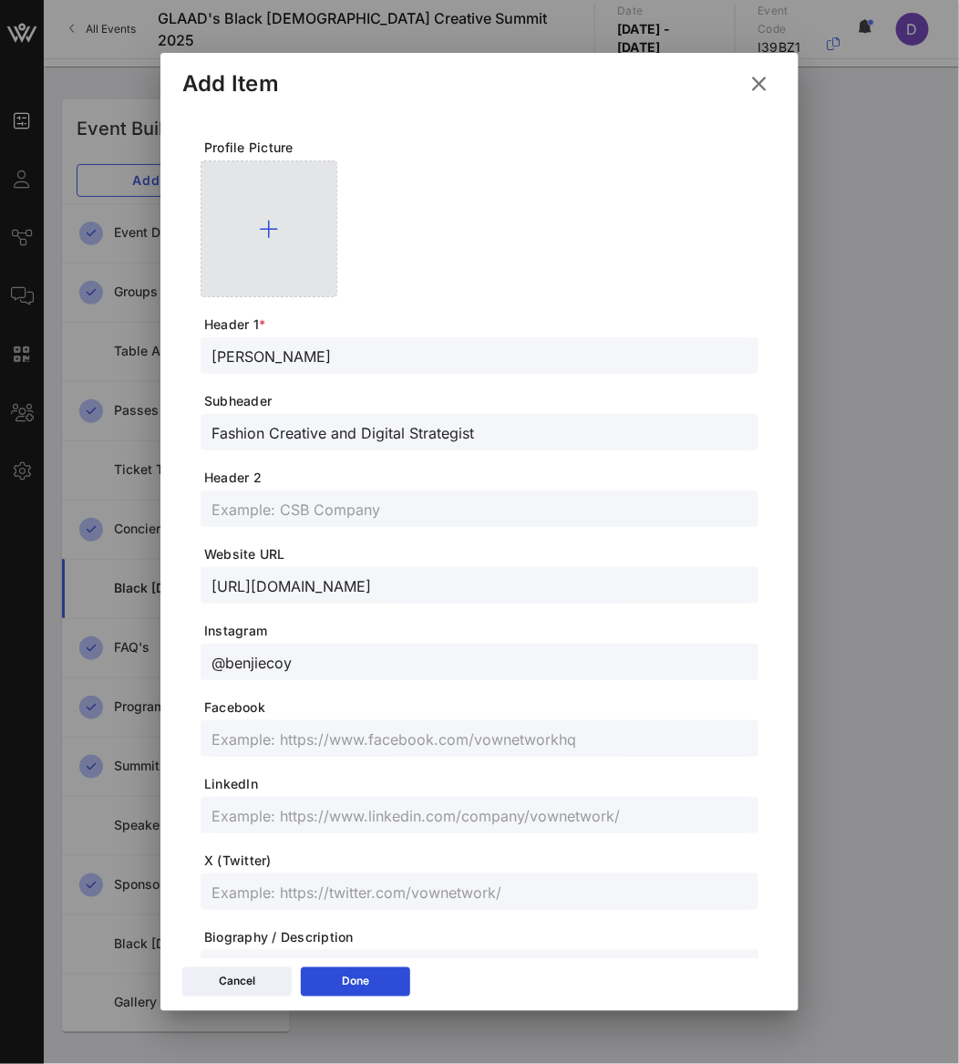
click at [277, 254] on div at bounding box center [269, 228] width 137 height 137
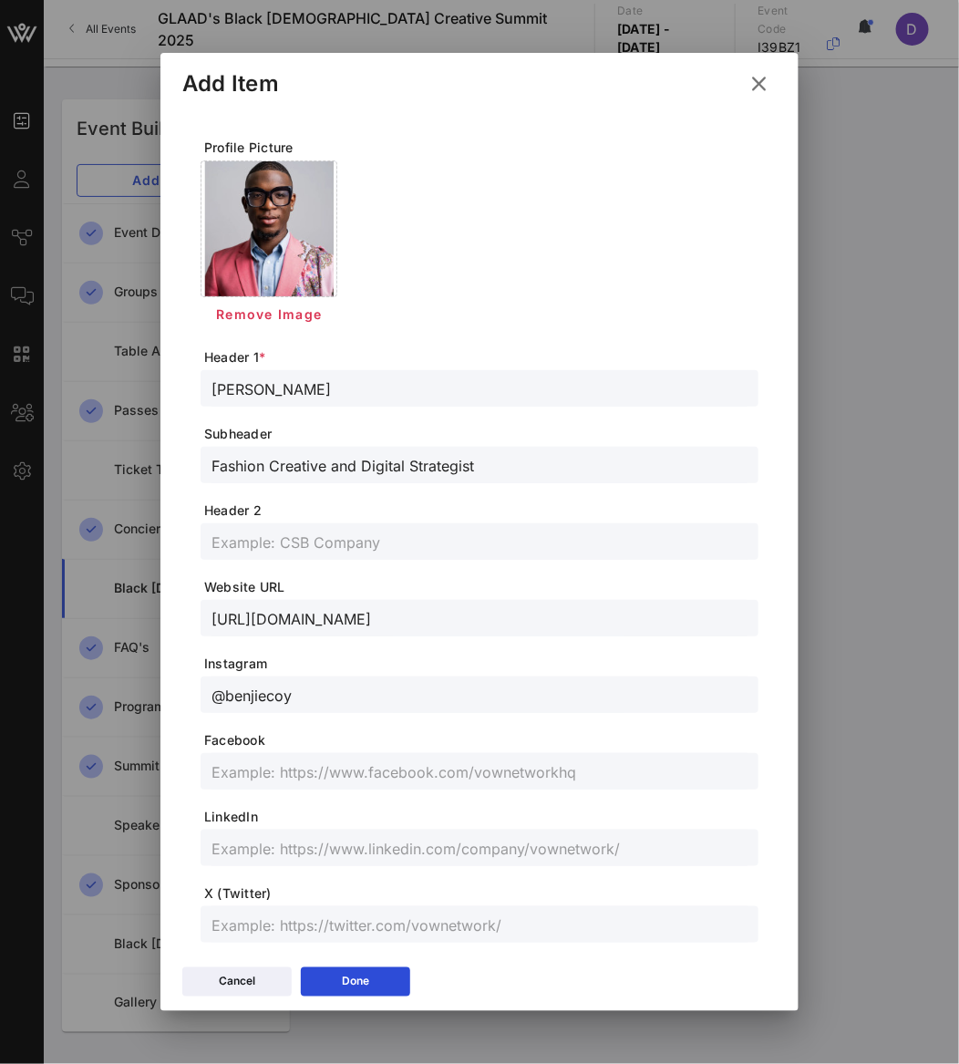
click at [285, 290] on div at bounding box center [268, 228] width 135 height 135
click at [285, 306] on span "Remove Image" at bounding box center [268, 313] width 107 height 15
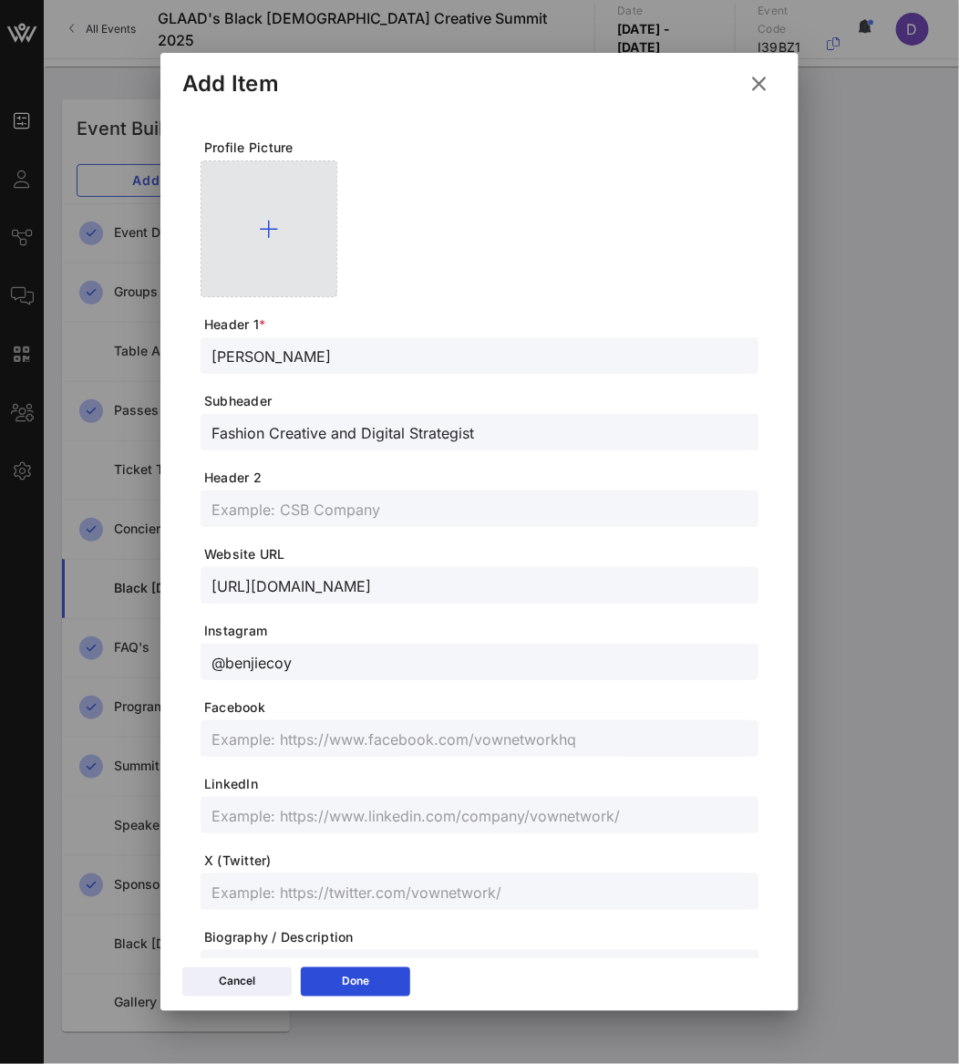
click at [282, 234] on div at bounding box center [269, 228] width 137 height 137
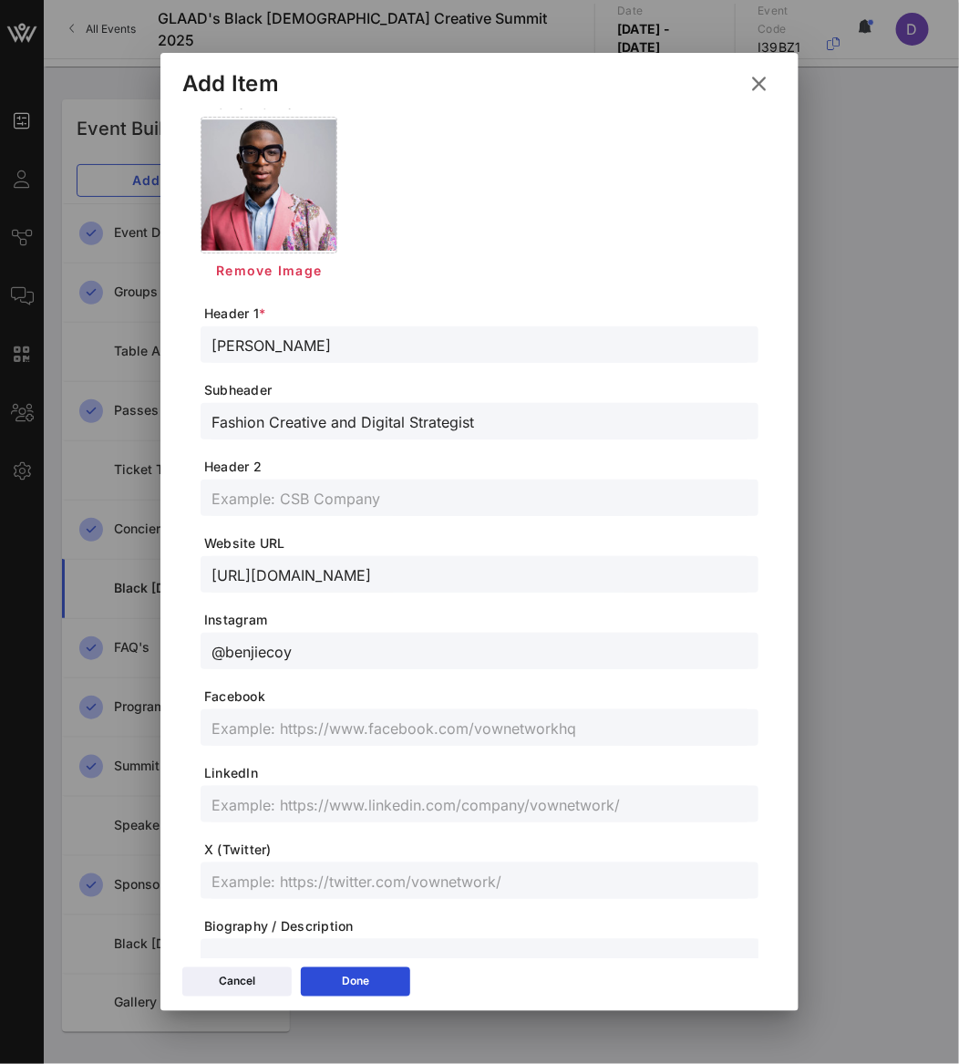
scroll to position [112, 0]
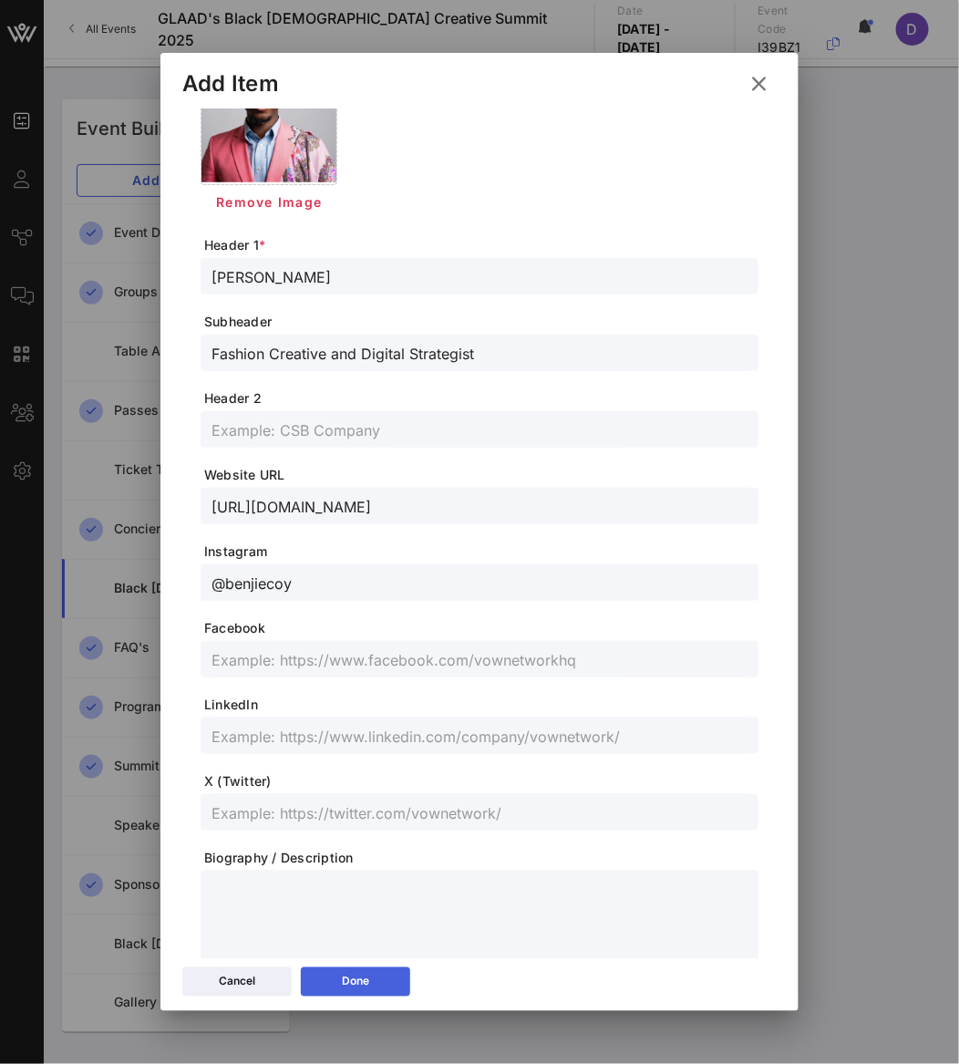
click at [376, 981] on button "Done" at bounding box center [355, 981] width 109 height 29
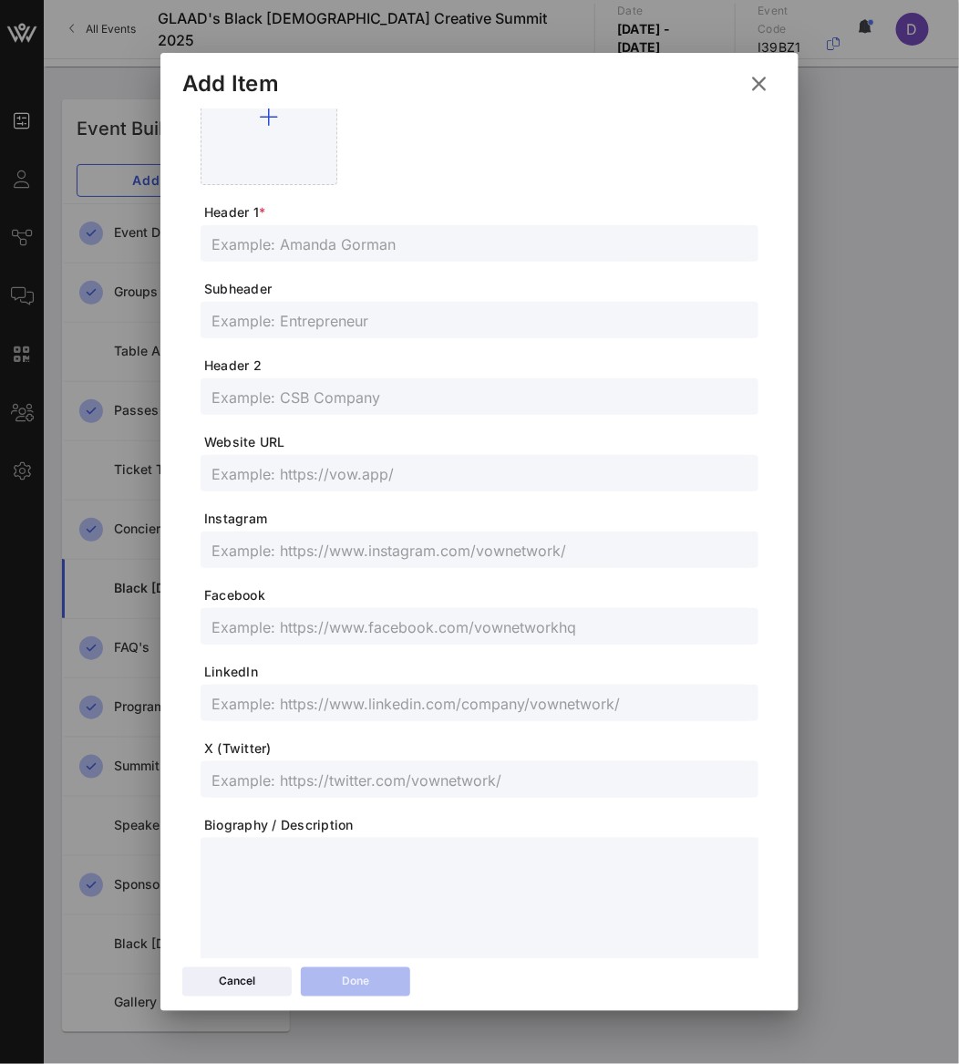
click at [312, 232] on input "text" at bounding box center [479, 244] width 536 height 24
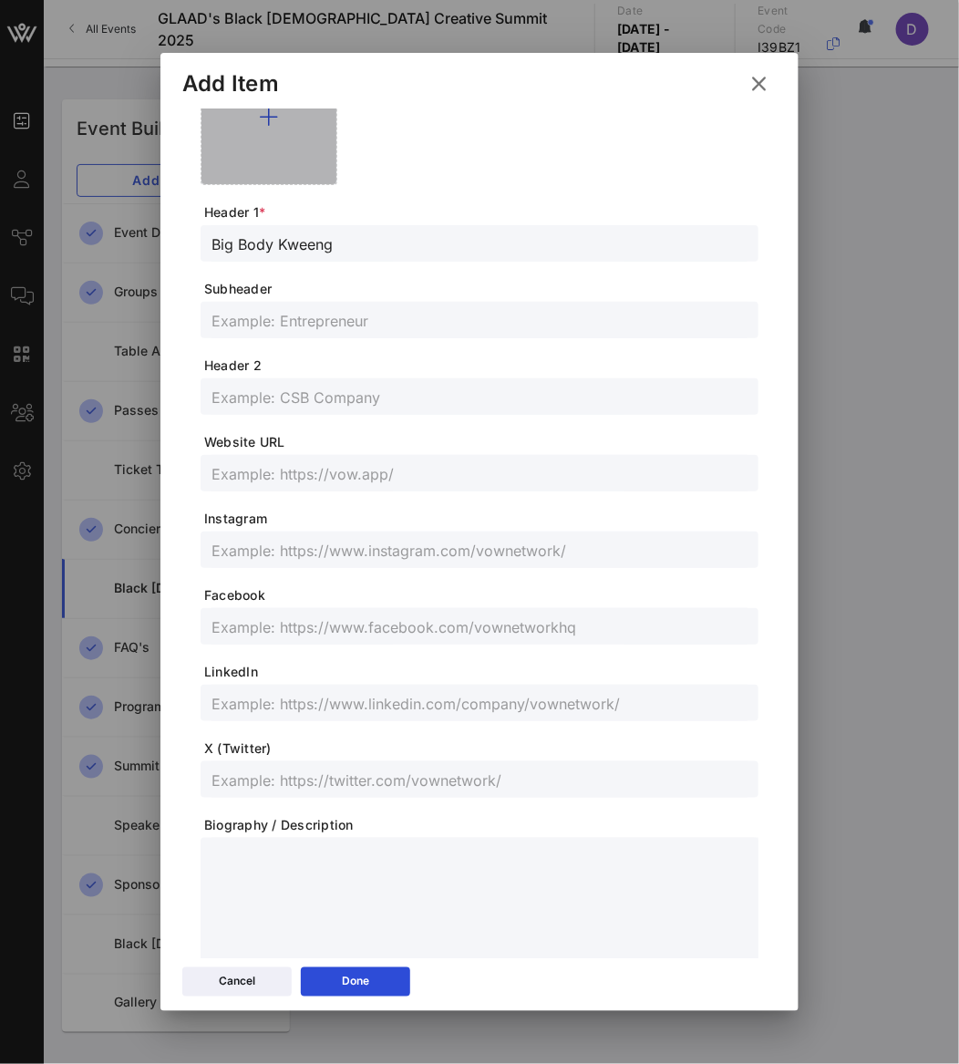
click at [266, 161] on div at bounding box center [269, 116] width 137 height 137
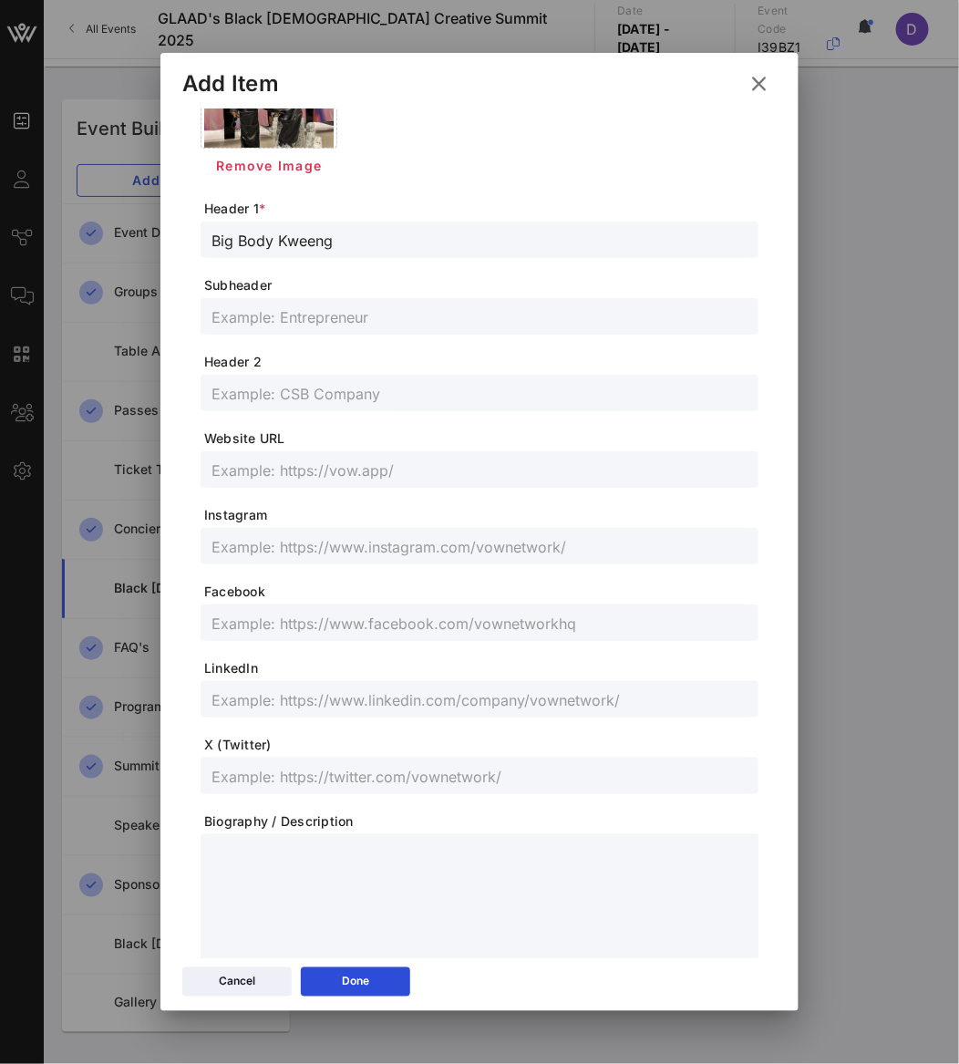
scroll to position [211, 0]
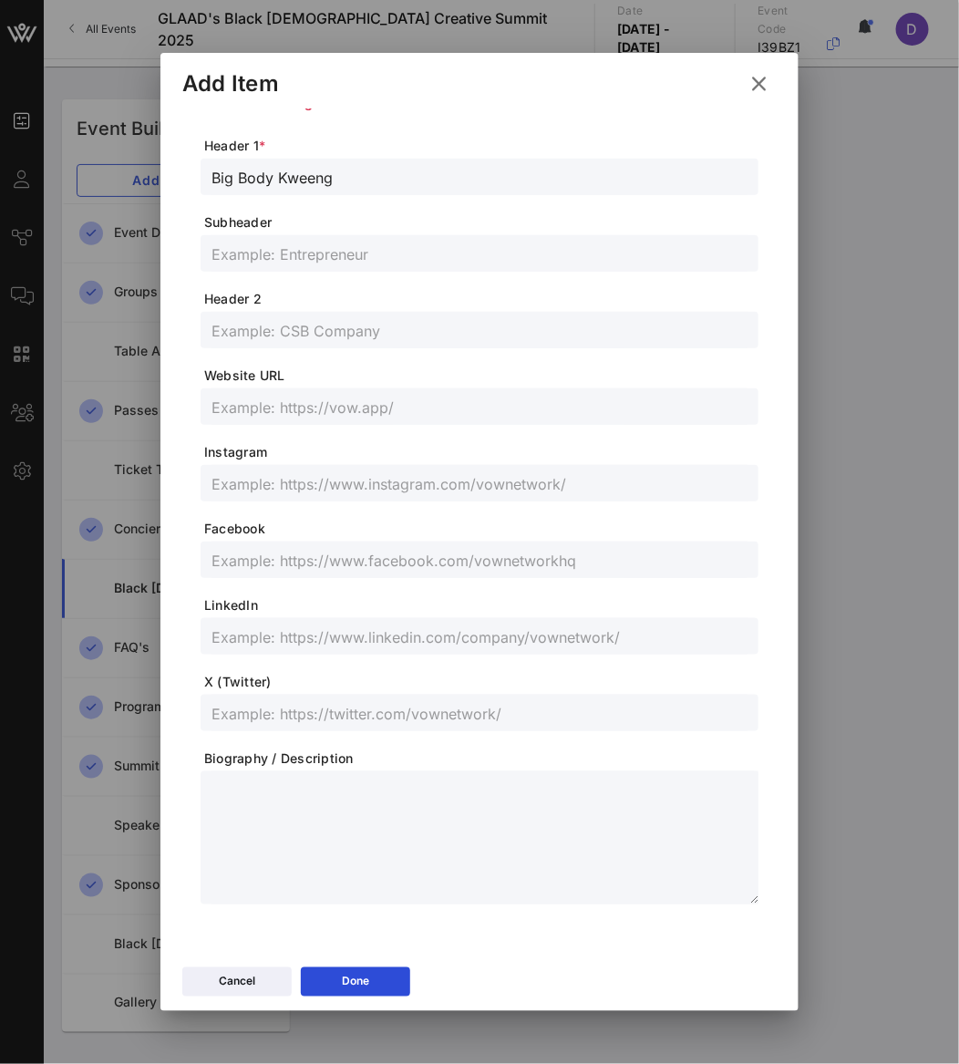
click at [333, 702] on input "text" at bounding box center [479, 713] width 536 height 24
click at [337, 571] on div at bounding box center [479, 559] width 536 height 36
click at [272, 558] on input "text" at bounding box center [479, 560] width 536 height 24
click at [384, 981] on button "Done" at bounding box center [355, 981] width 109 height 29
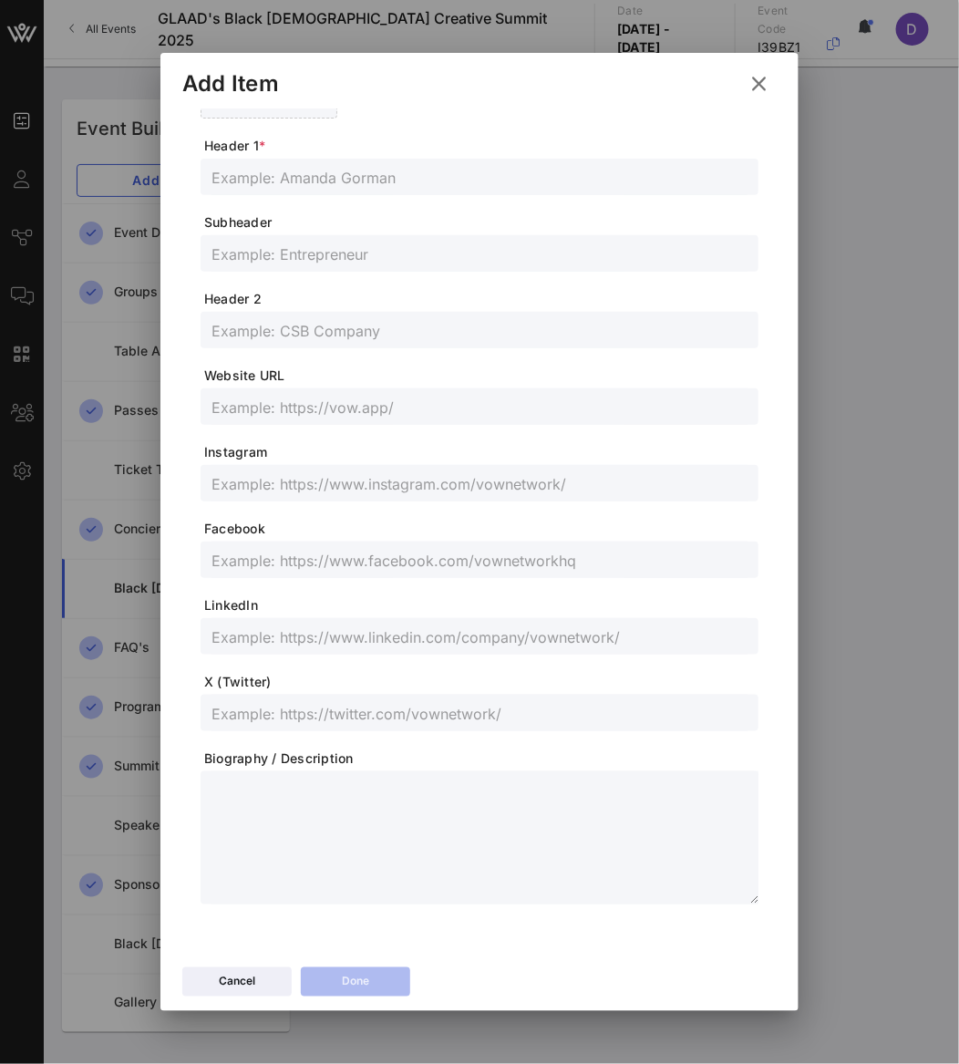
scroll to position [0, 0]
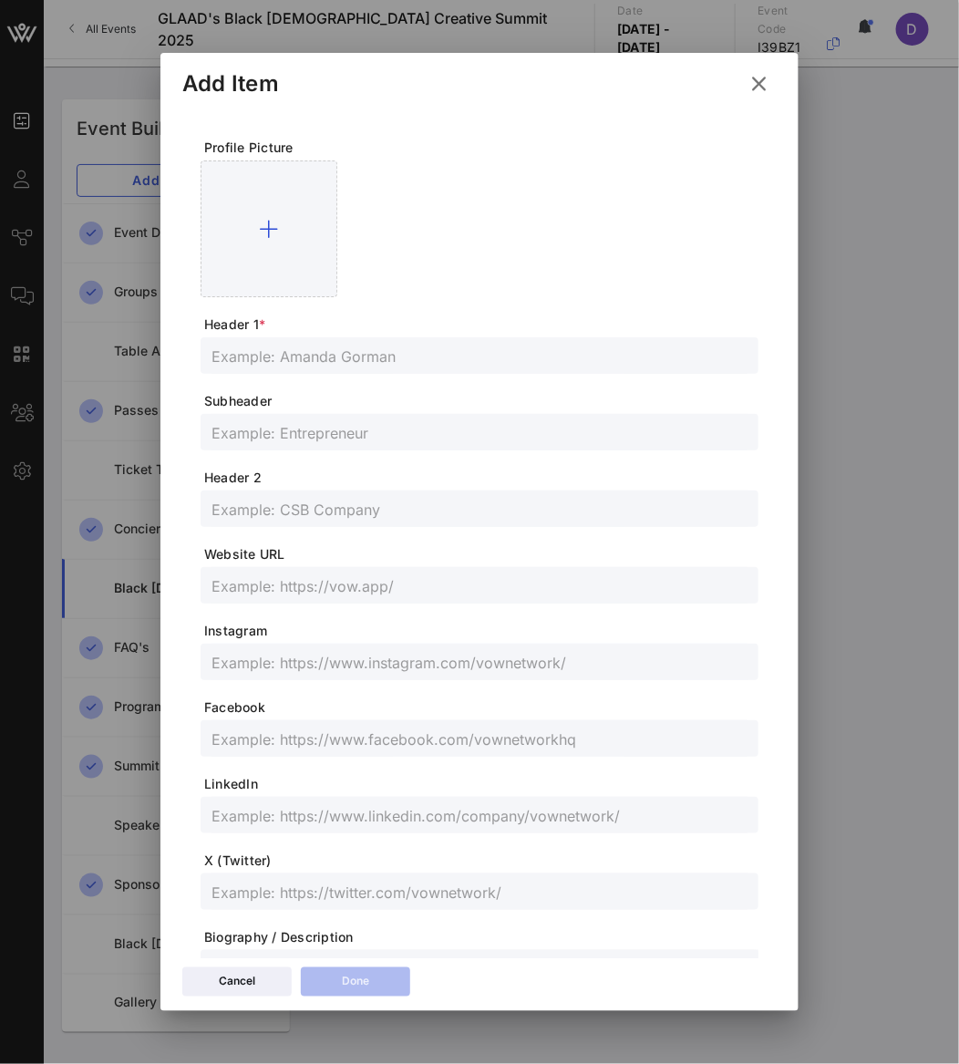
click at [353, 352] on input "text" at bounding box center [479, 356] width 536 height 24
click at [440, 422] on input "text" at bounding box center [479, 432] width 536 height 24
click at [460, 659] on input "text" at bounding box center [479, 662] width 536 height 24
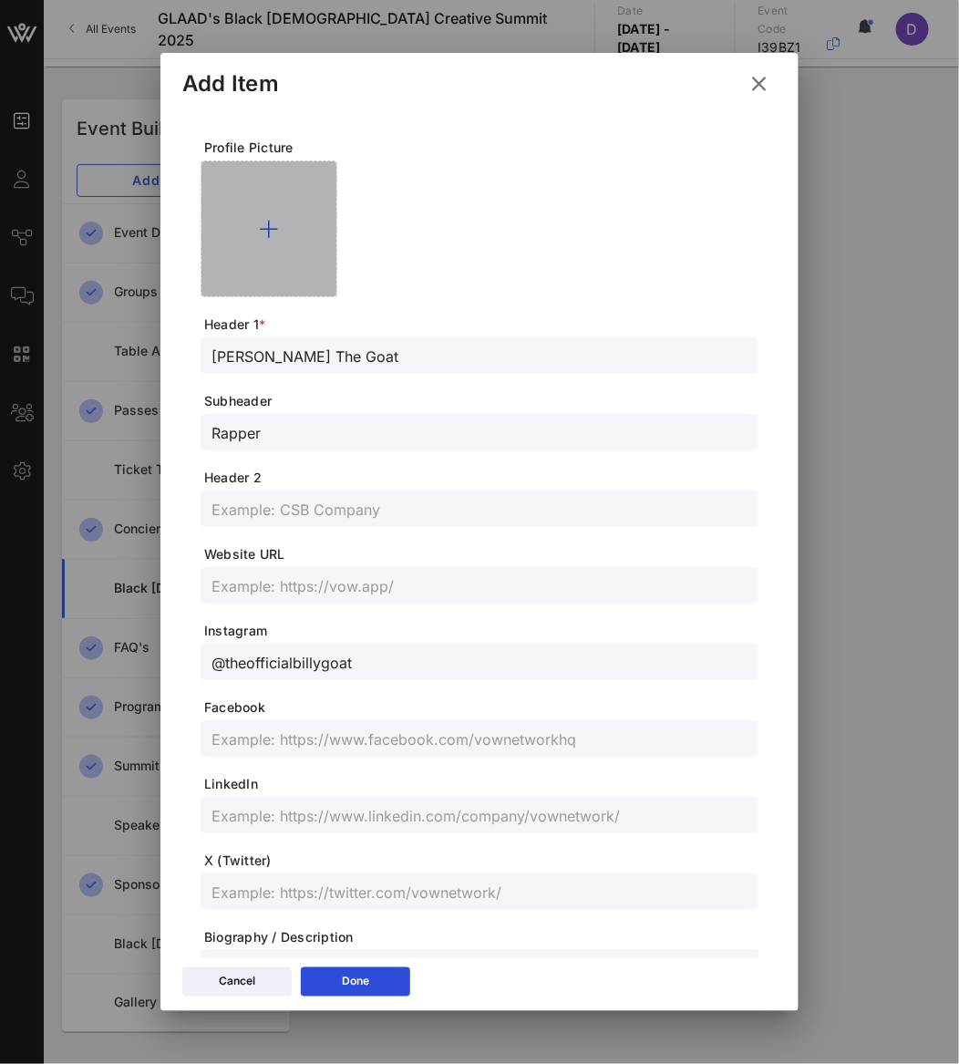
click at [269, 255] on div at bounding box center [269, 228] width 137 height 137
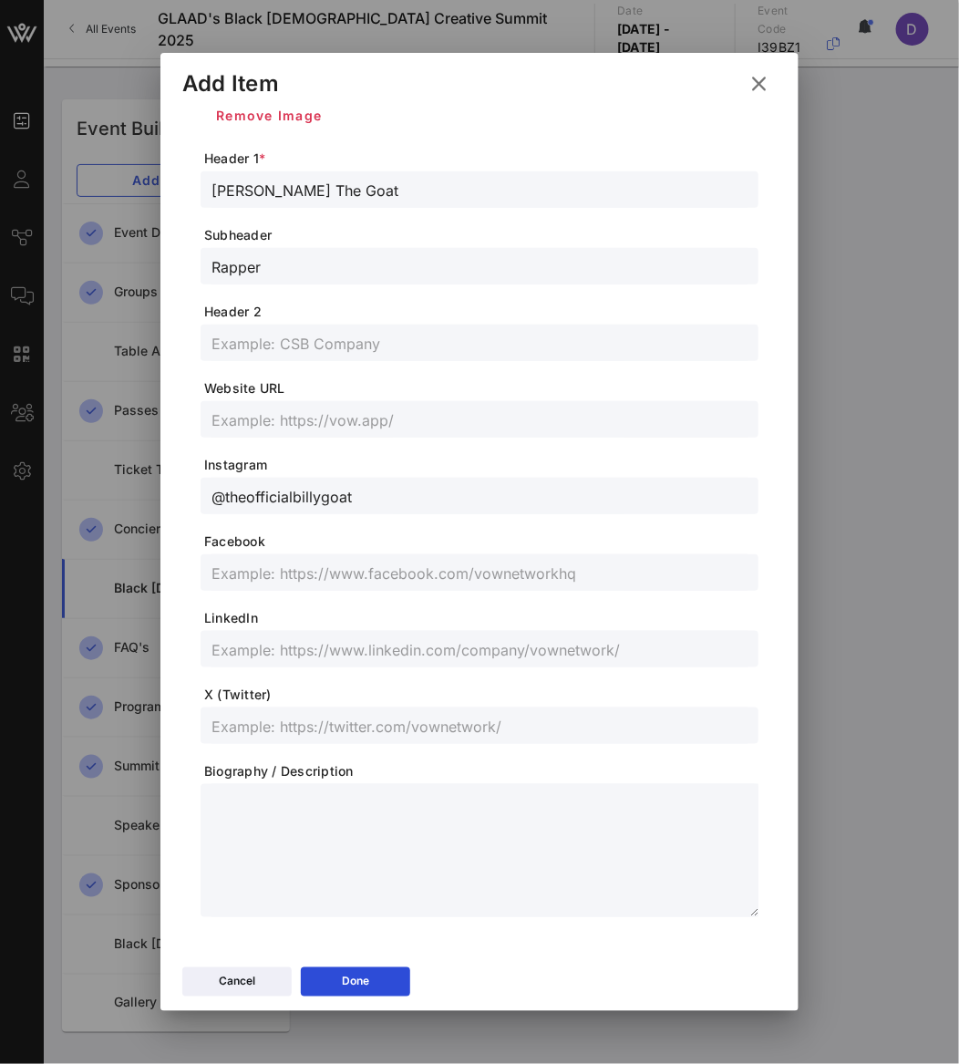
scroll to position [211, 0]
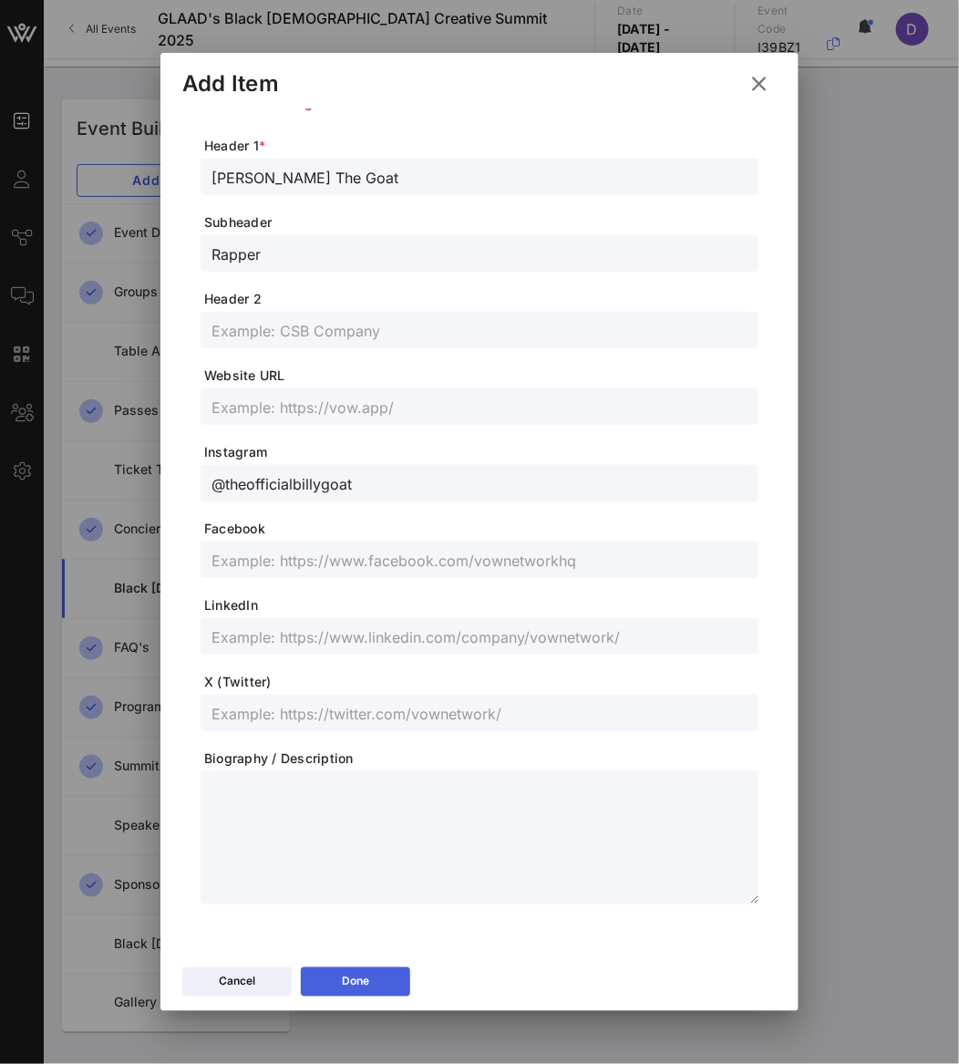
click at [336, 981] on button "Done" at bounding box center [355, 981] width 109 height 29
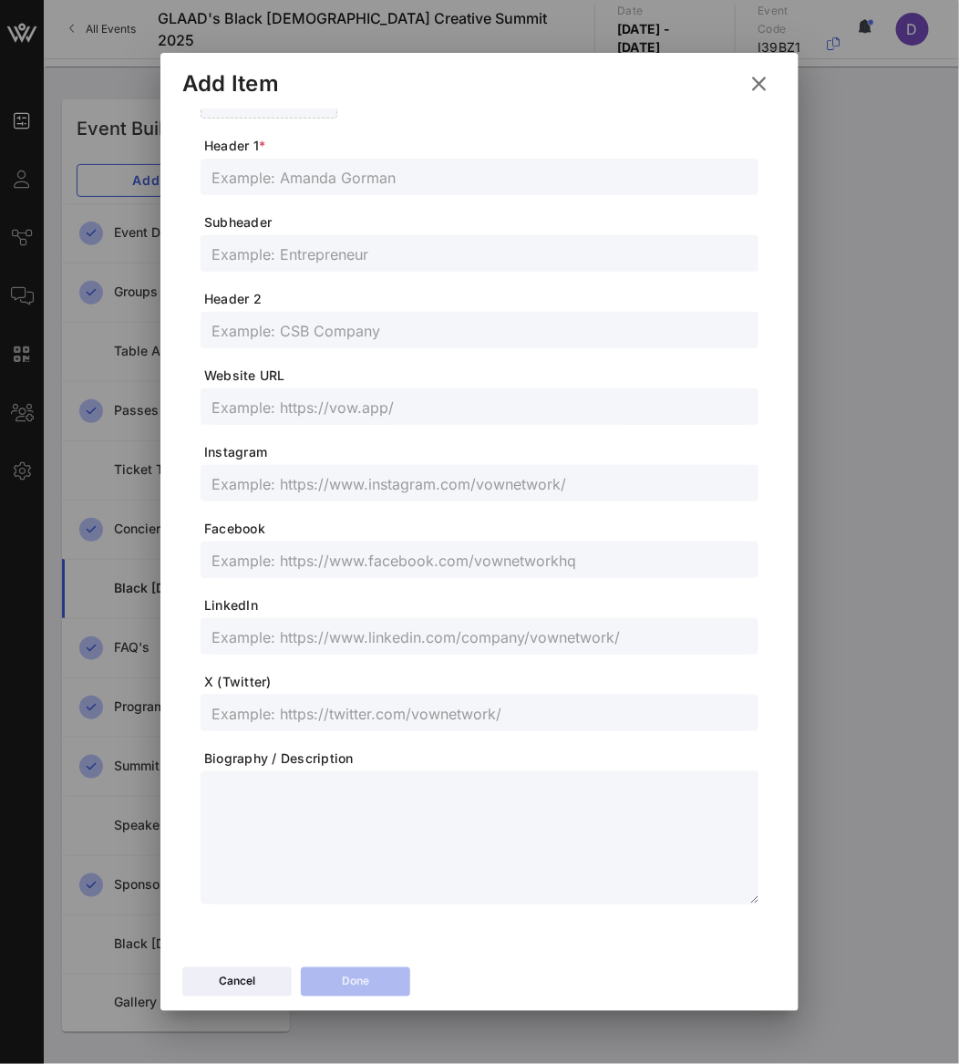
click at [899, 240] on div "Event Builder Guests Journeys Comms QR Scanner Team Settings GLAAD's Black [DEM…" at bounding box center [479, 532] width 959 height 1064
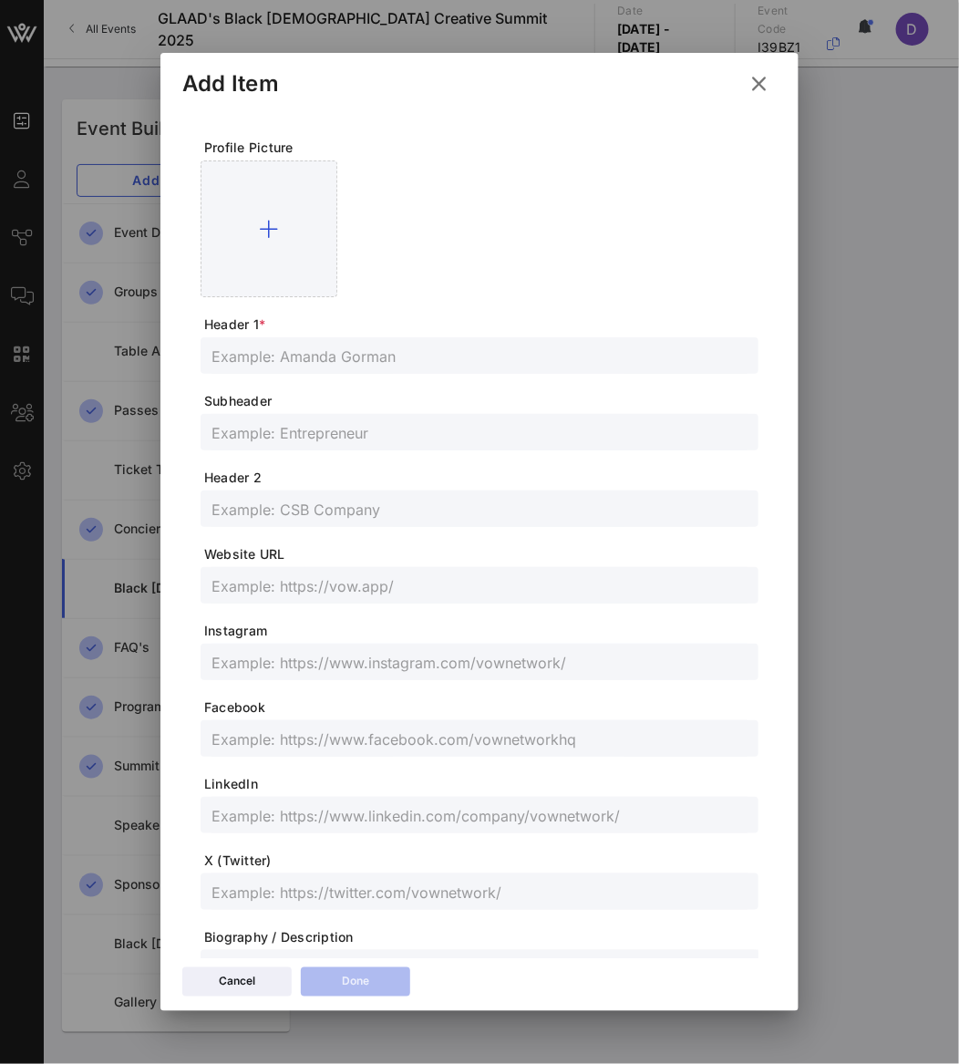
click at [417, 349] on input "text" at bounding box center [479, 356] width 536 height 24
click at [256, 428] on input "text" at bounding box center [479, 432] width 536 height 24
click at [283, 680] on form "Profile Picture Header 1 * [PERSON_NAME] Subheader Actor & Teaching Artist Head…" at bounding box center [480, 611] width 558 height 944
click at [287, 746] on input "text" at bounding box center [479, 738] width 536 height 24
click at [270, 827] on div at bounding box center [479, 815] width 536 height 36
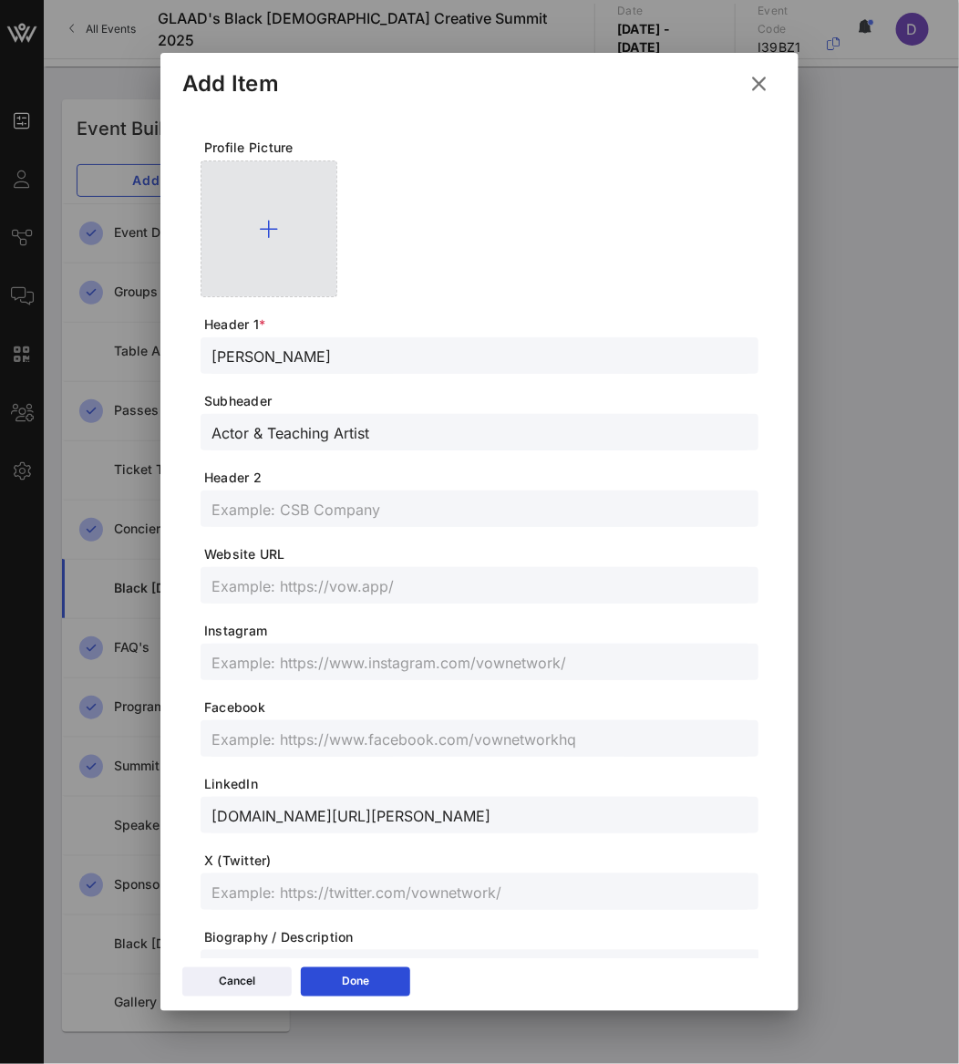
click at [286, 252] on div at bounding box center [269, 228] width 137 height 137
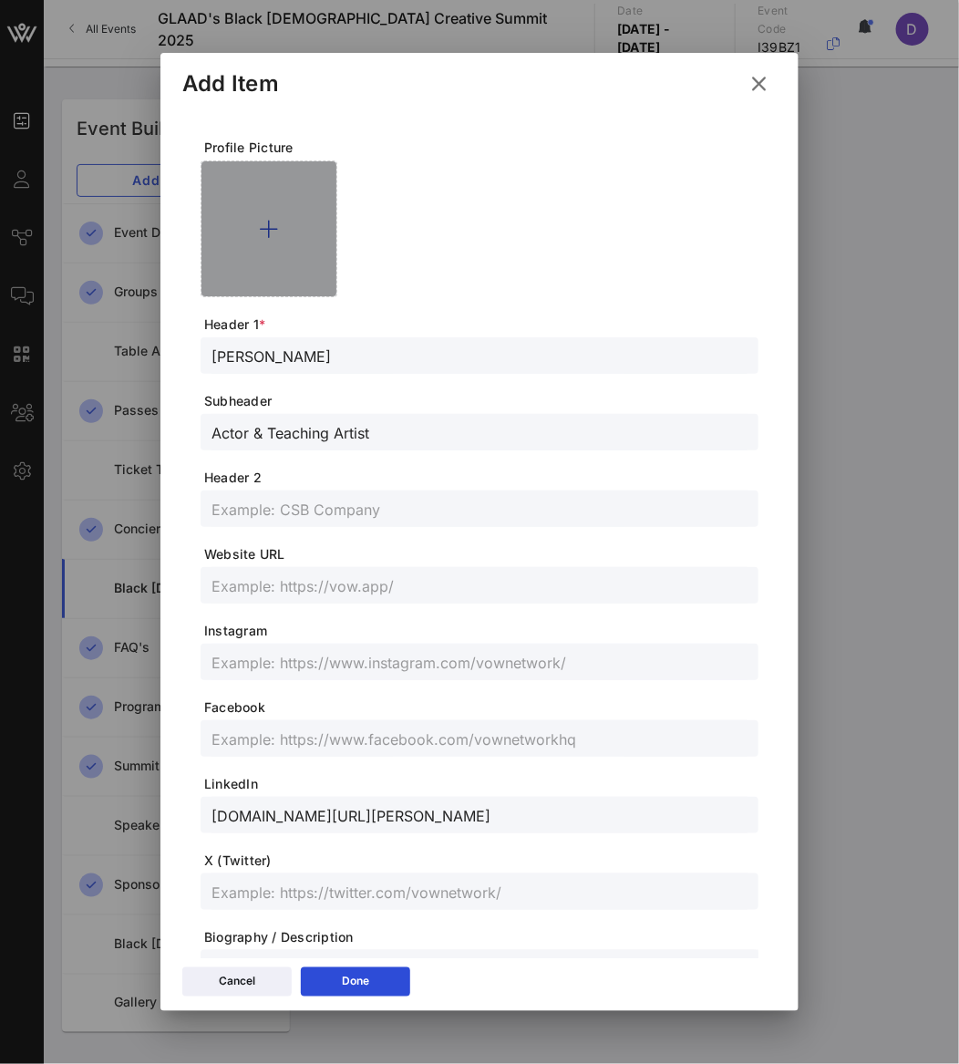
click at [286, 252] on div at bounding box center [269, 228] width 137 height 137
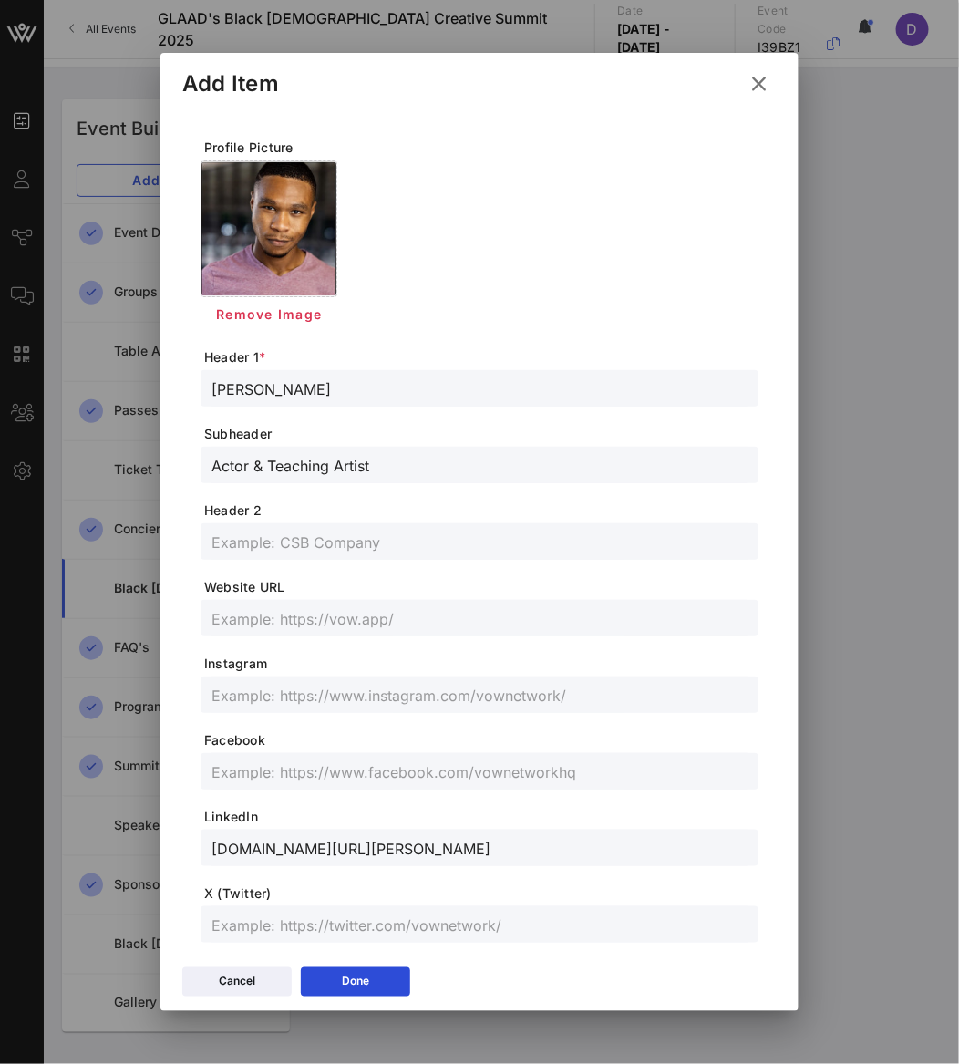
click at [284, 709] on div at bounding box center [479, 694] width 536 height 36
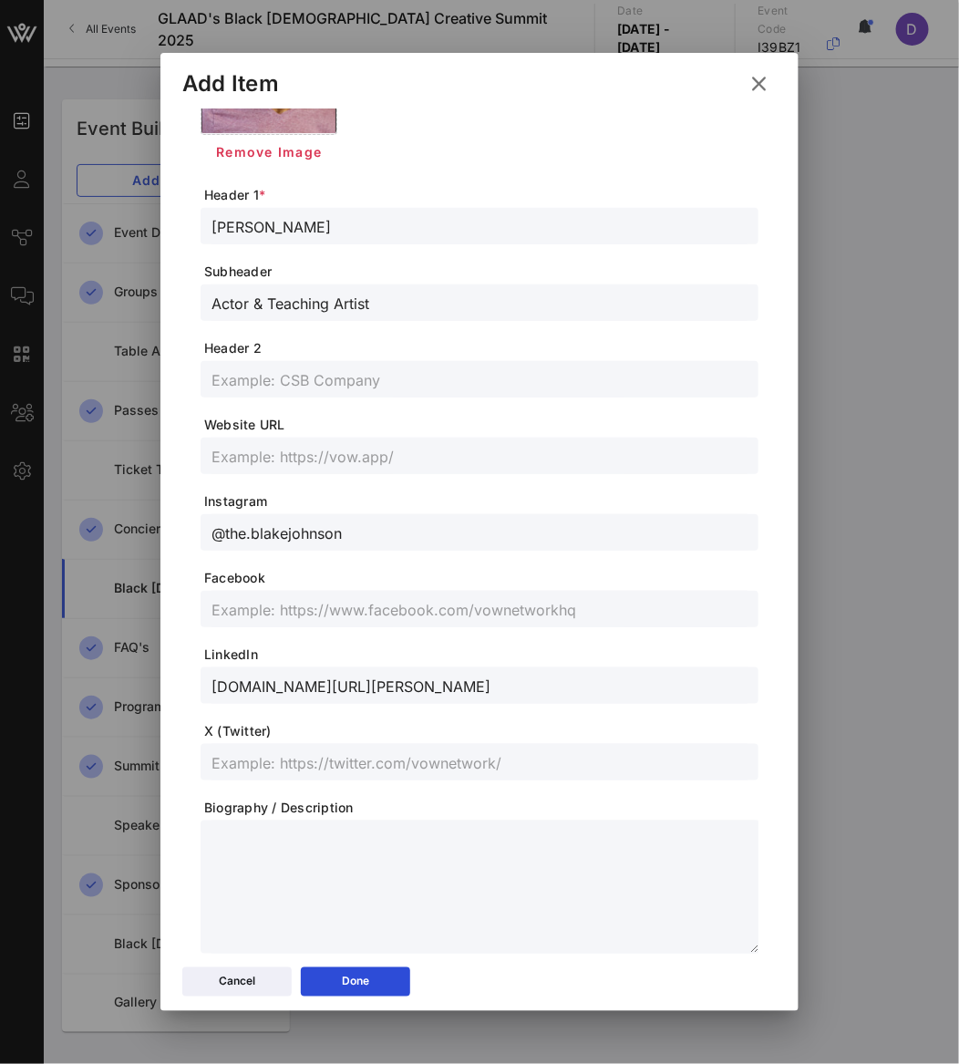
scroll to position [211, 0]
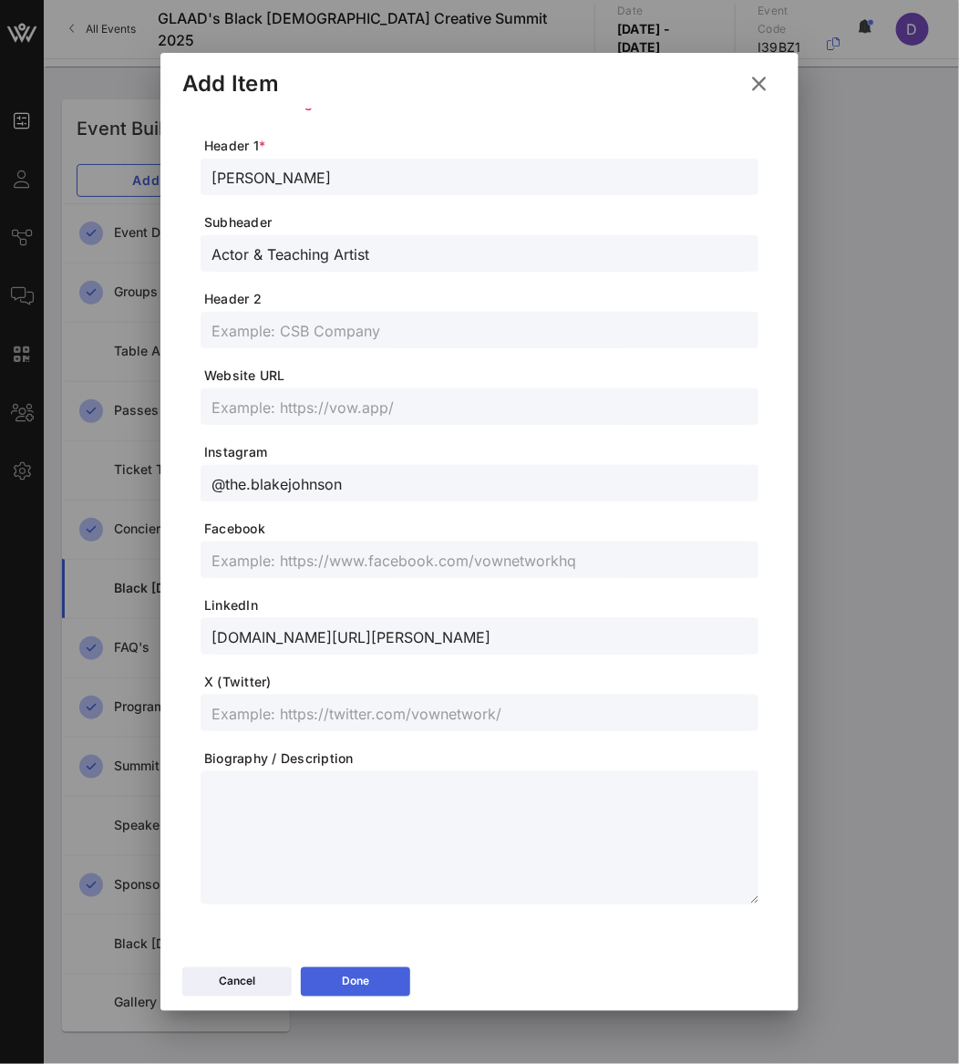
click at [372, 981] on button "Done" at bounding box center [355, 981] width 109 height 29
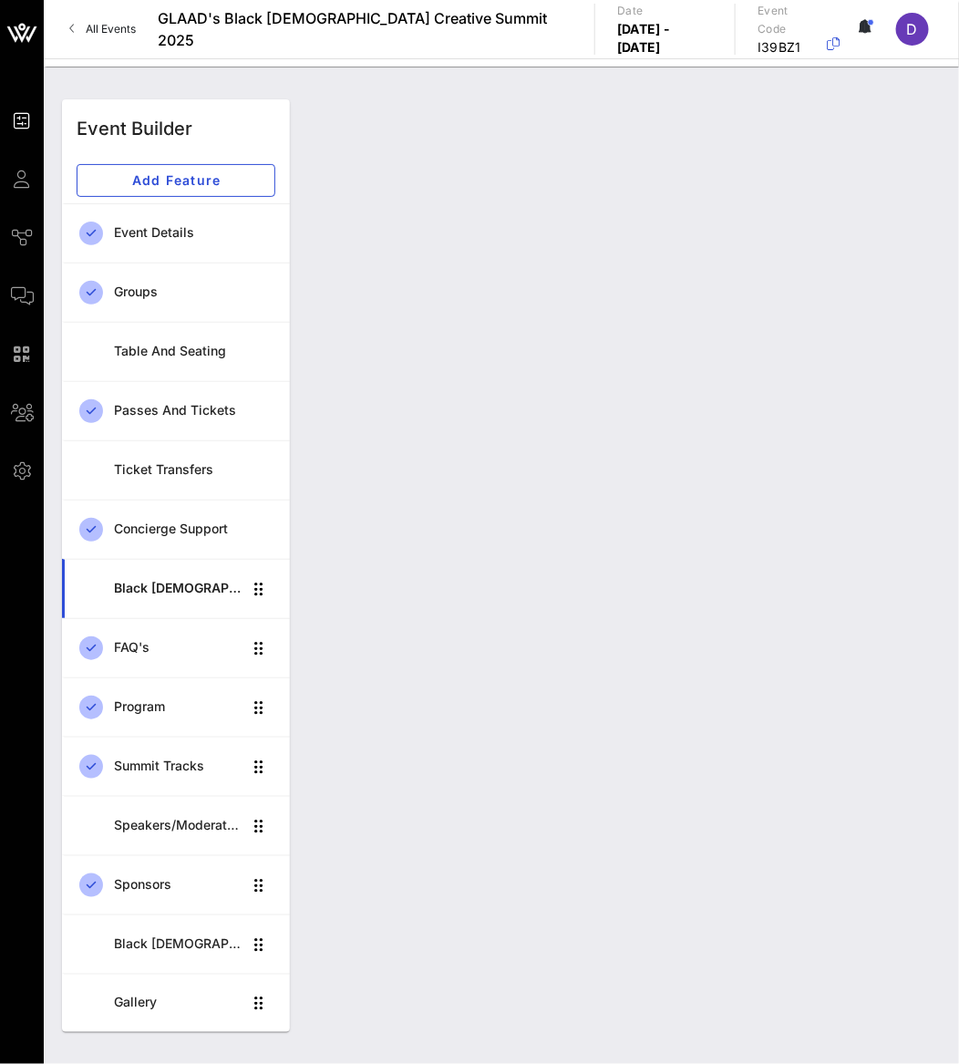
scroll to position [0, 0]
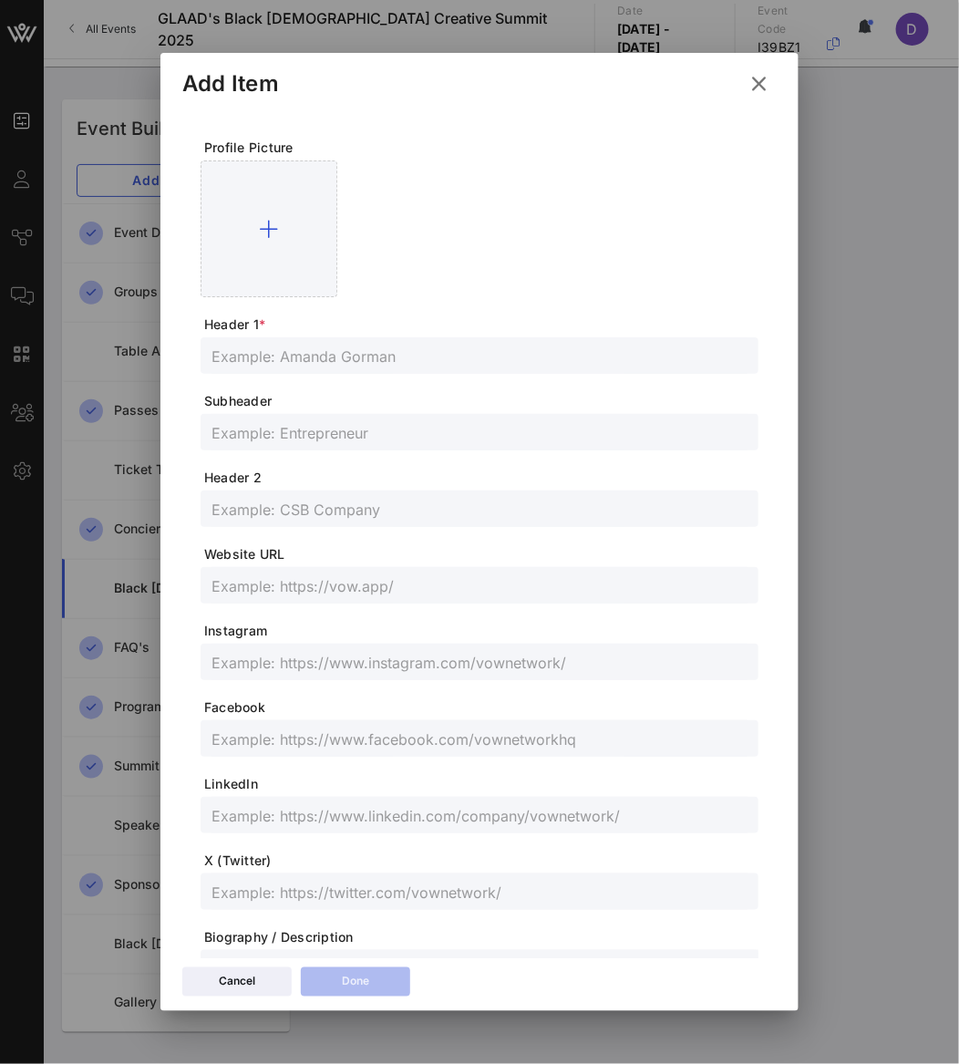
click at [361, 356] on input "text" at bounding box center [479, 356] width 536 height 24
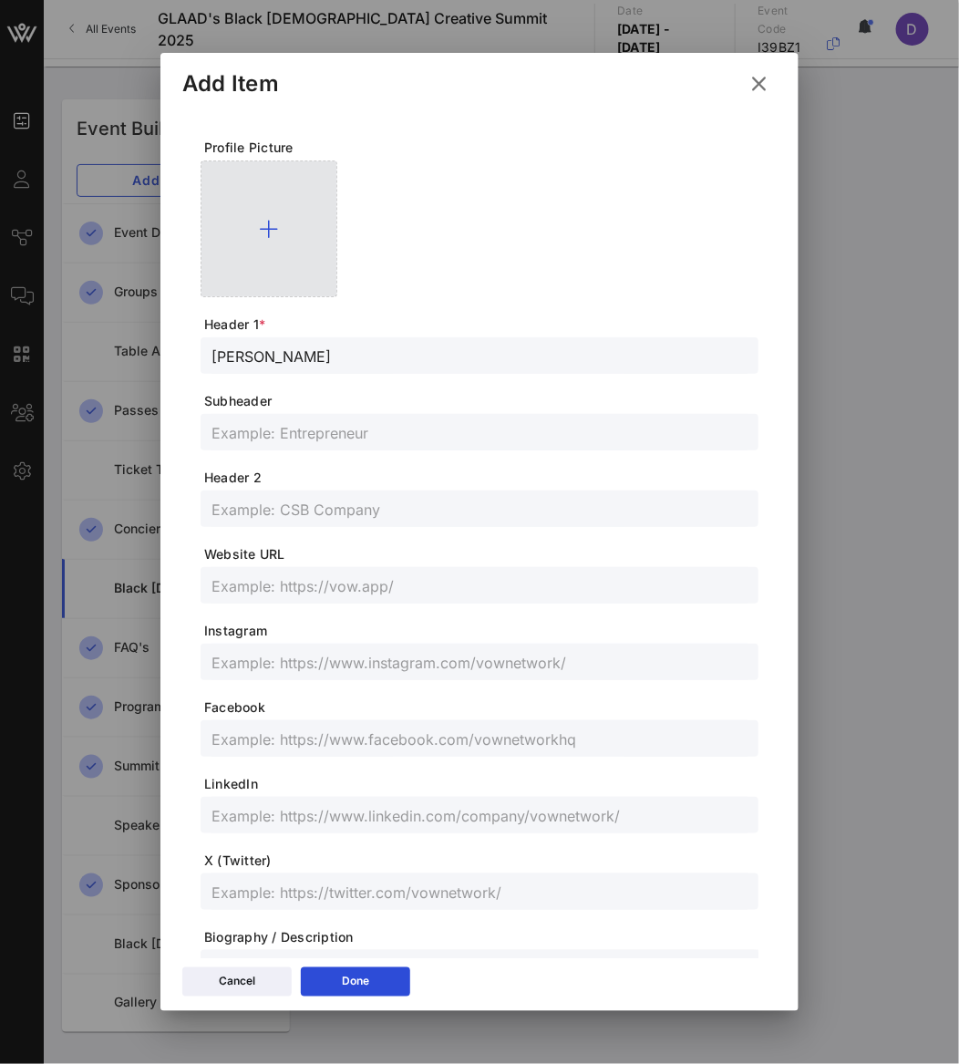
click at [294, 261] on div at bounding box center [269, 228] width 137 height 137
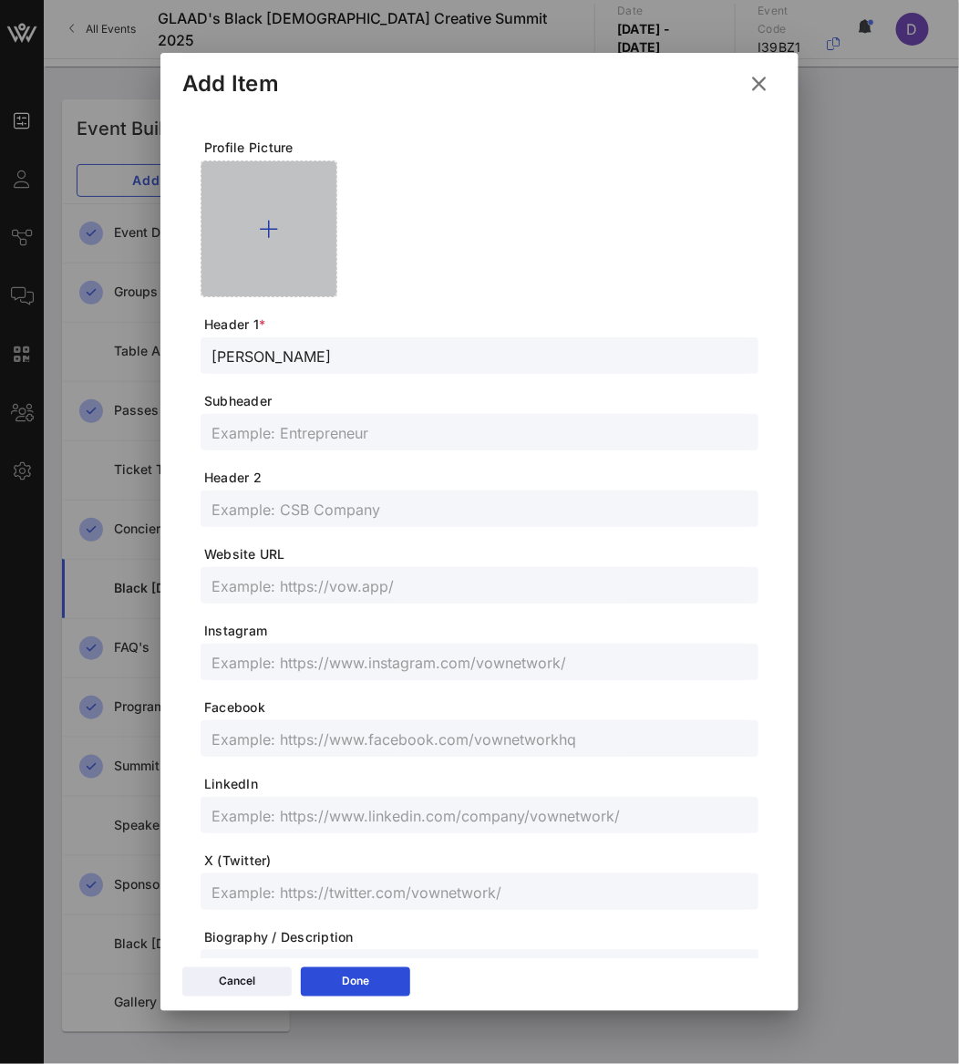
click at [294, 261] on div at bounding box center [269, 228] width 137 height 137
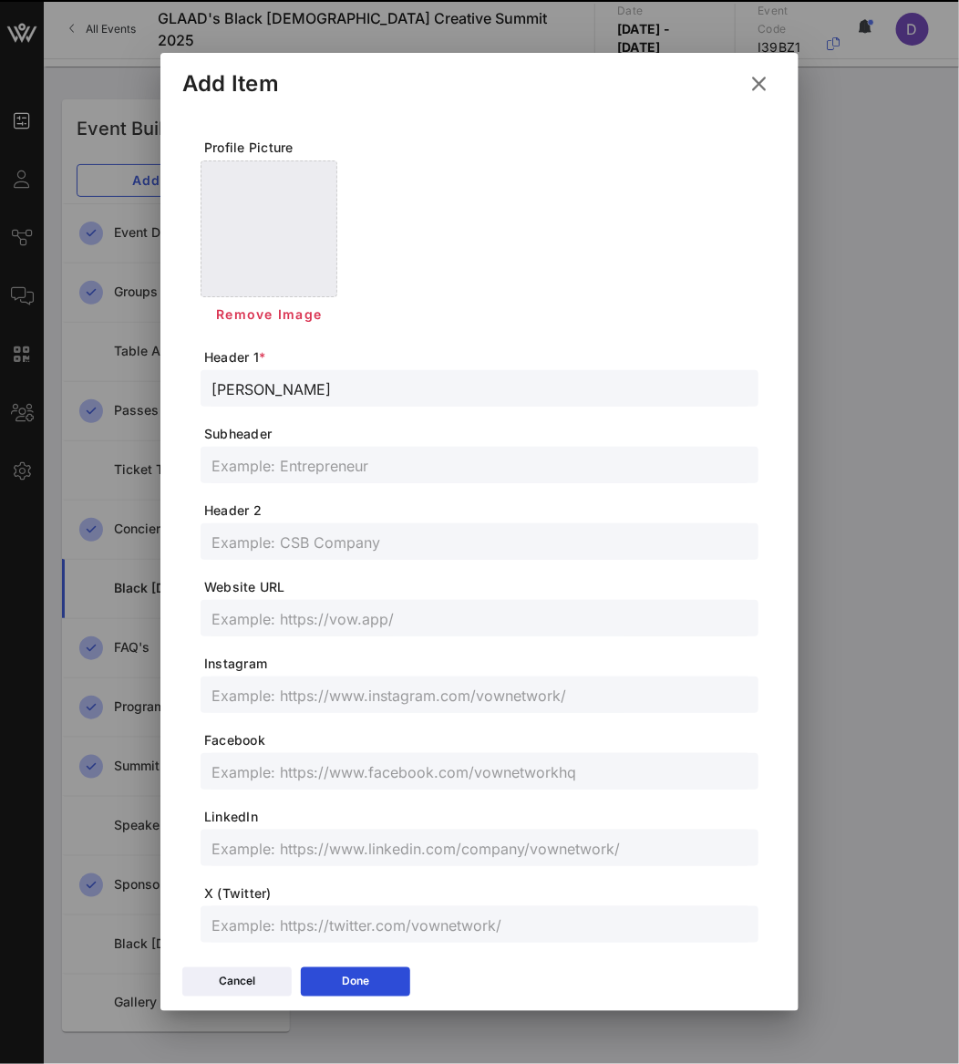
click at [359, 430] on span "Subheader" at bounding box center [481, 434] width 554 height 18
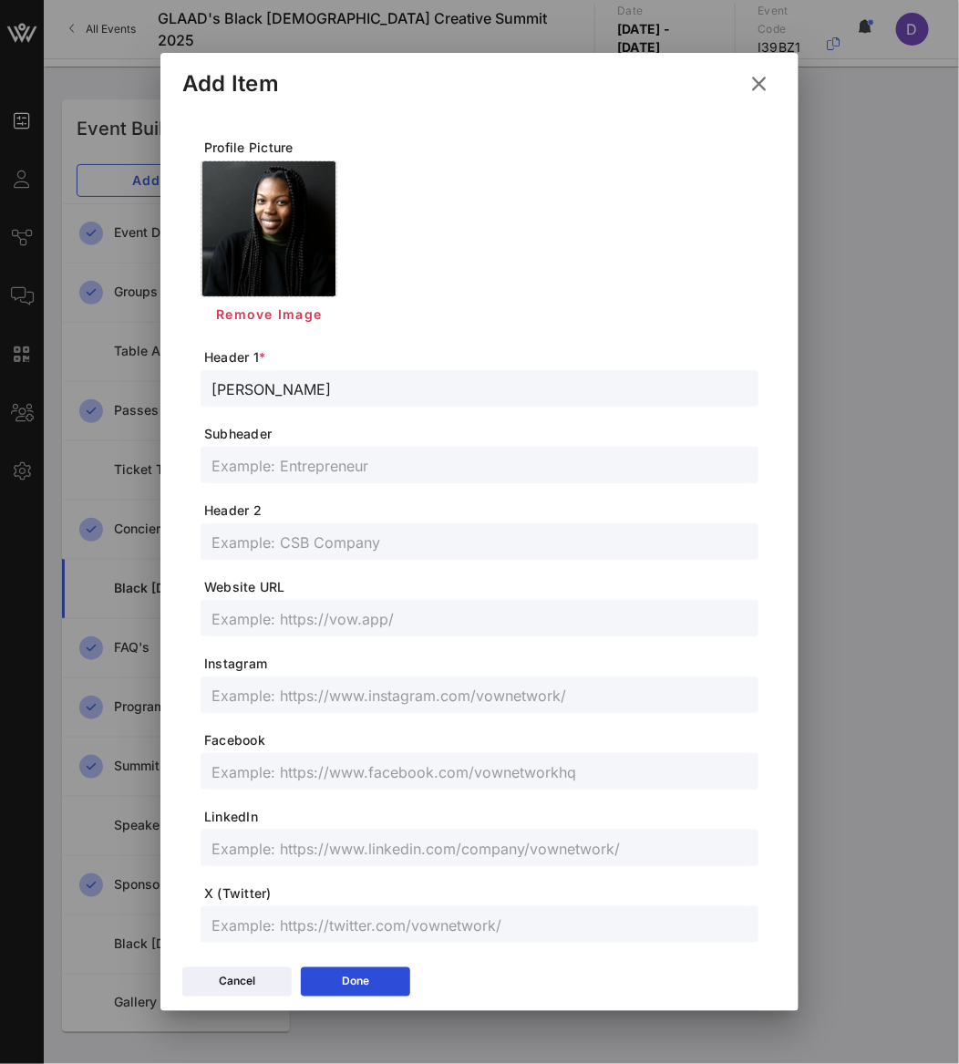
click at [356, 470] on input "text" at bounding box center [479, 465] width 536 height 24
click at [325, 687] on input "text" at bounding box center [479, 695] width 536 height 24
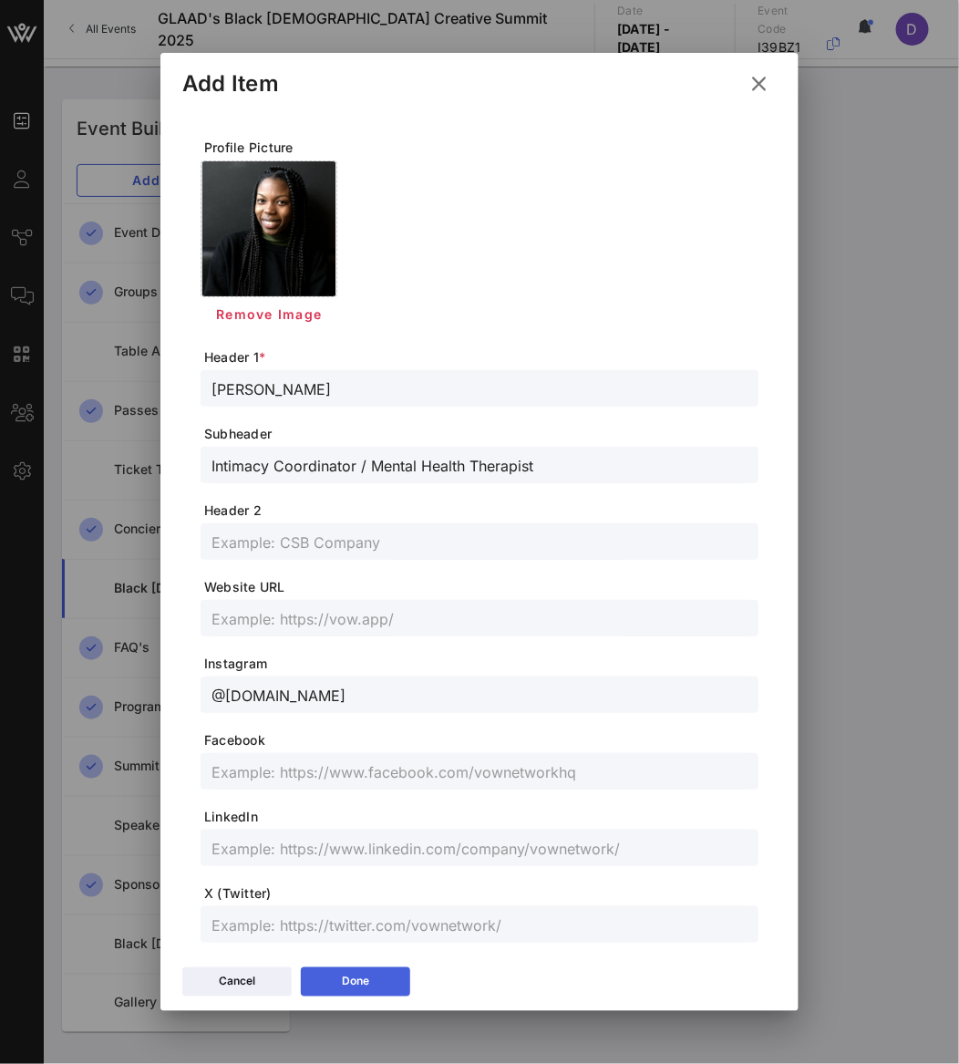
click at [366, 981] on div "Done" at bounding box center [355, 982] width 27 height 18
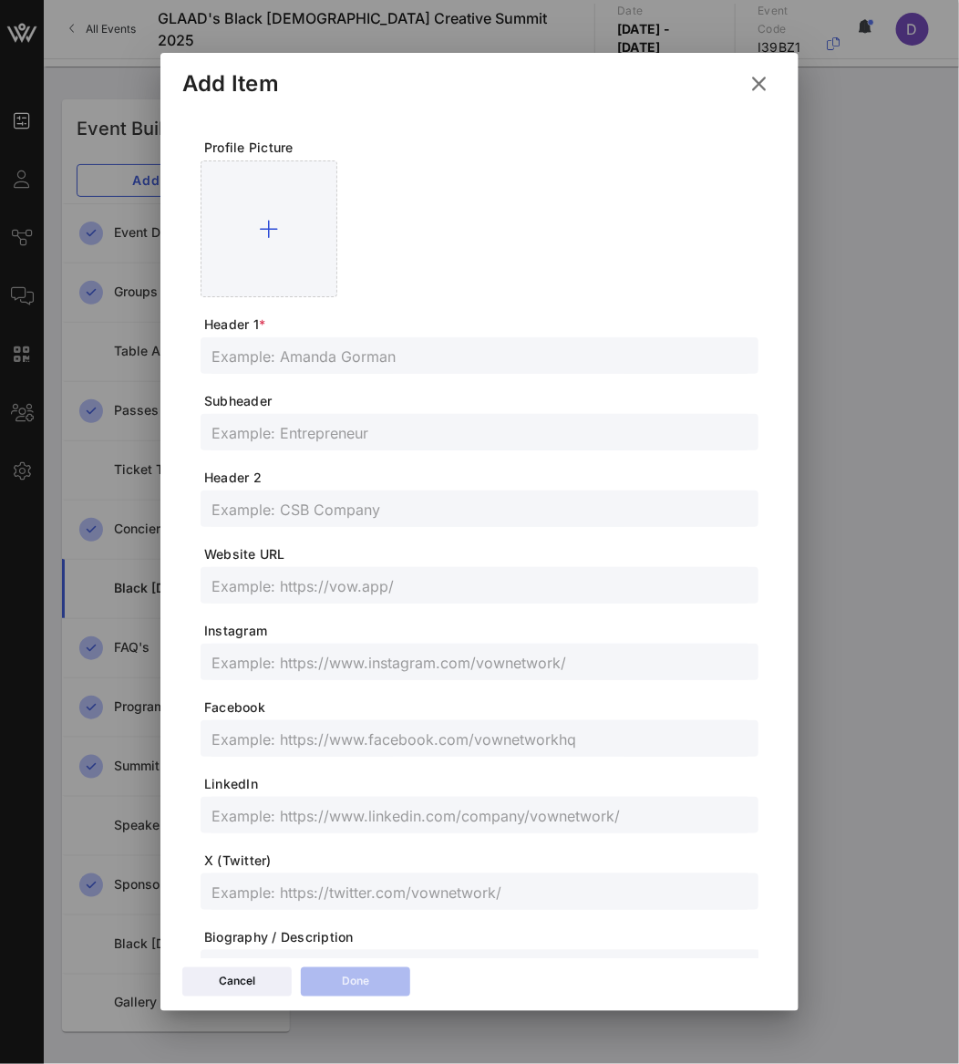
click at [450, 356] on input "text" at bounding box center [479, 356] width 536 height 24
click at [279, 433] on input "text" at bounding box center [479, 432] width 536 height 24
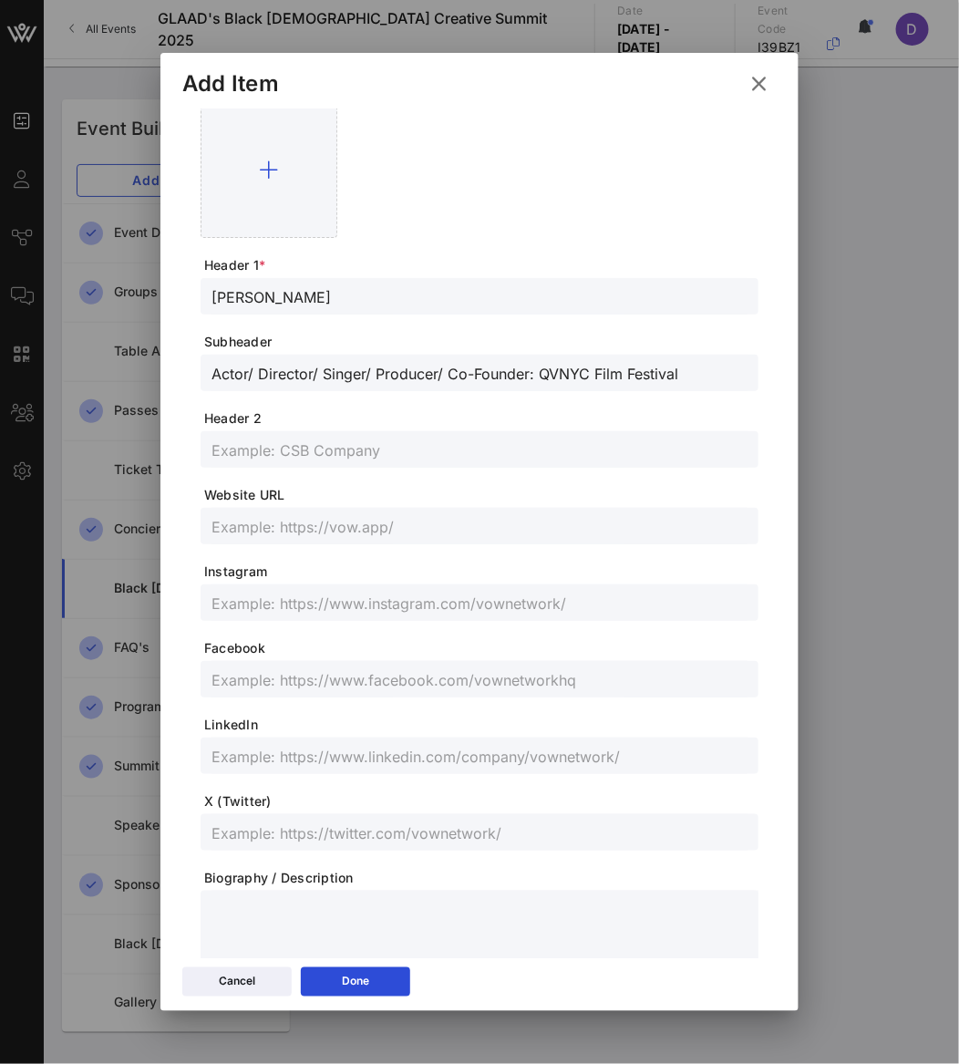
scroll to position [60, 0]
click at [345, 751] on input "text" at bounding box center [479, 755] width 536 height 24
click at [393, 599] on input "text" at bounding box center [479, 602] width 536 height 24
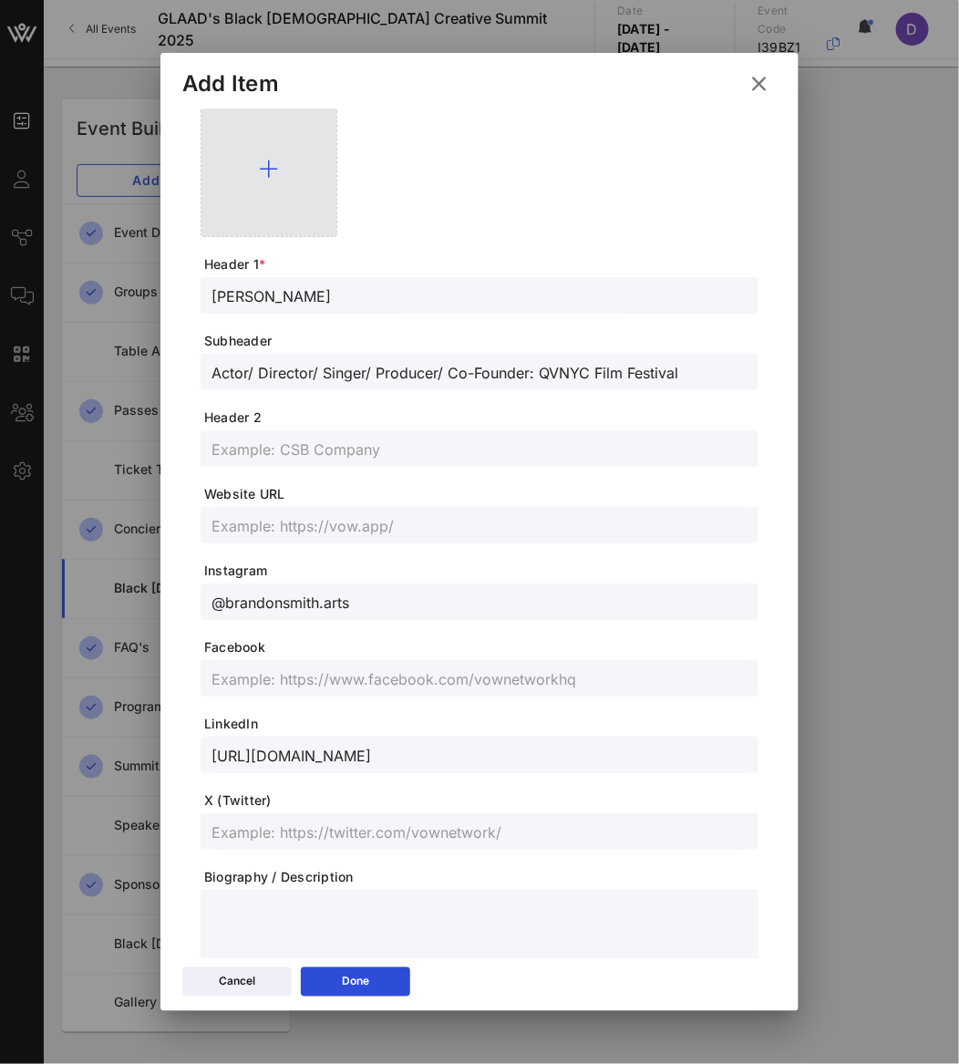
click at [290, 199] on div at bounding box center [269, 168] width 137 height 137
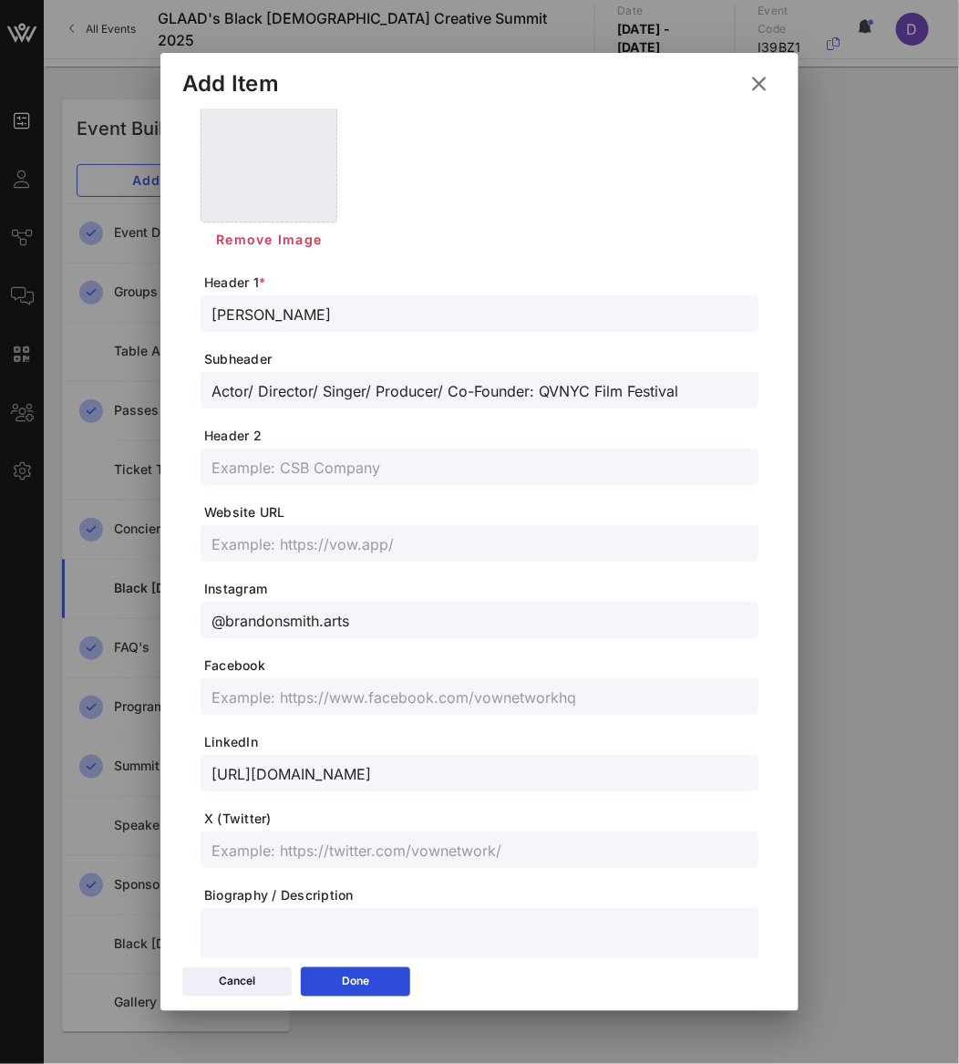
scroll to position [0, 0]
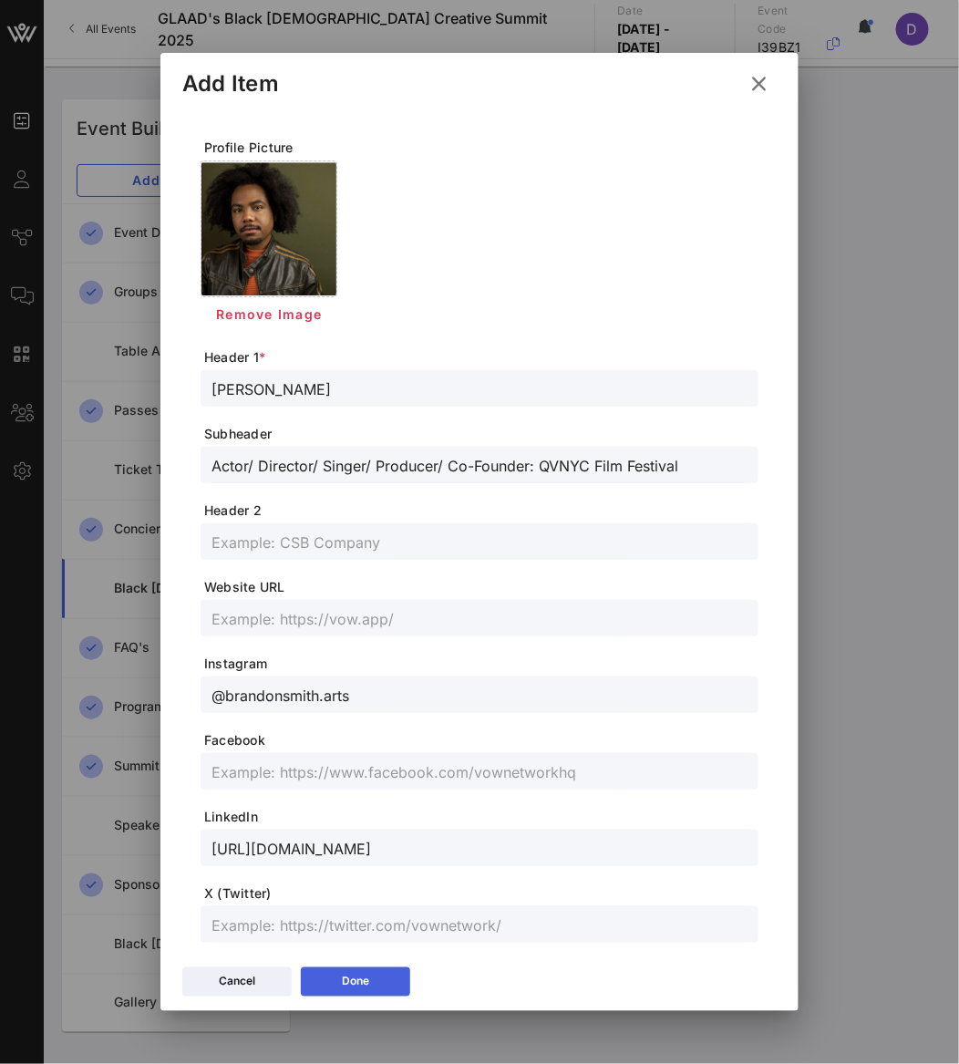
click at [383, 976] on button "Done" at bounding box center [355, 981] width 109 height 29
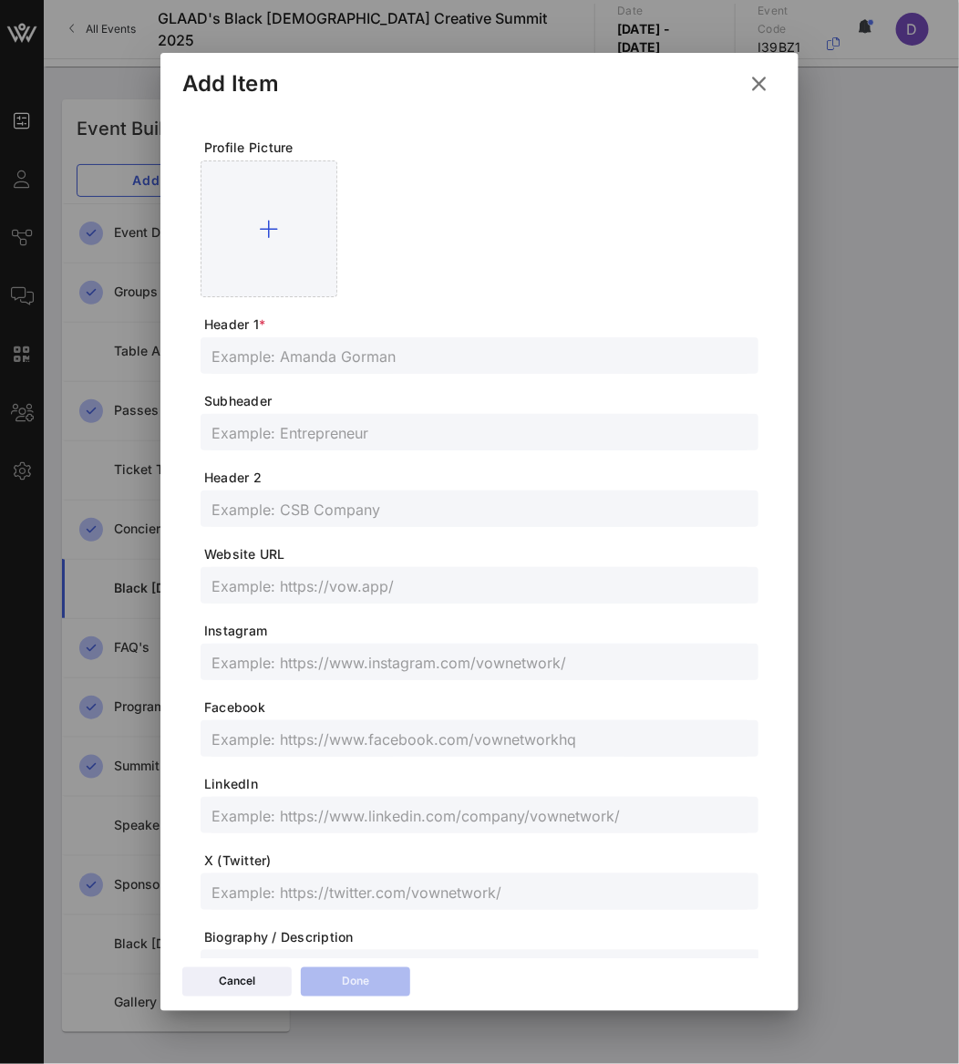
click at [300, 351] on input "text" at bounding box center [479, 356] width 536 height 24
click at [295, 430] on input "text" at bounding box center [479, 432] width 536 height 24
click at [471, 675] on div at bounding box center [479, 662] width 536 height 36
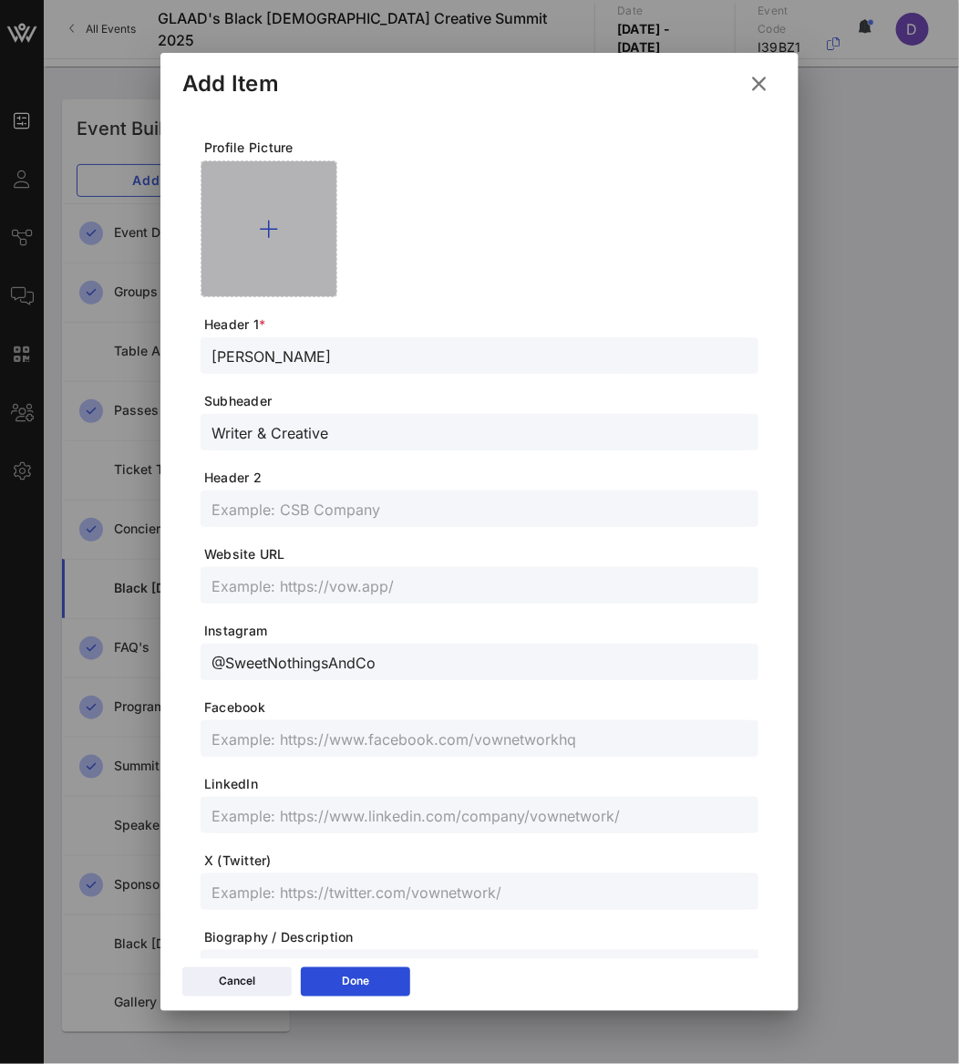
click at [293, 230] on div at bounding box center [269, 228] width 137 height 137
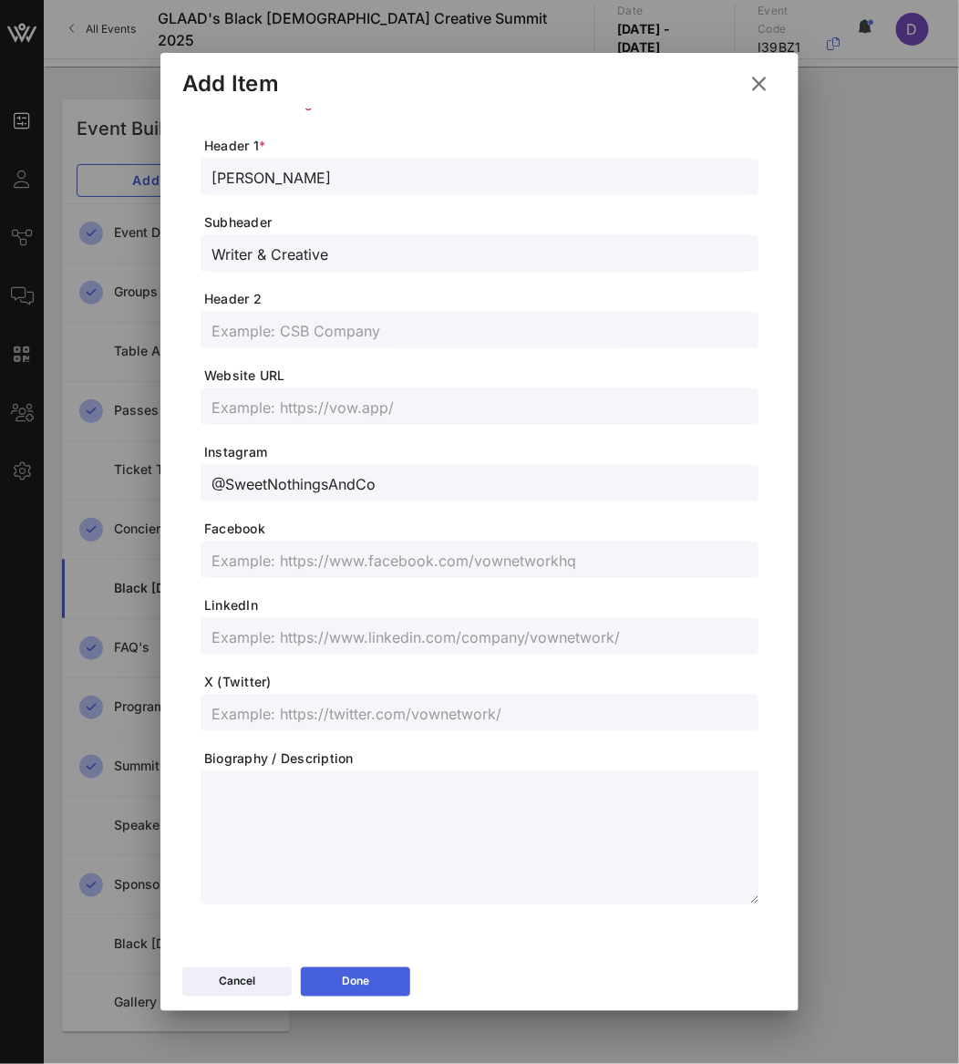
click at [385, 981] on button "Done" at bounding box center [355, 981] width 109 height 29
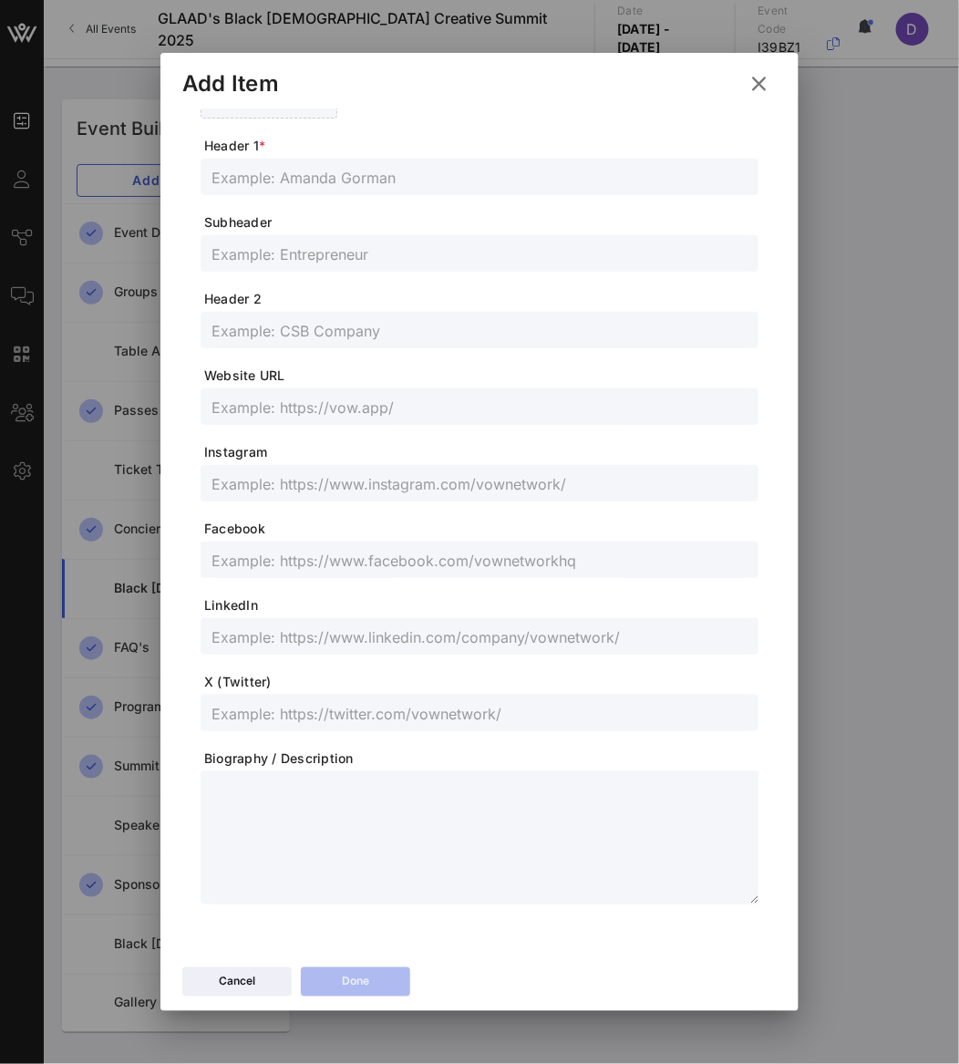
click at [773, 84] on button at bounding box center [759, 83] width 36 height 33
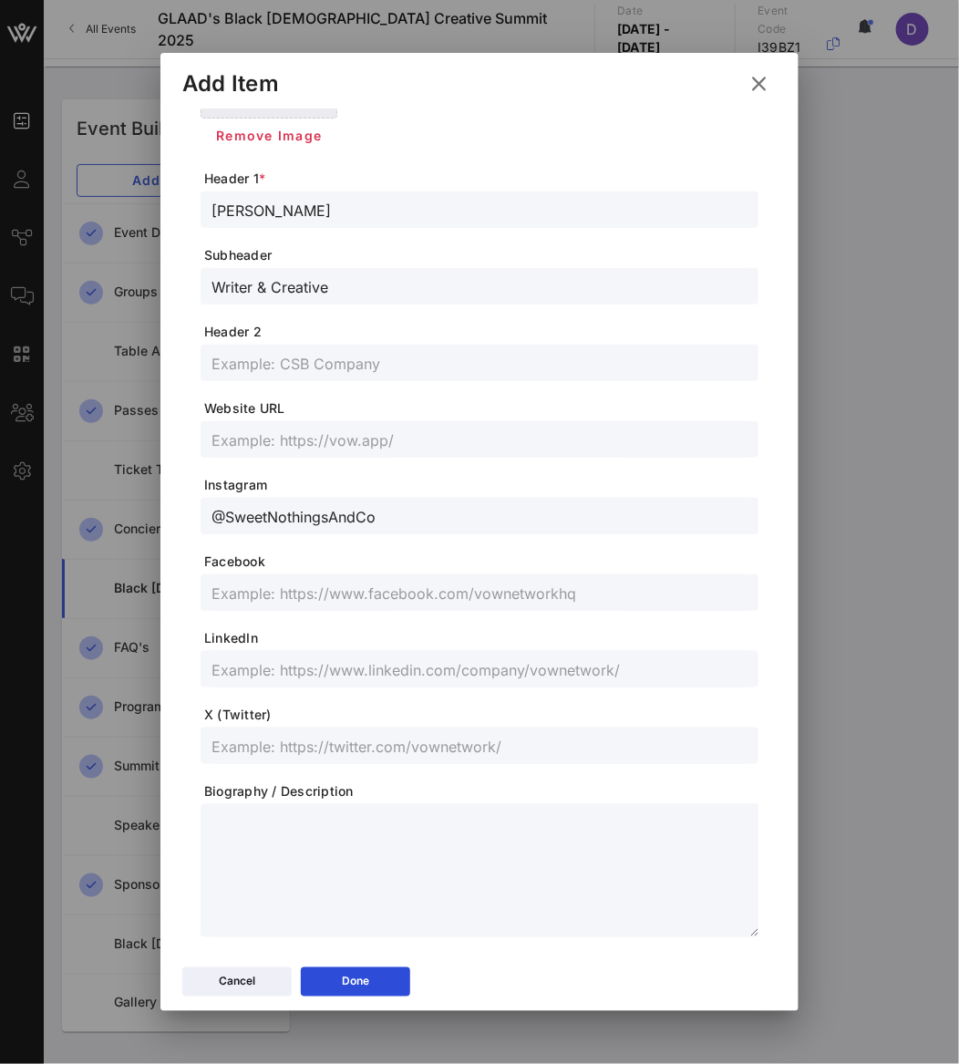
click at [348, 657] on input "text" at bounding box center [479, 669] width 536 height 24
click at [376, 978] on button "Done" at bounding box center [355, 981] width 109 height 29
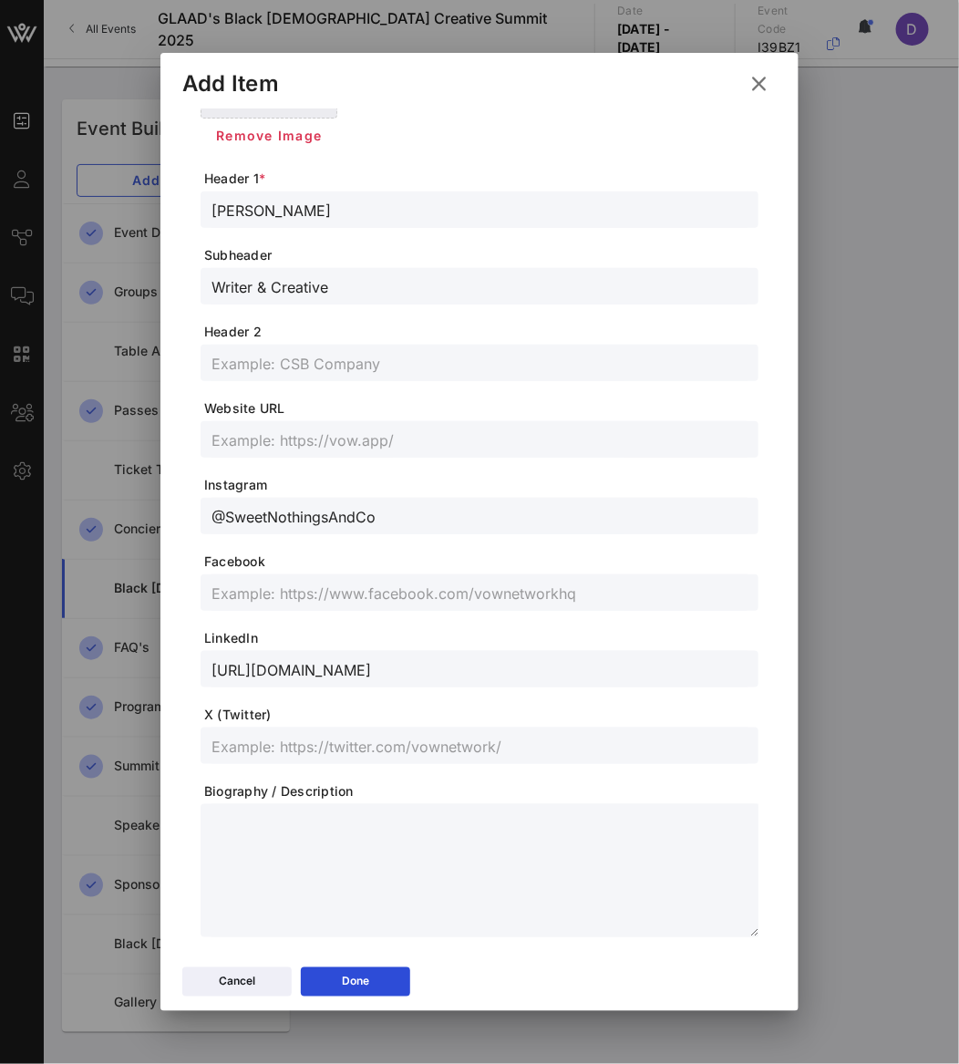
click at [443, 516] on input "@SweetNothingsAndCo" at bounding box center [479, 516] width 536 height 24
click at [353, 981] on icon at bounding box center [356, 981] width 14 height 12
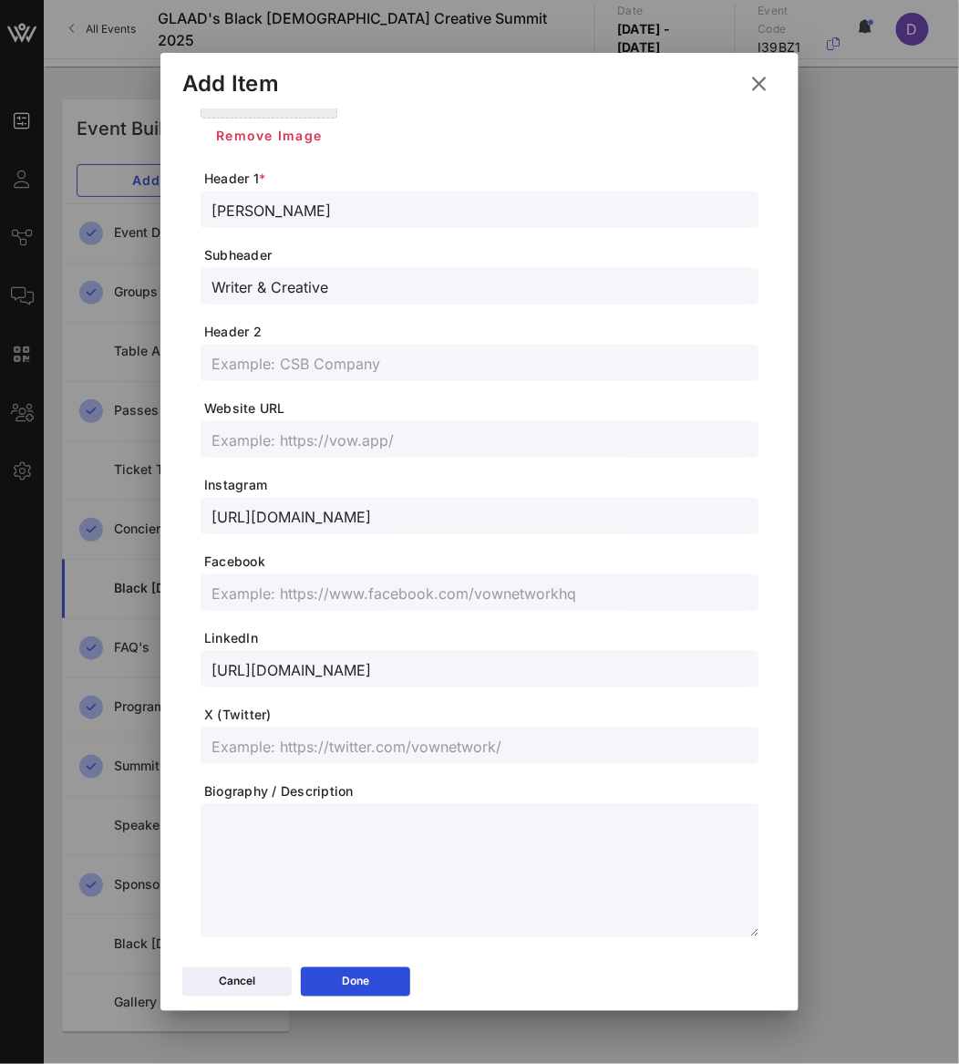
click at [347, 519] on input "[URL][DOMAIN_NAME]" at bounding box center [479, 516] width 536 height 24
click at [383, 981] on button "Done" at bounding box center [355, 981] width 109 height 29
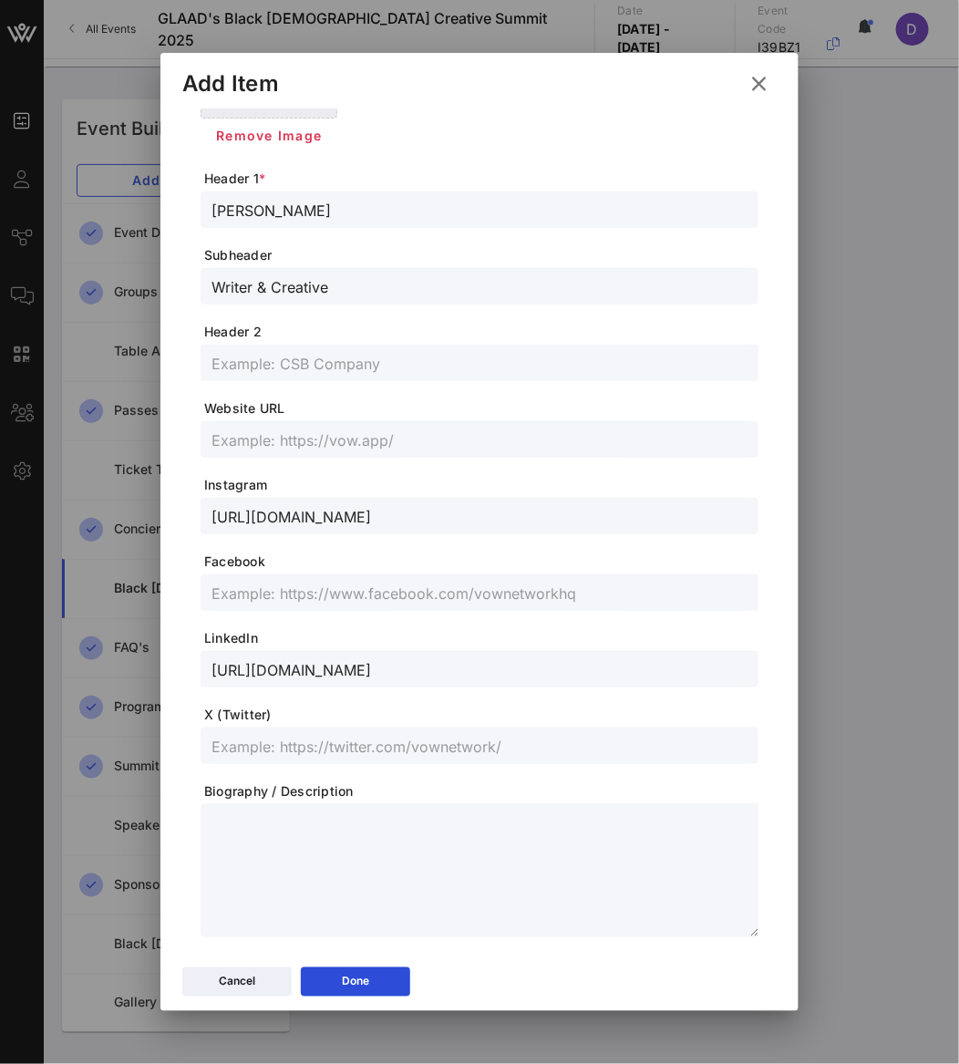
click at [444, 522] on input "[URL][DOMAIN_NAME]" at bounding box center [479, 516] width 536 height 24
click at [380, 981] on button "Done" at bounding box center [355, 981] width 109 height 29
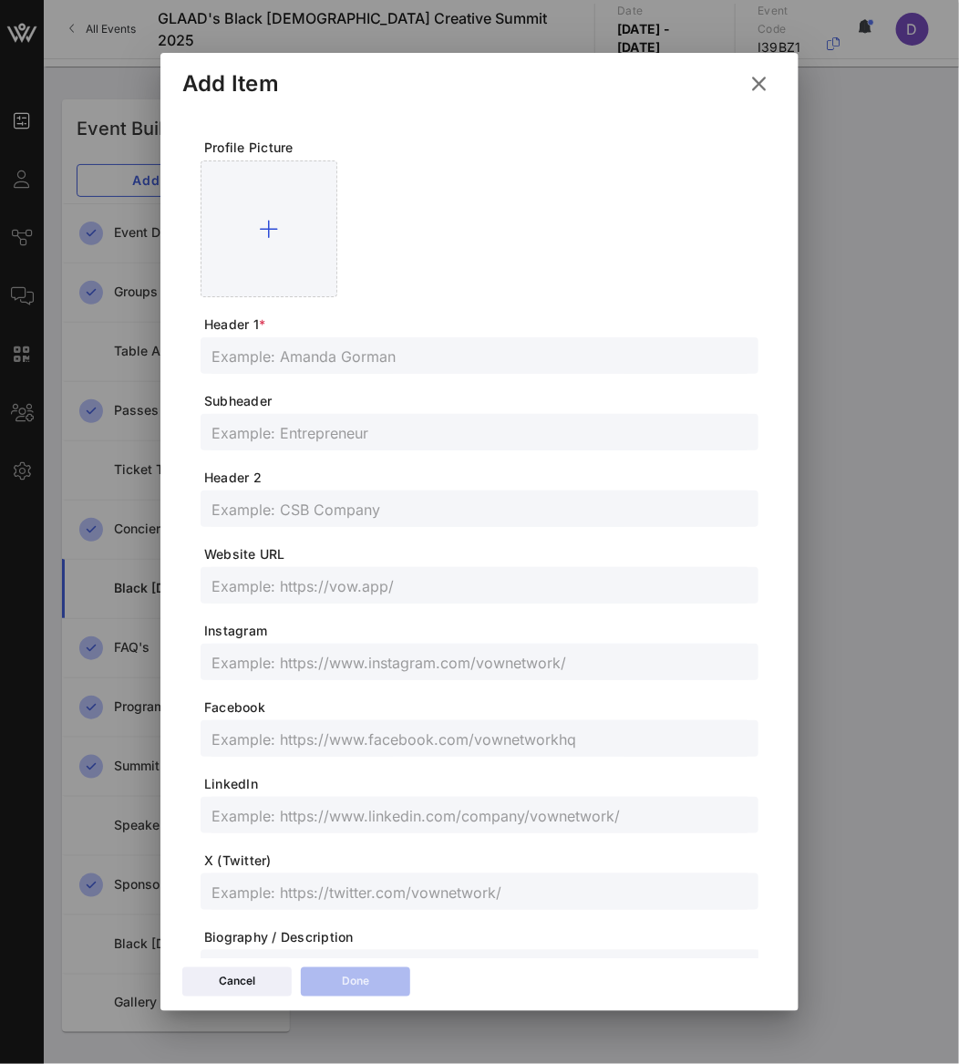
click at [452, 349] on input "text" at bounding box center [479, 356] width 536 height 24
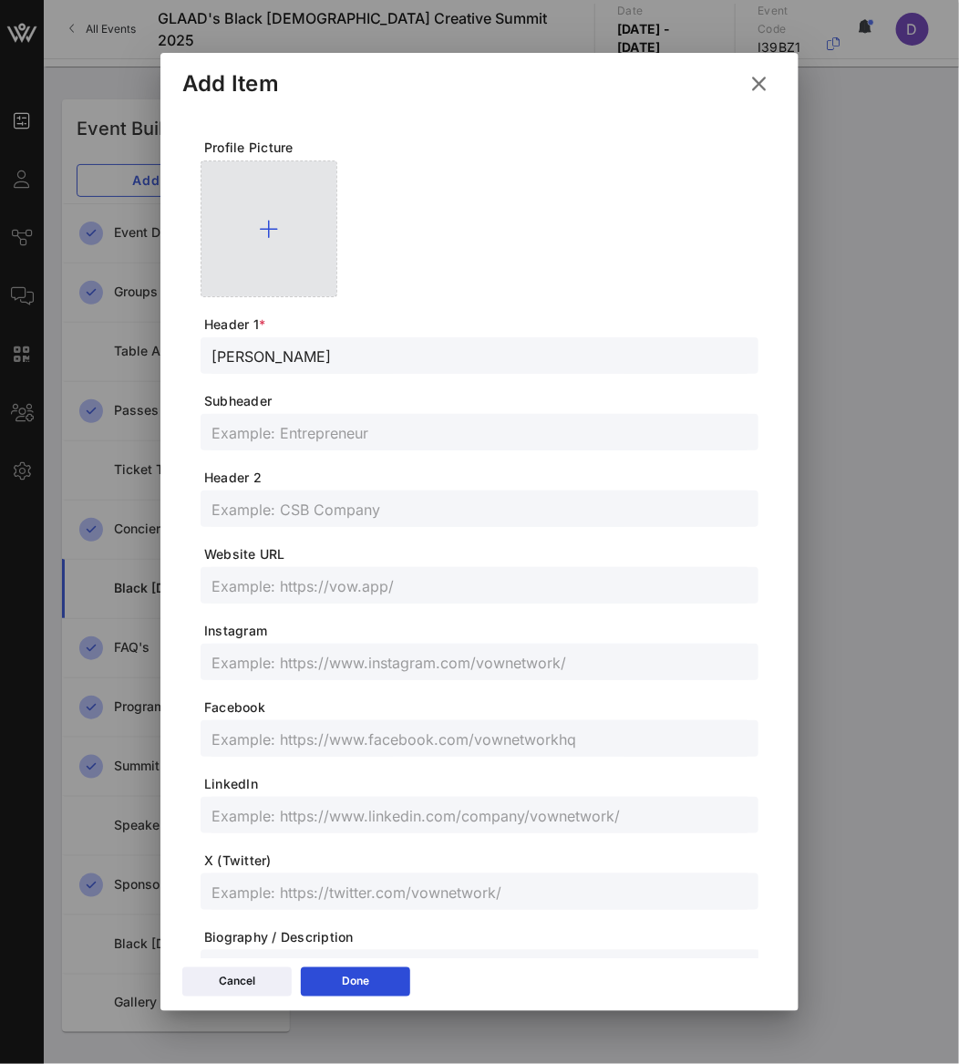
click at [238, 220] on div at bounding box center [269, 228] width 137 height 137
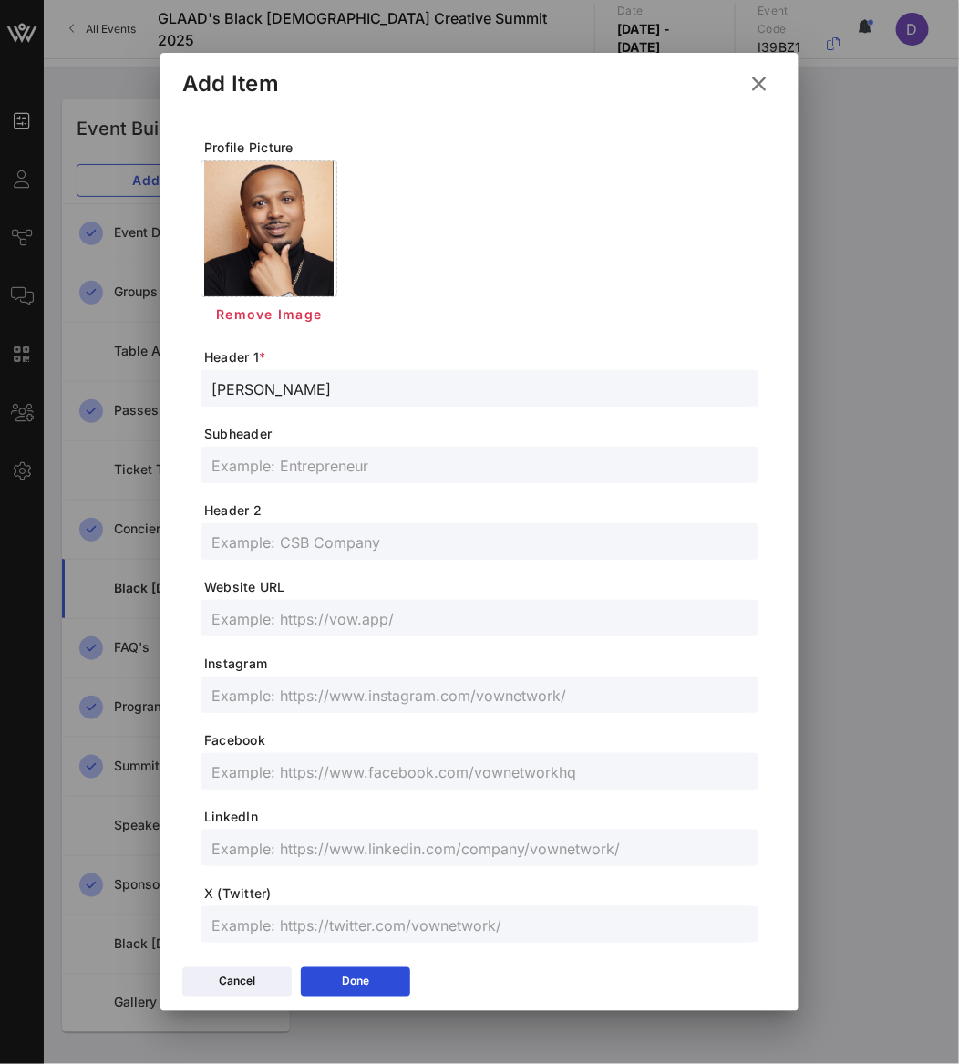
click at [326, 458] on input "text" at bounding box center [479, 465] width 536 height 24
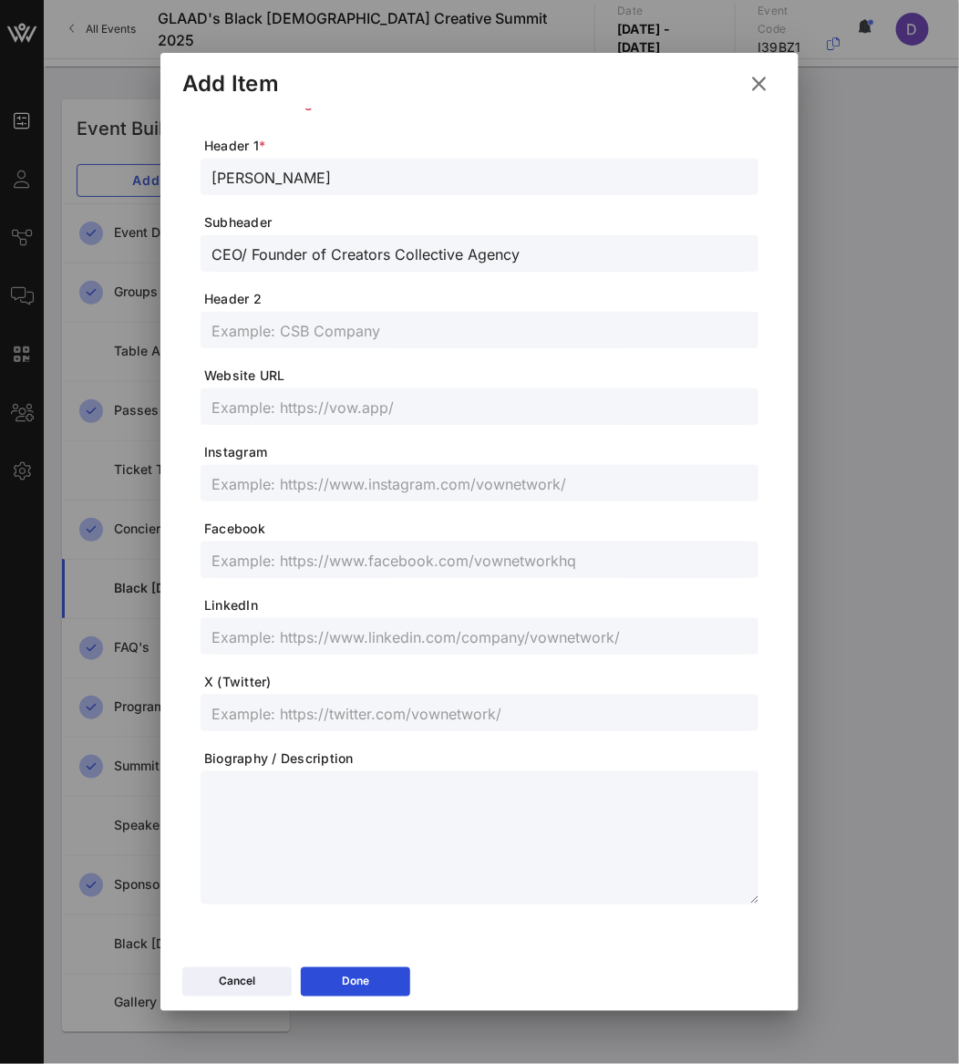
click at [339, 451] on span "Instagram" at bounding box center [481, 452] width 554 height 18
click at [339, 480] on input "text" at bounding box center [479, 483] width 536 height 24
click at [352, 981] on icon at bounding box center [355, 981] width 13 height 11
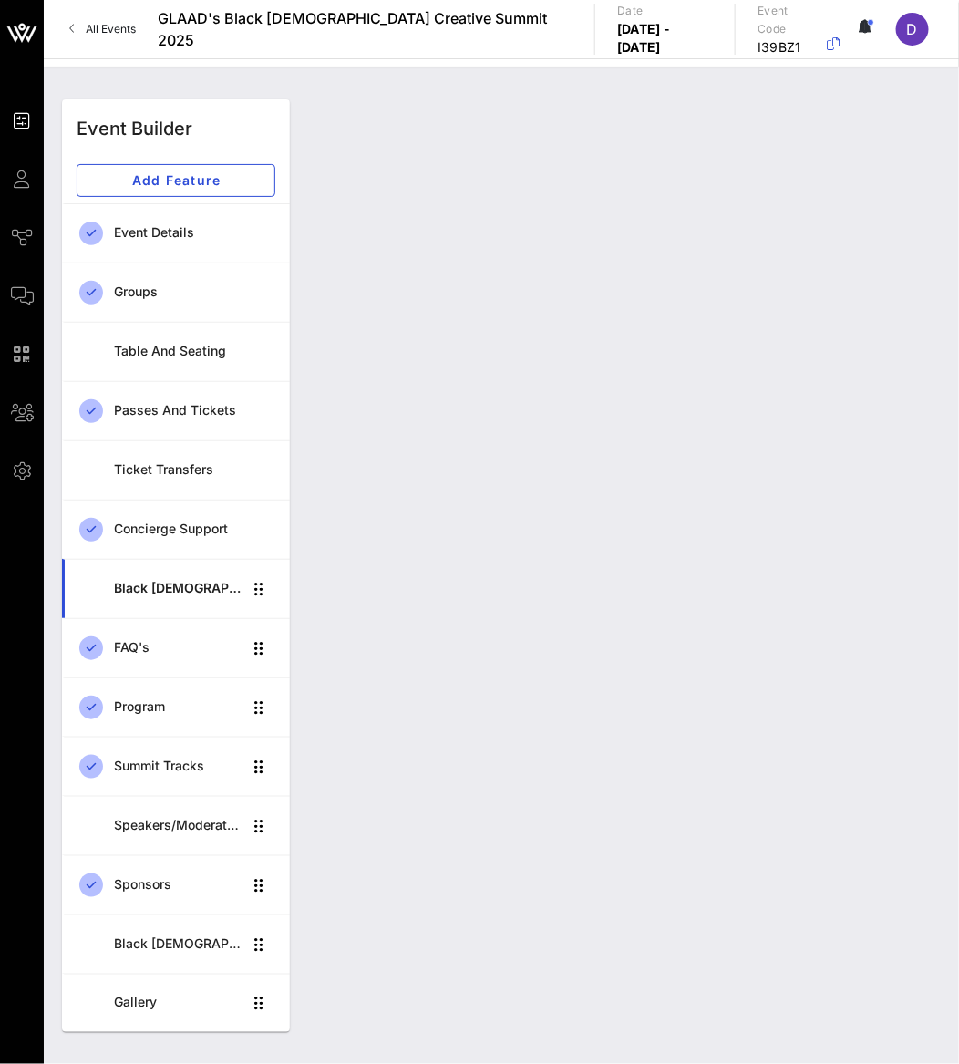
scroll to position [6629, 0]
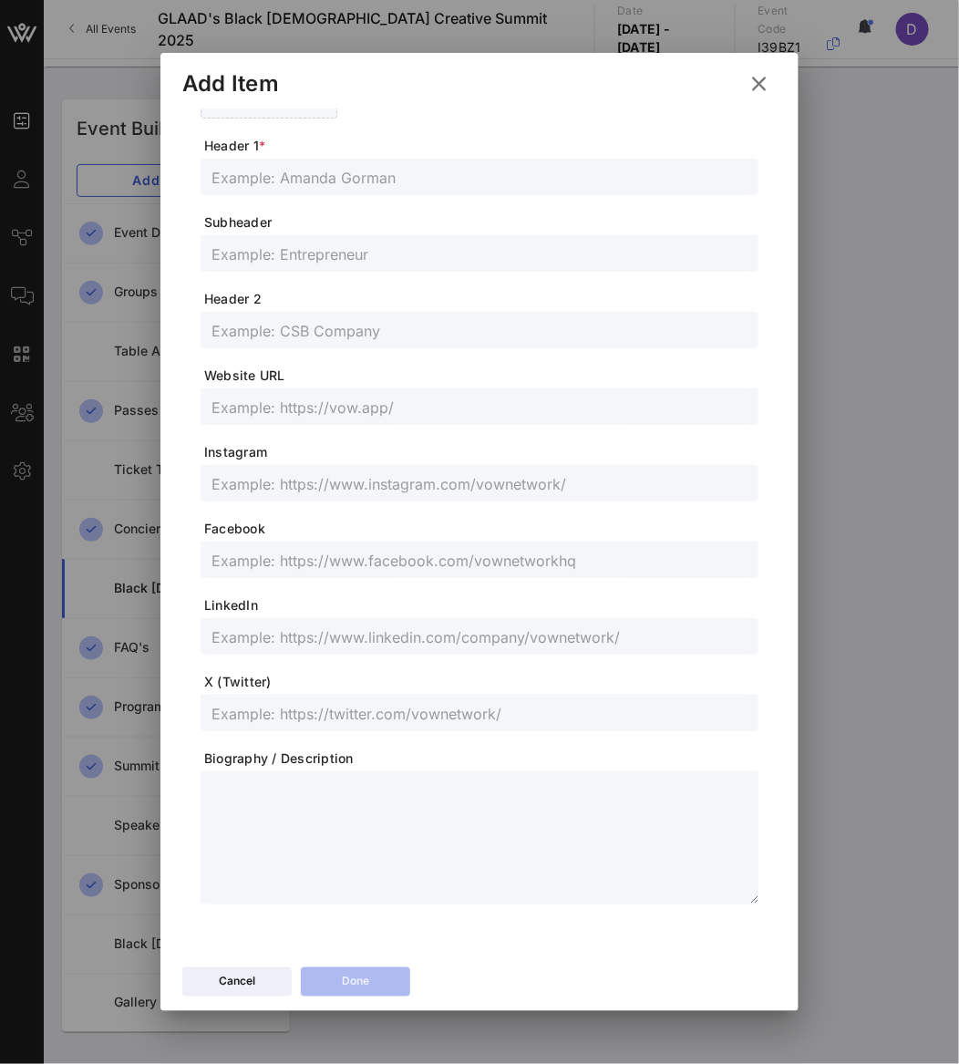
click at [893, 229] on div "Event Builder Guests Journeys Comms QR Scanner Team Settings GLAAD's Black [DEM…" at bounding box center [479, 532] width 959 height 1064
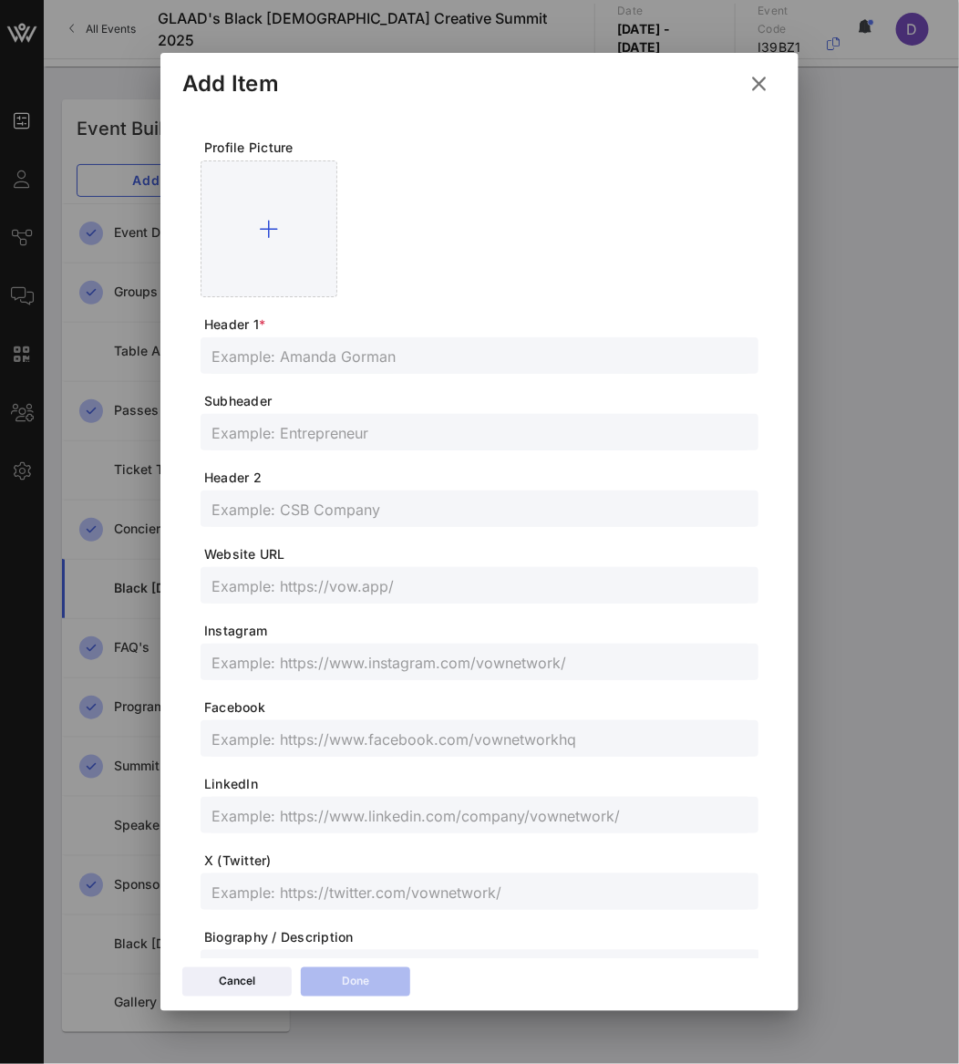
click at [414, 362] on input "text" at bounding box center [479, 356] width 536 height 24
click at [283, 400] on span "Subheader" at bounding box center [481, 401] width 554 height 18
click at [283, 422] on input "text" at bounding box center [479, 432] width 536 height 24
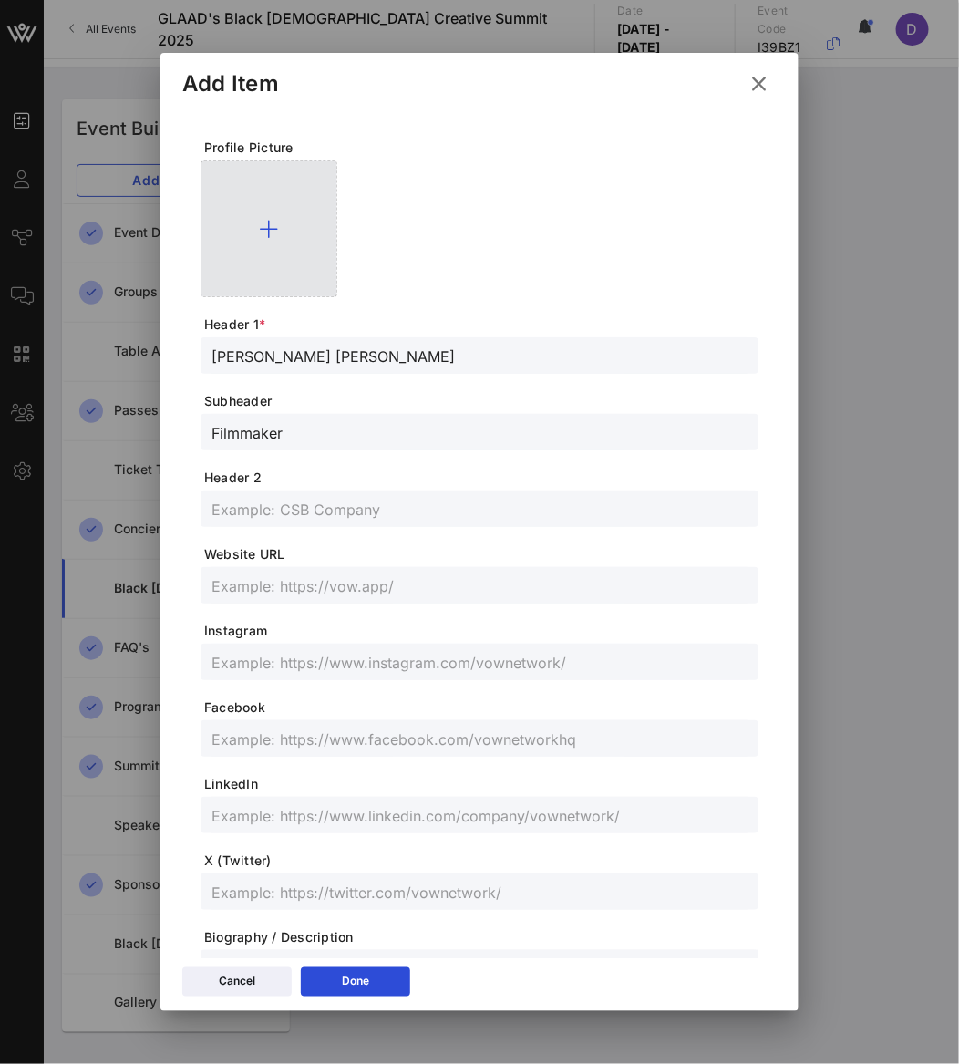
click at [294, 269] on div at bounding box center [269, 228] width 137 height 137
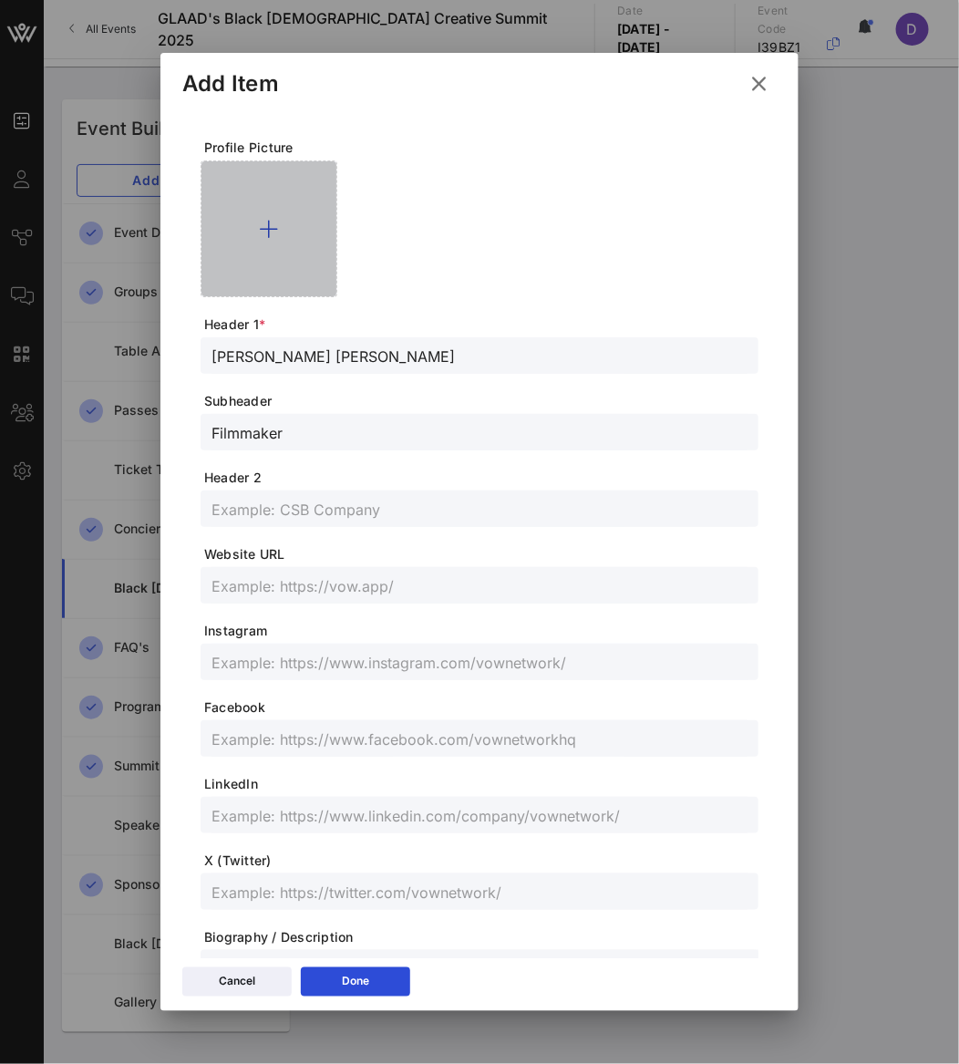
click at [294, 269] on div at bounding box center [269, 228] width 137 height 137
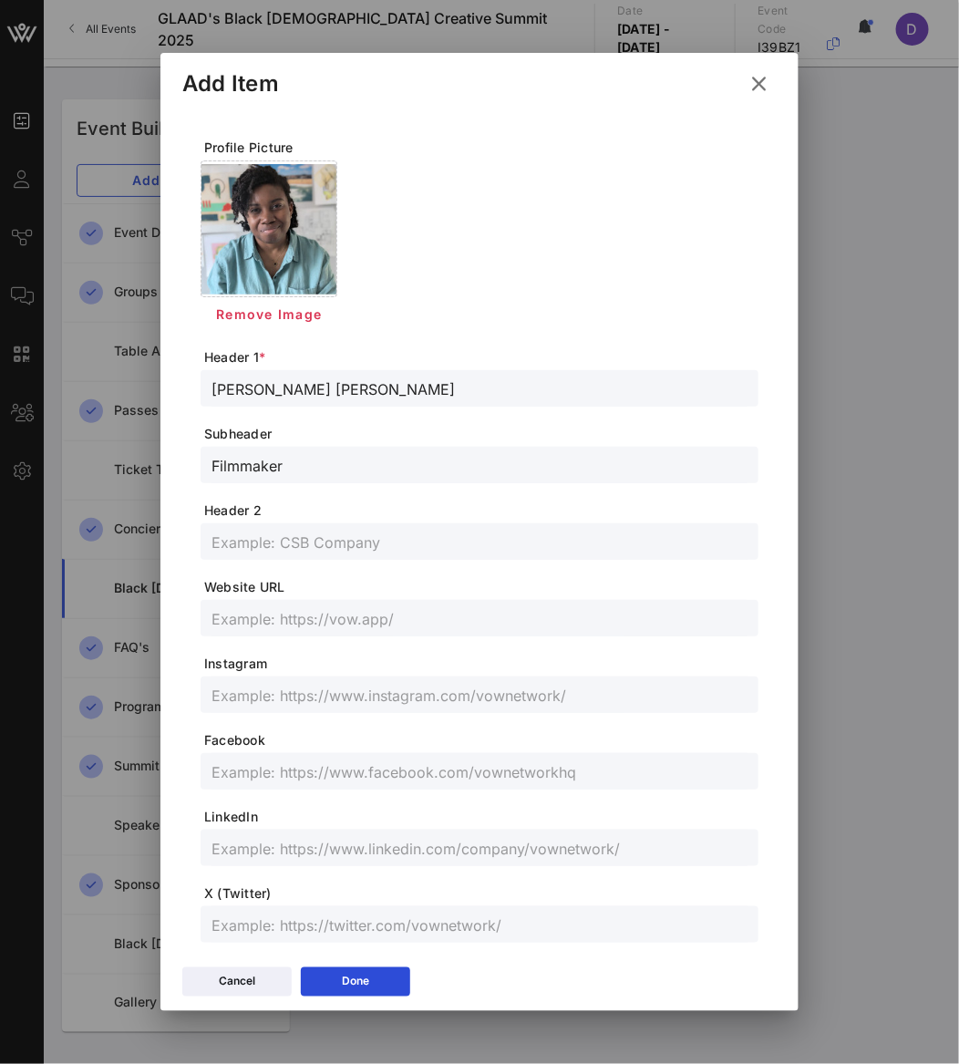
click at [252, 554] on div at bounding box center [479, 541] width 536 height 36
click at [319, 845] on input "text" at bounding box center [479, 848] width 536 height 24
click at [328, 697] on input "text" at bounding box center [479, 695] width 536 height 24
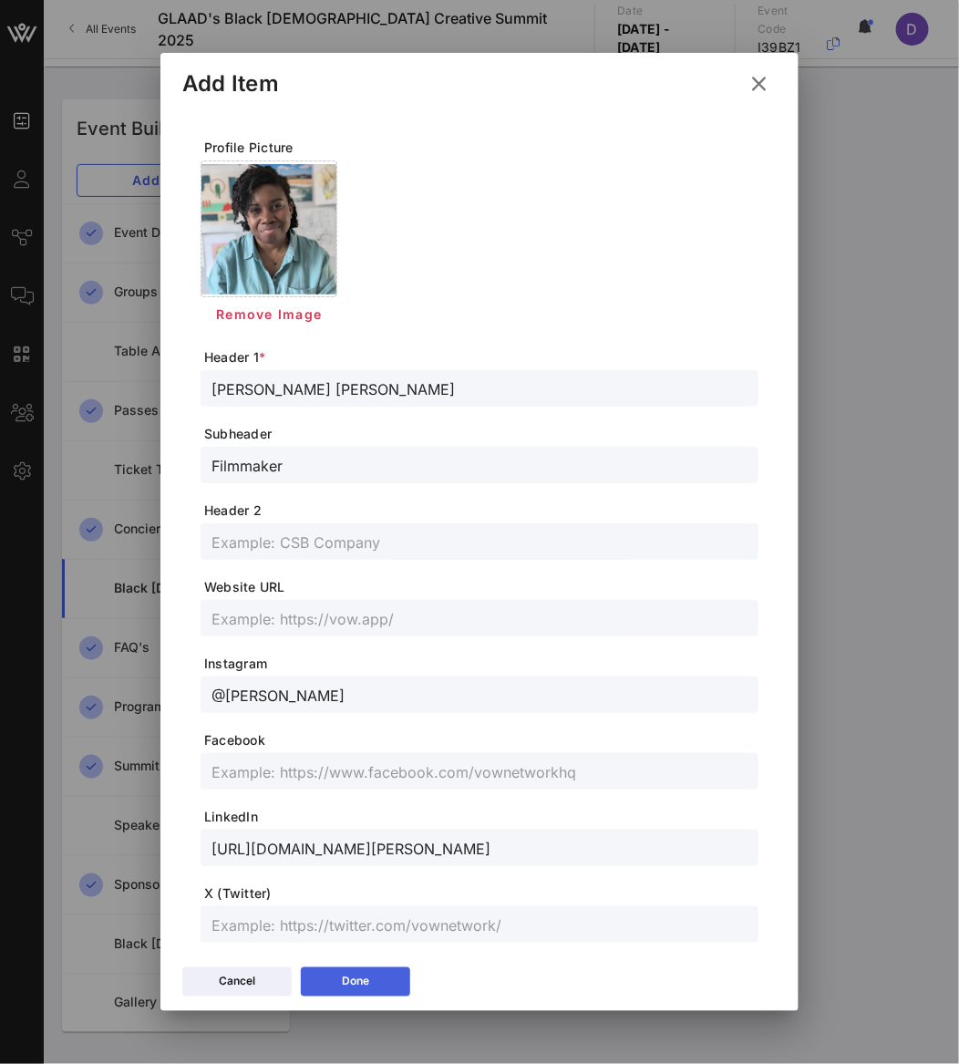
click at [371, 981] on button "Done" at bounding box center [355, 981] width 109 height 29
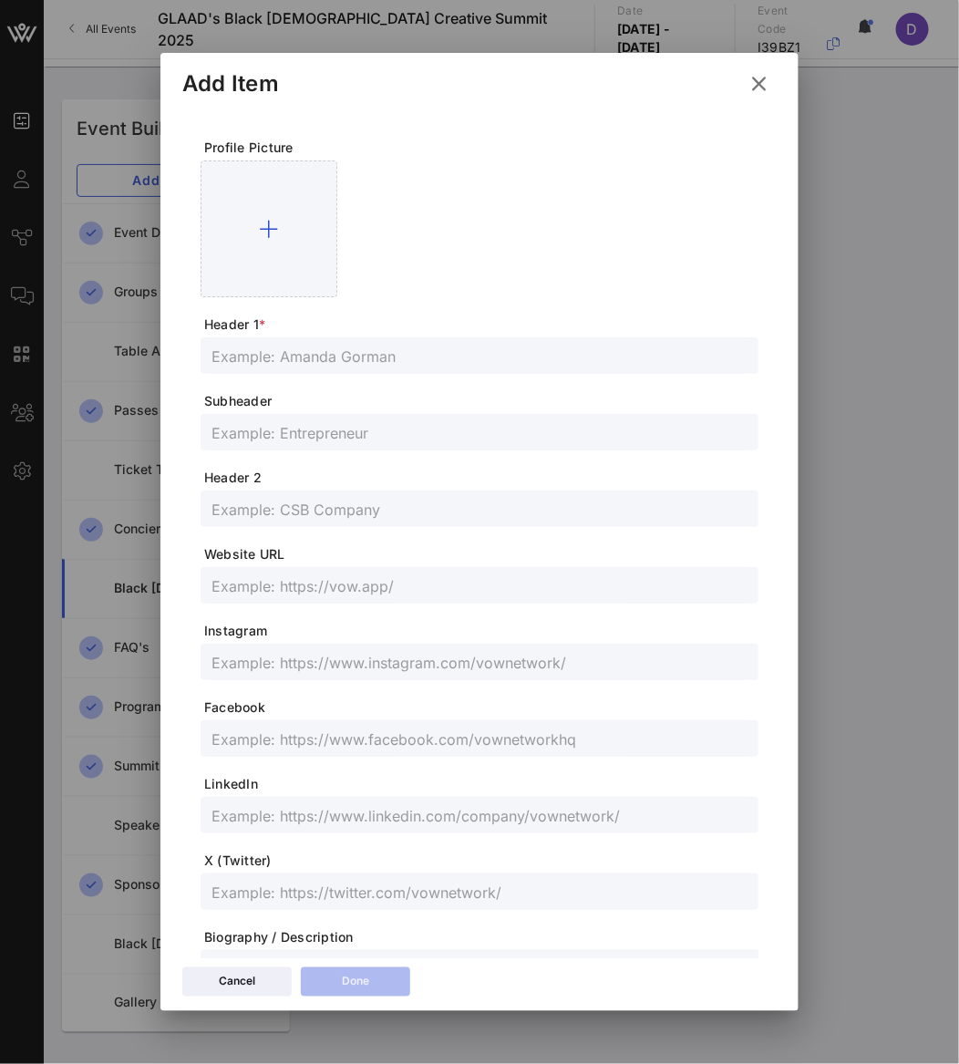
click at [283, 345] on input "text" at bounding box center [479, 356] width 536 height 24
click at [300, 438] on input "text" at bounding box center [479, 432] width 536 height 24
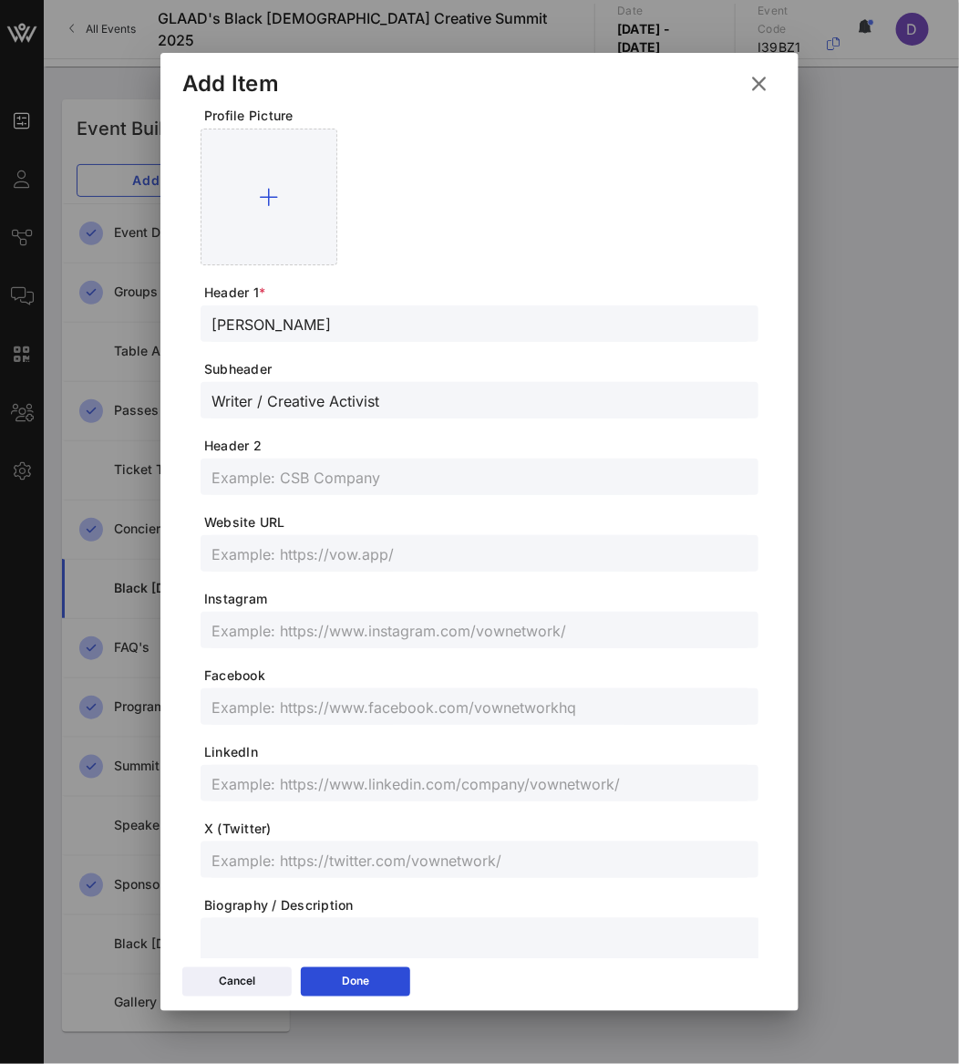
click at [380, 777] on input "text" at bounding box center [479, 783] width 536 height 24
click at [278, 684] on span "Facebook" at bounding box center [481, 675] width 554 height 18
click at [278, 626] on input "text" at bounding box center [479, 630] width 536 height 24
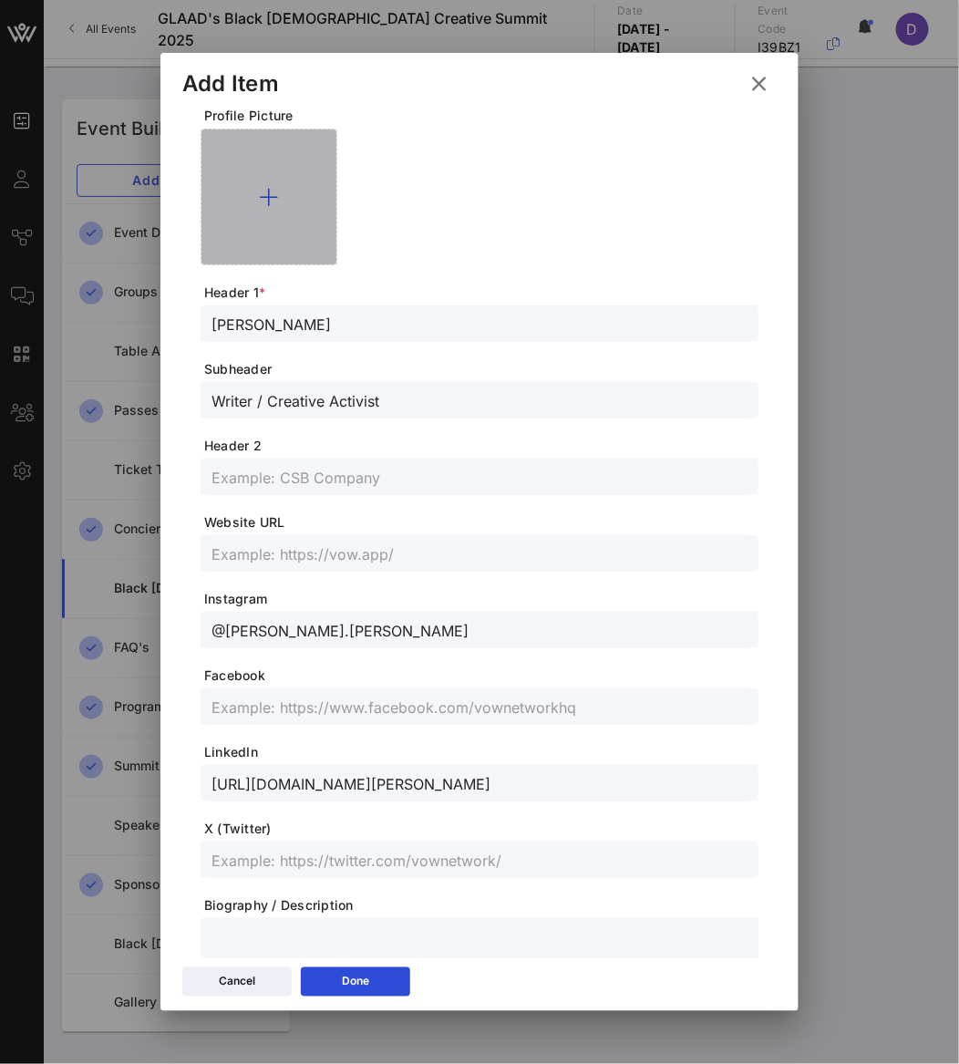
click at [252, 212] on div at bounding box center [269, 197] width 137 height 137
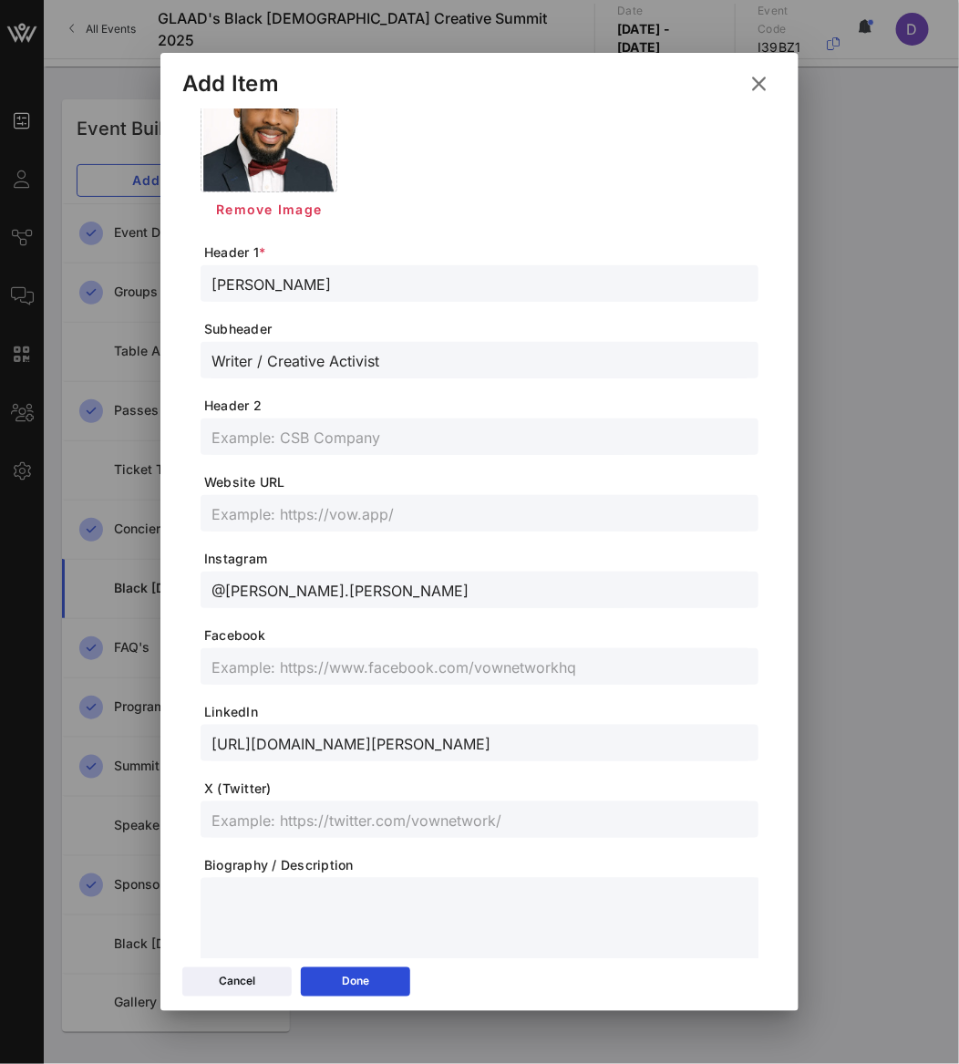
scroll to position [211, 0]
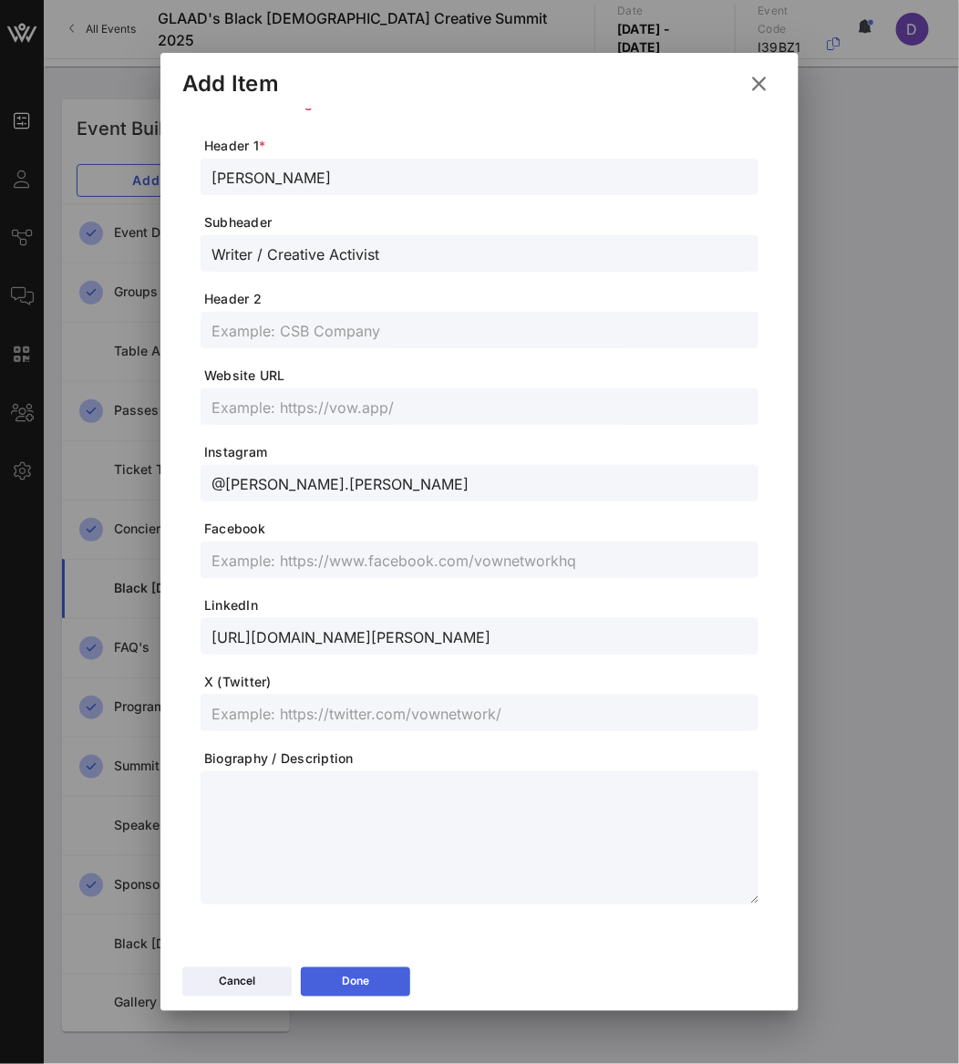
click at [372, 970] on button "Done" at bounding box center [355, 981] width 109 height 29
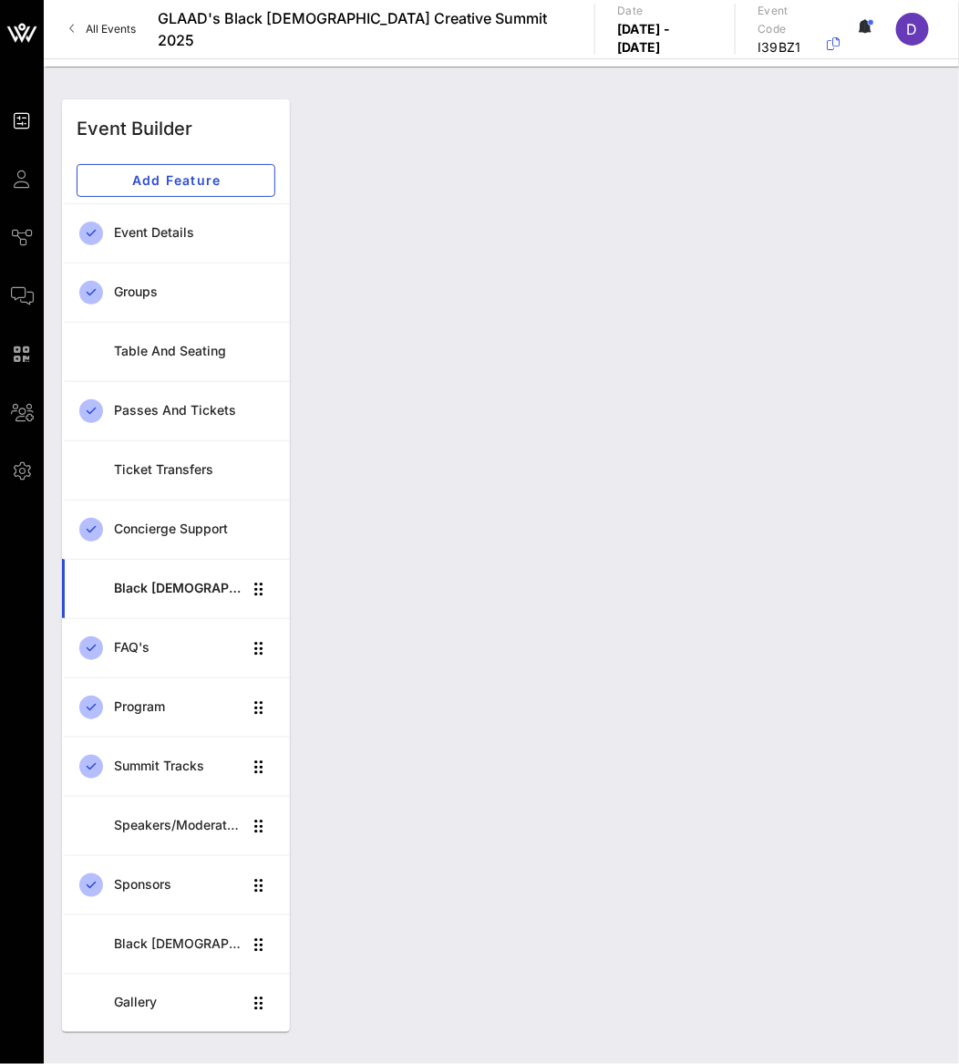
scroll to position [179, 0]
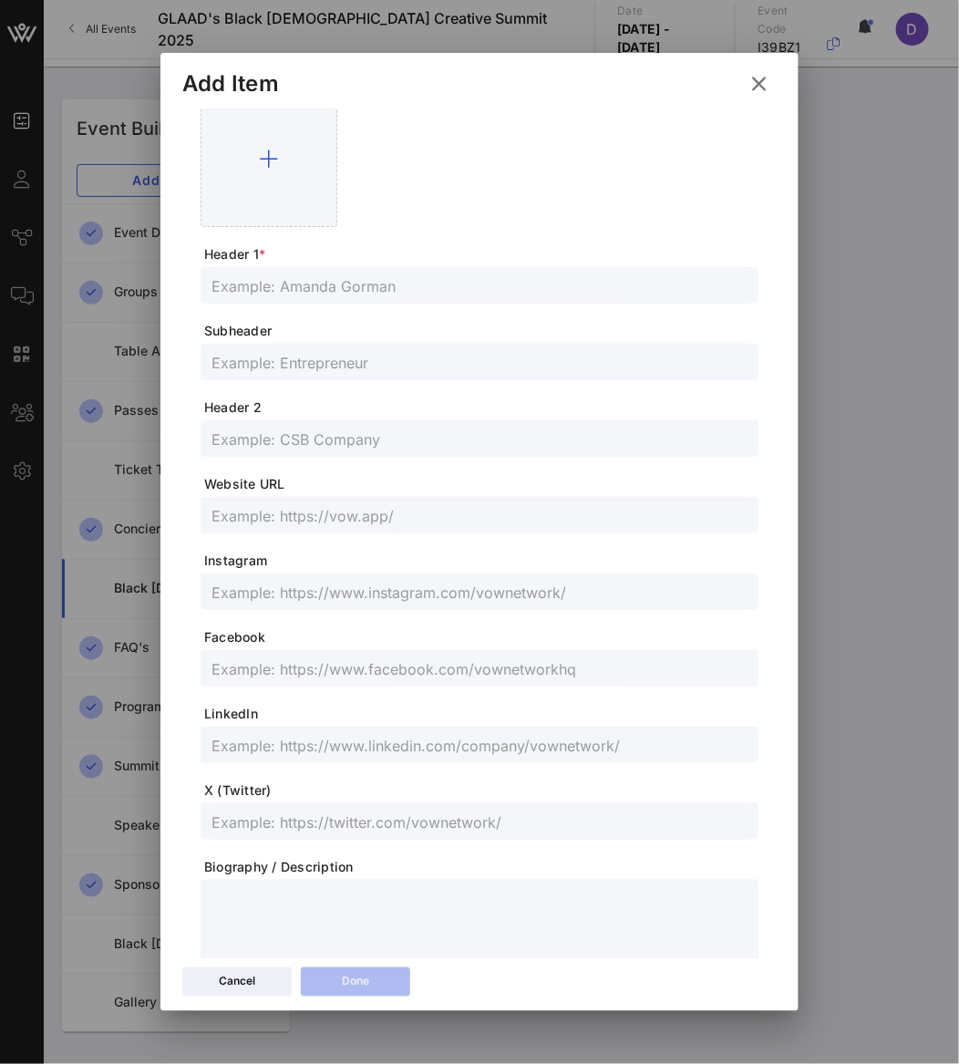
scroll to position [0, 0]
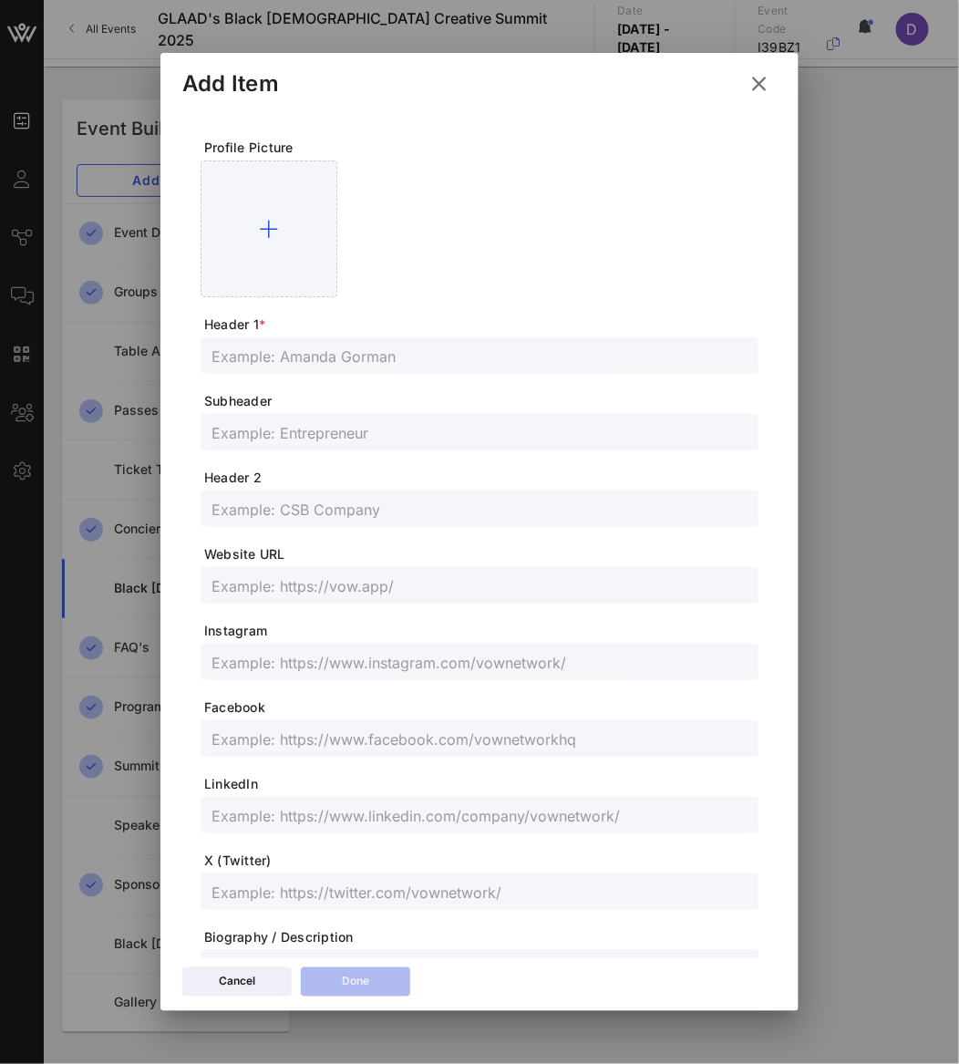
click at [273, 346] on input "text" at bounding box center [479, 356] width 536 height 24
click at [299, 423] on input "text" at bounding box center [479, 432] width 536 height 24
click at [317, 664] on input "text" at bounding box center [479, 662] width 536 height 24
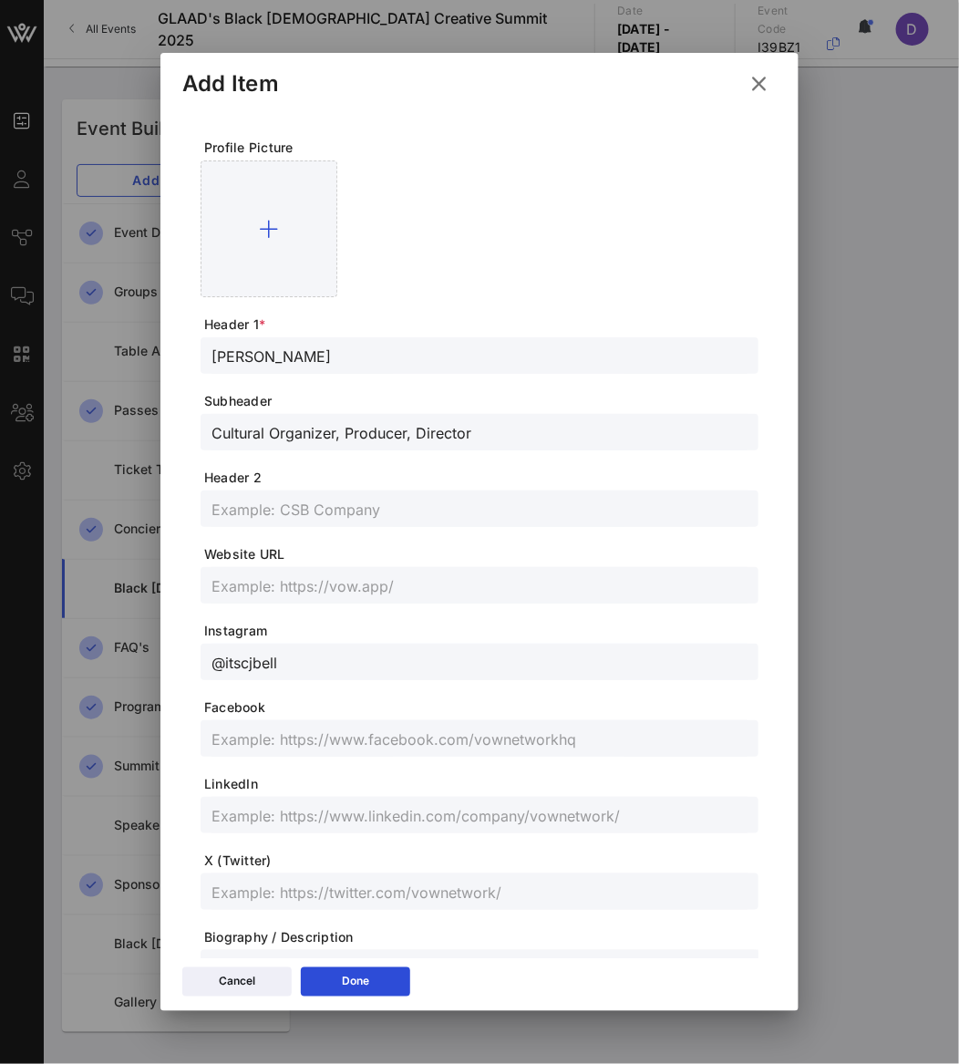
click at [531, 588] on input "text" at bounding box center [479, 585] width 536 height 24
drag, startPoint x: 484, startPoint y: 579, endPoint x: 162, endPoint y: 571, distance: 321.9
click at [162, 571] on div "Profile Picture Header 1 * [PERSON_NAME] Subheader Cultural Organizer, Producer…" at bounding box center [479, 533] width 638 height 848
click at [311, 591] on input "[DOMAIN_NAME], substack: [URL][DOMAIN_NAME]" at bounding box center [479, 585] width 536 height 24
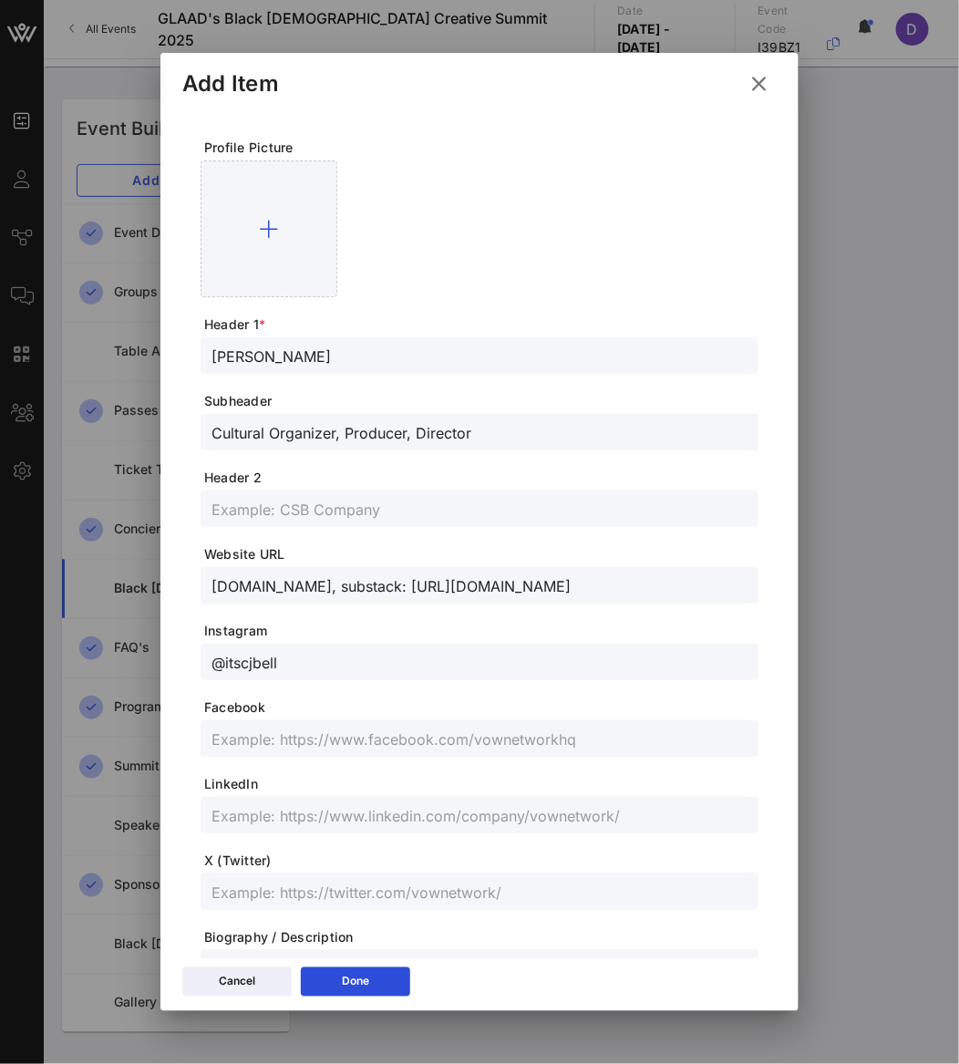
drag, startPoint x: 406, startPoint y: 587, endPoint x: 157, endPoint y: 585, distance: 248.9
click at [157, 585] on div "Event Builder Guests Journeys Comms QR Scanner Team Settings GLAAD's Black [DEM…" at bounding box center [479, 532] width 959 height 1064
click at [495, 596] on input "[URL][DOMAIN_NAME]" at bounding box center [479, 585] width 536 height 24
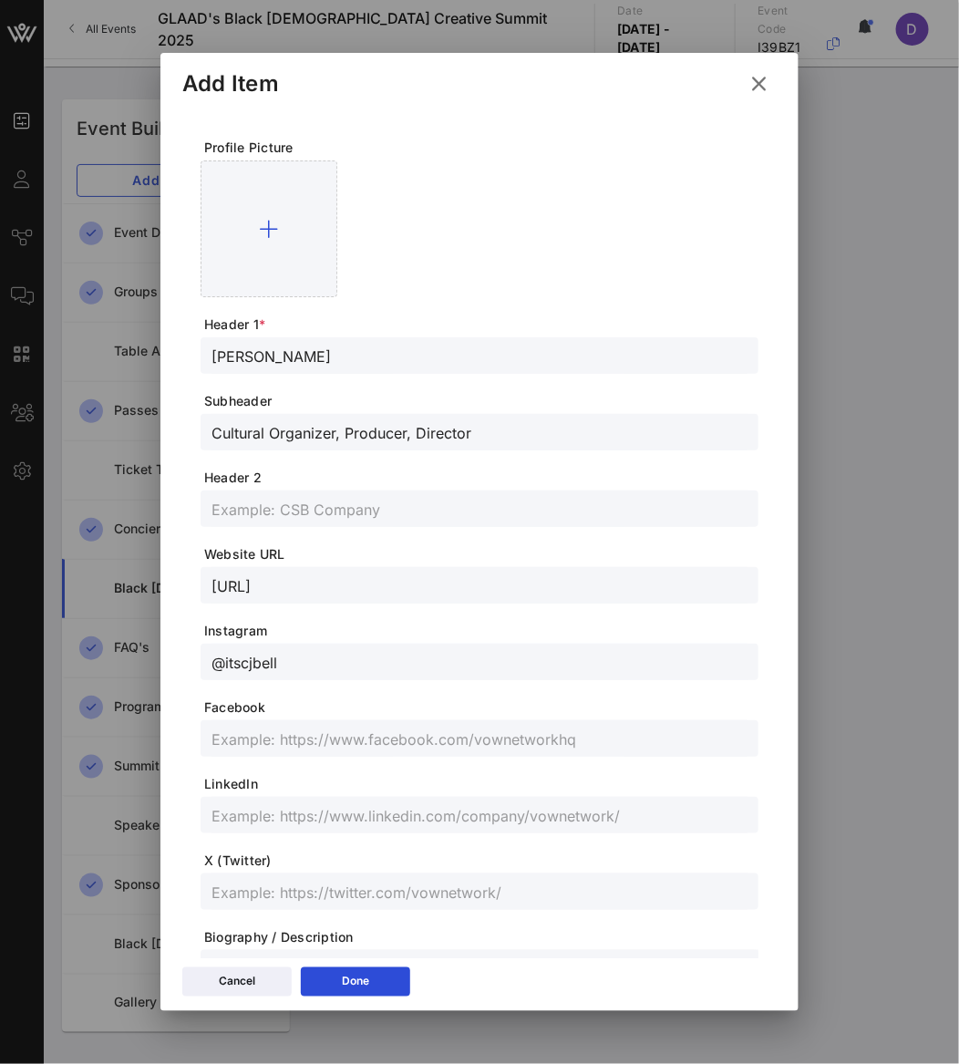
click at [371, 739] on input "text" at bounding box center [479, 738] width 536 height 24
click at [394, 647] on div "@itscjbell" at bounding box center [479, 662] width 536 height 36
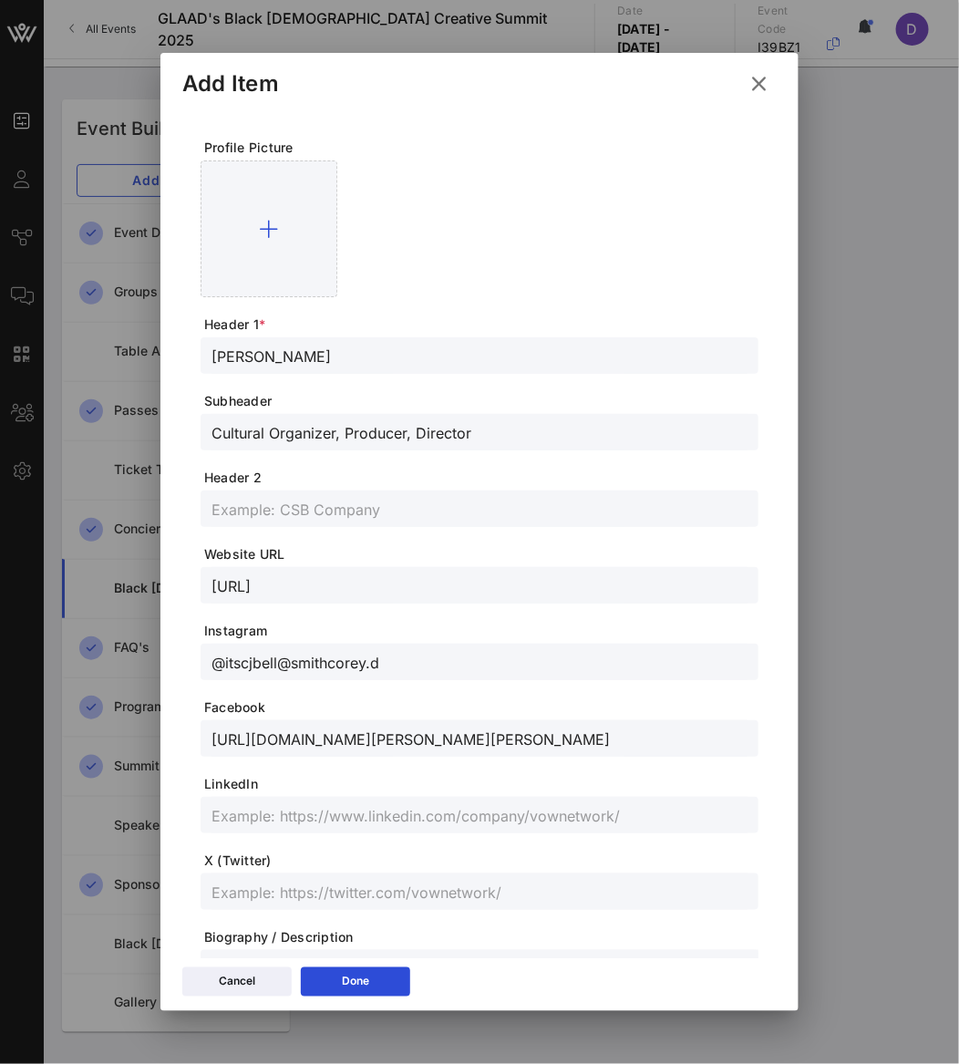
click at [394, 647] on div "@itscjbell@smithcorey.d" at bounding box center [479, 662] width 536 height 36
click at [361, 662] on input "@itscjbell@smithcorey.d" at bounding box center [479, 662] width 536 height 24
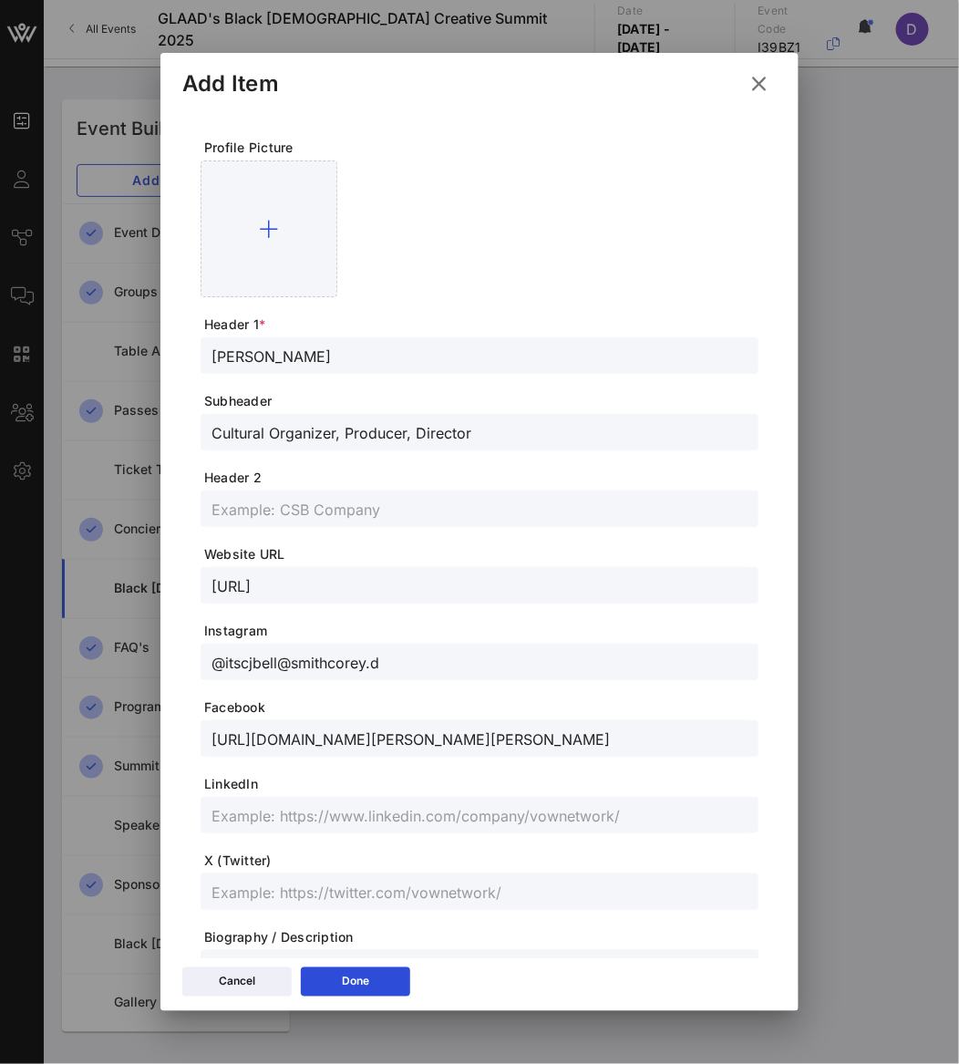
click at [361, 662] on input "@itscjbell@smithcorey.d" at bounding box center [479, 662] width 536 height 24
click at [407, 834] on form "Profile Picture Header 1 * [PERSON_NAME] Subheader Cultural Organizer, Producer…" at bounding box center [480, 611] width 558 height 944
click at [402, 811] on input "text" at bounding box center [479, 815] width 536 height 24
click at [295, 653] on input "@smithcorey.d" at bounding box center [479, 662] width 536 height 24
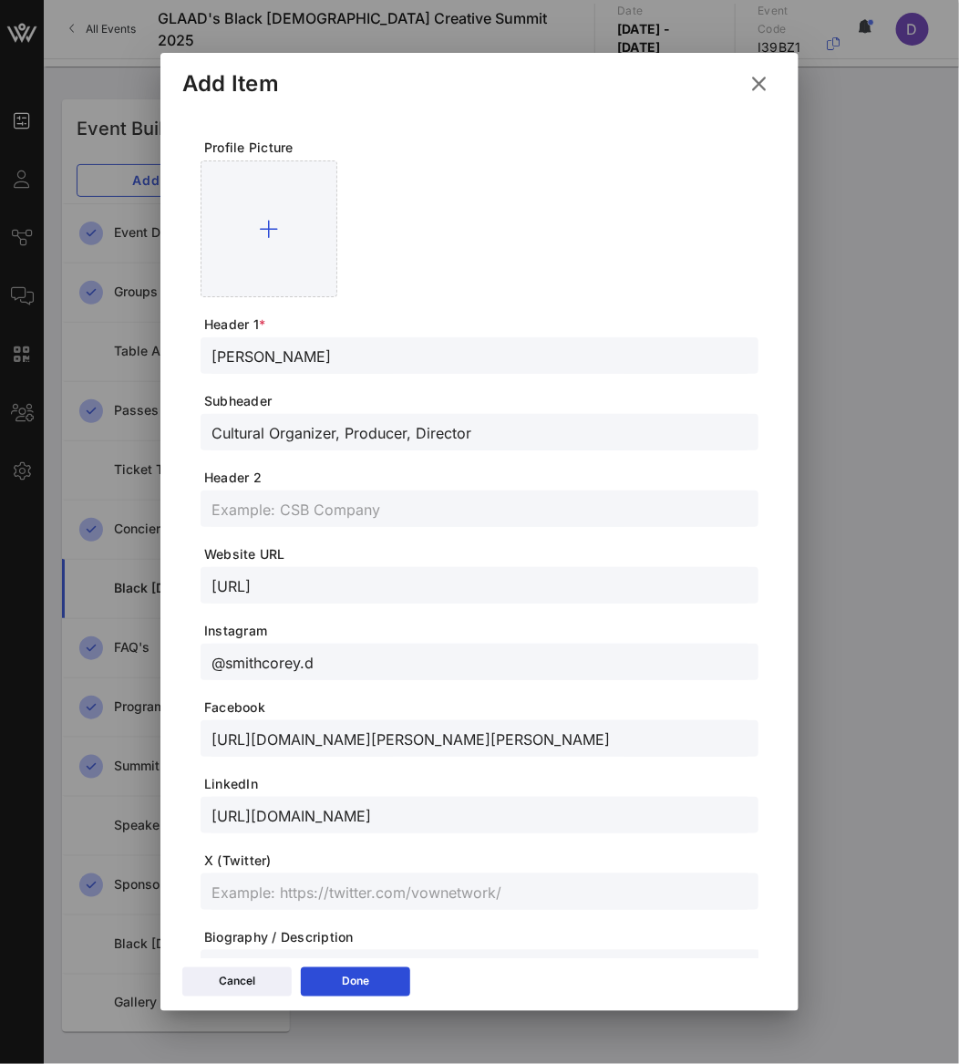
click at [295, 653] on input "@smithcorey.d" at bounding box center [479, 662] width 536 height 24
click at [308, 578] on input "[URL]" at bounding box center [479, 585] width 536 height 24
click at [308, 578] on input "https://\.ai/smithcorey.d" at bounding box center [479, 585] width 536 height 24
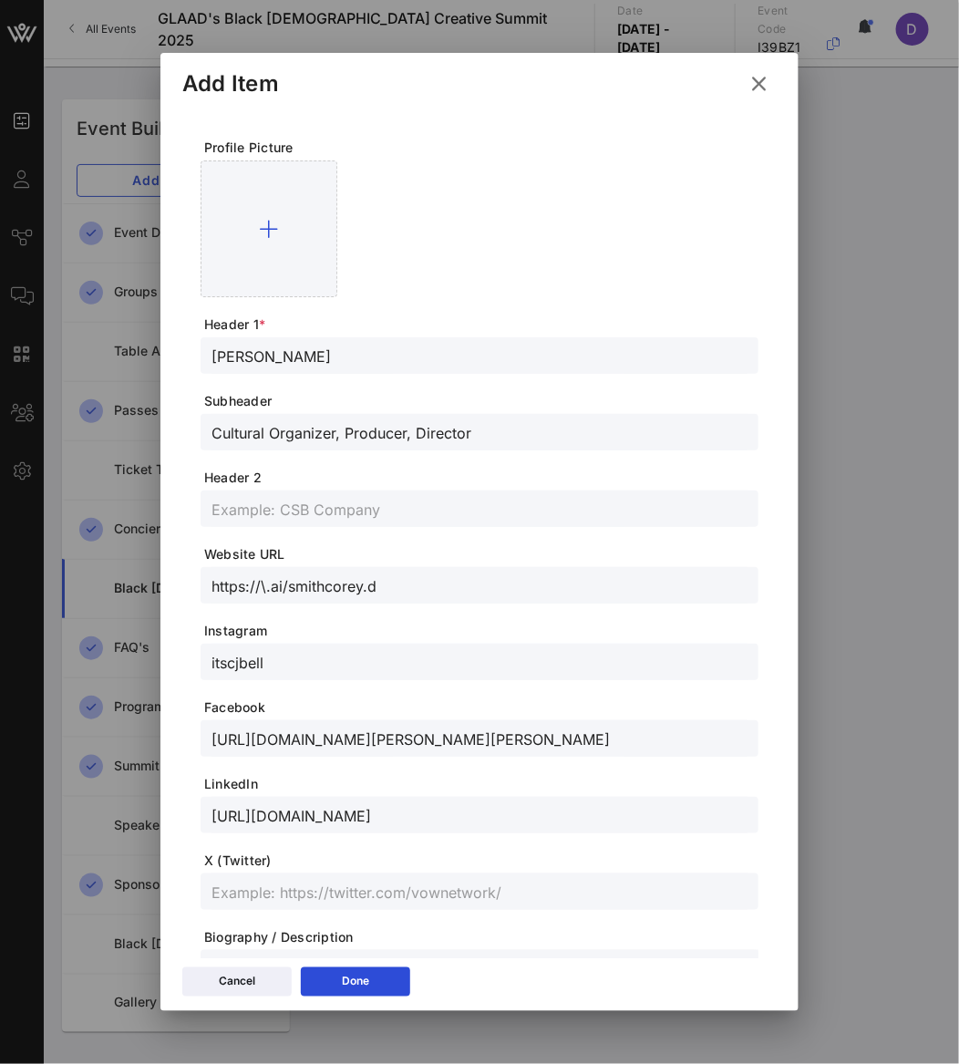
click at [308, 578] on input "https://\.ai/smithcorey.d" at bounding box center [479, 585] width 536 height 24
click at [460, 613] on form "Profile Picture Header 1 * [PERSON_NAME] Subheader Cultural Organizer, Producer…" at bounding box center [480, 611] width 558 height 944
click at [437, 572] on div at bounding box center [479, 585] width 536 height 36
click at [423, 653] on input "itscjbell" at bounding box center [479, 662] width 536 height 24
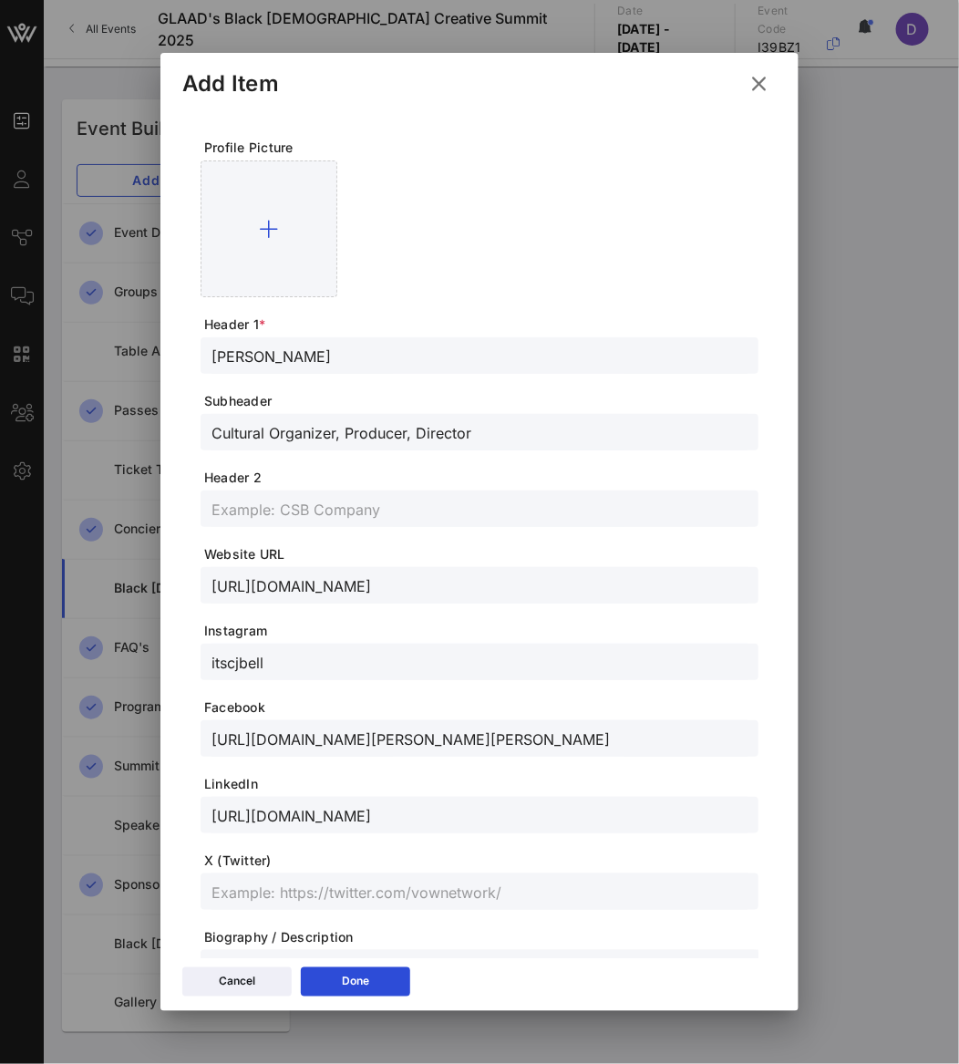
scroll to position [0, 0]
click at [423, 653] on input "itscjbell" at bounding box center [479, 662] width 536 height 24
click at [426, 726] on input "[URL][DOMAIN_NAME][PERSON_NAME][PERSON_NAME]" at bounding box center [479, 738] width 536 height 24
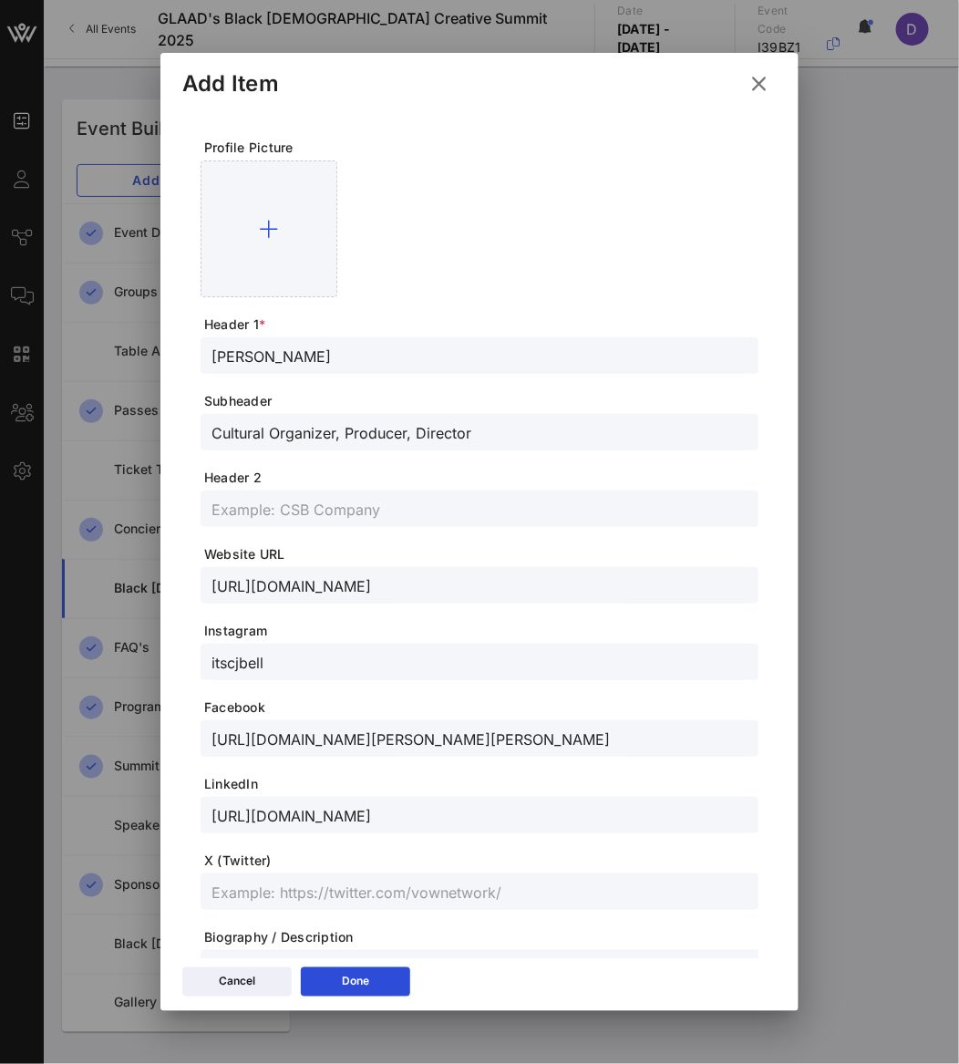
click at [426, 726] on input "[URL][DOMAIN_NAME][PERSON_NAME][PERSON_NAME]" at bounding box center [479, 738] width 536 height 24
click at [363, 805] on input "[URL][DOMAIN_NAME]" at bounding box center [479, 815] width 536 height 24
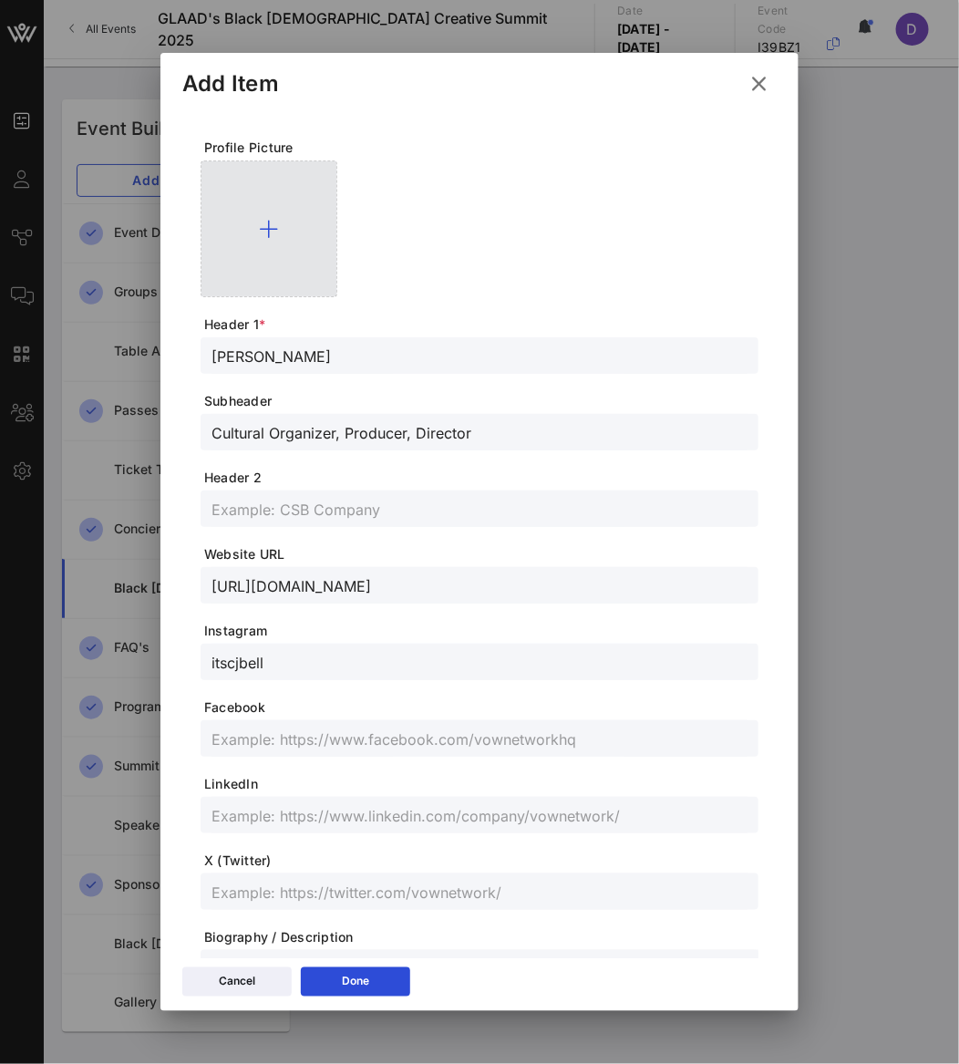
click at [257, 225] on div at bounding box center [269, 228] width 137 height 137
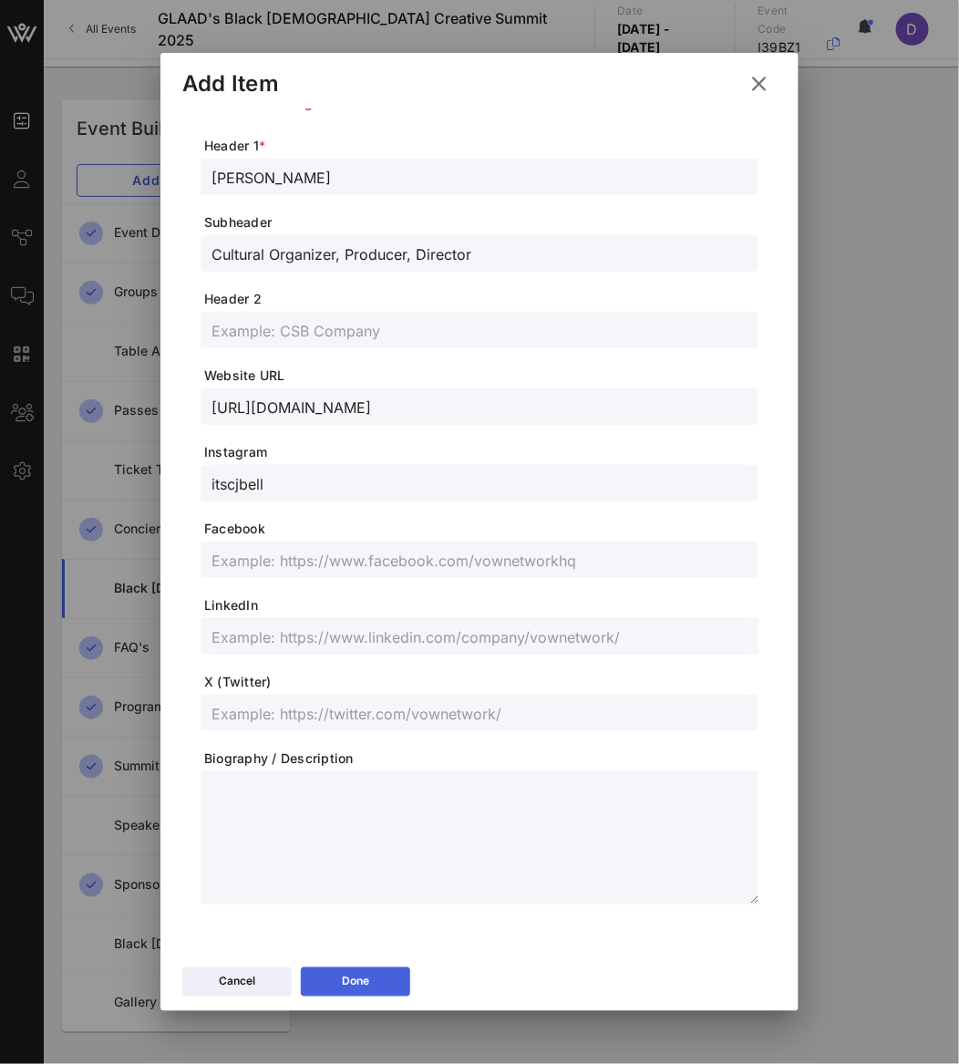
click at [393, 967] on button "Done" at bounding box center [355, 981] width 109 height 29
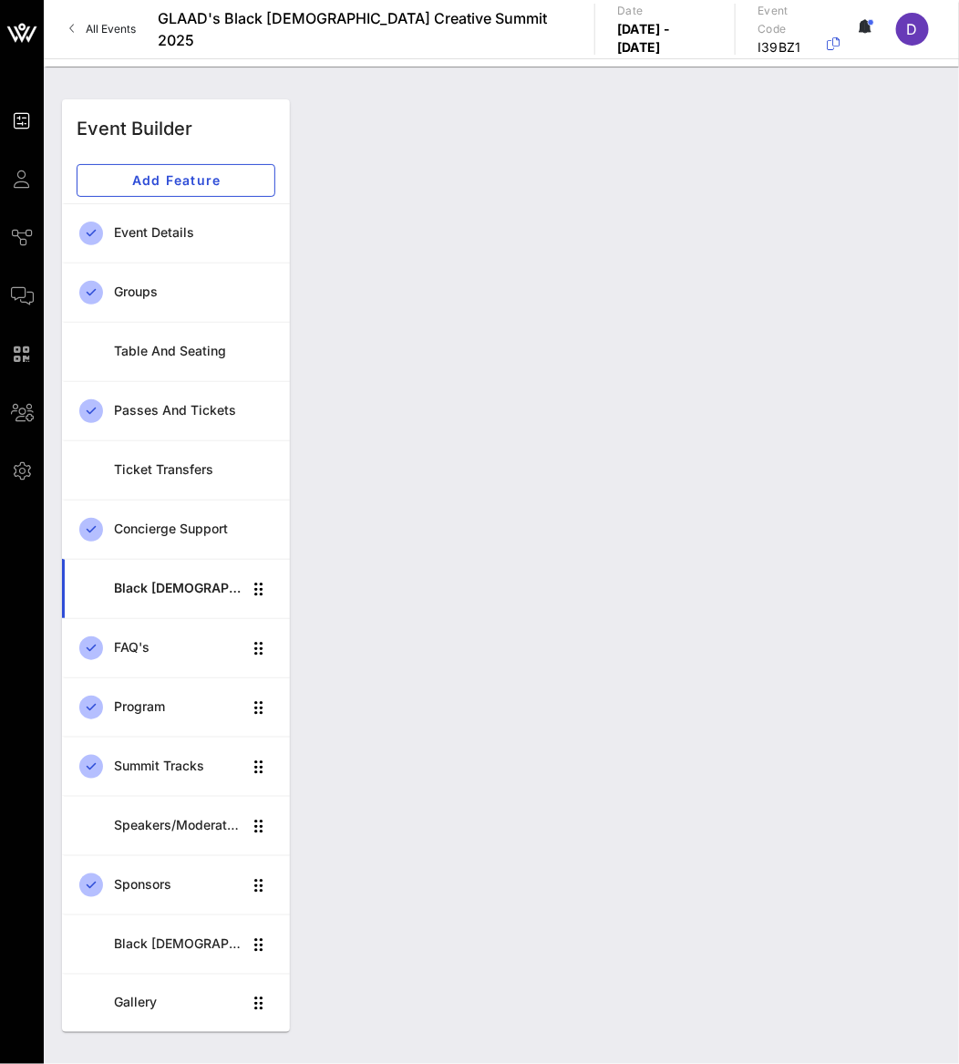
scroll to position [179, 0]
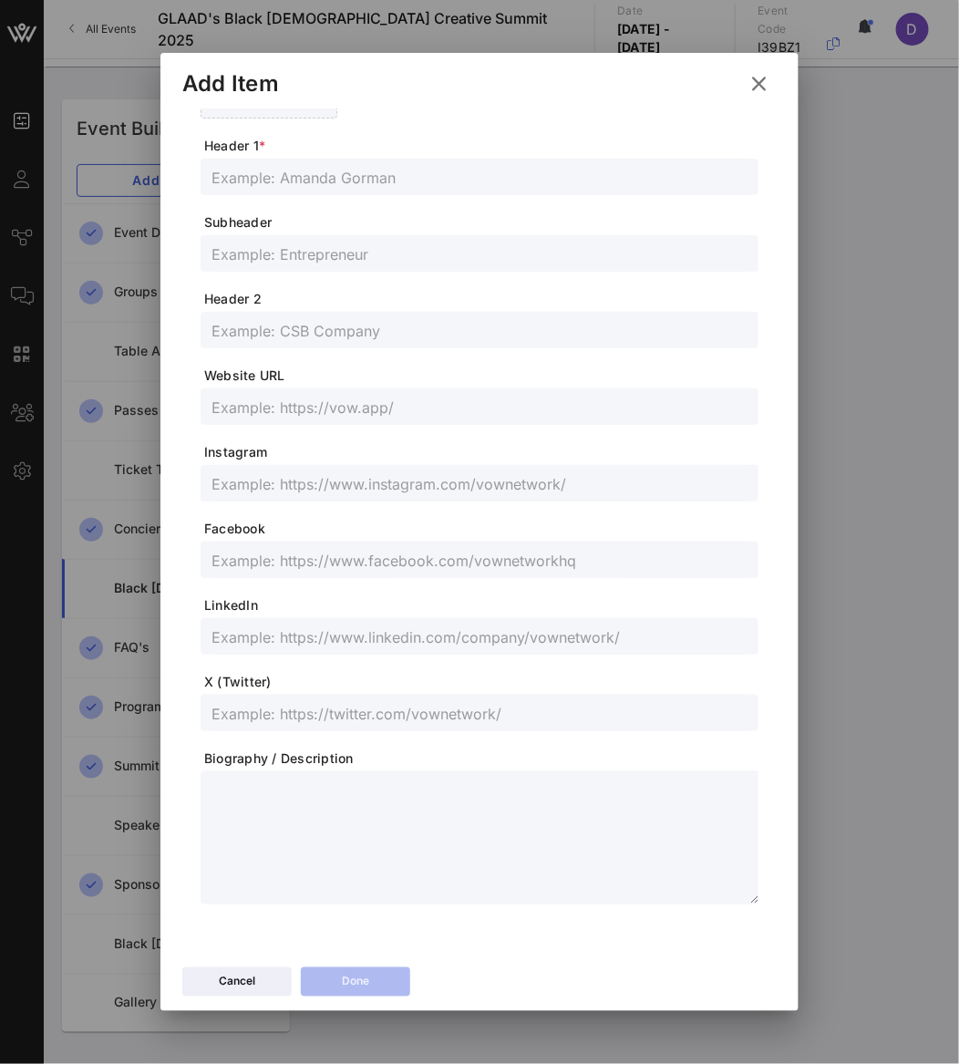
scroll to position [0, 0]
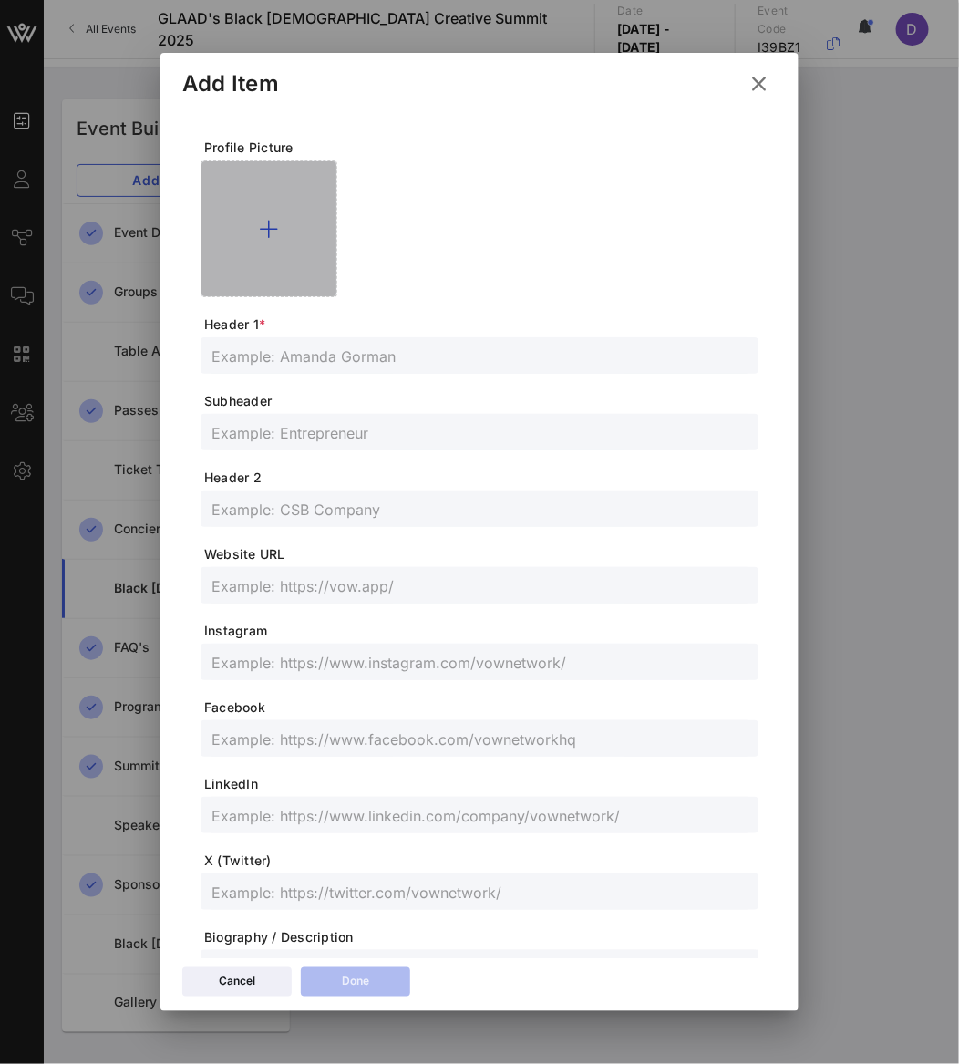
click at [257, 198] on div at bounding box center [269, 228] width 137 height 137
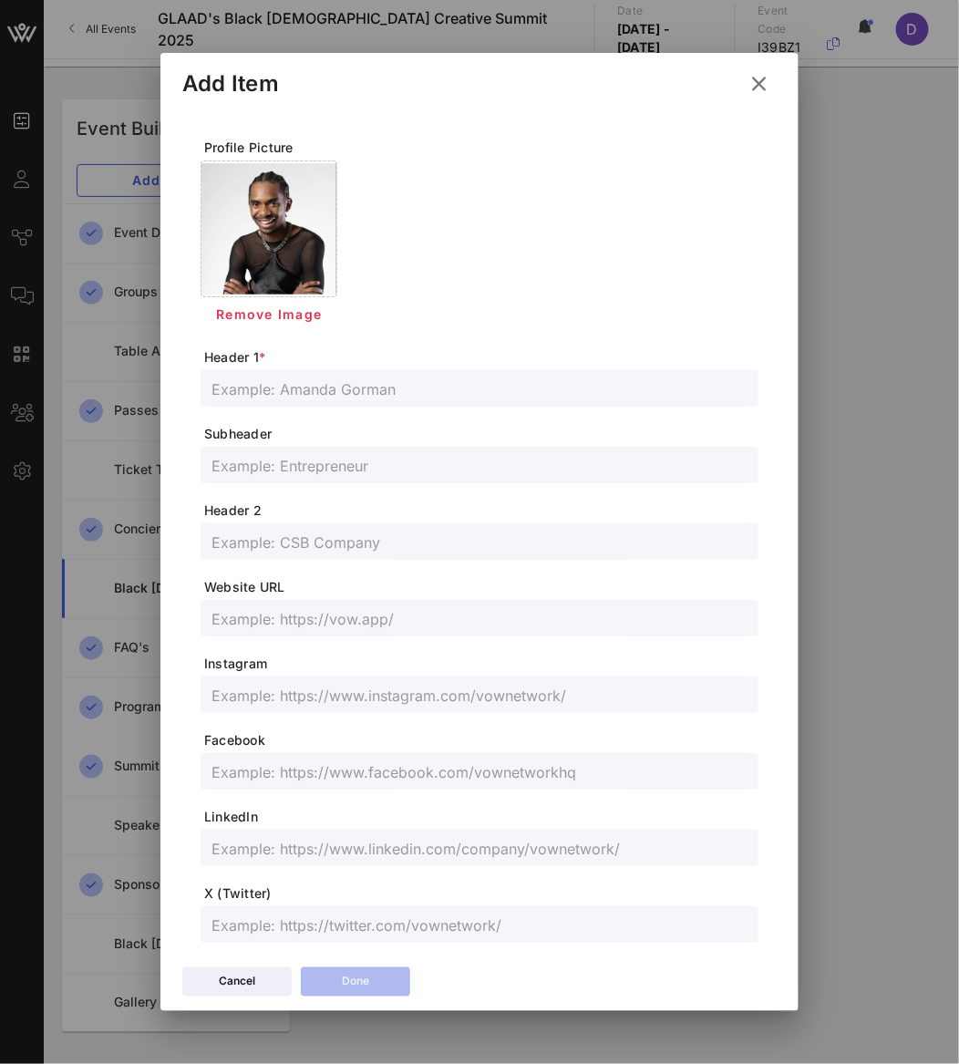
click at [338, 386] on input "text" at bounding box center [479, 388] width 536 height 24
click at [235, 386] on input "CDSmith" at bounding box center [479, 388] width 536 height 24
click at [228, 473] on input "text" at bounding box center [479, 465] width 536 height 24
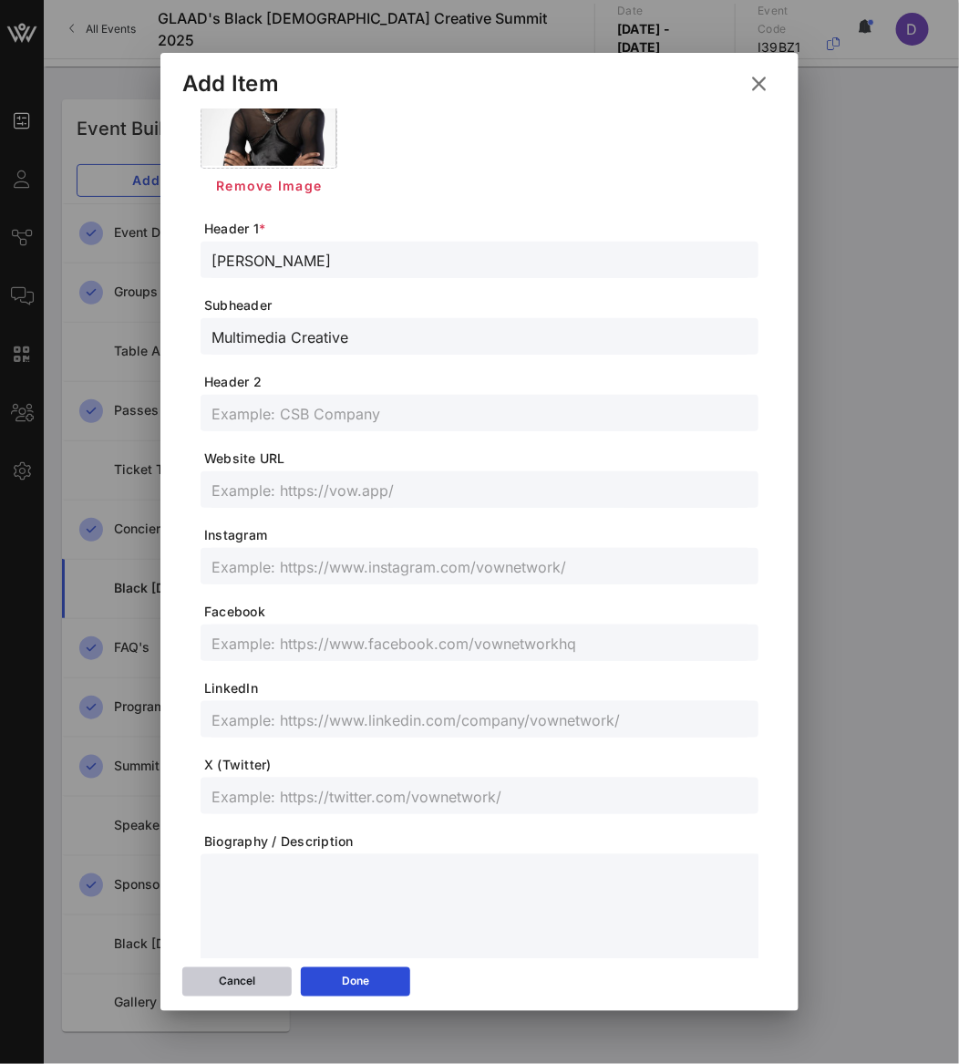
scroll to position [211, 0]
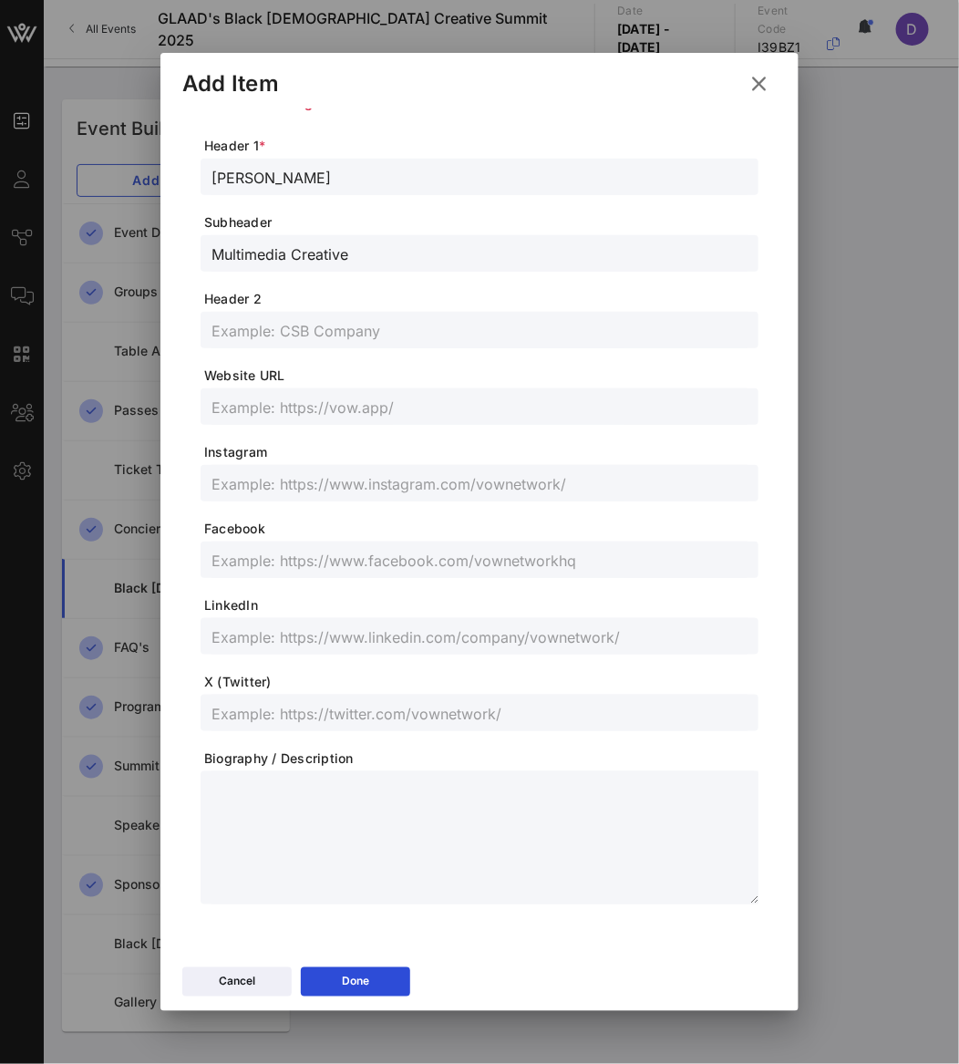
click at [316, 635] on input "text" at bounding box center [479, 636] width 536 height 24
click at [325, 479] on input "text" at bounding box center [479, 483] width 536 height 24
click at [345, 564] on input "text" at bounding box center [479, 560] width 536 height 24
click at [345, 563] on input "text" at bounding box center [479, 560] width 536 height 24
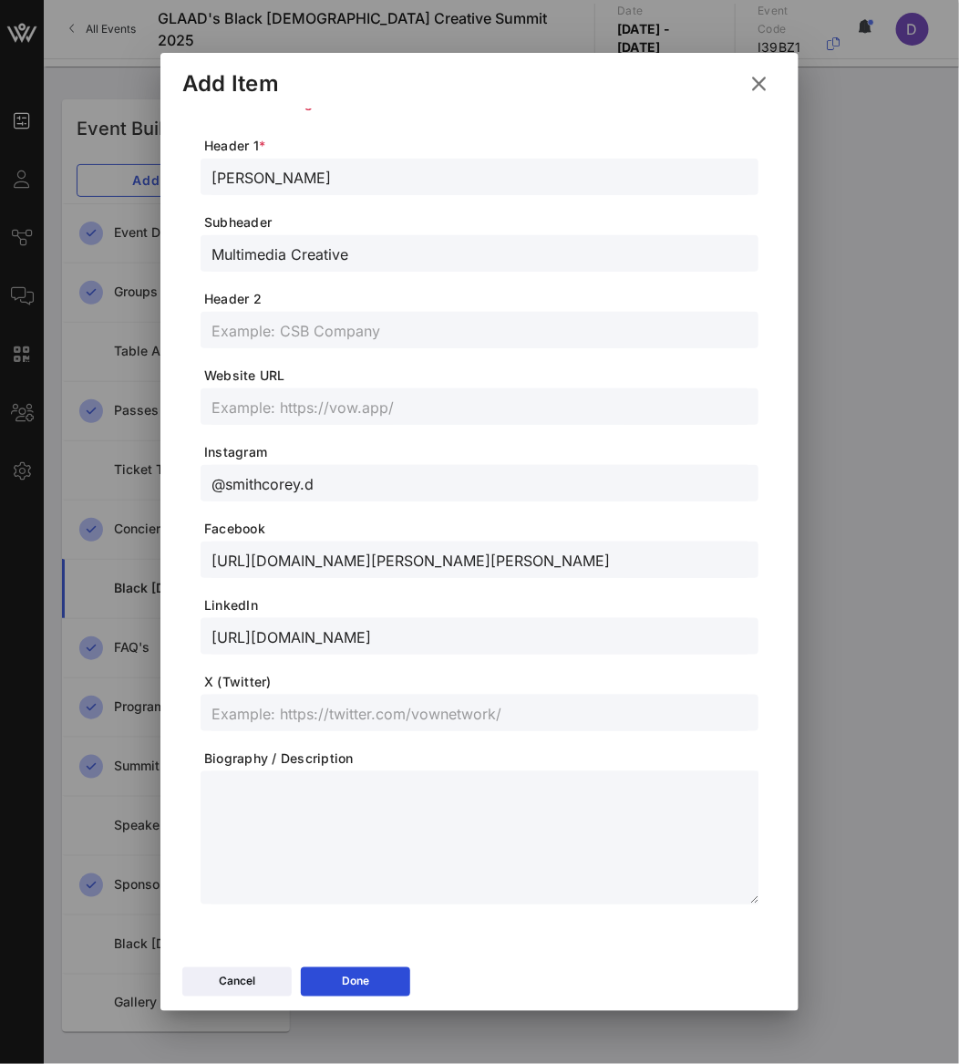
click at [512, 390] on div at bounding box center [479, 406] width 536 height 36
click at [553, 395] on input "text" at bounding box center [479, 407] width 536 height 24
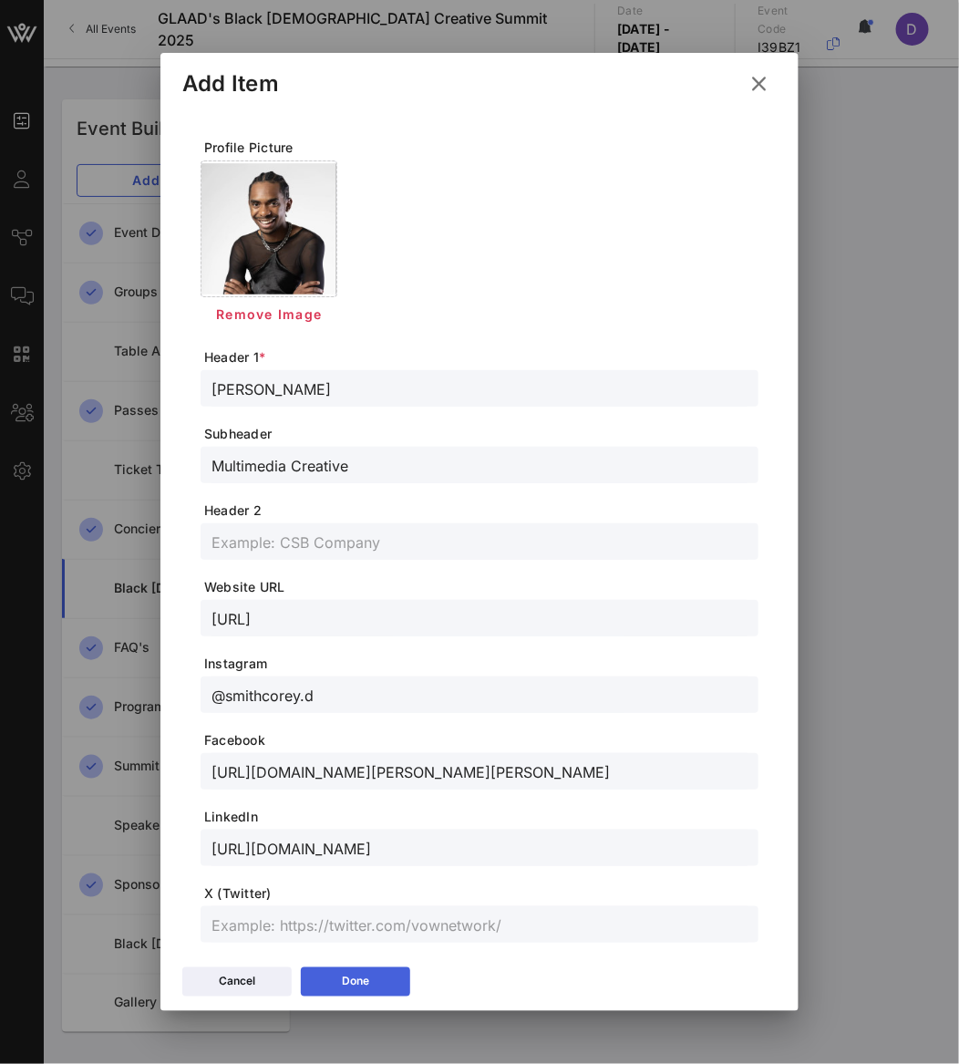
click at [364, 981] on div "Done" at bounding box center [355, 982] width 27 height 18
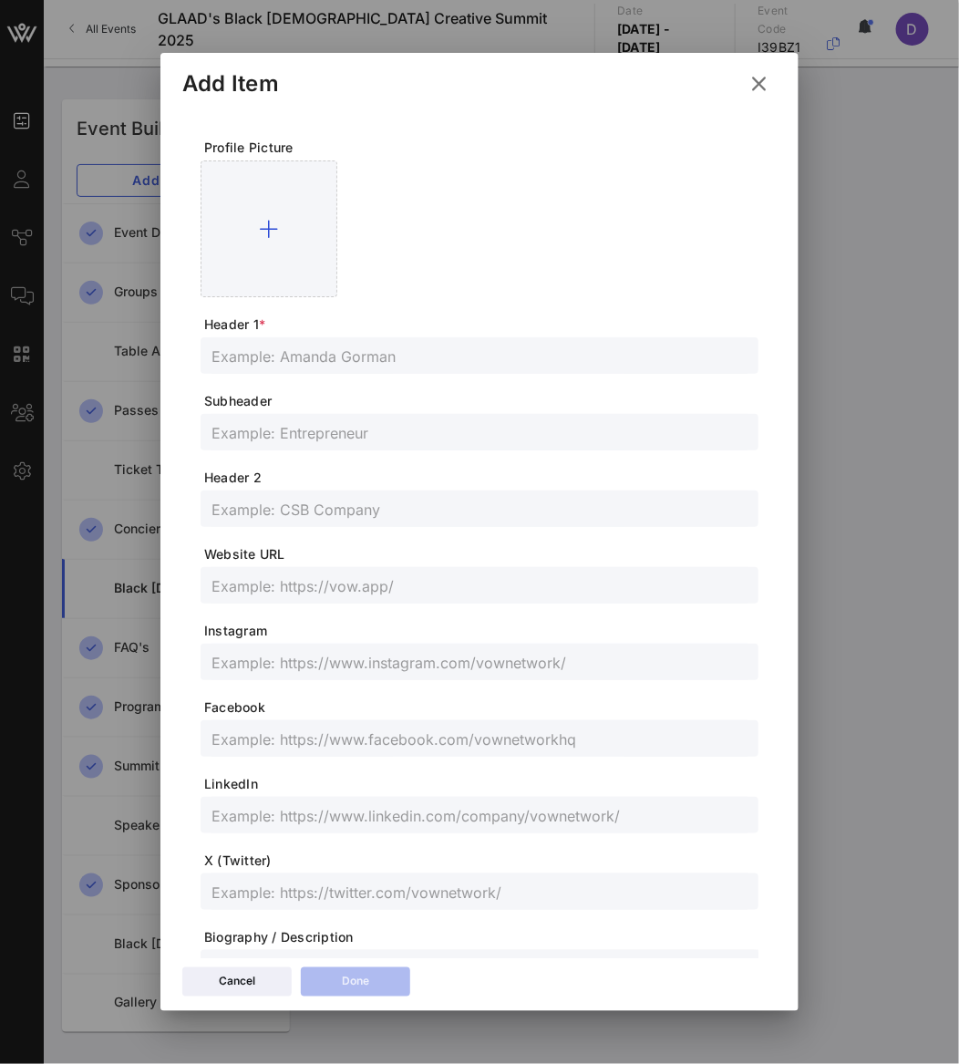
click at [353, 351] on input "text" at bounding box center [479, 356] width 536 height 24
click at [239, 433] on input "text" at bounding box center [479, 432] width 536 height 24
click at [263, 808] on input "text" at bounding box center [479, 815] width 536 height 24
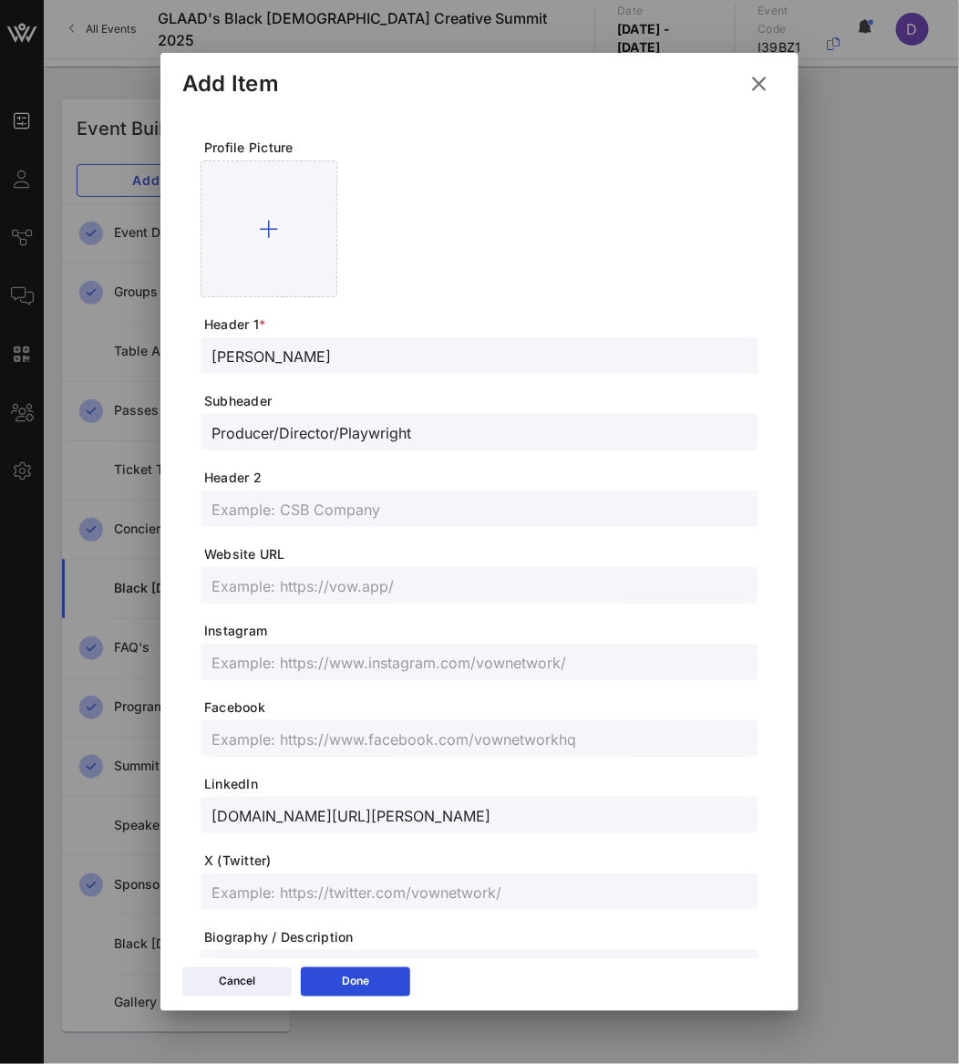
click at [323, 661] on input "text" at bounding box center [479, 662] width 536 height 24
click at [391, 738] on input "text" at bounding box center [479, 738] width 536 height 24
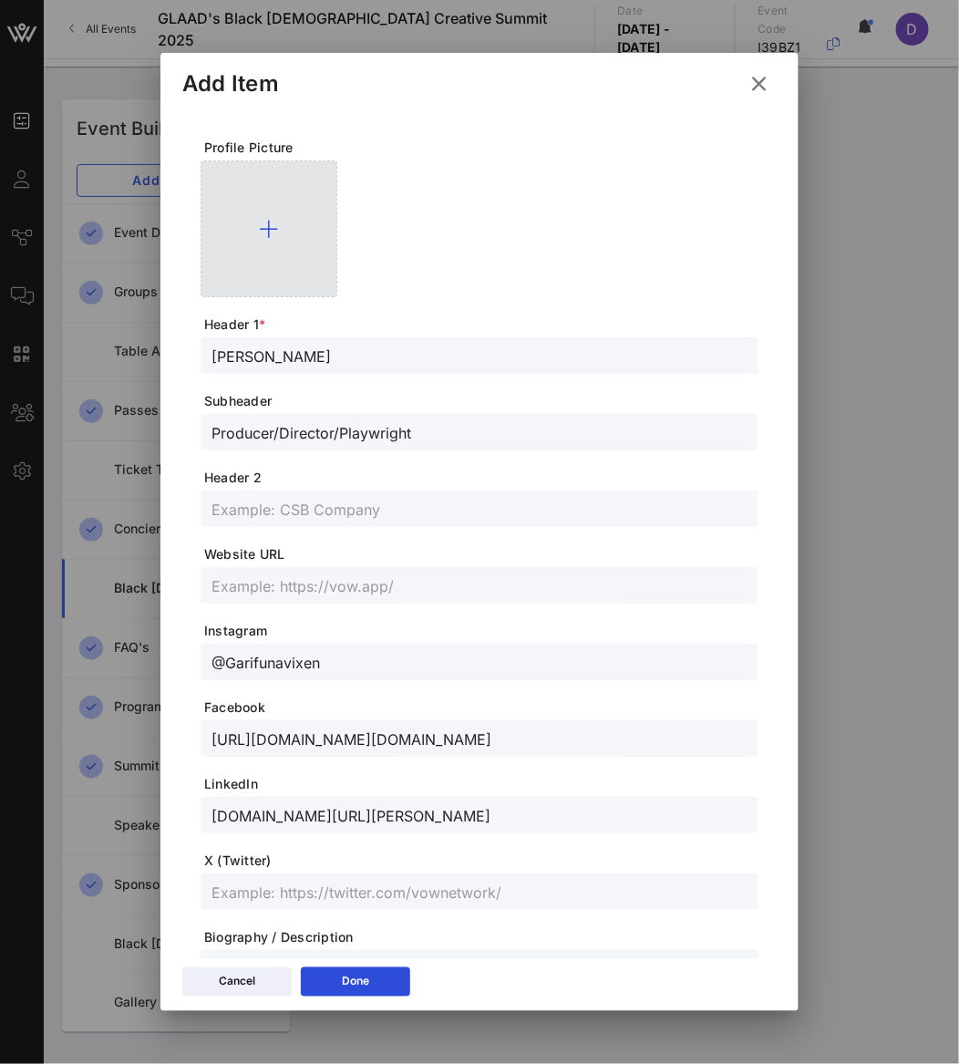
click at [298, 241] on div at bounding box center [269, 228] width 137 height 137
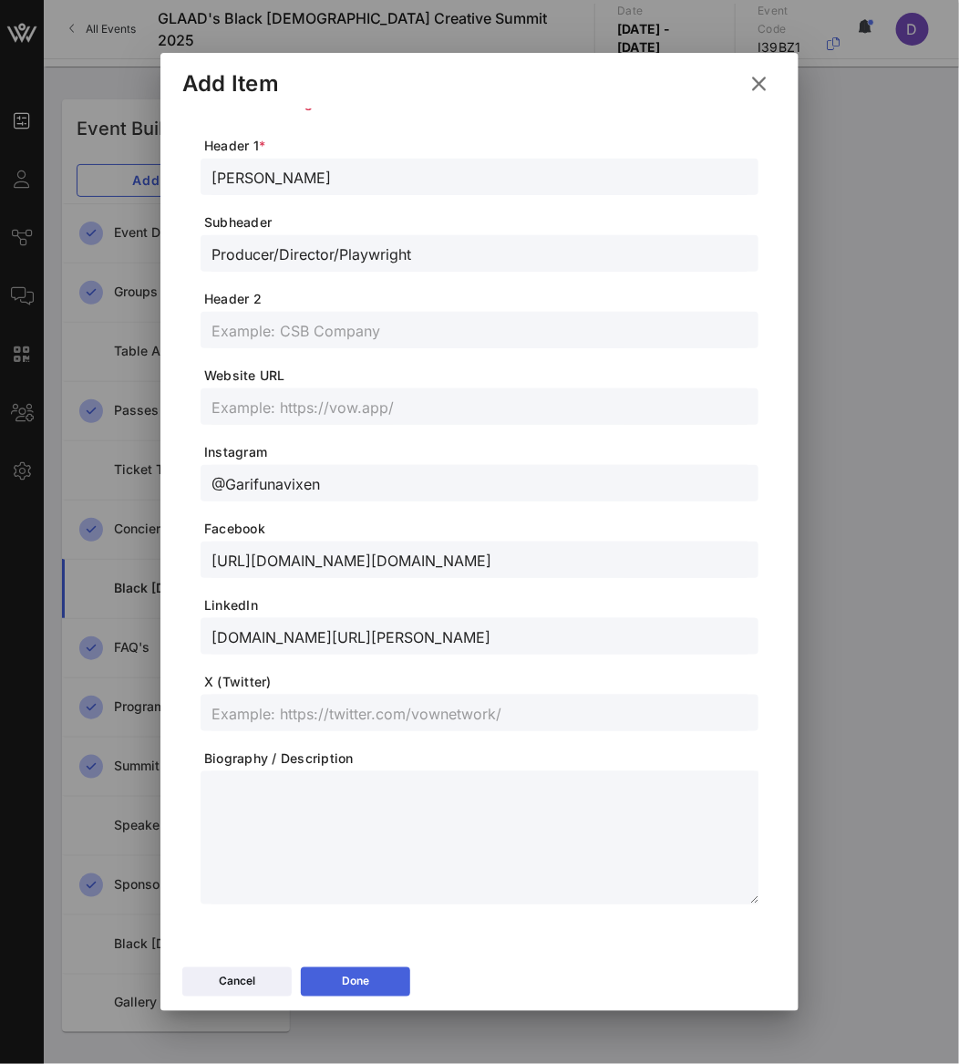
click at [361, 973] on div "Done" at bounding box center [355, 982] width 27 height 18
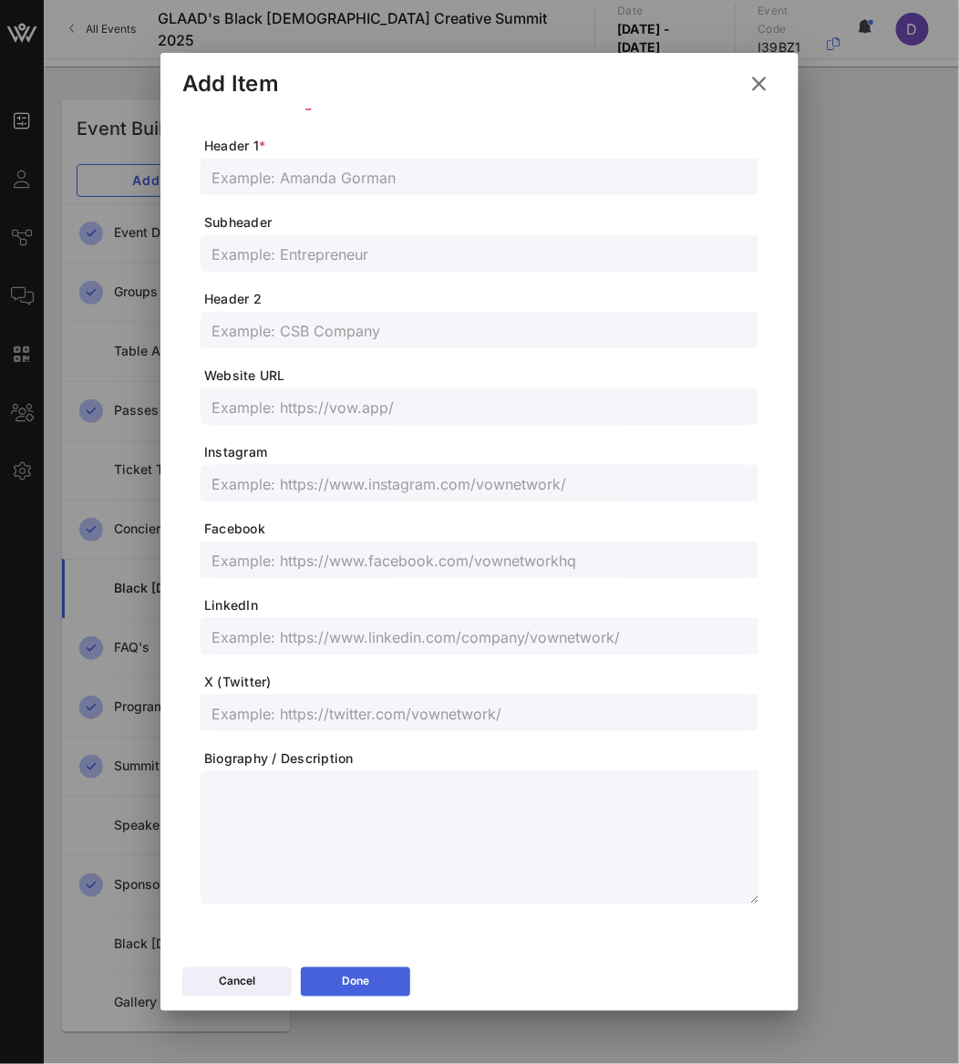
scroll to position [179, 0]
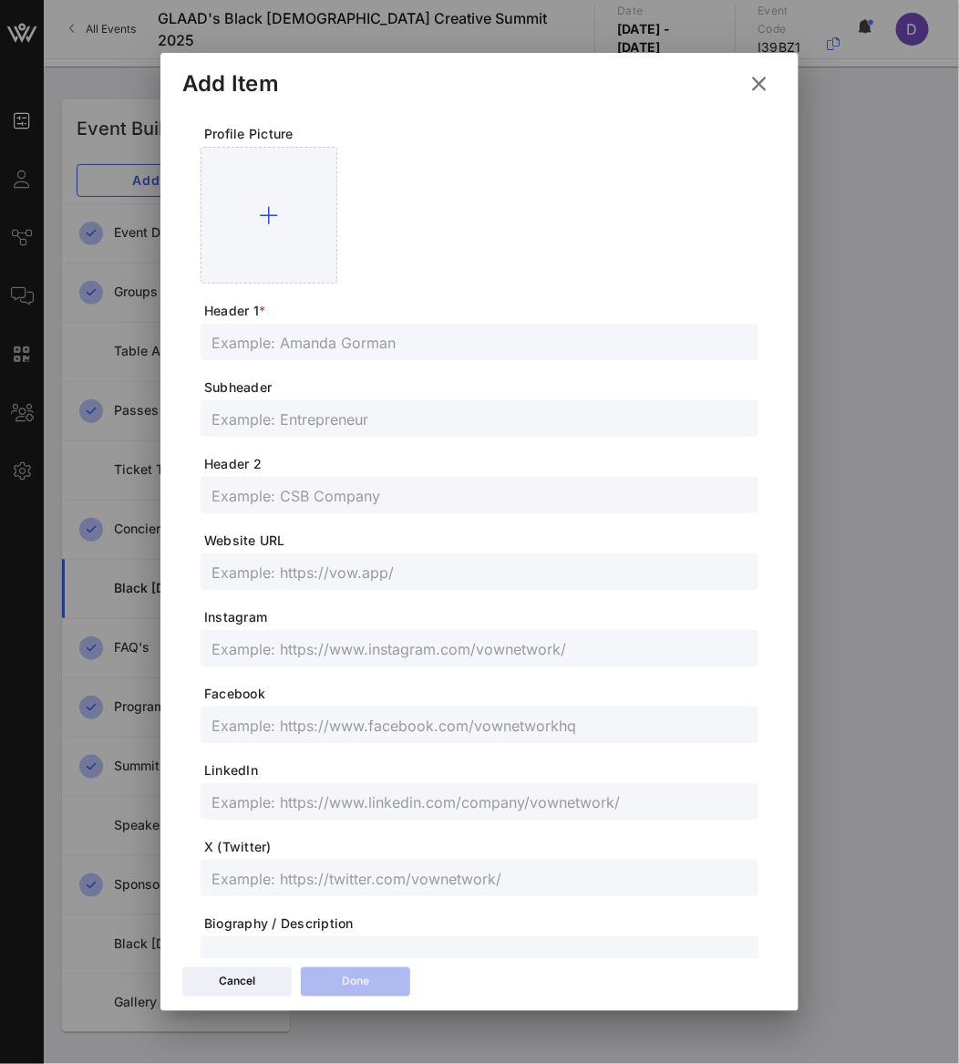
scroll to position [0, 0]
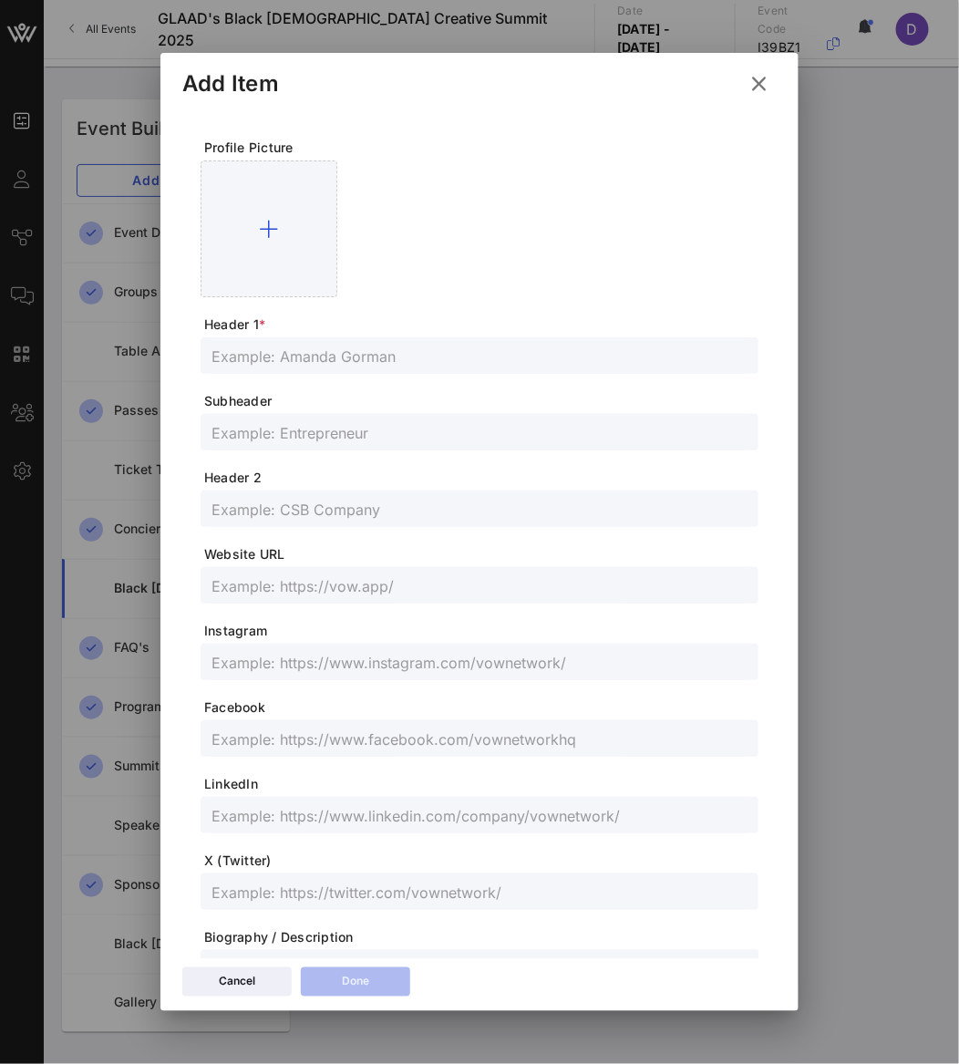
click at [293, 353] on input "text" at bounding box center [479, 356] width 536 height 24
click at [250, 437] on input "text" at bounding box center [479, 432] width 536 height 24
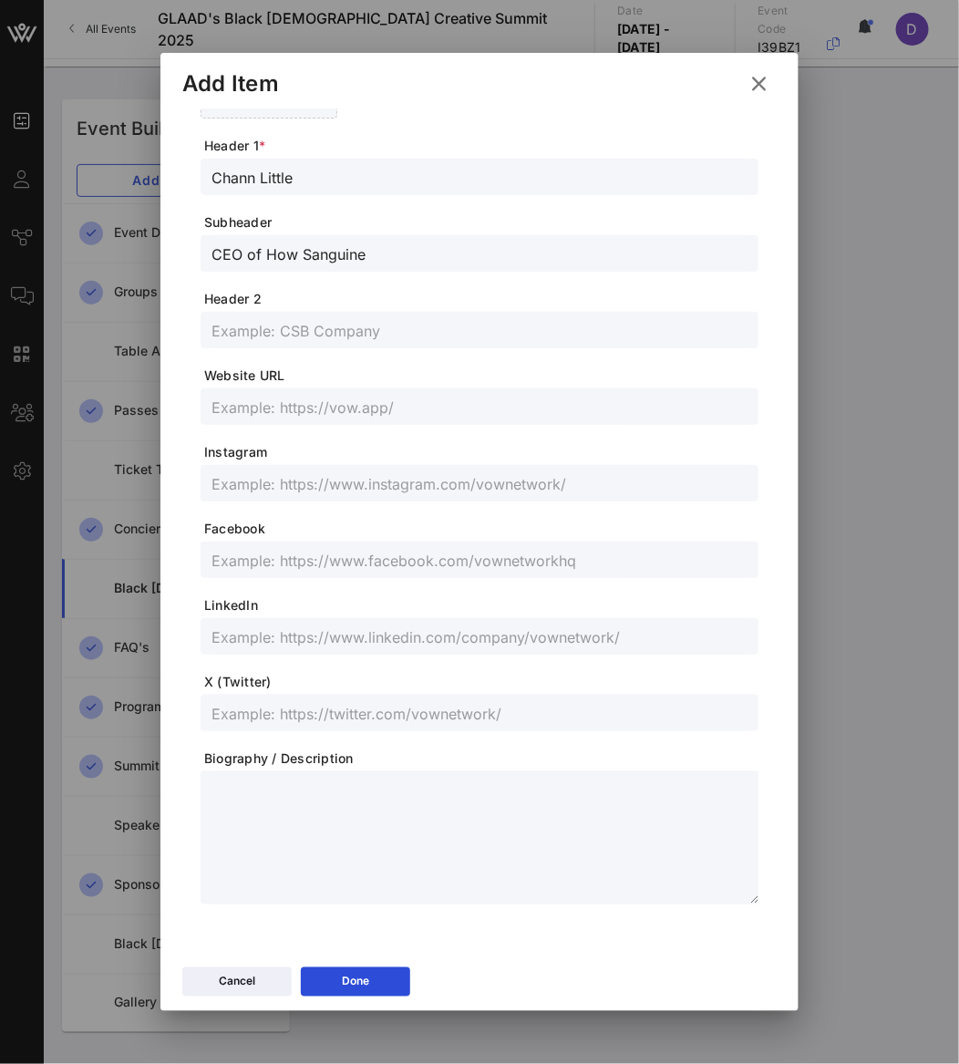
click at [325, 630] on input "text" at bounding box center [479, 636] width 536 height 24
click at [314, 476] on input "text" at bounding box center [479, 483] width 536 height 24
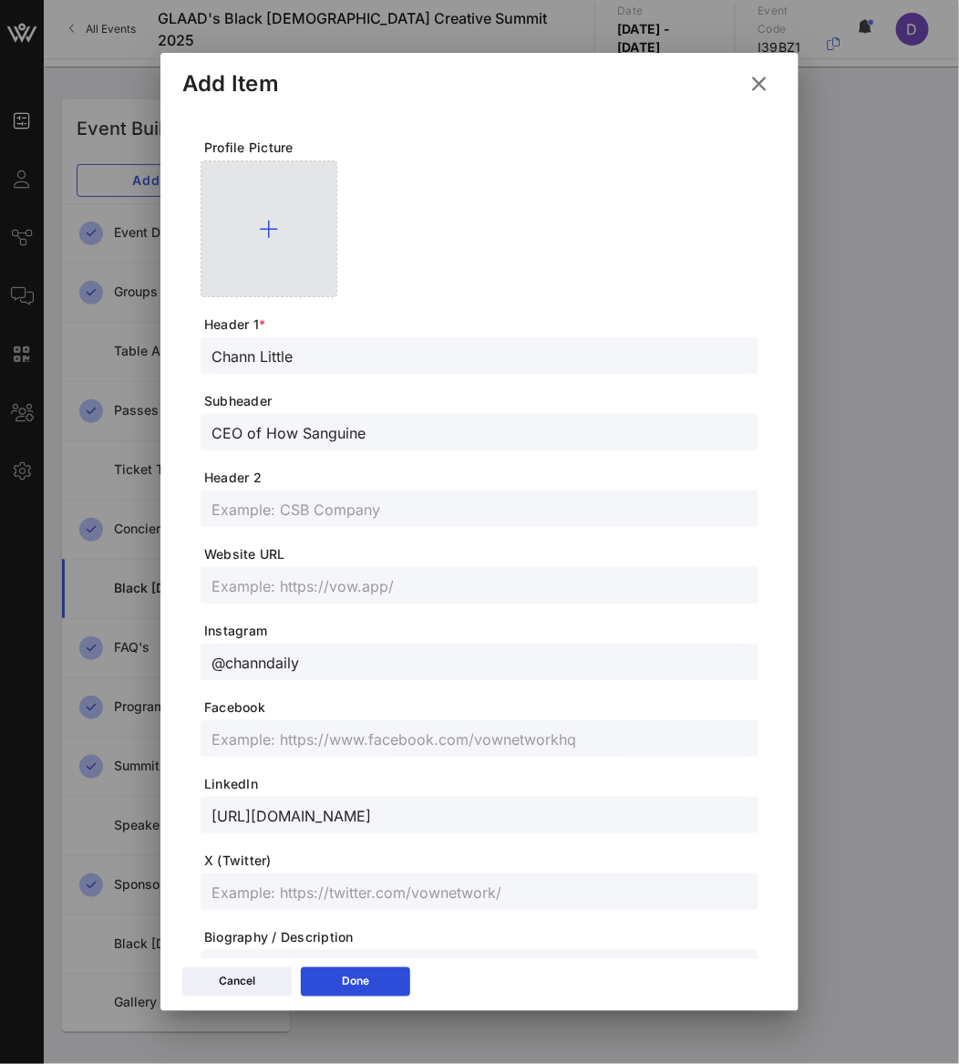
click at [301, 260] on div at bounding box center [269, 228] width 137 height 137
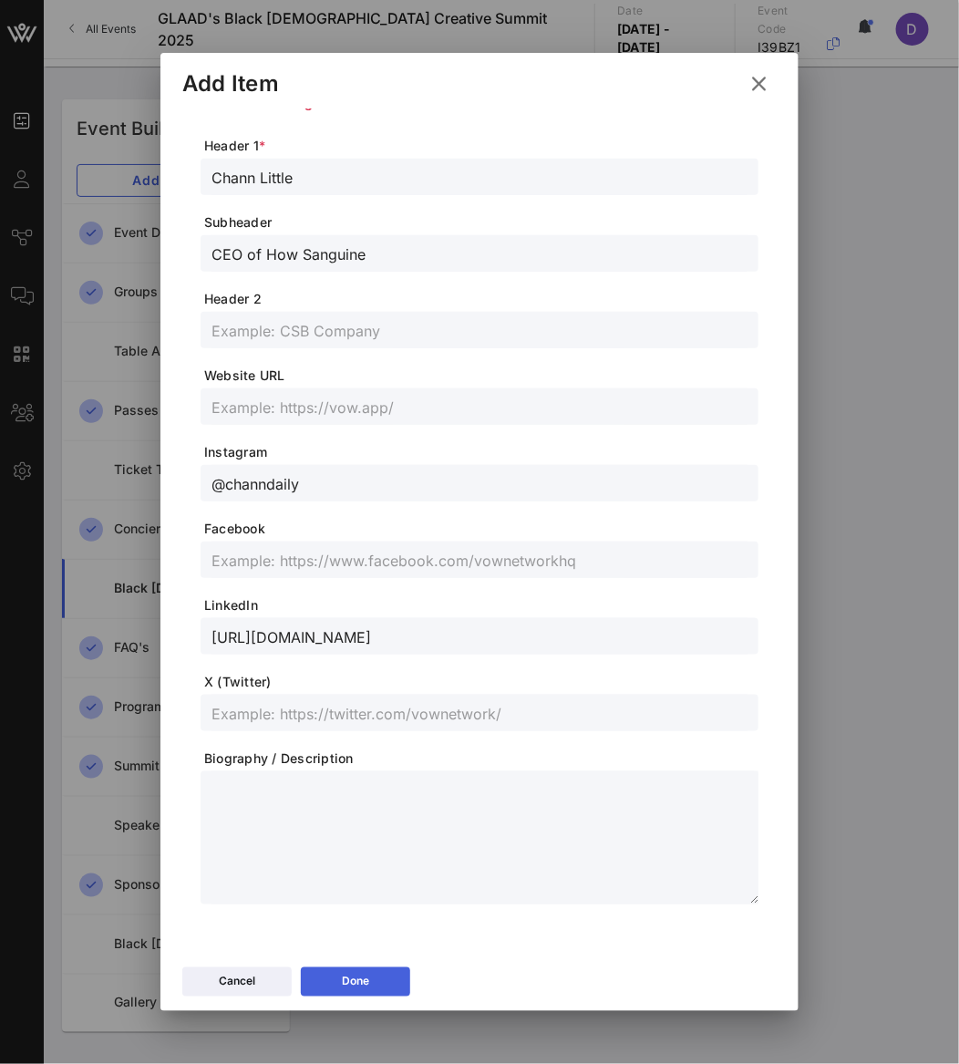
click at [368, 981] on div "Done" at bounding box center [355, 982] width 27 height 18
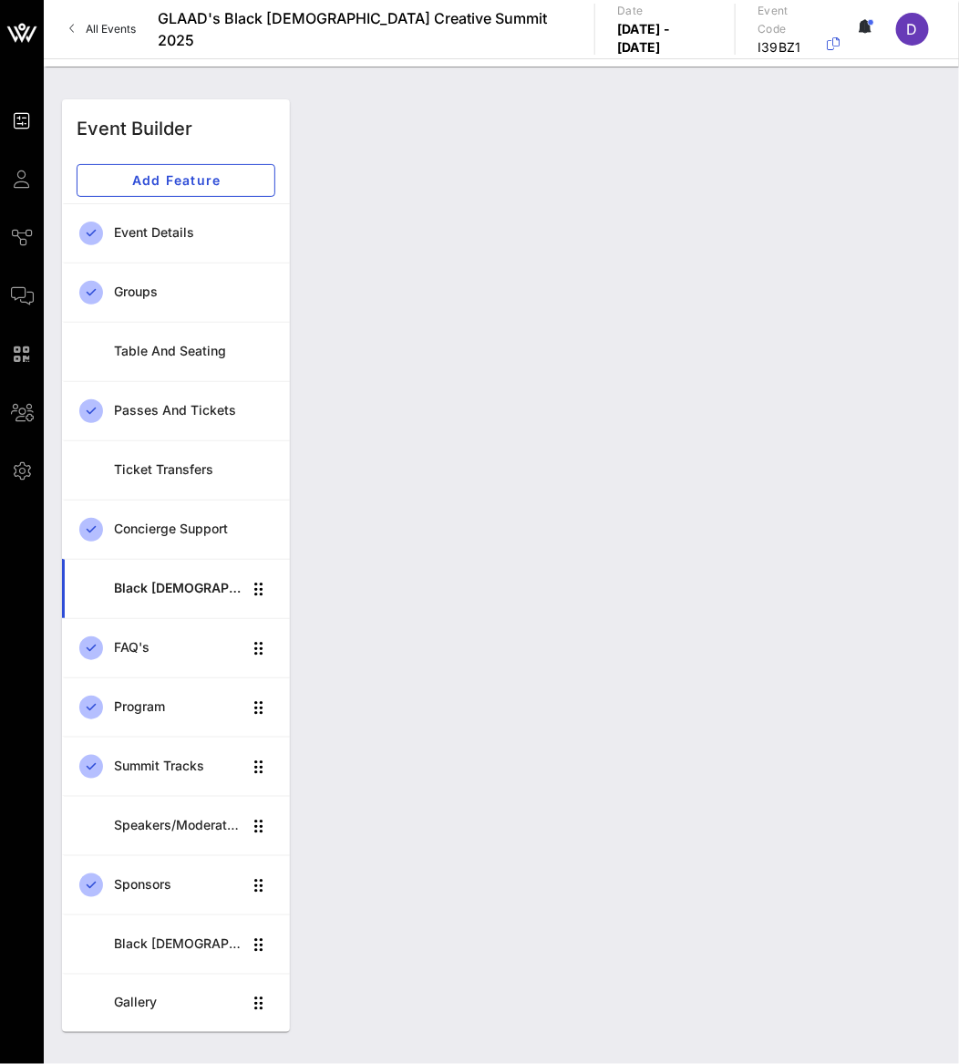
scroll to position [179, 0]
click at [830, 981] on div "Black [DEMOGRAPHIC_DATA] Creative Summit 2025 Black [DEMOGRAPHIC_DATA] Creative…" at bounding box center [501, 1083] width 857 height 58
click at [901, 240] on div "Event Builder Guests Journeys Comms QR Scanner Team Settings GLAAD's Black [DEM…" at bounding box center [479, 532] width 959 height 1064
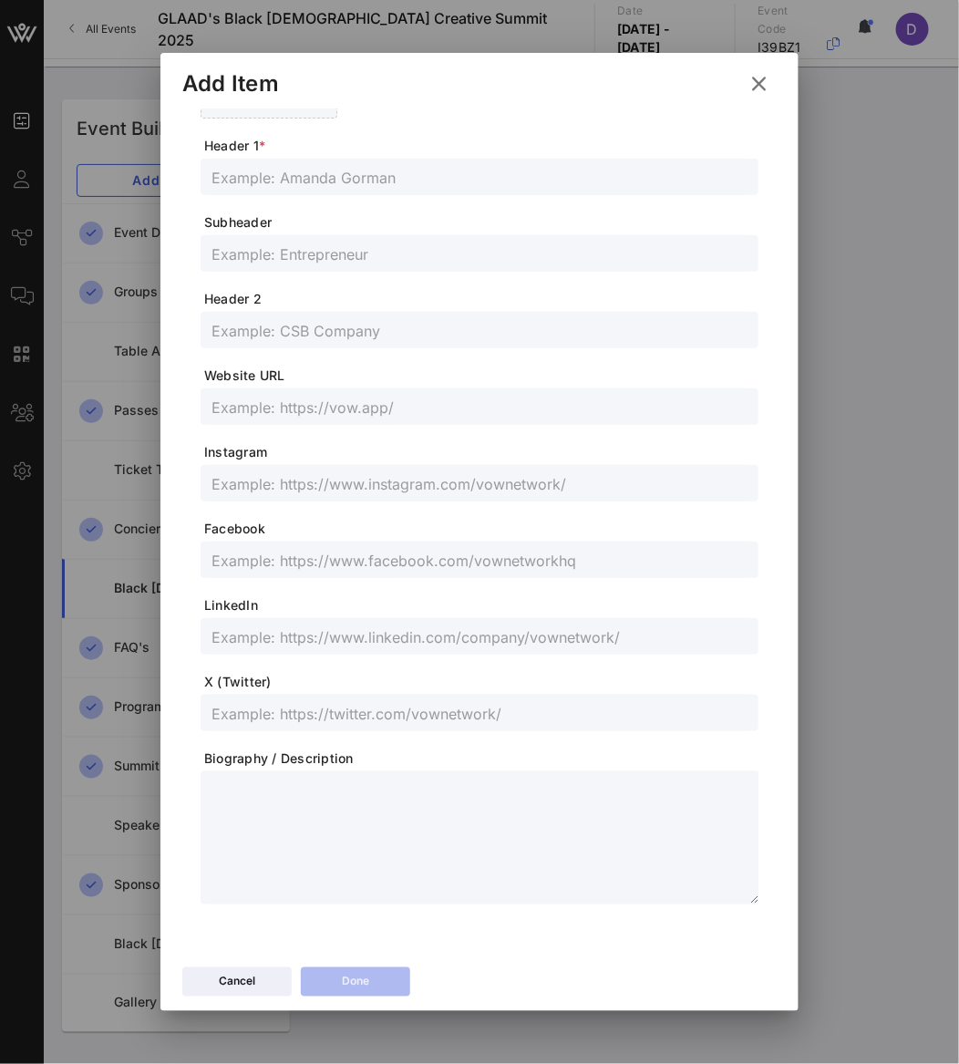
scroll to position [0, 0]
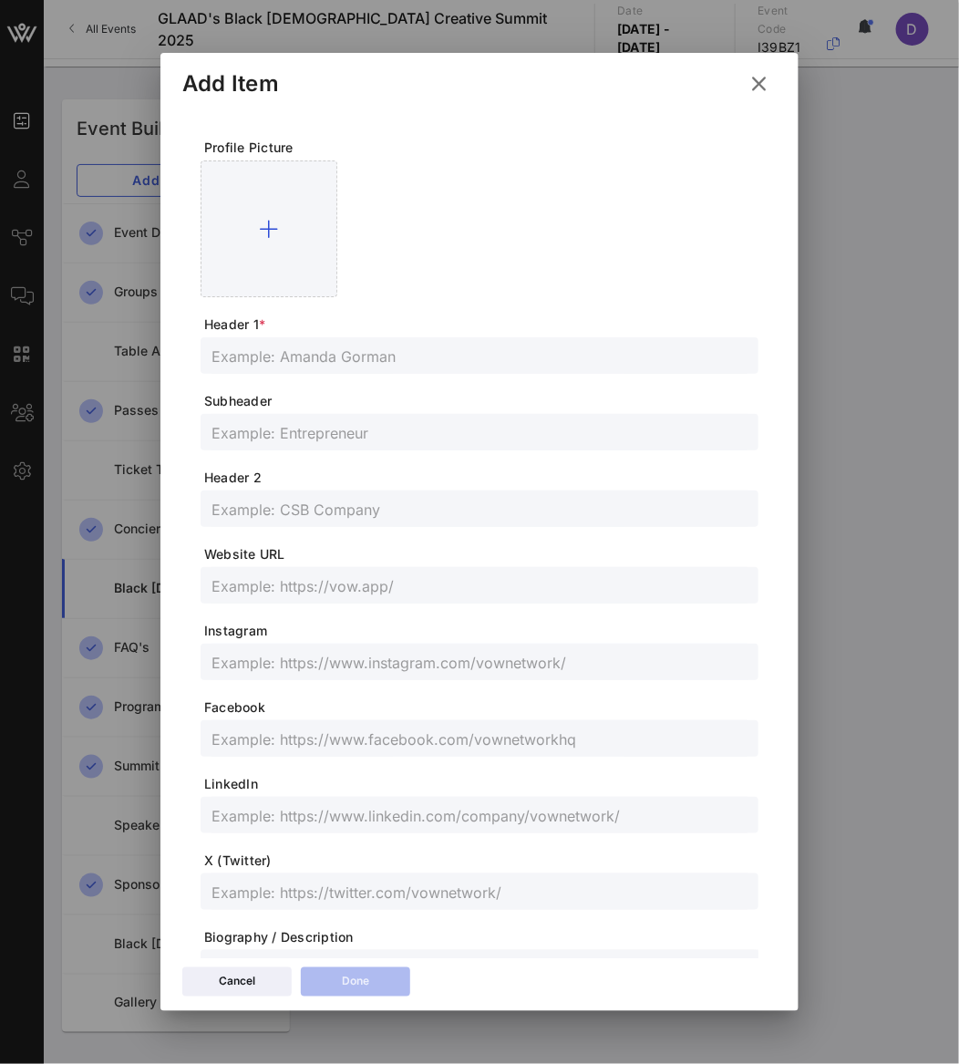
click at [439, 357] on input "text" at bounding box center [479, 356] width 536 height 24
click at [262, 448] on div at bounding box center [479, 432] width 536 height 36
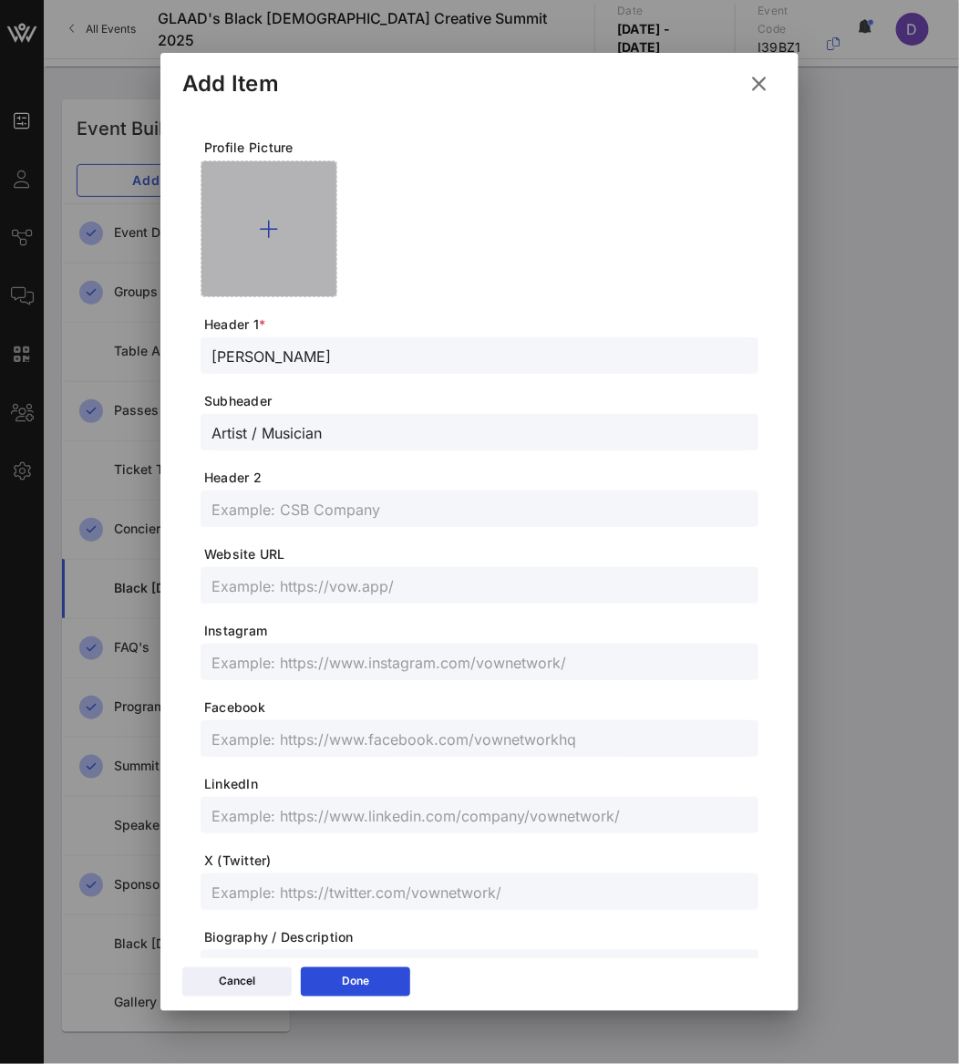
click at [293, 254] on div at bounding box center [269, 228] width 137 height 137
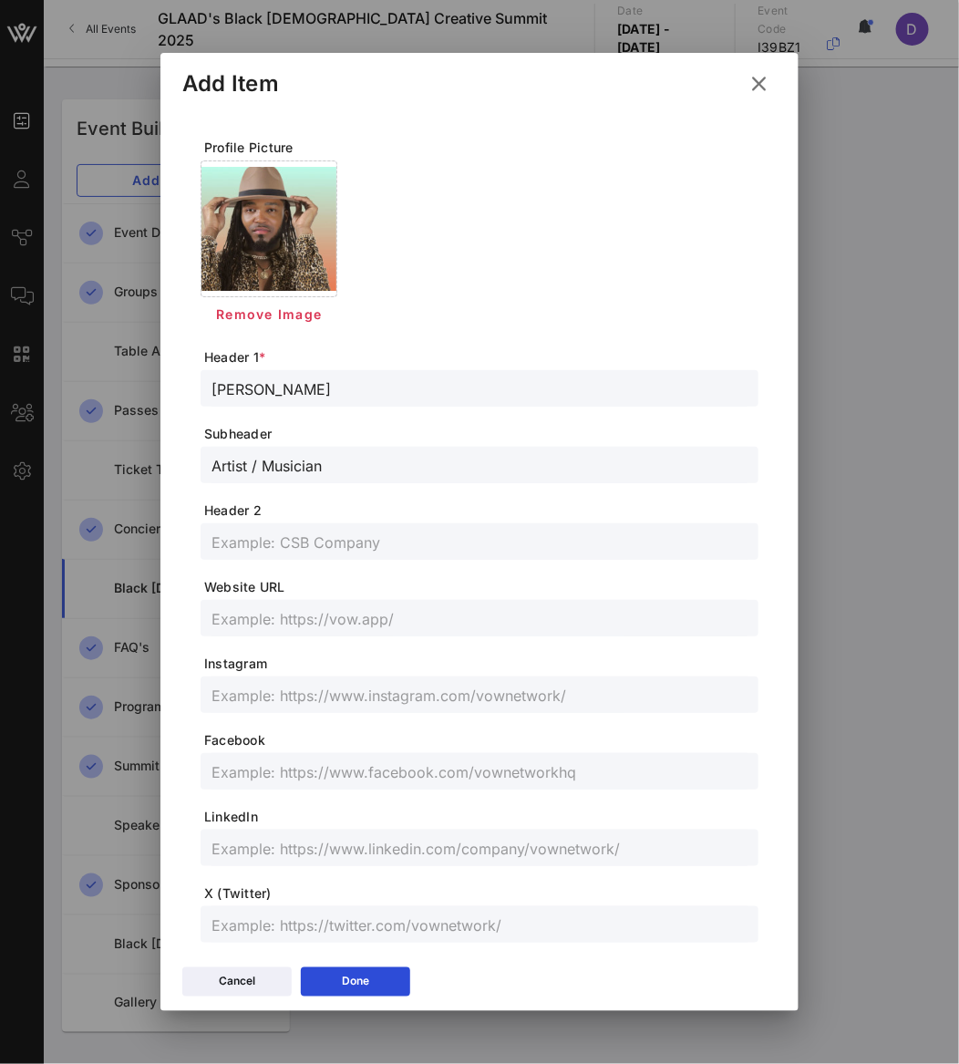
click at [231, 690] on input "text" at bounding box center [479, 695] width 536 height 24
click at [305, 765] on input "text" at bounding box center [479, 771] width 536 height 24
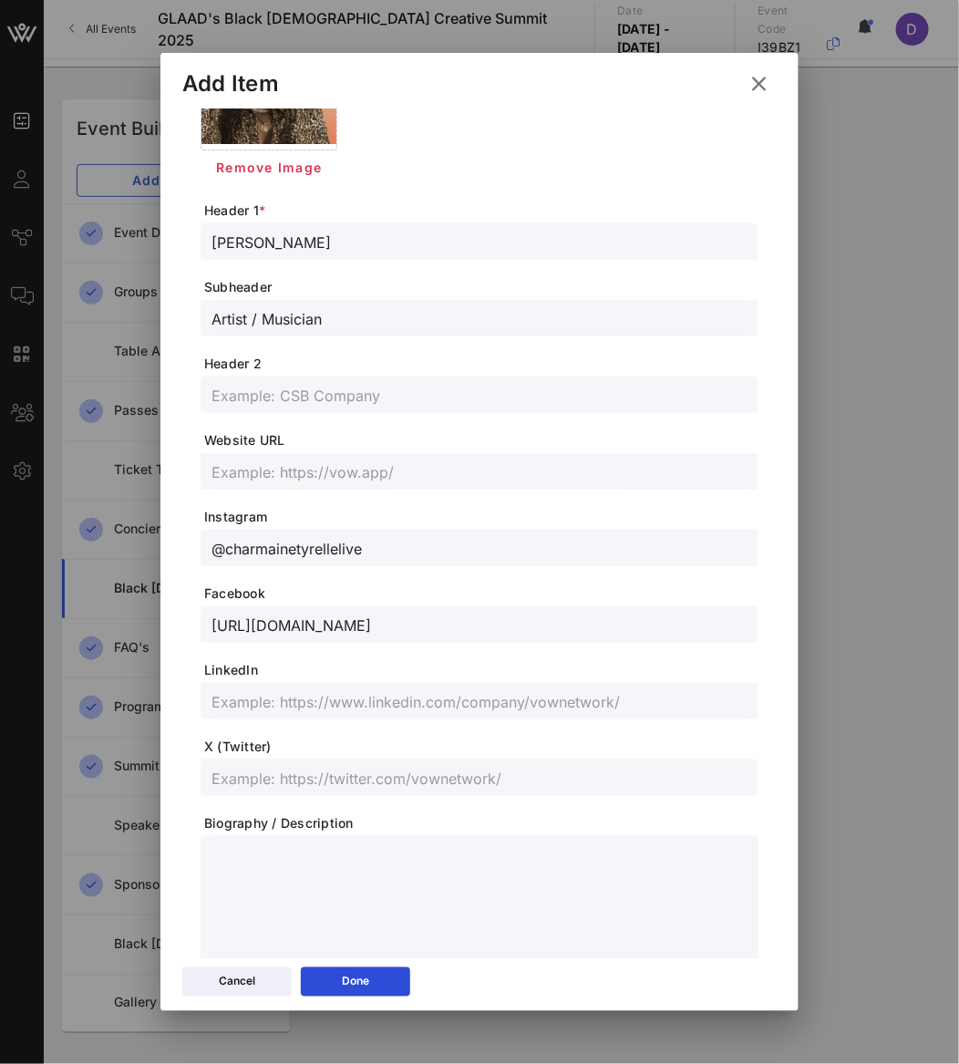
scroll to position [211, 0]
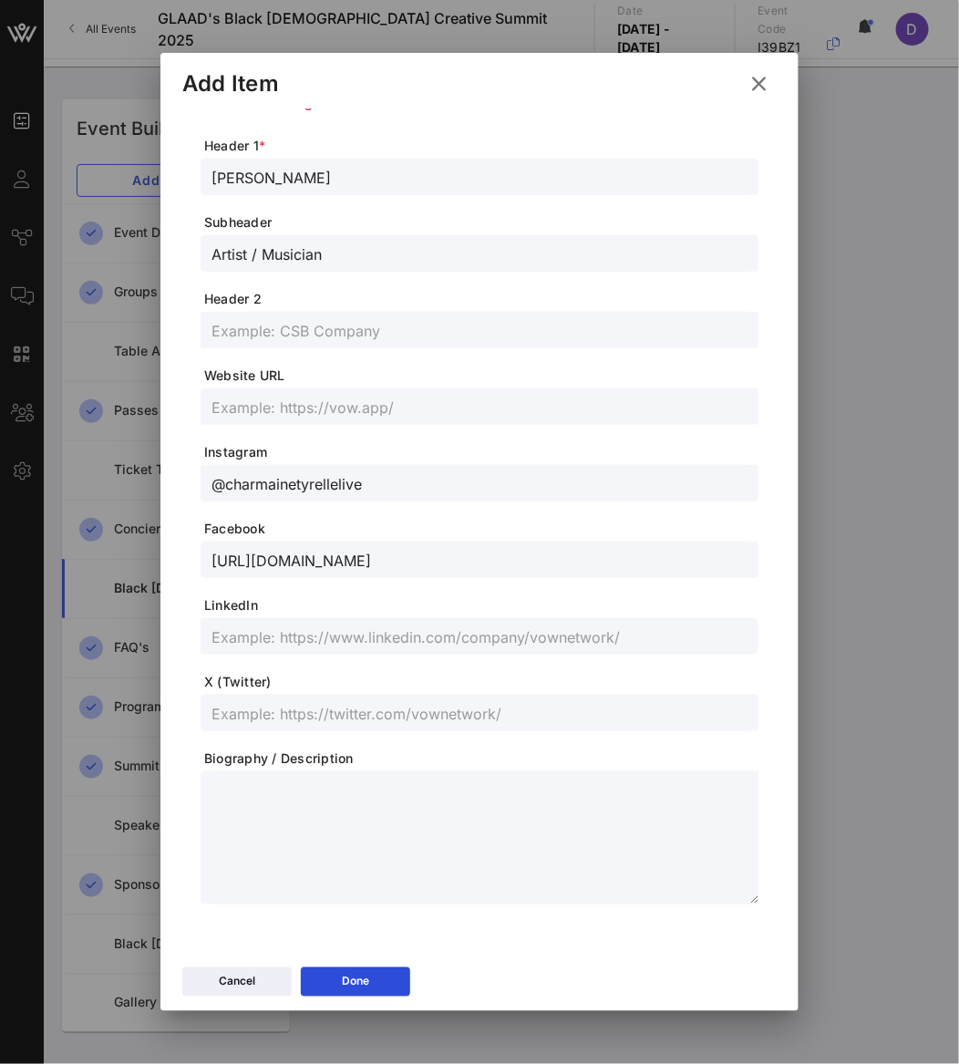
click at [280, 402] on input "text" at bounding box center [479, 407] width 536 height 24
click at [397, 943] on div "Profile Picture Remove Image Header 1 * [PERSON_NAME] Subheader Artist / Musici…" at bounding box center [479, 533] width 638 height 848
click at [386, 974] on button "Done" at bounding box center [355, 981] width 109 height 29
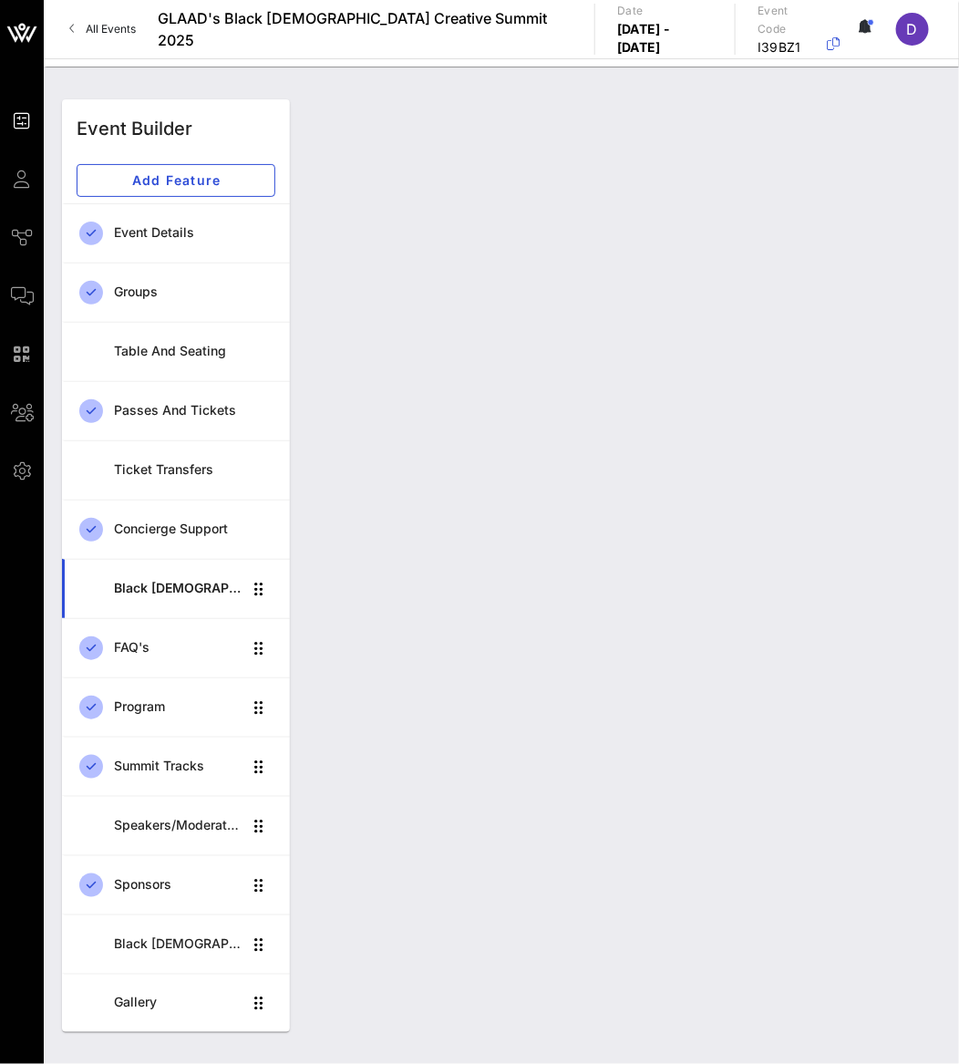
scroll to position [179, 0]
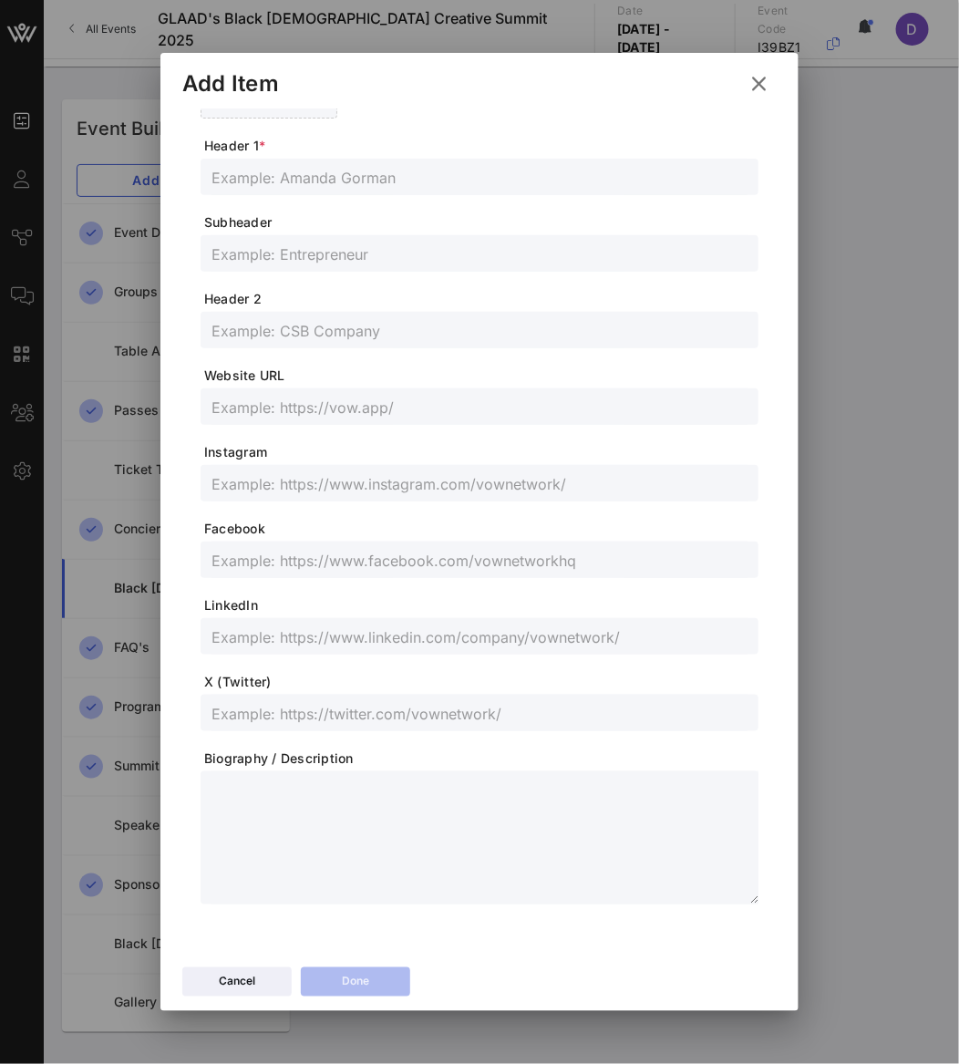
scroll to position [0, 0]
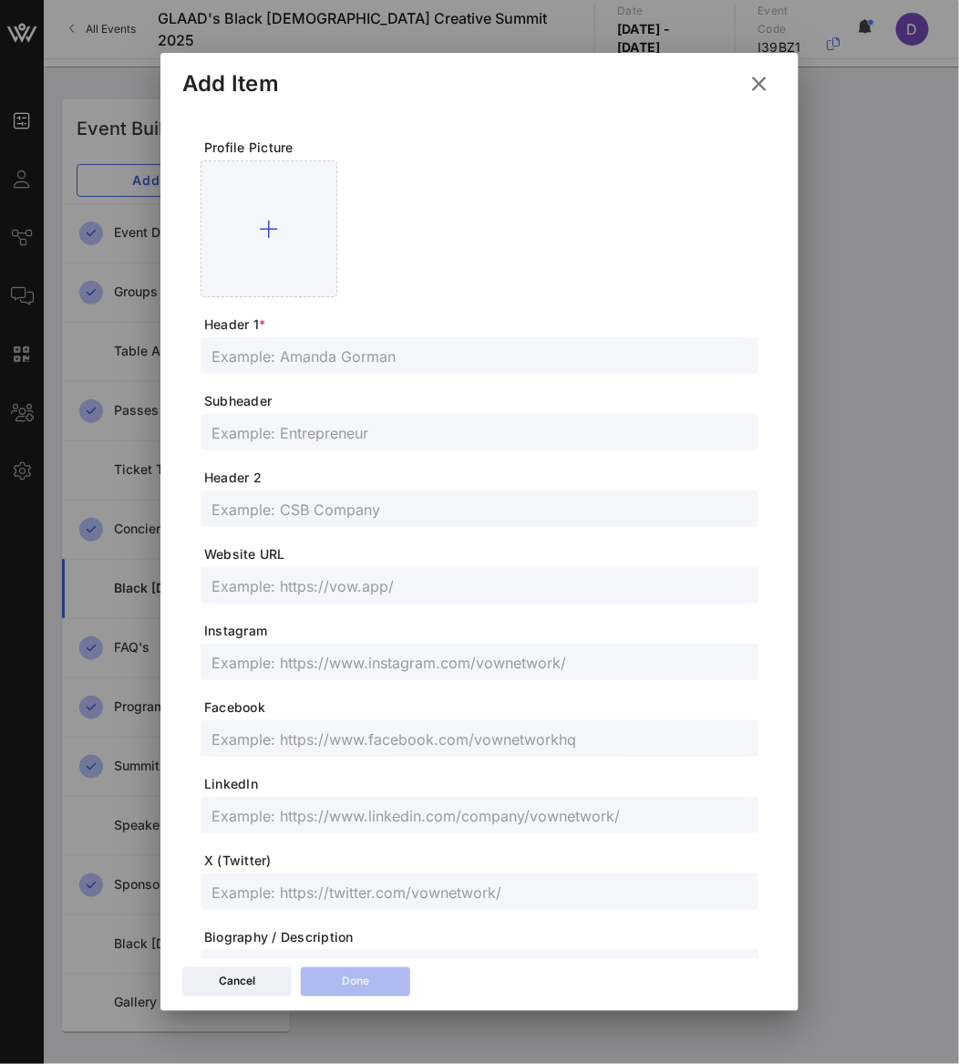
click at [344, 358] on input "text" at bounding box center [479, 356] width 536 height 24
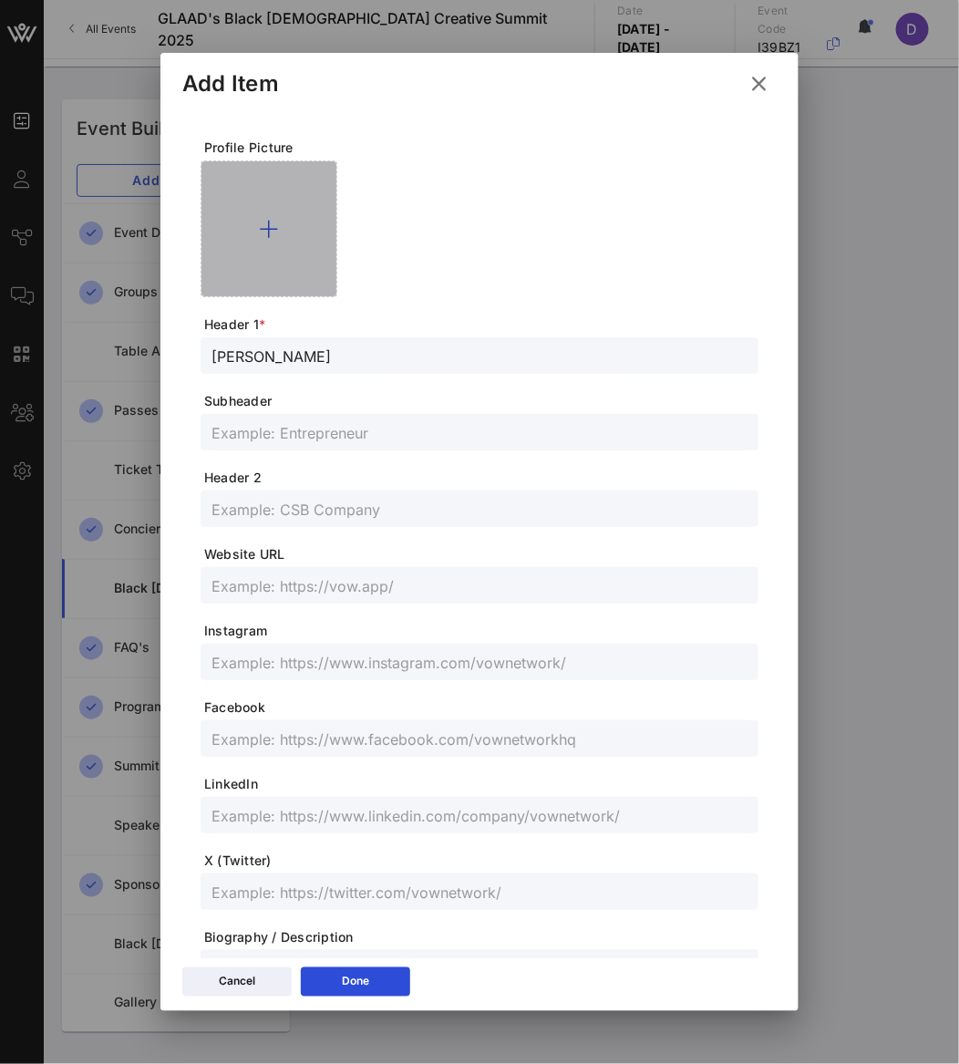
click at [281, 251] on div at bounding box center [269, 228] width 137 height 137
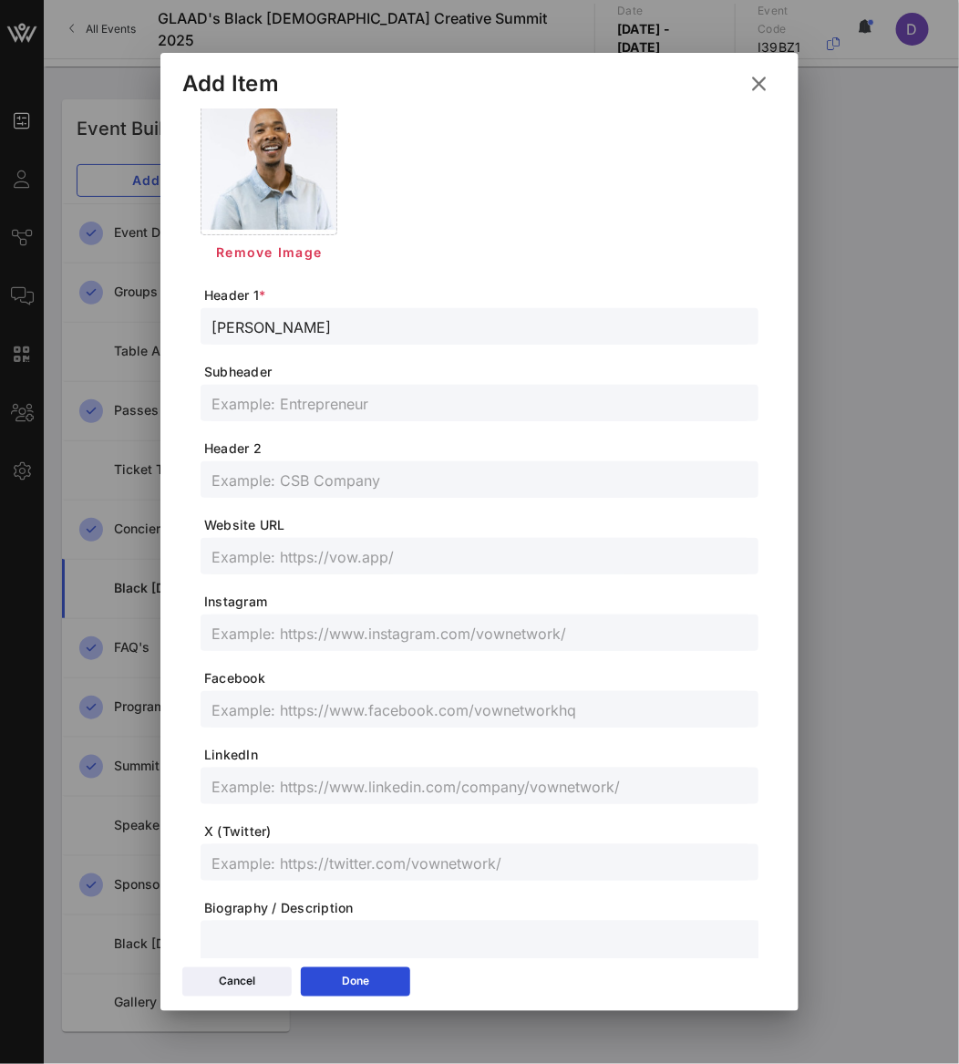
scroll to position [68, 0]
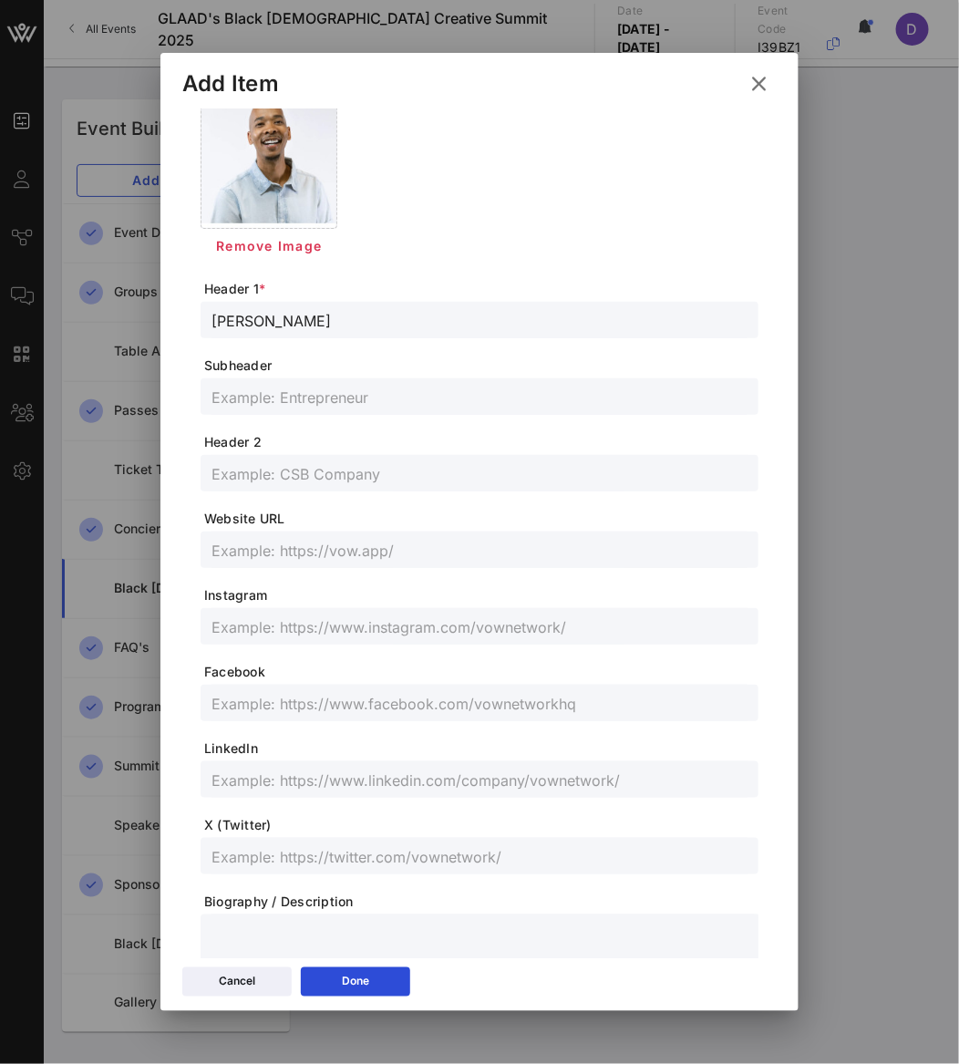
click at [420, 853] on input "text" at bounding box center [479, 856] width 536 height 24
click at [372, 538] on input "text" at bounding box center [479, 550] width 536 height 24
click at [376, 975] on button "Done" at bounding box center [355, 981] width 109 height 29
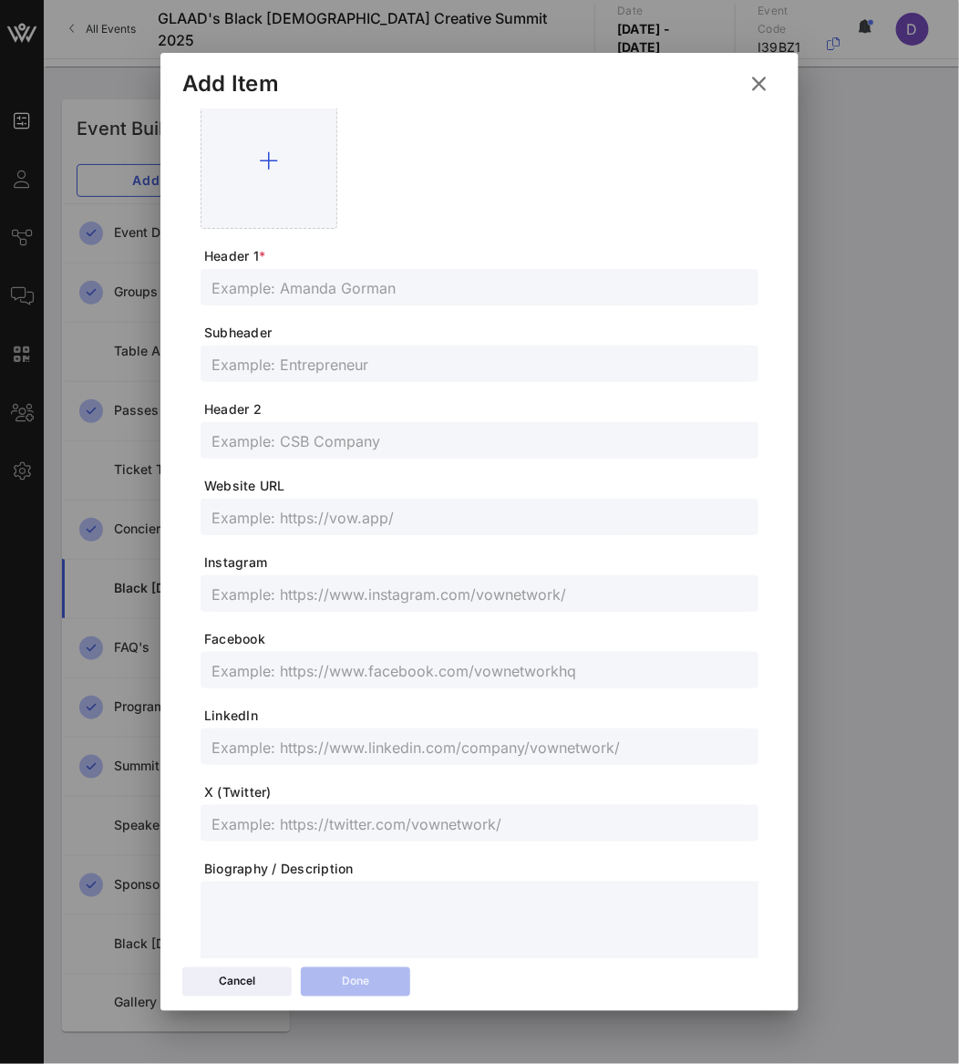
click at [298, 281] on input "text" at bounding box center [479, 287] width 536 height 24
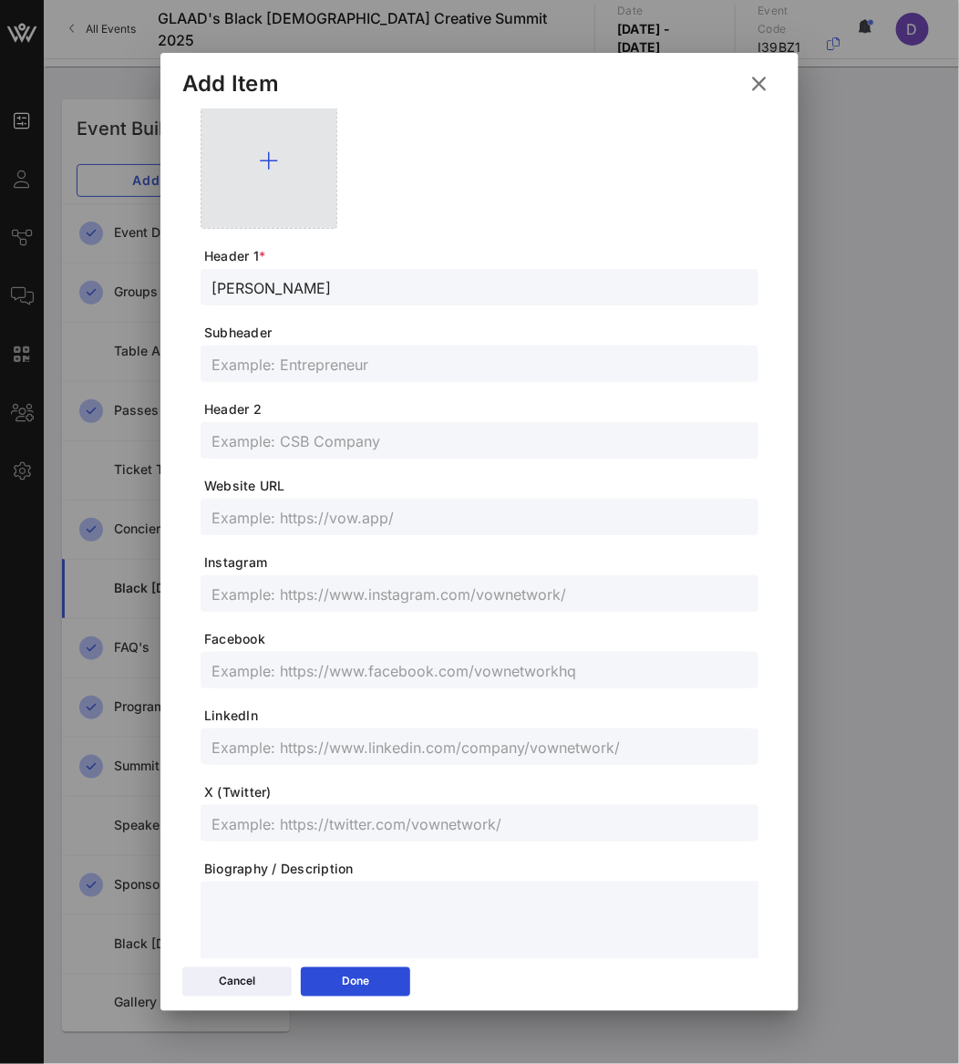
click at [250, 172] on div at bounding box center [269, 160] width 137 height 137
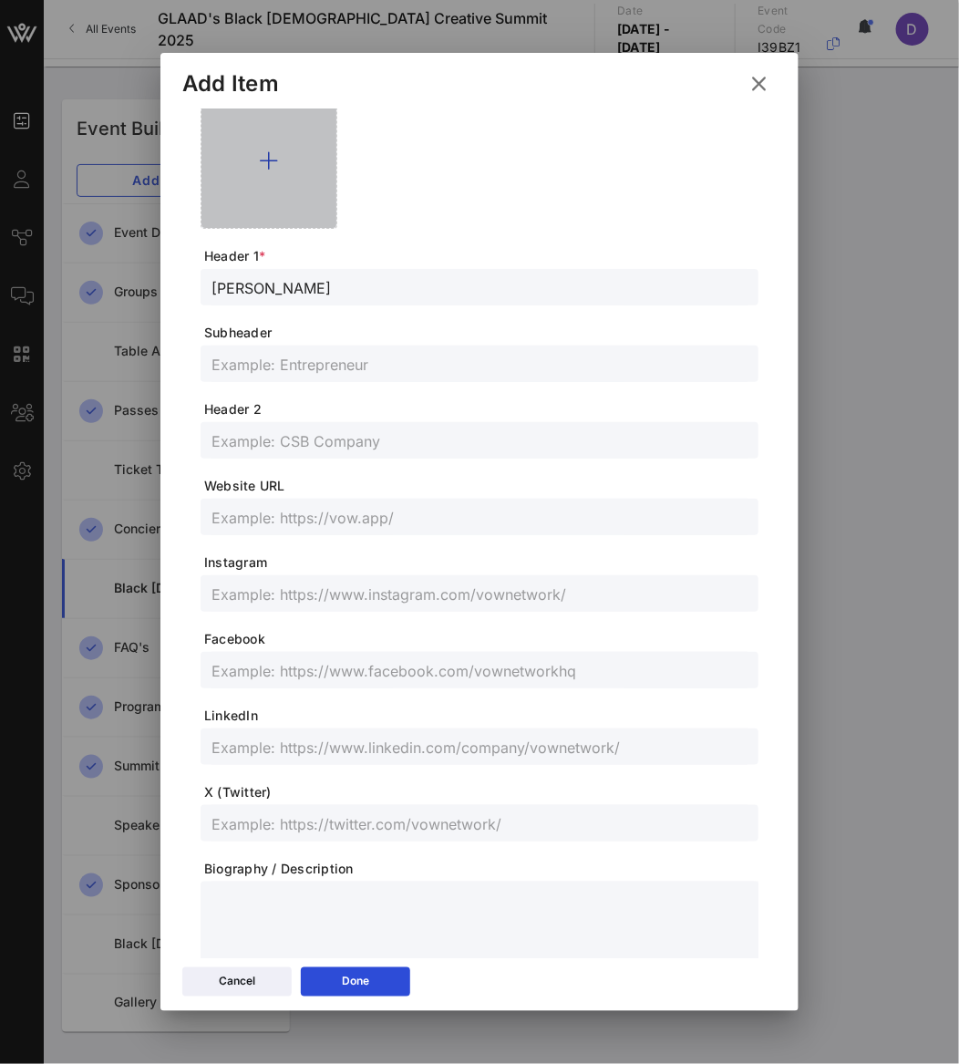
click at [250, 172] on div at bounding box center [269, 160] width 137 height 137
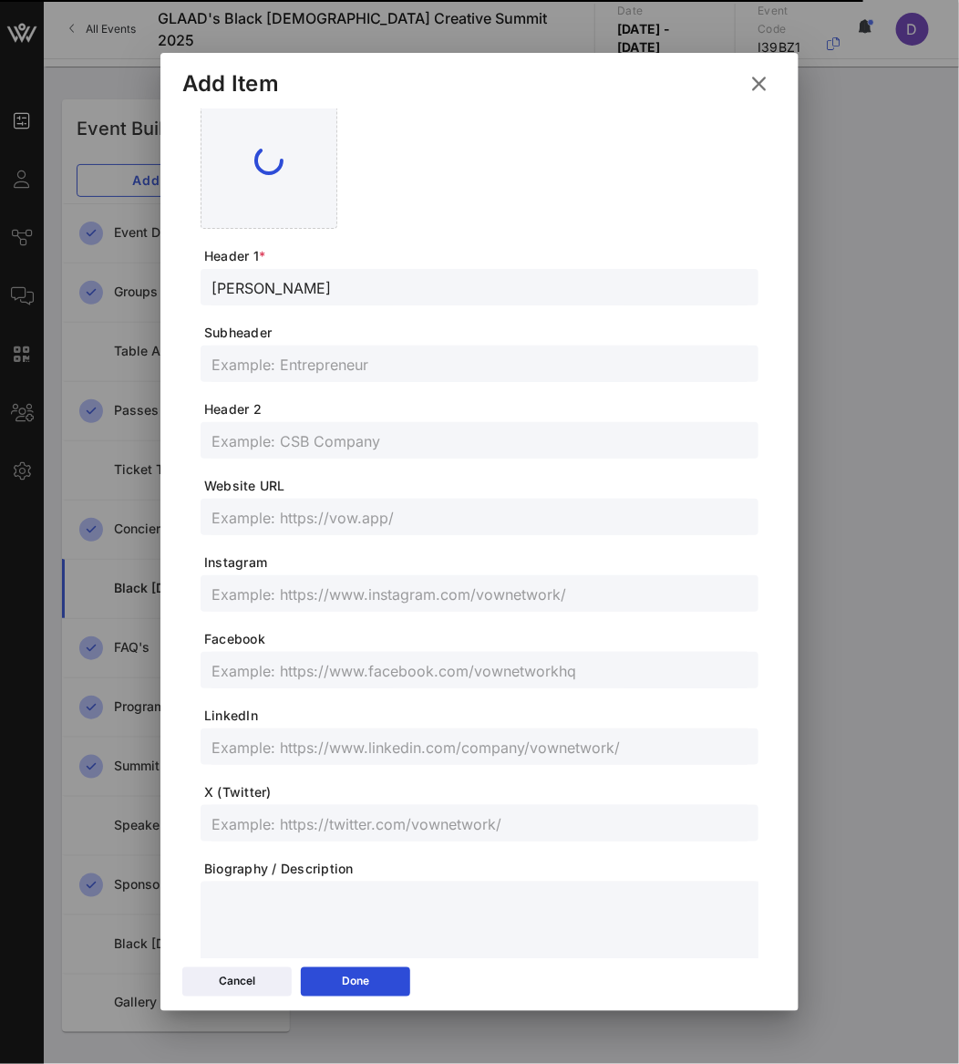
click at [273, 362] on input "text" at bounding box center [479, 364] width 536 height 24
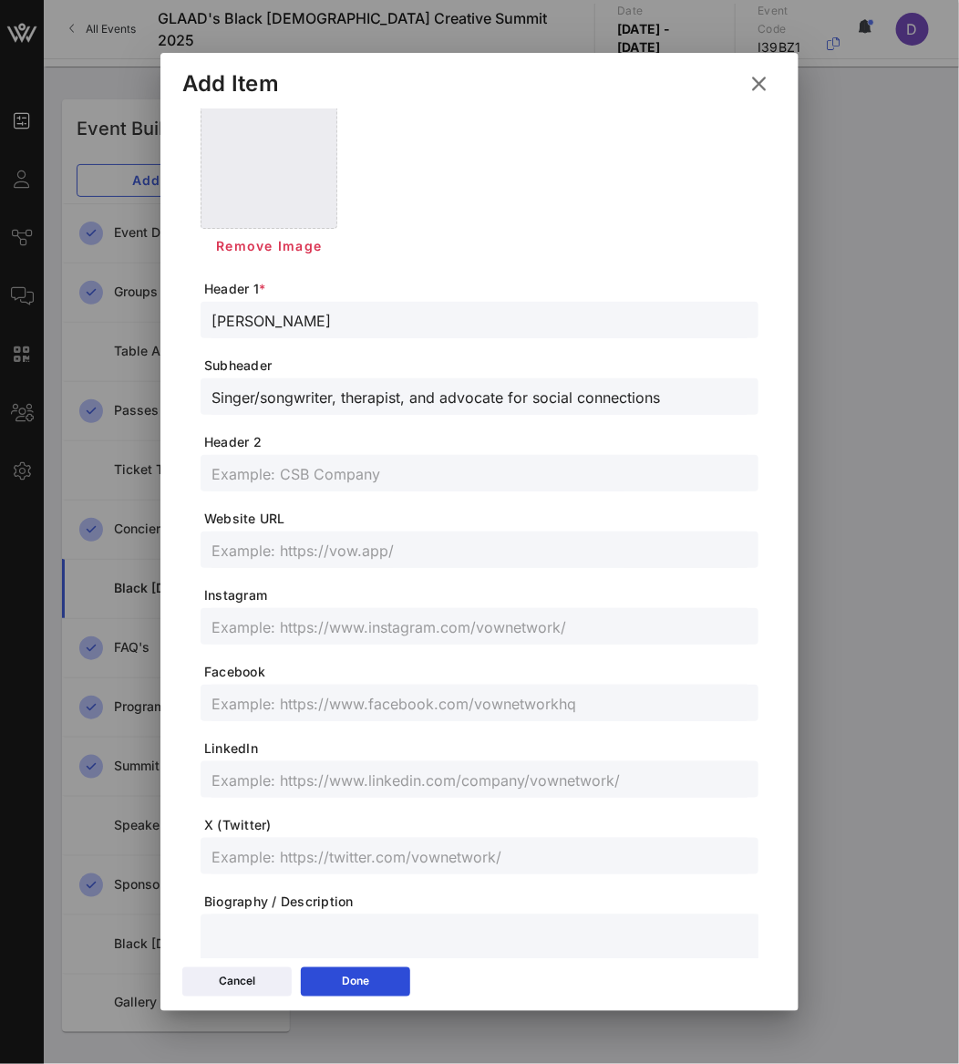
drag, startPoint x: 263, startPoint y: 397, endPoint x: 710, endPoint y: 393, distance: 446.7
click at [713, 394] on input "Singer/songwriter, therapist, and advocate for social connections" at bounding box center [479, 397] width 536 height 24
click at [245, 787] on input "text" at bounding box center [479, 779] width 536 height 24
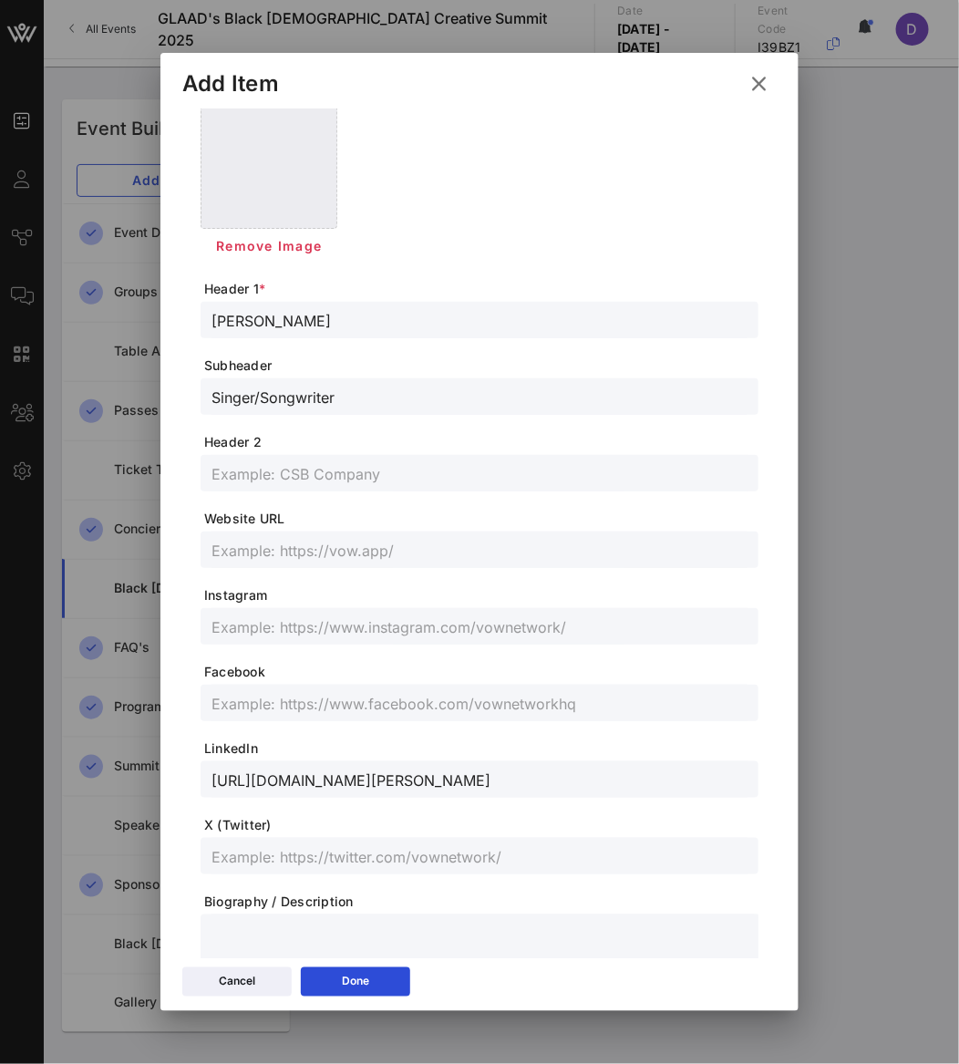
click at [324, 685] on div at bounding box center [479, 703] width 536 height 36
click at [315, 847] on input "text" at bounding box center [479, 856] width 536 height 24
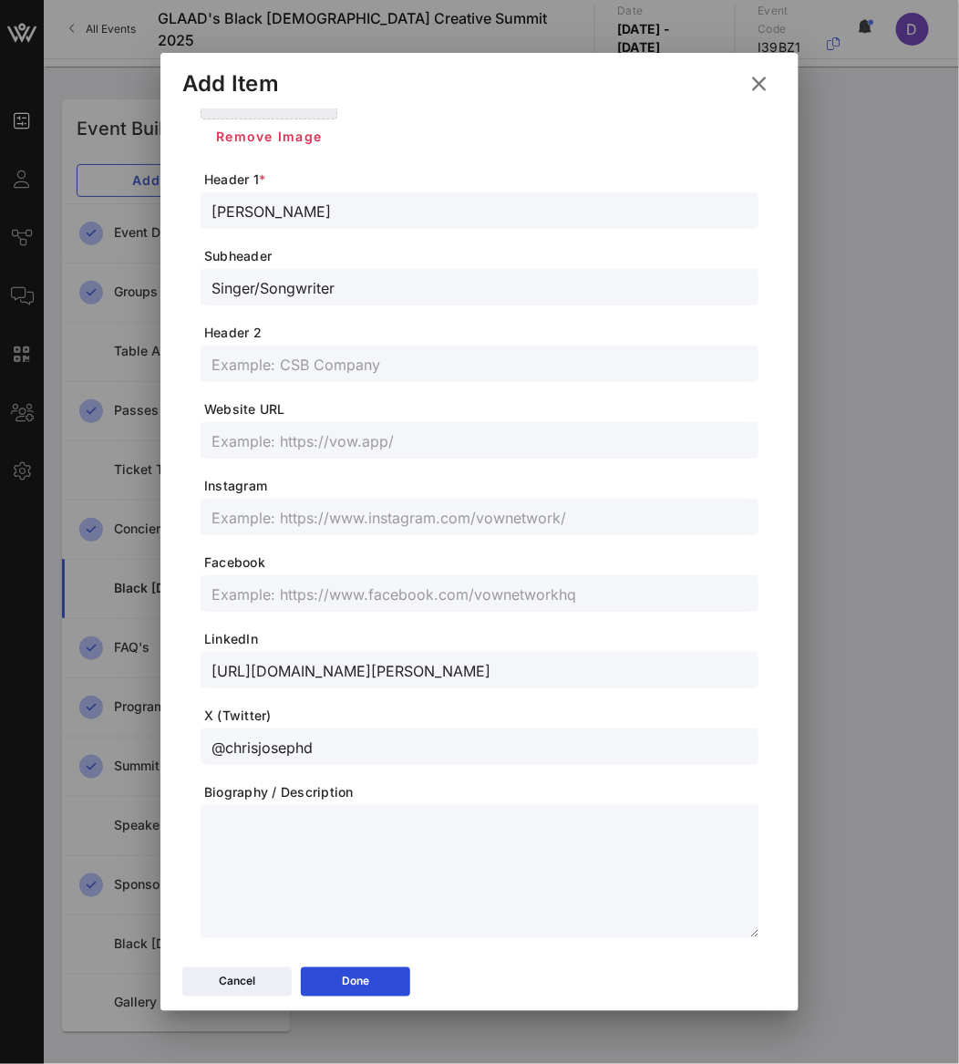
scroll to position [211, 0]
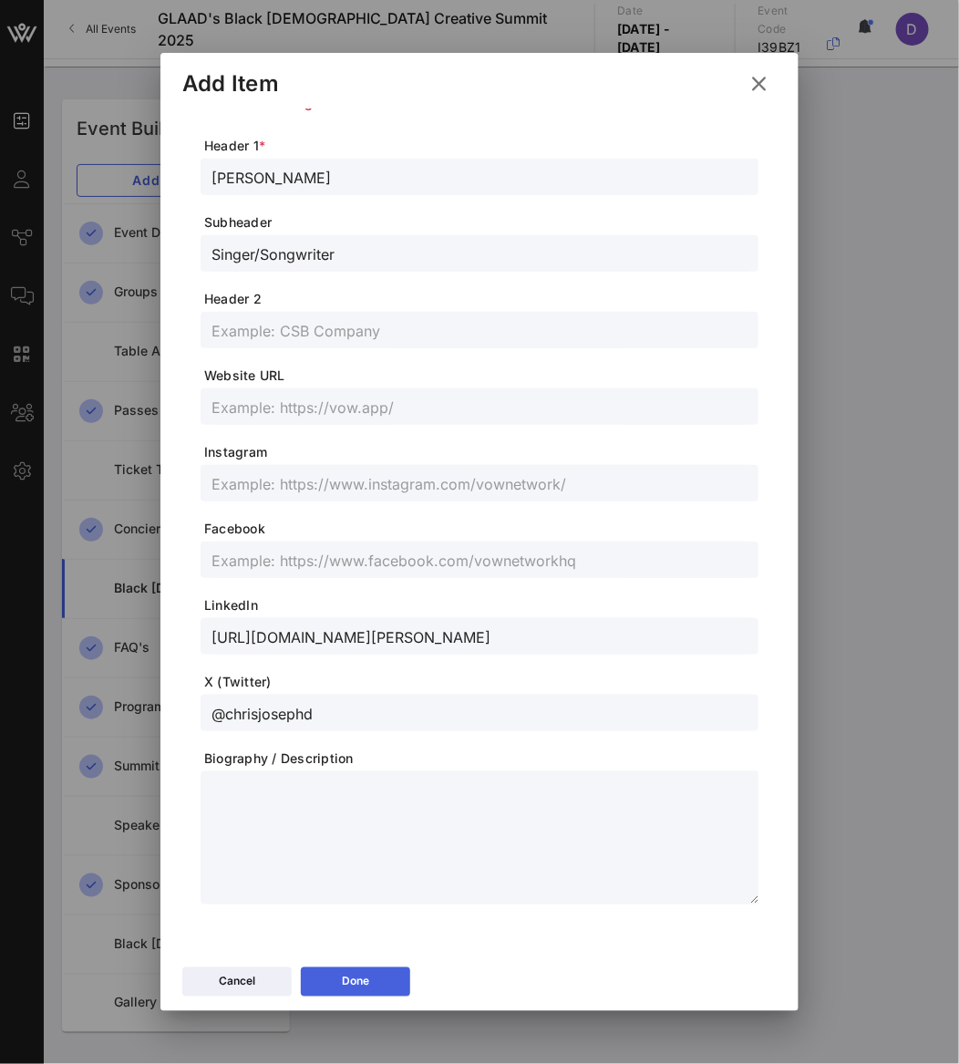
click at [371, 978] on button "Done" at bounding box center [355, 981] width 109 height 29
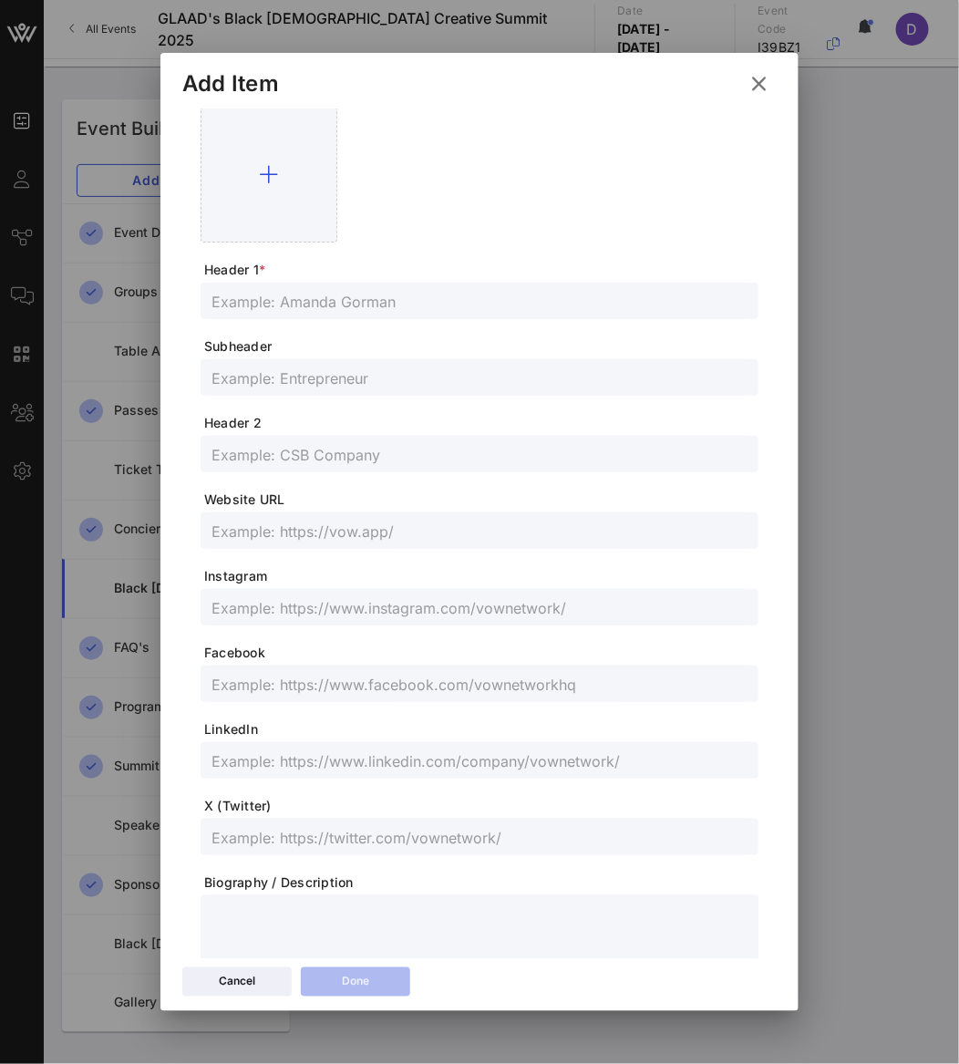
scroll to position [0, 0]
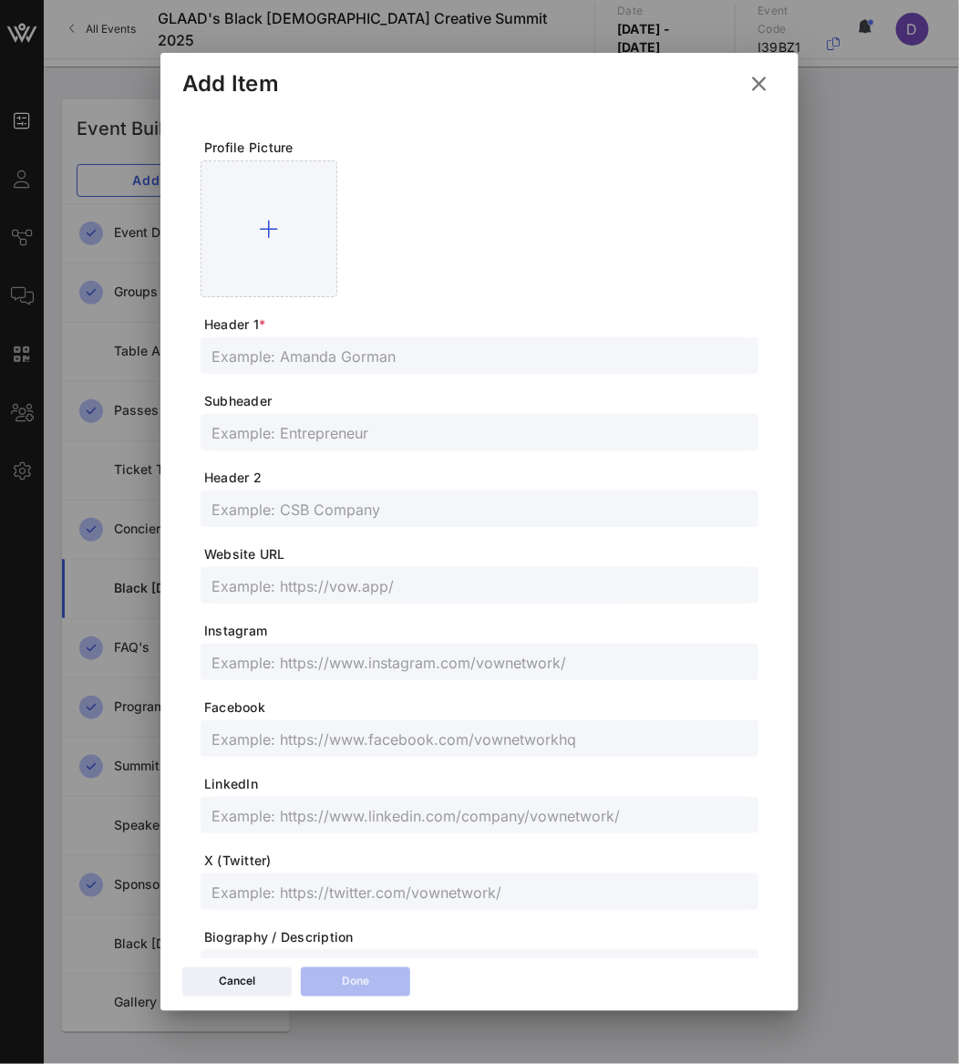
click at [318, 352] on input "text" at bounding box center [479, 356] width 536 height 24
click at [281, 436] on input "text" at bounding box center [479, 432] width 536 height 24
click at [372, 828] on div at bounding box center [479, 815] width 536 height 36
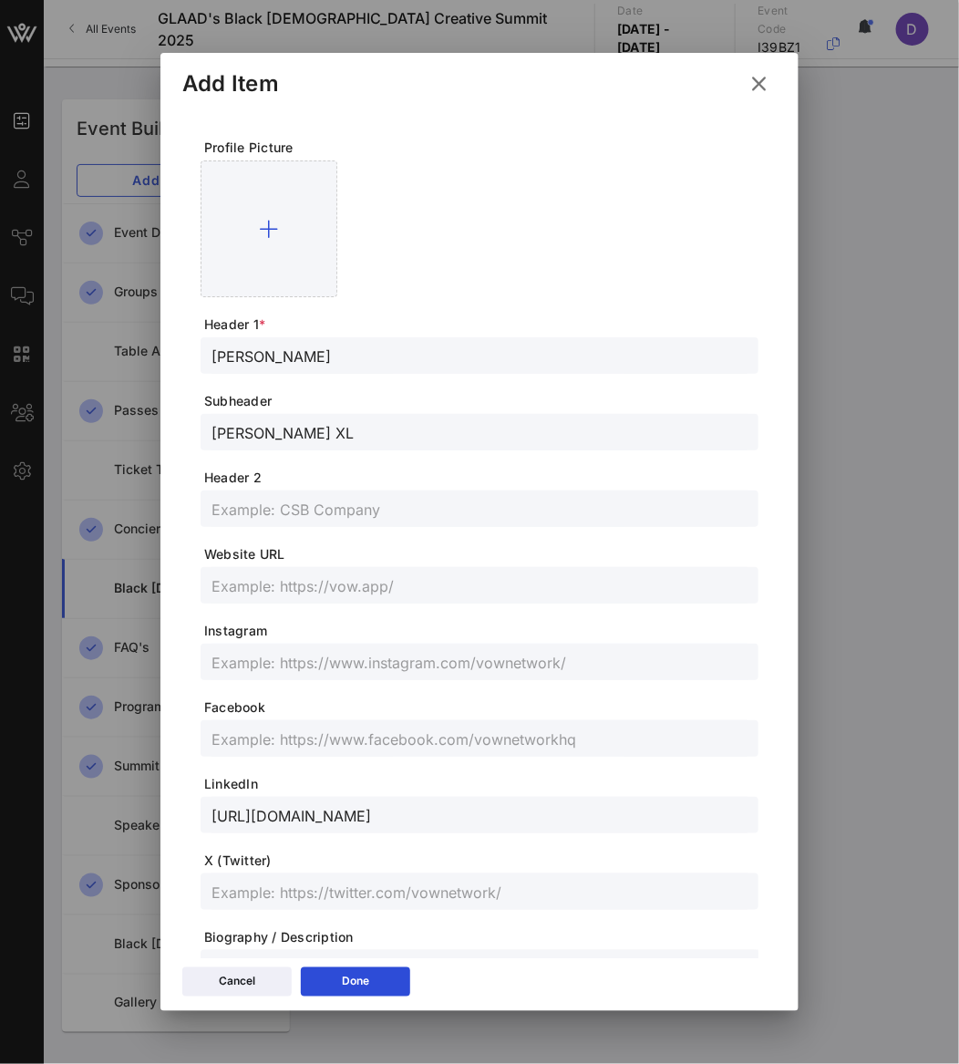
click at [453, 893] on input "text" at bounding box center [479, 892] width 536 height 24
click at [315, 741] on input "text" at bounding box center [479, 738] width 536 height 24
click at [441, 658] on input "text" at bounding box center [479, 662] width 536 height 24
click at [258, 646] on div at bounding box center [479, 662] width 536 height 36
click at [305, 690] on form "Profile Picture Header 1 * [PERSON_NAME] Subheader [PERSON_NAME] XL Header 2 We…" at bounding box center [480, 611] width 558 height 944
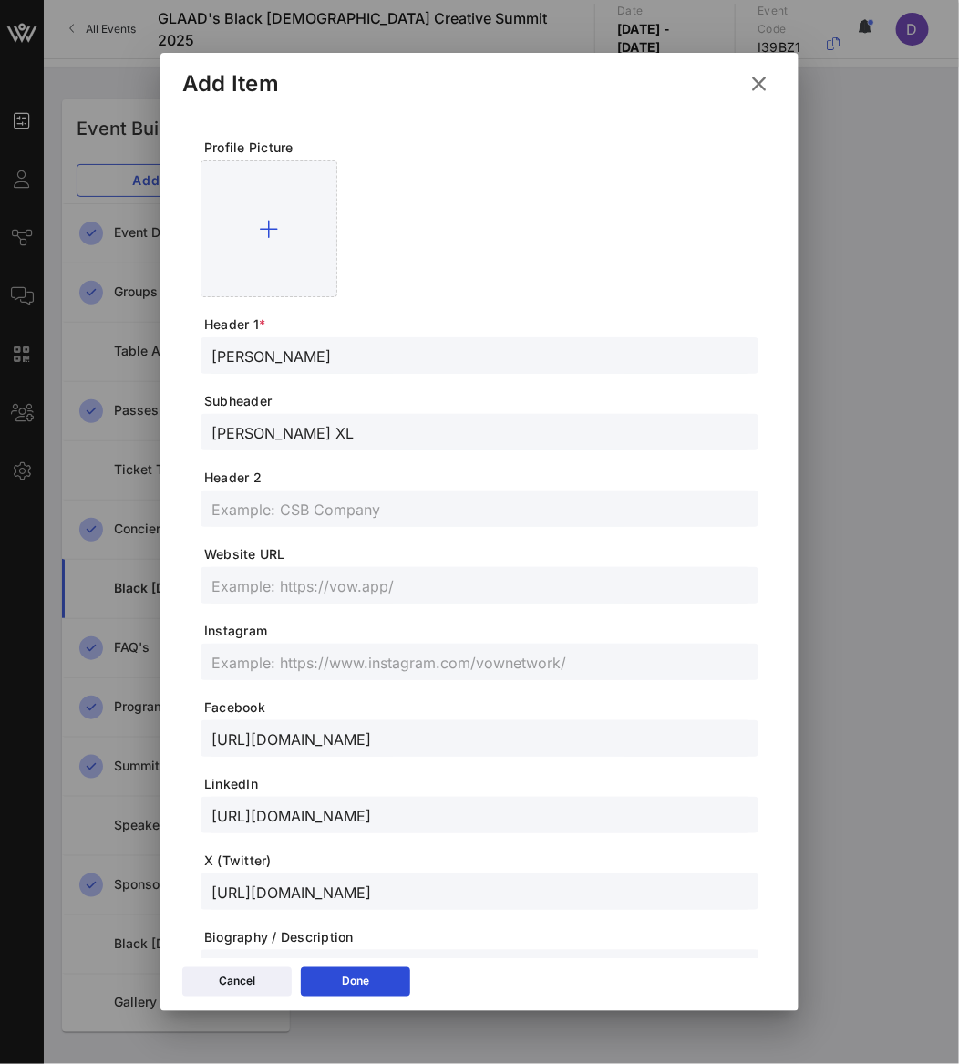
click at [301, 660] on input "text" at bounding box center [479, 662] width 536 height 24
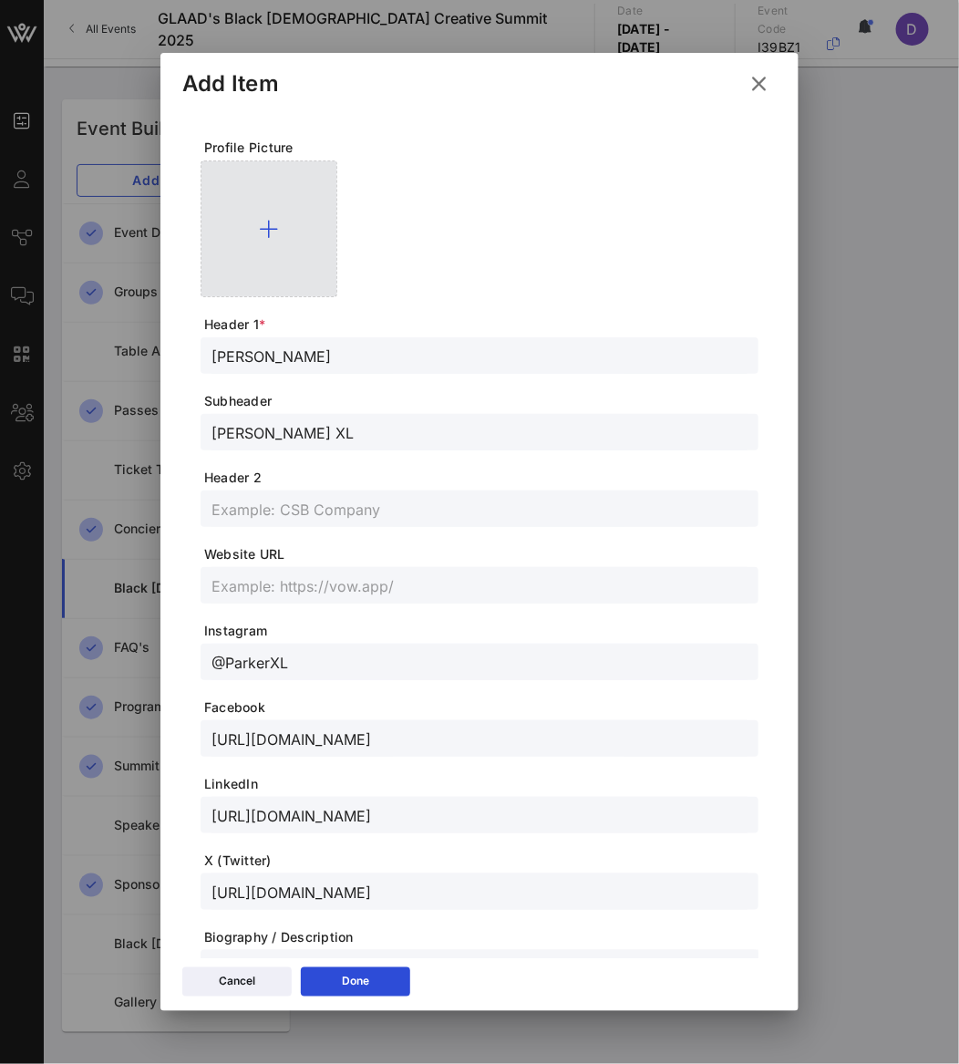
click at [266, 250] on div at bounding box center [269, 228] width 137 height 137
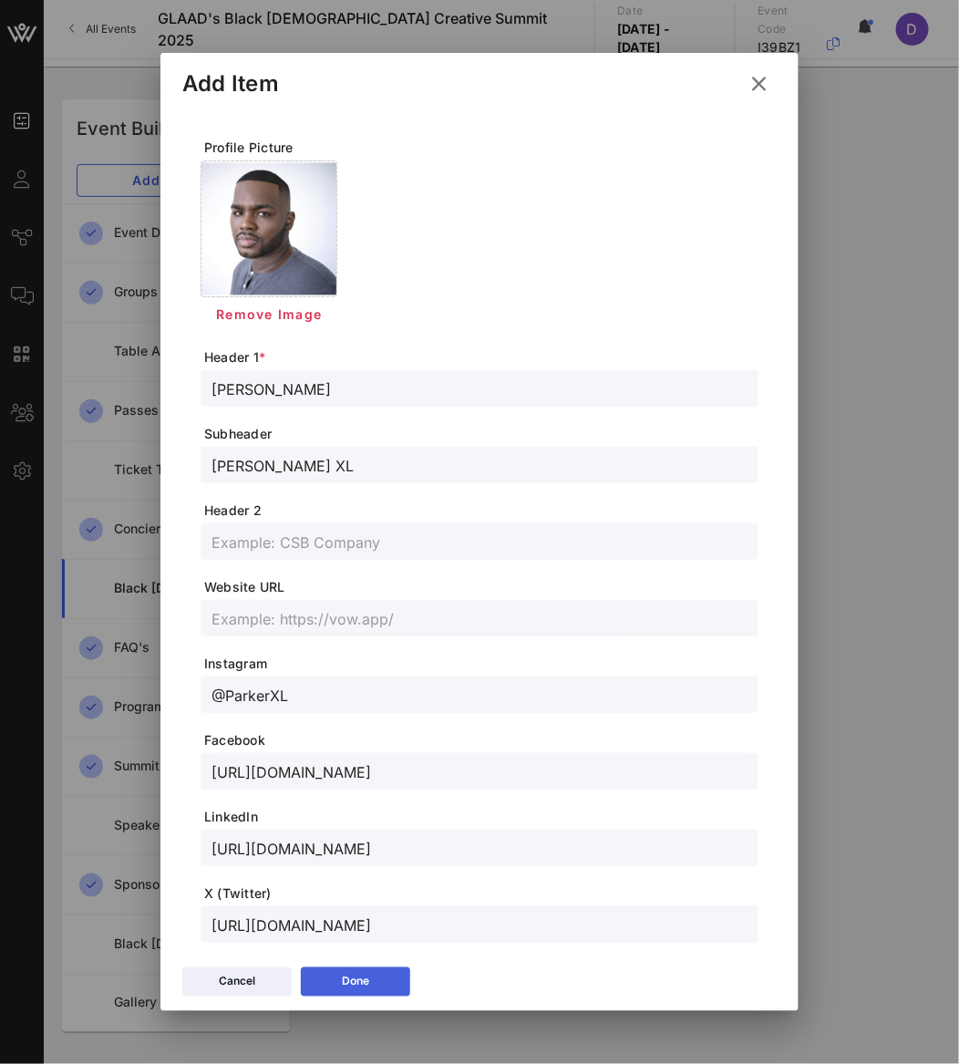
click at [386, 980] on button "Done" at bounding box center [355, 981] width 109 height 29
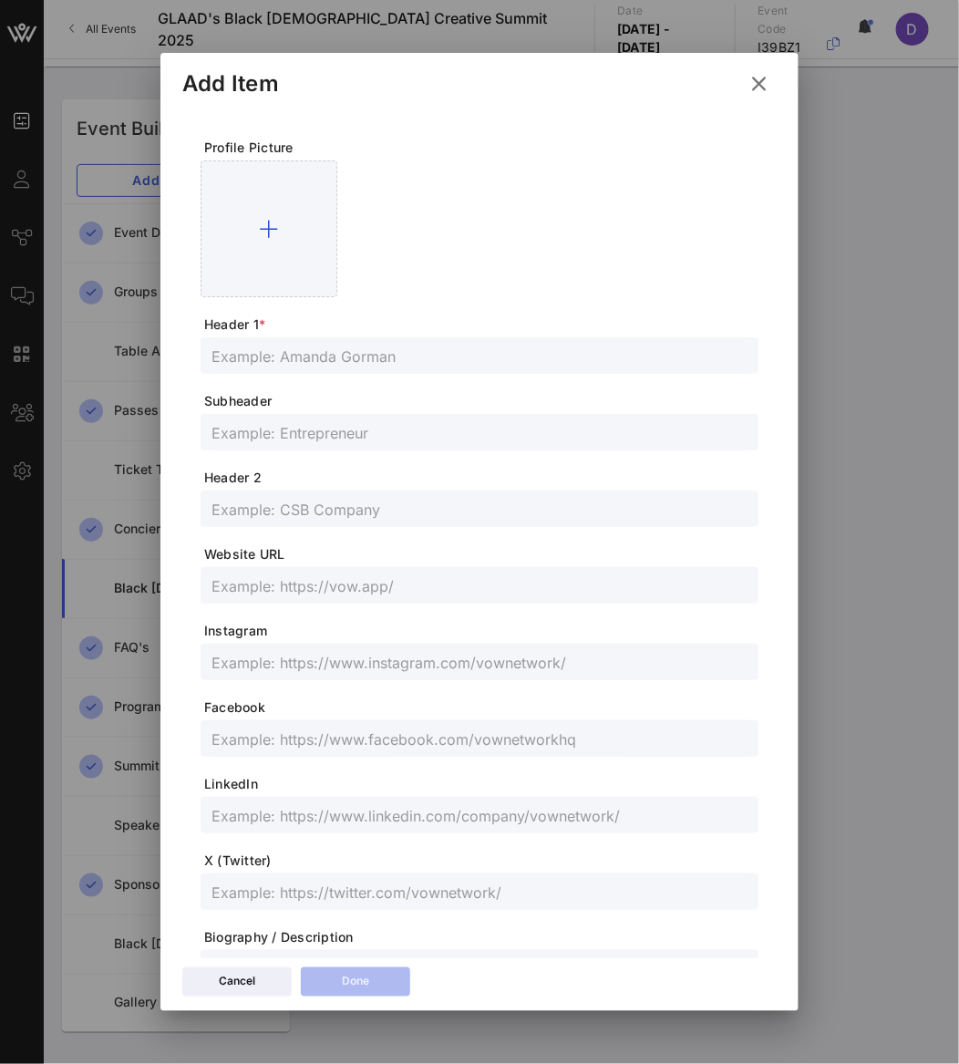
click at [337, 355] on input "text" at bounding box center [479, 356] width 536 height 24
click at [310, 652] on input "text" at bounding box center [479, 662] width 536 height 24
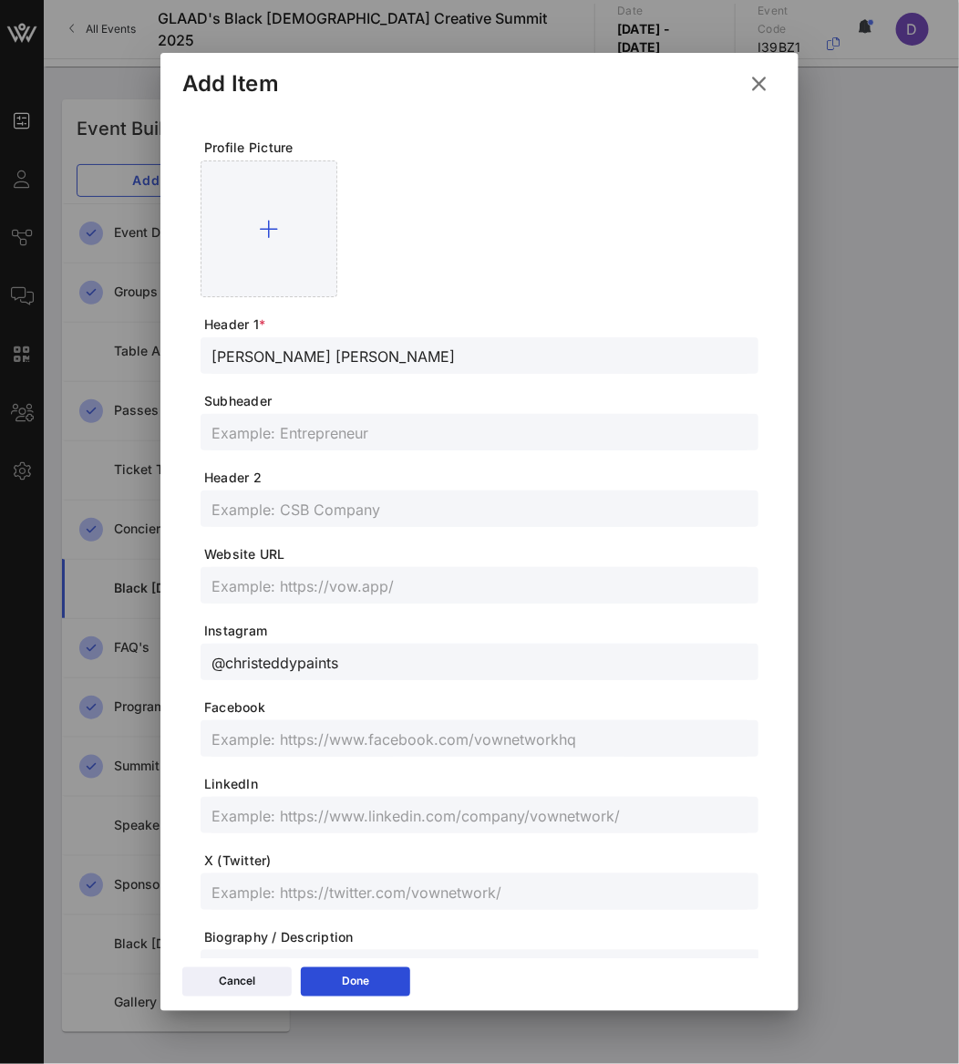
click at [271, 443] on input "text" at bounding box center [479, 432] width 536 height 24
click at [760, 90] on icon at bounding box center [759, 84] width 26 height 23
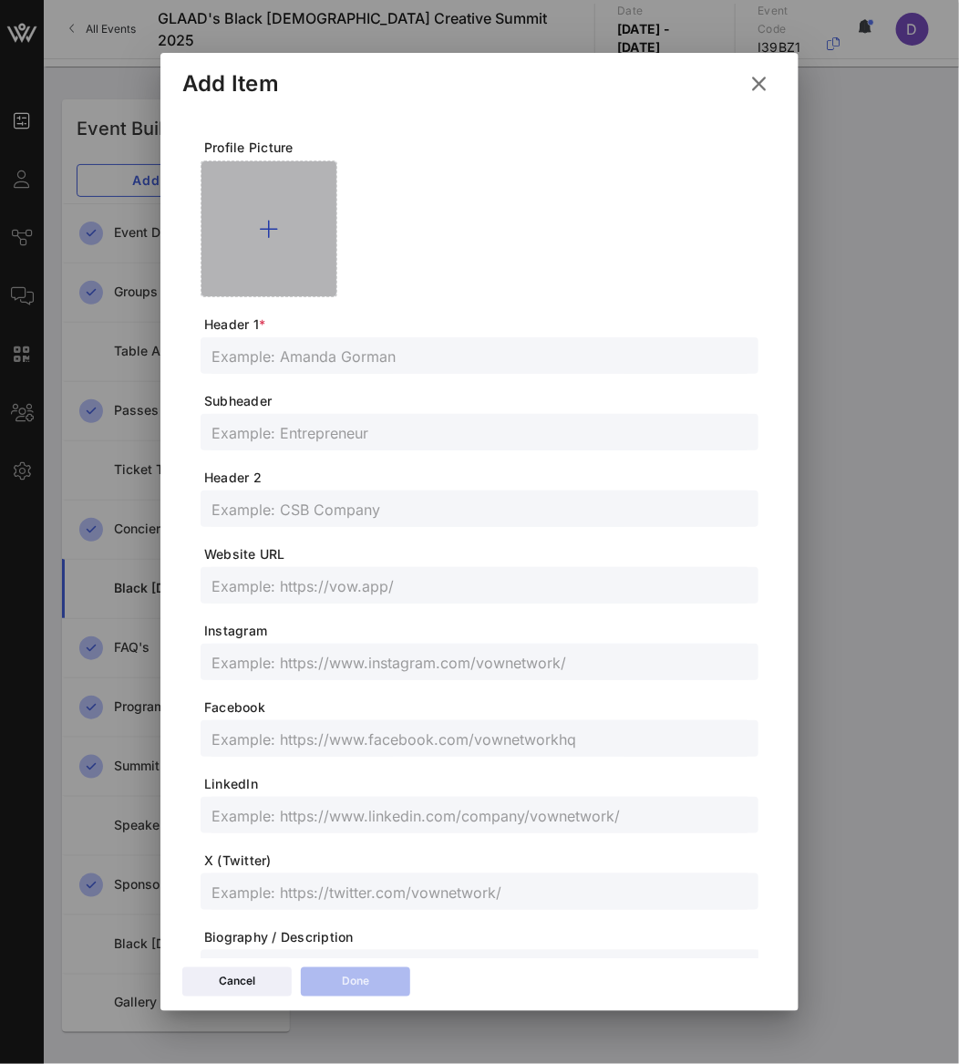
click at [270, 233] on icon at bounding box center [269, 229] width 19 height 22
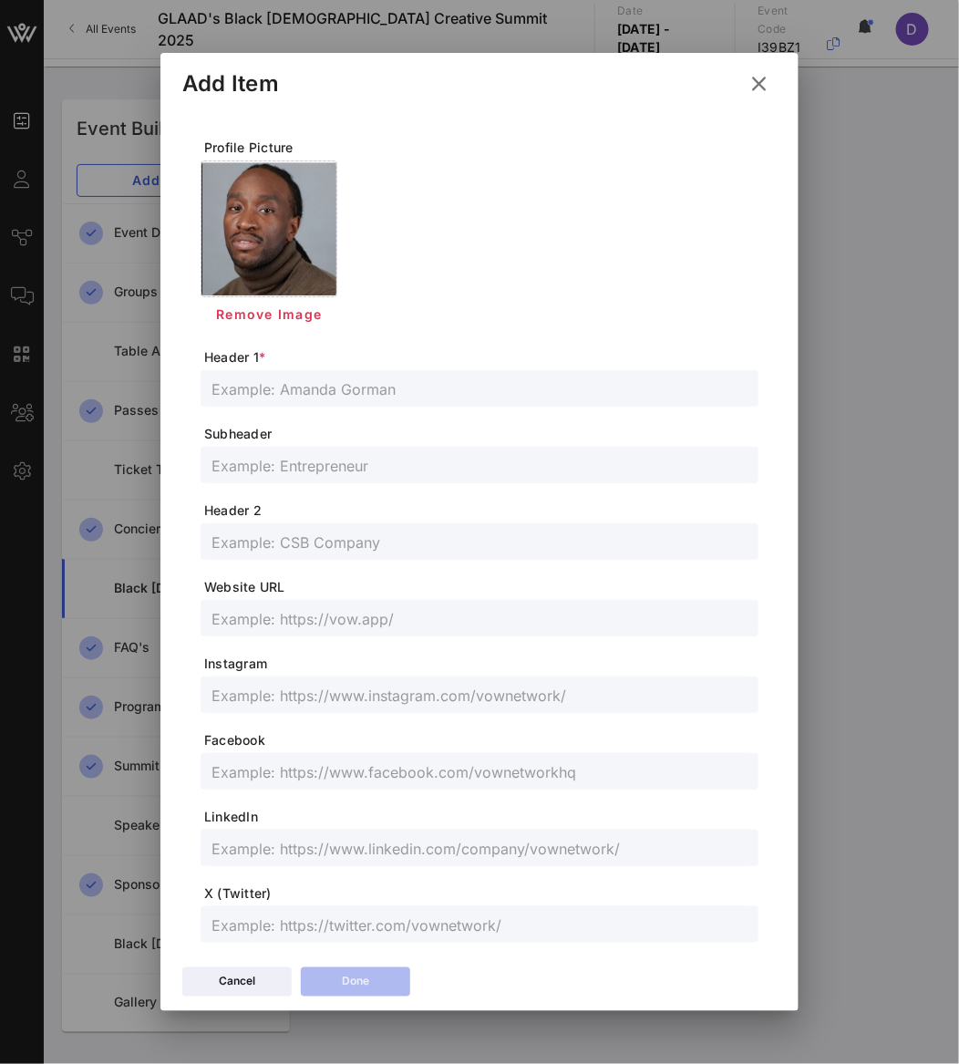
click at [391, 390] on input "text" at bounding box center [479, 388] width 536 height 24
click at [343, 467] on input "text" at bounding box center [479, 465] width 536 height 24
click at [310, 695] on input "text" at bounding box center [479, 695] width 536 height 24
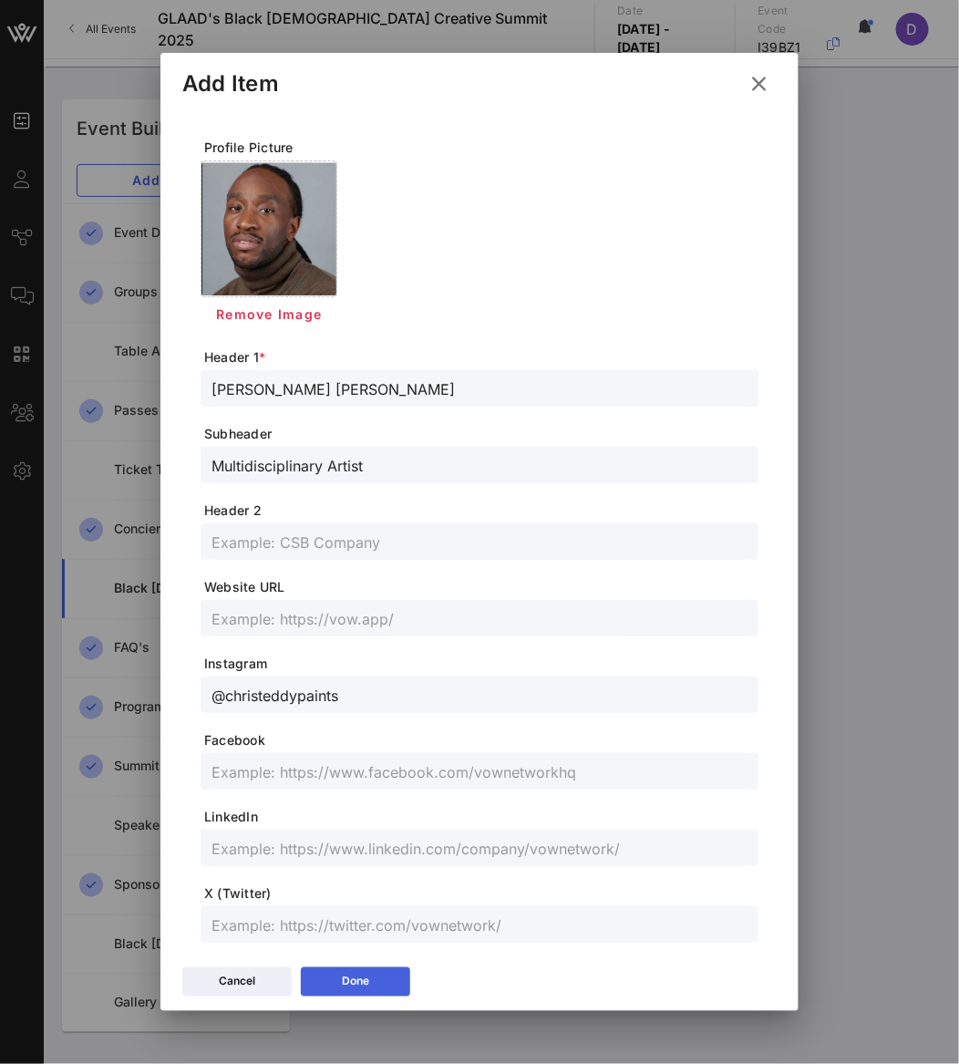
click at [381, 981] on button "Done" at bounding box center [355, 981] width 109 height 29
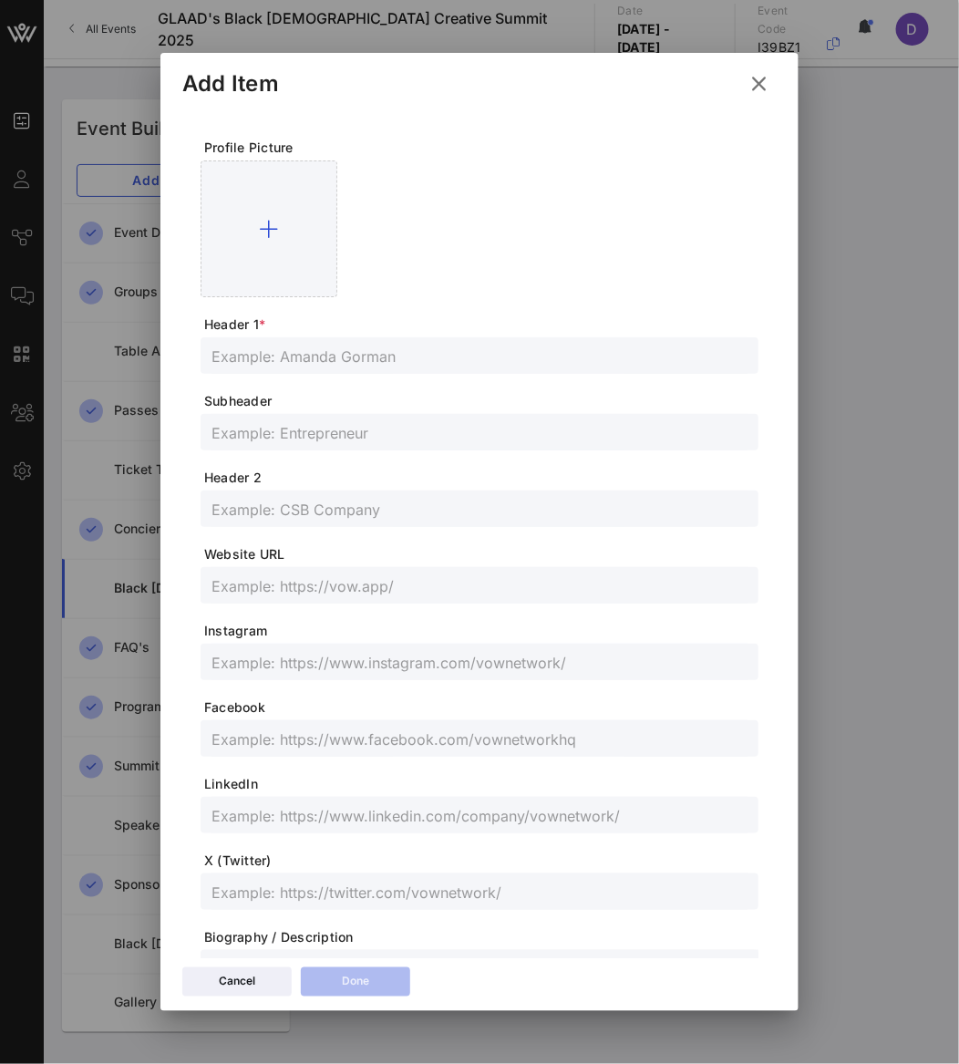
click at [366, 375] on form "Profile Picture Header 1 * Subheader Header 2 Website URL Instagram Facebook Li…" at bounding box center [480, 611] width 558 height 944
click at [360, 361] on input "text" at bounding box center [479, 356] width 536 height 24
click at [232, 436] on input "text" at bounding box center [479, 432] width 536 height 24
click at [512, 664] on input "text" at bounding box center [479, 662] width 536 height 24
click at [469, 804] on input "text" at bounding box center [479, 815] width 536 height 24
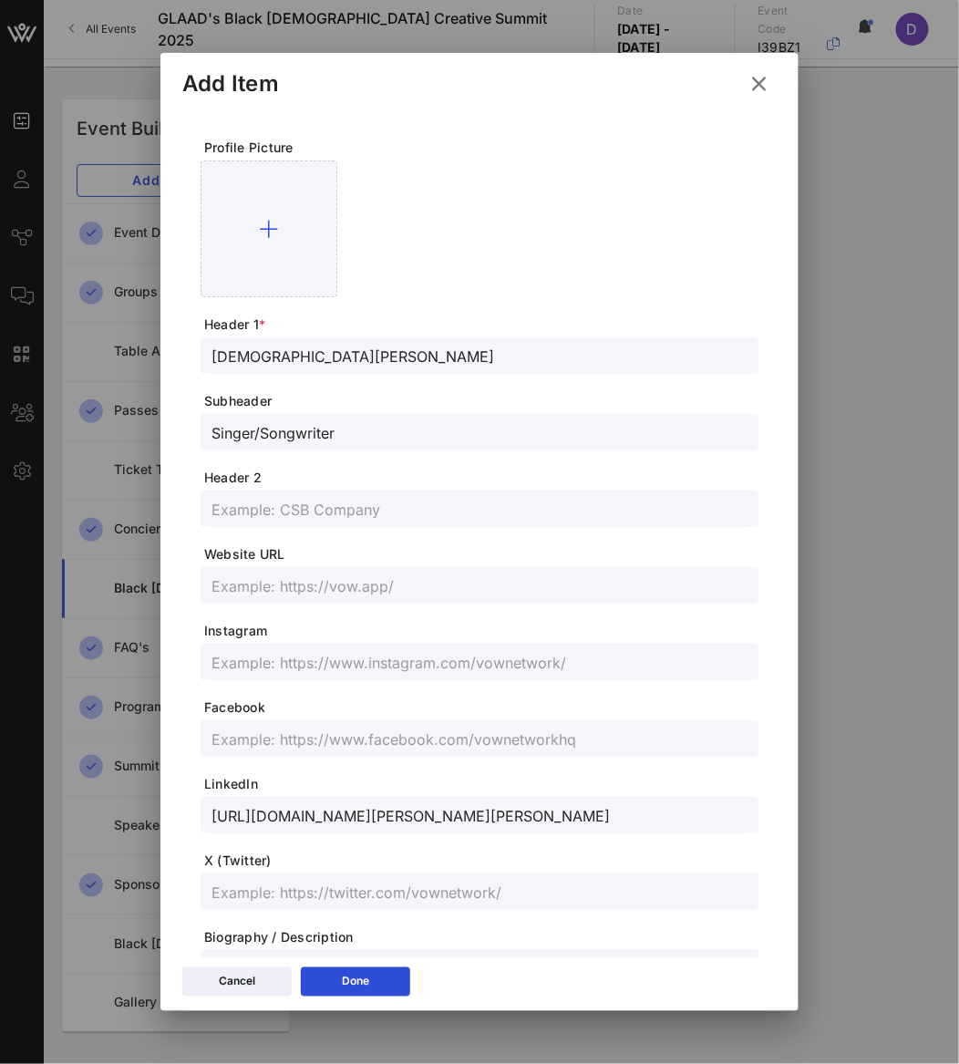
click at [420, 890] on input "text" at bounding box center [479, 892] width 536 height 24
click at [211, 886] on input "christiank601" at bounding box center [479, 892] width 536 height 24
click at [407, 665] on input "text" at bounding box center [479, 662] width 536 height 24
click at [485, 752] on div at bounding box center [479, 738] width 536 height 36
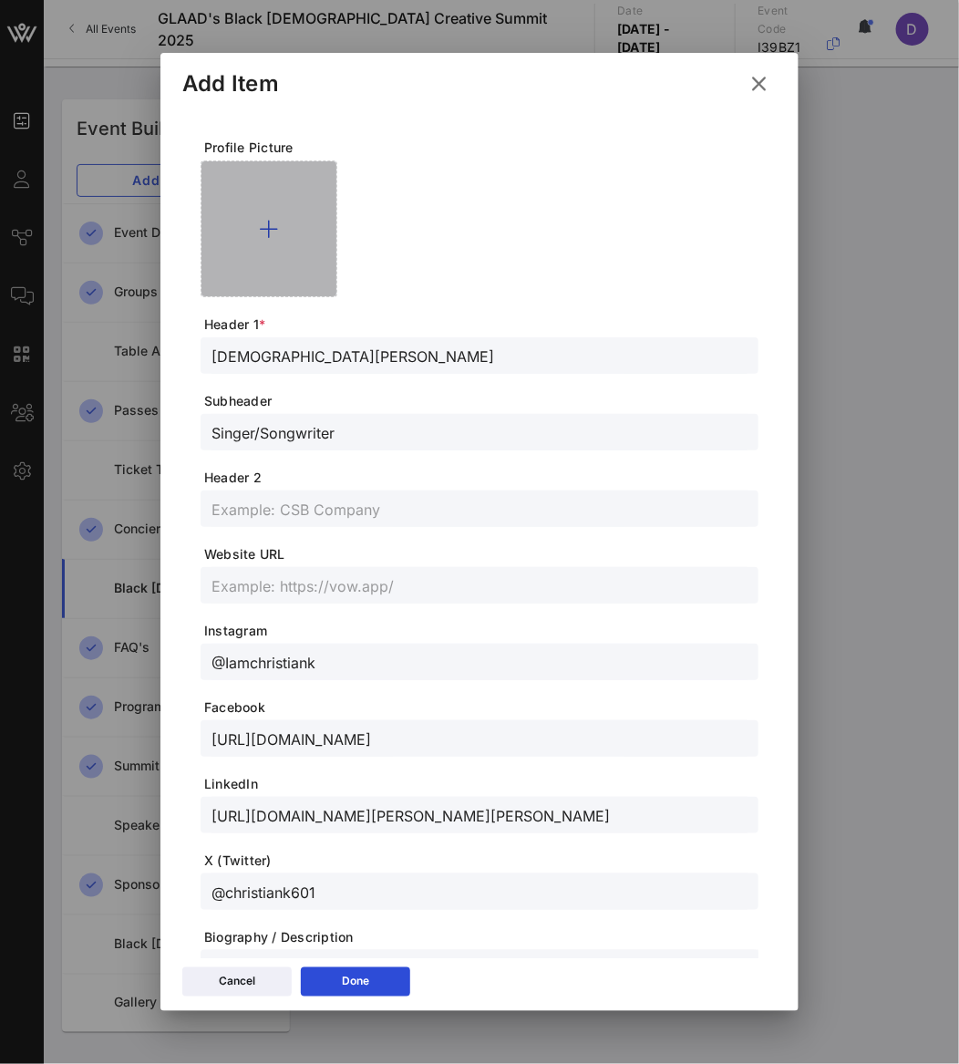
click at [278, 252] on div at bounding box center [269, 228] width 137 height 137
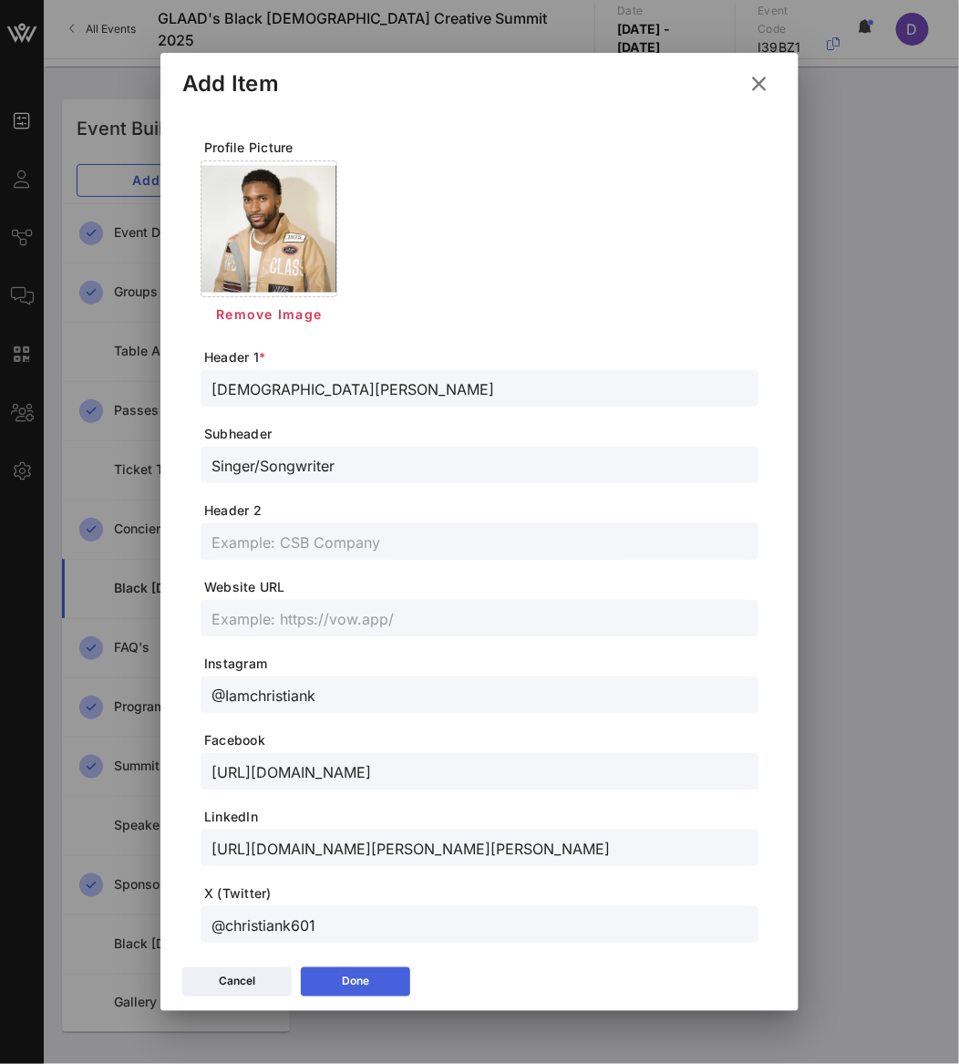
click at [379, 977] on button "Done" at bounding box center [355, 981] width 109 height 29
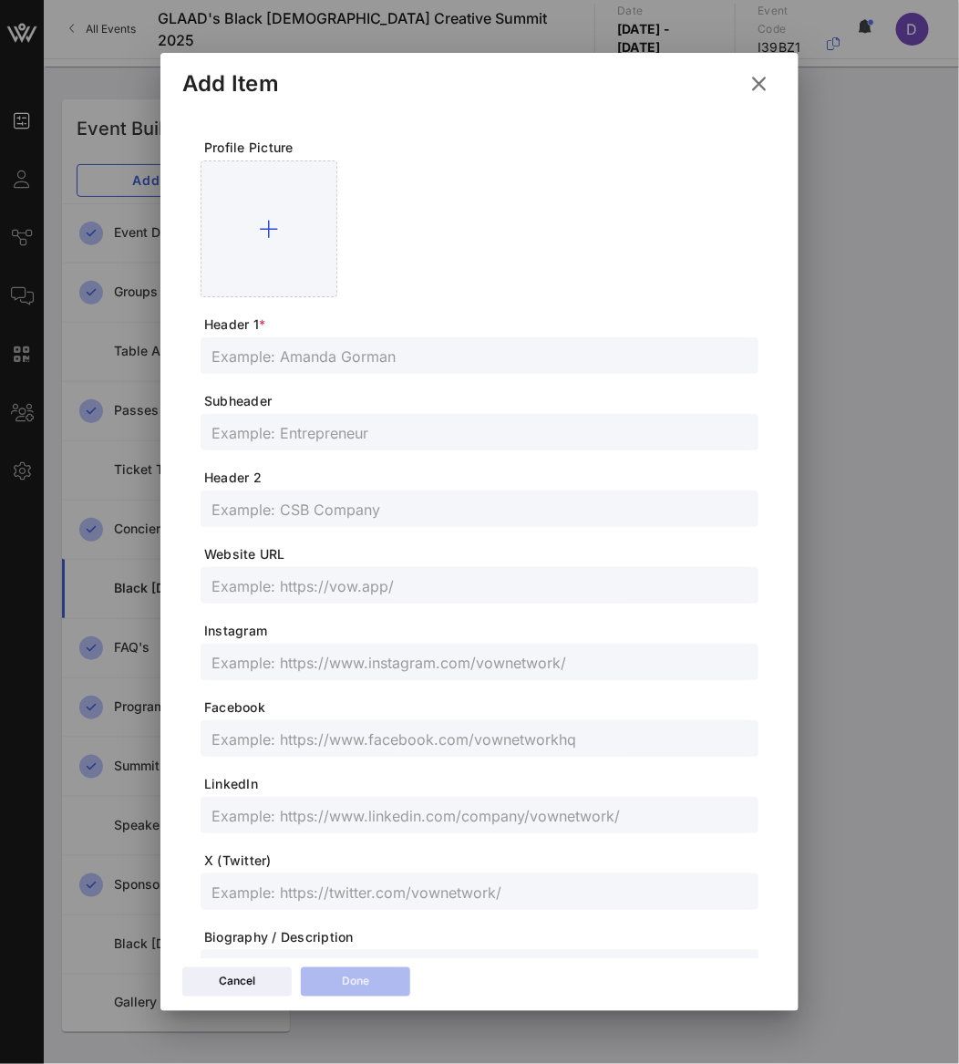
click at [750, 82] on icon at bounding box center [758, 83] width 29 height 27
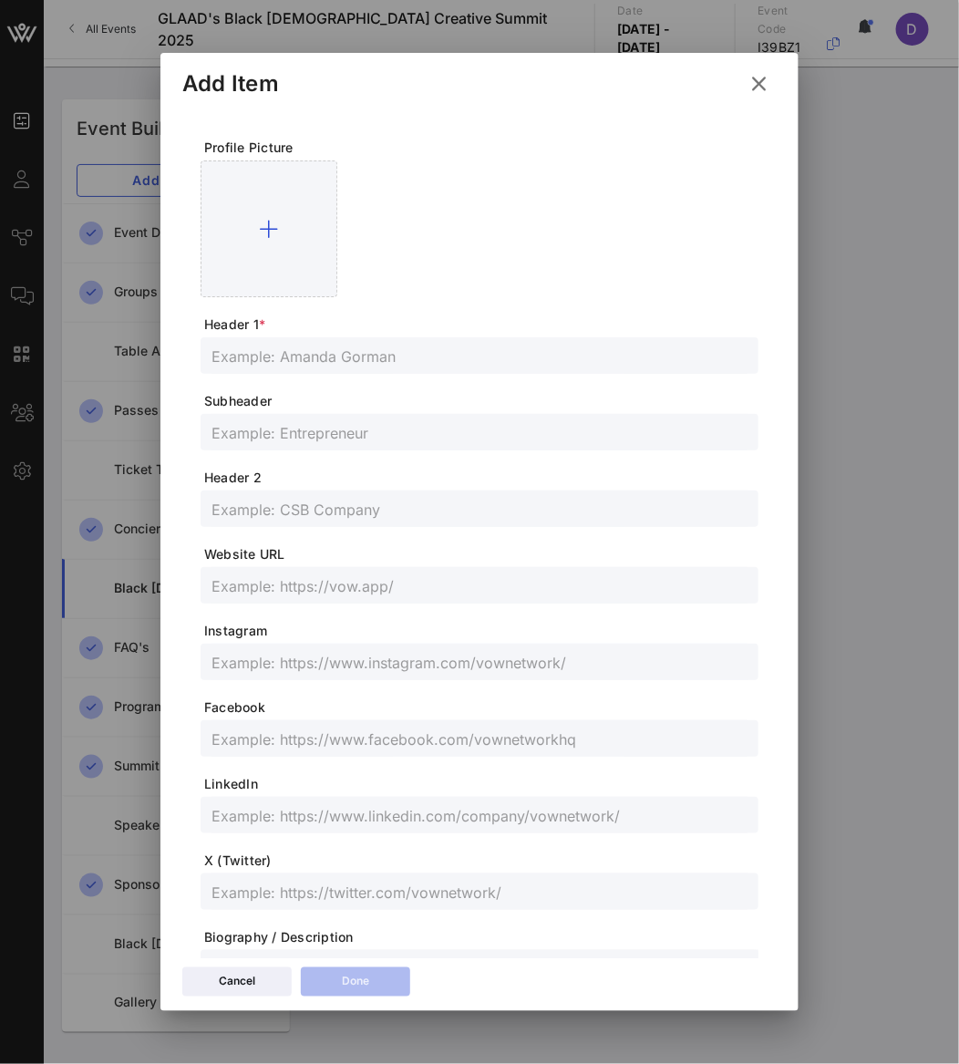
drag, startPoint x: 473, startPoint y: 423, endPoint x: 469, endPoint y: 384, distance: 39.4
click at [473, 421] on input "text" at bounding box center [479, 432] width 536 height 24
click at [465, 354] on input "text" at bounding box center [479, 356] width 536 height 24
click at [282, 424] on input "text" at bounding box center [479, 432] width 536 height 24
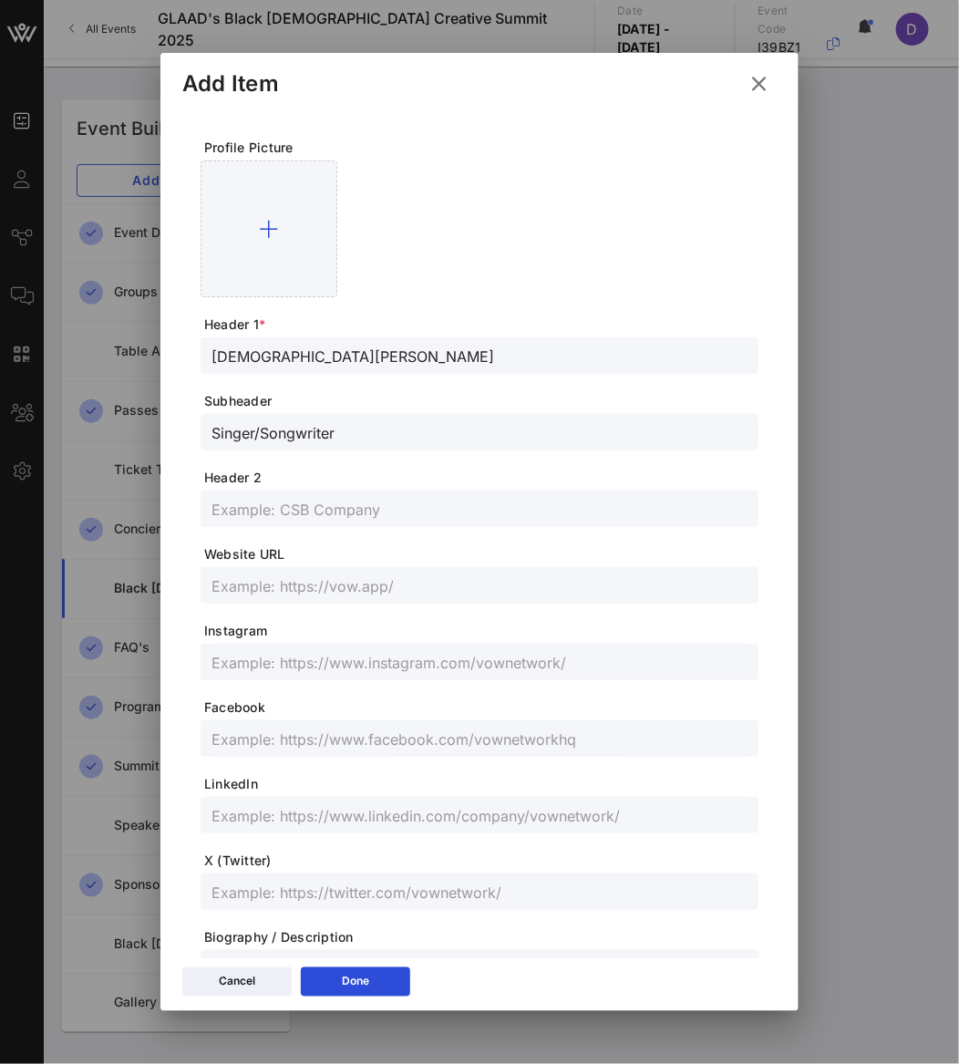
scroll to position [19, 0]
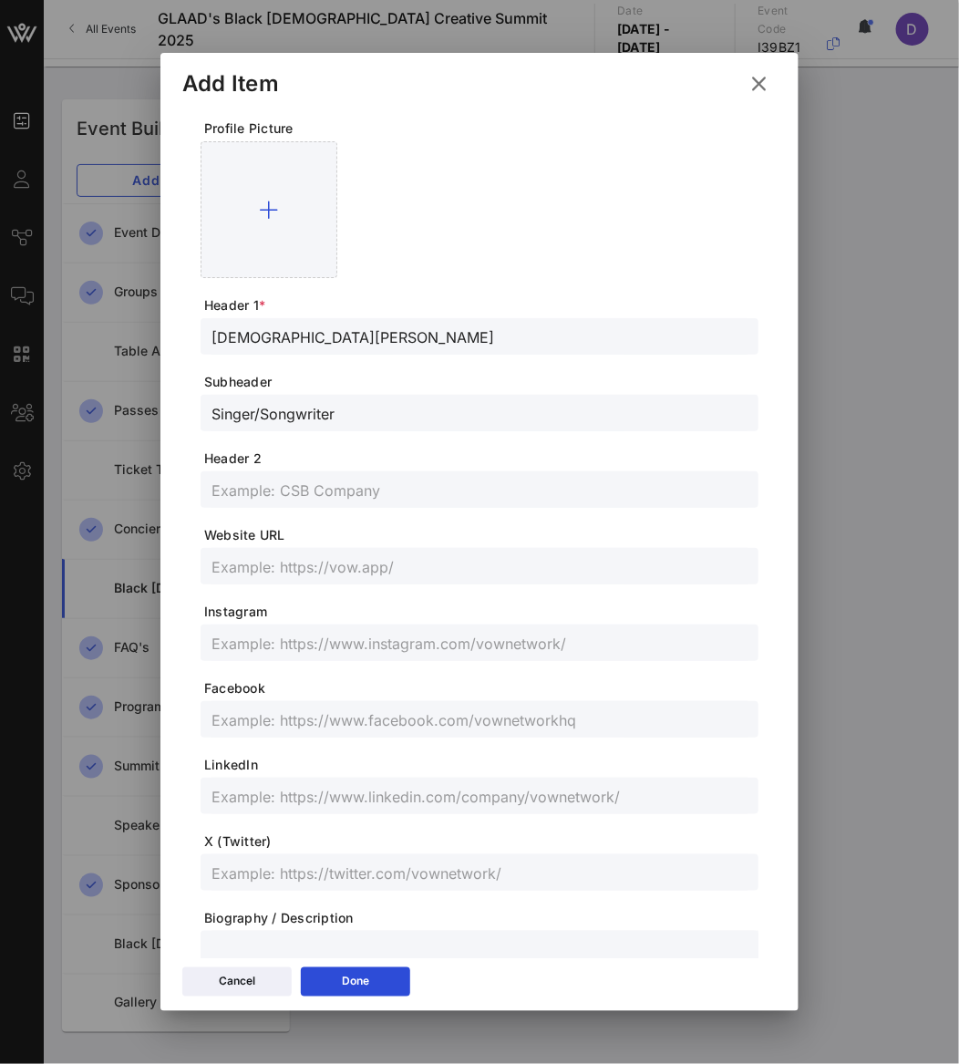
click at [283, 796] on input "text" at bounding box center [479, 796] width 536 height 24
click at [325, 650] on input "text" at bounding box center [479, 643] width 536 height 24
click at [459, 734] on div at bounding box center [479, 719] width 536 height 36
click at [453, 720] on input "text" at bounding box center [479, 719] width 536 height 24
click at [451, 729] on input "text" at bounding box center [479, 719] width 536 height 24
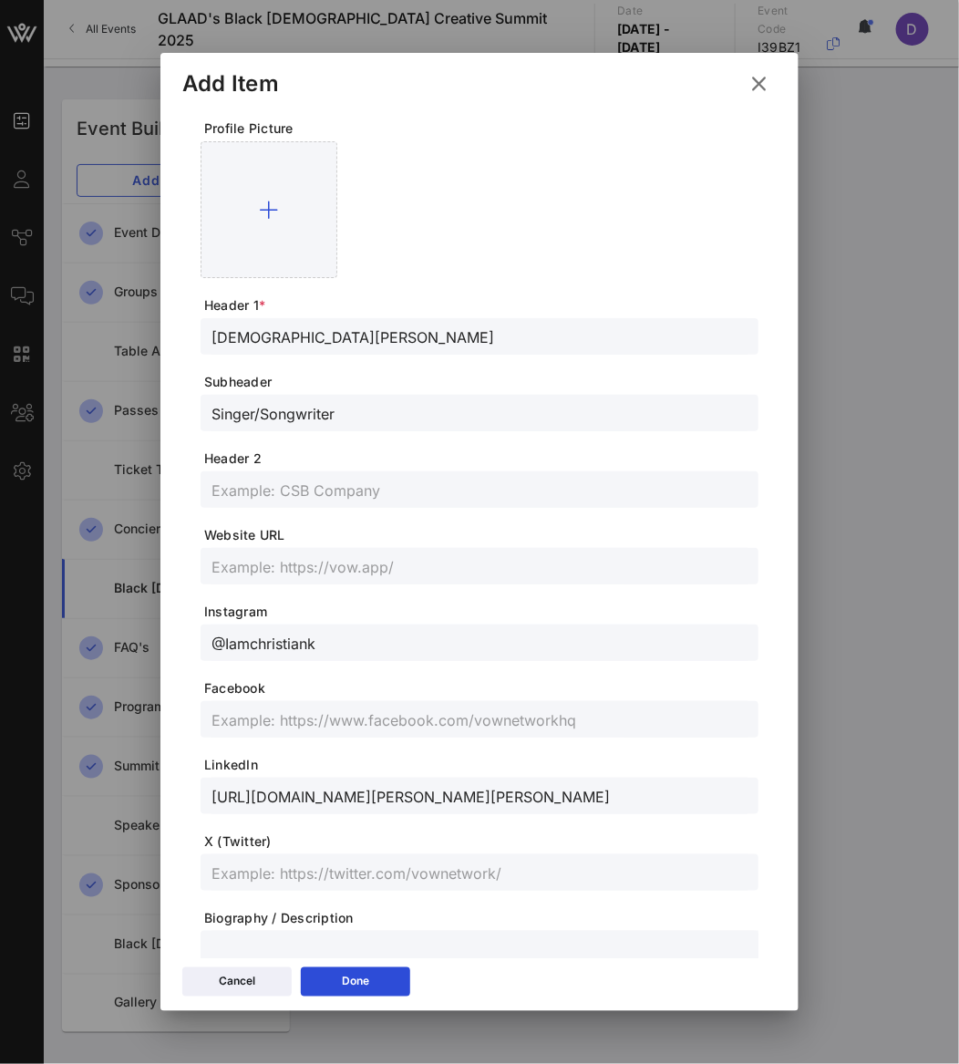
click at [451, 729] on input "text" at bounding box center [479, 719] width 536 height 24
click at [493, 535] on span "Website URL" at bounding box center [481, 535] width 554 height 18
click at [493, 557] on input "text" at bounding box center [479, 566] width 536 height 24
click at [756, 88] on icon at bounding box center [758, 84] width 27 height 26
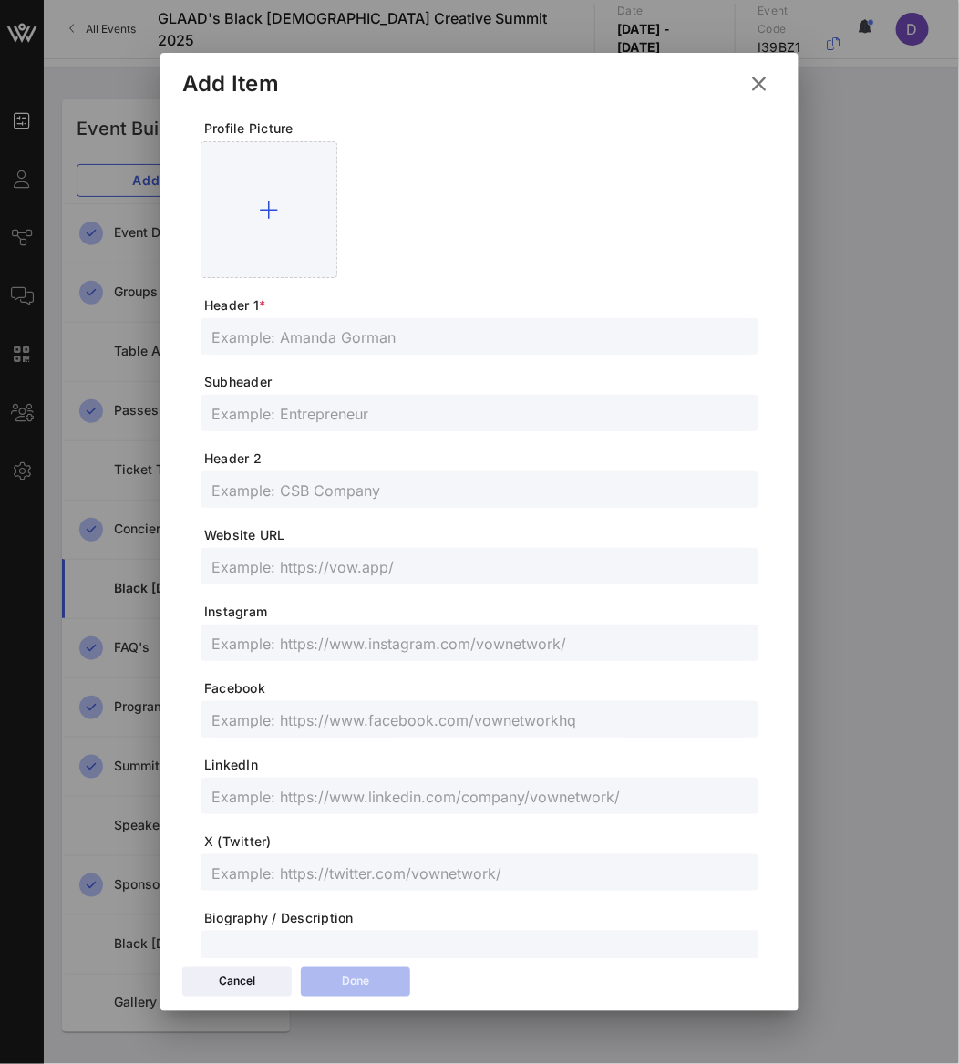
click at [313, 328] on input "text" at bounding box center [479, 337] width 536 height 24
click at [390, 798] on input "text" at bounding box center [479, 796] width 536 height 24
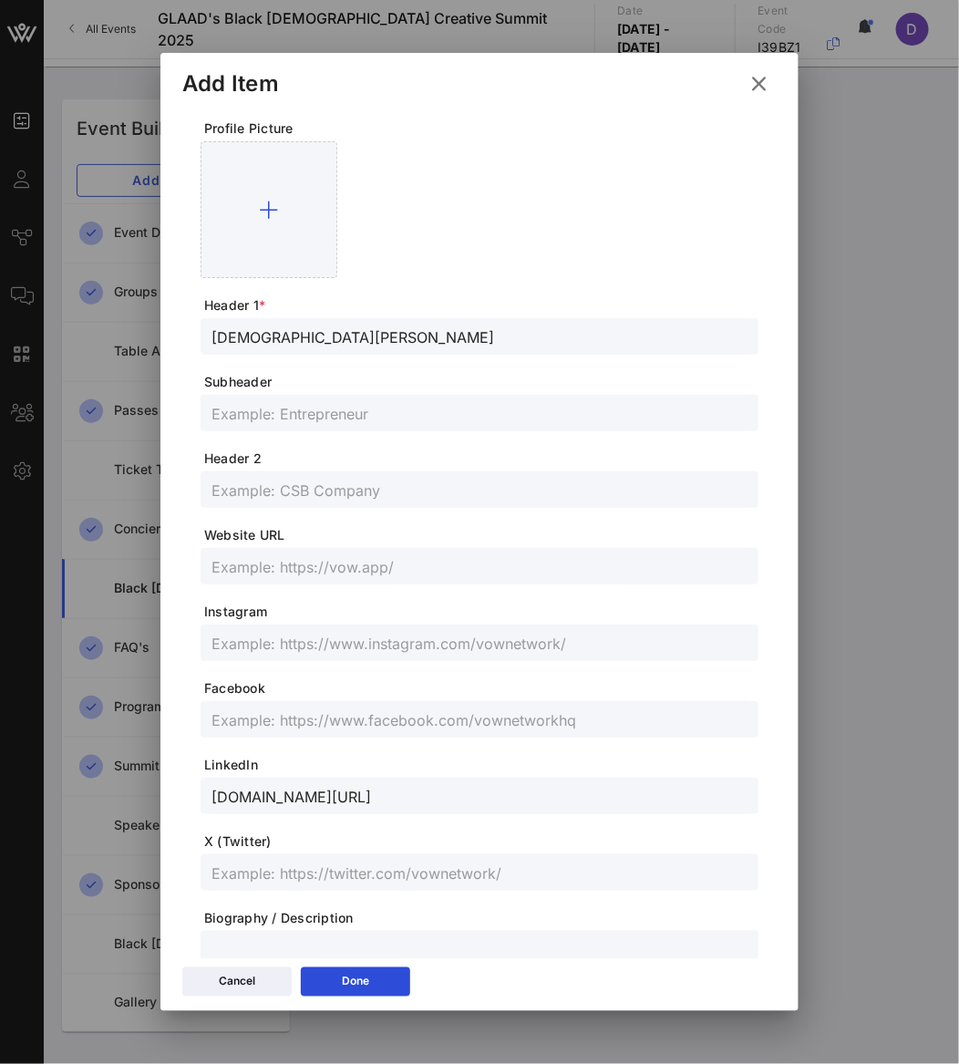
click at [376, 642] on input "text" at bounding box center [479, 643] width 536 height 24
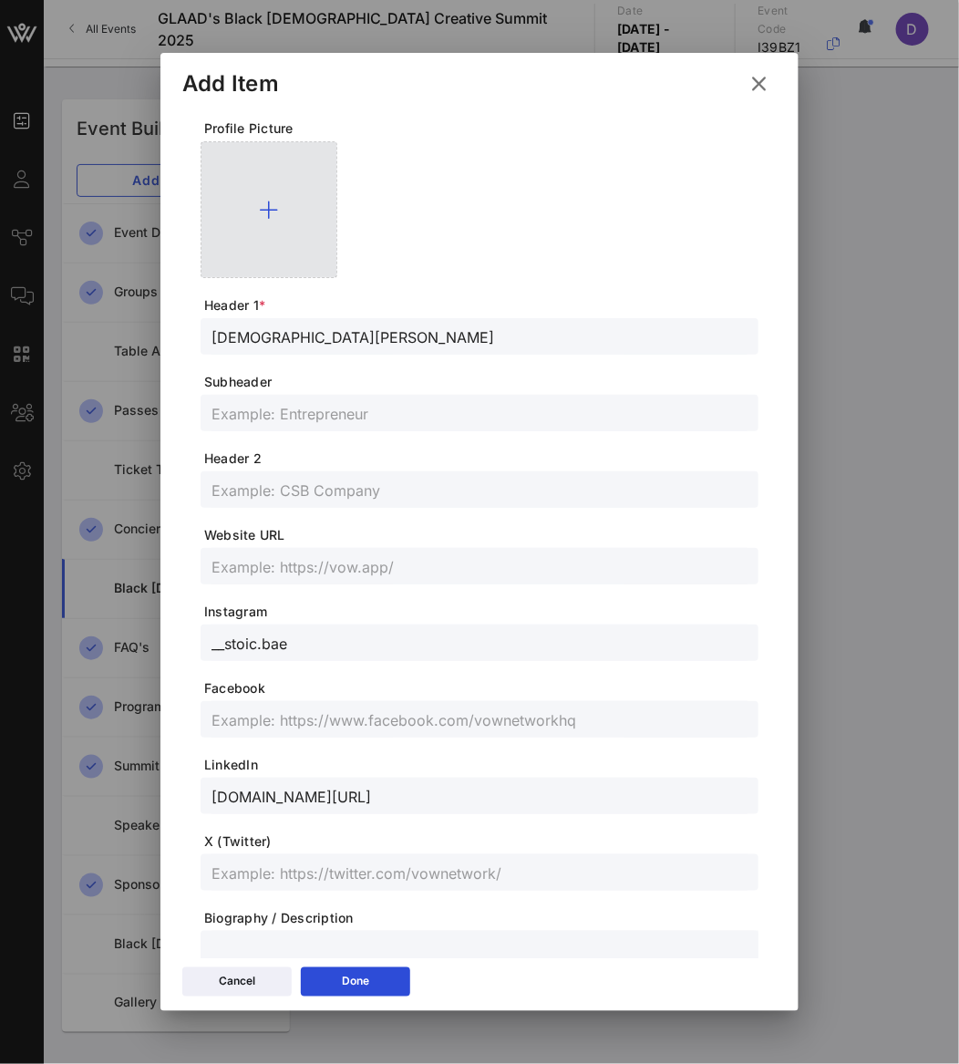
click at [247, 220] on div at bounding box center [269, 209] width 137 height 137
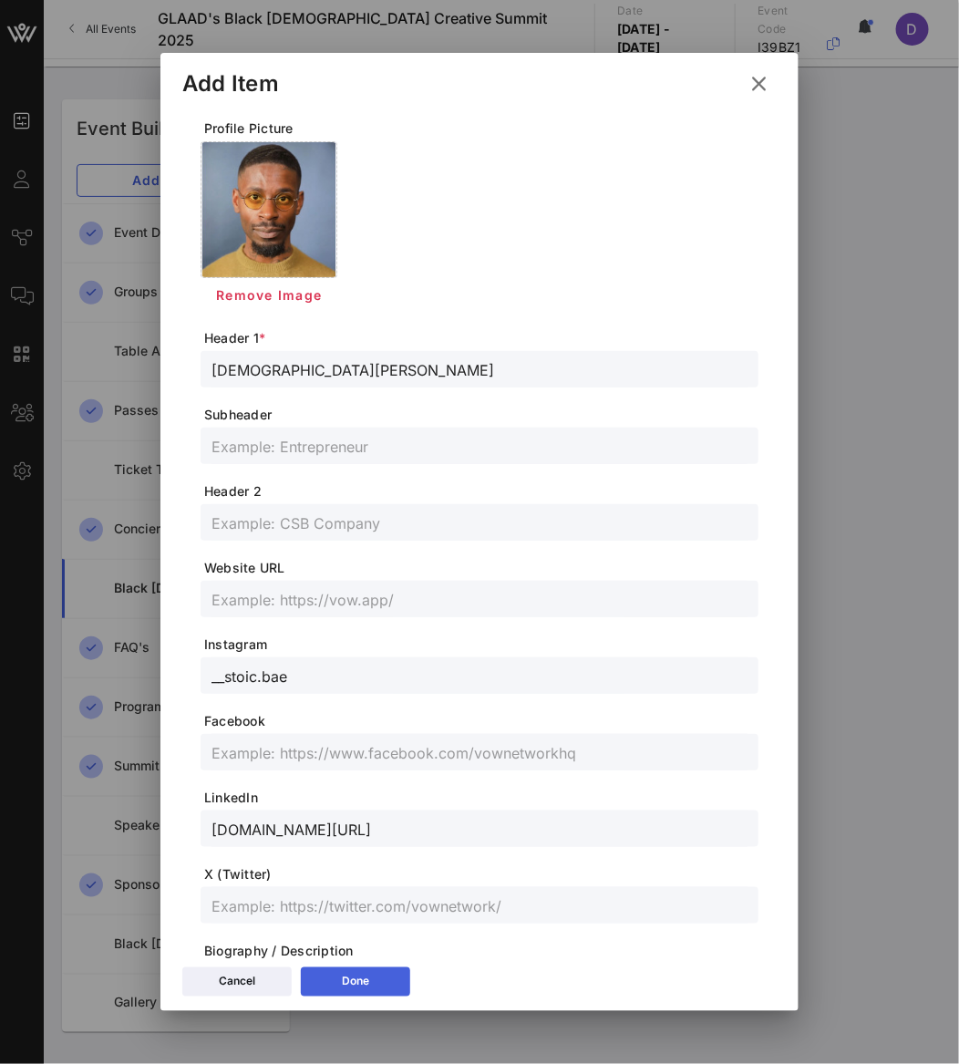
click at [375, 981] on button "Done" at bounding box center [355, 981] width 109 height 29
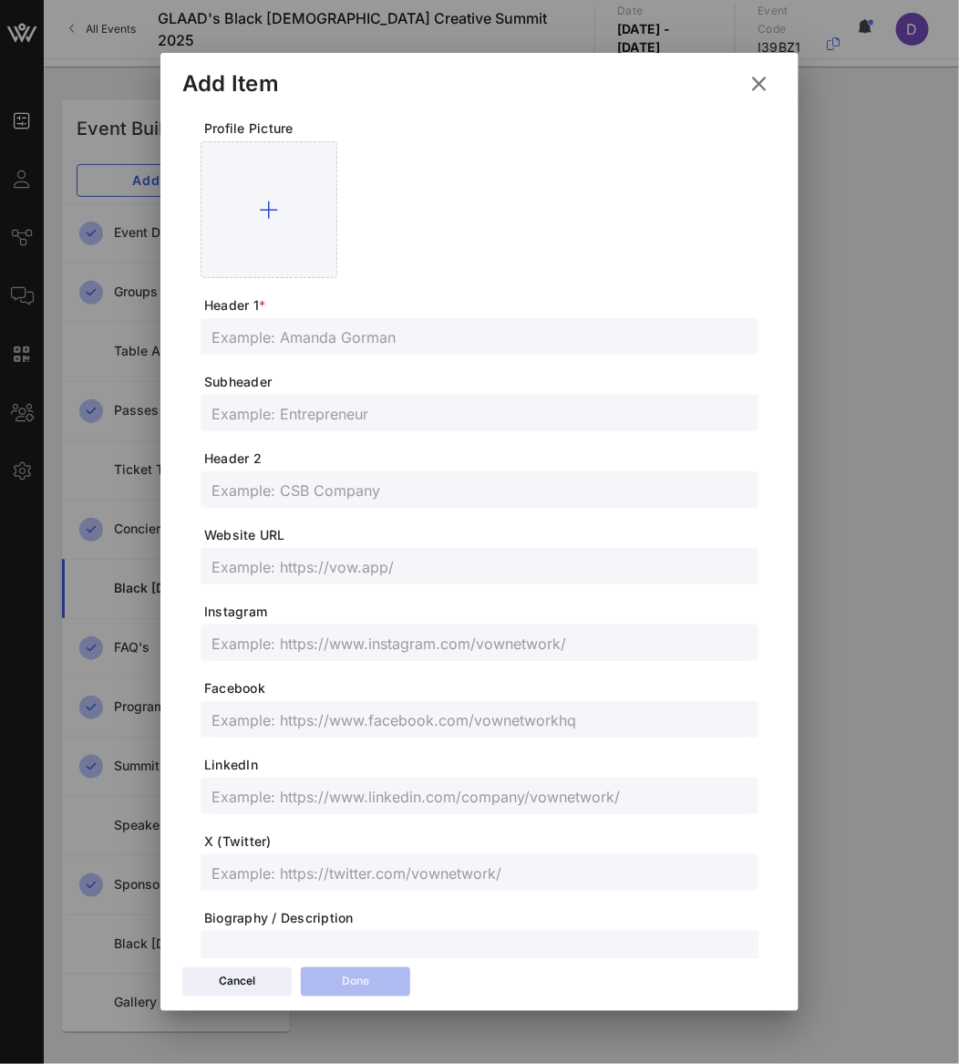
click at [270, 333] on input "text" at bounding box center [479, 337] width 536 height 24
click at [278, 417] on input "text" at bounding box center [479, 413] width 536 height 24
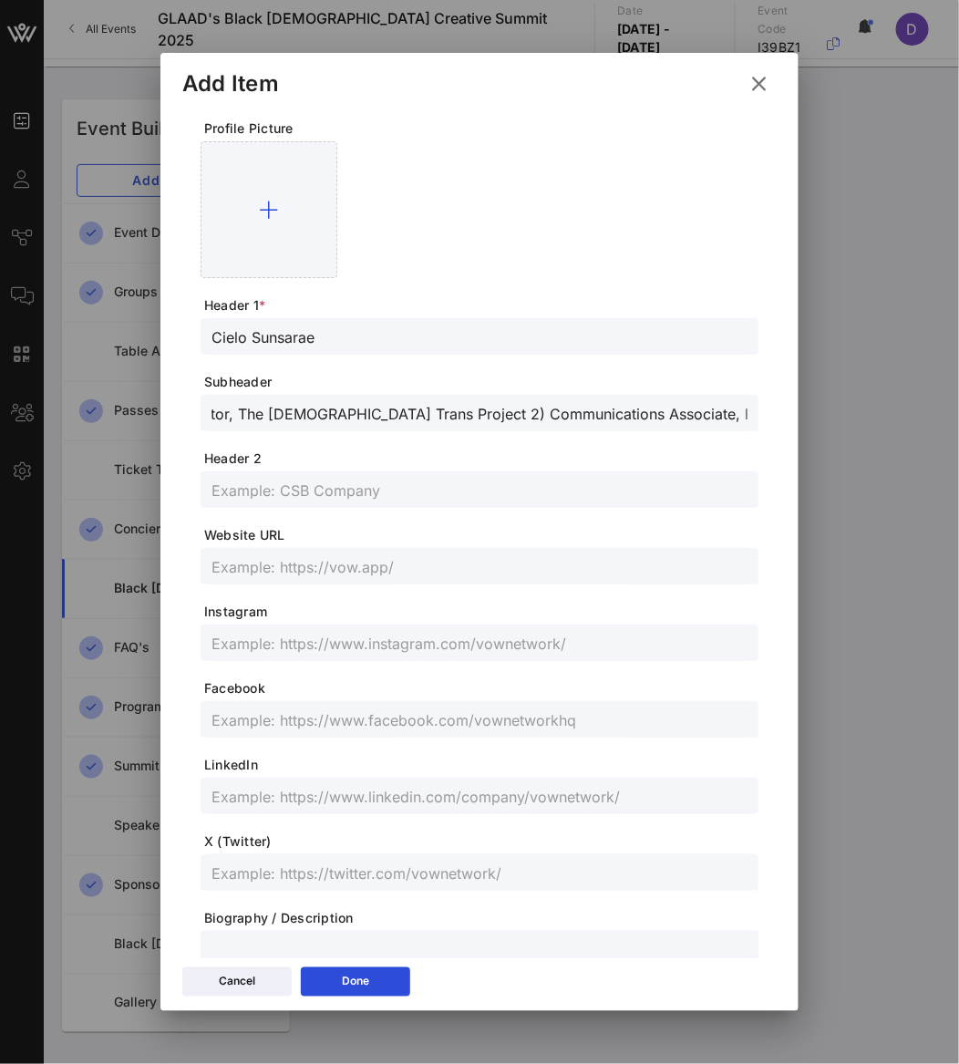
drag, startPoint x: 425, startPoint y: 417, endPoint x: 400, endPoint y: 416, distance: 24.6
click at [400, 416] on input "1) Executive Director, The [DEMOGRAPHIC_DATA] Trans Project 2) Communications A…" at bounding box center [479, 413] width 536 height 24
drag, startPoint x: 429, startPoint y: 413, endPoint x: 793, endPoint y: 417, distance: 363.7
click at [793, 417] on div "Profile Picture Header 1 * Cielo Sunsarae Subheader 1) Executive Director, The …" at bounding box center [479, 533] width 638 height 848
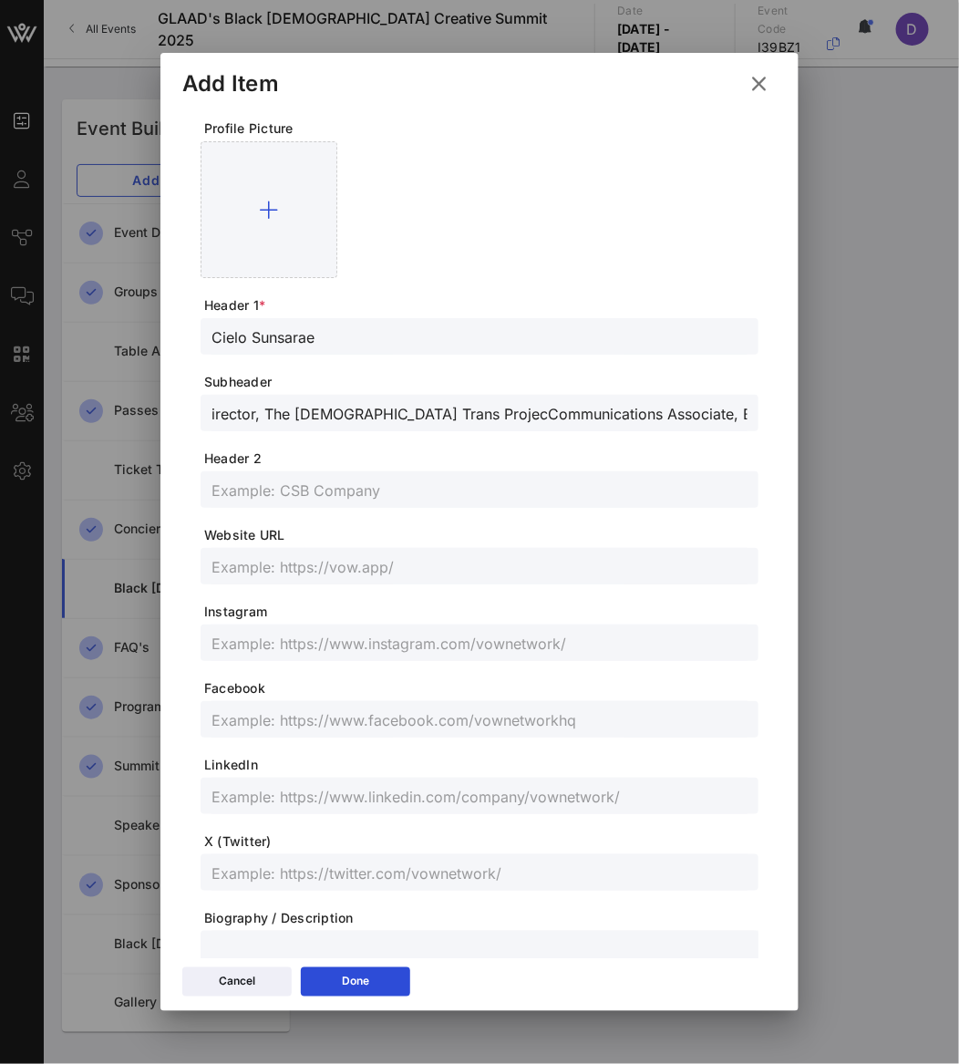
drag, startPoint x: 422, startPoint y: 411, endPoint x: 745, endPoint y: 431, distance: 323.3
click at [745, 431] on div "Profile Picture Header 1 * Cielo Sunsarae Subheader 1) Executive Director, The …" at bounding box center [479, 595] width 594 height 1010
drag, startPoint x: 230, startPoint y: 416, endPoint x: 166, endPoint y: 415, distance: 63.8
click at [166, 415] on div "Profile Picture Header 1 * Cielo Sunsarae Subheader 1) Executive Director, The …" at bounding box center [479, 533] width 638 height 848
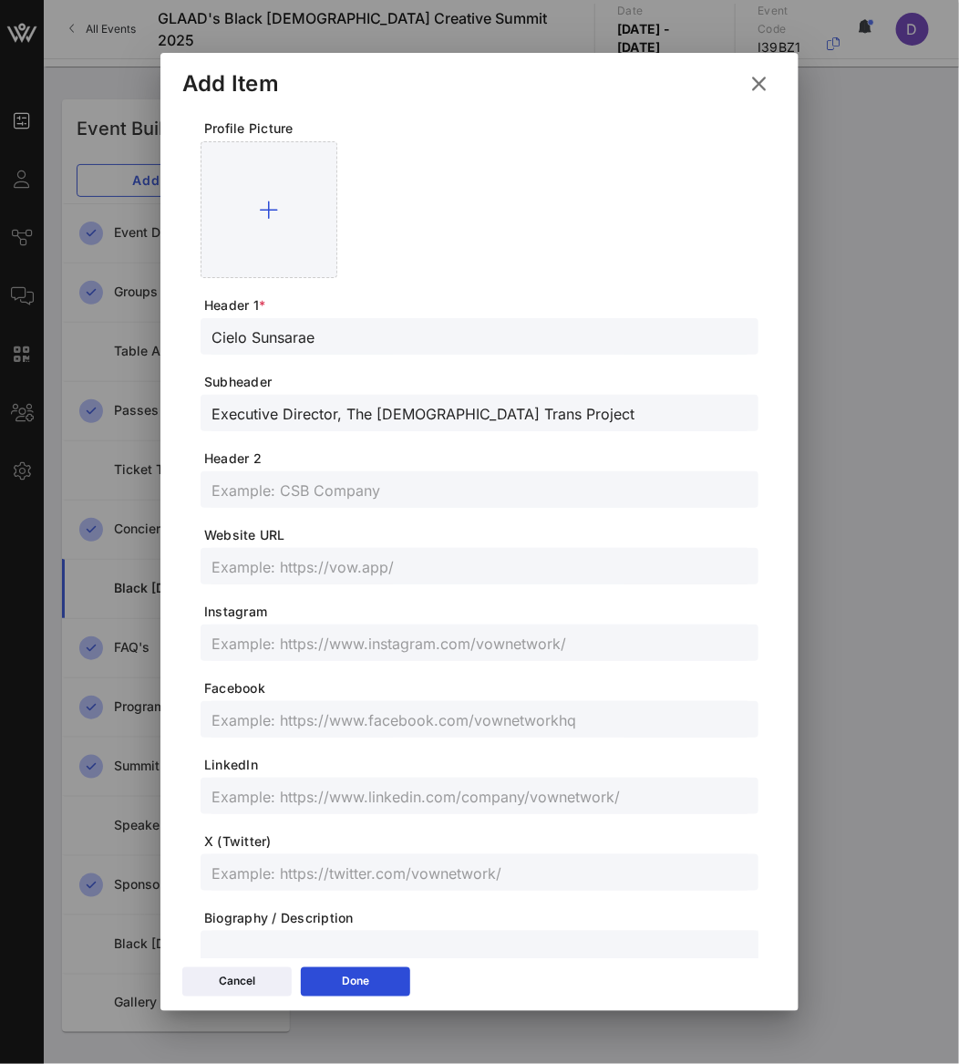
click at [242, 727] on input "text" at bounding box center [479, 719] width 536 height 24
click at [232, 788] on input "text" at bounding box center [479, 796] width 536 height 24
click at [422, 642] on input "text" at bounding box center [479, 643] width 536 height 24
click at [275, 579] on div at bounding box center [479, 566] width 536 height 36
click at [259, 712] on input "text" at bounding box center [479, 719] width 536 height 24
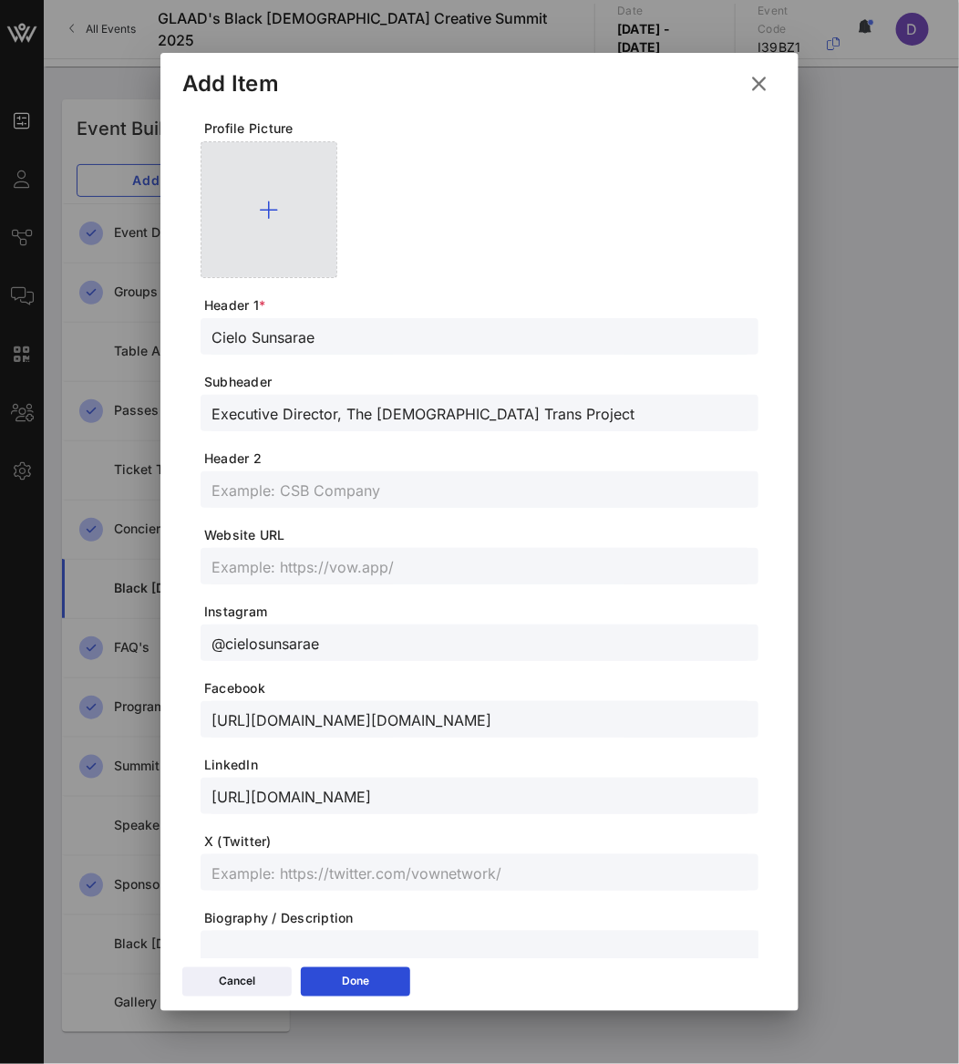
click at [300, 256] on div at bounding box center [269, 209] width 137 height 137
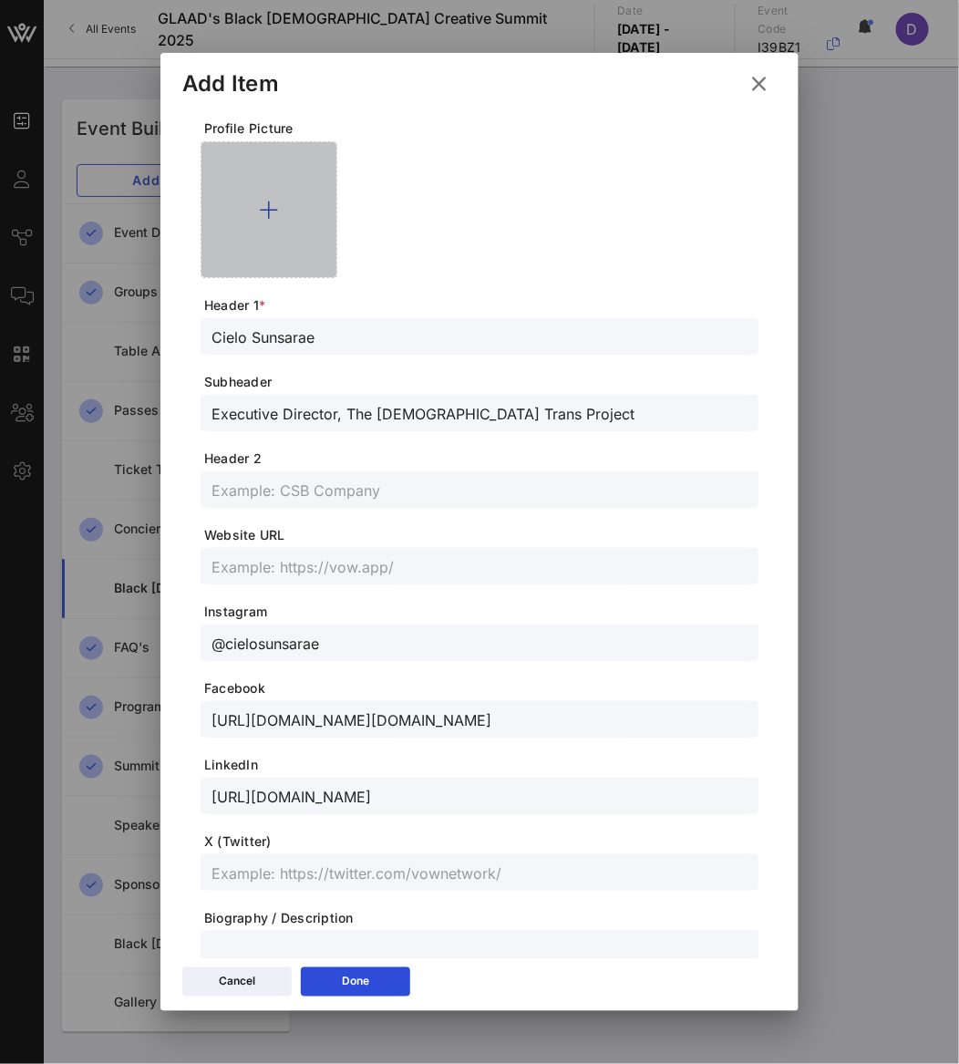
click at [300, 256] on div at bounding box center [269, 209] width 137 height 137
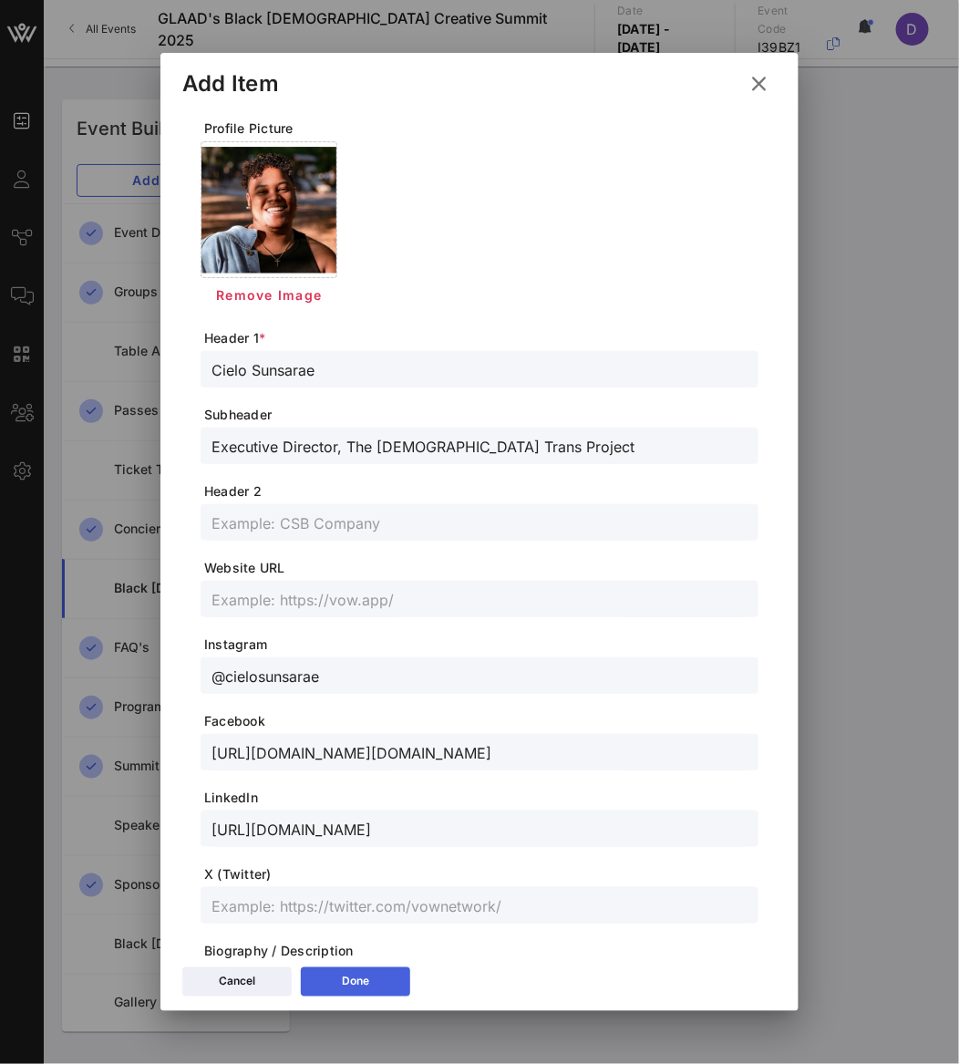
click at [353, 981] on icon at bounding box center [355, 981] width 14 height 12
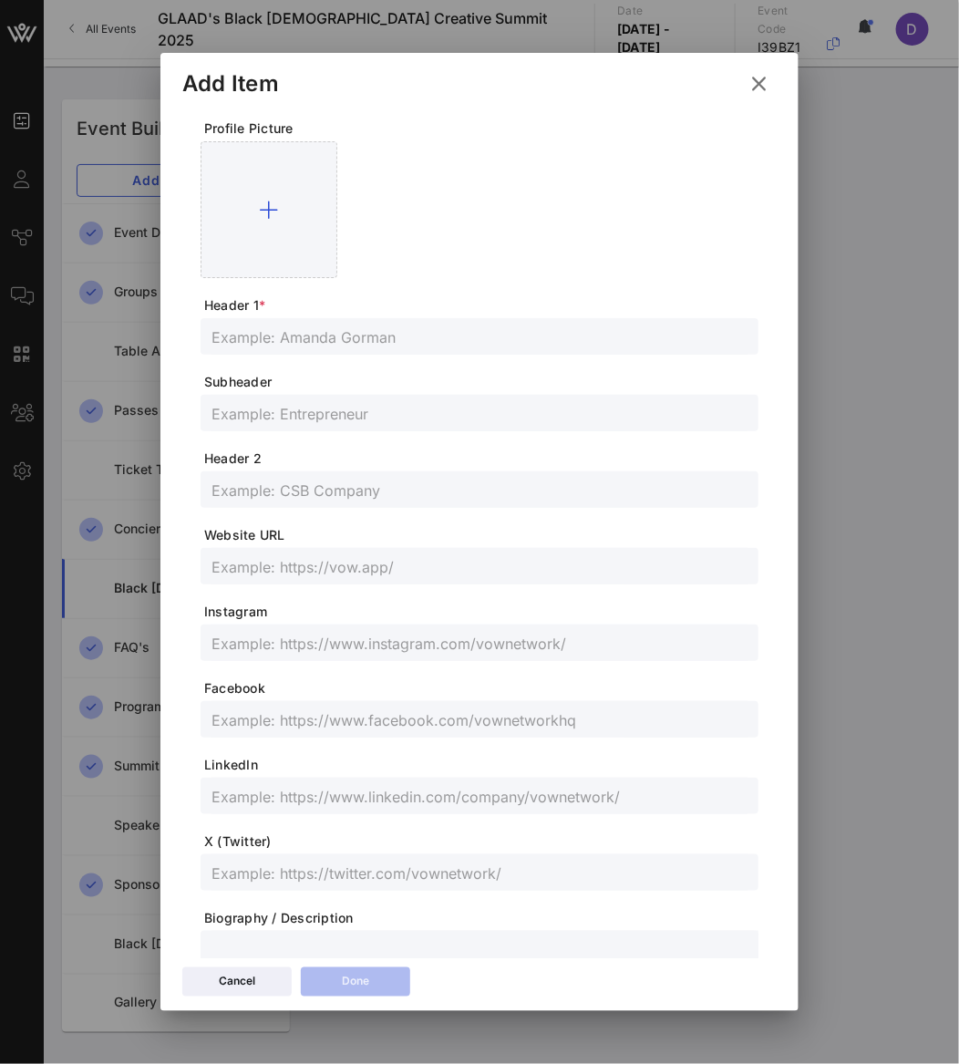
click at [293, 333] on input "text" at bounding box center [479, 337] width 536 height 24
click at [242, 412] on input "text" at bounding box center [479, 413] width 536 height 24
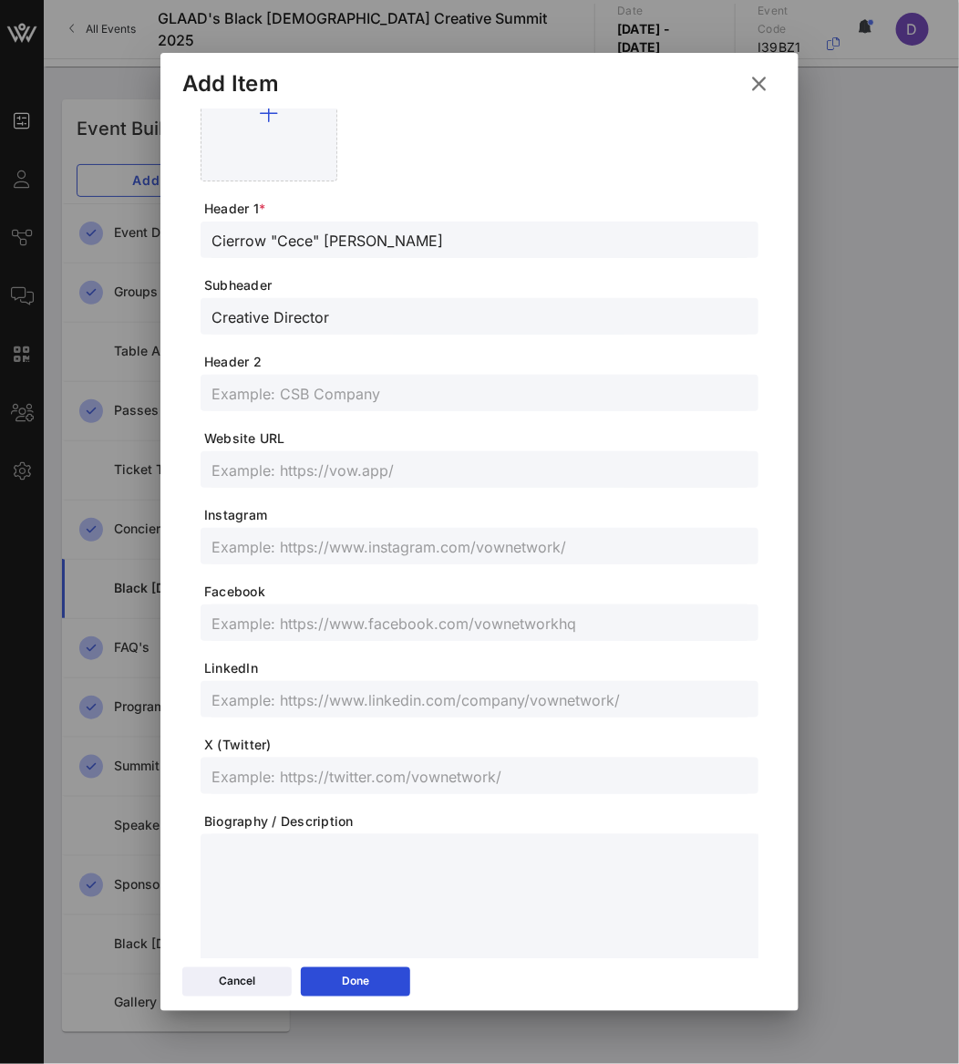
scroll to position [137, 0]
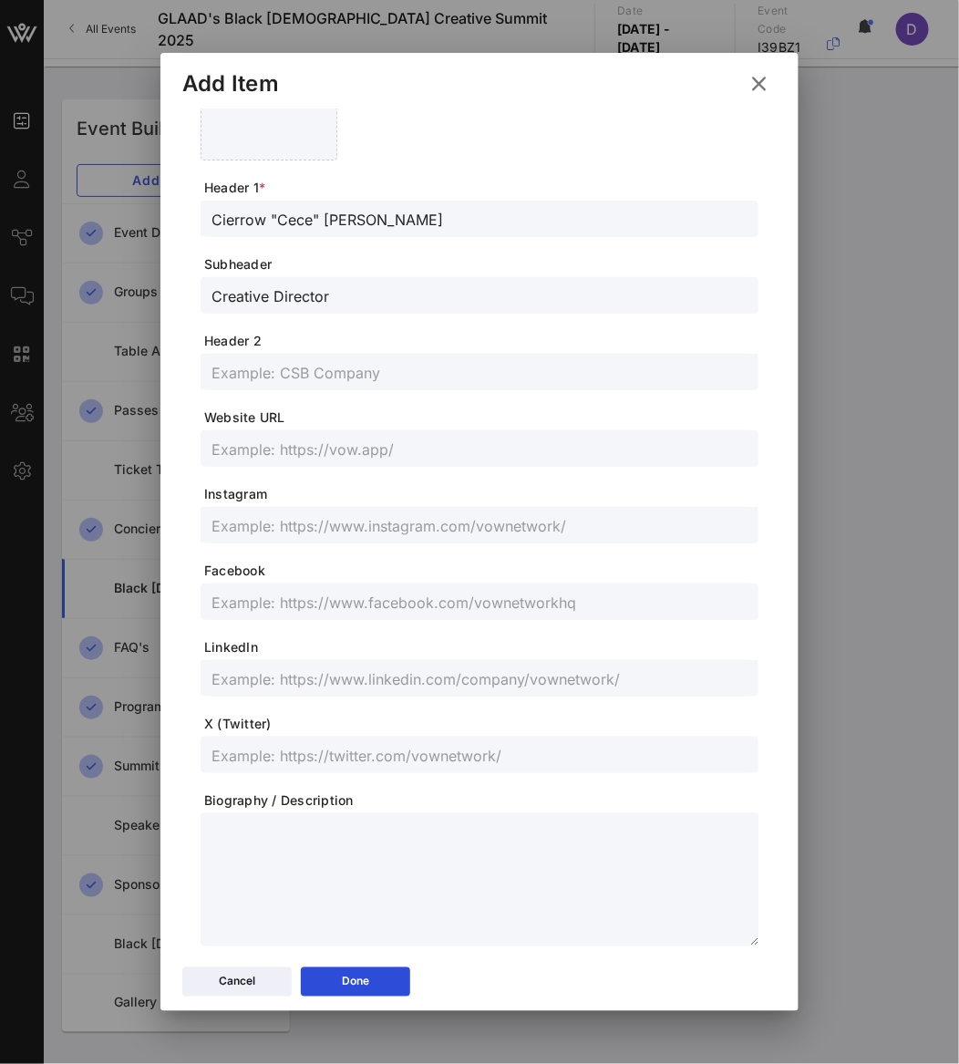
click at [394, 680] on input "text" at bounding box center [479, 678] width 536 height 24
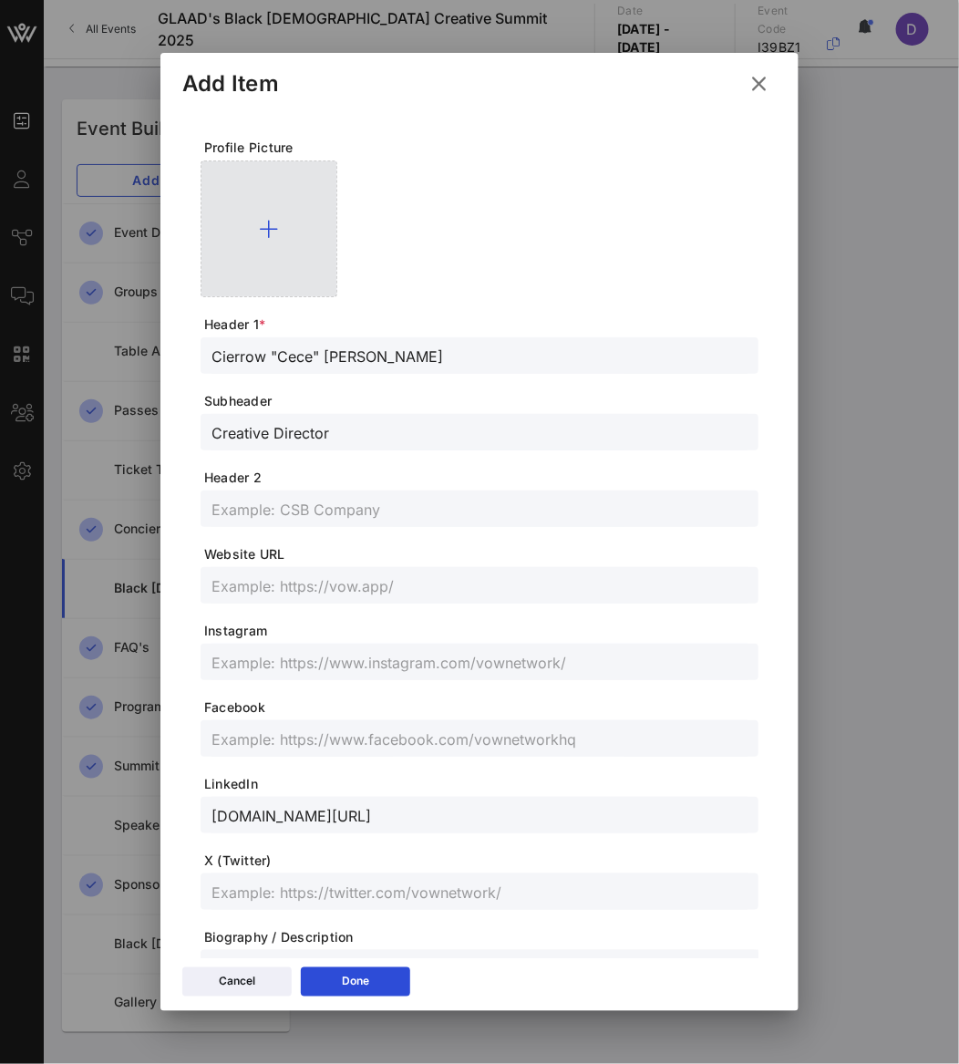
click at [225, 182] on div at bounding box center [269, 228] width 137 height 137
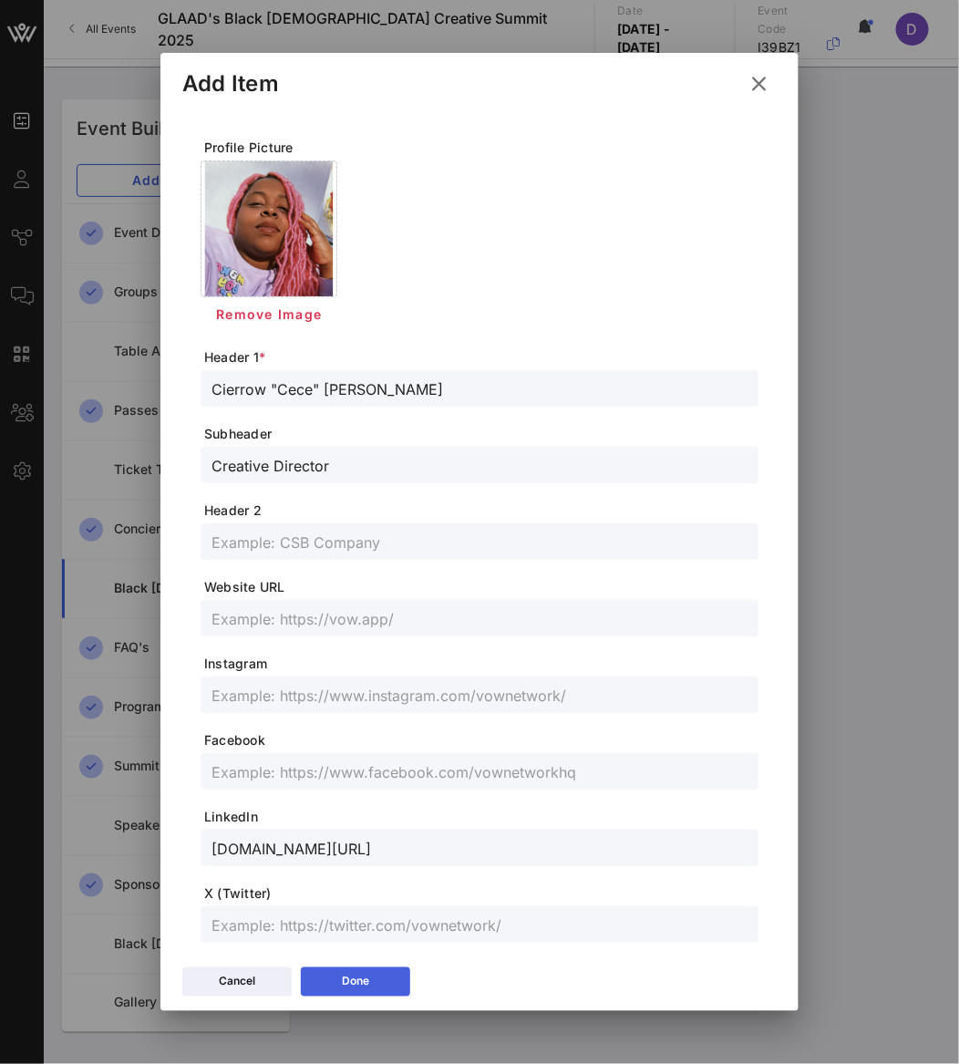
click at [374, 981] on button "Done" at bounding box center [355, 981] width 109 height 29
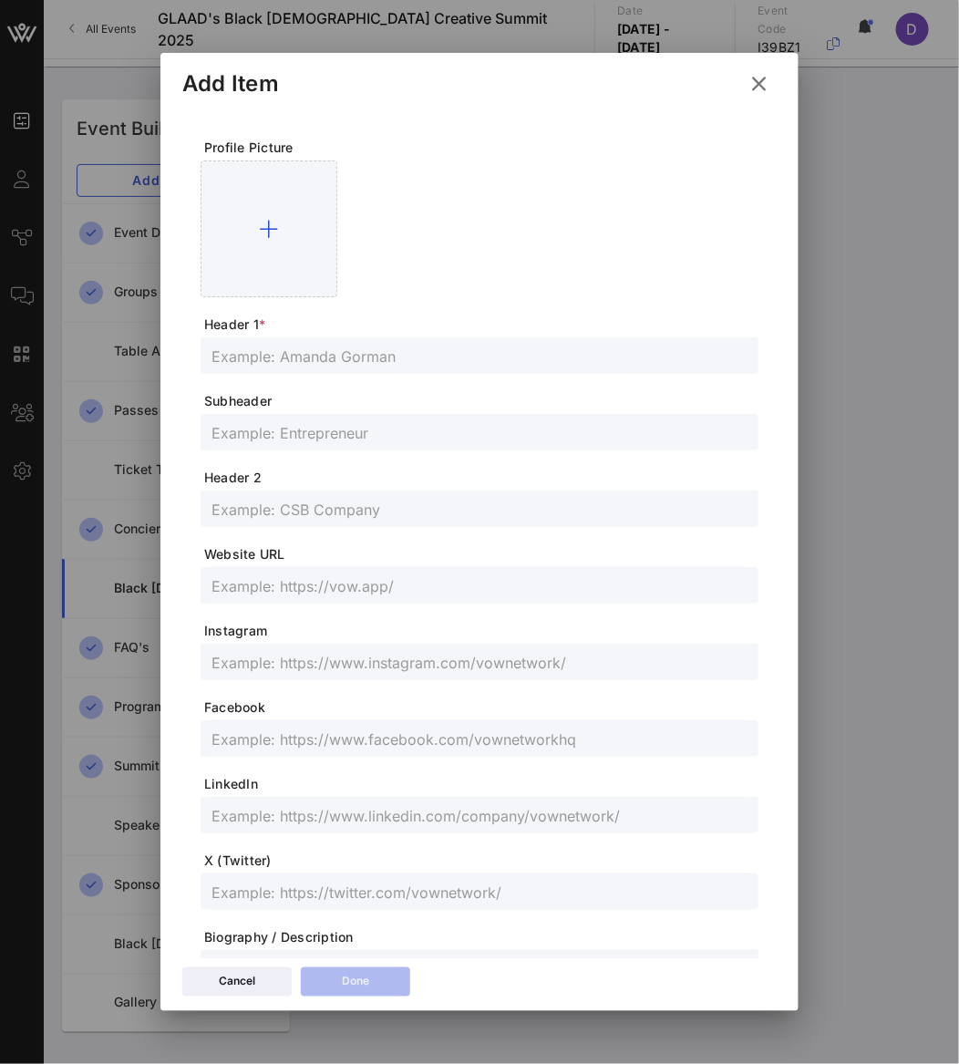
click at [272, 349] on input "text" at bounding box center [479, 356] width 536 height 24
click at [270, 424] on input "text" at bounding box center [479, 432] width 536 height 24
click at [373, 838] on form "Profile Picture Header 1 * [PERSON_NAME] Writer/Actor Header 2 Website URL Inst…" at bounding box center [480, 611] width 558 height 944
click at [363, 809] on input "text" at bounding box center [479, 815] width 536 height 24
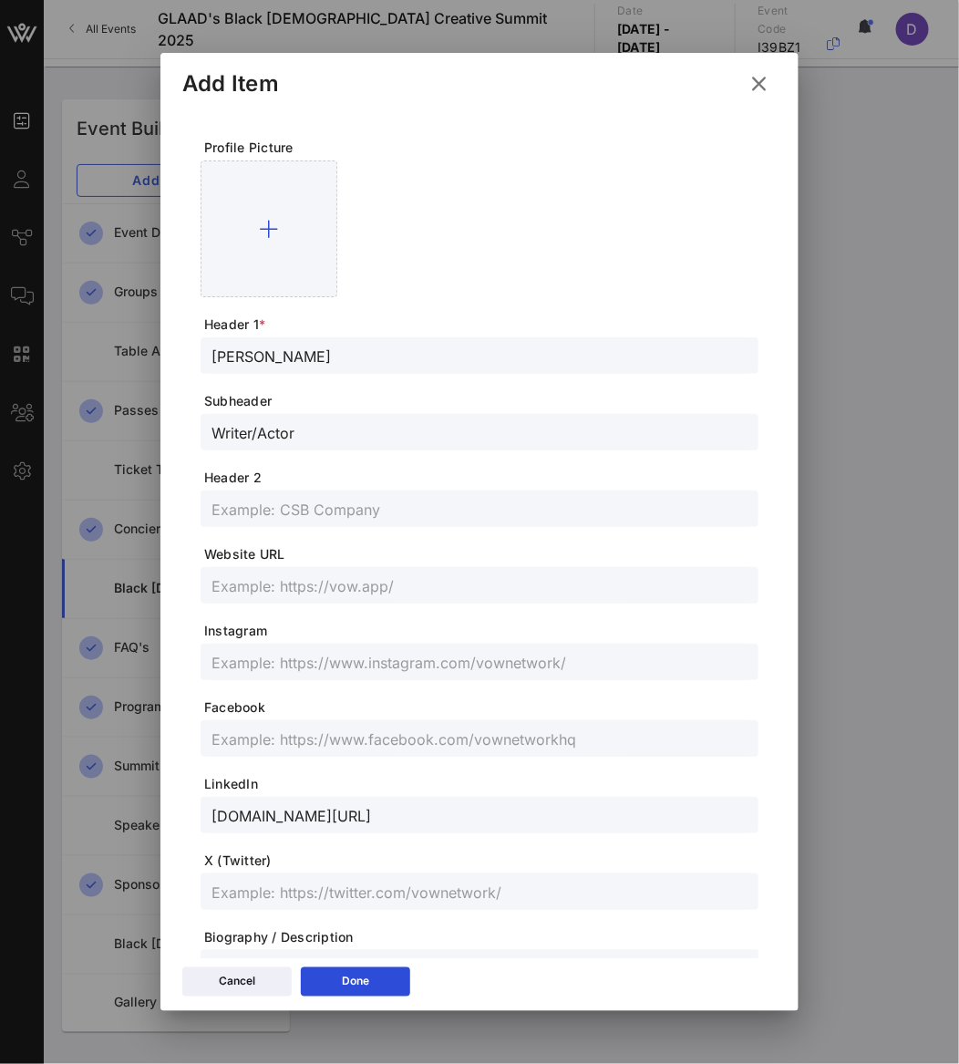
click at [432, 657] on input "text" at bounding box center [479, 662] width 536 height 24
click at [509, 592] on input "text" at bounding box center [479, 585] width 536 height 24
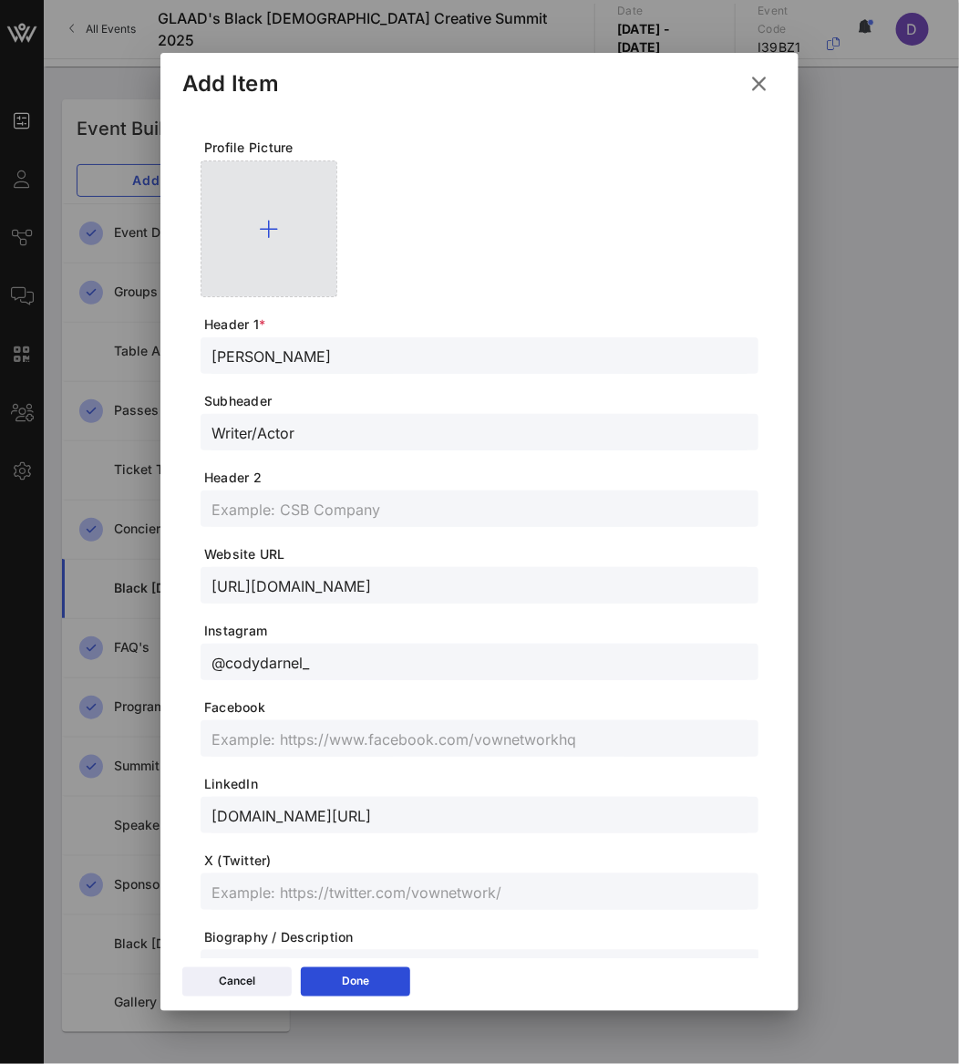
click at [309, 270] on div at bounding box center [269, 228] width 137 height 137
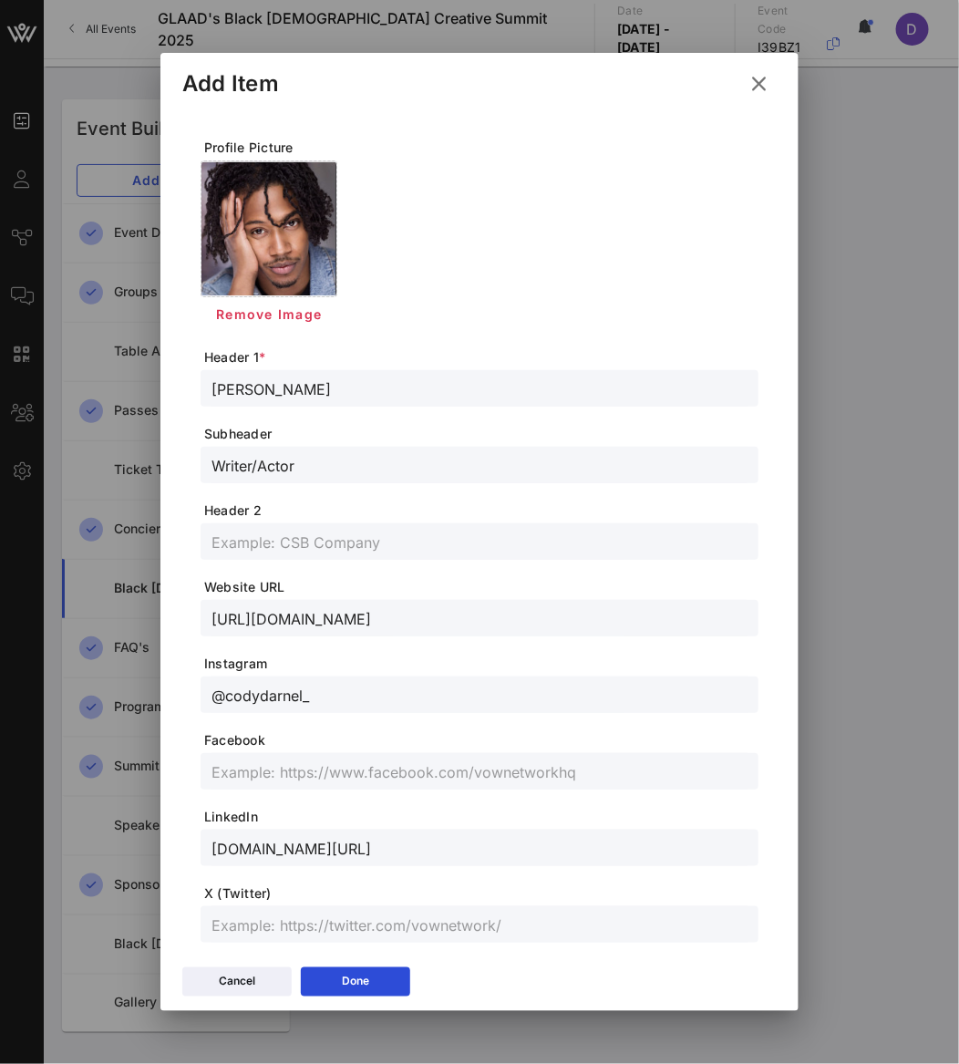
scroll to position [211, 0]
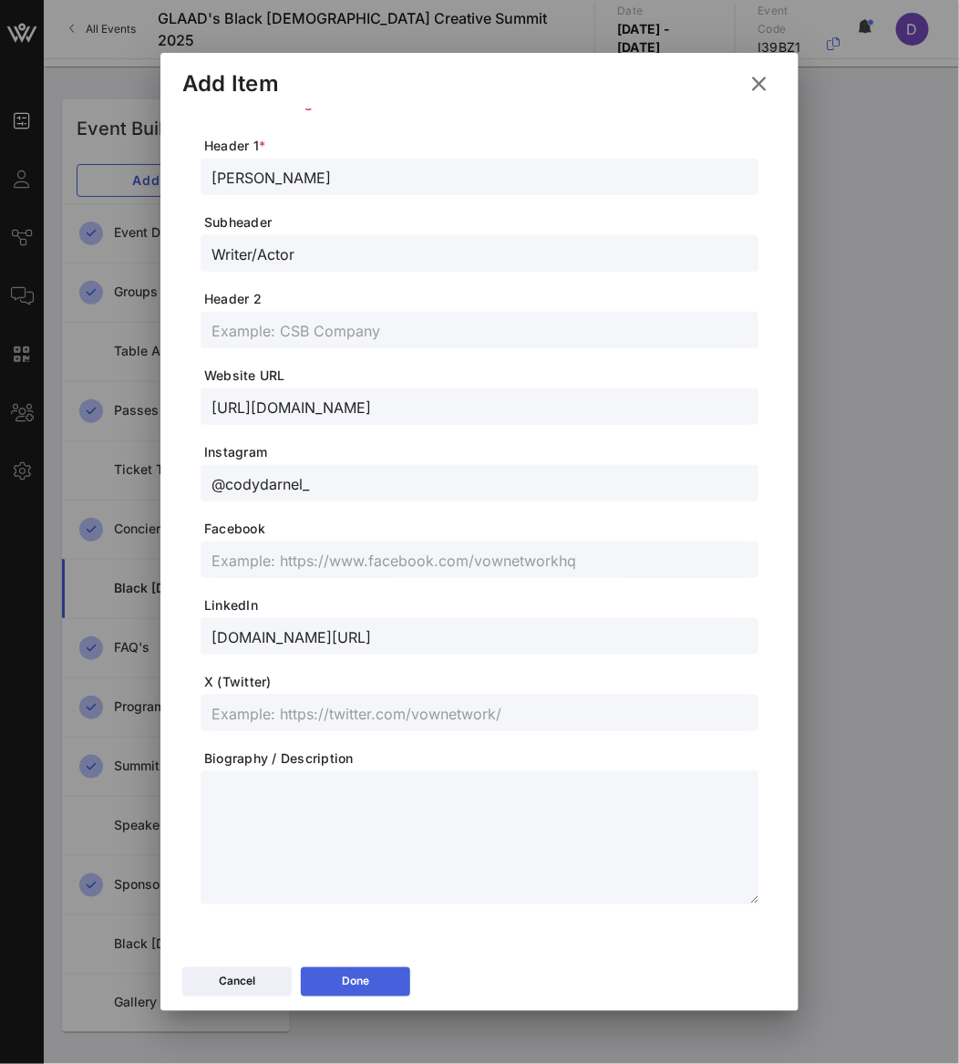
click at [363, 979] on button "Done" at bounding box center [355, 981] width 109 height 29
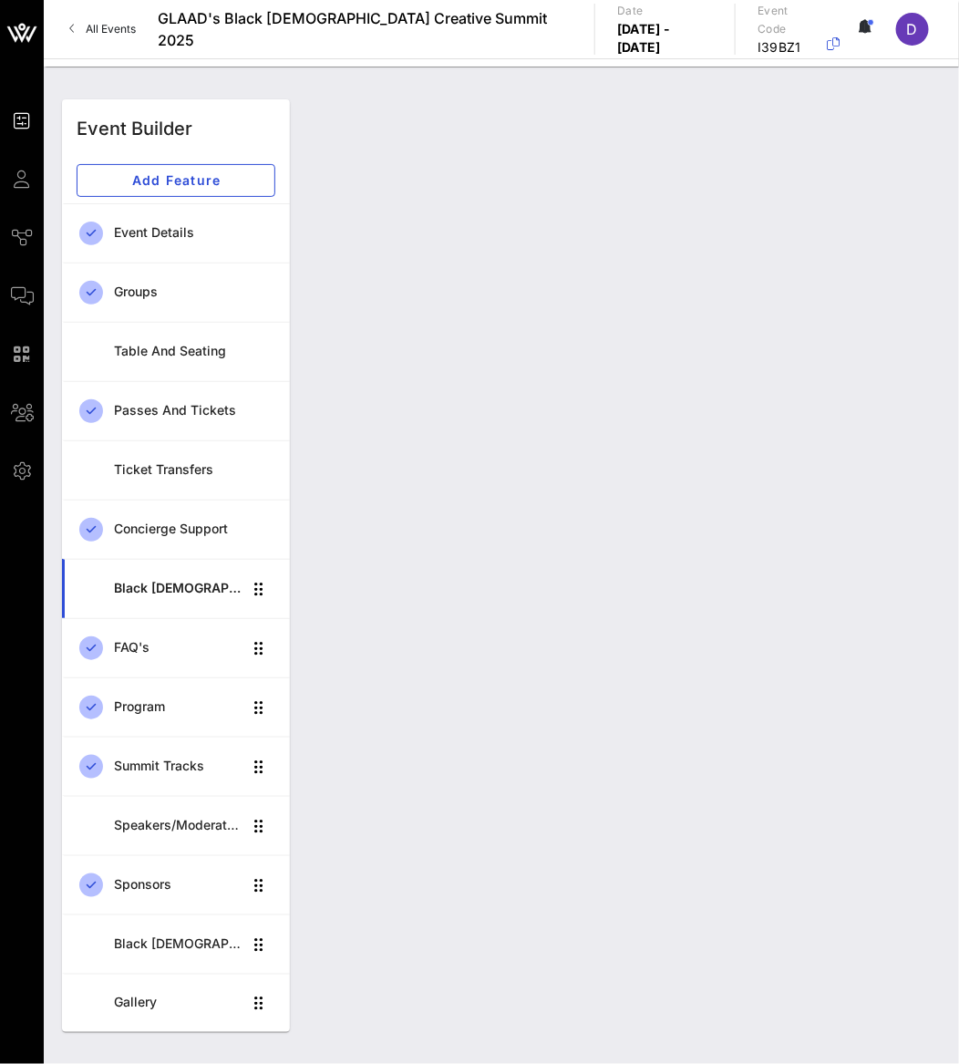
scroll to position [179, 0]
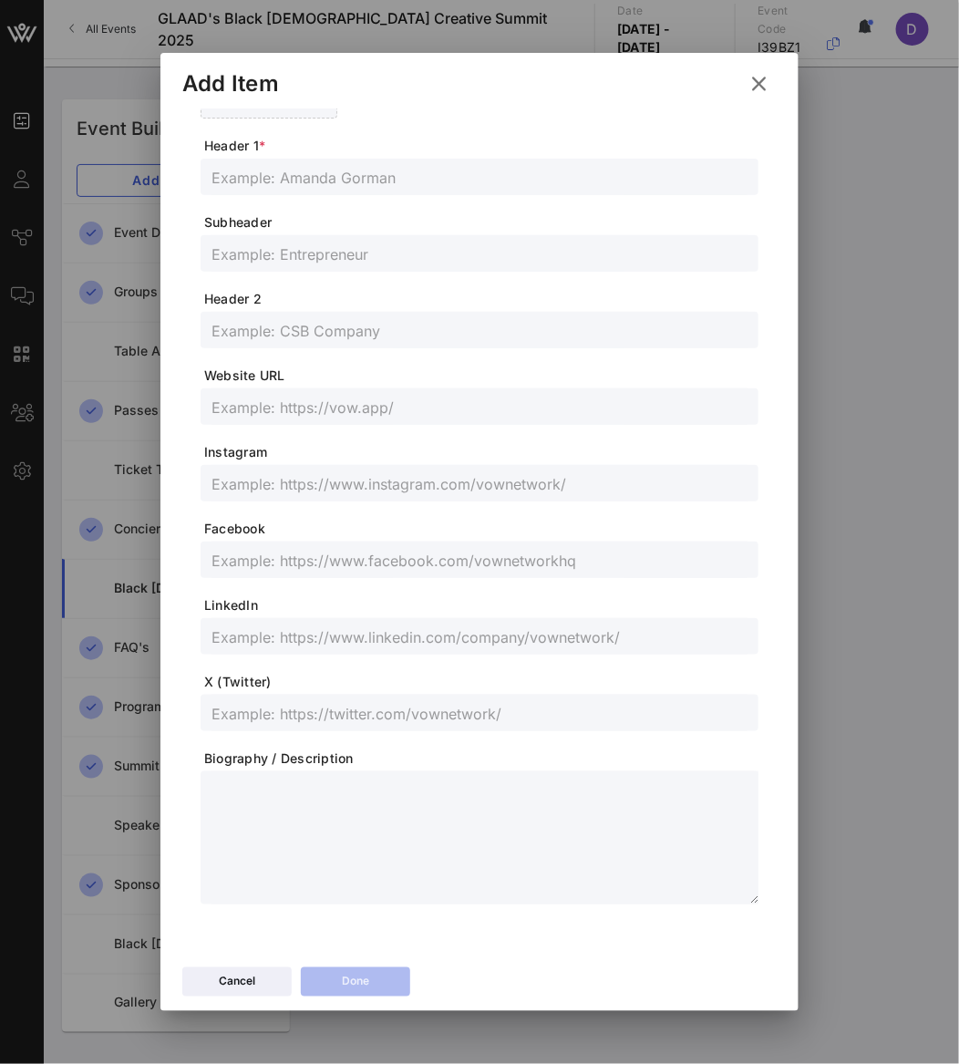
scroll to position [0, 0]
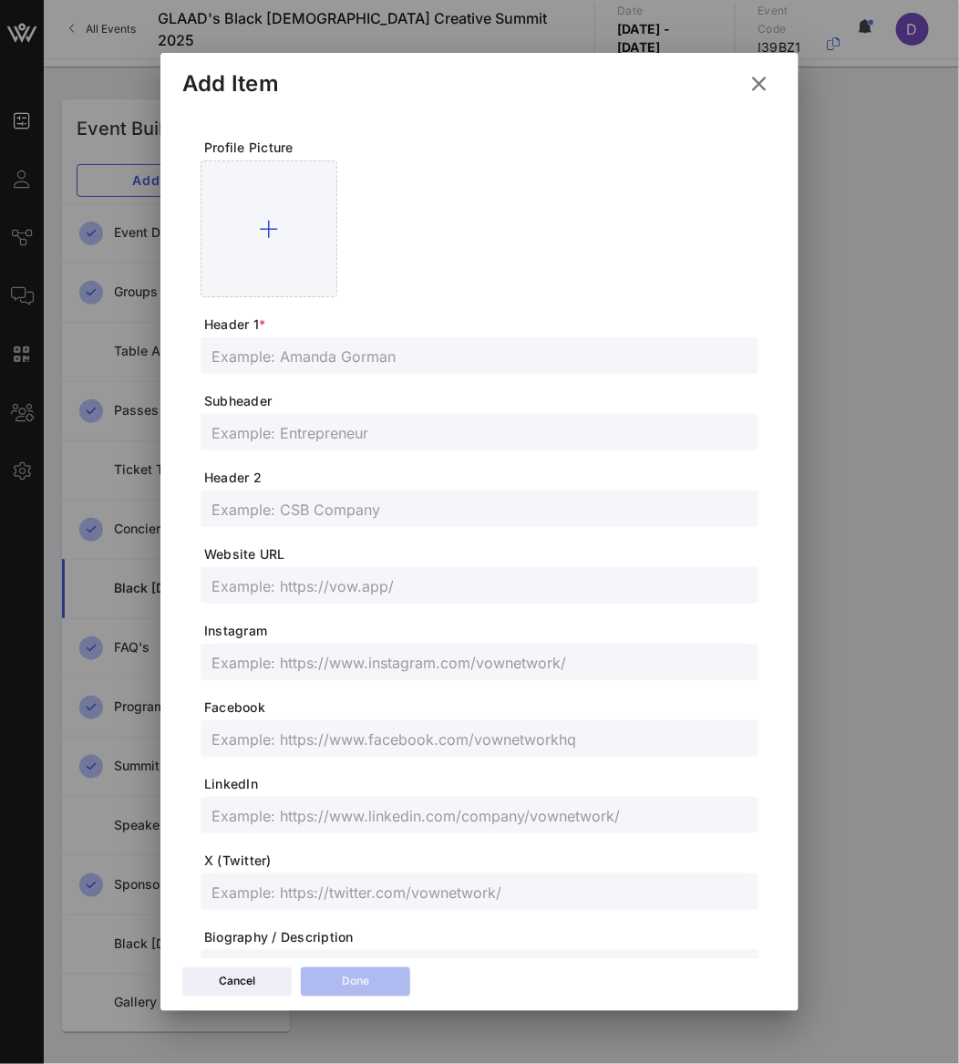
click at [367, 359] on input "text" at bounding box center [479, 356] width 536 height 24
click at [263, 438] on input "text" at bounding box center [479, 432] width 536 height 24
click at [312, 812] on input "text" at bounding box center [479, 815] width 536 height 24
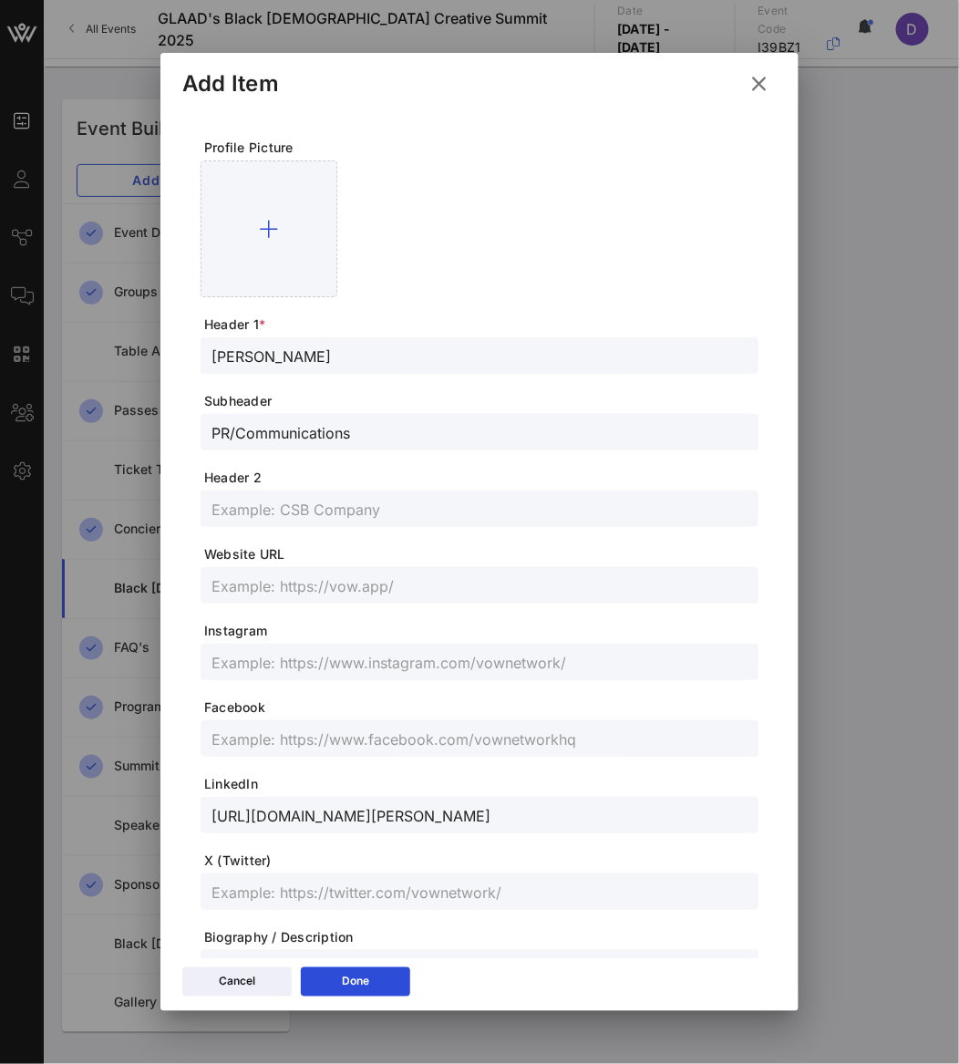
click at [434, 663] on input "text" at bounding box center [479, 662] width 536 height 24
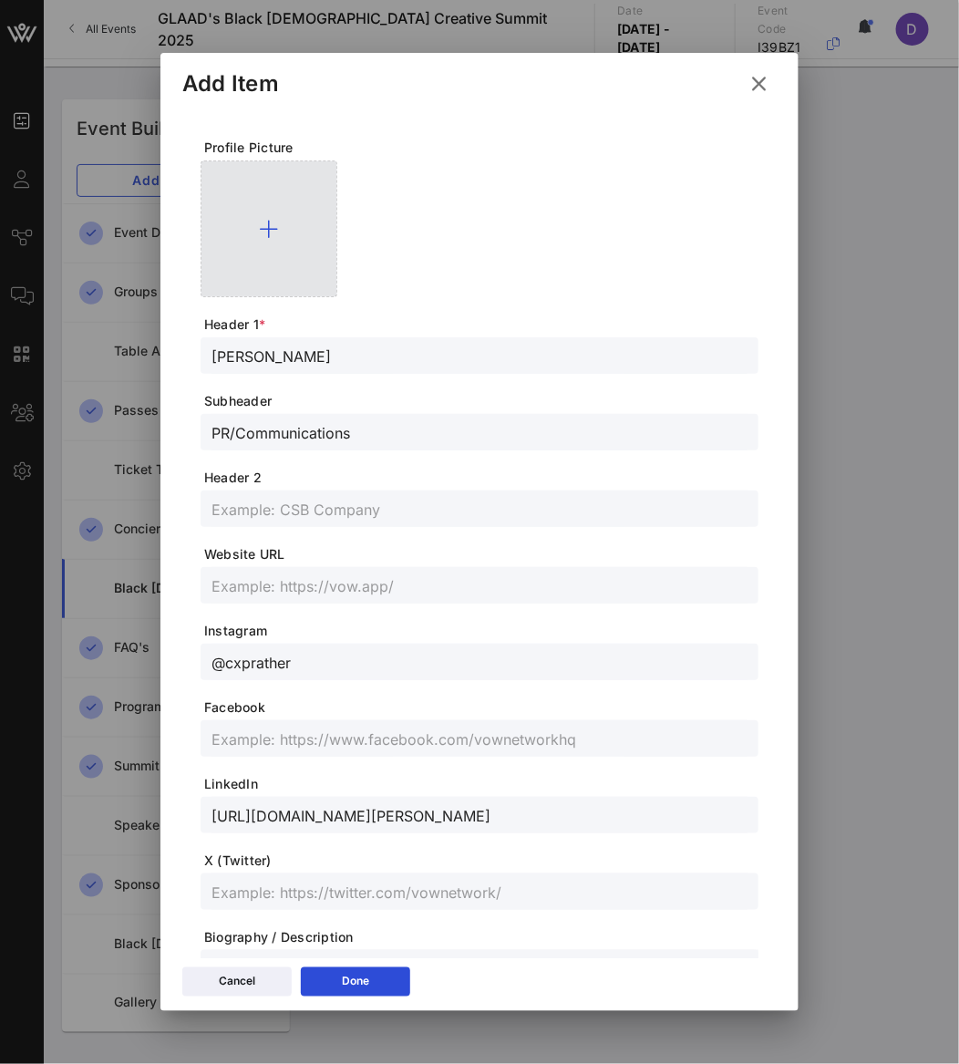
click at [297, 271] on div at bounding box center [269, 228] width 137 height 137
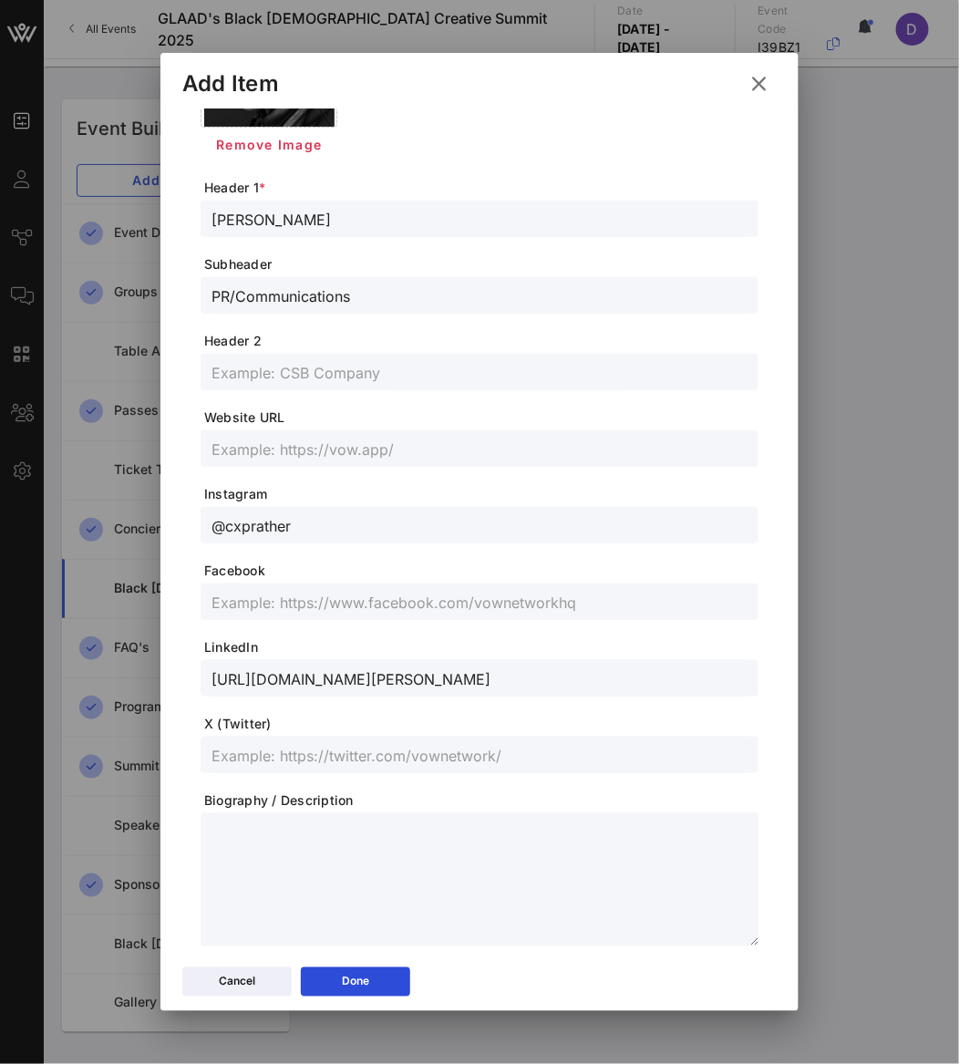
scroll to position [211, 0]
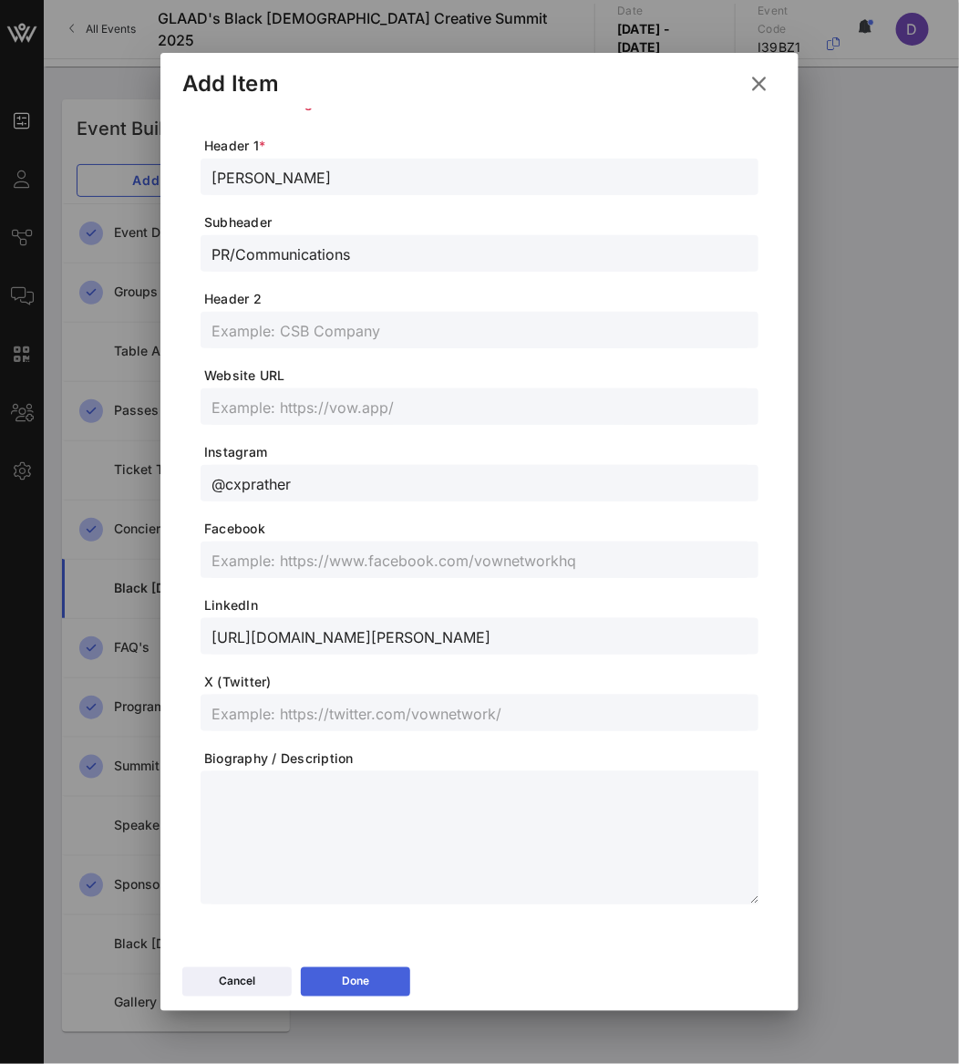
click at [396, 981] on button "Done" at bounding box center [355, 981] width 109 height 29
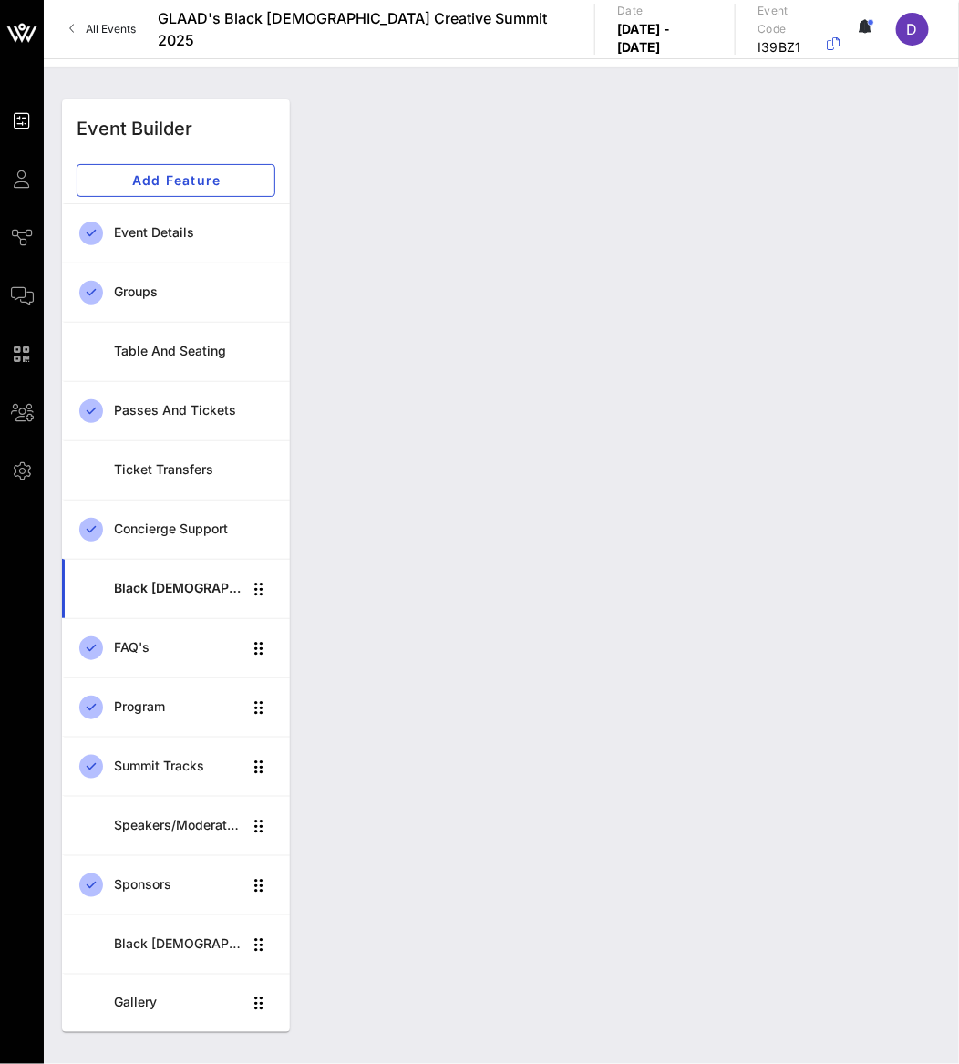
scroll to position [1579, 0]
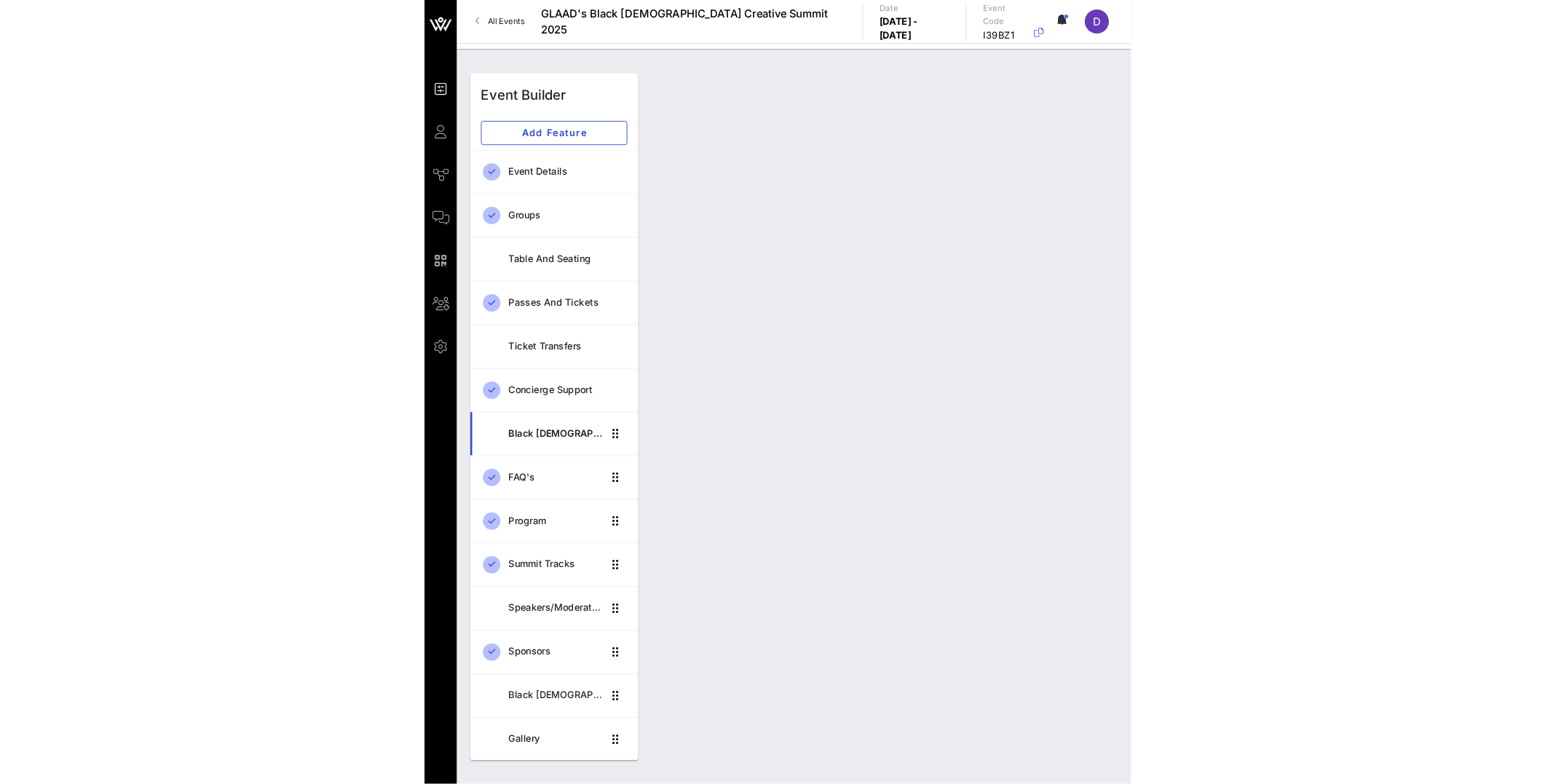
scroll to position [7897, 0]
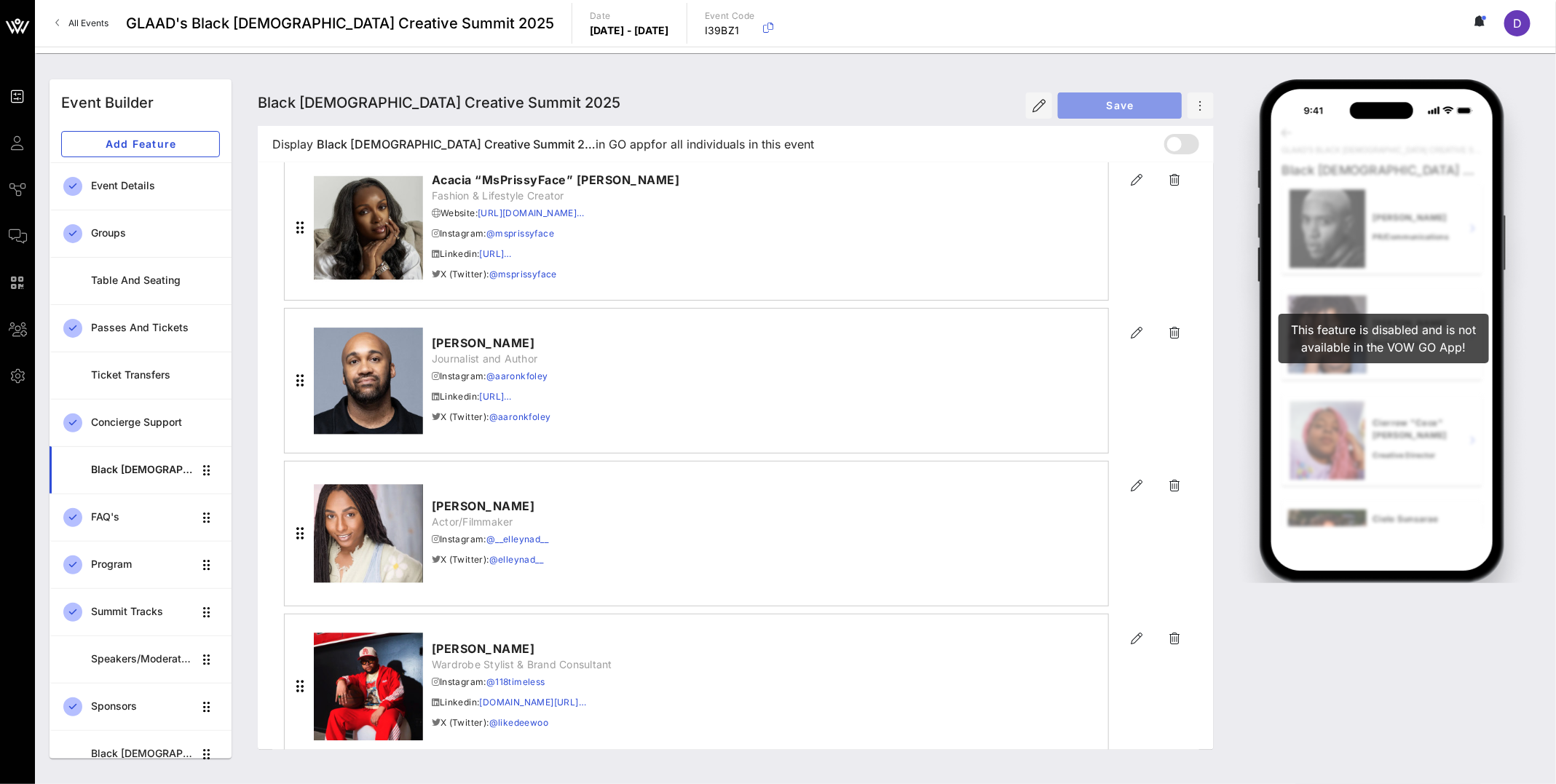
click at [1110, 111] on button "Save" at bounding box center [1119, 105] width 124 height 26
